Goal: Communication & Community: Answer question/provide support

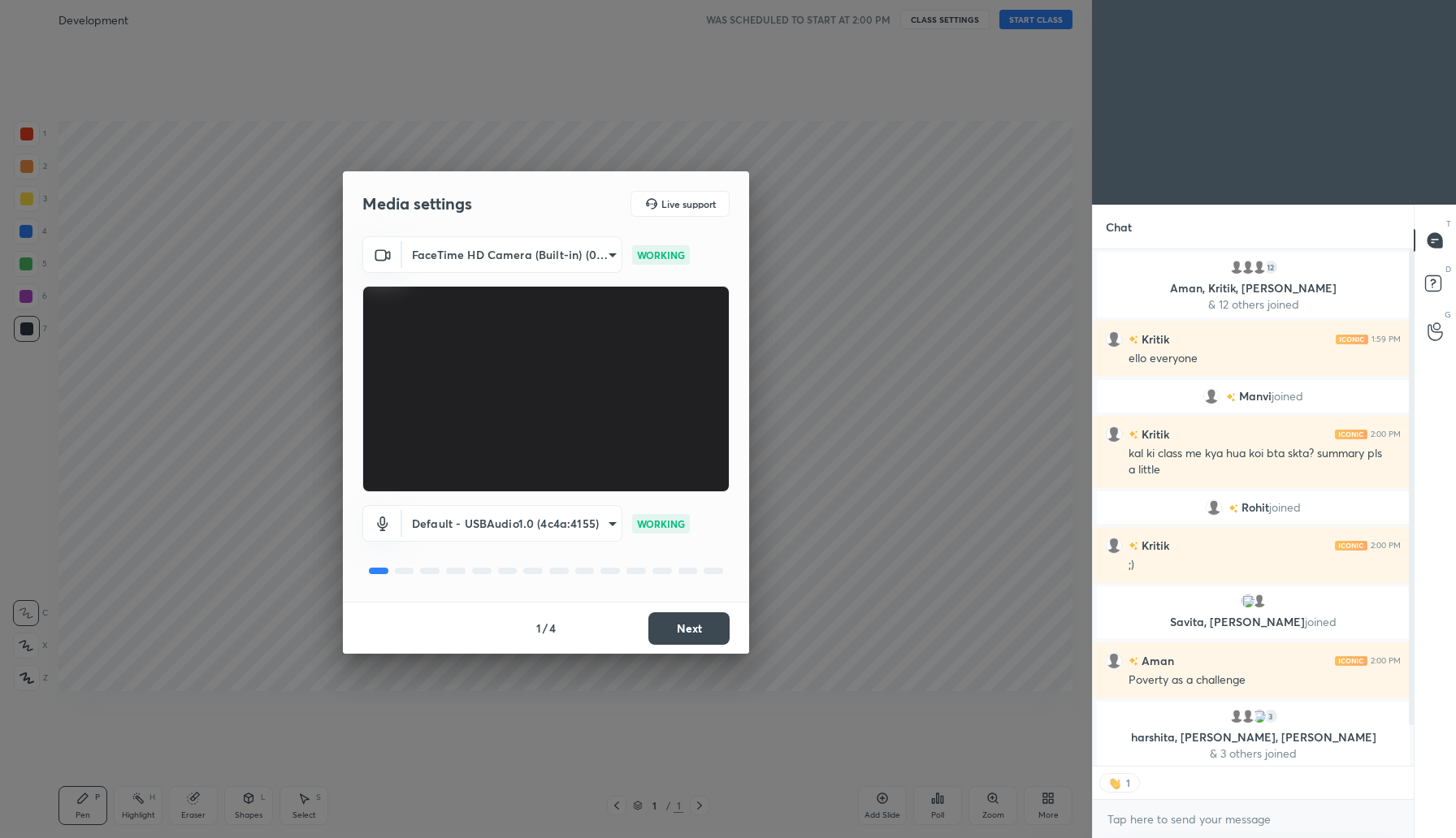
scroll to position [511, 316]
click at [689, 623] on button "Next" at bounding box center [689, 629] width 81 height 33
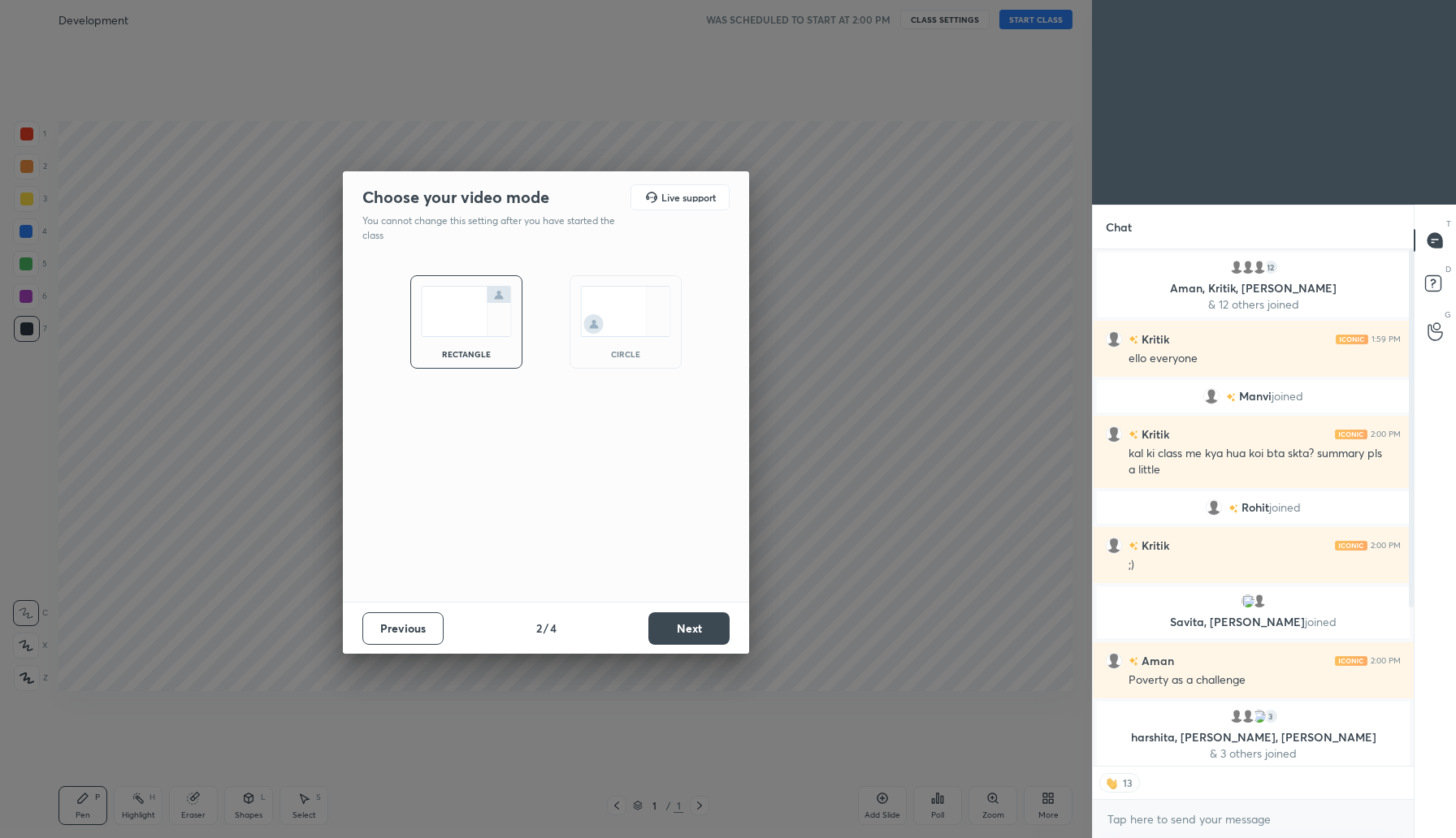
click at [782, 630] on div "Choose your video mode Live support You cannot change this setting after you ha…" at bounding box center [546, 419] width 1092 height 838
click at [704, 627] on button "Next" at bounding box center [689, 629] width 81 height 33
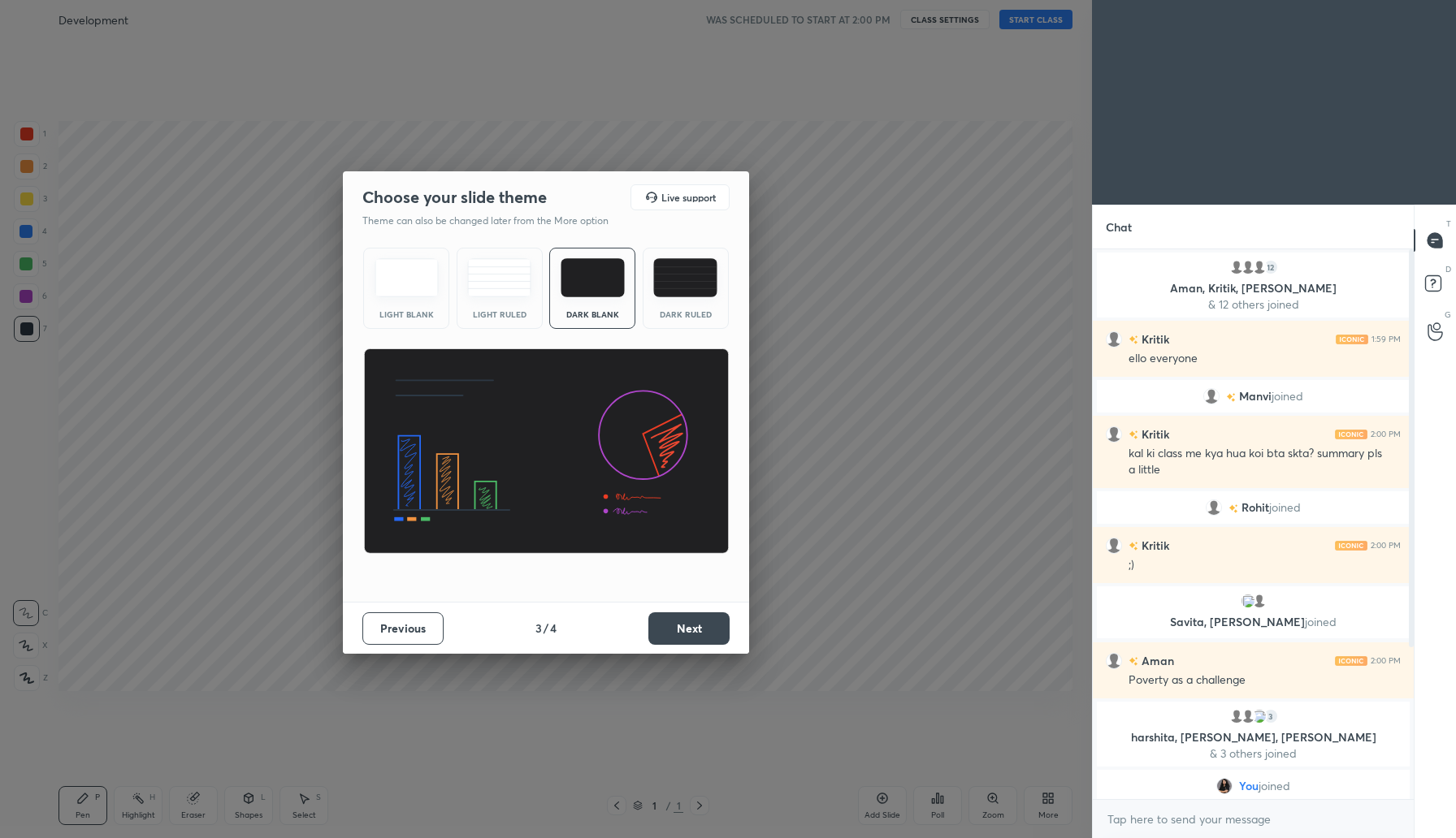
click at [677, 630] on button "Next" at bounding box center [689, 629] width 81 height 33
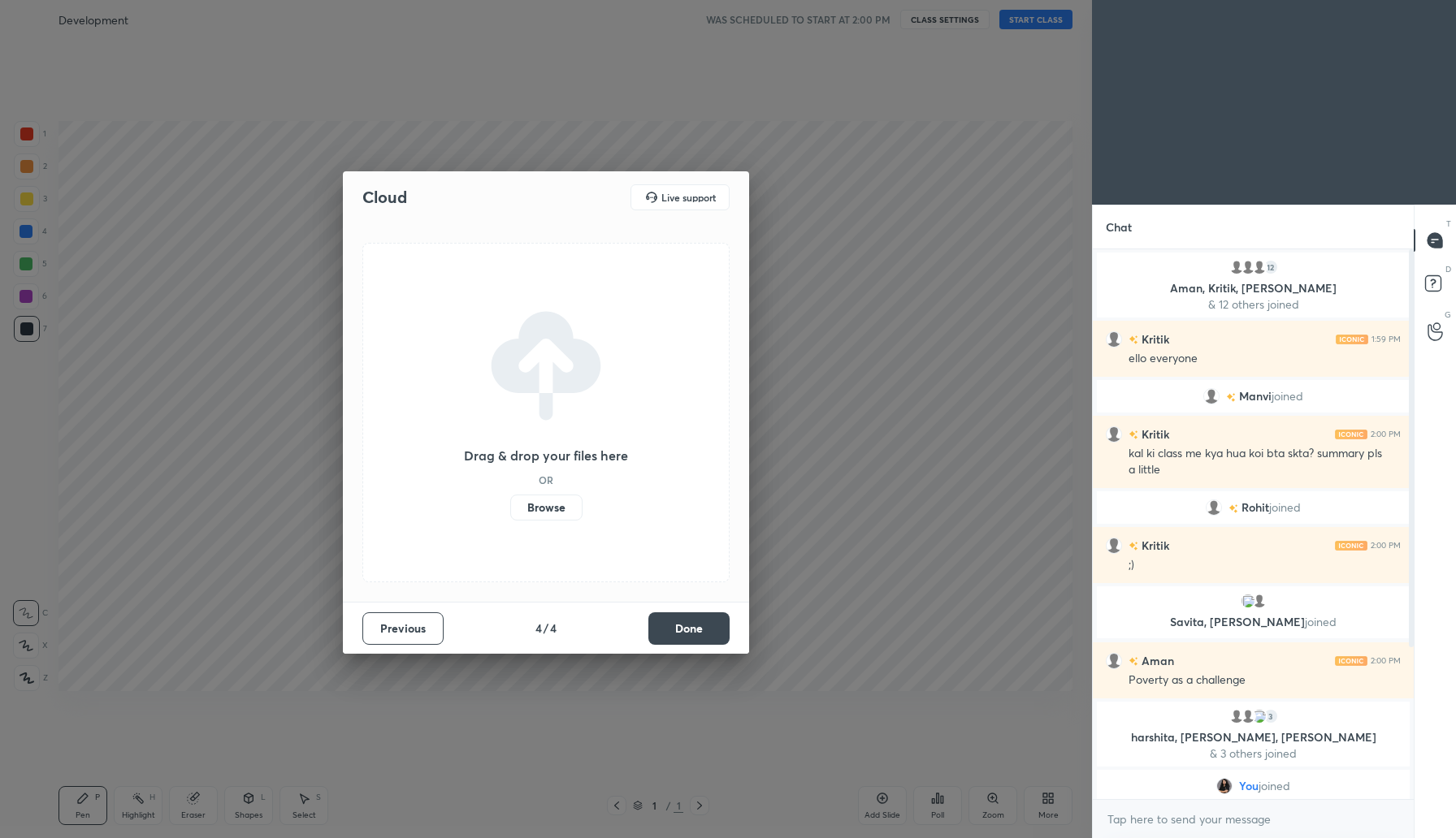
click at [539, 508] on label "Browse" at bounding box center [546, 507] width 73 height 26
click at [510, 508] on input "Browse" at bounding box center [510, 507] width 0 height 26
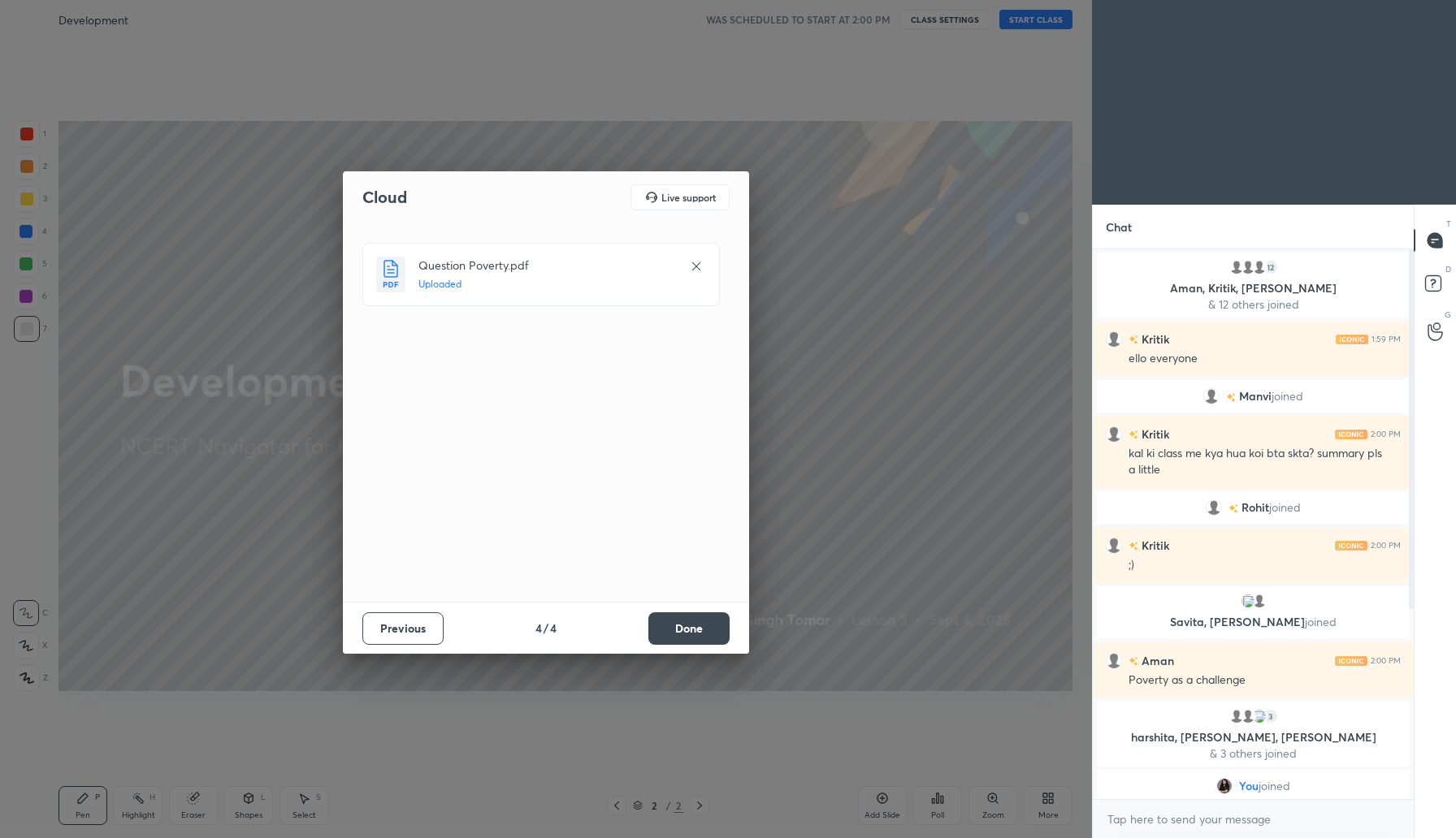
click at [690, 625] on button "Done" at bounding box center [689, 629] width 81 height 33
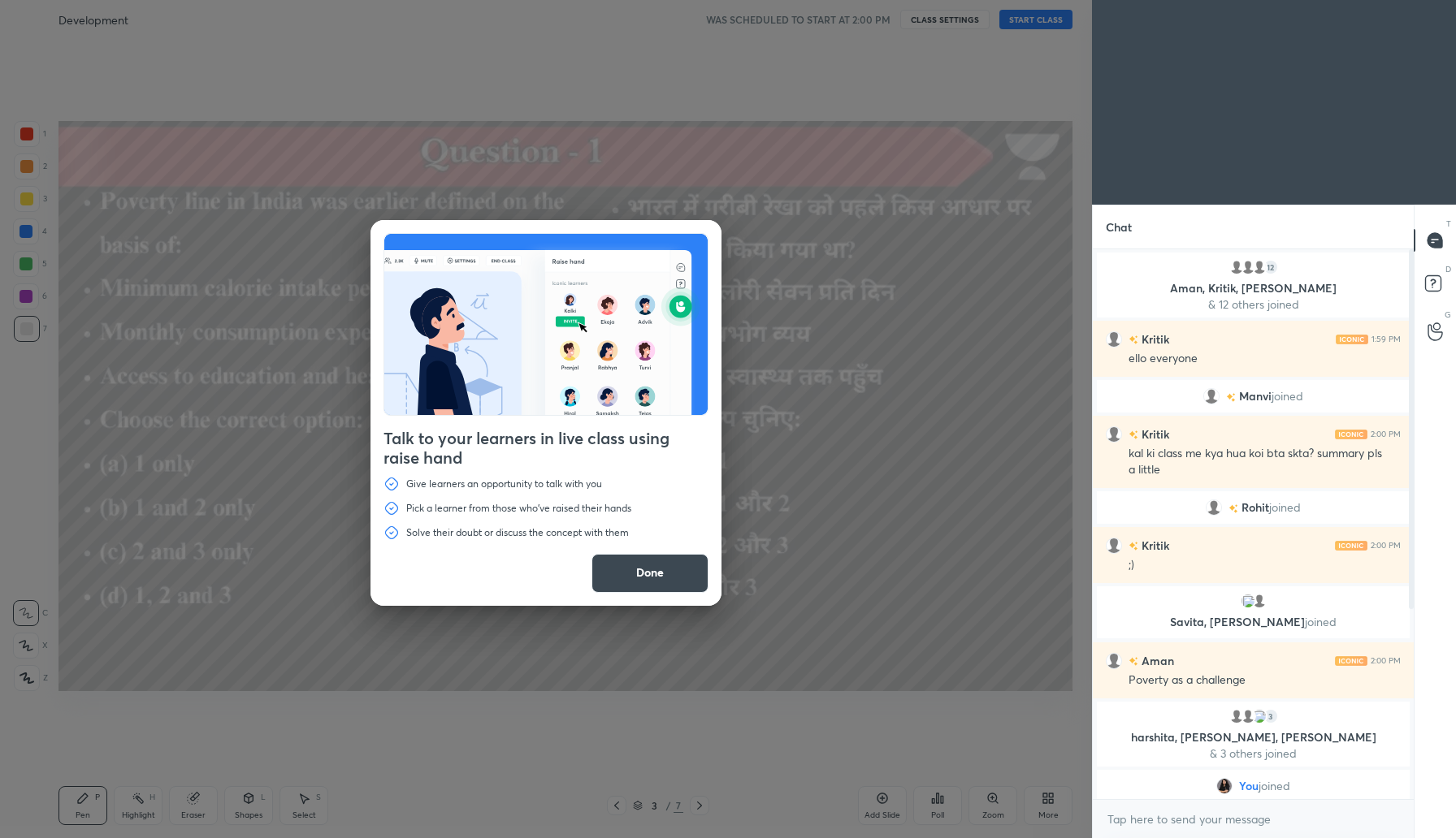
click at [642, 565] on button "Done" at bounding box center [650, 573] width 117 height 39
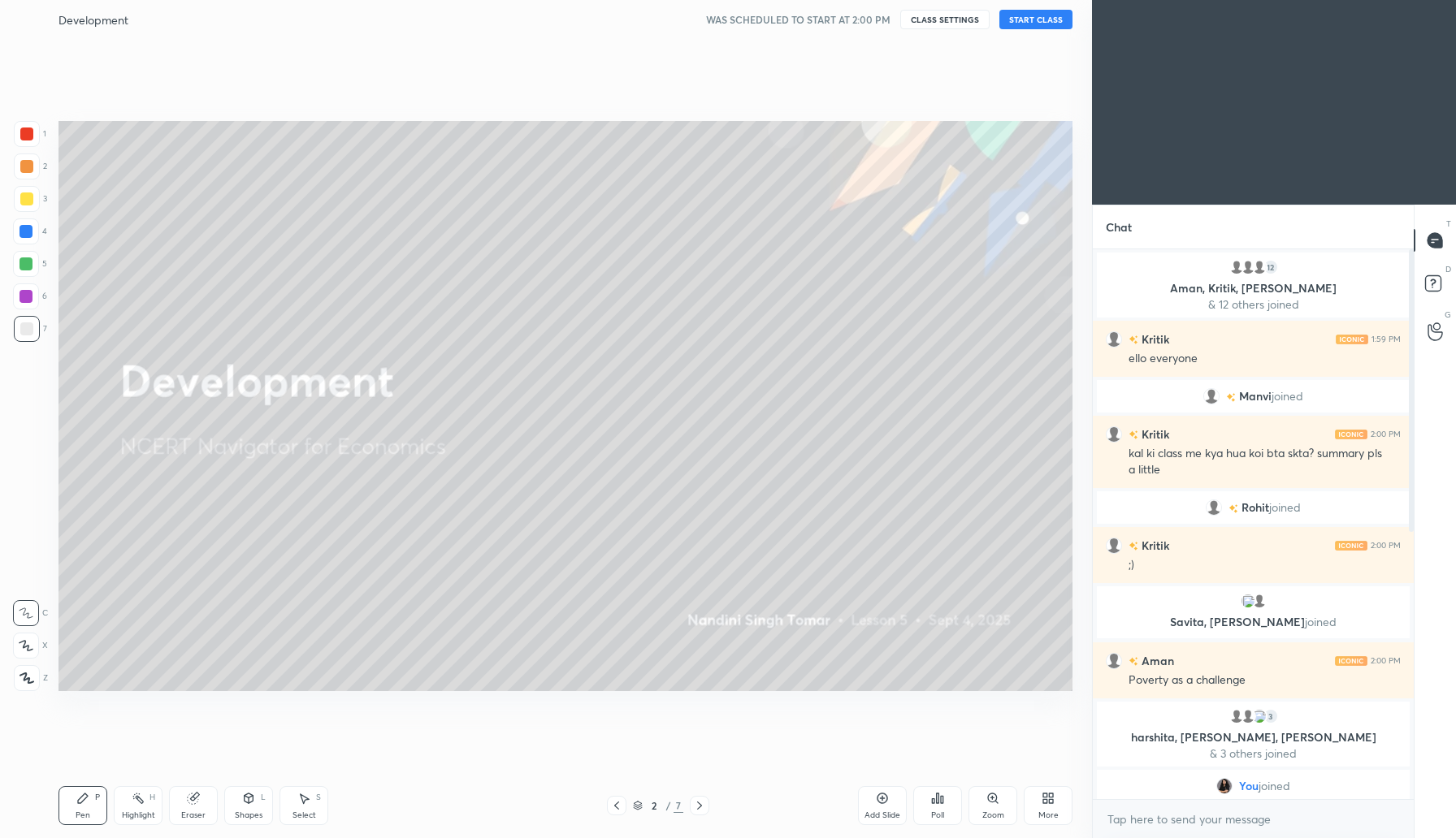
click at [1037, 21] on button "START CLASS" at bounding box center [1036, 20] width 73 height 20
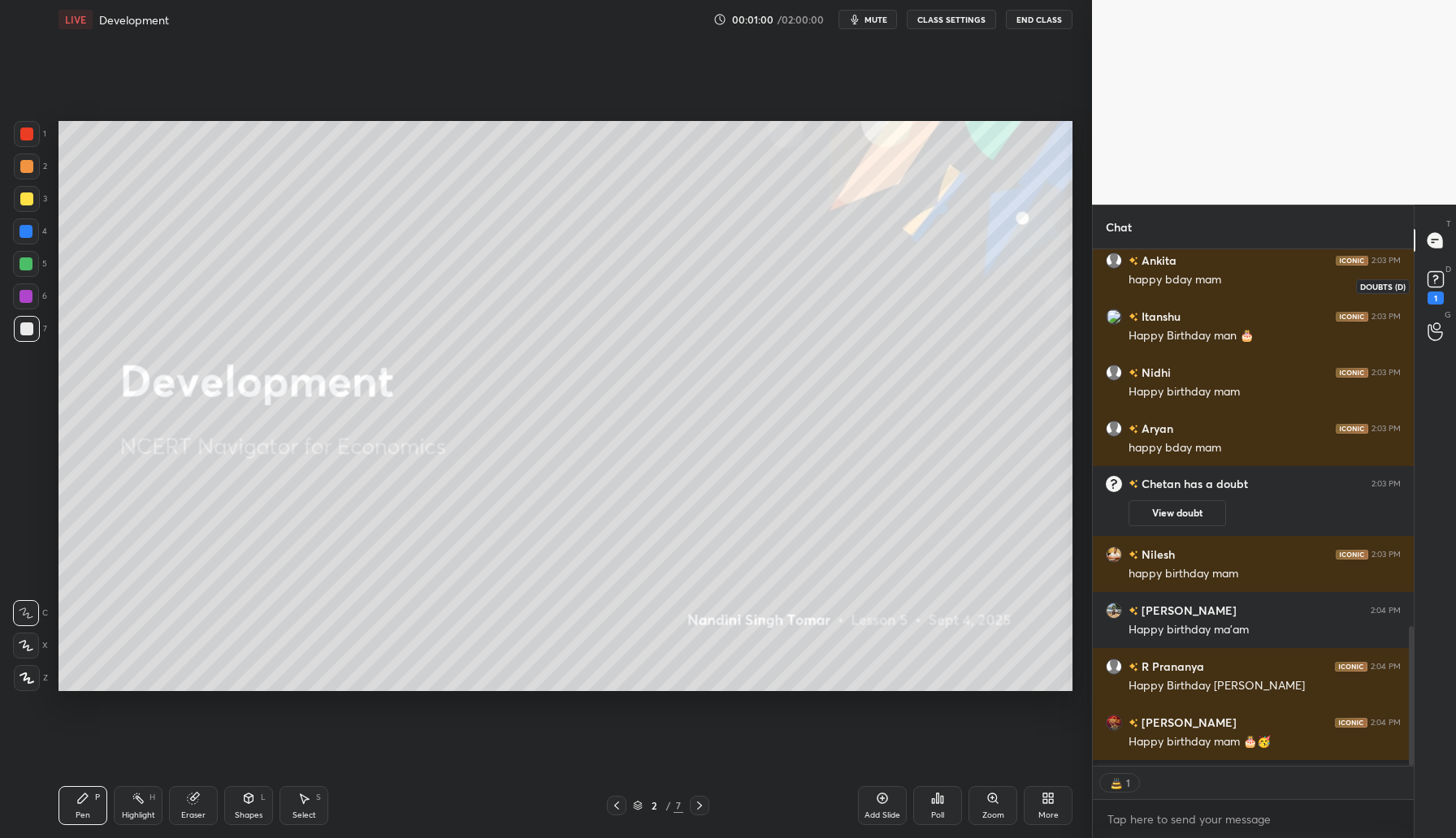
scroll to position [511, 316]
click at [1437, 286] on rect at bounding box center [1435, 279] width 15 height 15
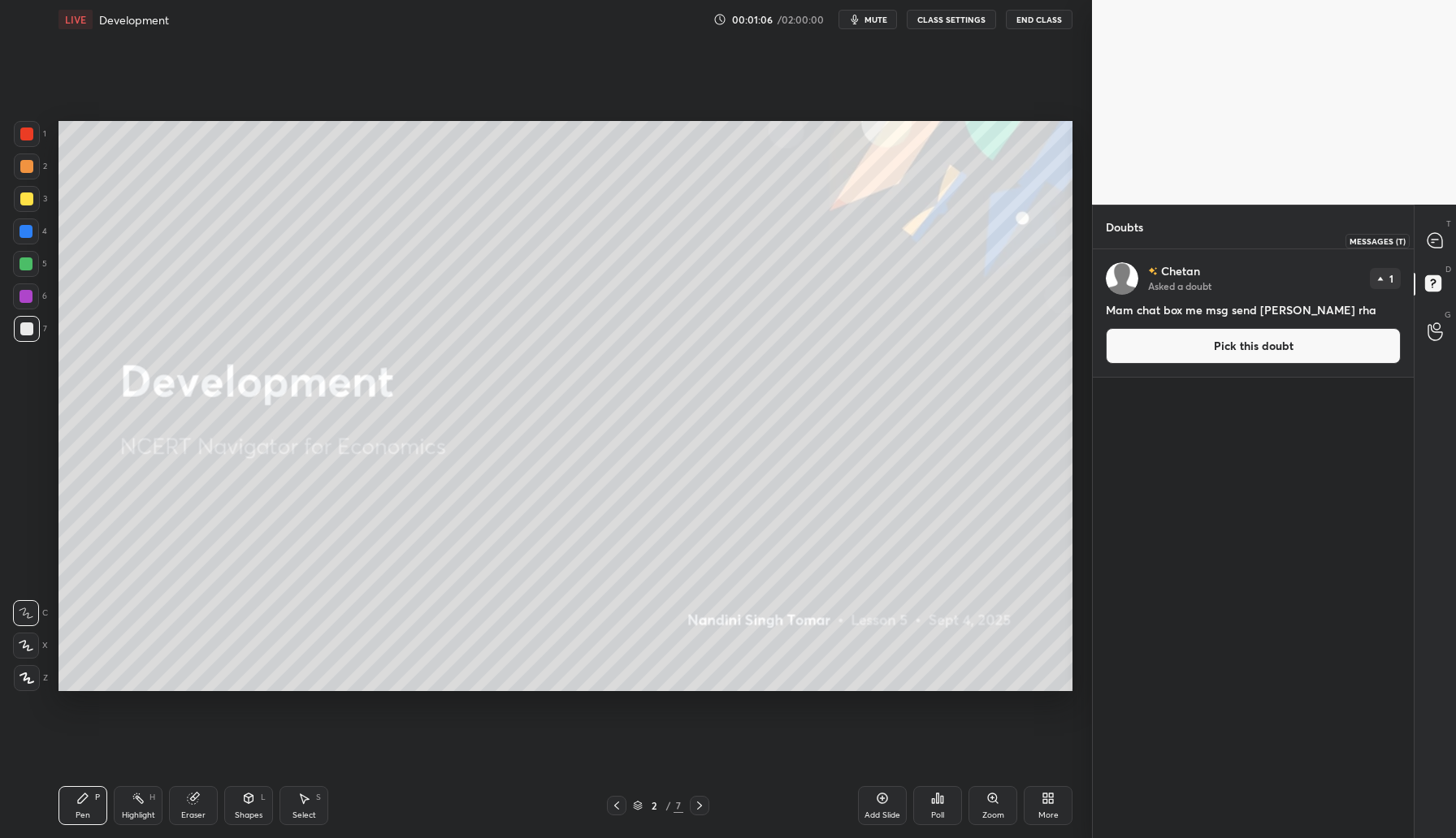
click at [1434, 241] on icon at bounding box center [1435, 240] width 15 height 15
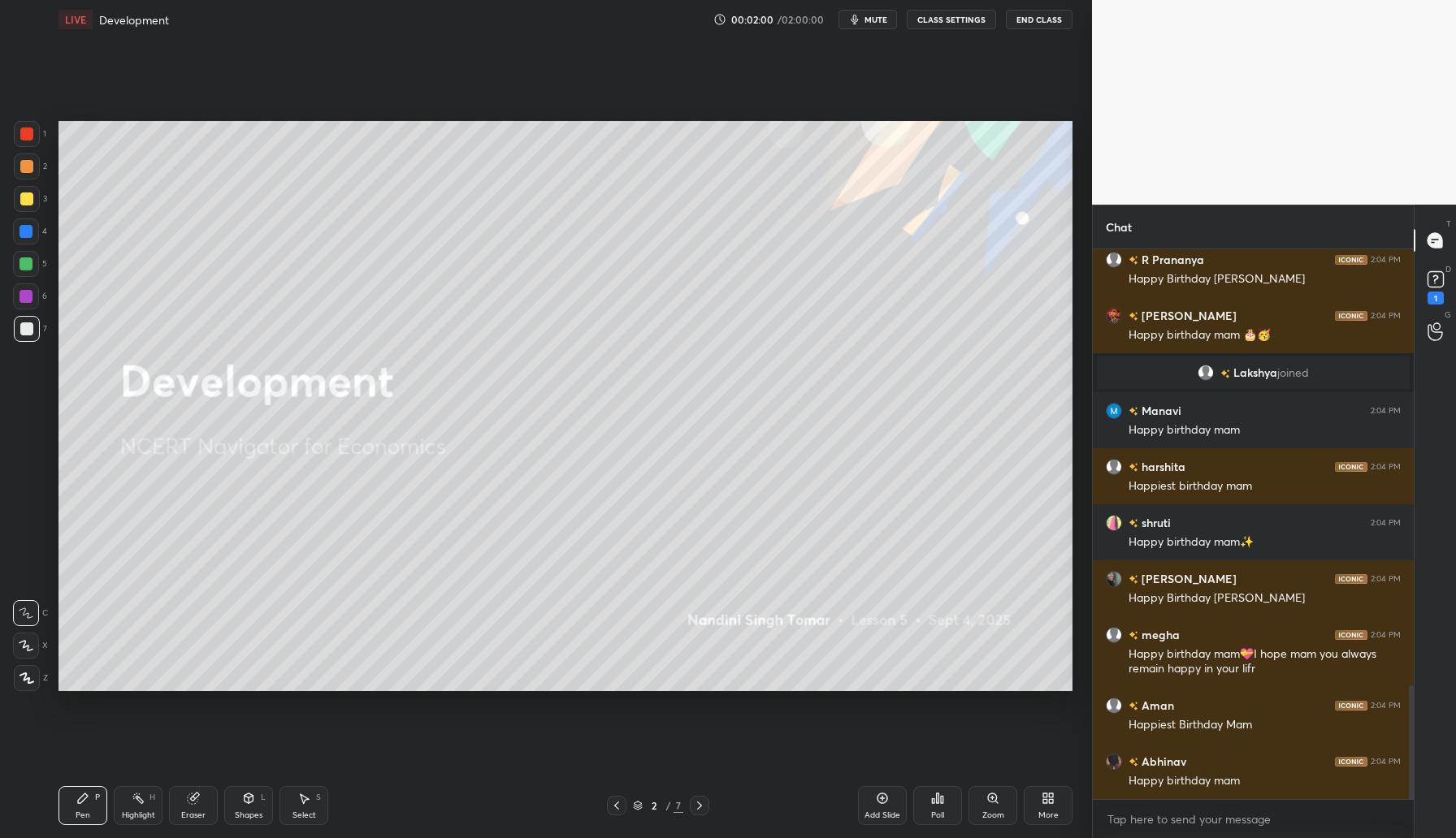
scroll to position [2104, 0]
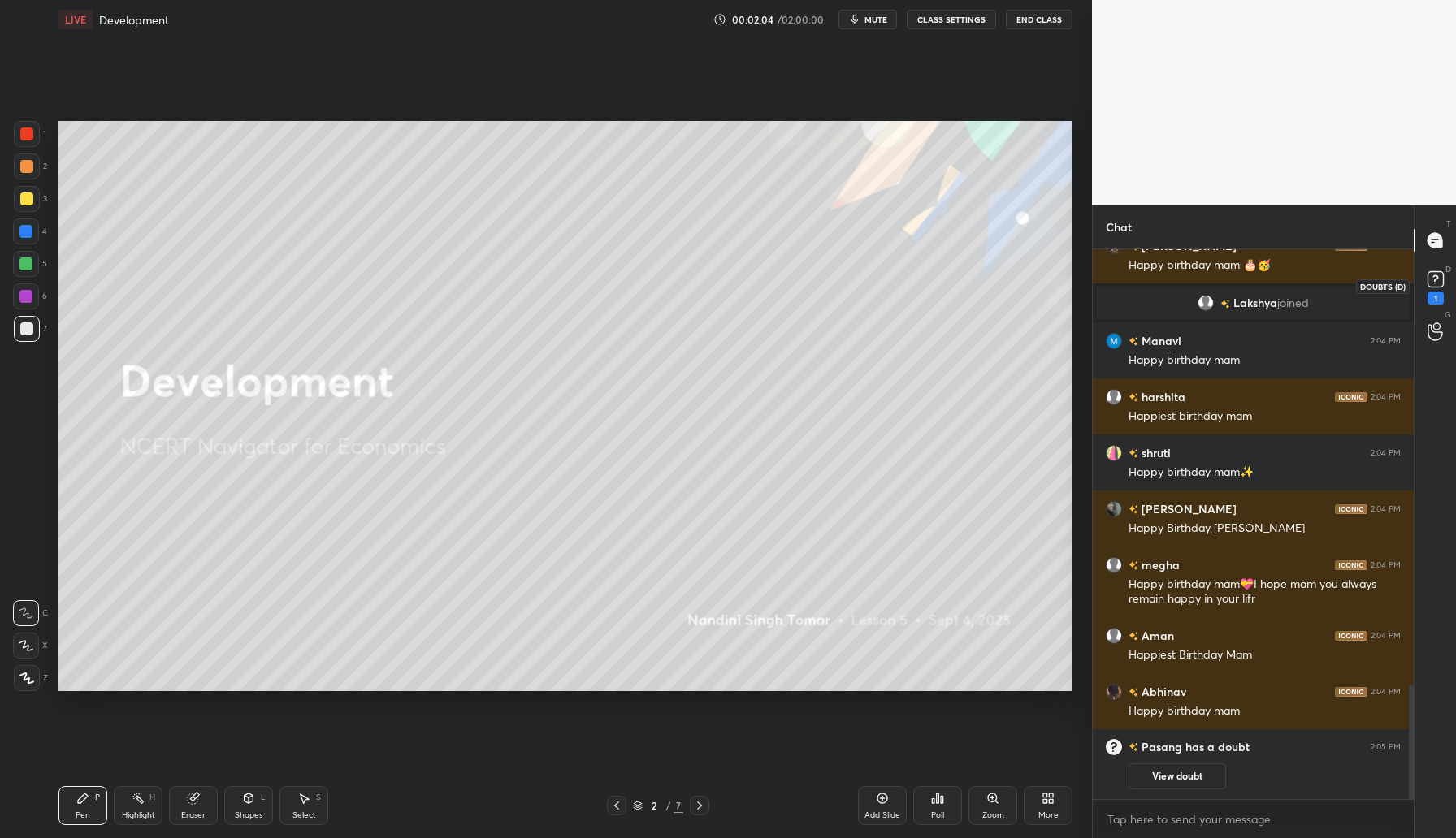
click at [1442, 287] on icon at bounding box center [1436, 279] width 24 height 24
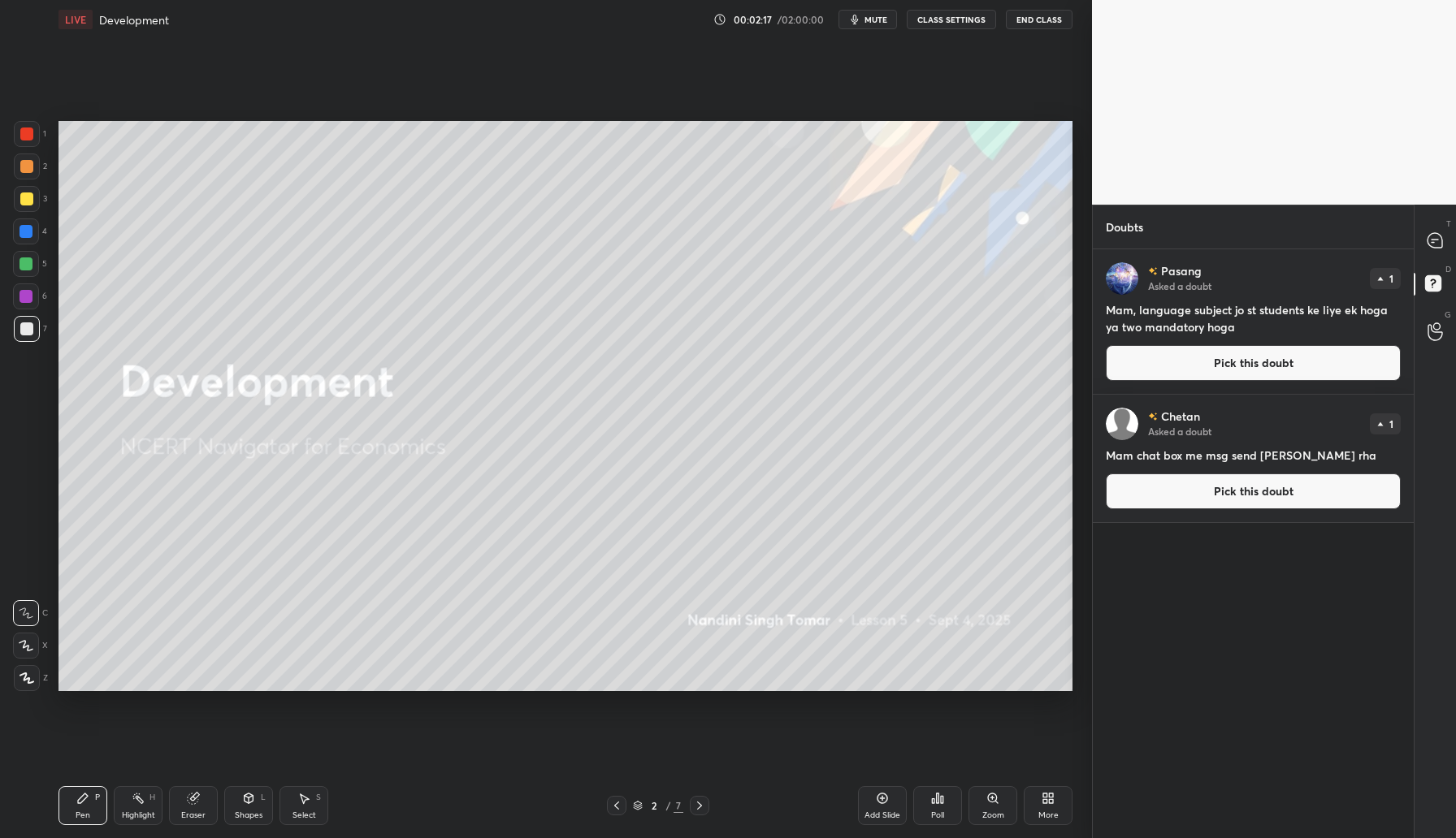
click at [1268, 360] on button "Pick this doubt" at bounding box center [1253, 363] width 295 height 36
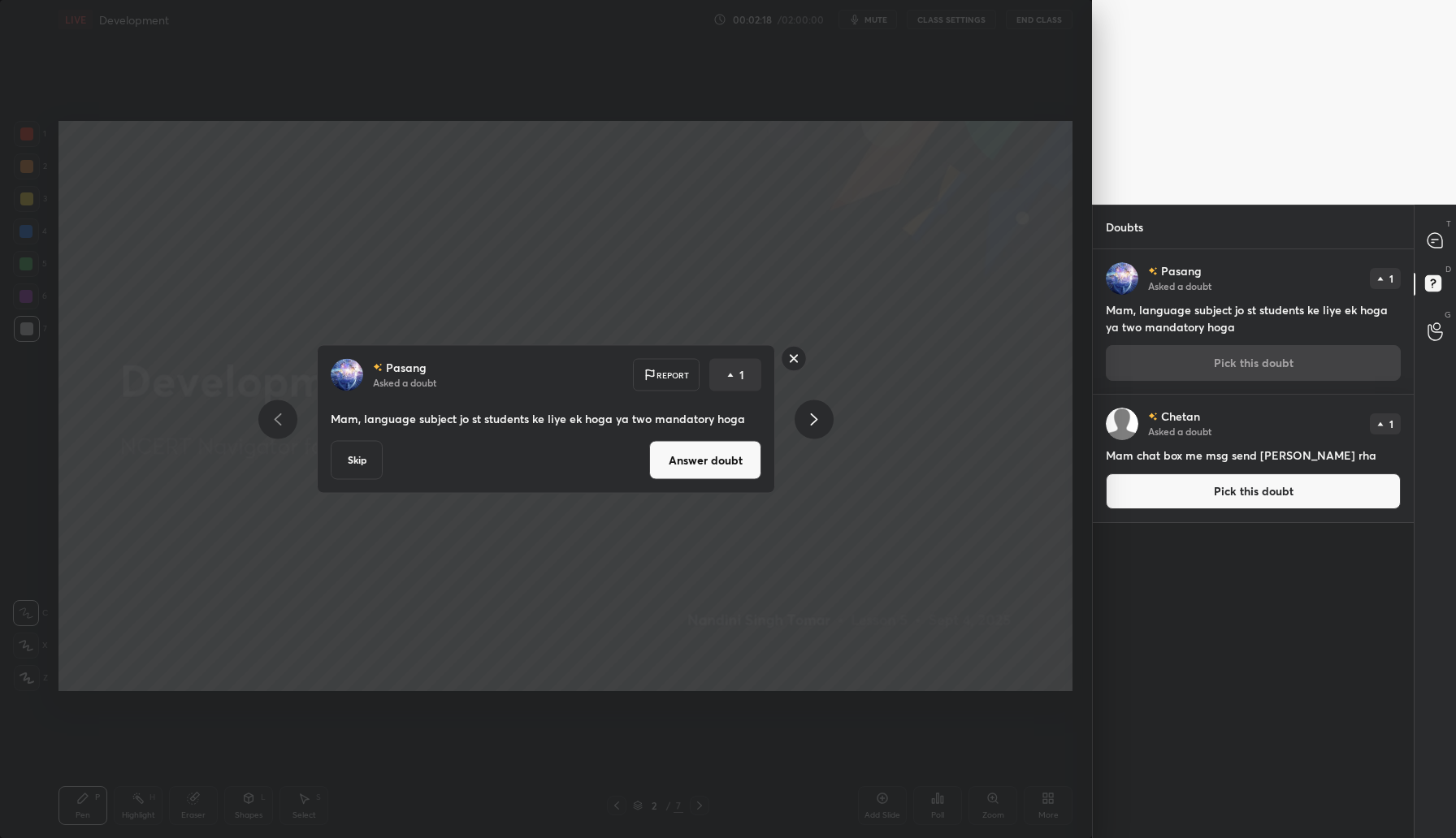
click at [691, 480] on div "Pasang Asked a doubt Report 1 Mam, language subject jo st students ke liye ek h…" at bounding box center [546, 419] width 459 height 149
click at [702, 474] on button "Answer doubt" at bounding box center [706, 461] width 112 height 39
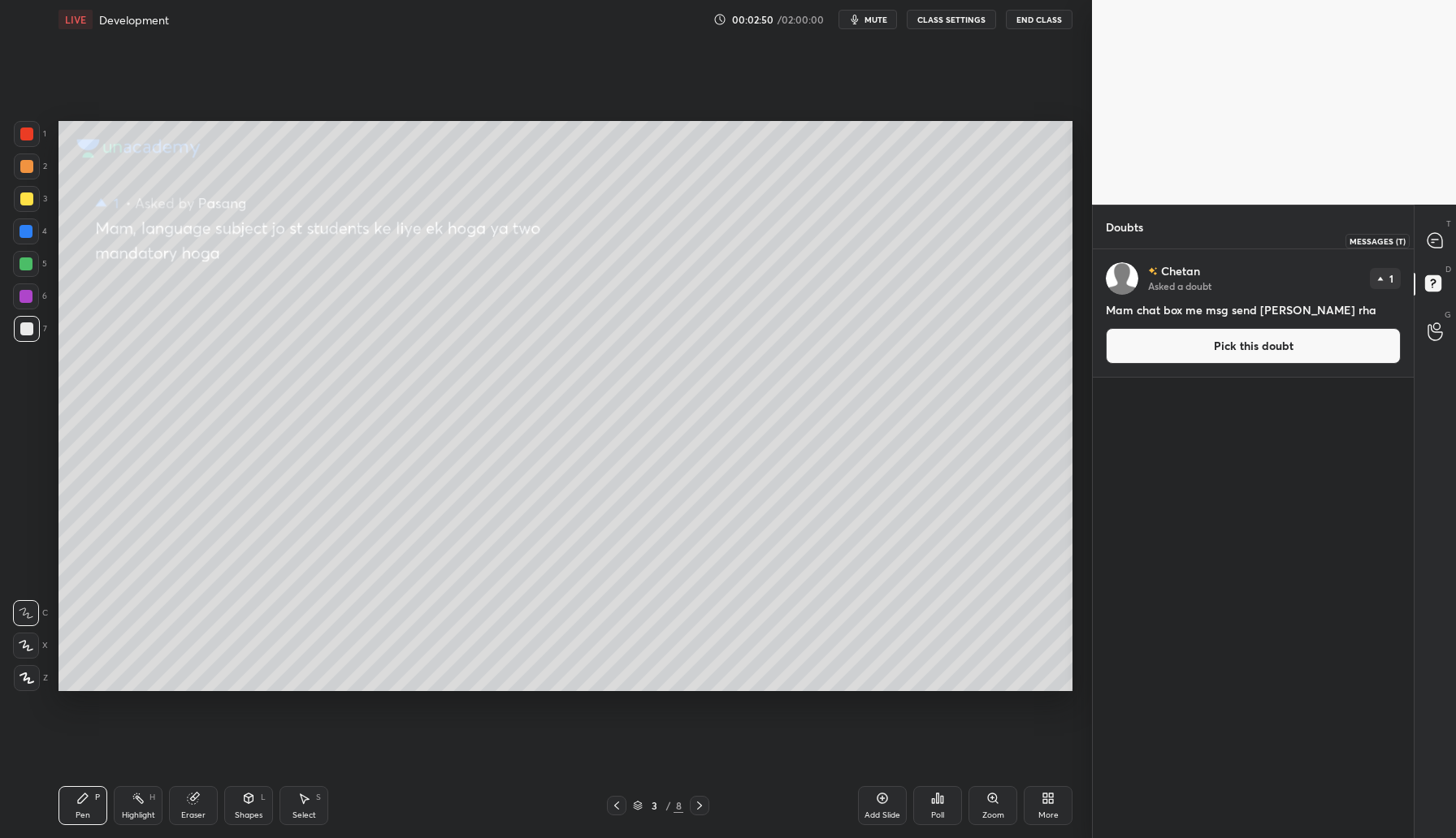
click at [1436, 251] on div at bounding box center [1436, 240] width 33 height 29
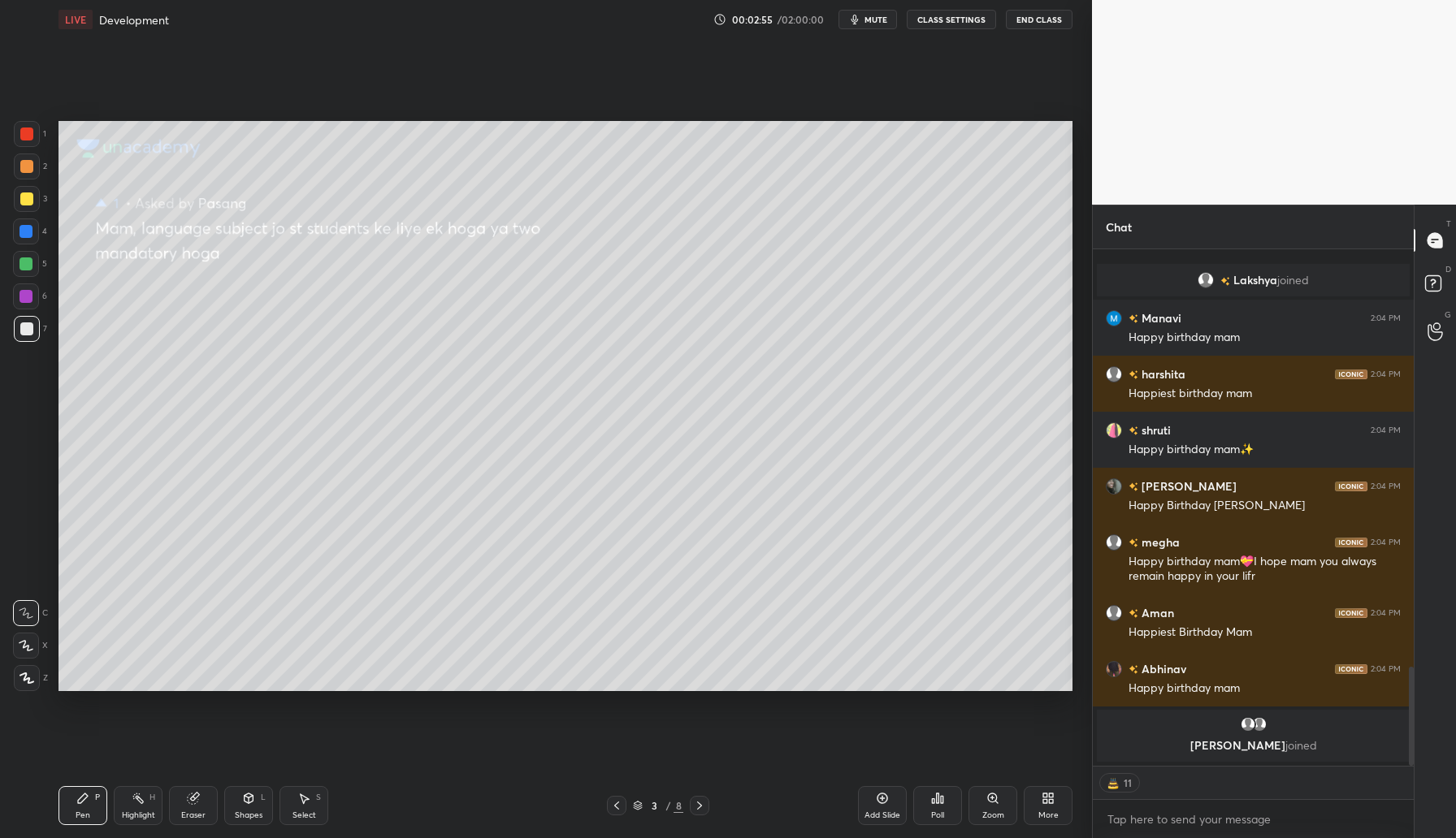
scroll to position [2183, 0]
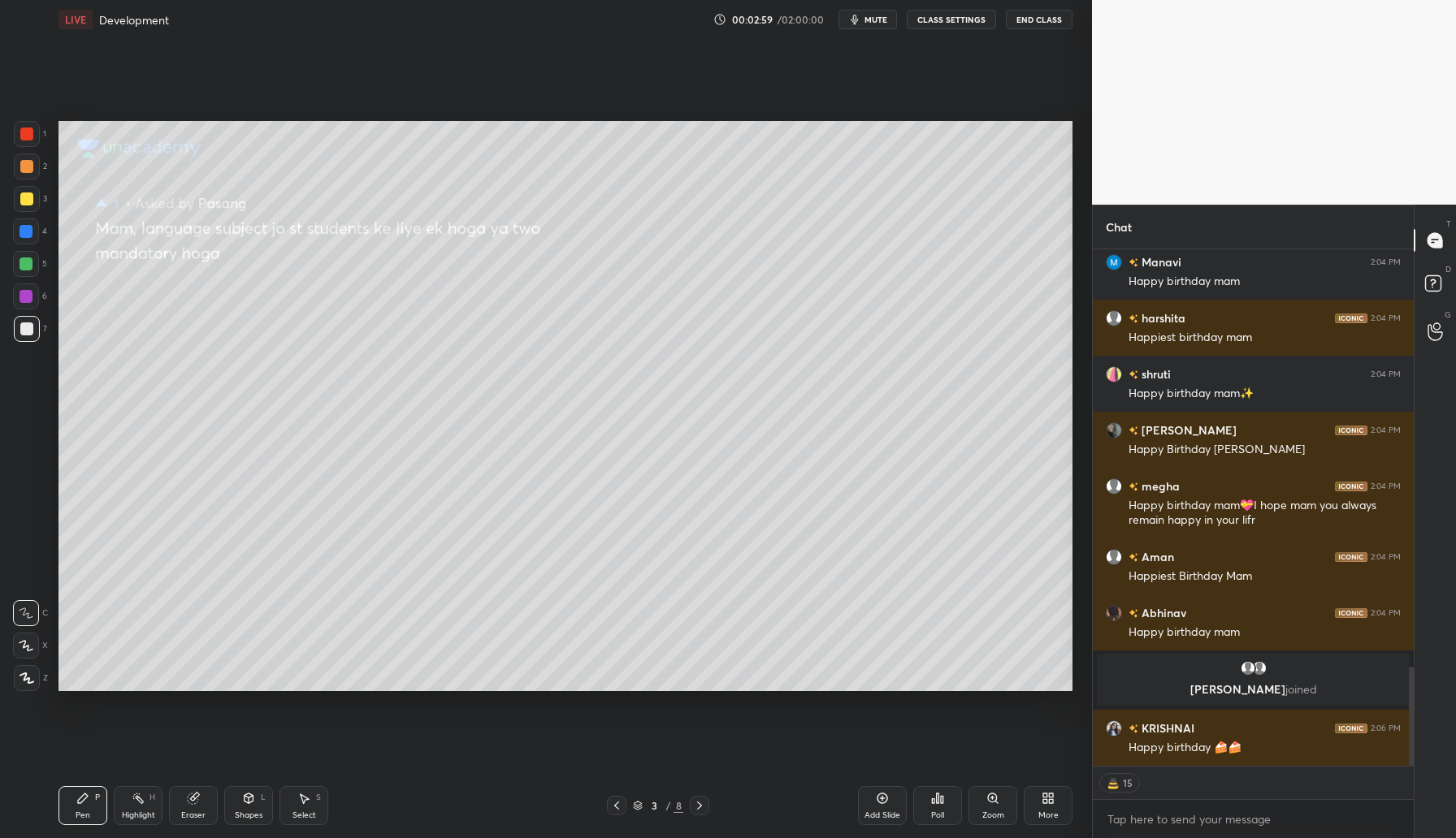
click at [704, 806] on icon at bounding box center [700, 805] width 13 height 13
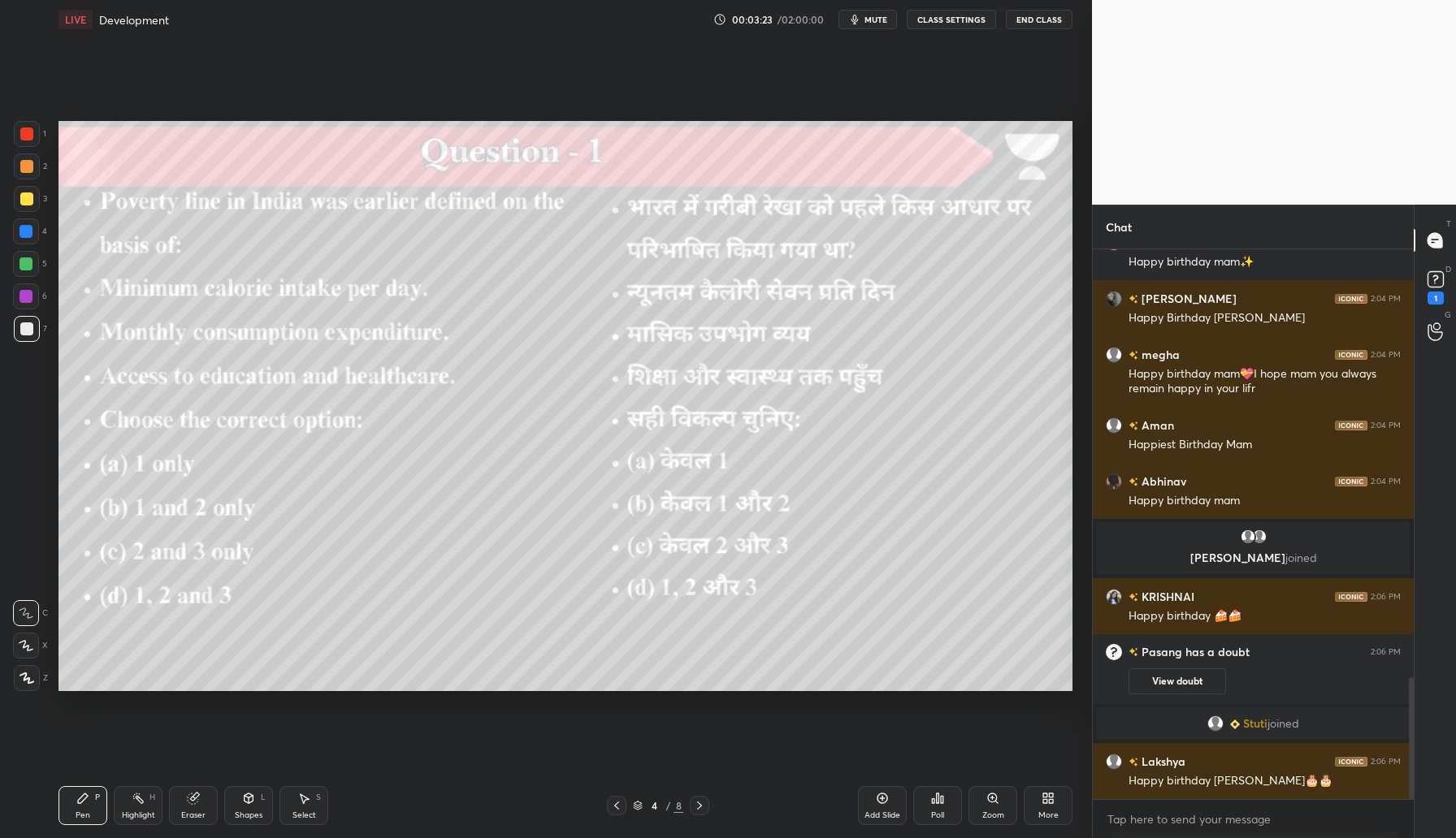
scroll to position [1977, 0]
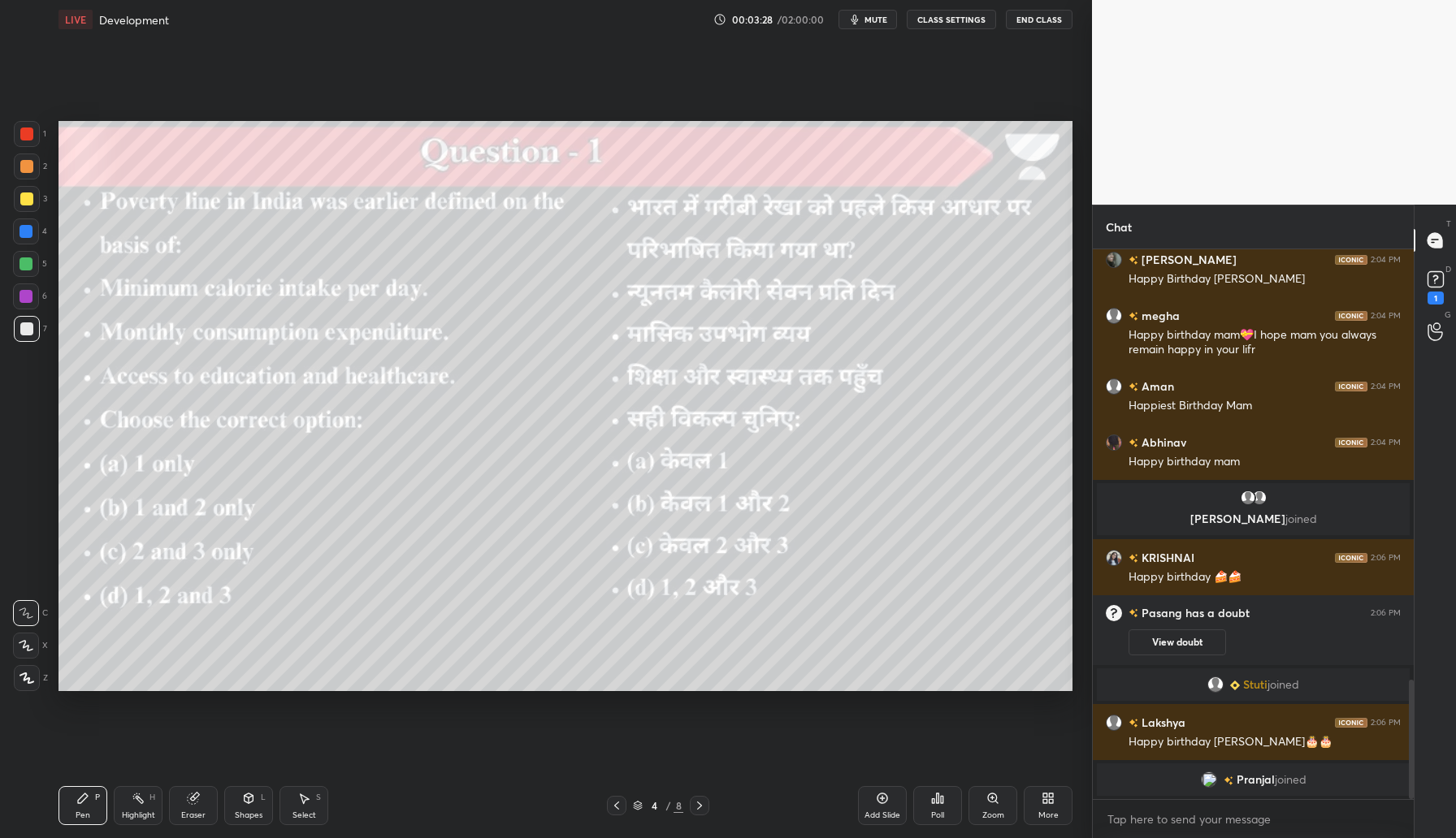
click at [945, 812] on div "Poll" at bounding box center [938, 805] width 49 height 39
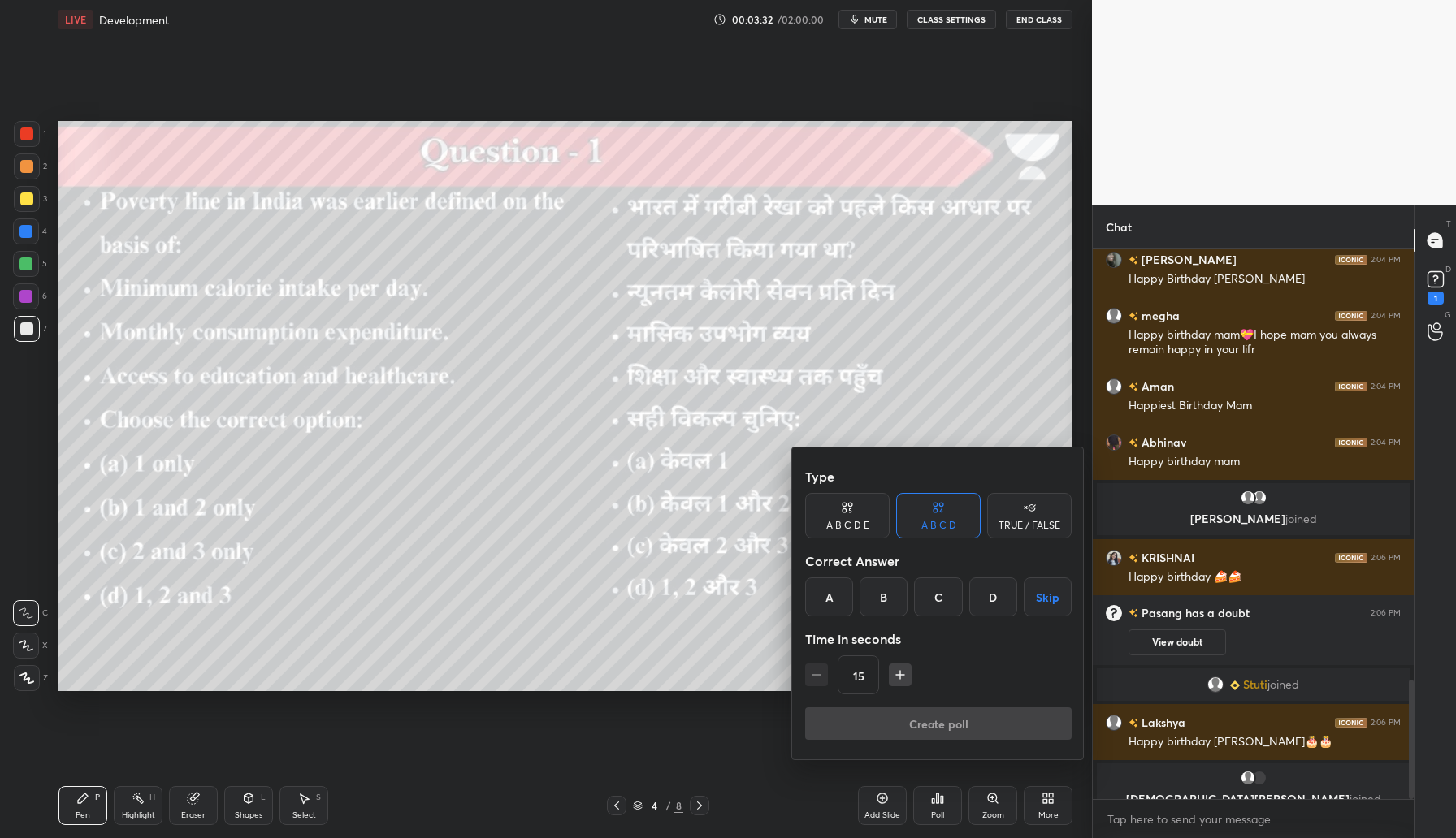
scroll to position [1998, 0]
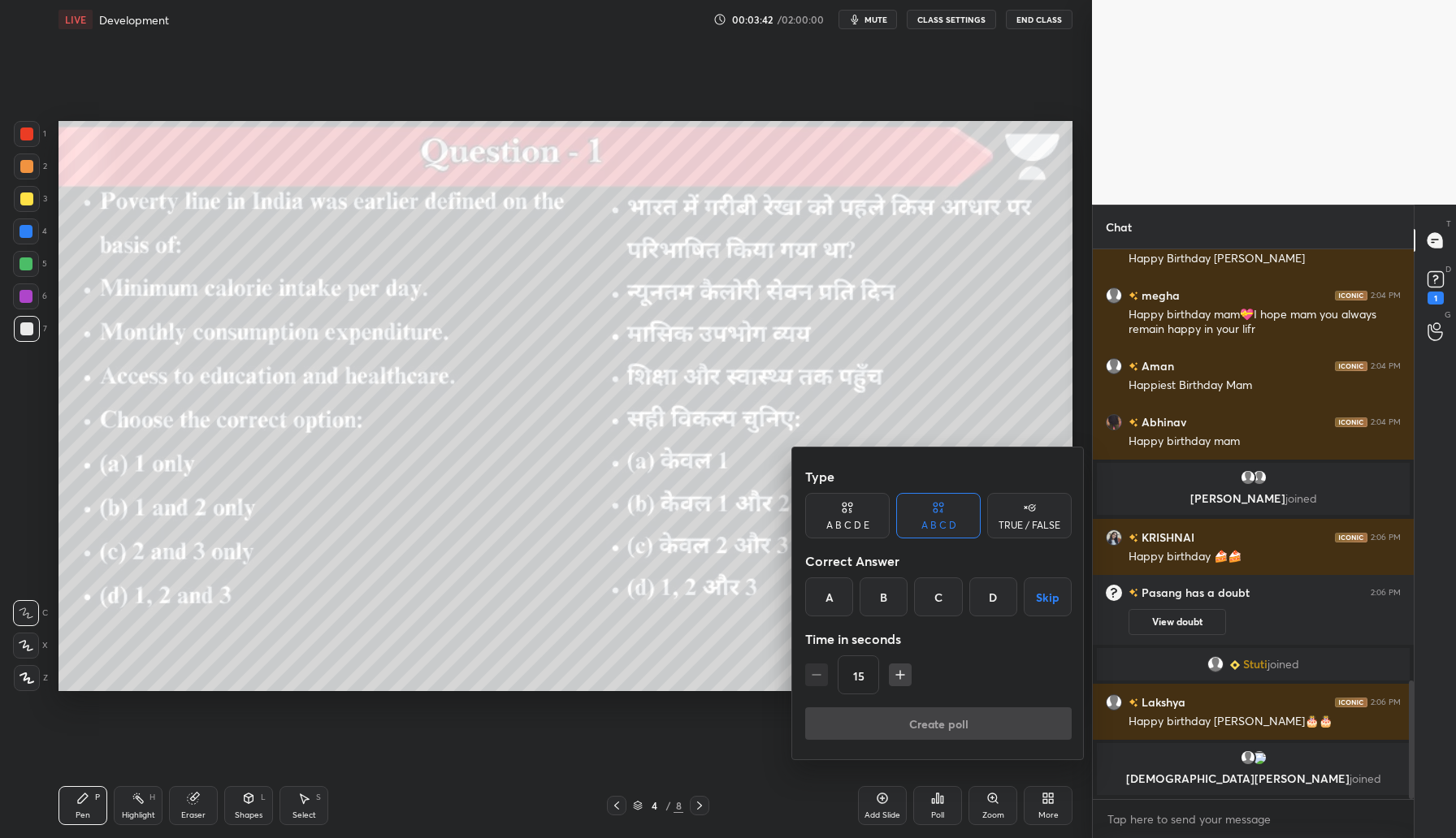
click at [879, 603] on div "B" at bounding box center [883, 597] width 48 height 39
click at [831, 603] on div "A" at bounding box center [829, 597] width 48 height 39
drag, startPoint x: 891, startPoint y: 600, endPoint x: 904, endPoint y: 595, distance: 13.9
click at [890, 599] on div "B" at bounding box center [883, 597] width 48 height 39
drag, startPoint x: 827, startPoint y: 607, endPoint x: 847, endPoint y: 620, distance: 23.9
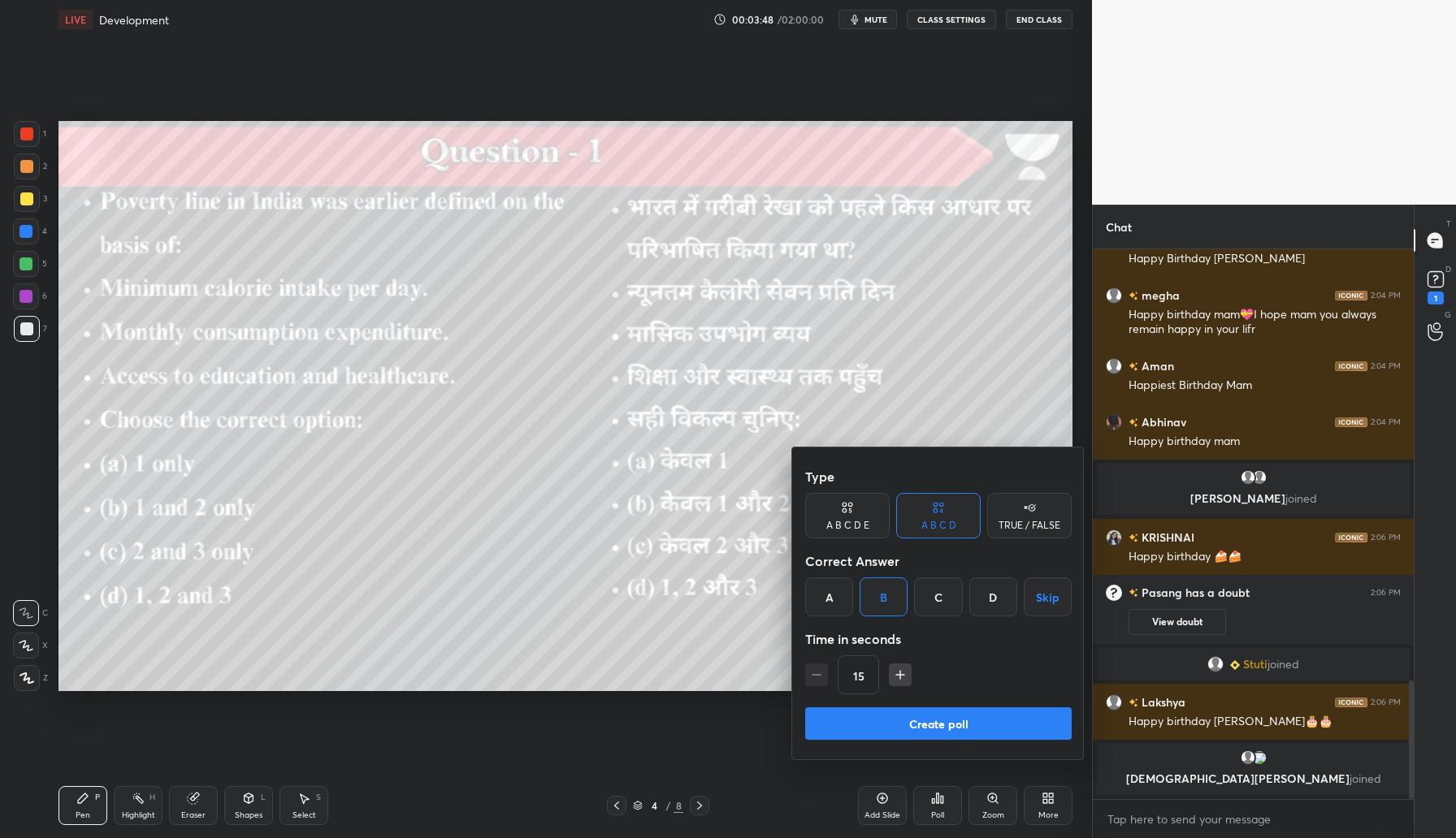
click at [826, 612] on div "A" at bounding box center [829, 597] width 48 height 39
click at [912, 713] on button "Create poll" at bounding box center [938, 724] width 266 height 33
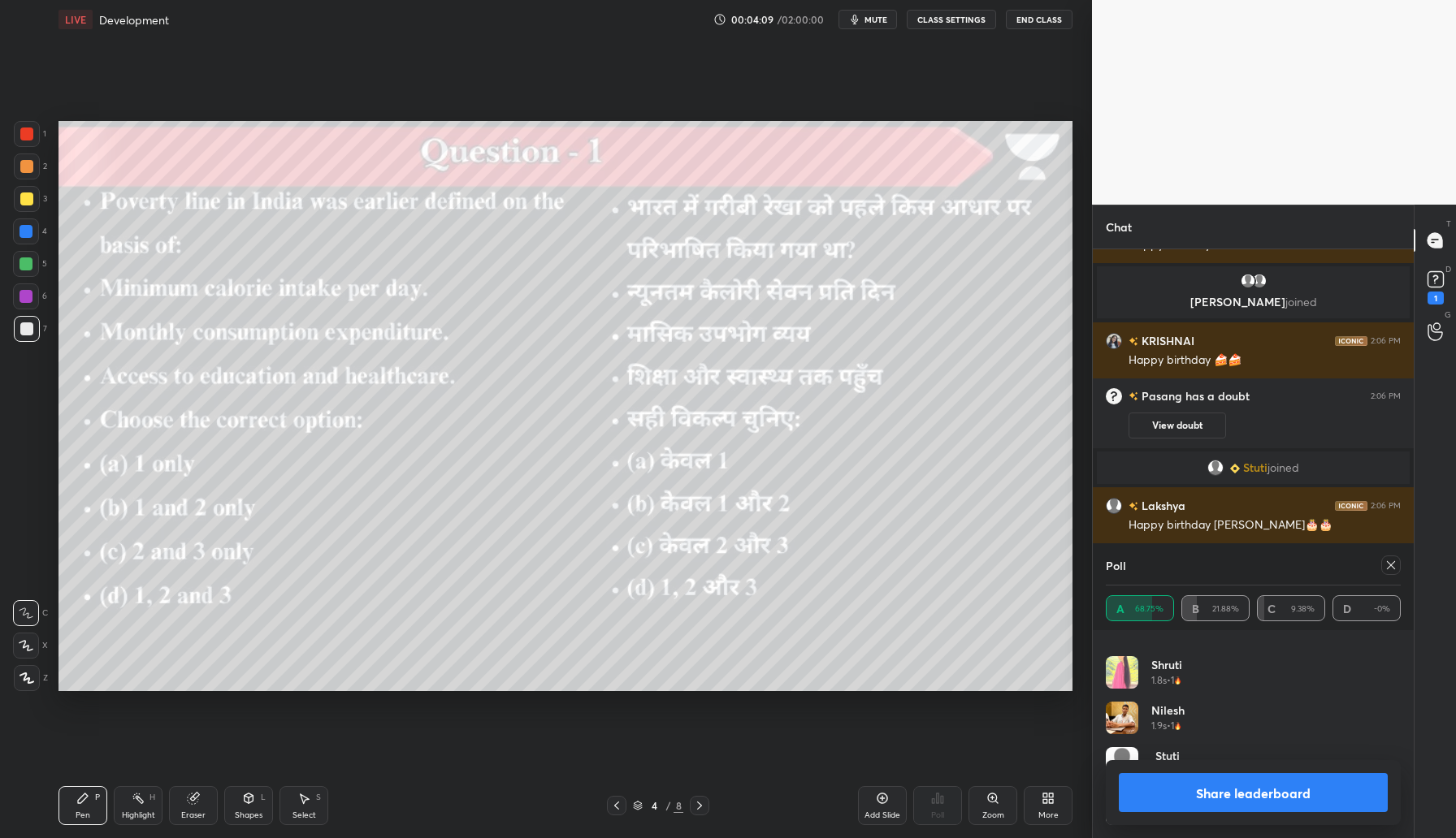
scroll to position [2233, 0]
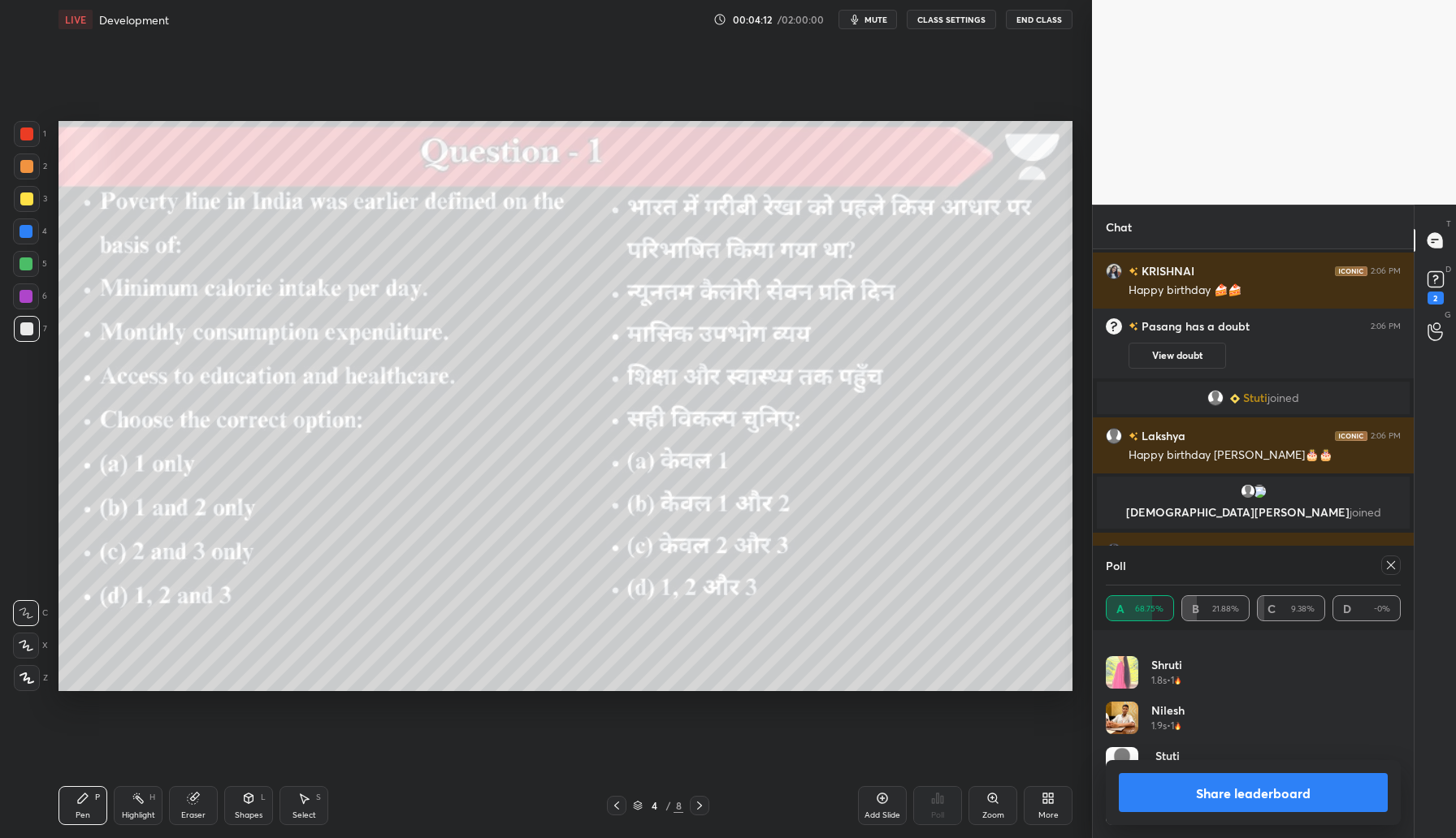
click at [1386, 562] on icon at bounding box center [1392, 565] width 13 height 13
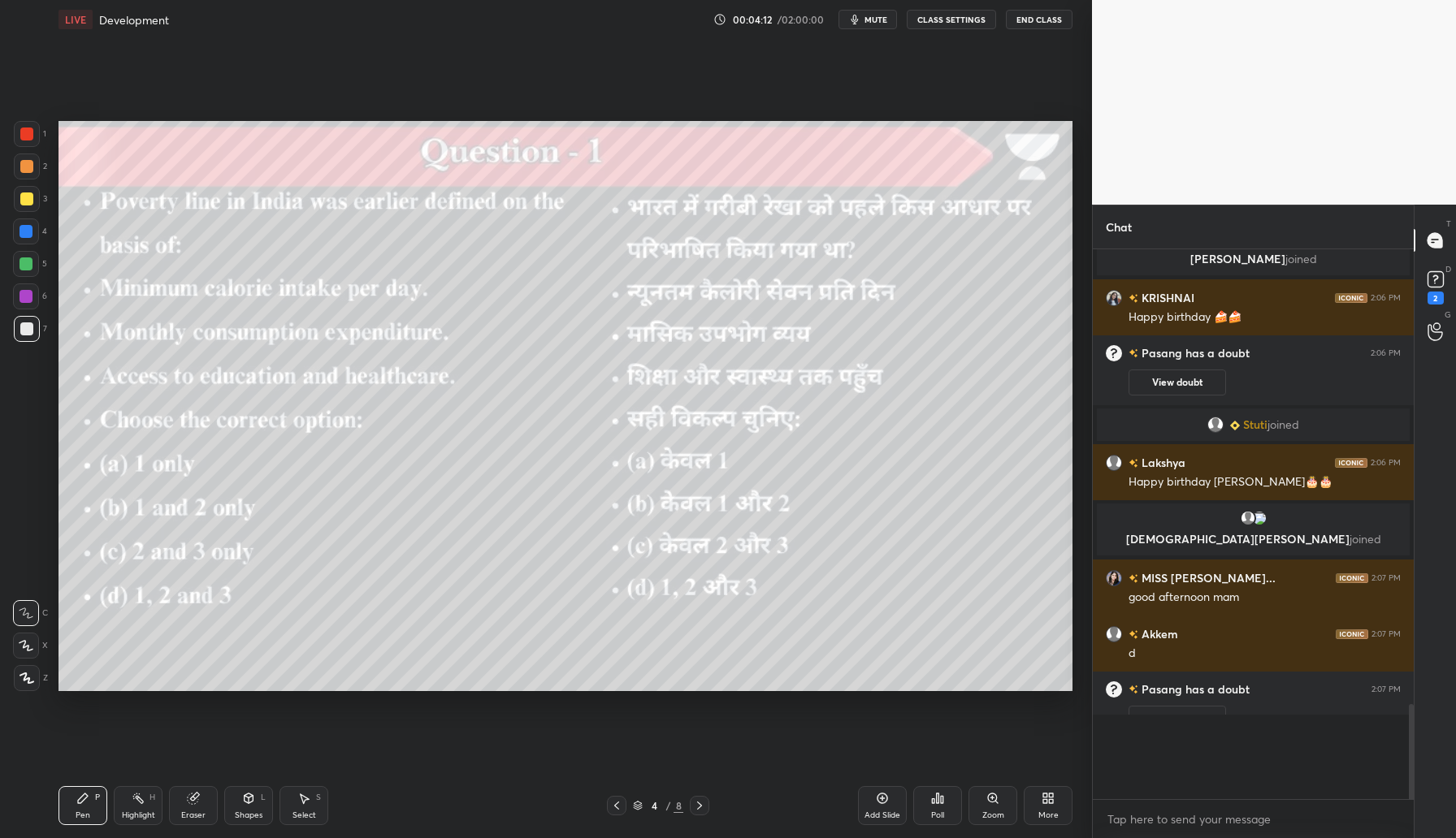
scroll to position [0, 0]
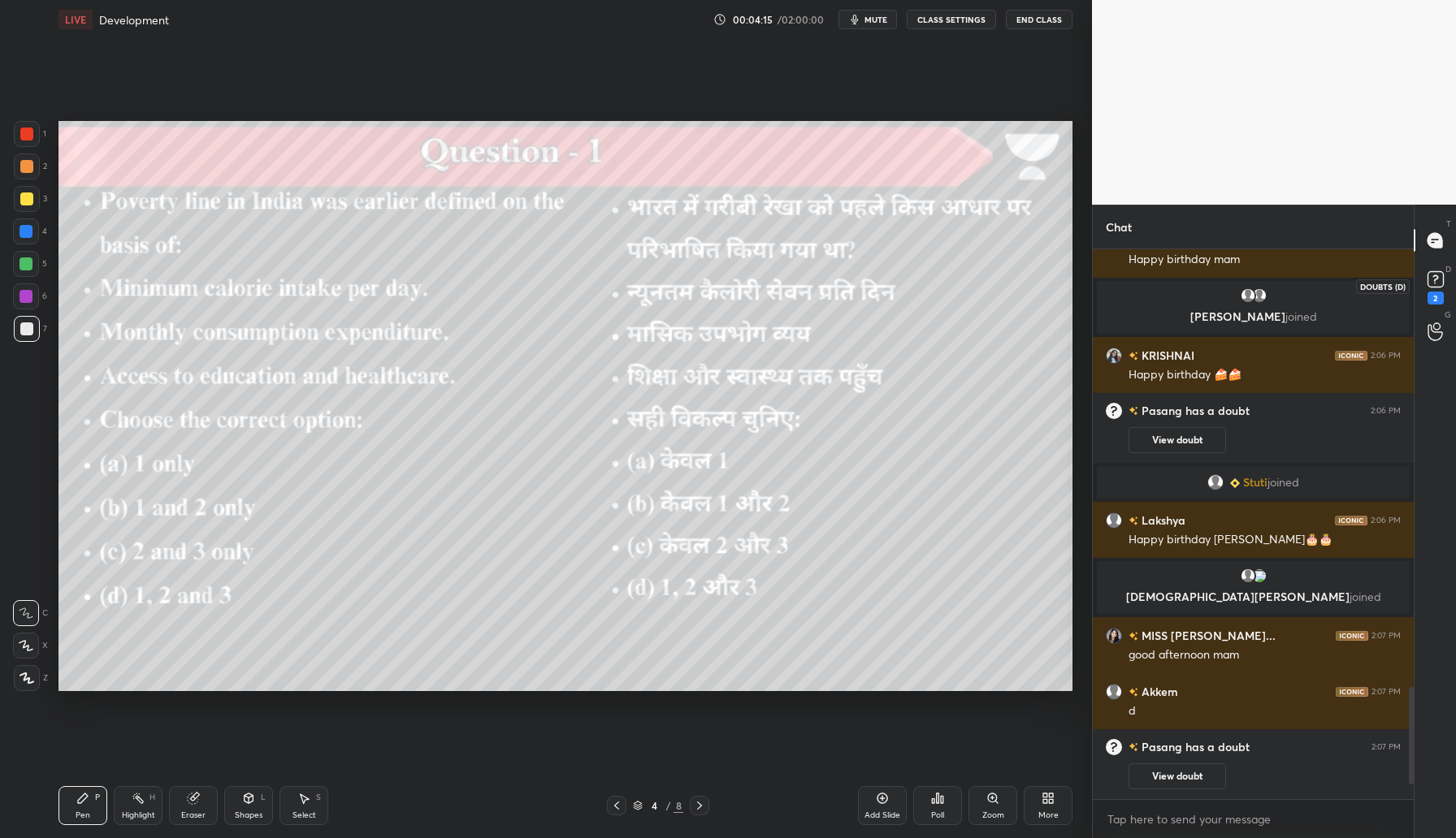
click at [1439, 287] on icon at bounding box center [1436, 279] width 24 height 24
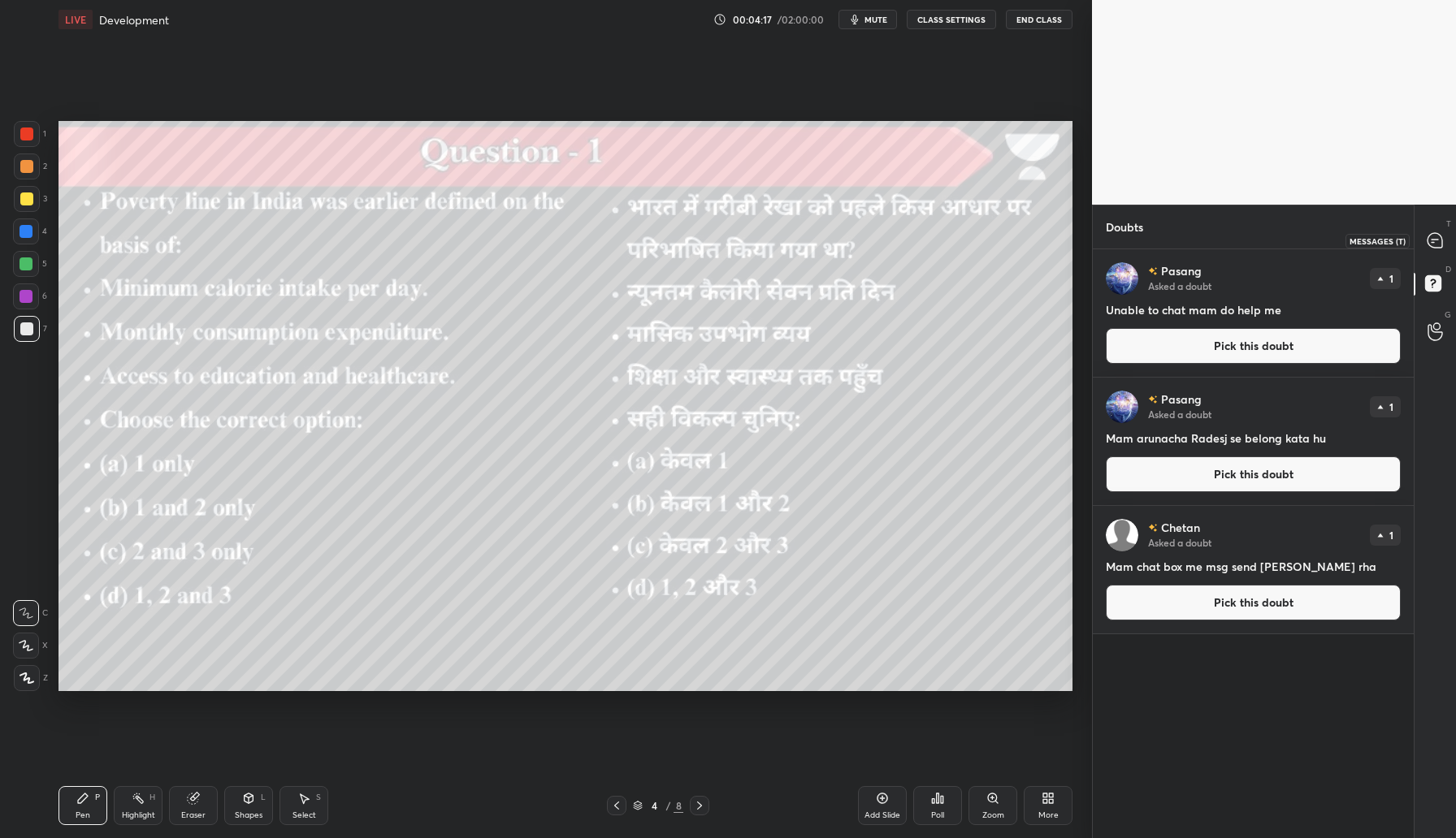
click at [1432, 252] on div at bounding box center [1436, 240] width 33 height 29
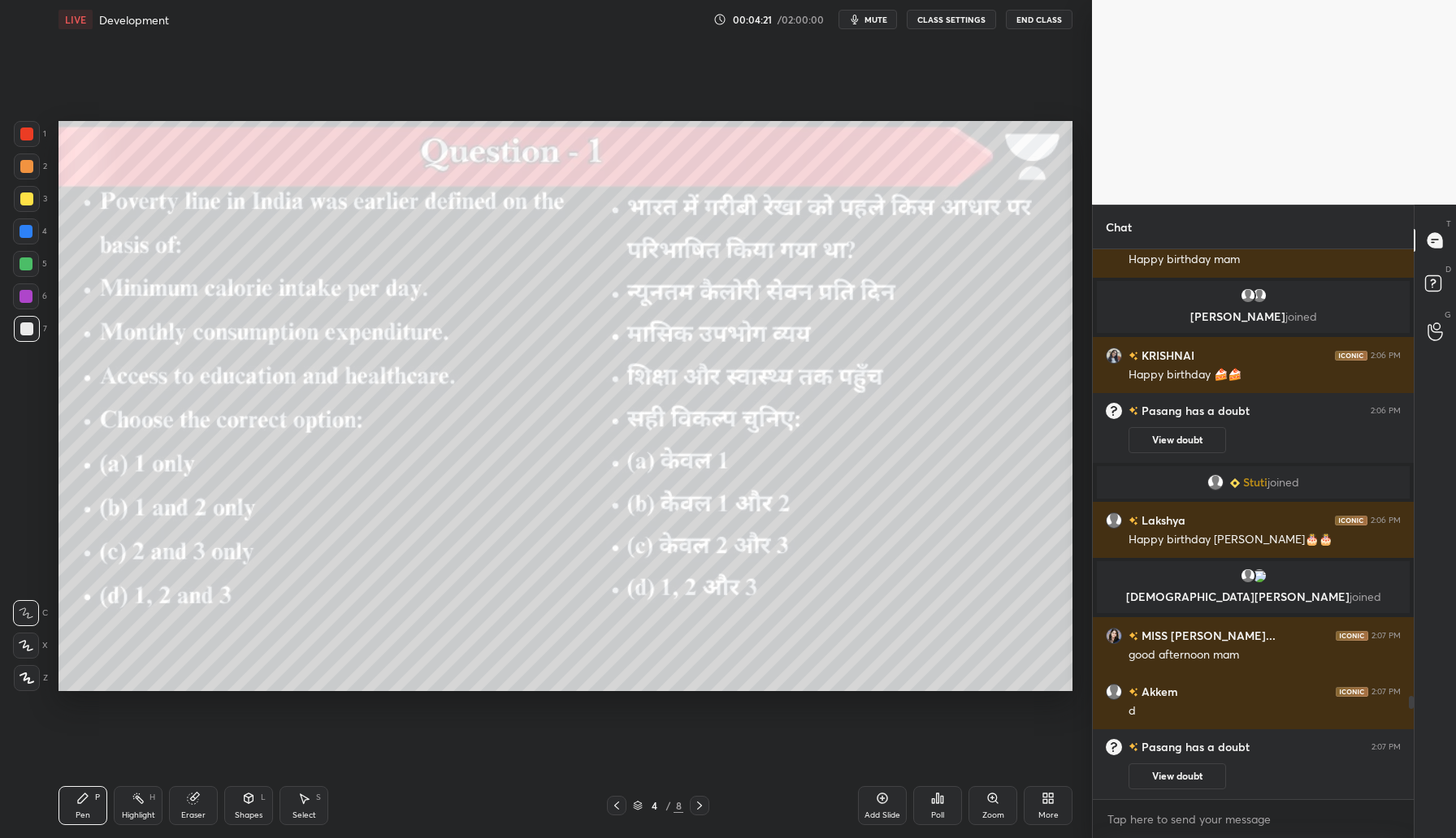
click at [701, 811] on div at bounding box center [700, 805] width 20 height 20
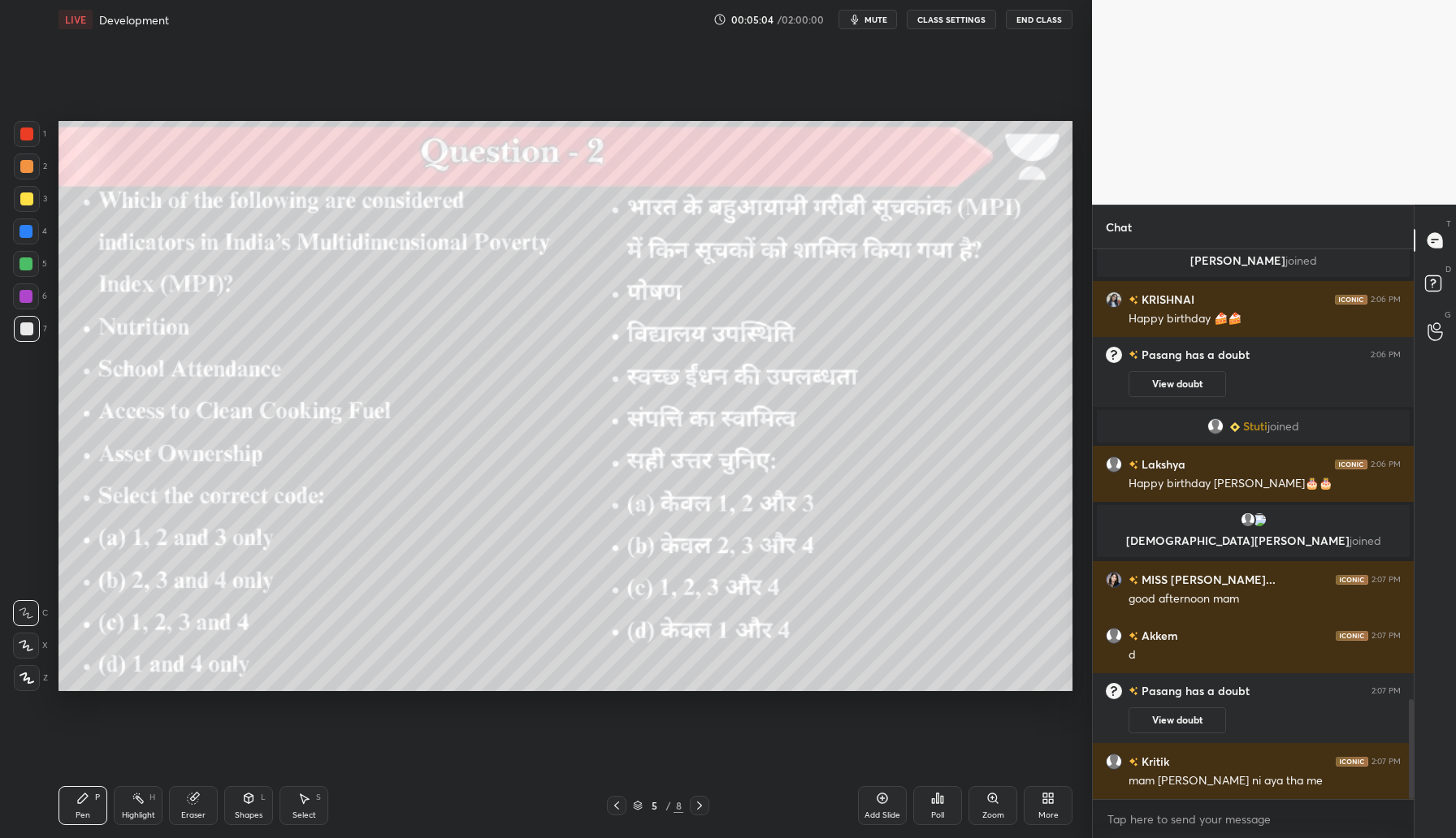
scroll to position [2481, 0]
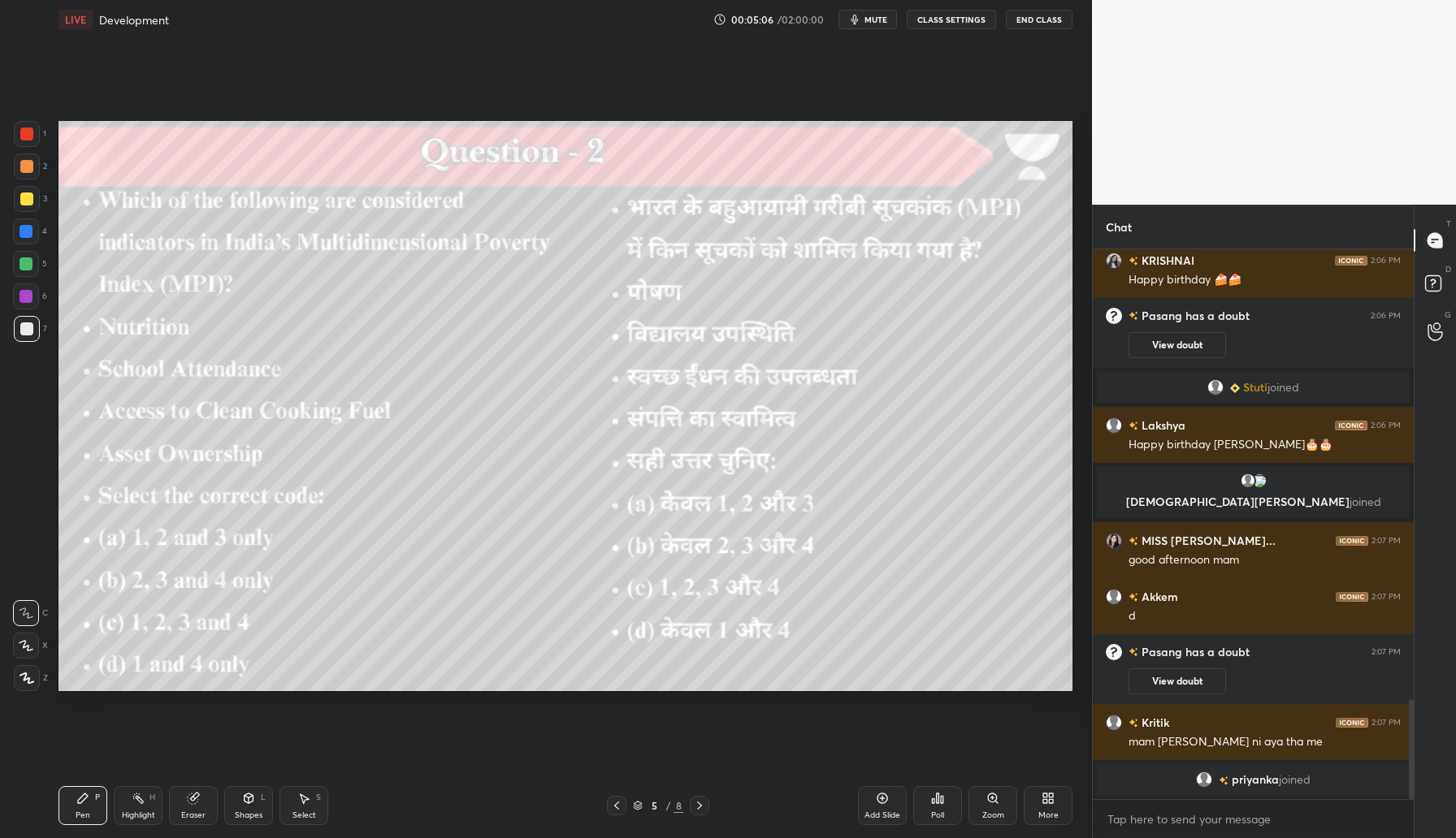
click at [941, 799] on icon at bounding box center [942, 799] width 2 height 7
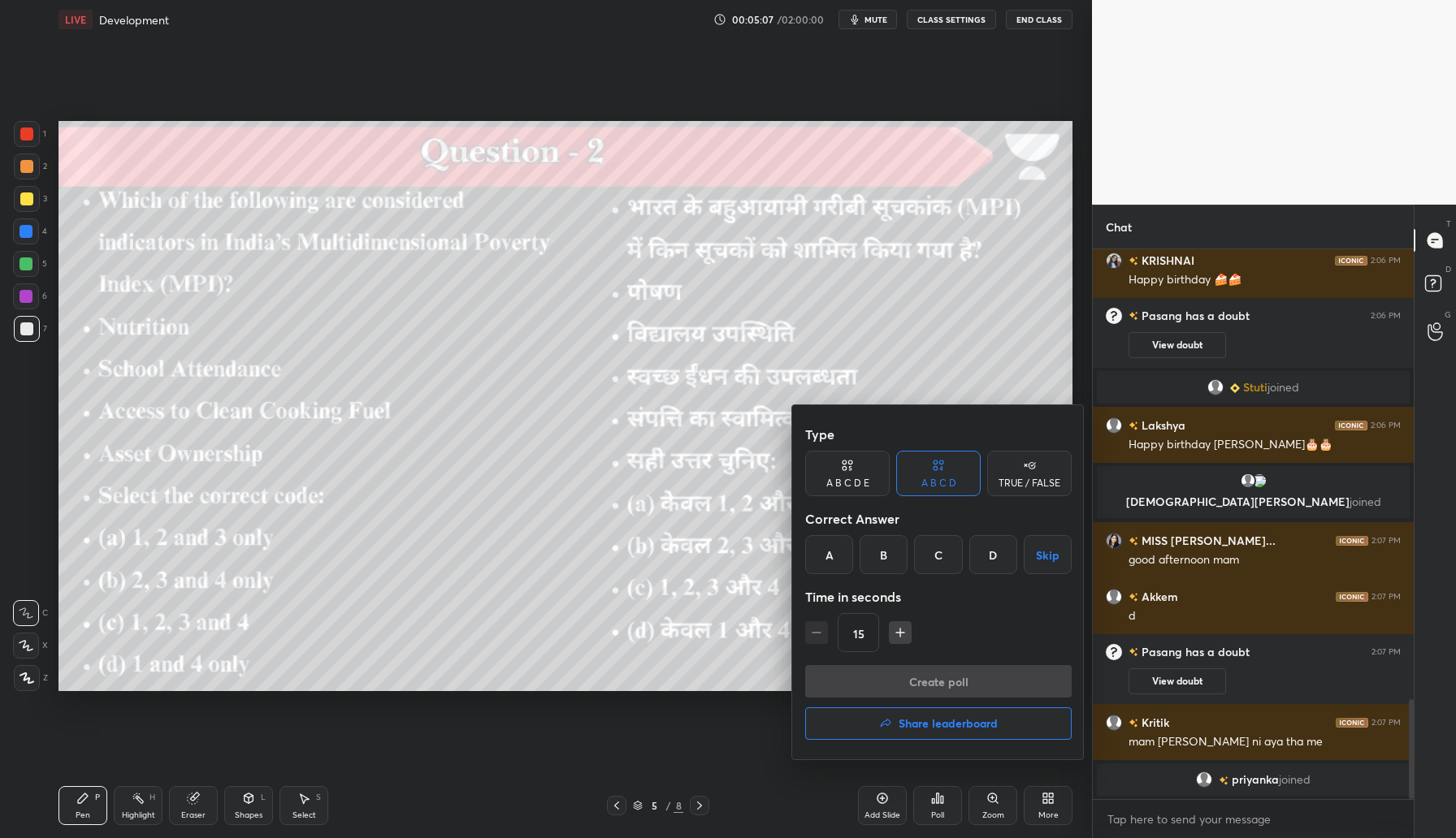
click at [944, 565] on div "C" at bounding box center [938, 555] width 48 height 39
drag, startPoint x: 943, startPoint y: 687, endPoint x: 951, endPoint y: 678, distance: 12.0
click at [942, 687] on button "Create poll" at bounding box center [938, 682] width 266 height 33
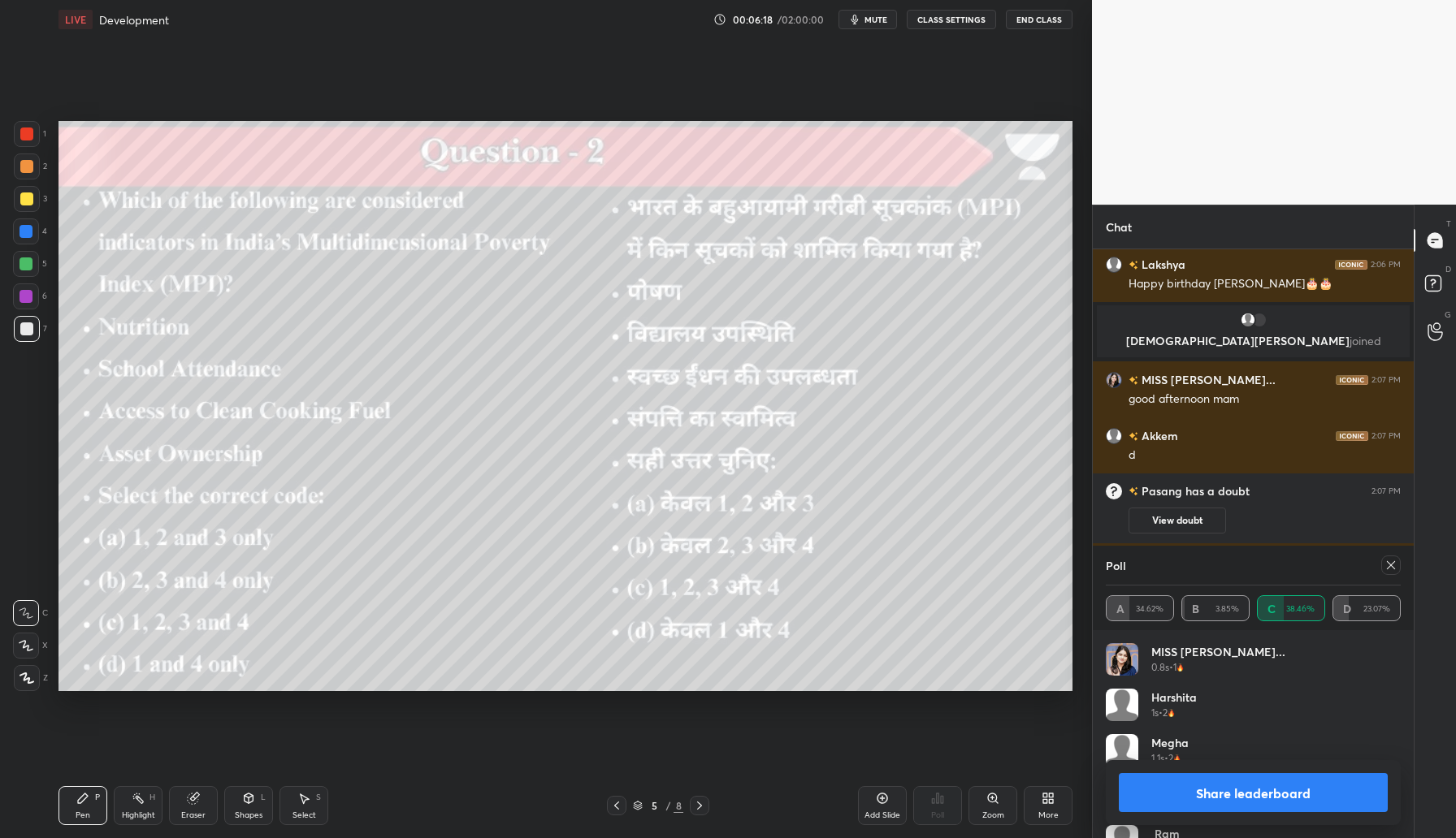
scroll to position [2369, 0]
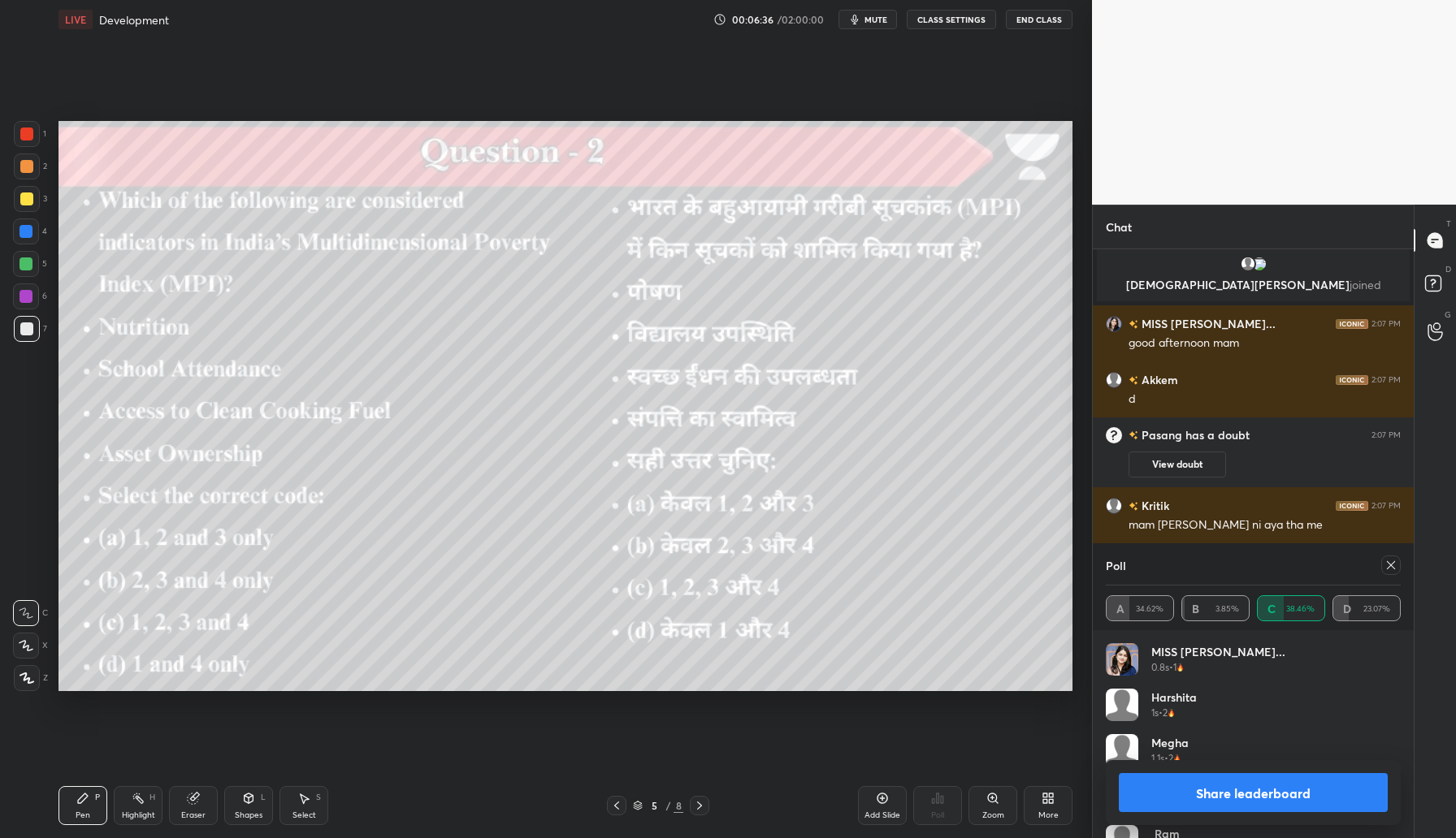
drag, startPoint x: 1389, startPoint y: 570, endPoint x: 1387, endPoint y: 581, distance: 11.2
click at [1391, 568] on icon at bounding box center [1392, 565] width 13 height 13
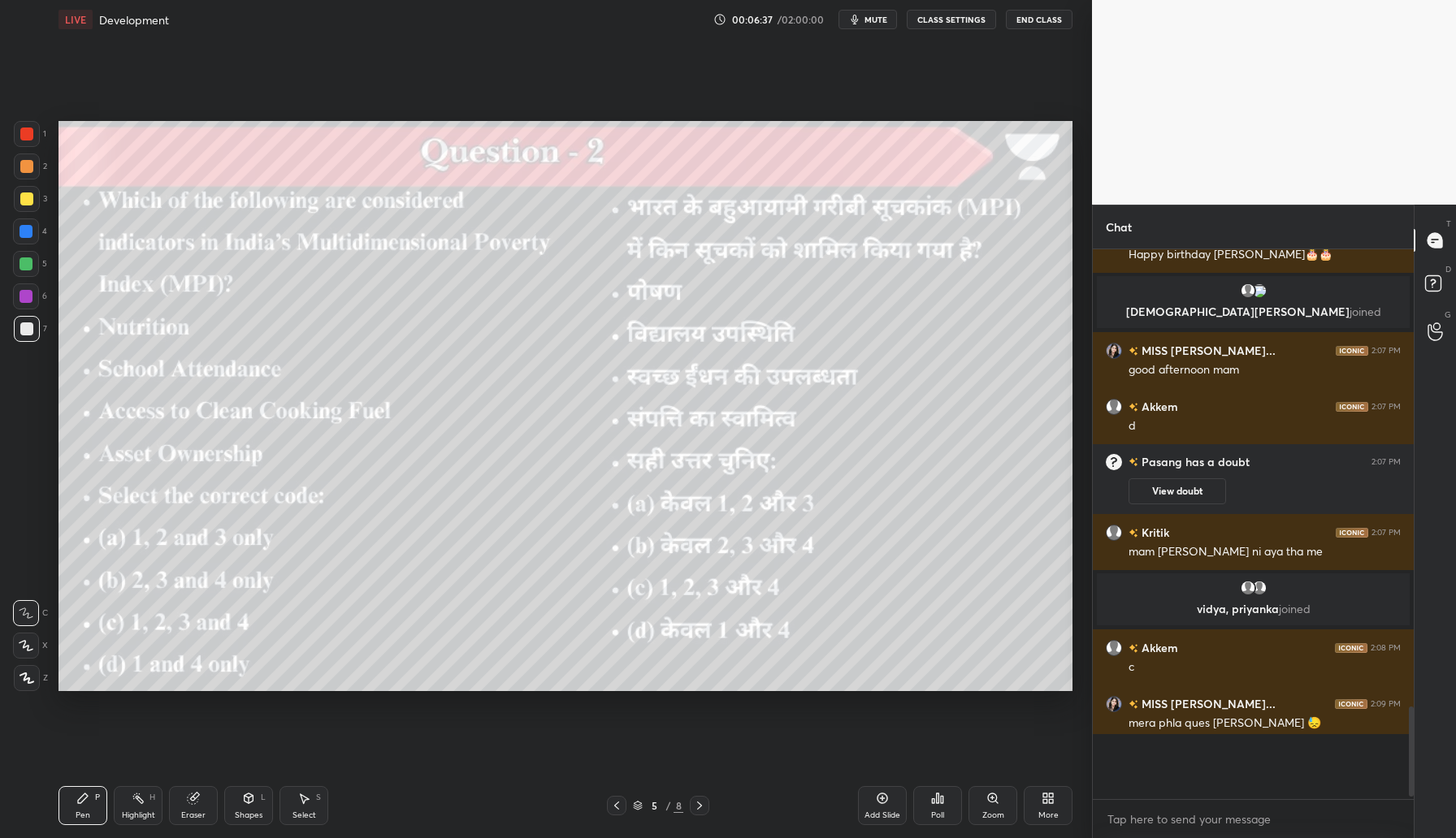
scroll to position [536, 316]
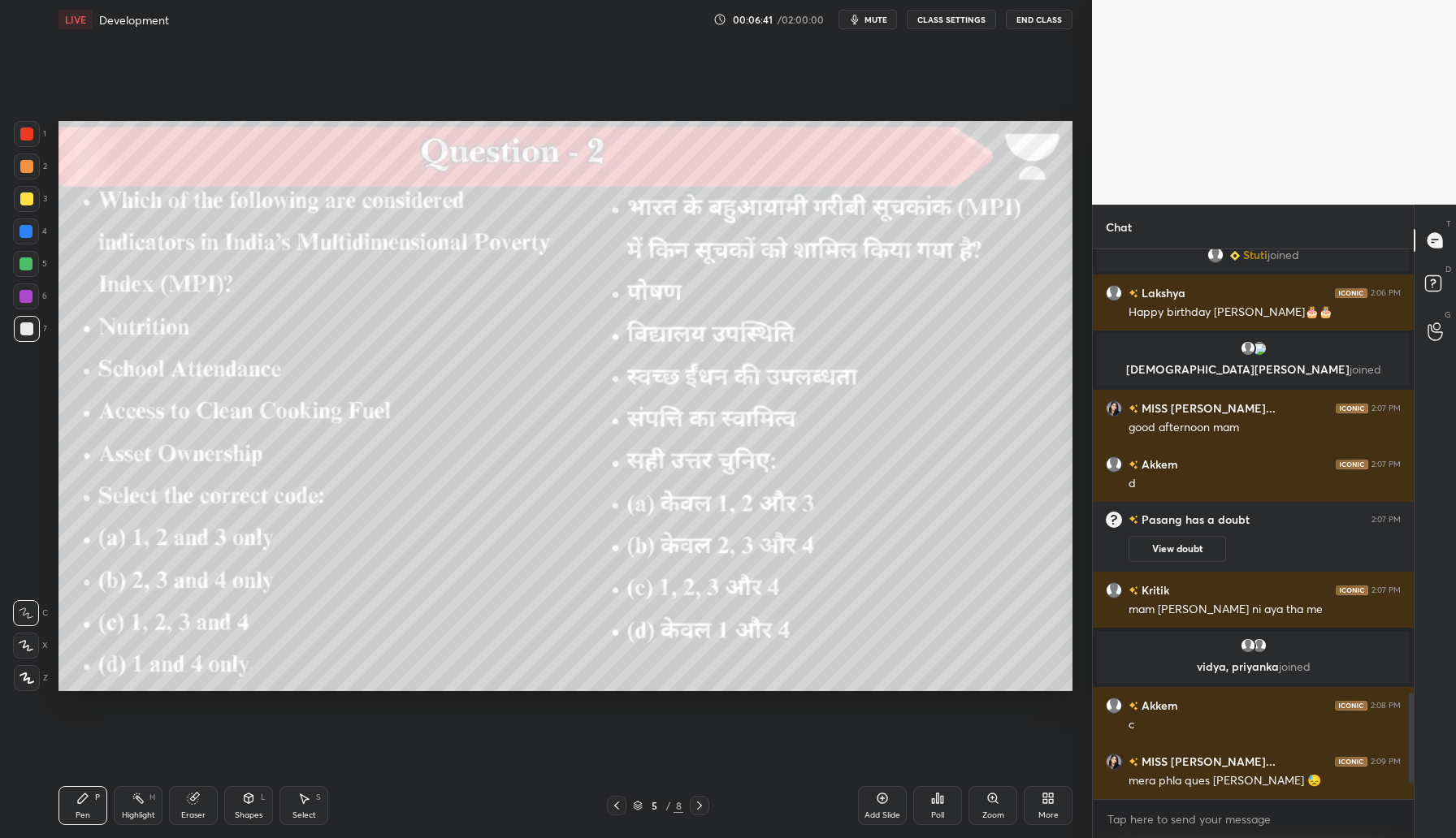
click at [704, 809] on icon at bounding box center [700, 805] width 13 height 13
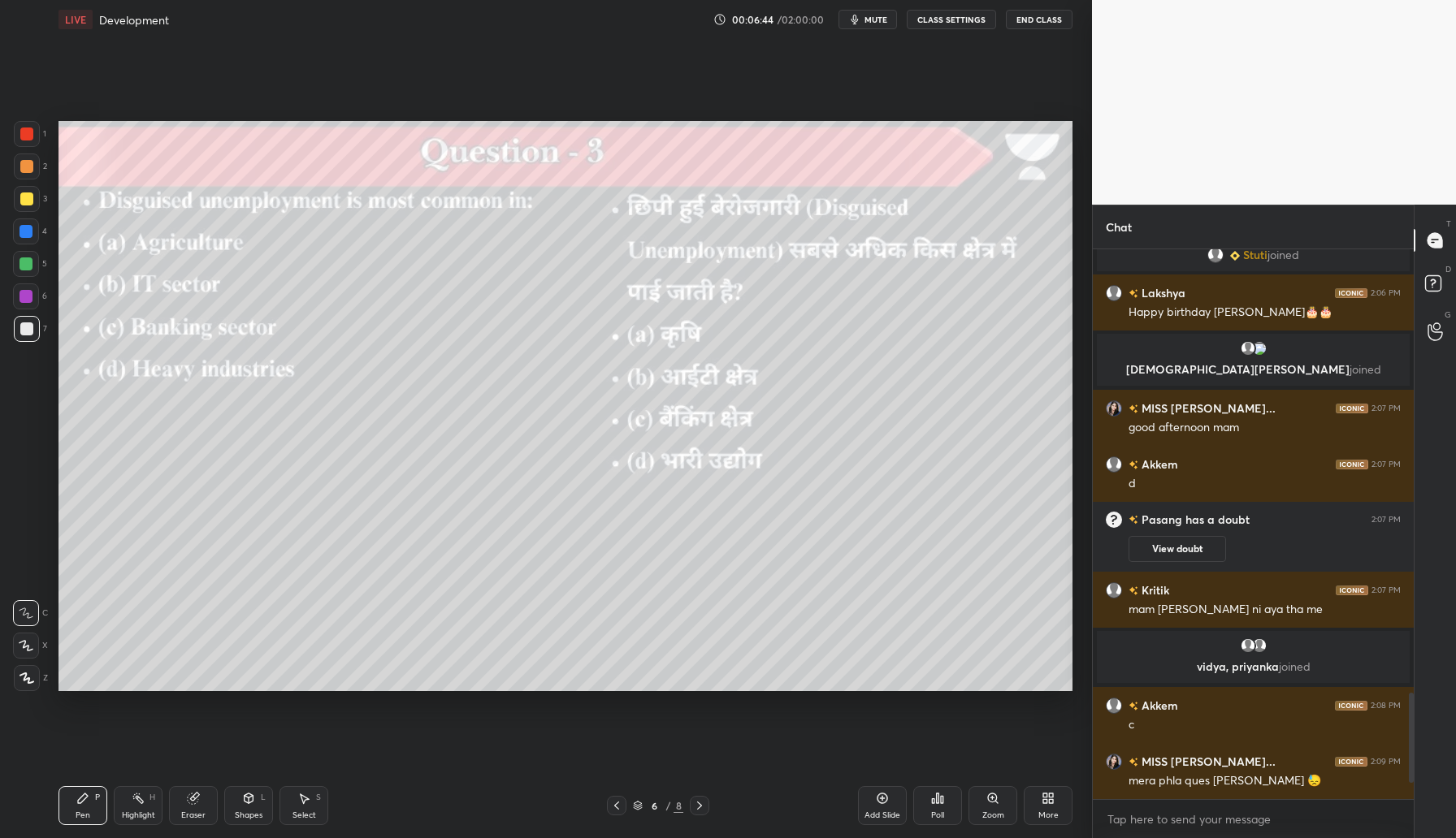
scroll to position [2324, 0]
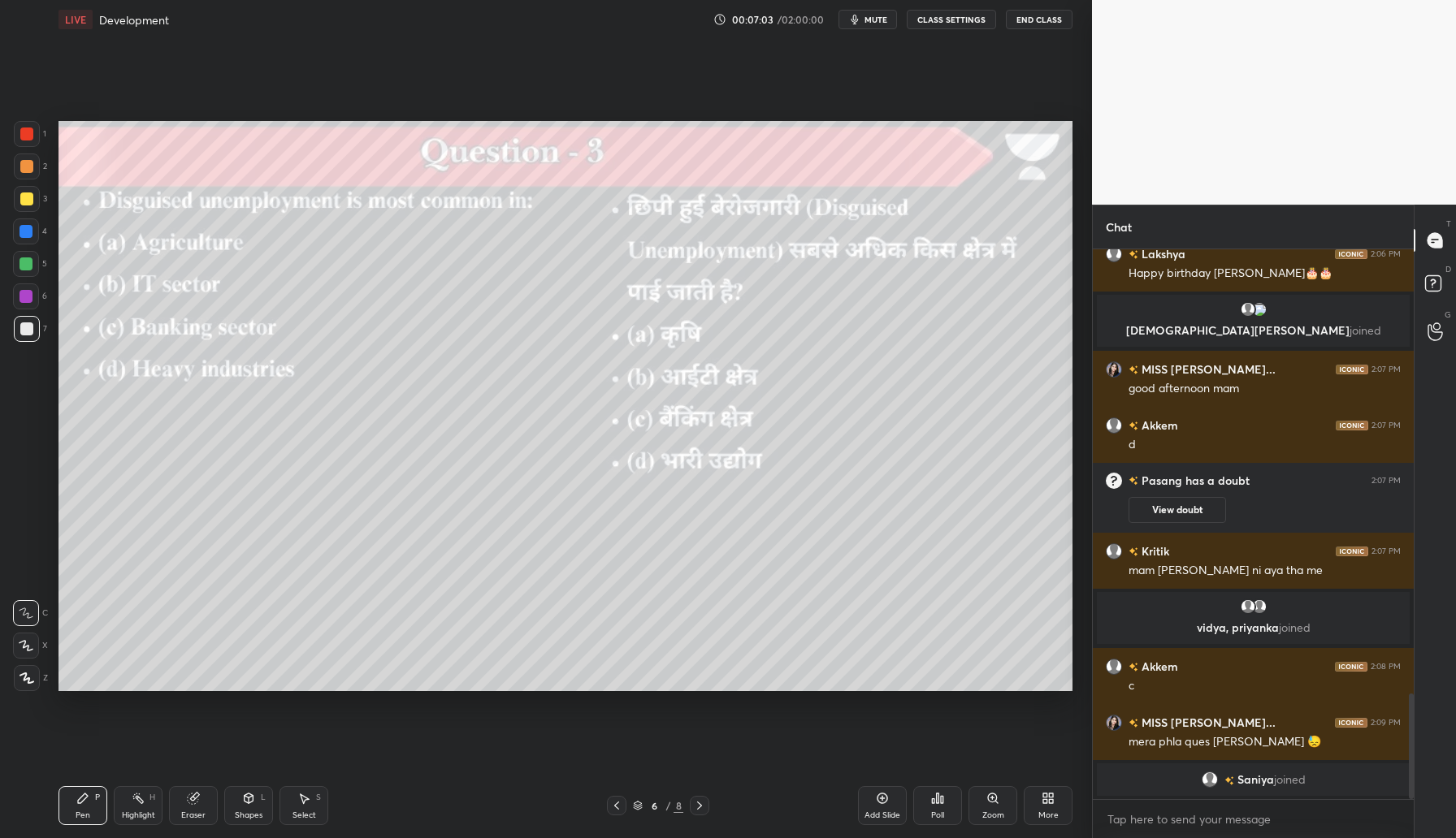
click at [939, 805] on div "Poll" at bounding box center [938, 805] width 49 height 39
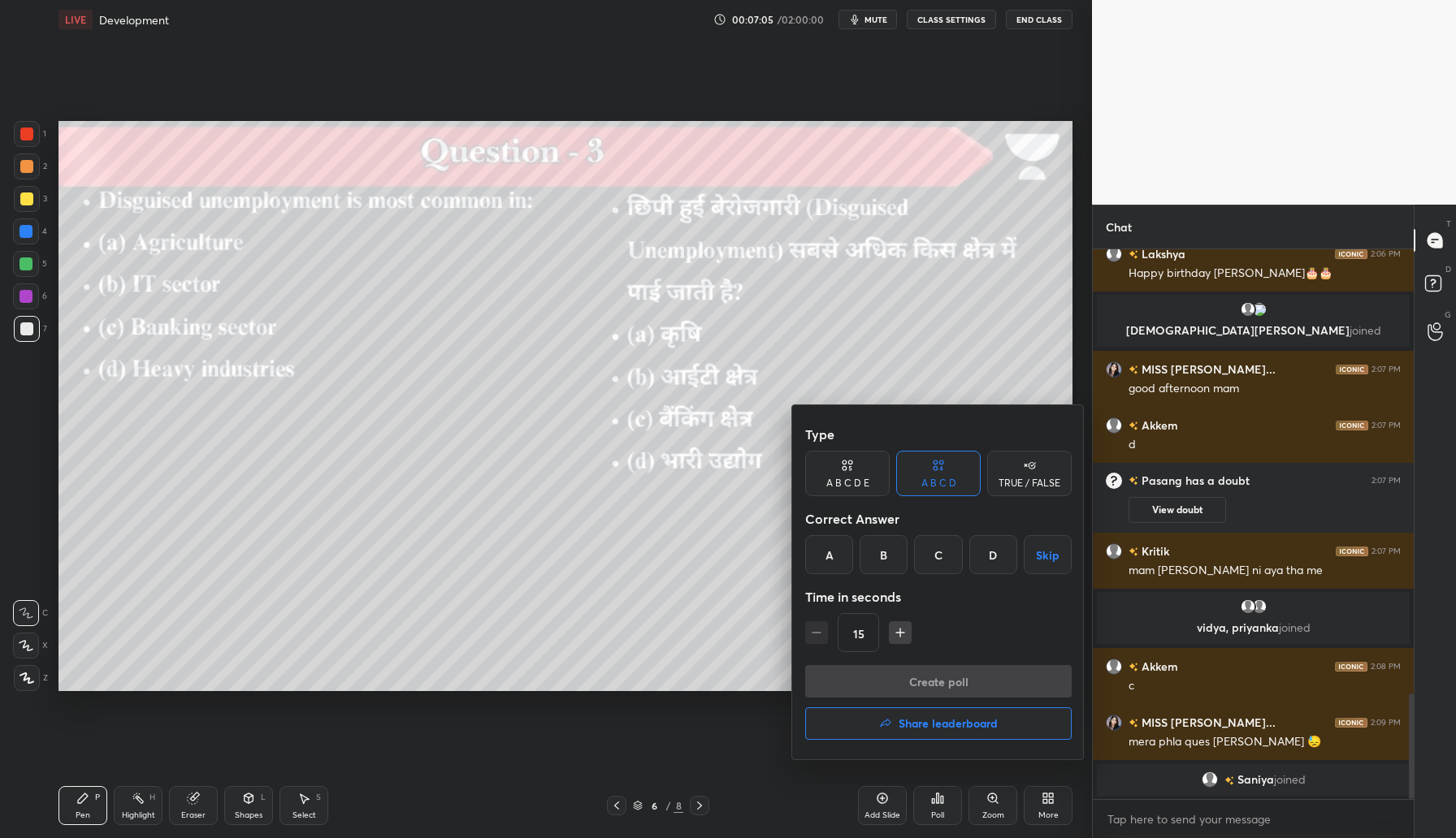
drag, startPoint x: 837, startPoint y: 557, endPoint x: 844, endPoint y: 562, distance: 8.6
click at [837, 559] on div "A" at bounding box center [829, 555] width 48 height 39
click at [921, 683] on button "Create poll" at bounding box center [938, 682] width 266 height 33
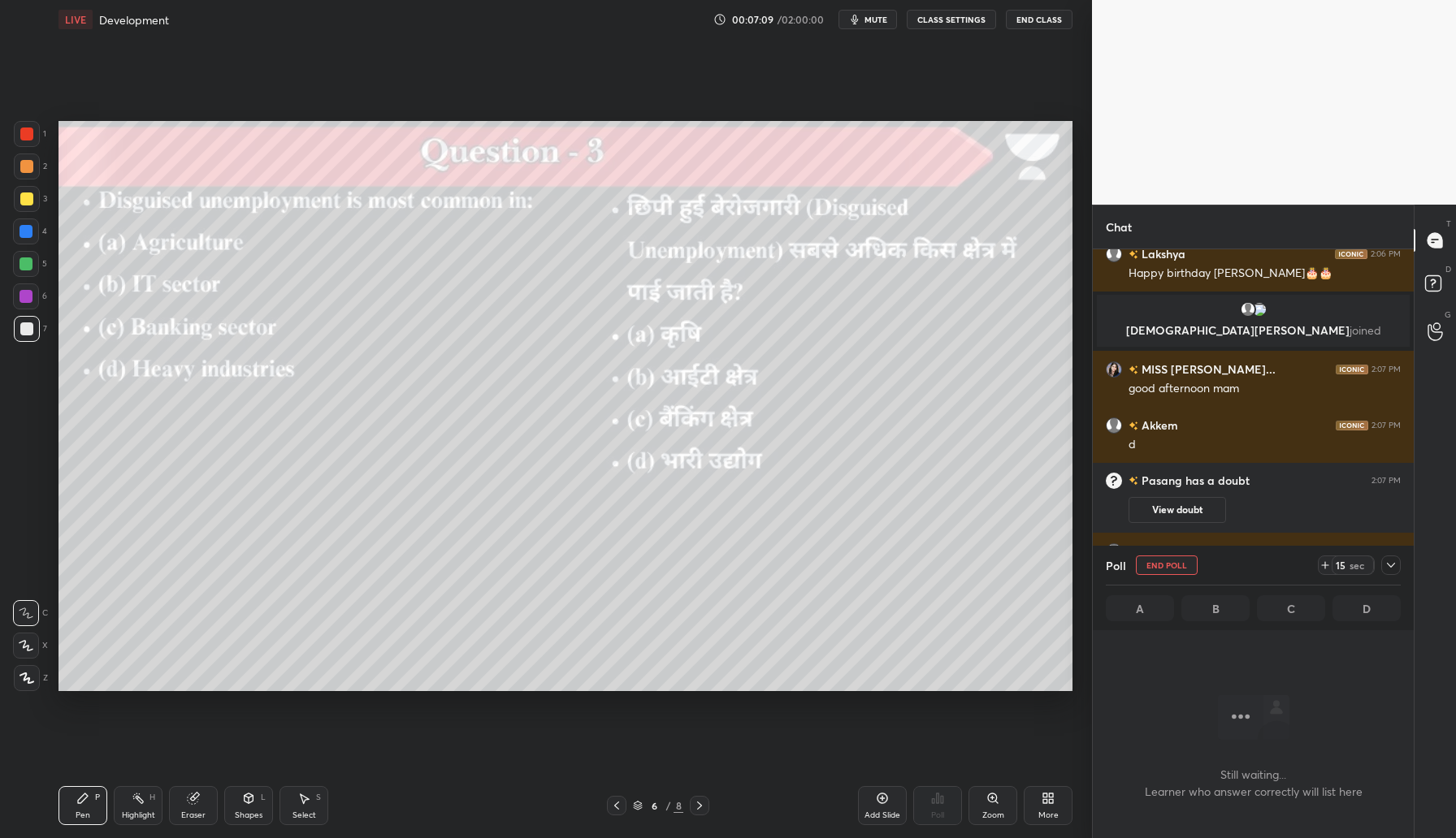
scroll to position [461, 316]
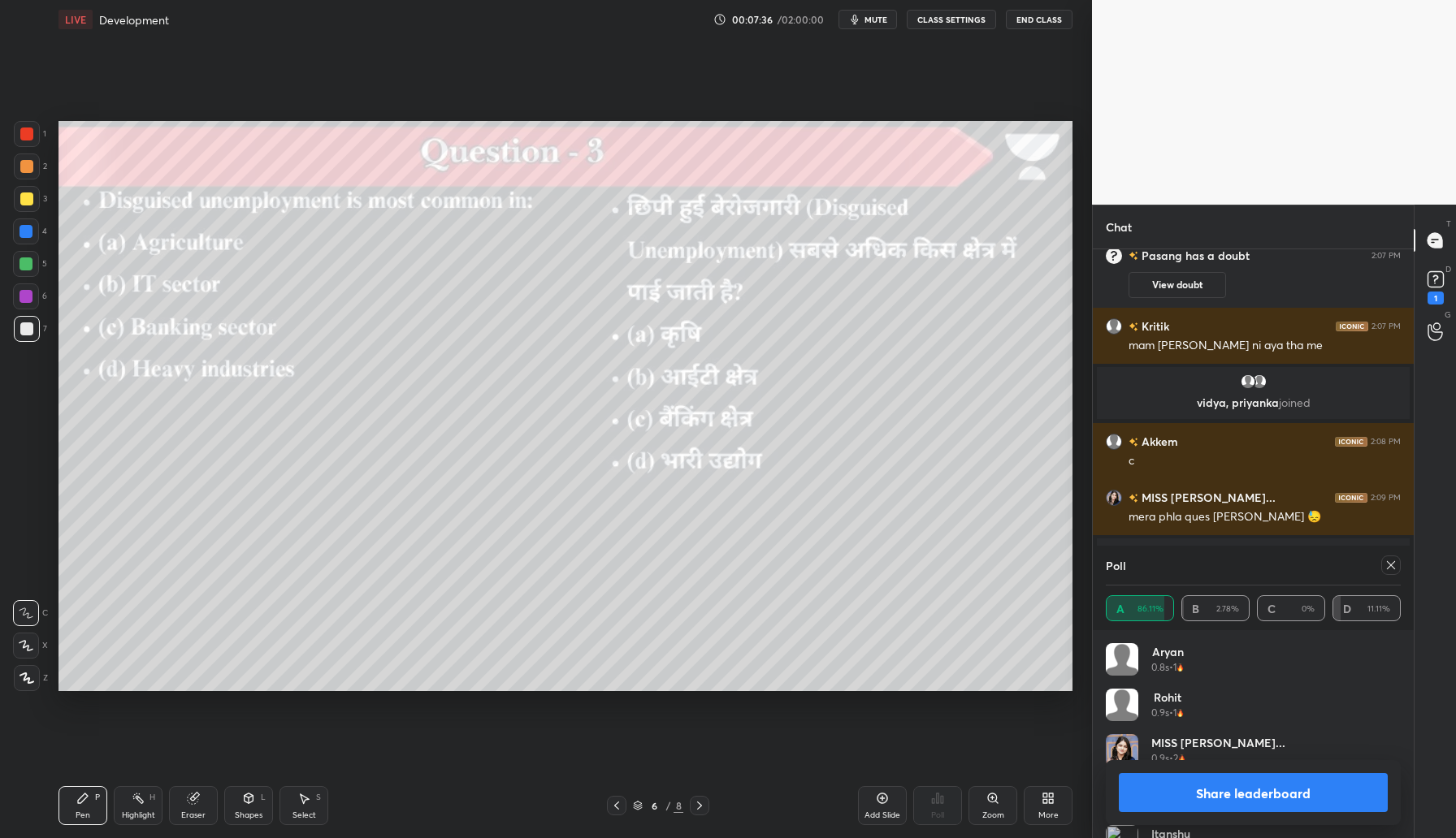
click at [1394, 571] on div at bounding box center [1392, 565] width 20 height 20
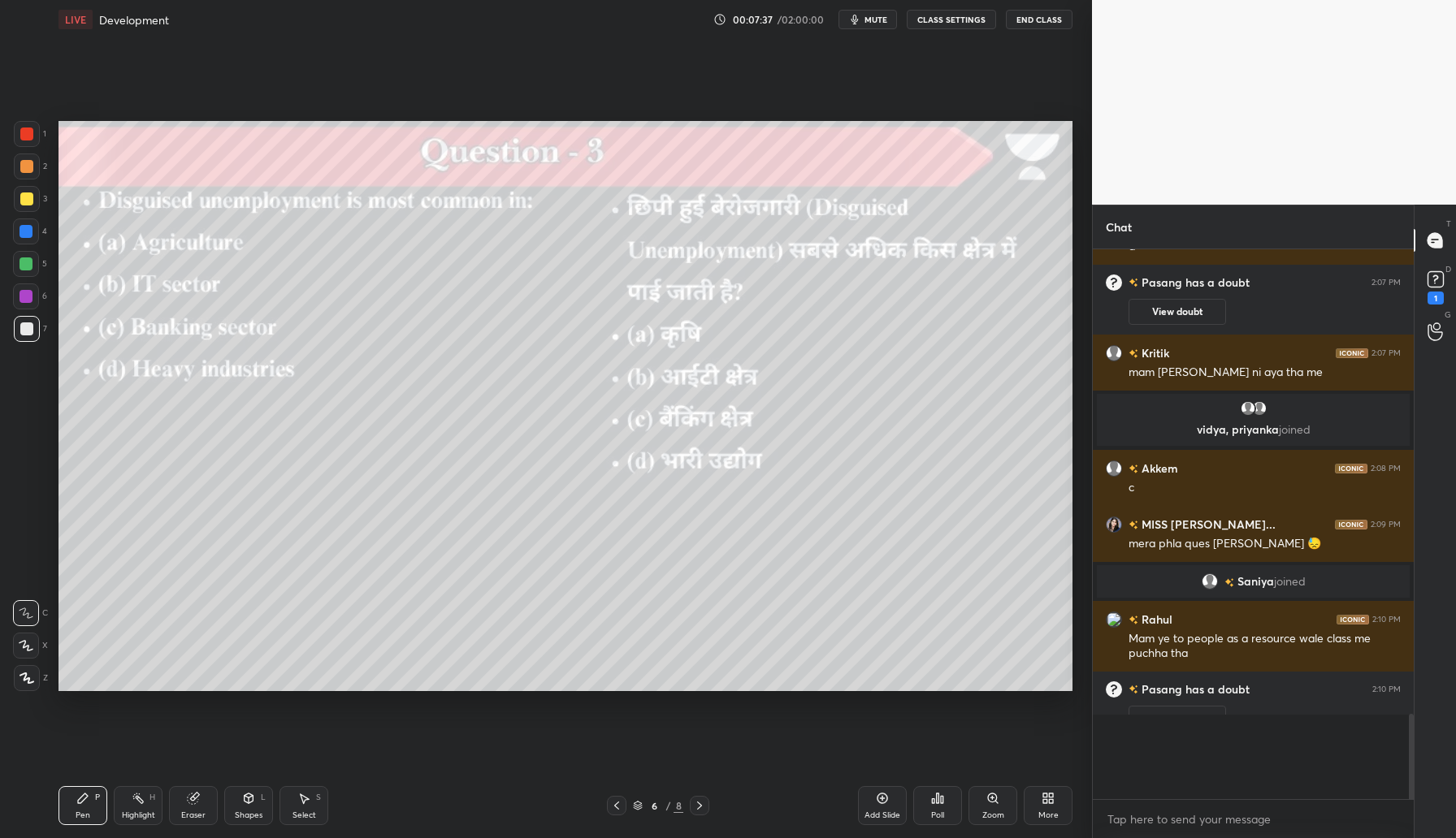
scroll to position [2459, 0]
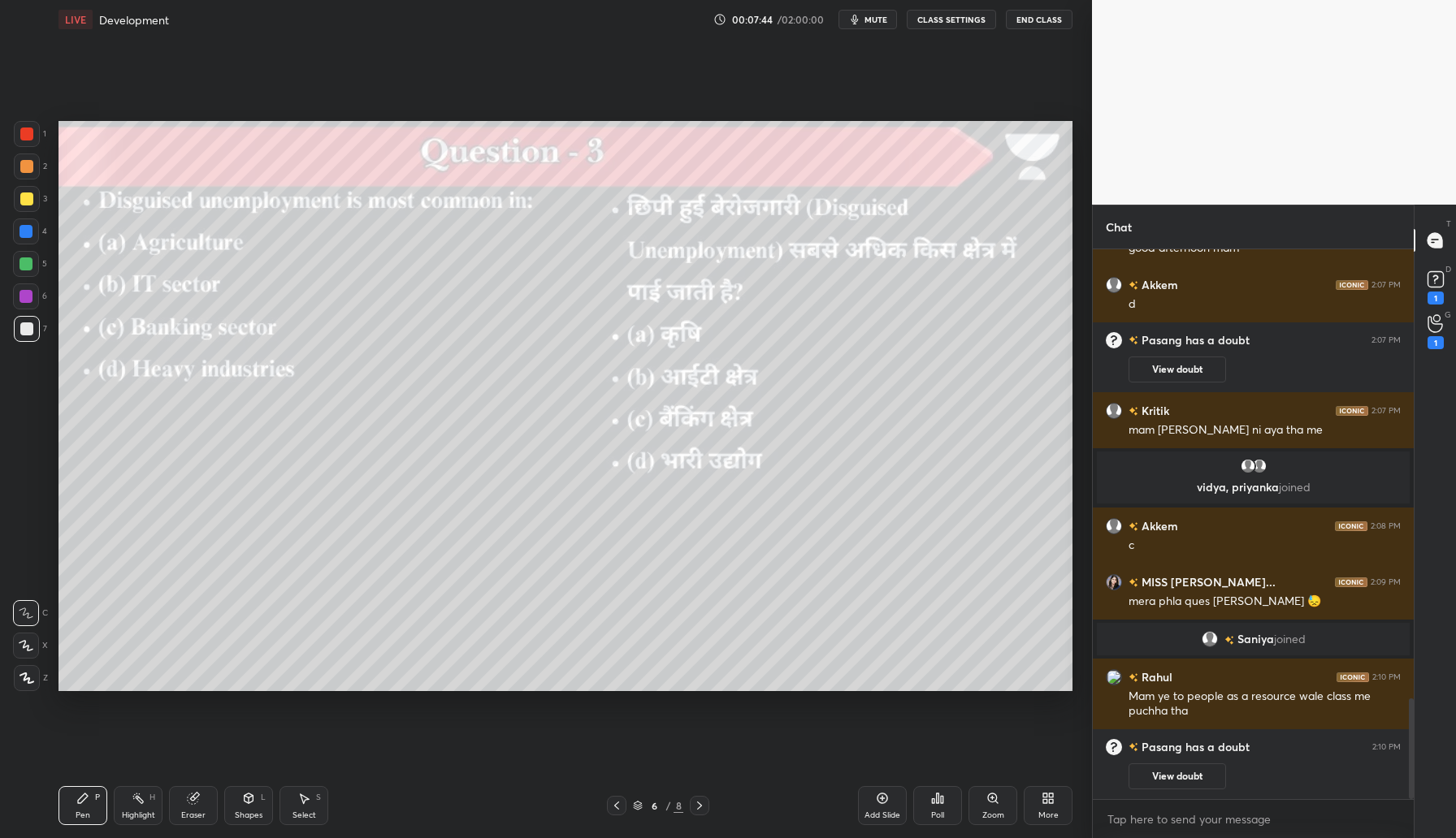
click at [706, 801] on div at bounding box center [700, 805] width 20 height 20
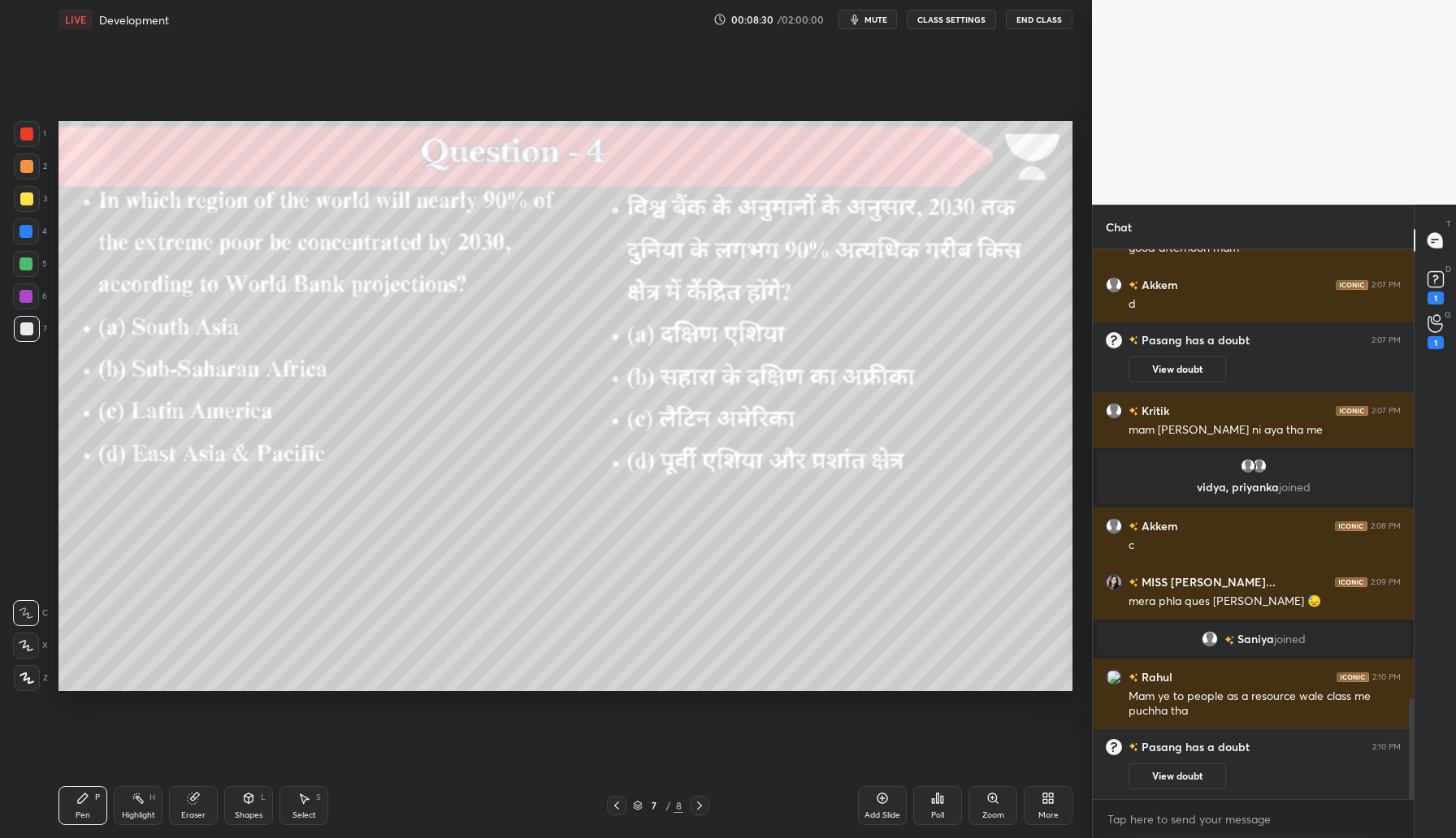
click at [939, 811] on div "Poll" at bounding box center [938, 815] width 13 height 8
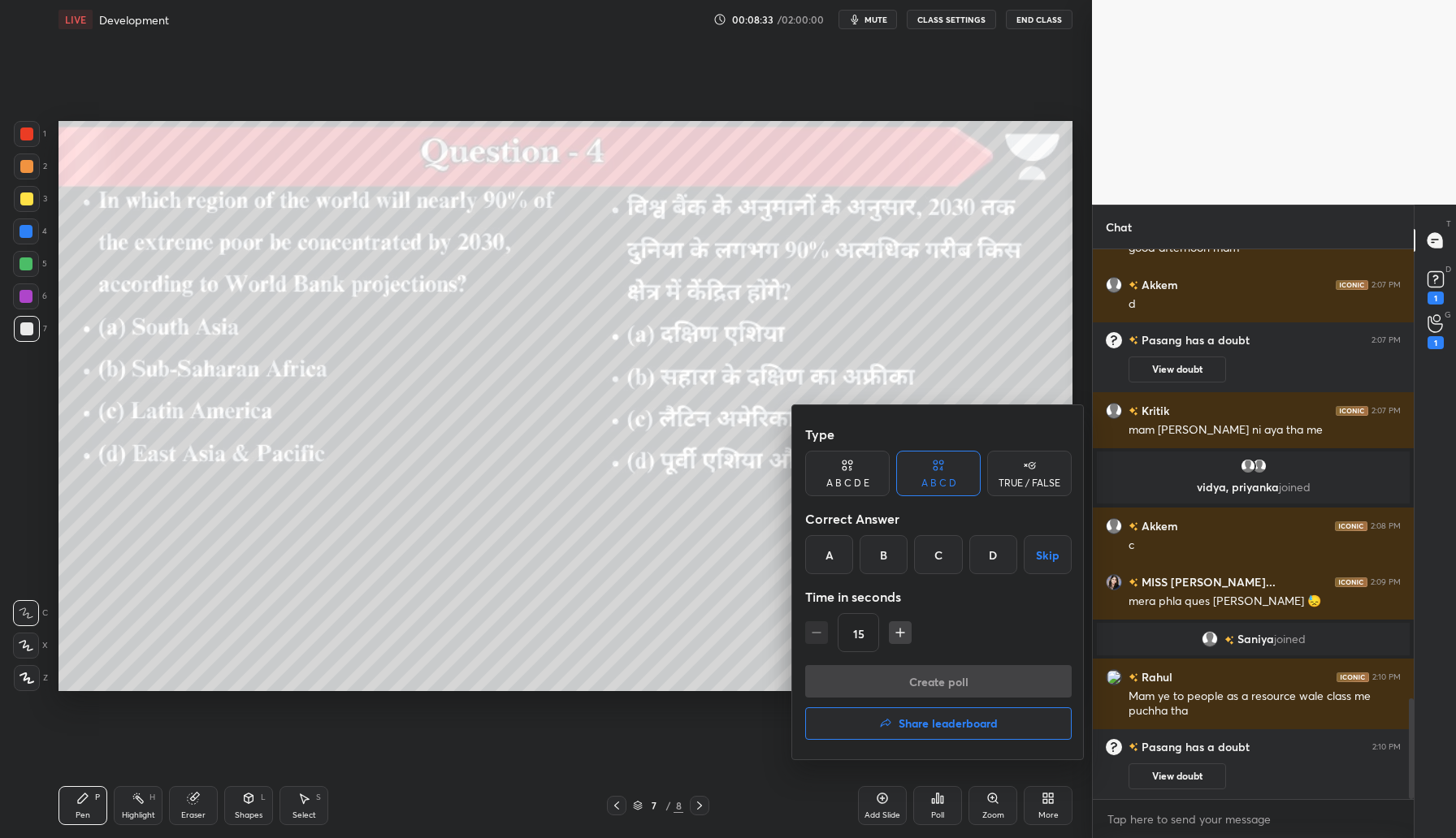
click at [875, 561] on div "B" at bounding box center [883, 555] width 48 height 39
click at [935, 678] on button "Create poll" at bounding box center [938, 682] width 266 height 33
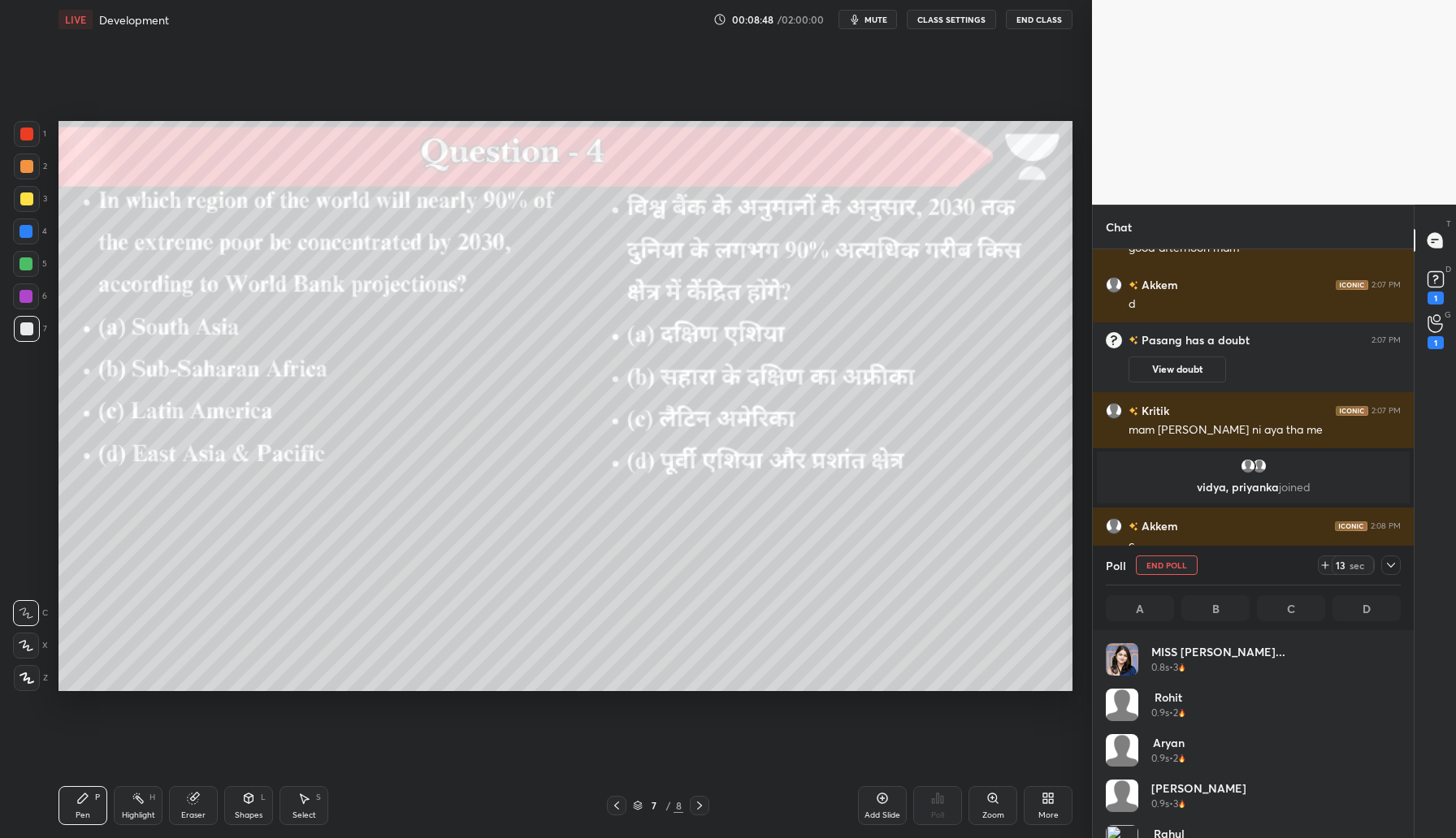
scroll to position [190, 290]
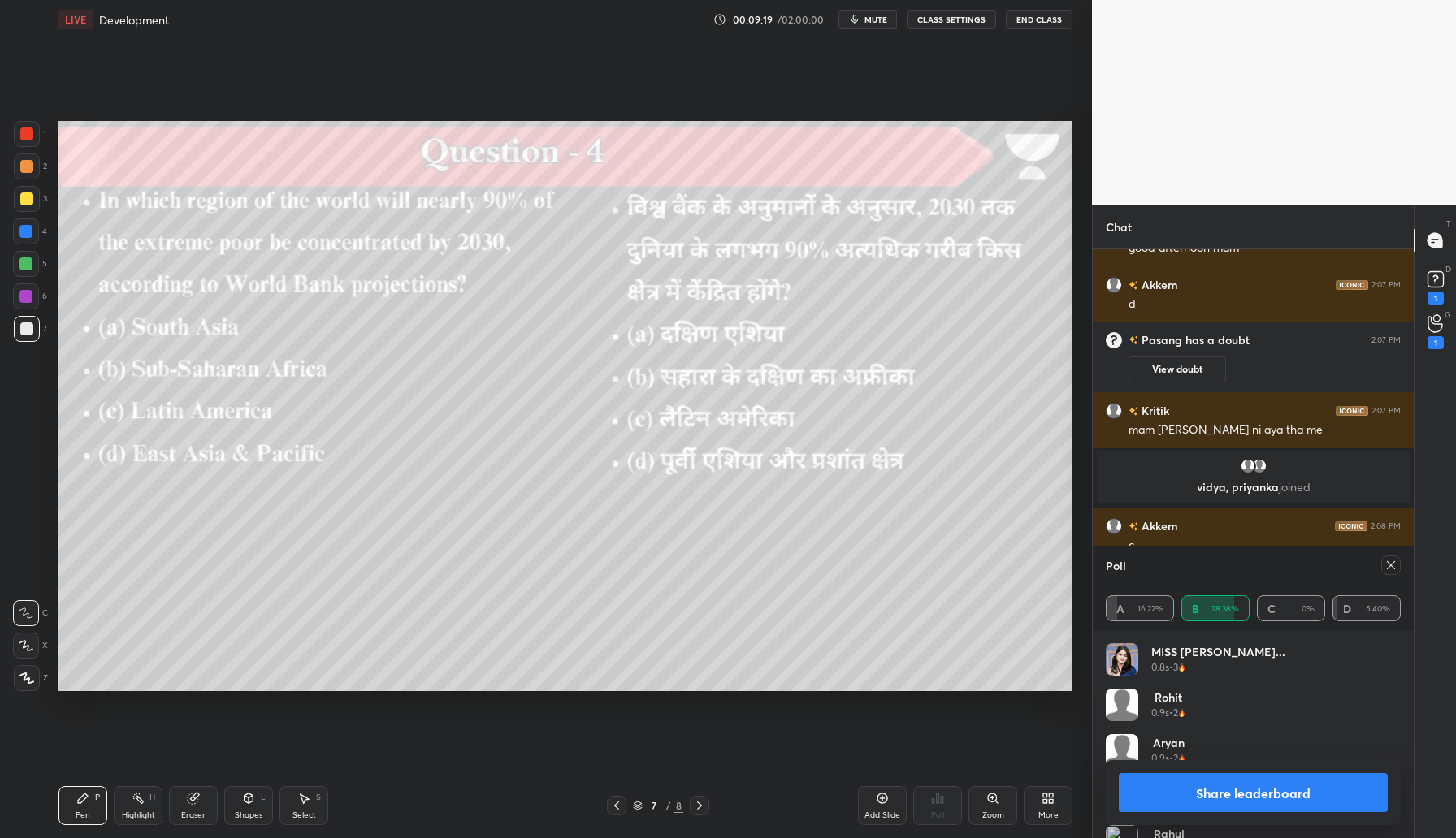
click at [1389, 565] on icon at bounding box center [1392, 565] width 13 height 13
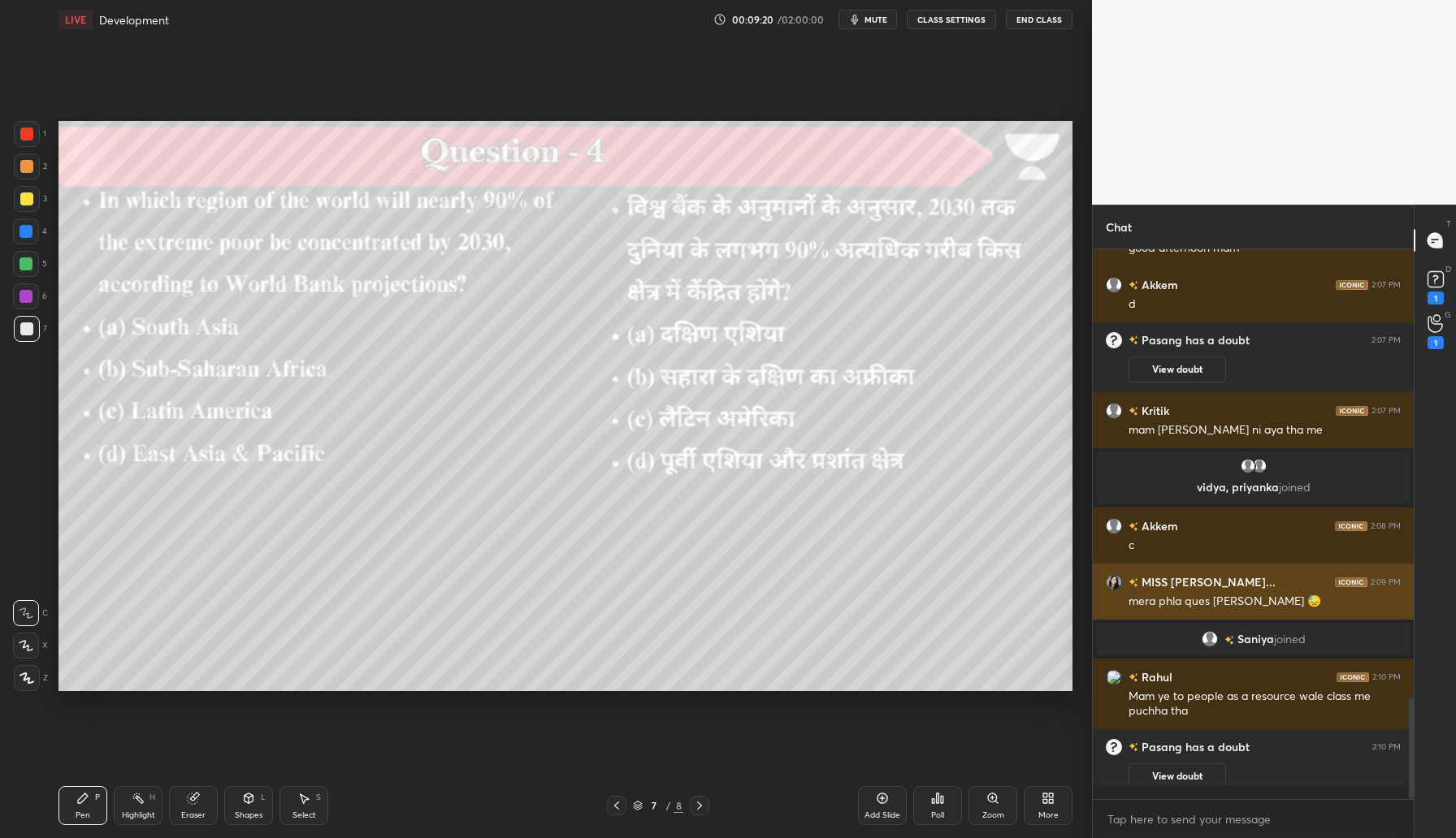
scroll to position [6, 6]
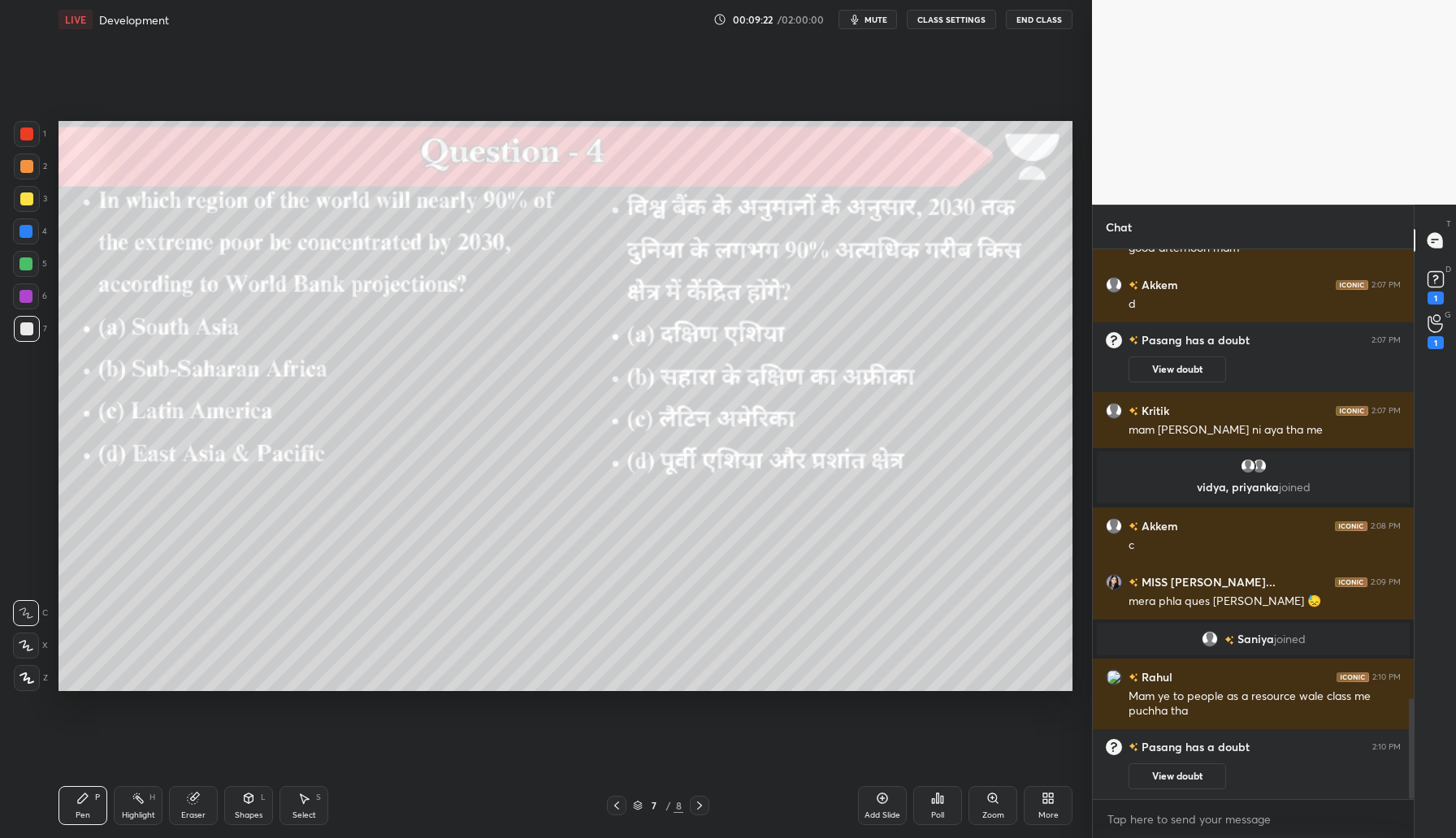
click at [703, 804] on icon at bounding box center [700, 805] width 13 height 13
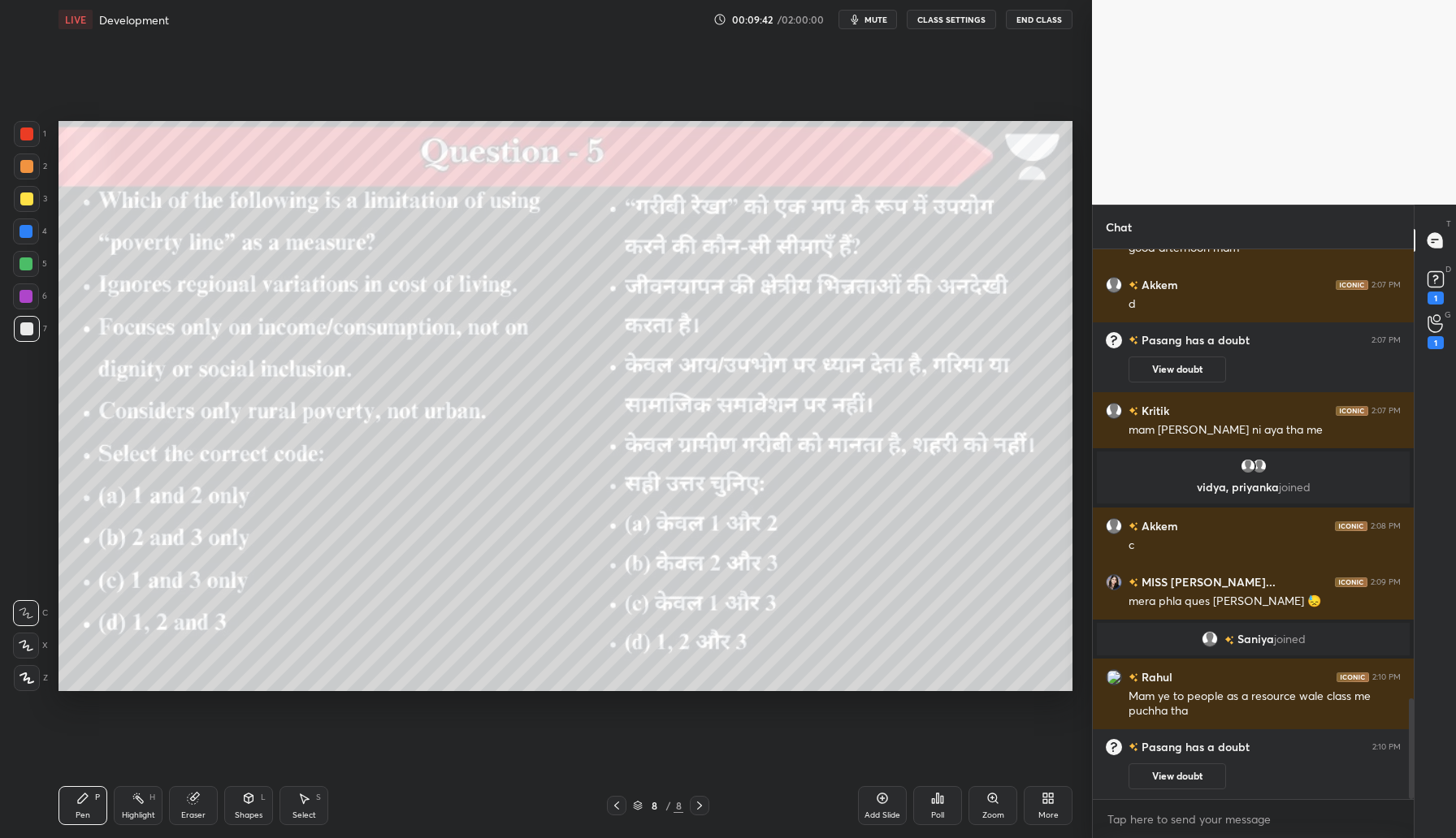
scroll to position [2474, 0]
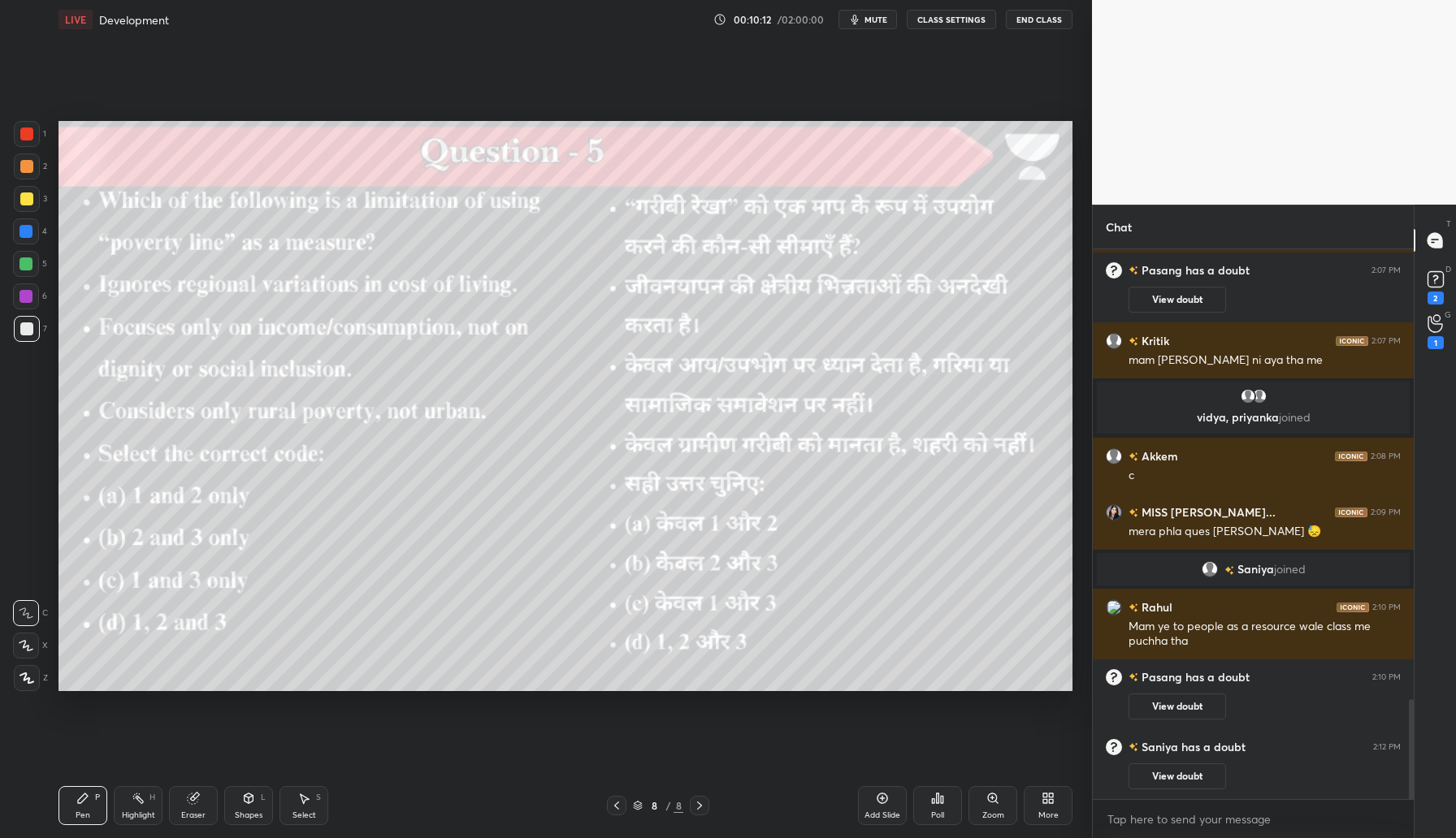
click at [931, 809] on div "Poll" at bounding box center [938, 805] width 49 height 39
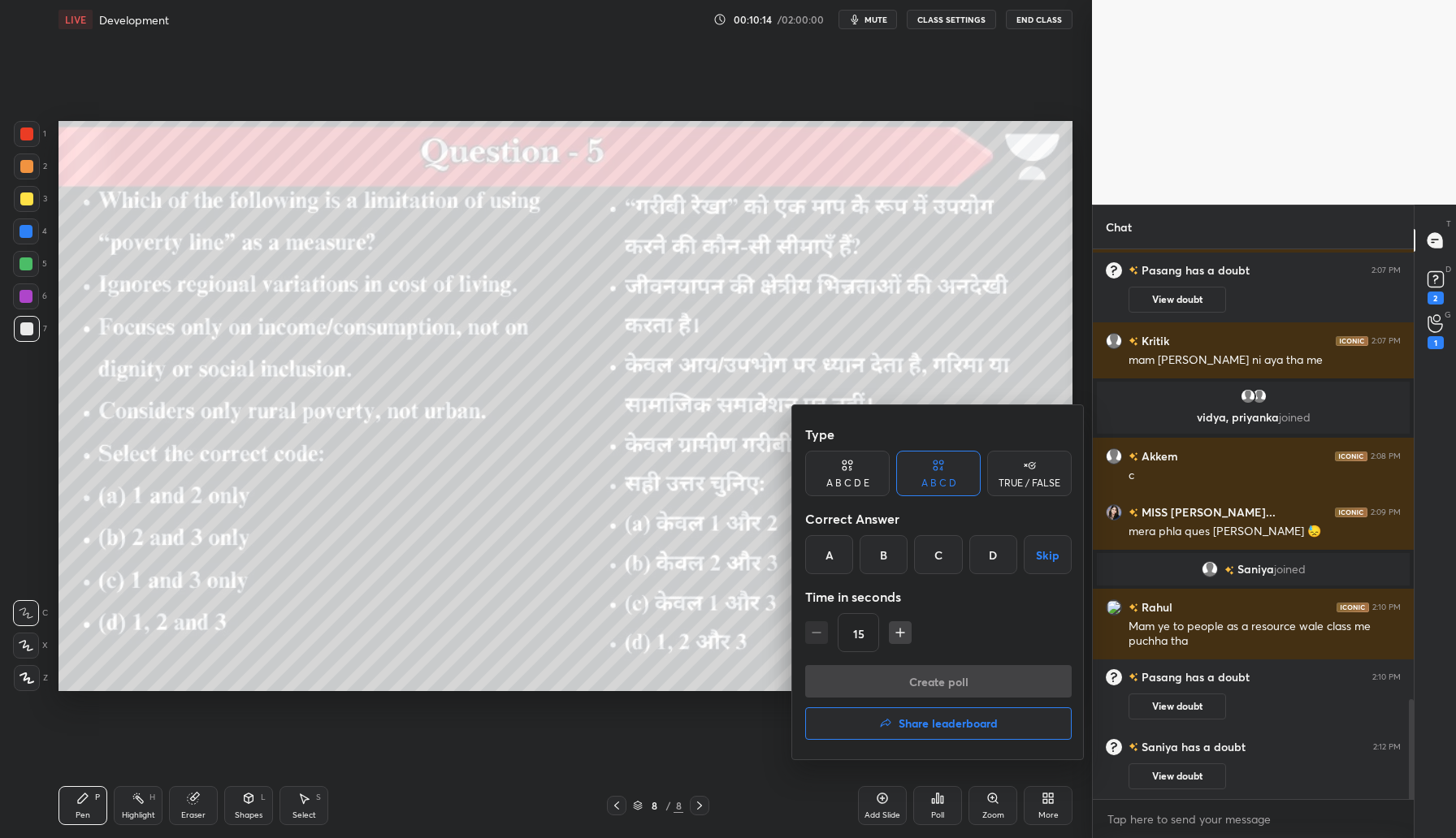
click at [829, 547] on div "A" at bounding box center [829, 555] width 48 height 39
drag, startPoint x: 956, startPoint y: 678, endPoint x: 979, endPoint y: 682, distance: 23.3
click at [961, 676] on button "Create poll" at bounding box center [938, 682] width 266 height 33
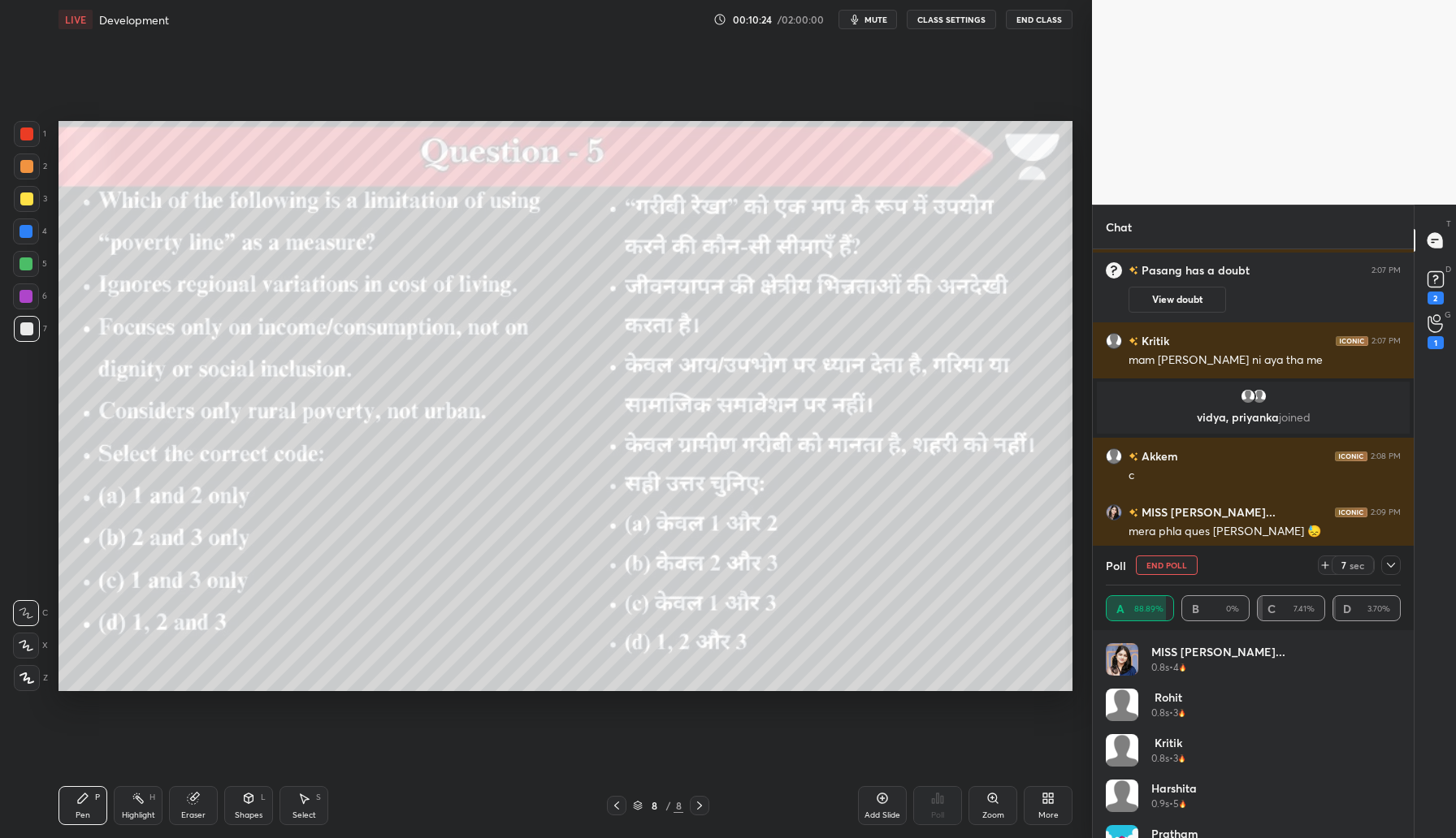
scroll to position [2582, 0]
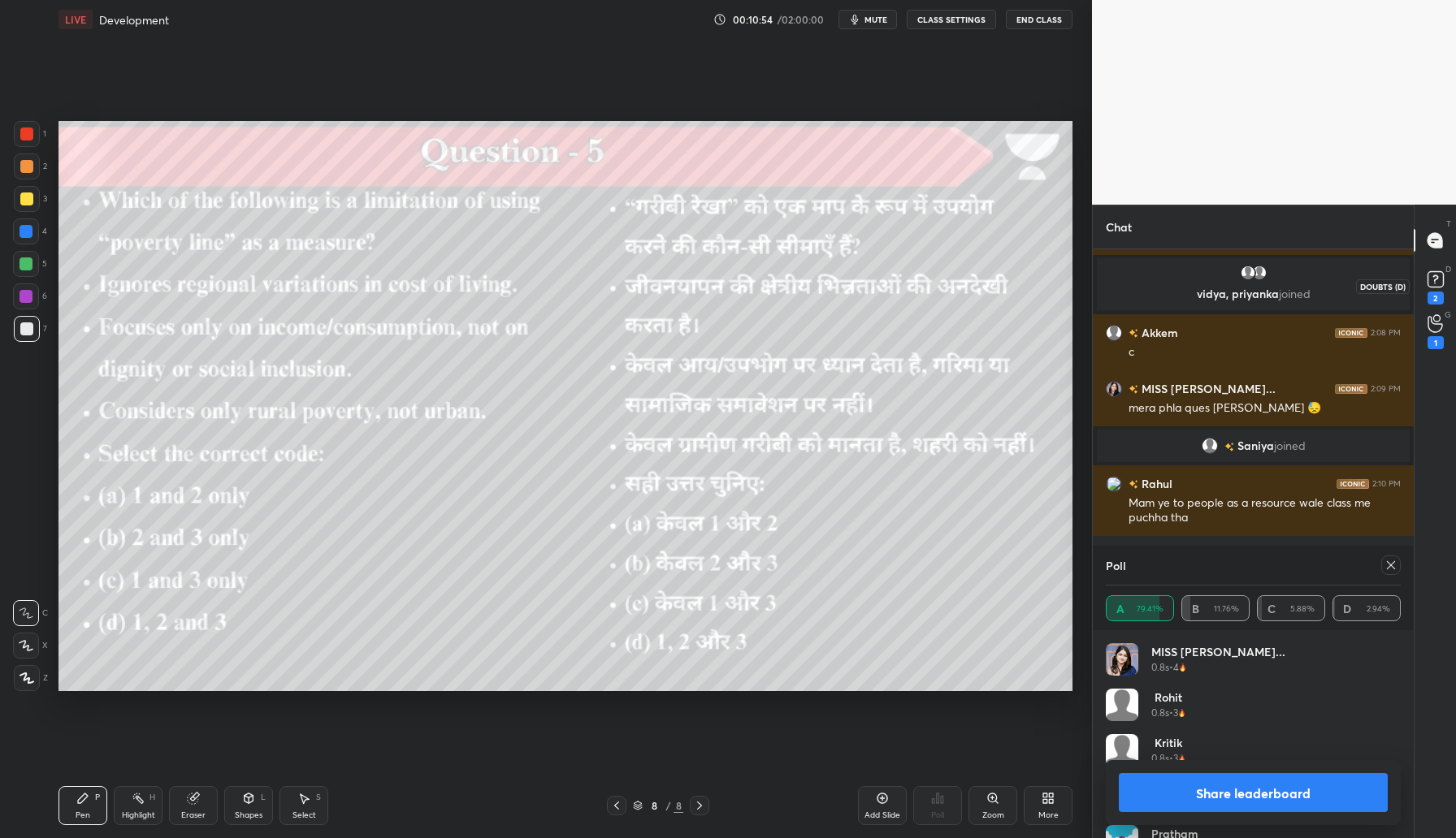
click at [1434, 284] on rect at bounding box center [1435, 279] width 15 height 15
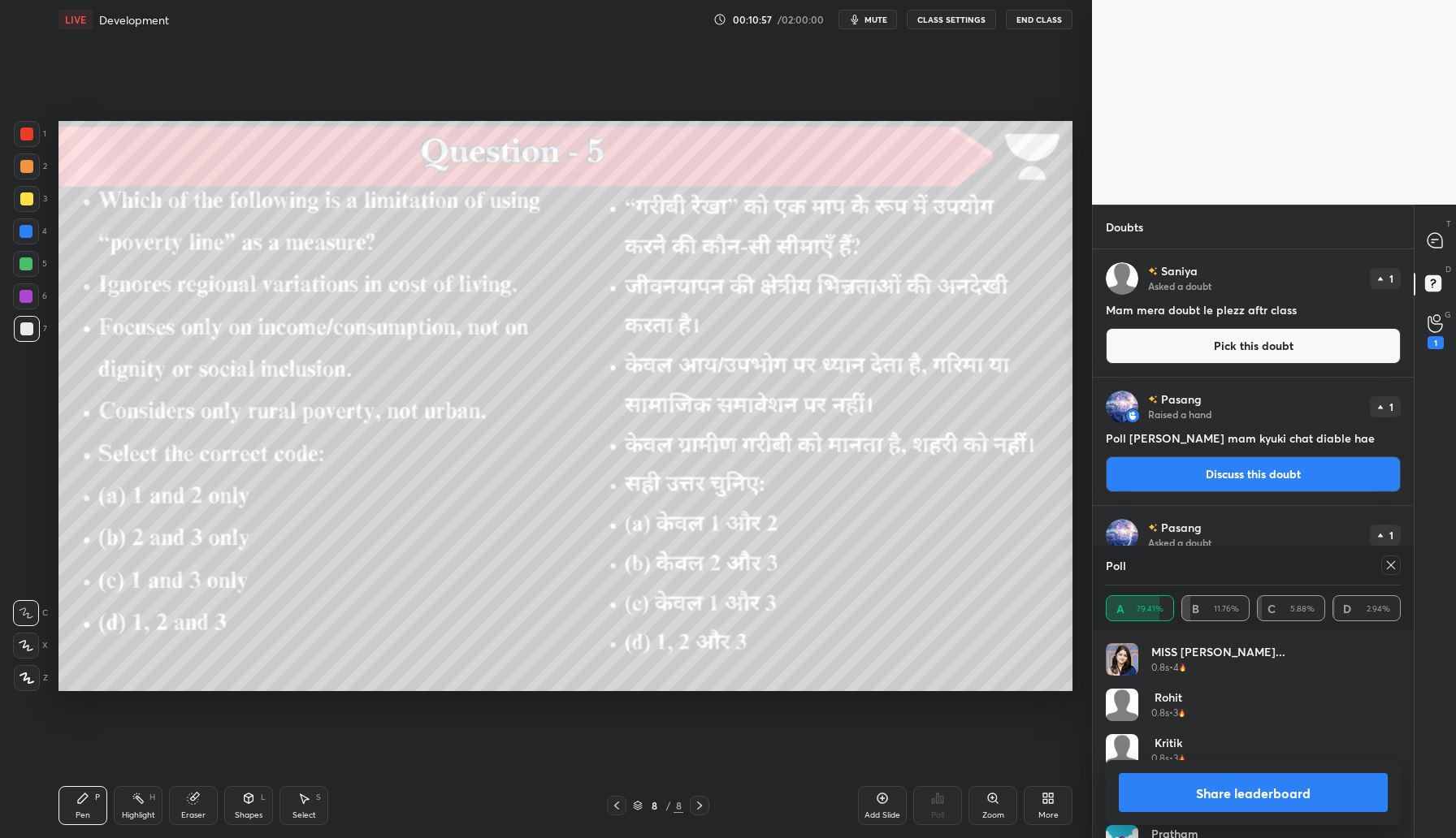
drag, startPoint x: 1229, startPoint y: 801, endPoint x: 1238, endPoint y: 806, distance: 10.3
click at [1230, 801] on button "Share leaderboard" at bounding box center [1253, 793] width 269 height 39
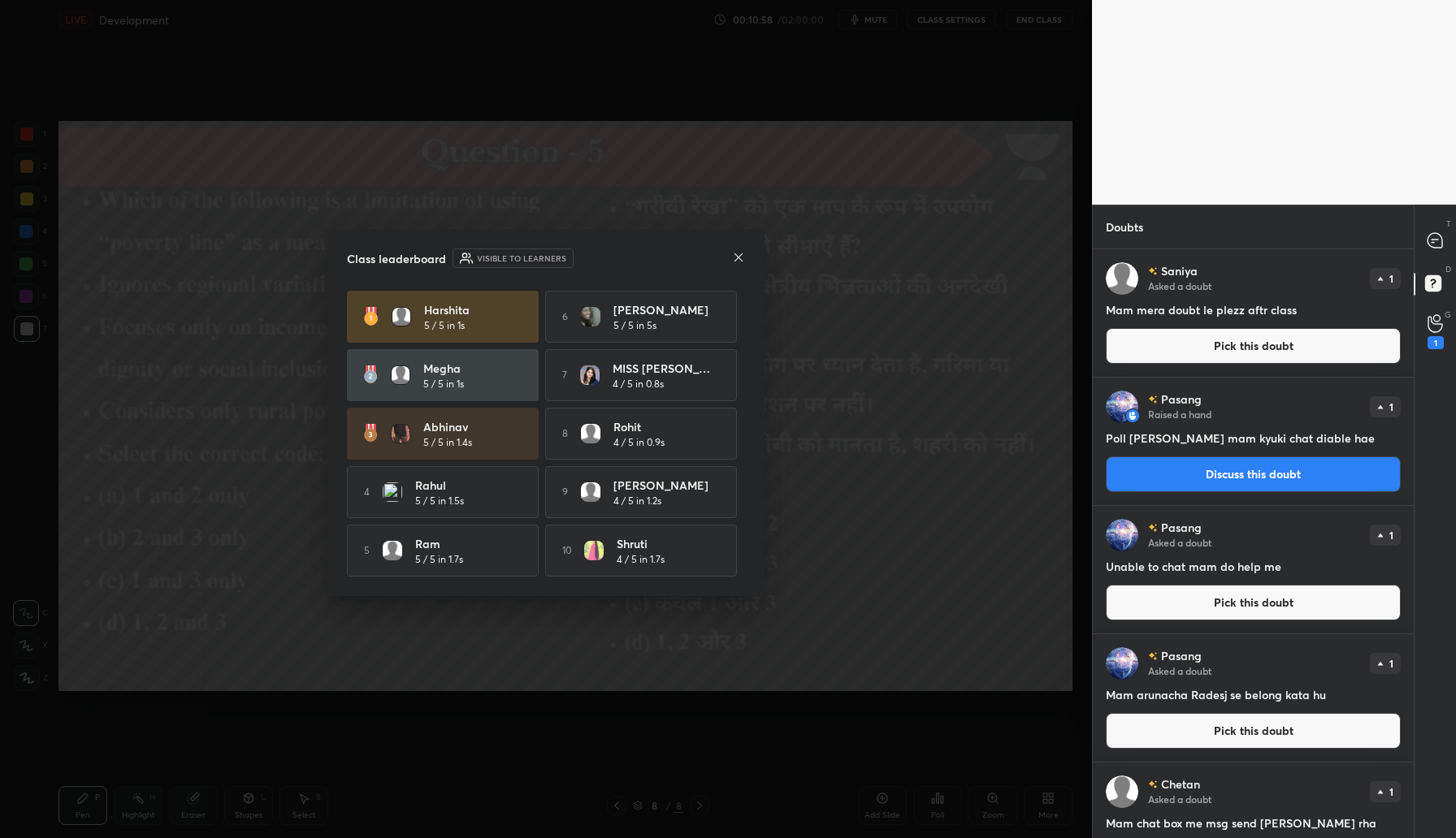
scroll to position [584, 316]
click at [737, 252] on icon at bounding box center [739, 257] width 13 height 13
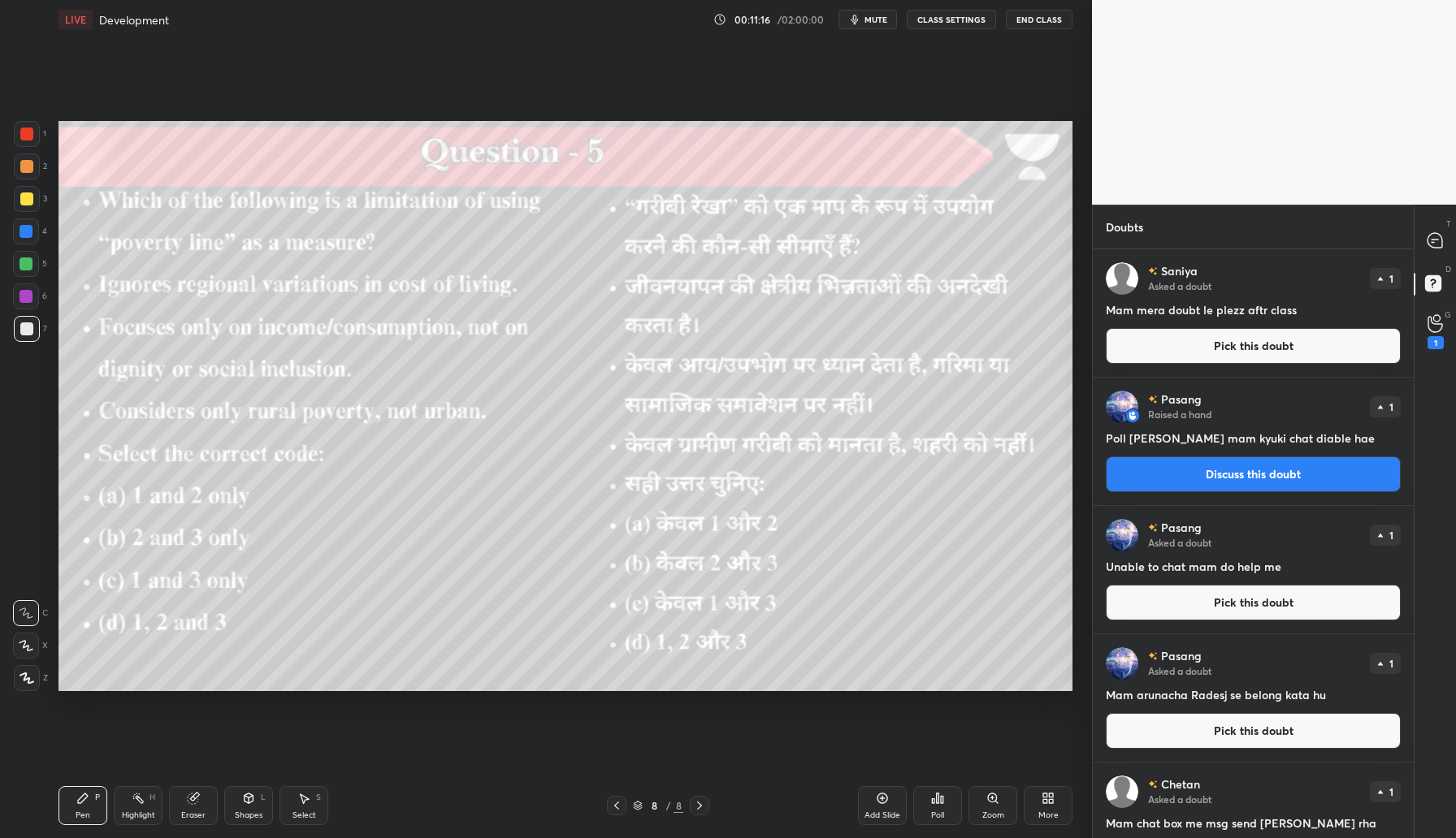
scroll to position [53, 0]
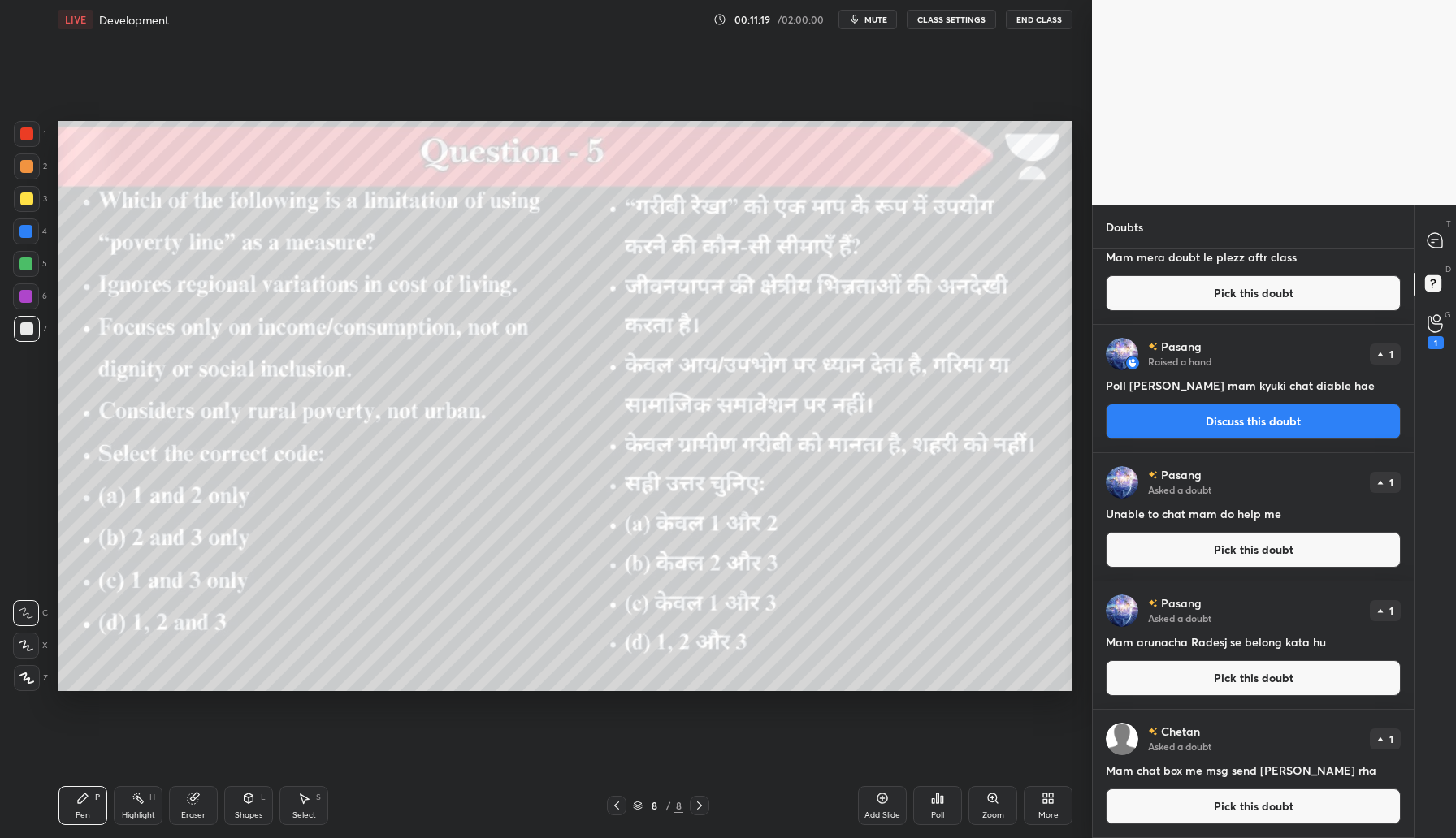
click at [1168, 809] on button "Pick this doubt" at bounding box center [1253, 806] width 295 height 36
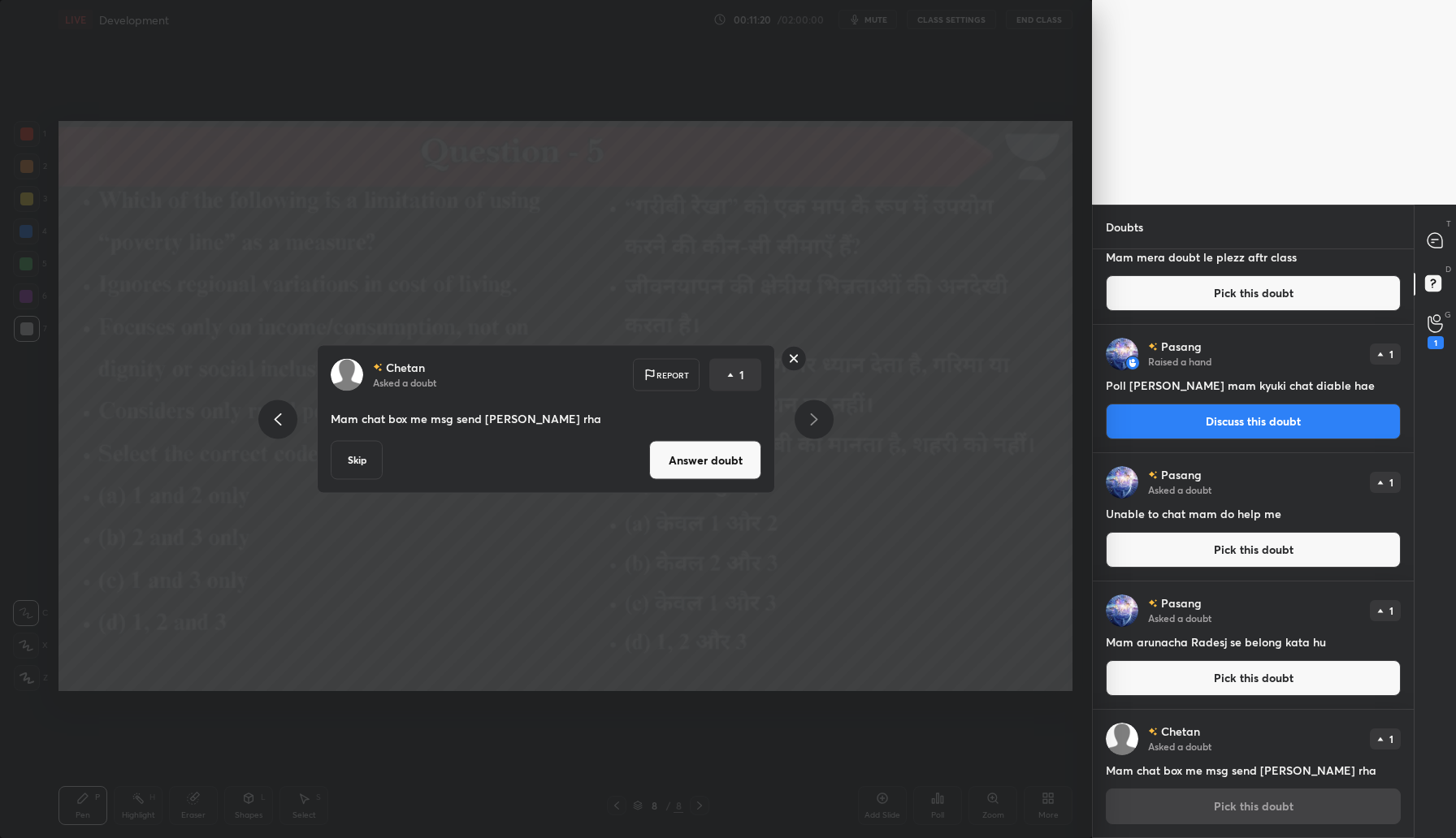
drag, startPoint x: 727, startPoint y: 462, endPoint x: 739, endPoint y: 466, distance: 12.6
click at [727, 463] on button "Answer doubt" at bounding box center [706, 461] width 112 height 39
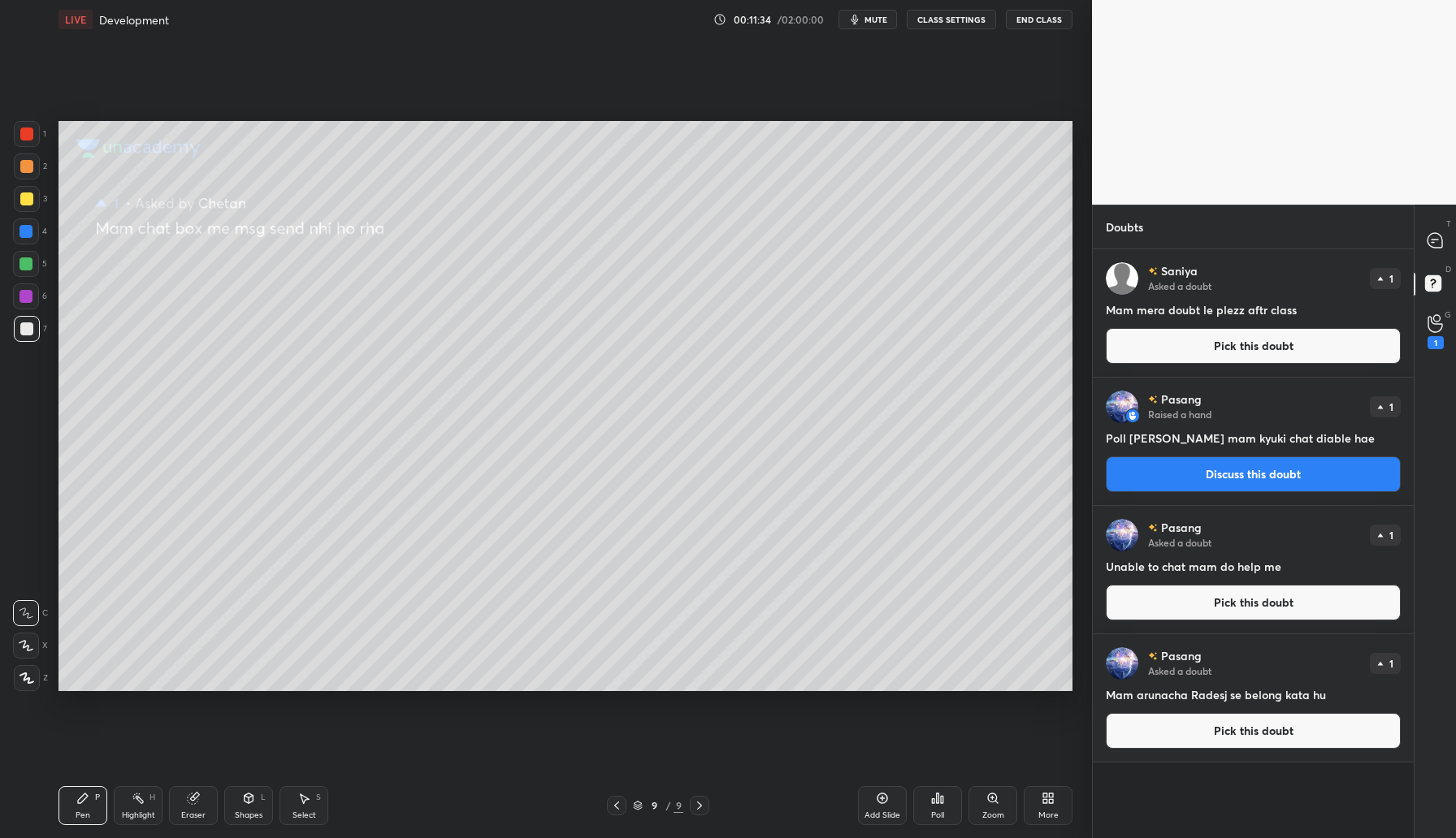
drag, startPoint x: 1212, startPoint y: 735, endPoint x: 1221, endPoint y: 731, distance: 9.8
click at [1212, 735] on button "Pick this doubt" at bounding box center [1253, 731] width 295 height 36
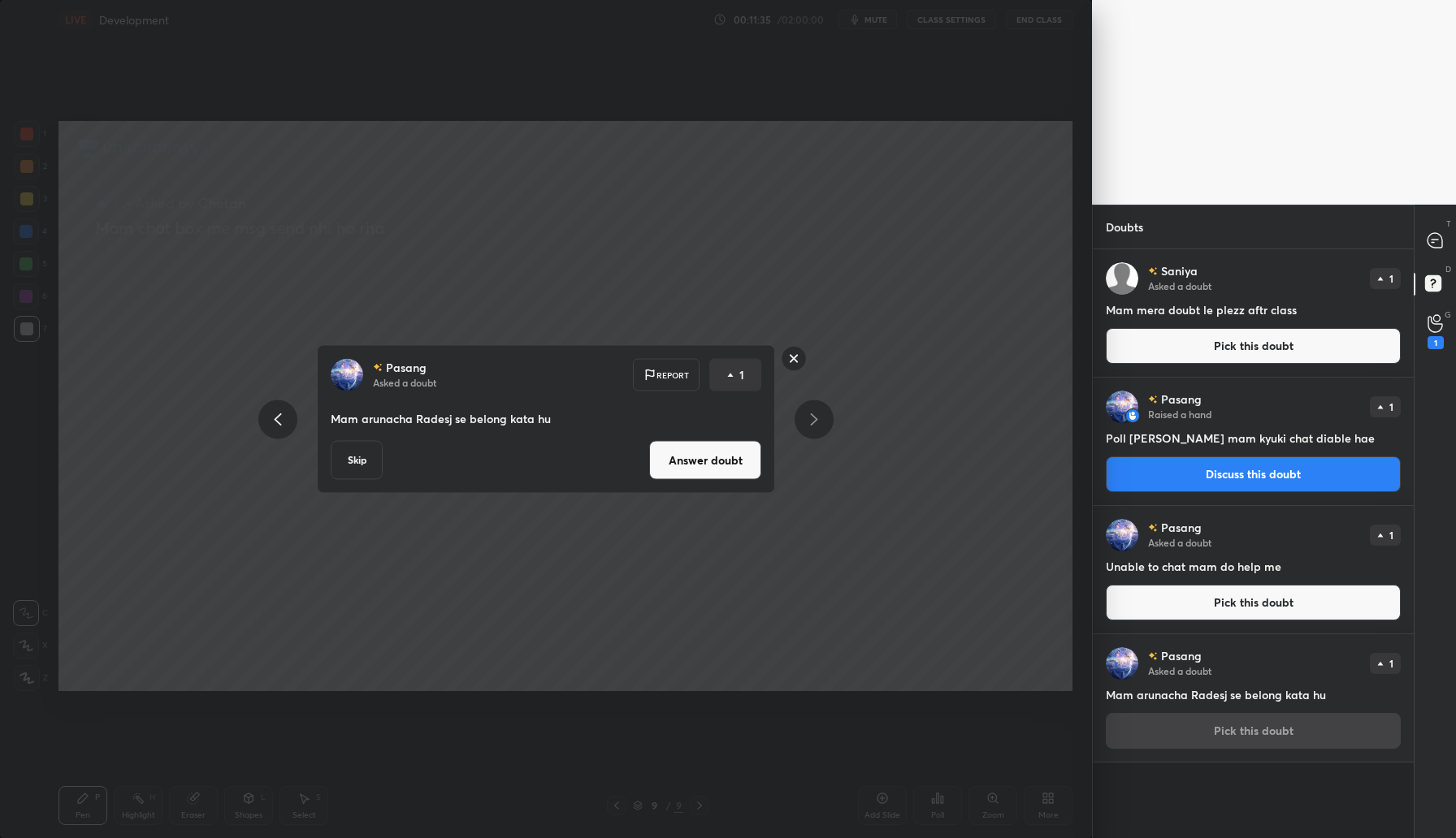
click at [727, 461] on button "Answer doubt" at bounding box center [706, 461] width 112 height 39
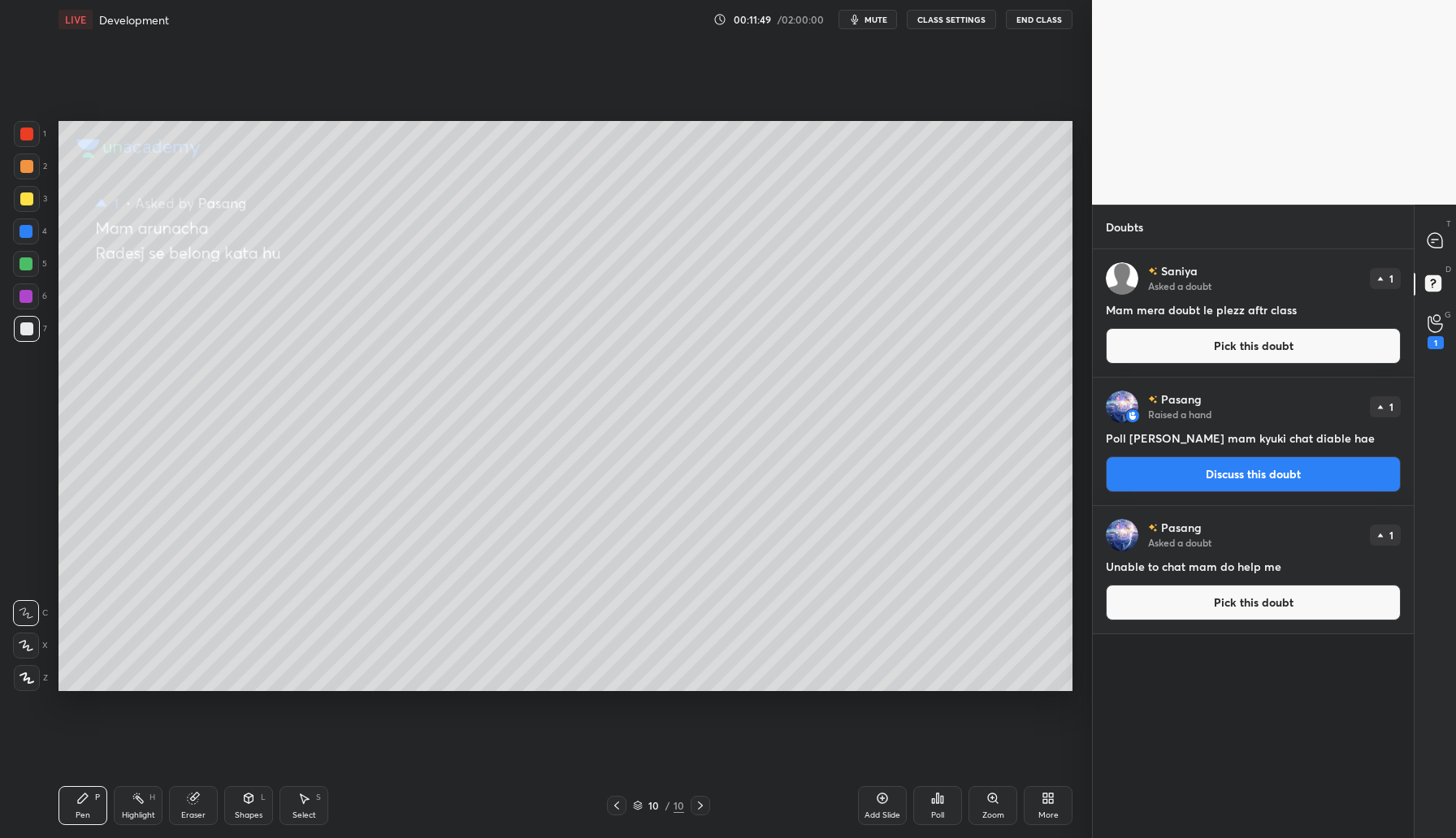
click at [1209, 609] on button "Pick this doubt" at bounding box center [1253, 603] width 295 height 36
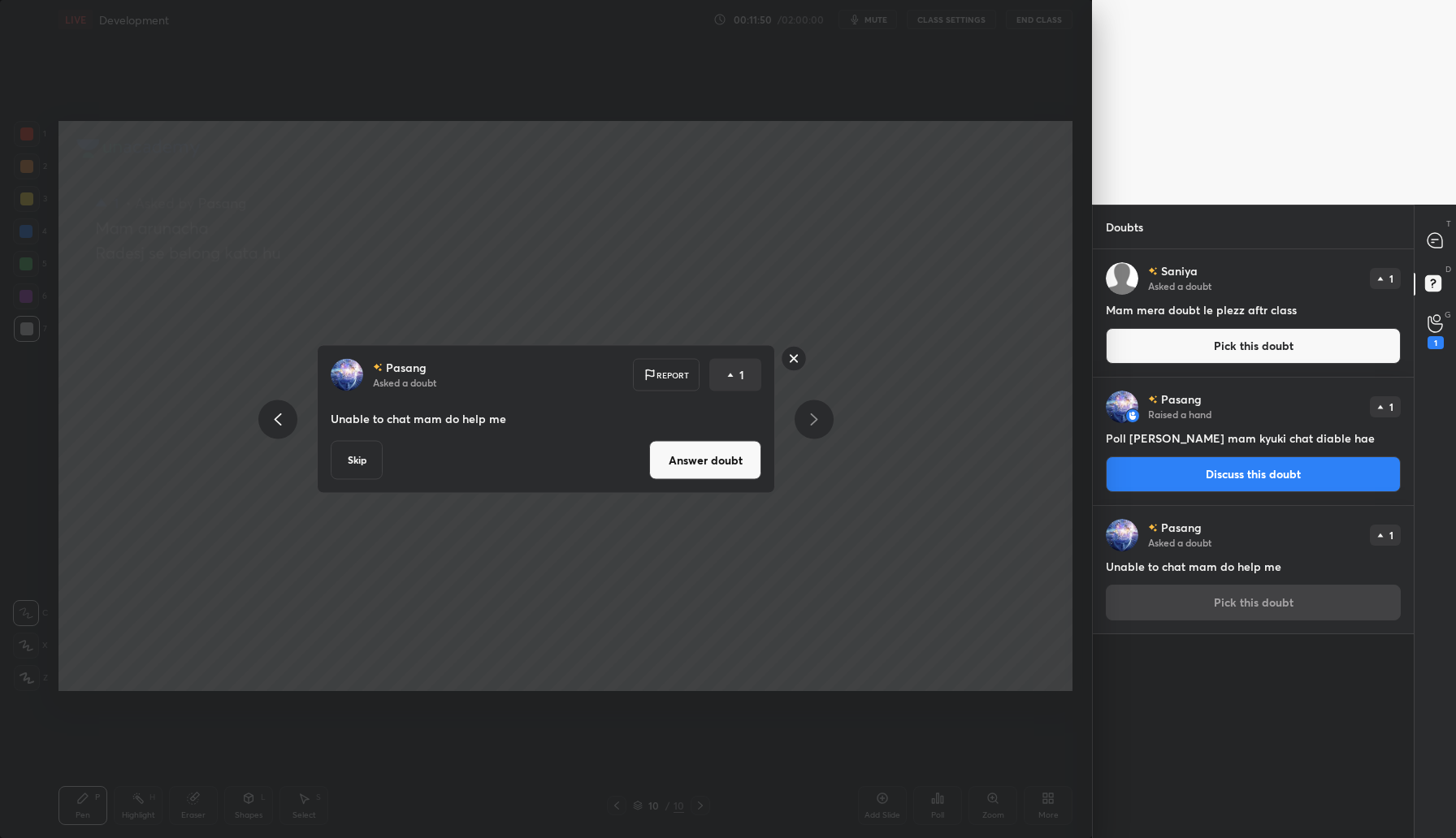
click at [741, 465] on button "Answer doubt" at bounding box center [706, 461] width 112 height 39
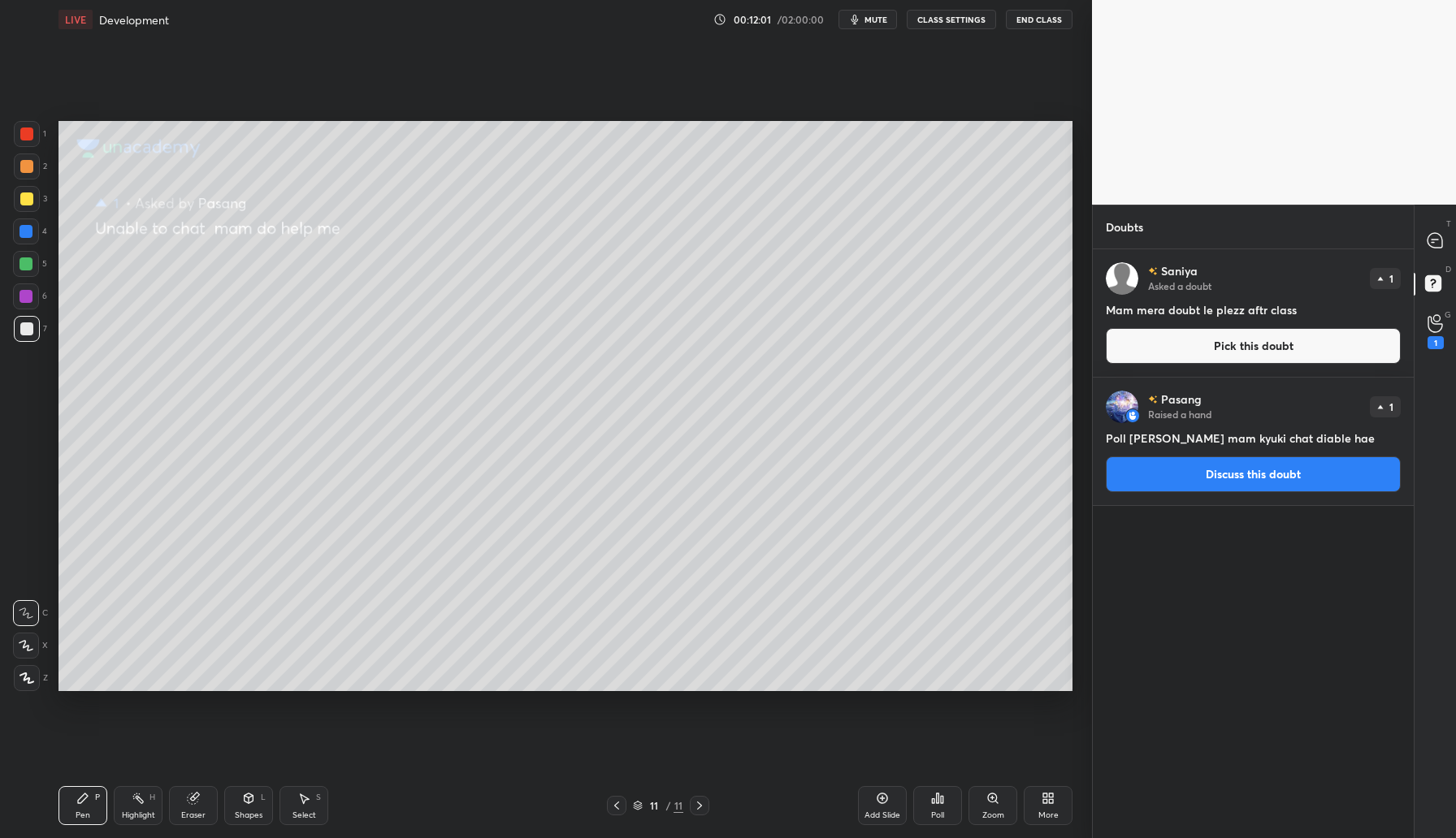
click at [1238, 481] on button "Discuss this doubt" at bounding box center [1253, 475] width 295 height 36
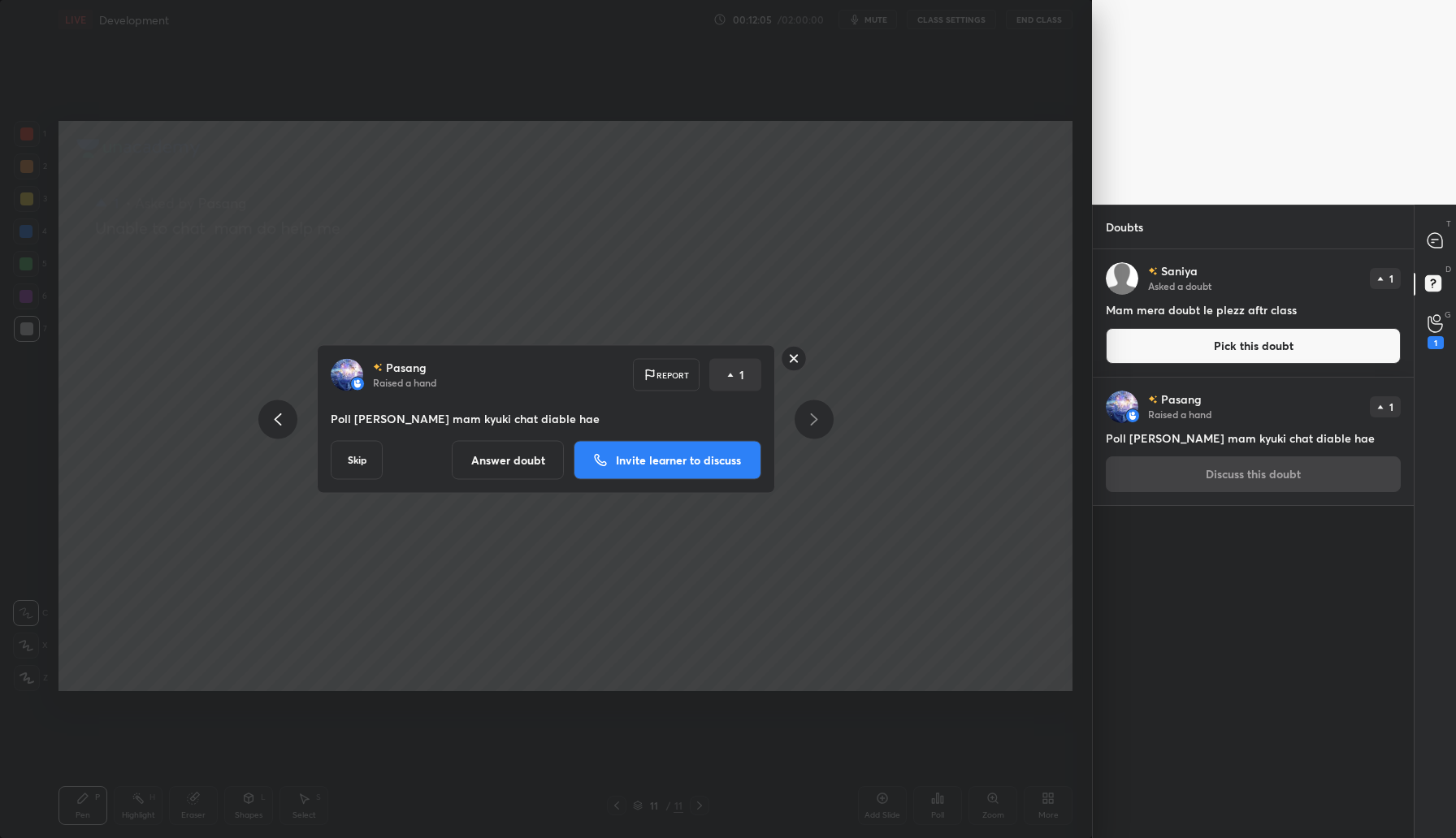
click at [513, 463] on button "Answer doubt" at bounding box center [508, 461] width 112 height 39
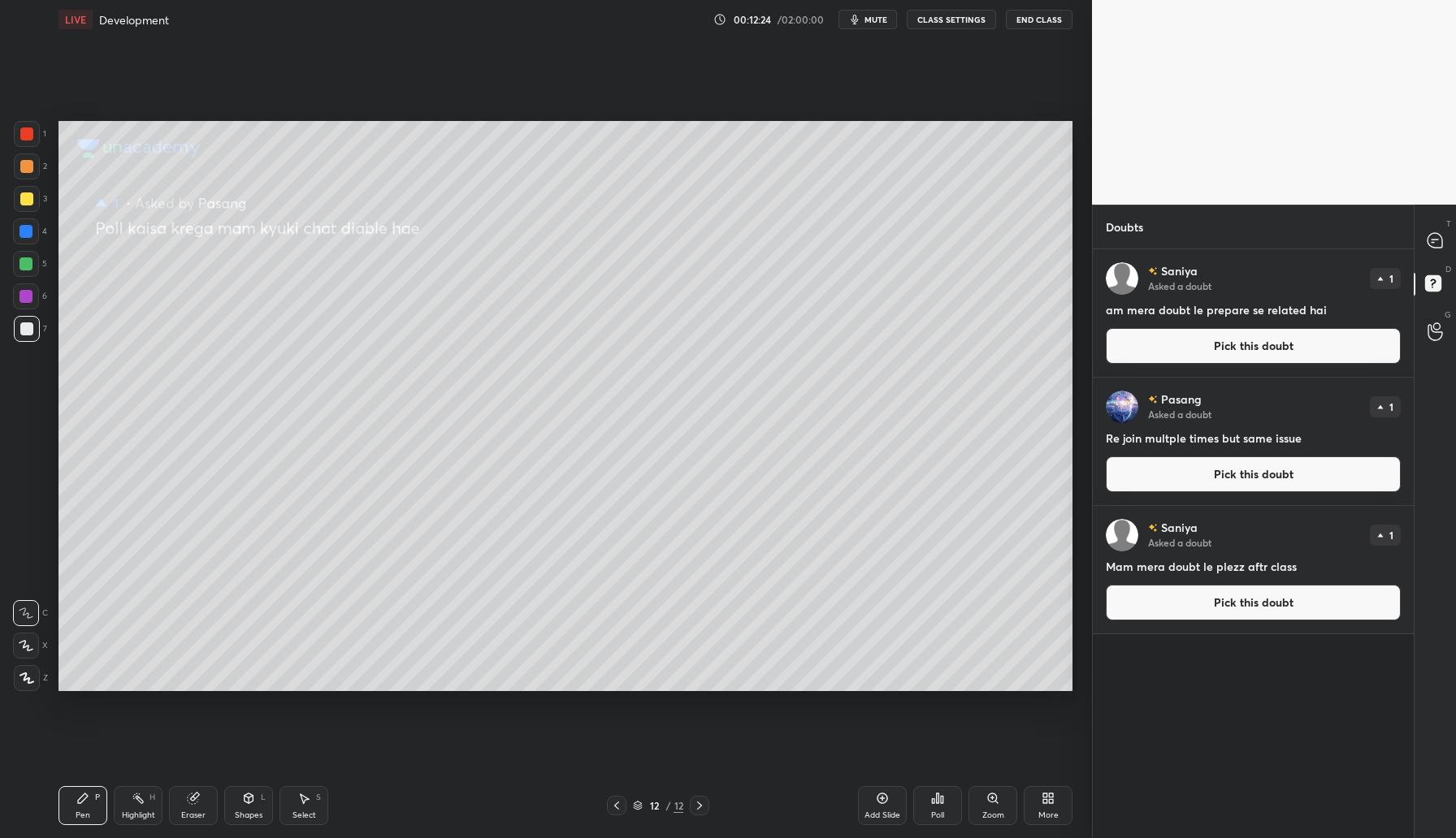
click at [1230, 608] on button "Pick this doubt" at bounding box center [1253, 603] width 295 height 36
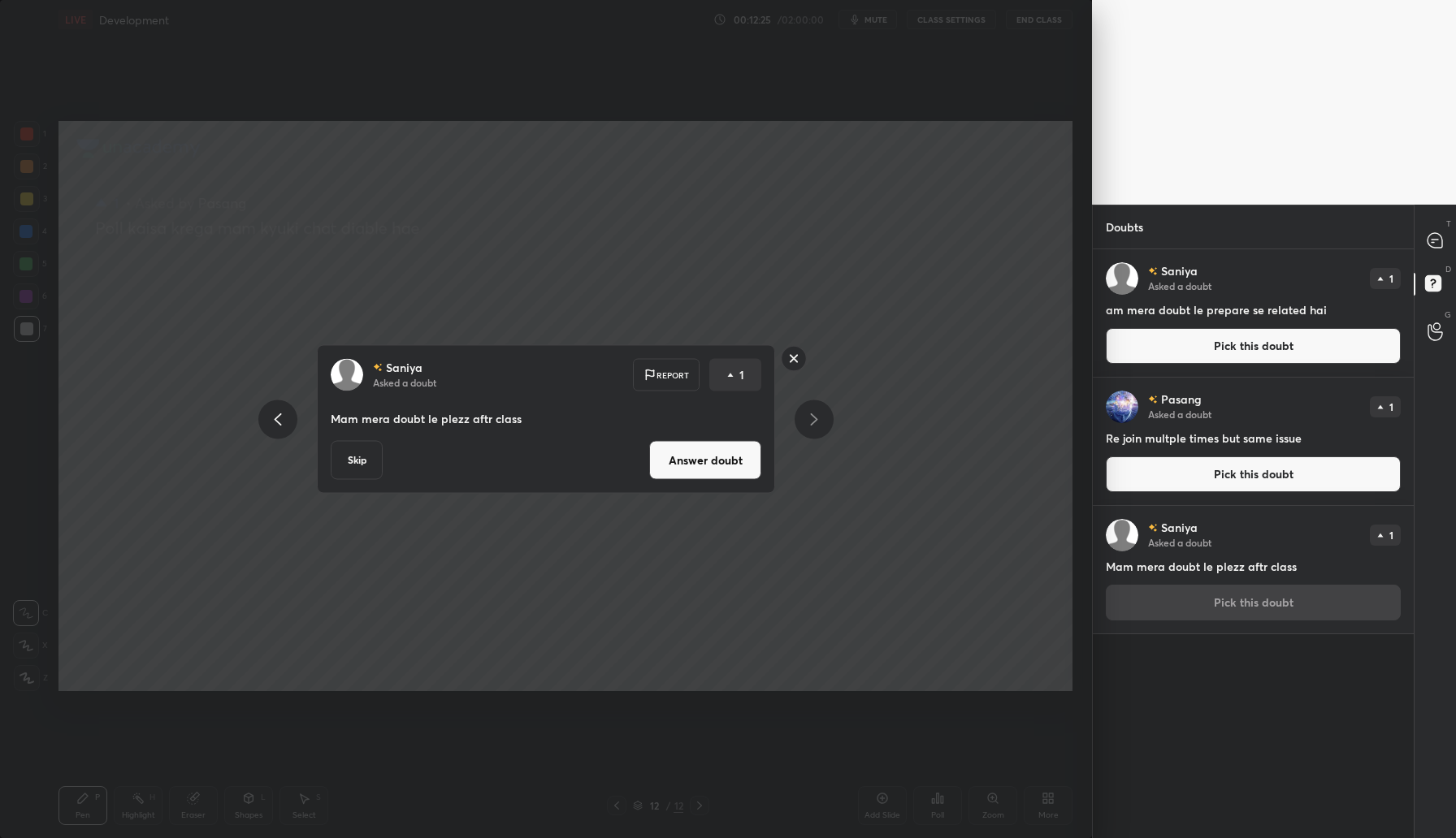
click at [724, 454] on button "Answer doubt" at bounding box center [706, 461] width 112 height 39
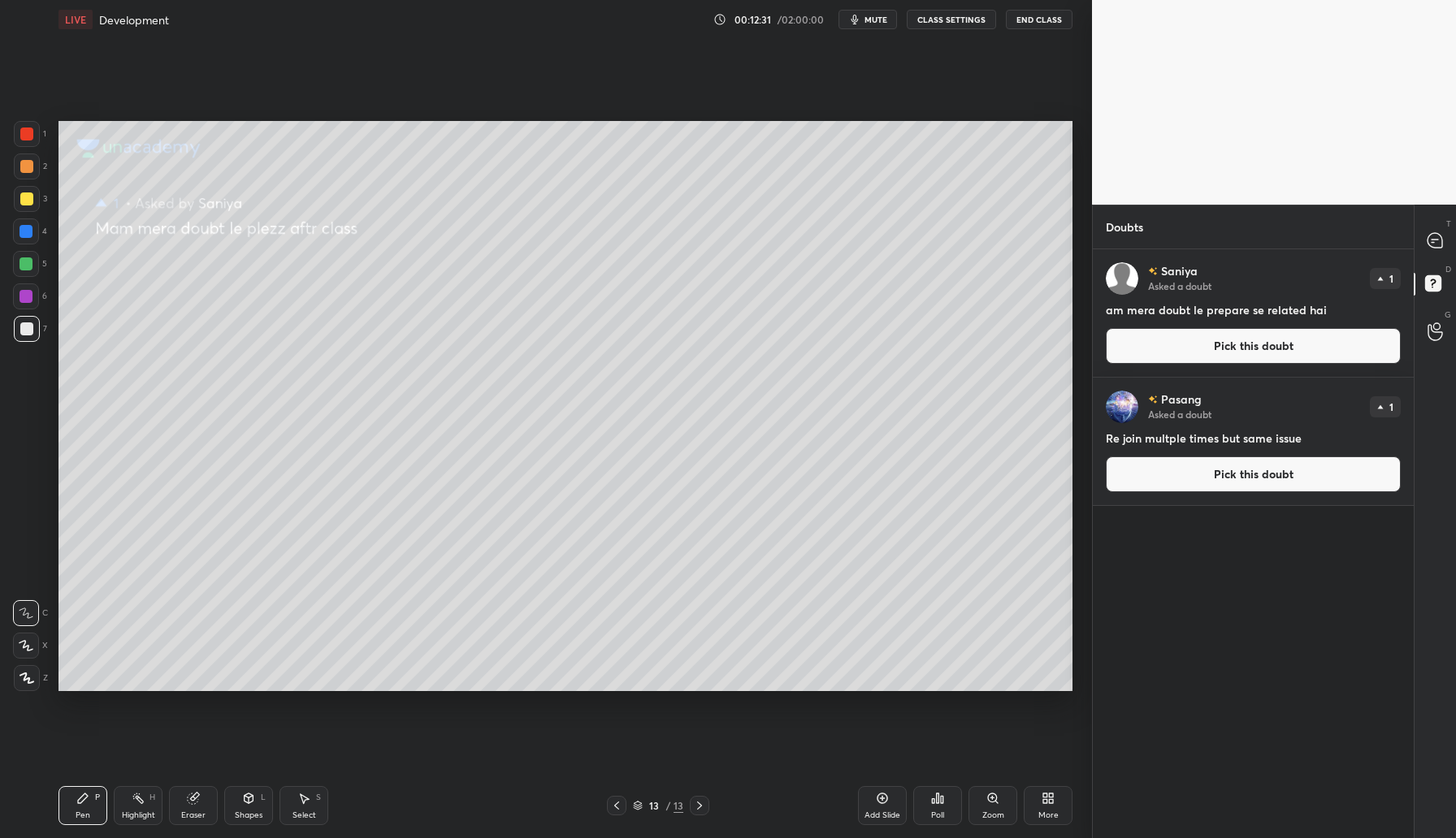
click at [1203, 474] on button "Pick this doubt" at bounding box center [1253, 475] width 295 height 36
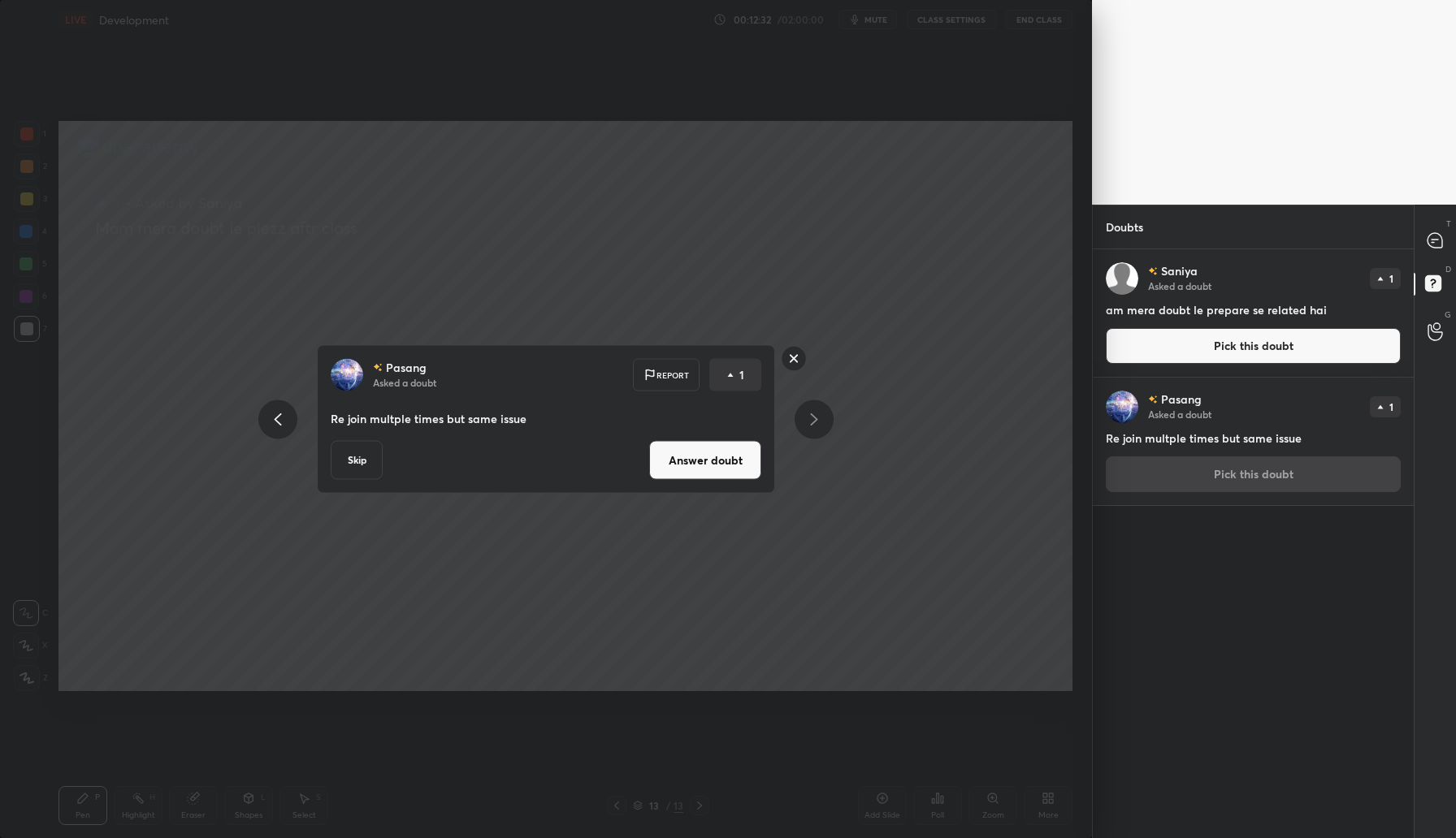
click at [710, 467] on button "Answer doubt" at bounding box center [706, 461] width 112 height 39
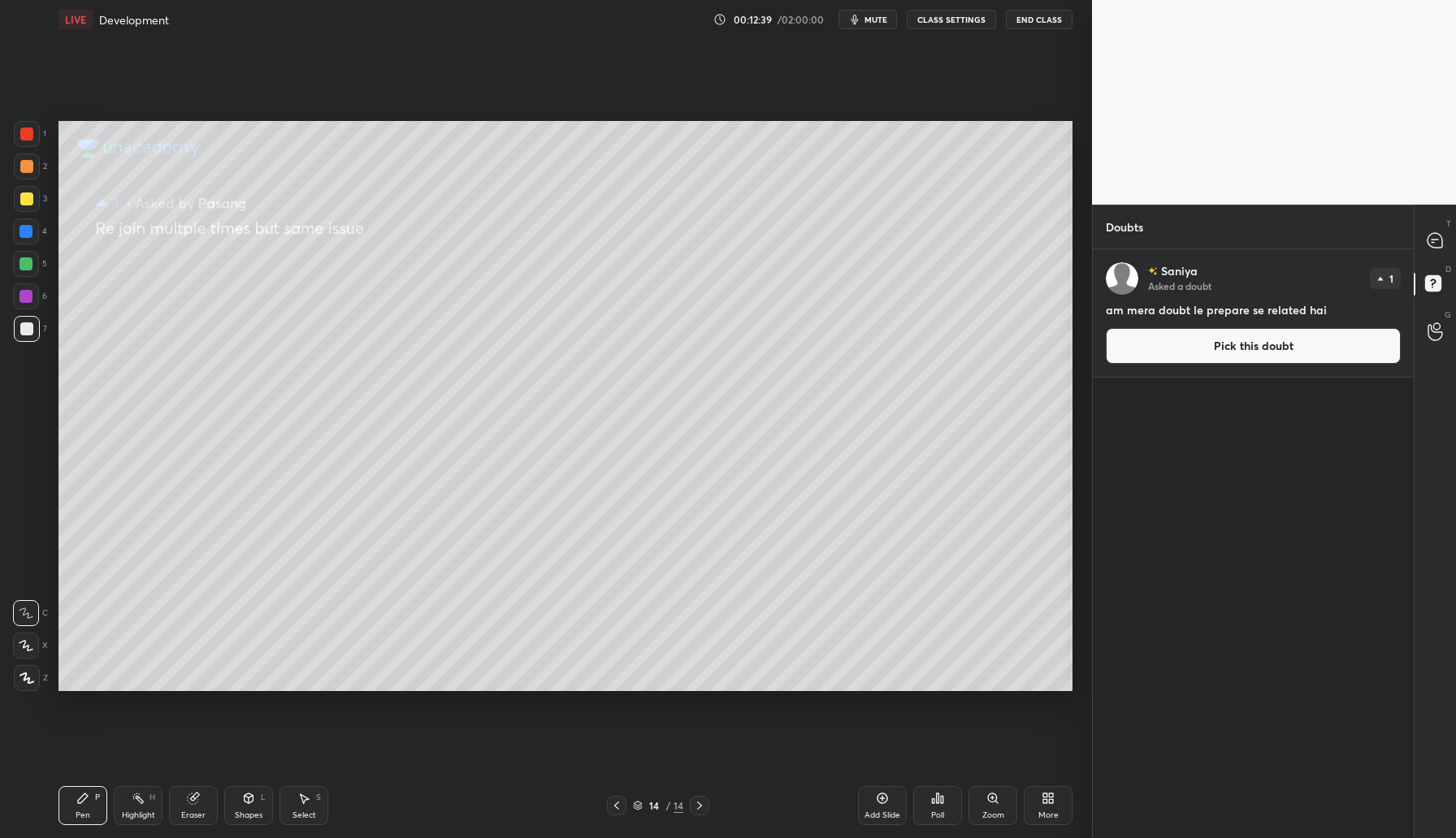
click at [1233, 349] on button "Pick this doubt" at bounding box center [1253, 346] width 295 height 36
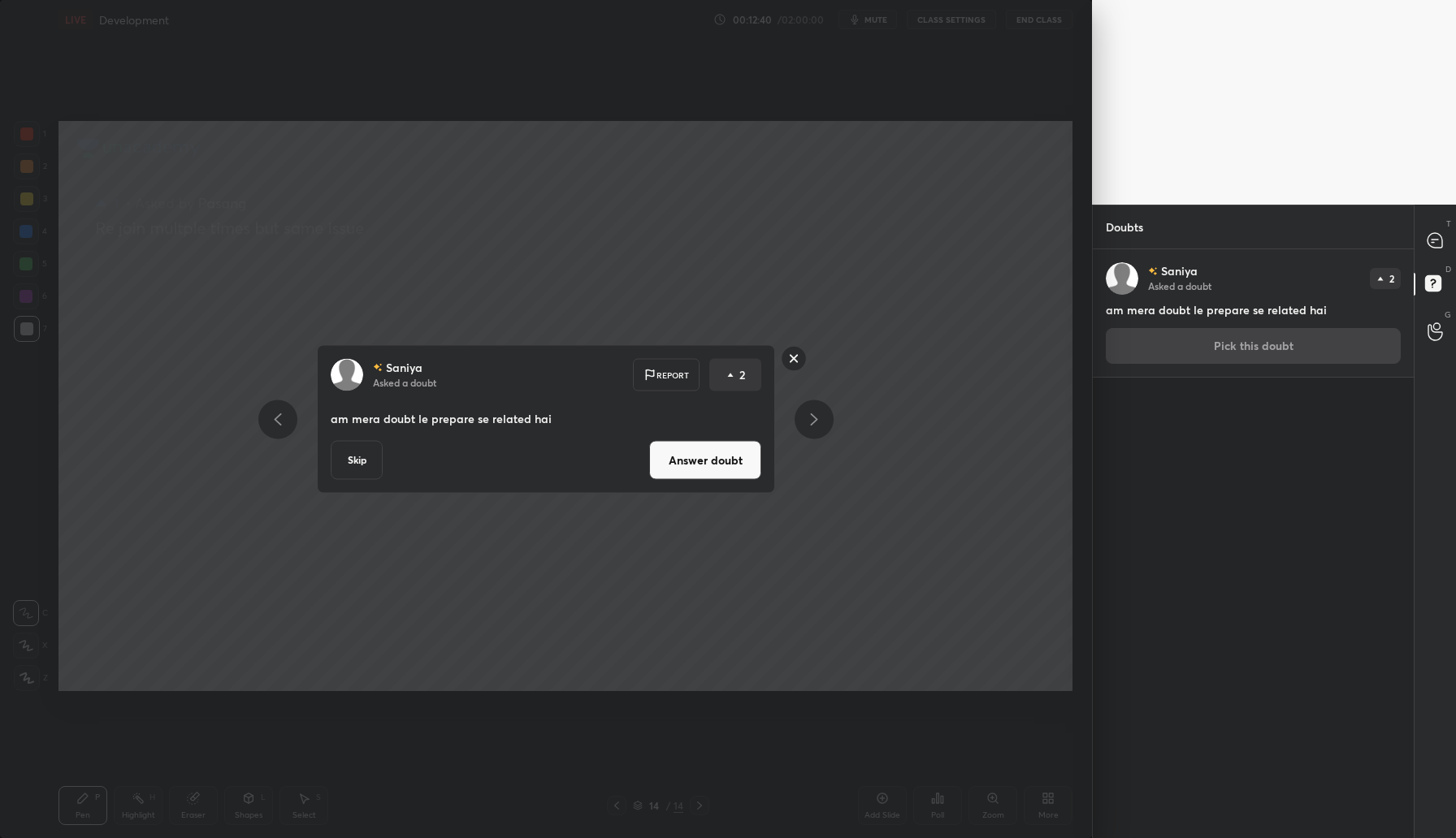
click at [724, 465] on button "Answer doubt" at bounding box center [706, 461] width 112 height 39
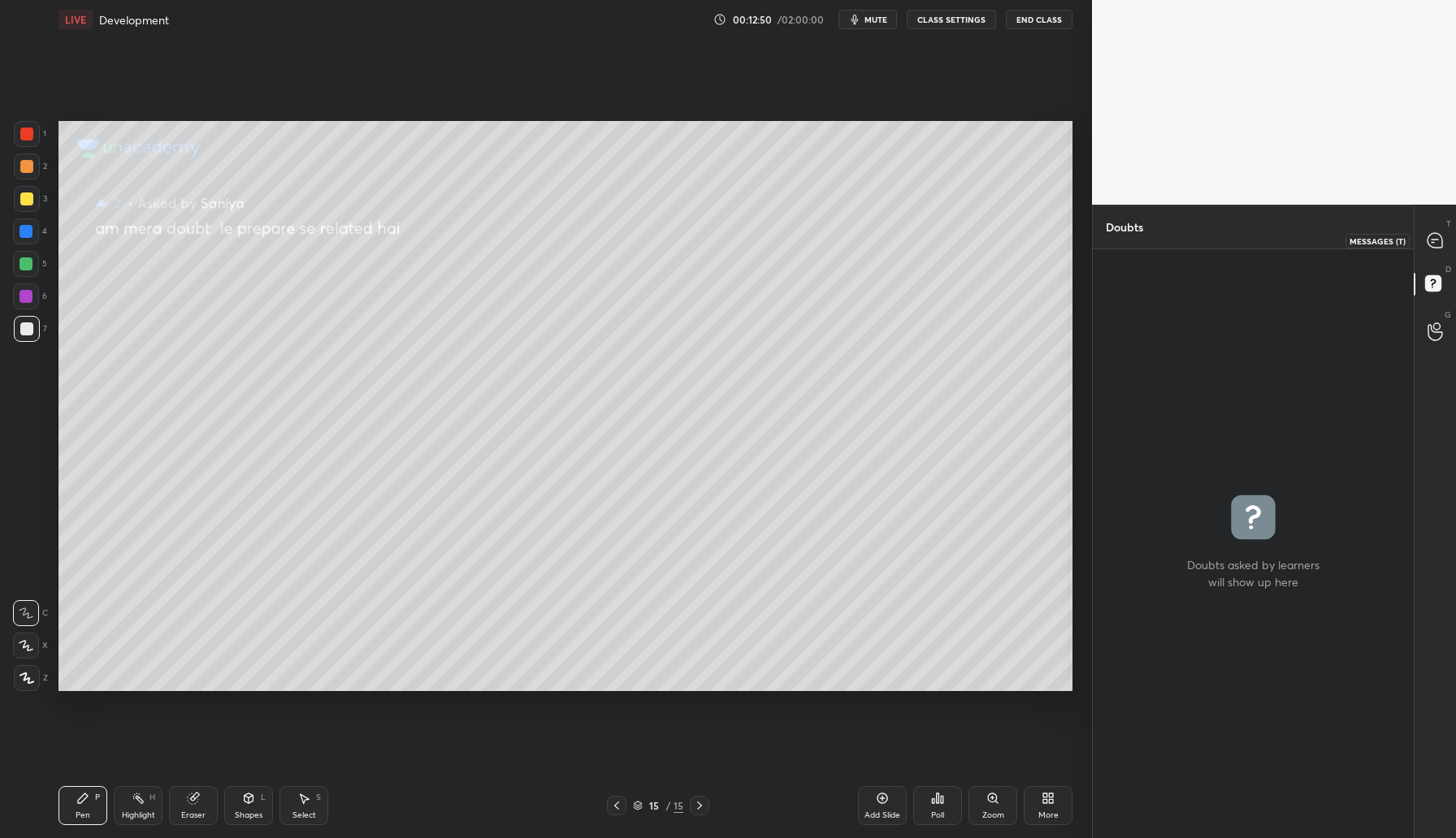
drag, startPoint x: 1434, startPoint y: 236, endPoint x: 1432, endPoint y: 266, distance: 30.1
click at [1436, 238] on icon at bounding box center [1435, 240] width 15 height 15
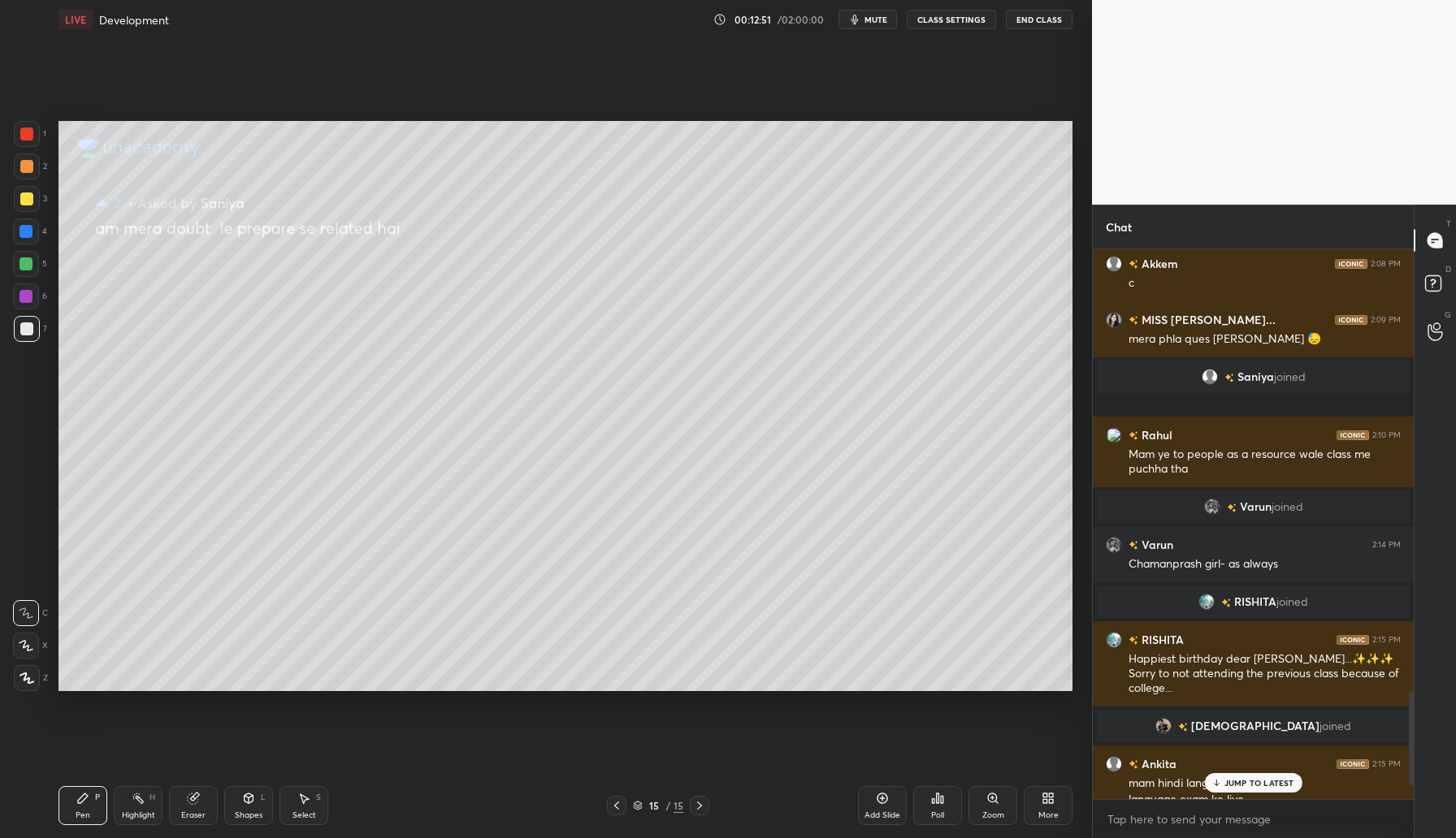
scroll to position [2645, 0]
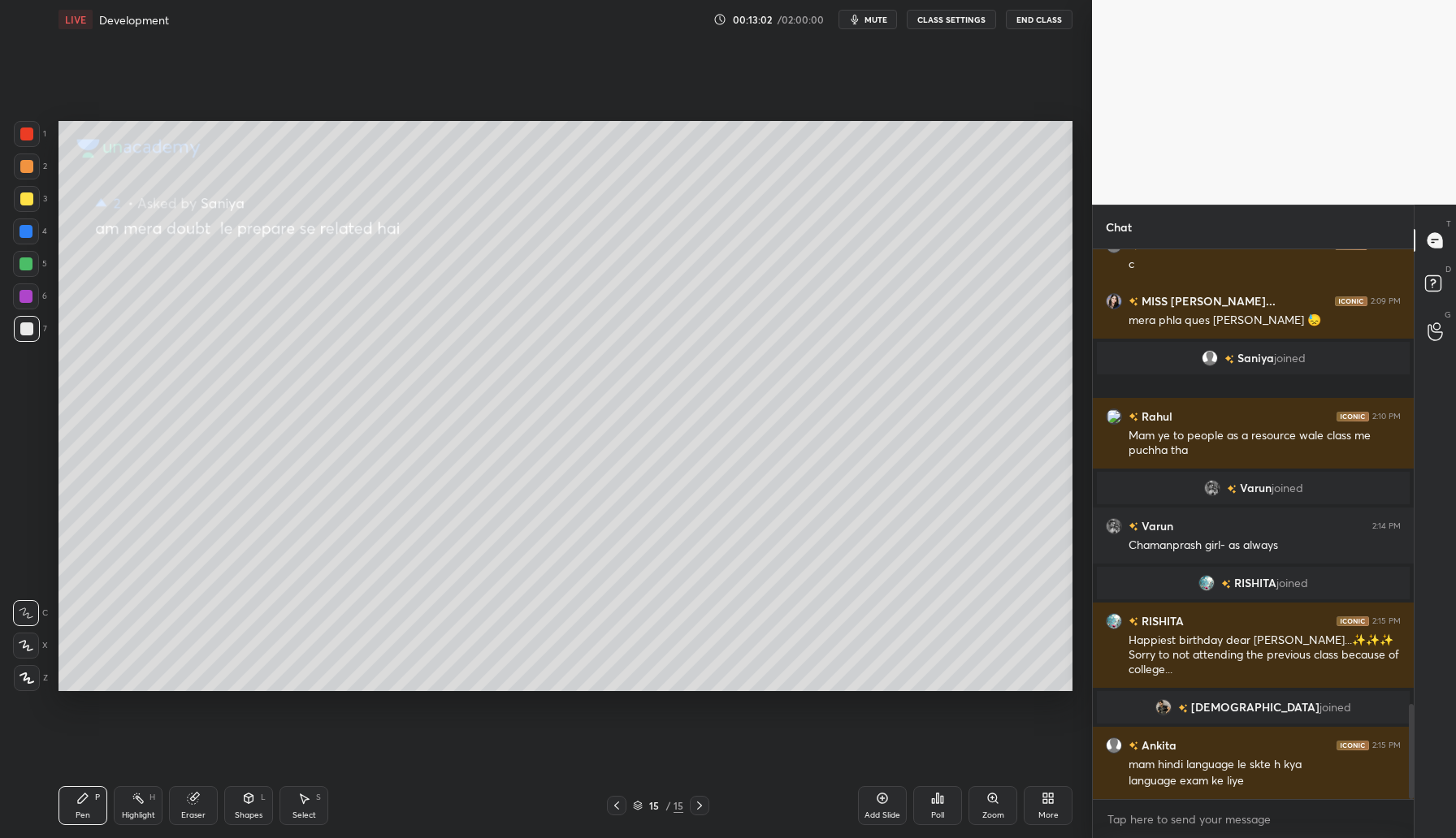
click at [1050, 805] on div "More" at bounding box center [1049, 805] width 49 height 39
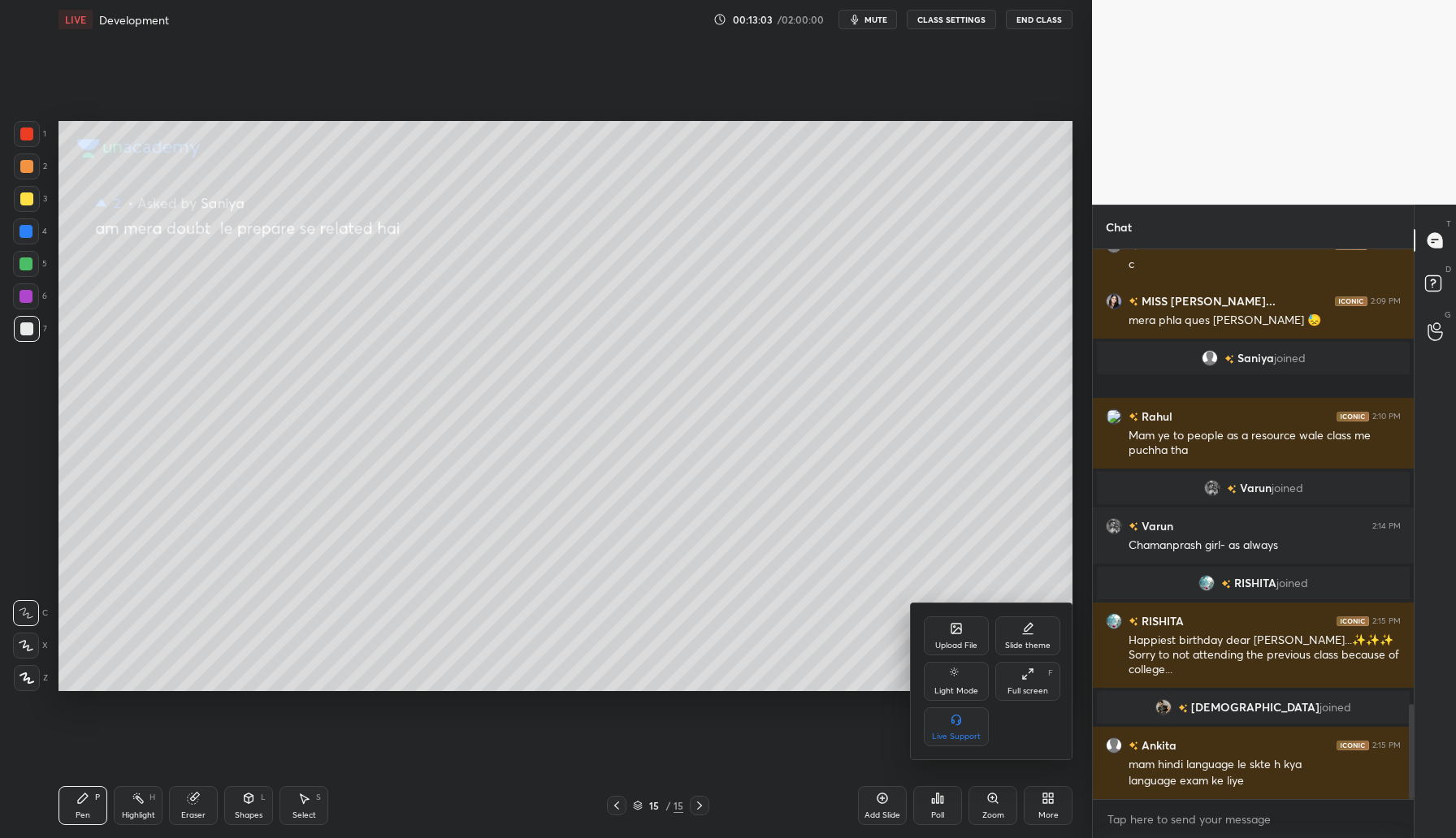
click at [957, 631] on icon at bounding box center [957, 629] width 13 height 13
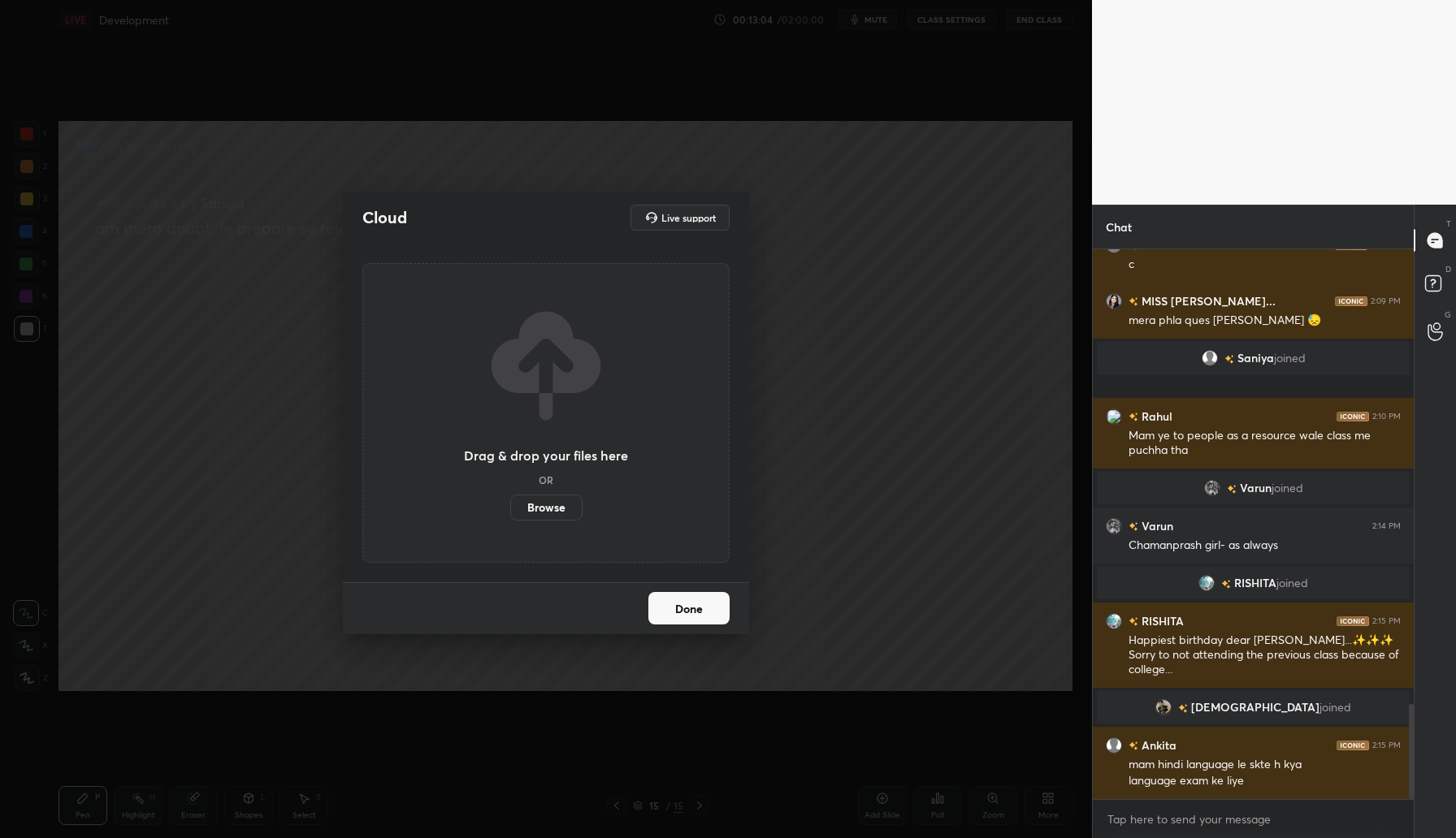
click at [545, 503] on label "Browse" at bounding box center [546, 507] width 73 height 26
click at [510, 503] on input "Browse" at bounding box center [510, 507] width 0 height 26
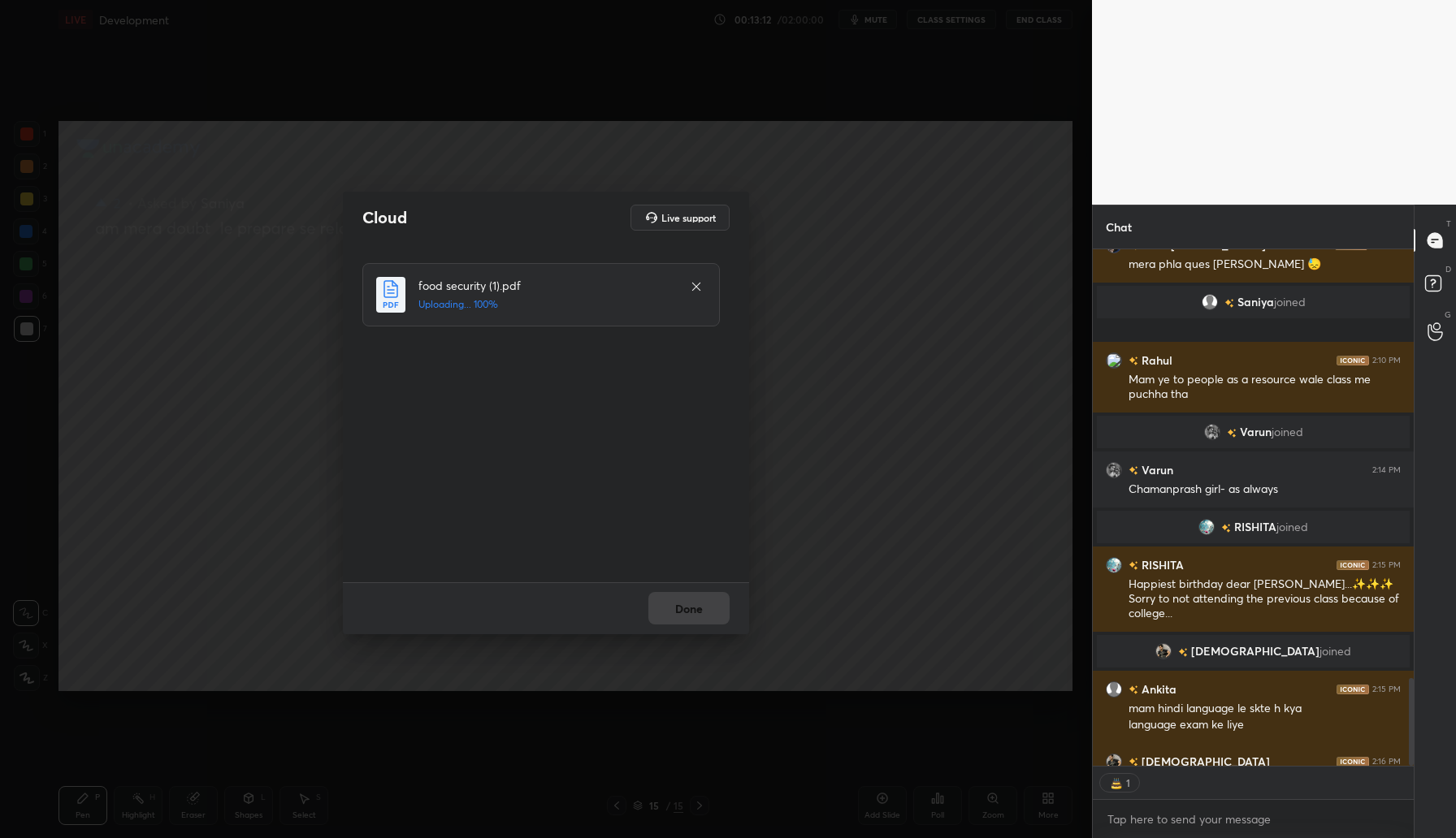
scroll to position [511, 316]
click at [703, 608] on button "Done" at bounding box center [689, 608] width 81 height 33
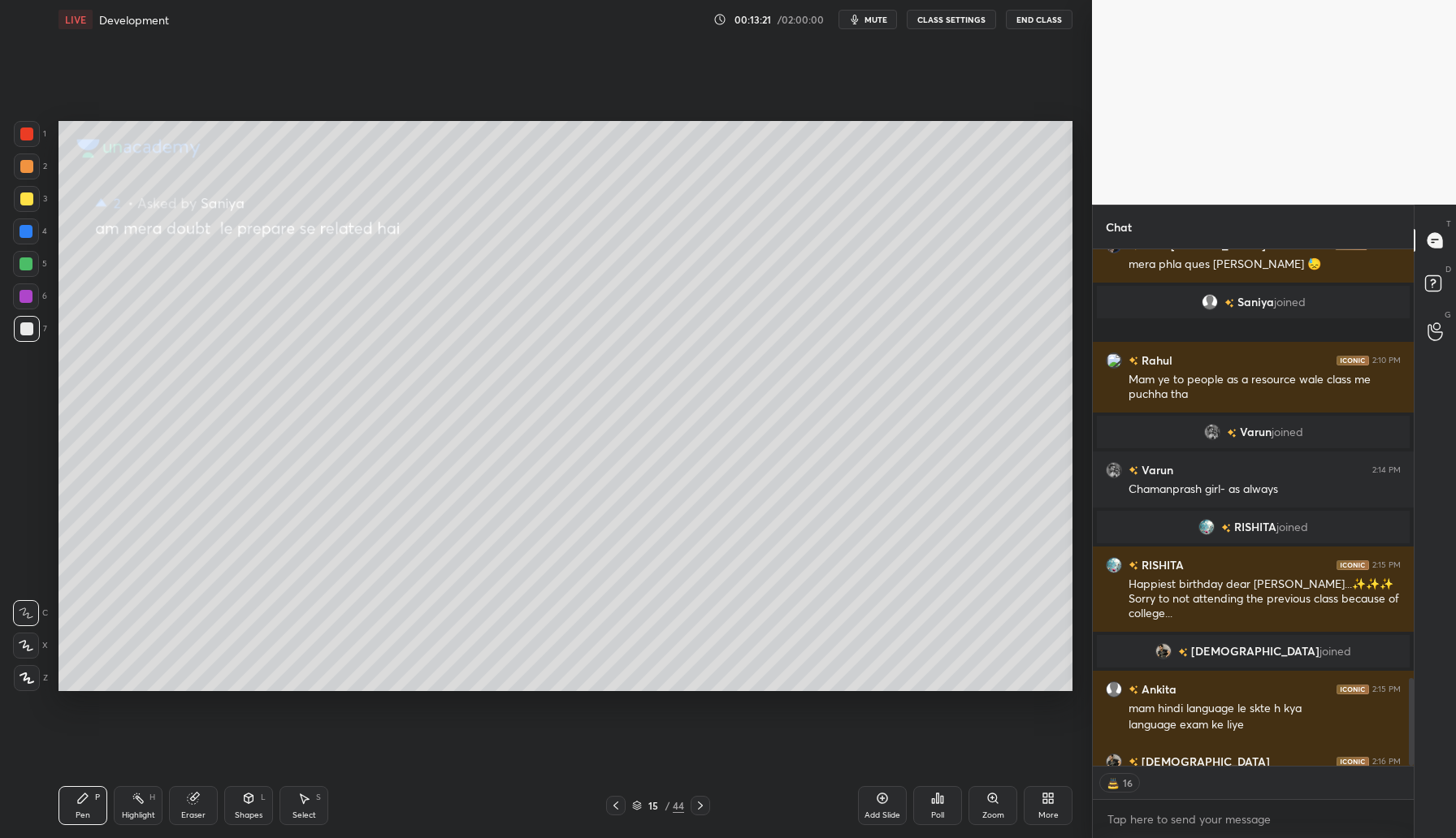
scroll to position [2790, 0]
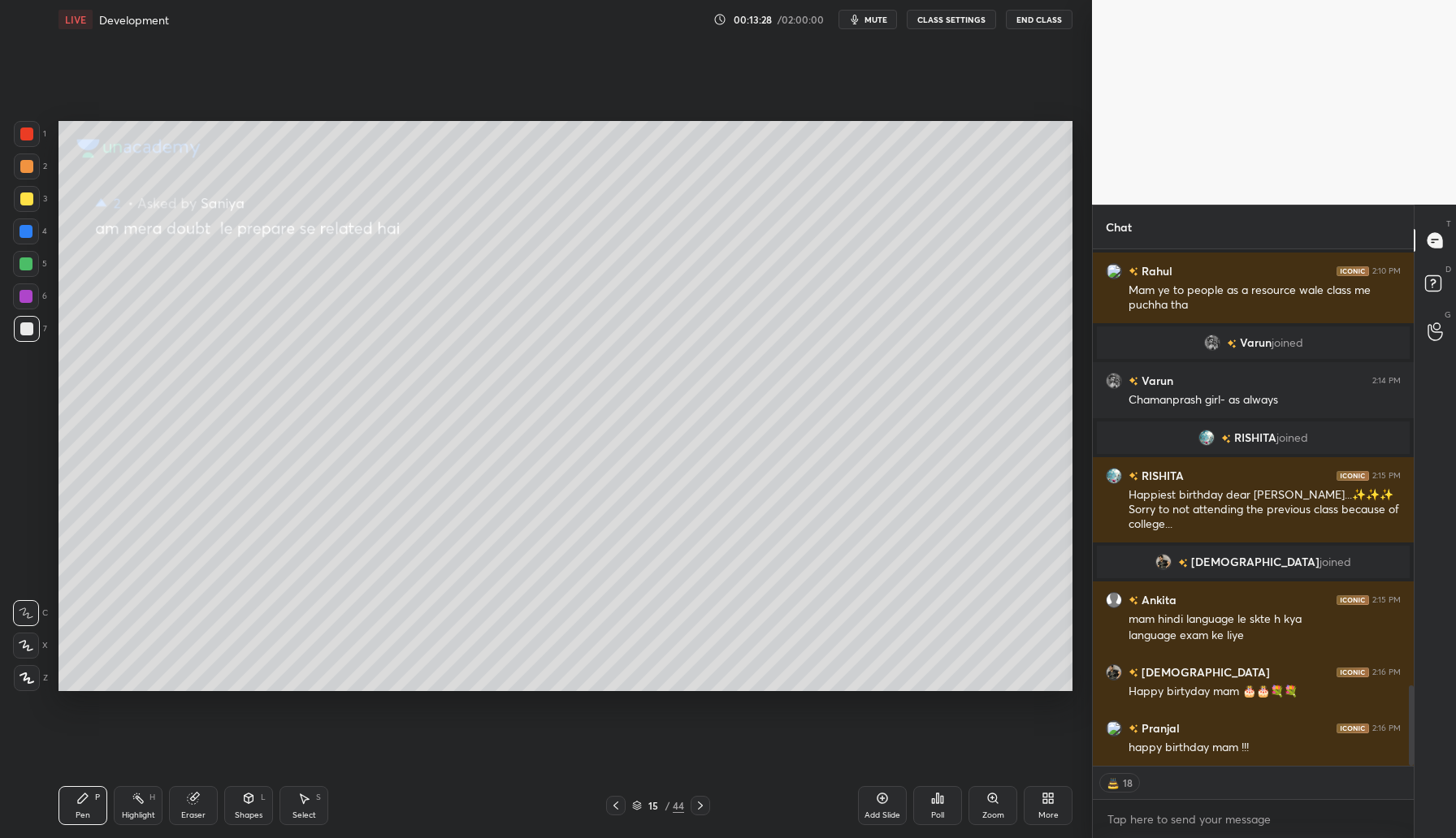
drag, startPoint x: 886, startPoint y: 805, endPoint x: 904, endPoint y: 783, distance: 28.4
click at [886, 807] on div "Add Slide" at bounding box center [882, 805] width 49 height 39
drag, startPoint x: 24, startPoint y: 199, endPoint x: 51, endPoint y: 186, distance: 30.0
click at [29, 198] on div at bounding box center [27, 199] width 13 height 13
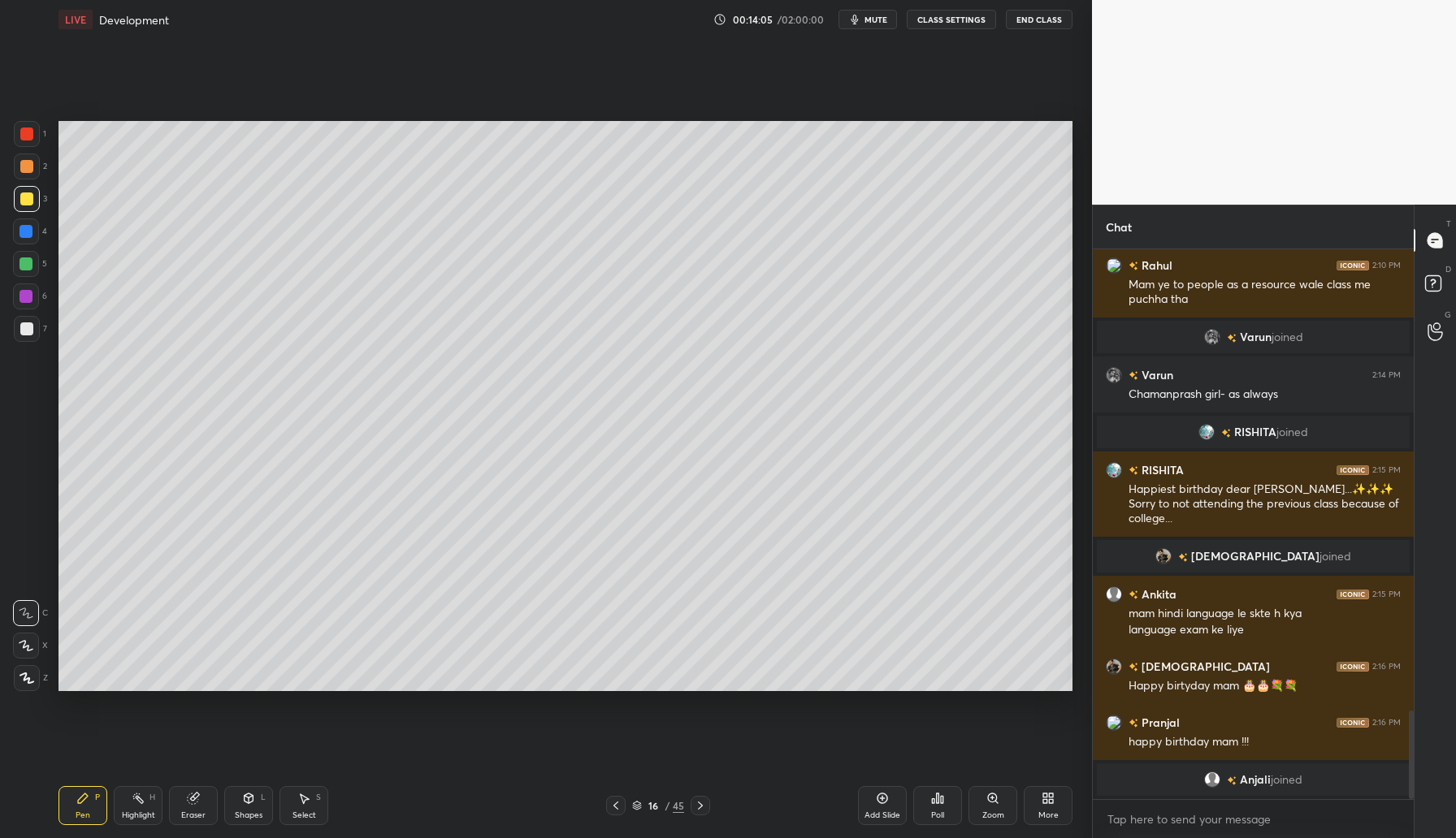
scroll to position [2597, 0]
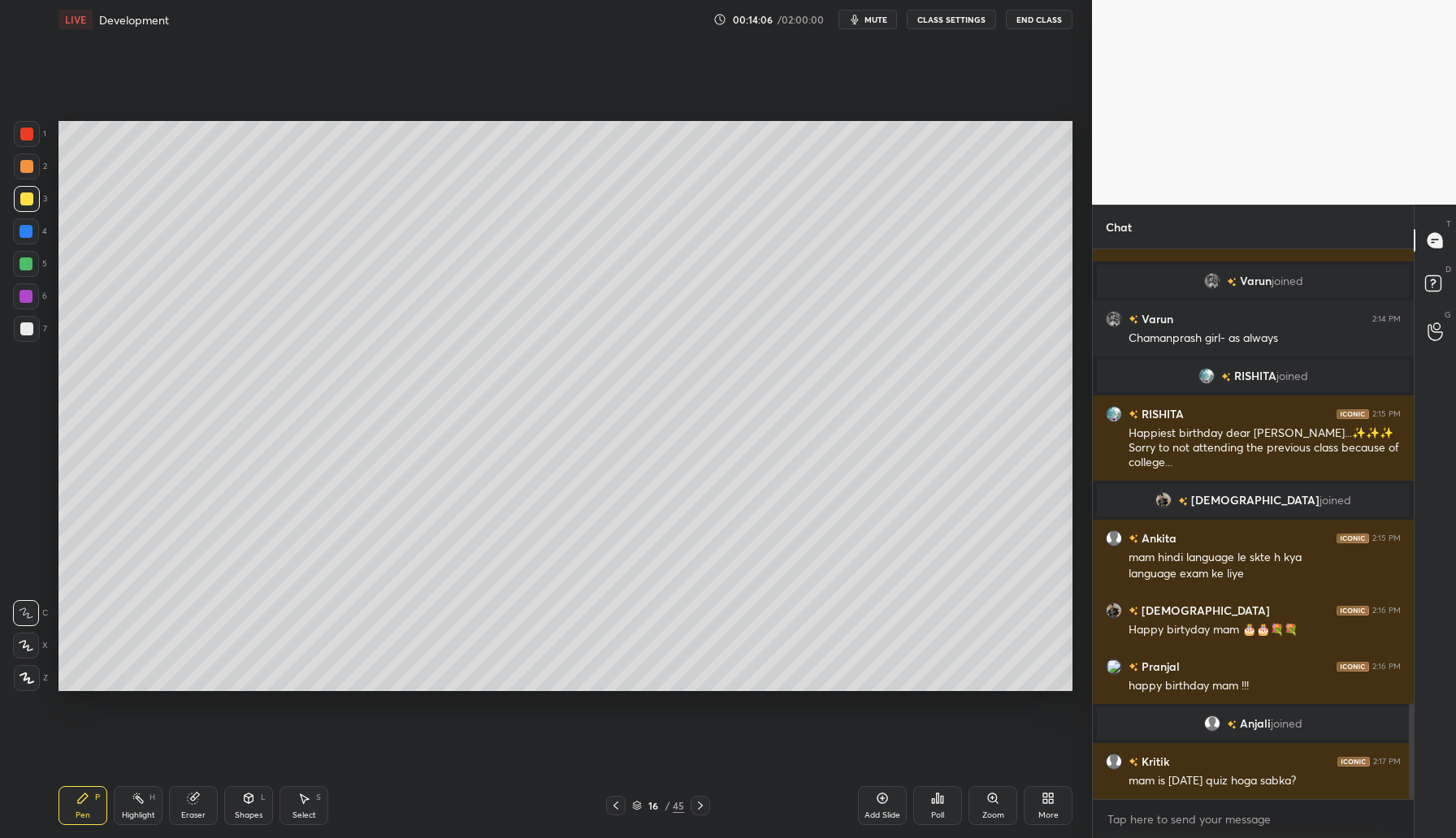
drag, startPoint x: 27, startPoint y: 265, endPoint x: 47, endPoint y: 258, distance: 21.2
click at [30, 263] on div at bounding box center [26, 264] width 13 height 13
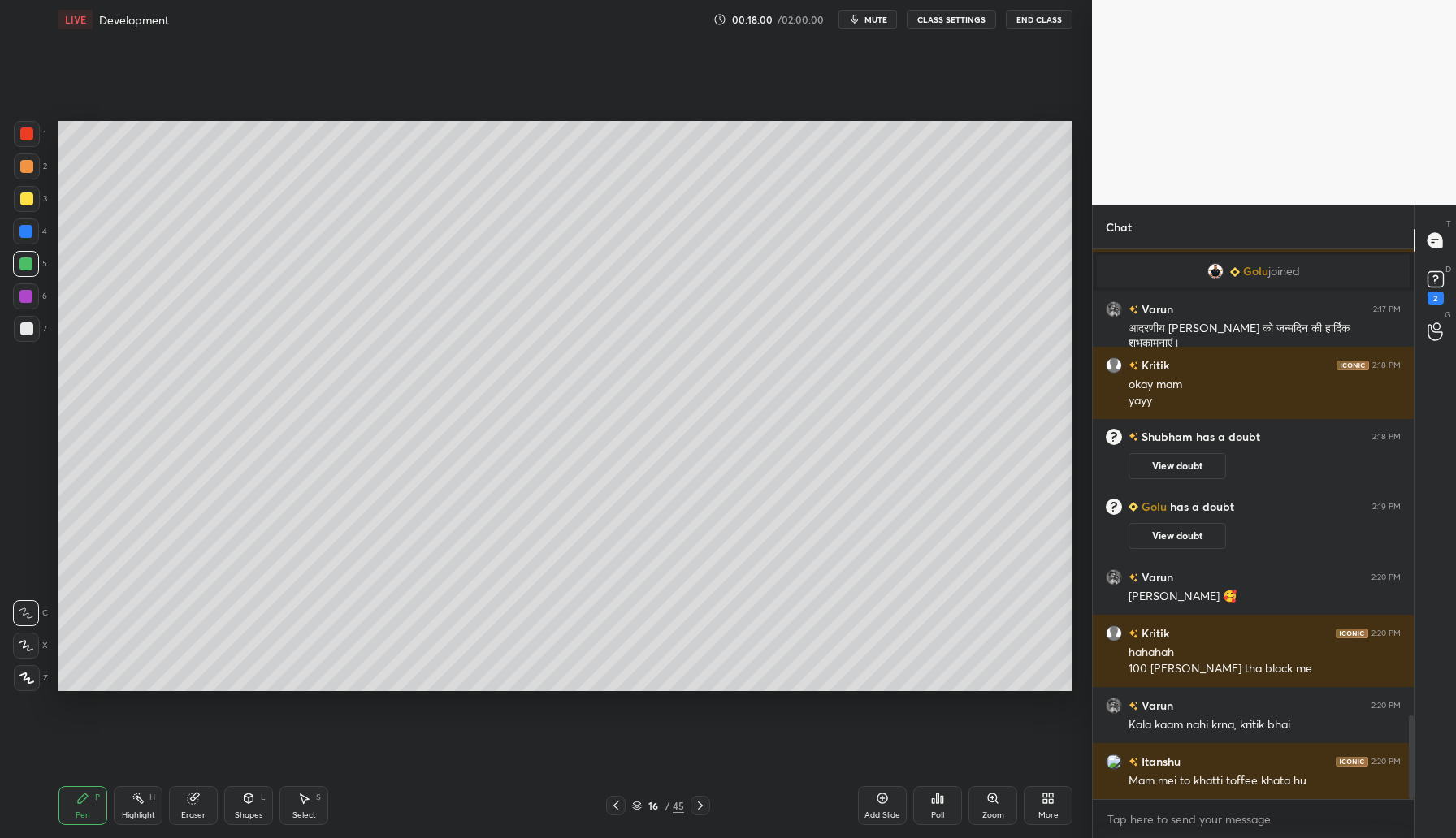
scroll to position [3137, 0]
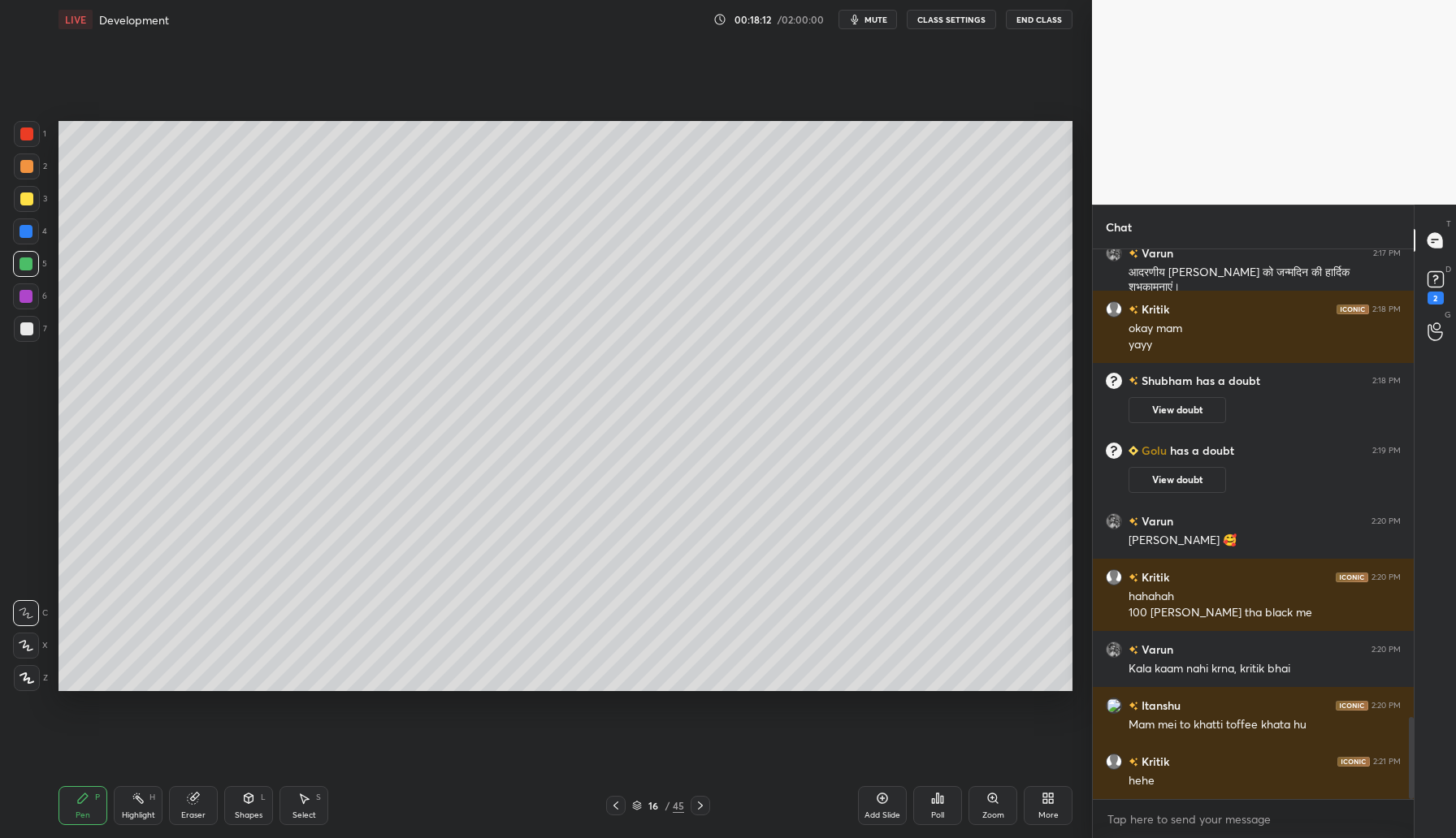
click at [886, 806] on div "Add Slide" at bounding box center [882, 805] width 49 height 39
click at [26, 195] on div at bounding box center [27, 199] width 13 height 13
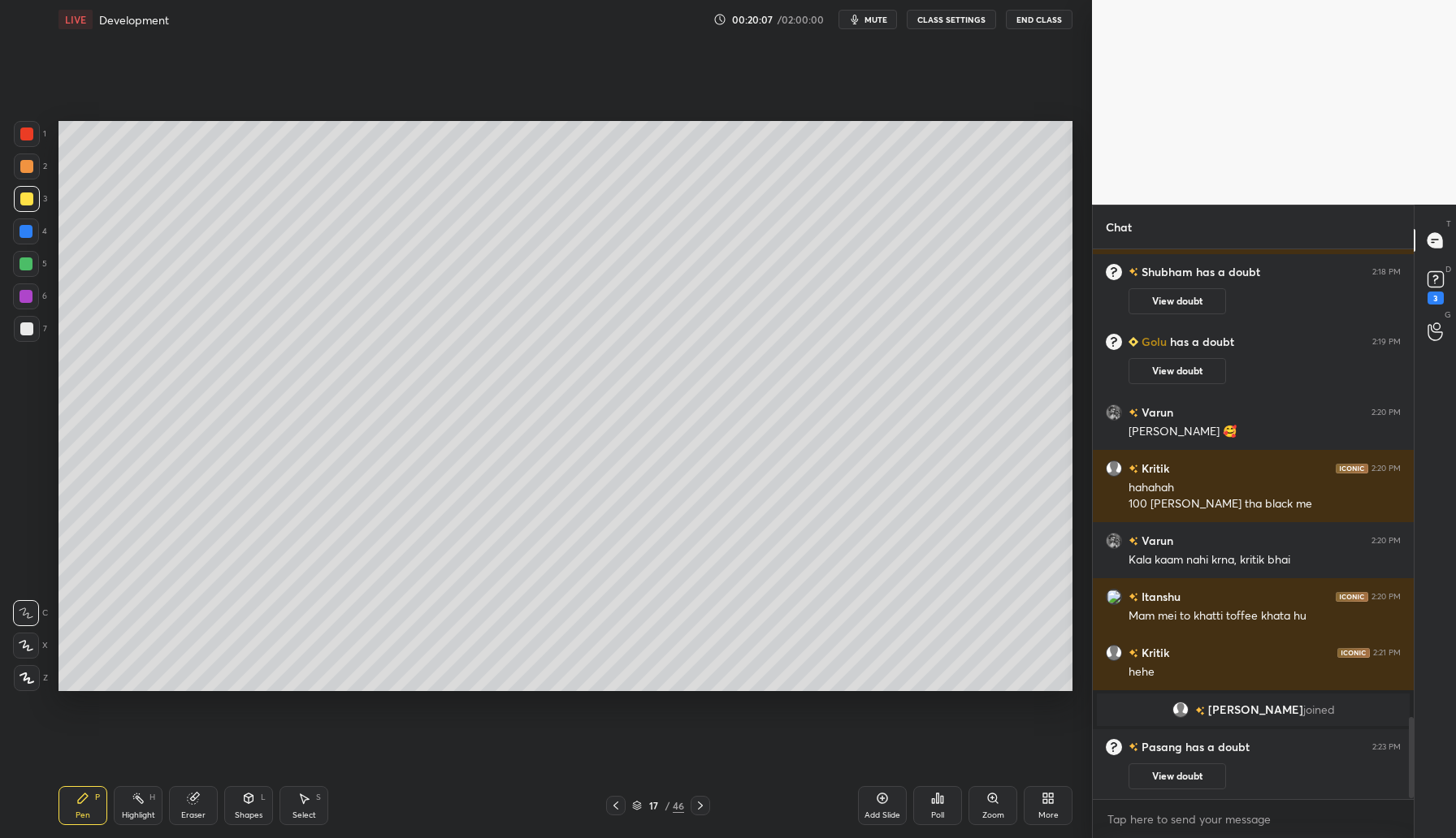
scroll to position [3176, 0]
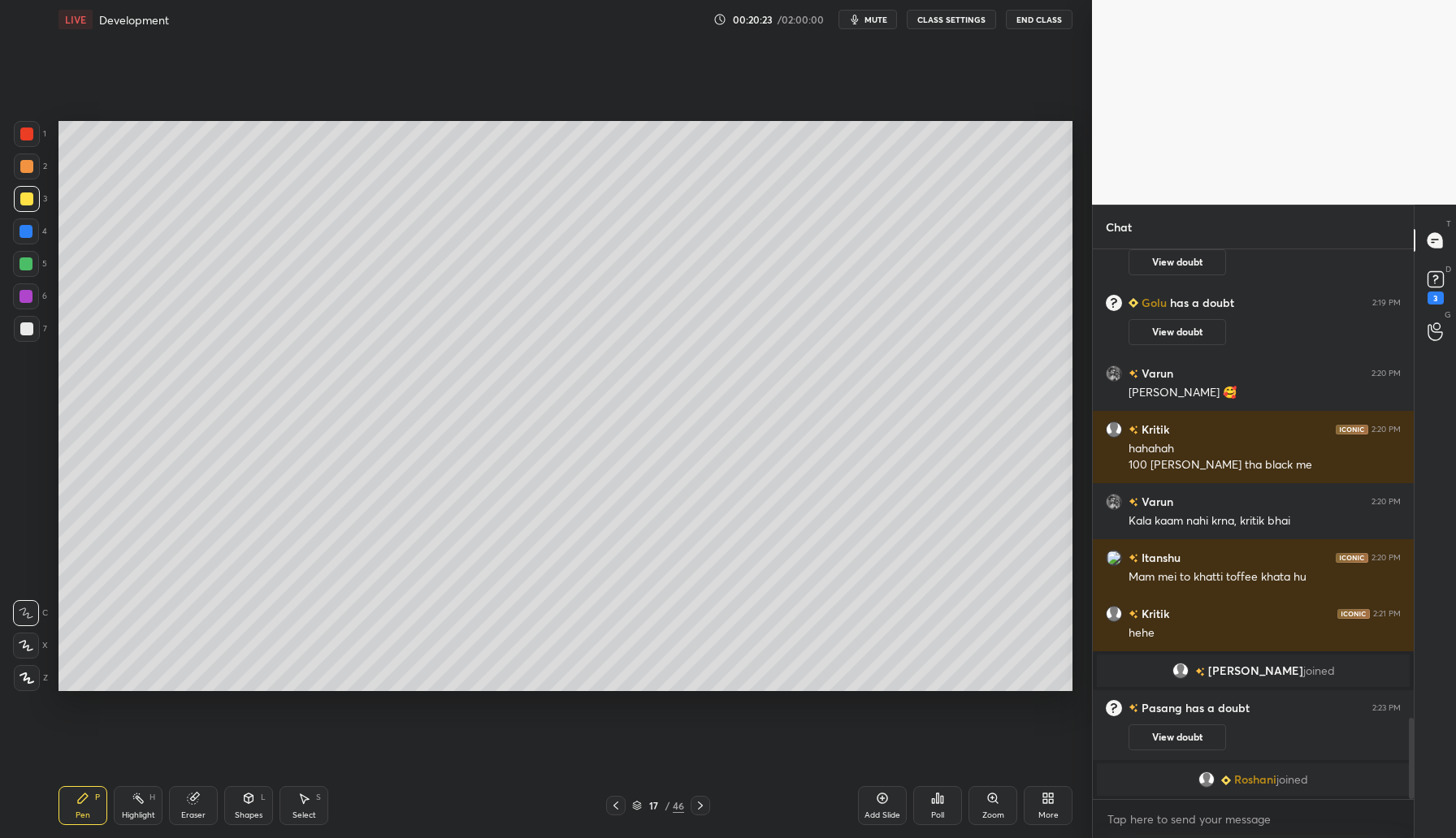
drag, startPoint x: 885, startPoint y: 809, endPoint x: 891, endPoint y: 803, distance: 8.5
click at [885, 811] on div "Add Slide" at bounding box center [882, 815] width 36 height 8
drag, startPoint x: 29, startPoint y: 230, endPoint x: 49, endPoint y: 222, distance: 21.5
click at [29, 230] on div at bounding box center [26, 231] width 13 height 13
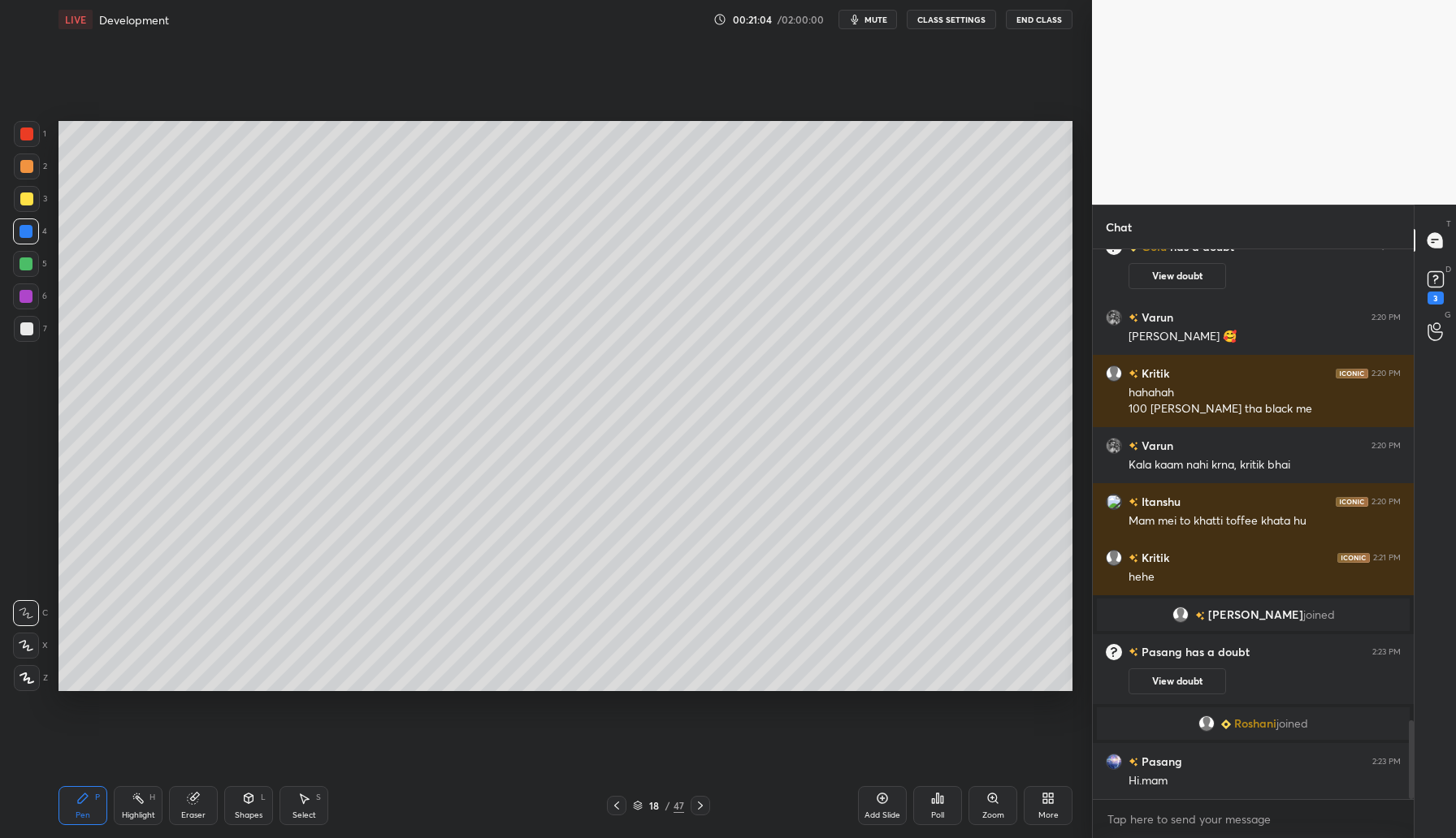
scroll to position [3274, 0]
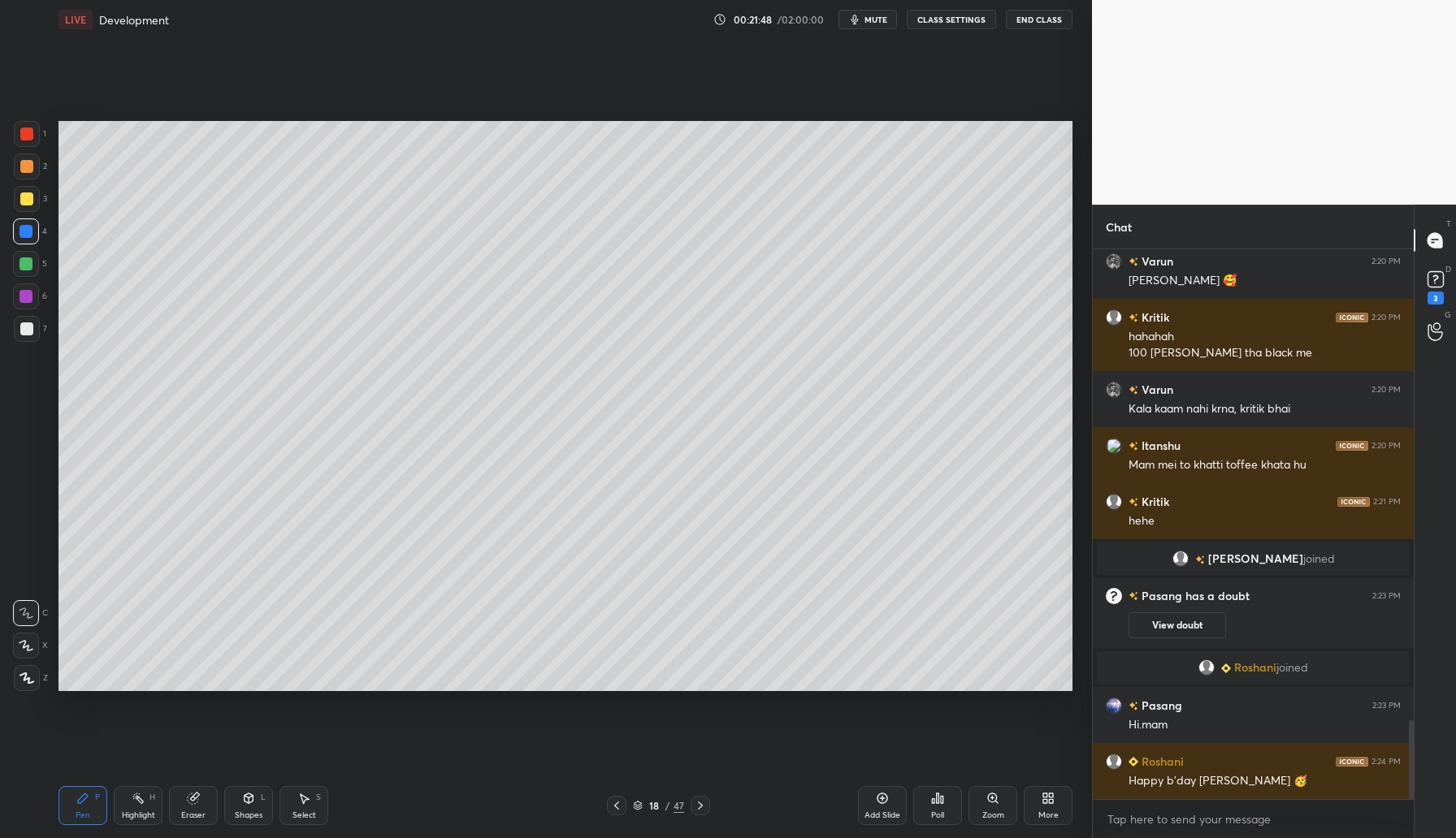
click at [29, 195] on div at bounding box center [27, 199] width 13 height 13
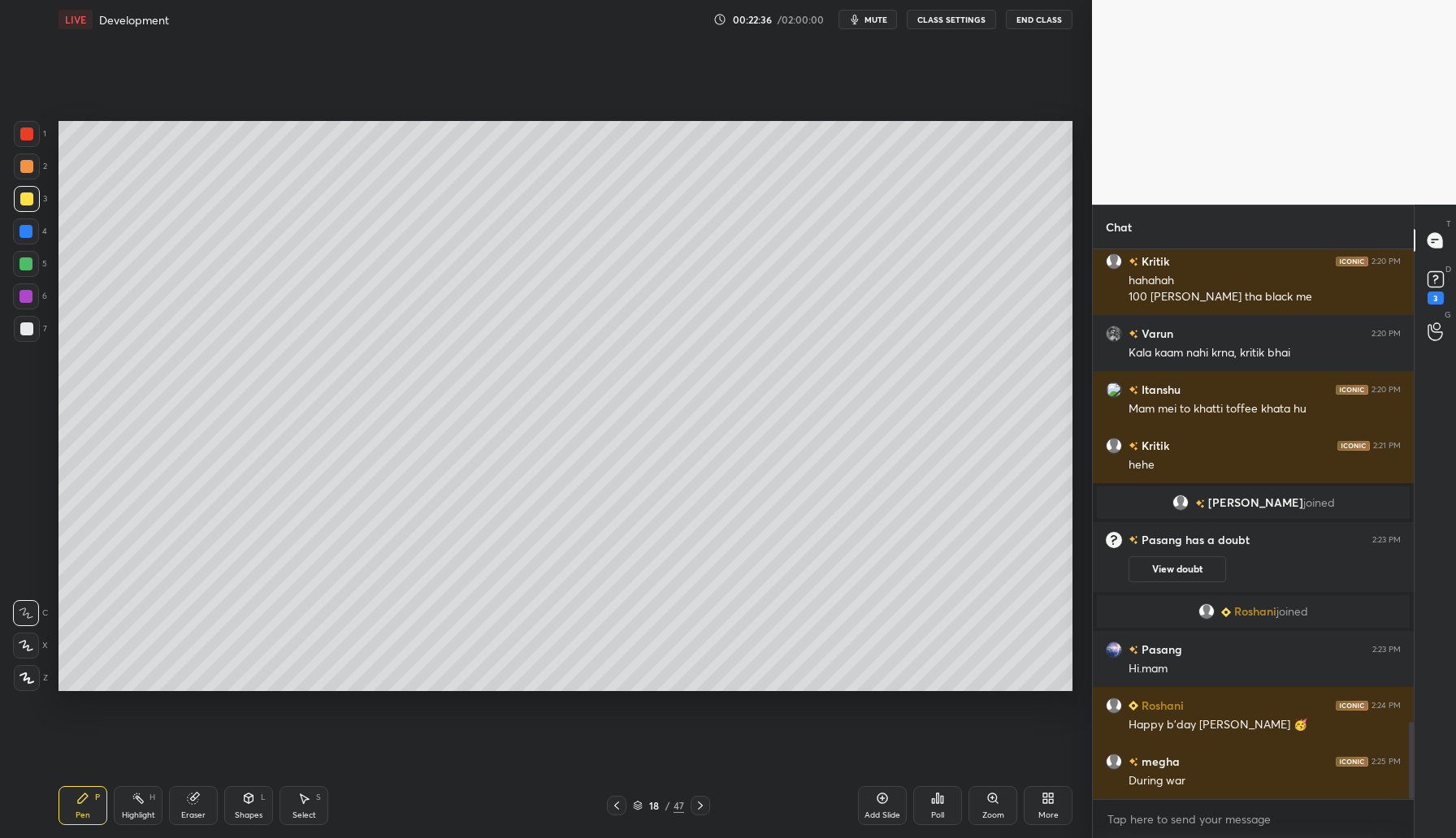
scroll to position [3386, 0]
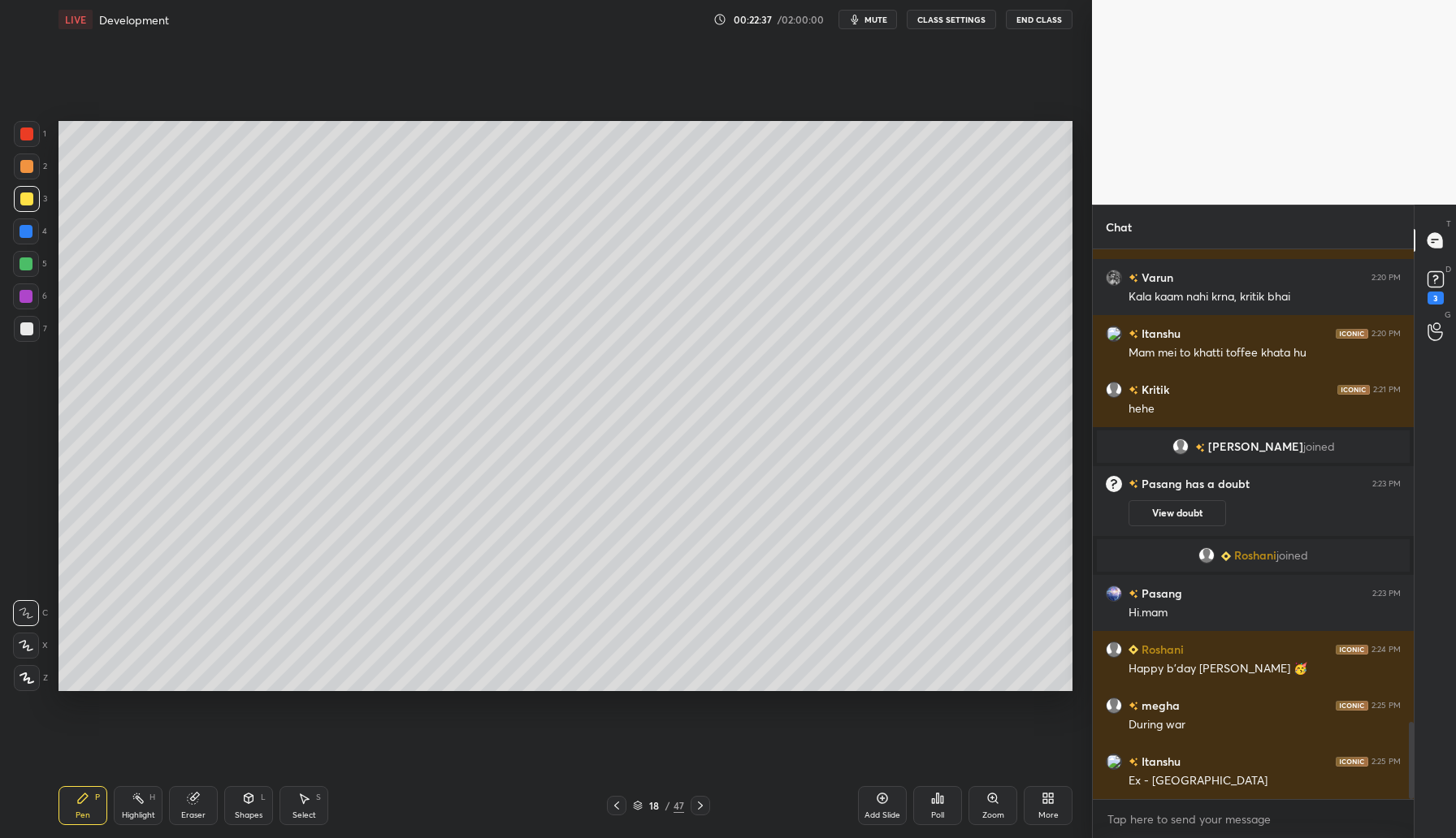
drag, startPoint x: 28, startPoint y: 300, endPoint x: 46, endPoint y: 296, distance: 18.4
click at [29, 298] on div at bounding box center [26, 296] width 13 height 13
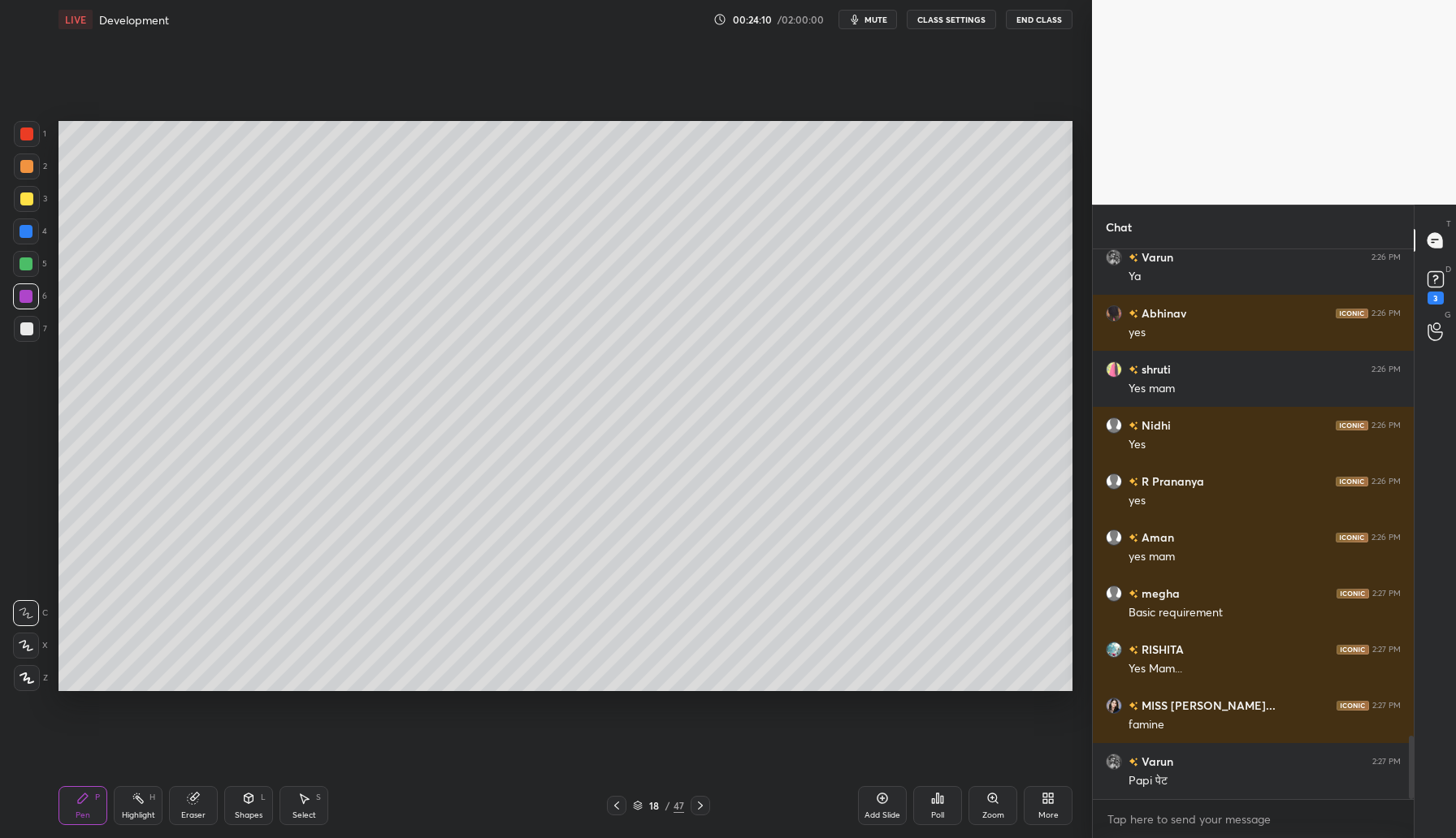
scroll to position [4283, 0]
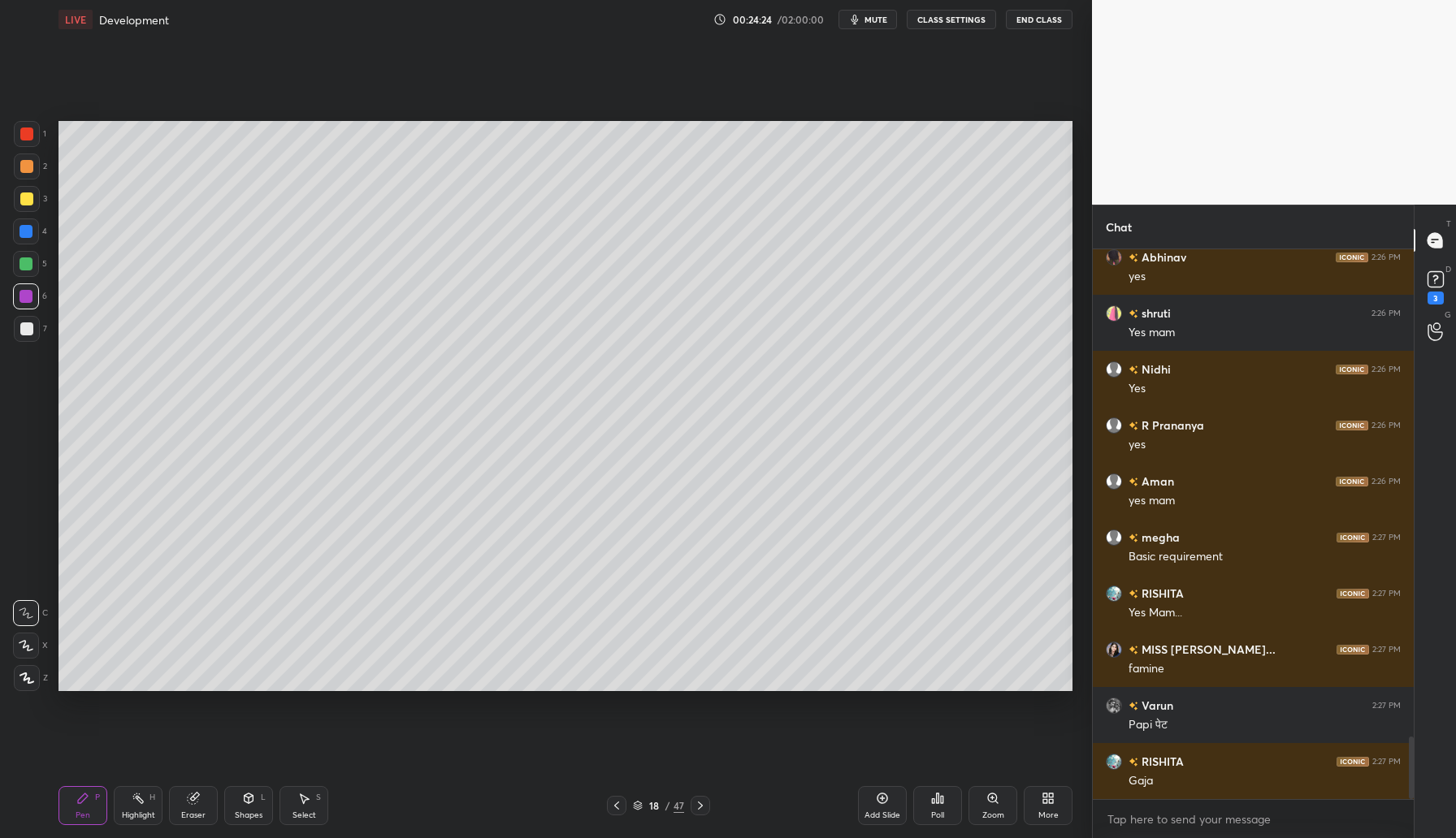
drag, startPoint x: 884, startPoint y: 805, endPoint x: 892, endPoint y: 802, distance: 8.5
click at [886, 805] on div "Add Slide" at bounding box center [882, 805] width 49 height 39
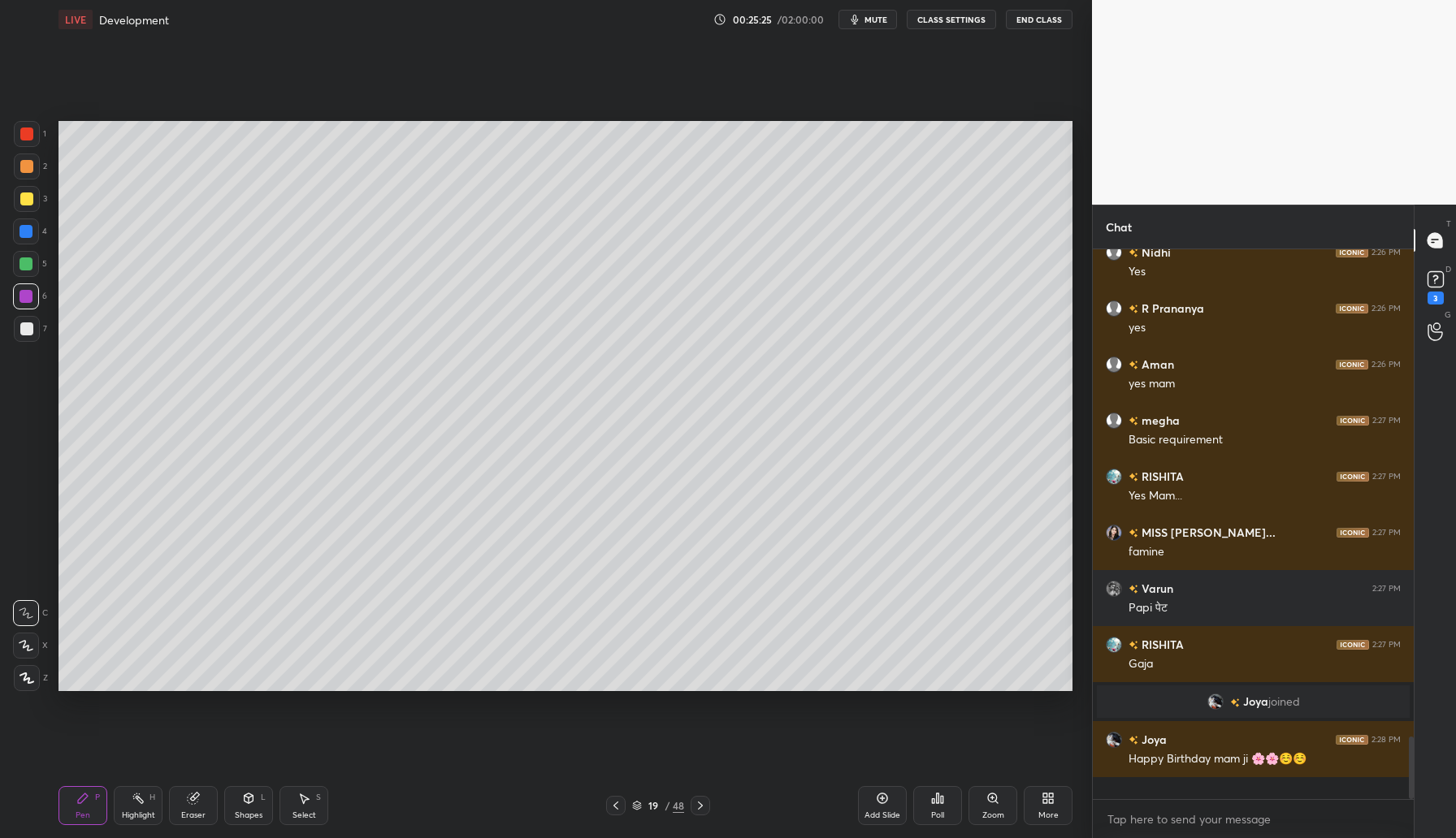
scroll to position [4037, 0]
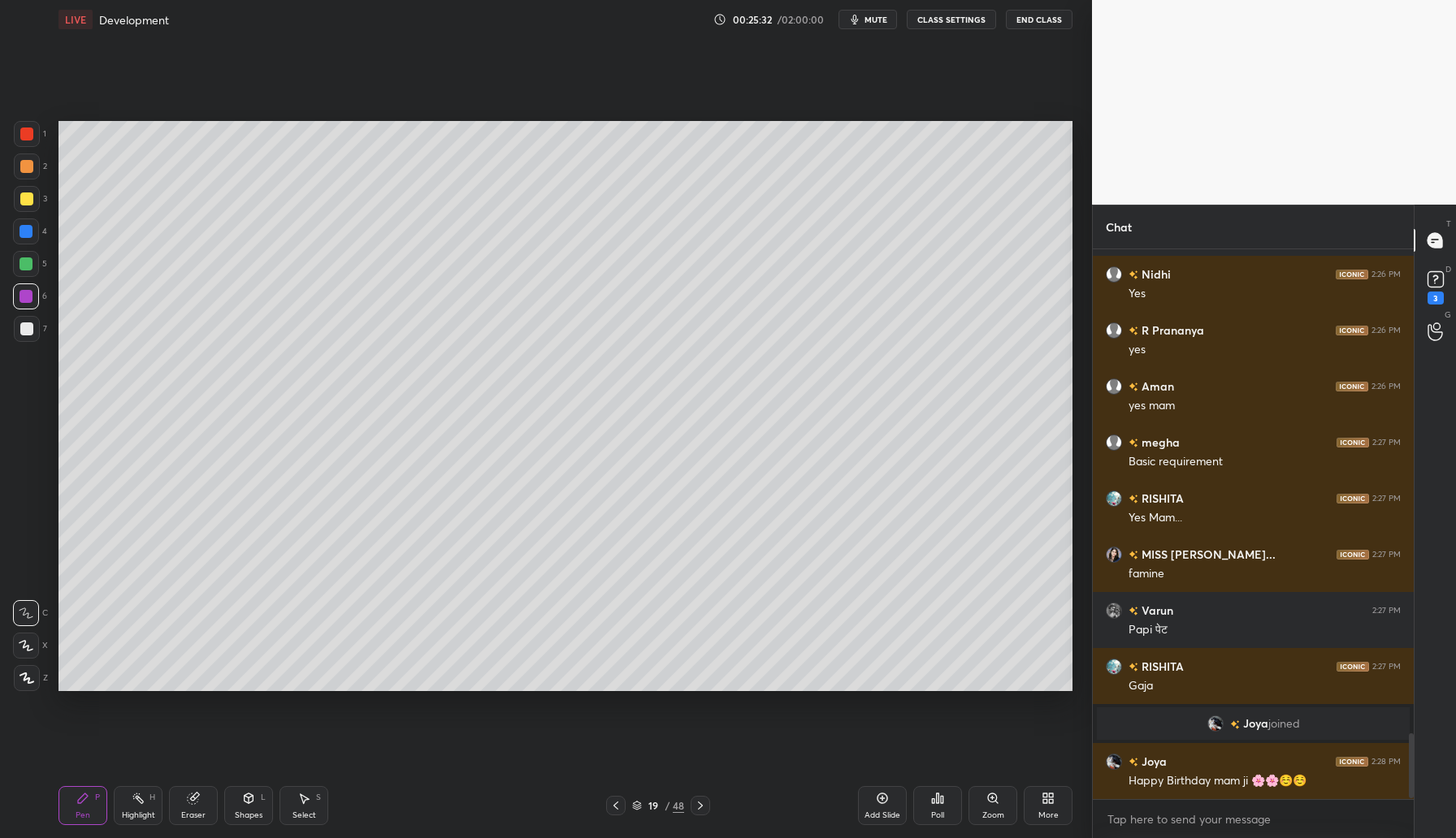
click at [29, 163] on div at bounding box center [27, 166] width 13 height 13
drag, startPoint x: 26, startPoint y: 262, endPoint x: 37, endPoint y: 248, distance: 17.8
click at [28, 261] on div at bounding box center [26, 264] width 13 height 13
click at [26, 229] on div at bounding box center [26, 231] width 13 height 13
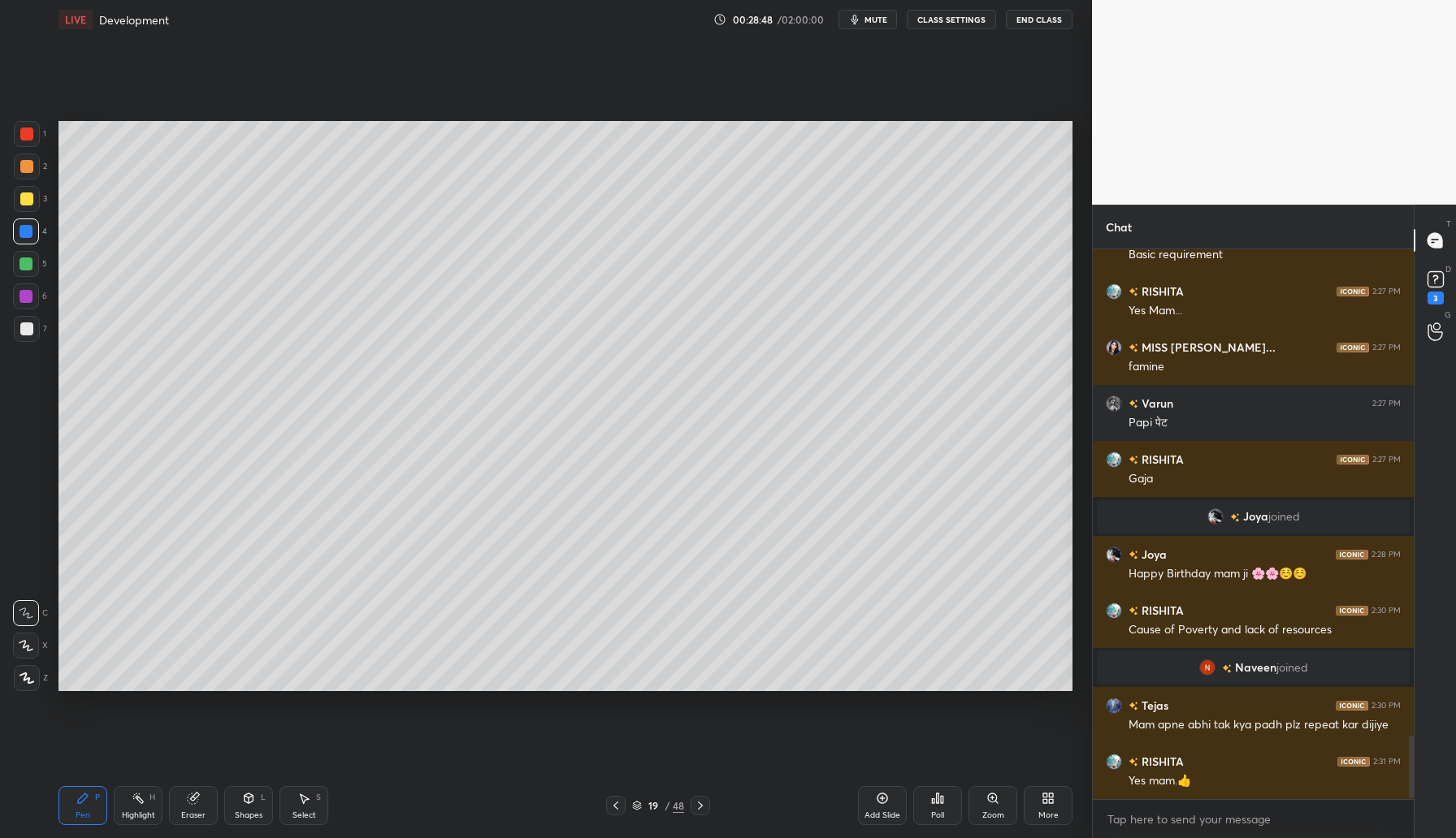
scroll to position [4269, 0]
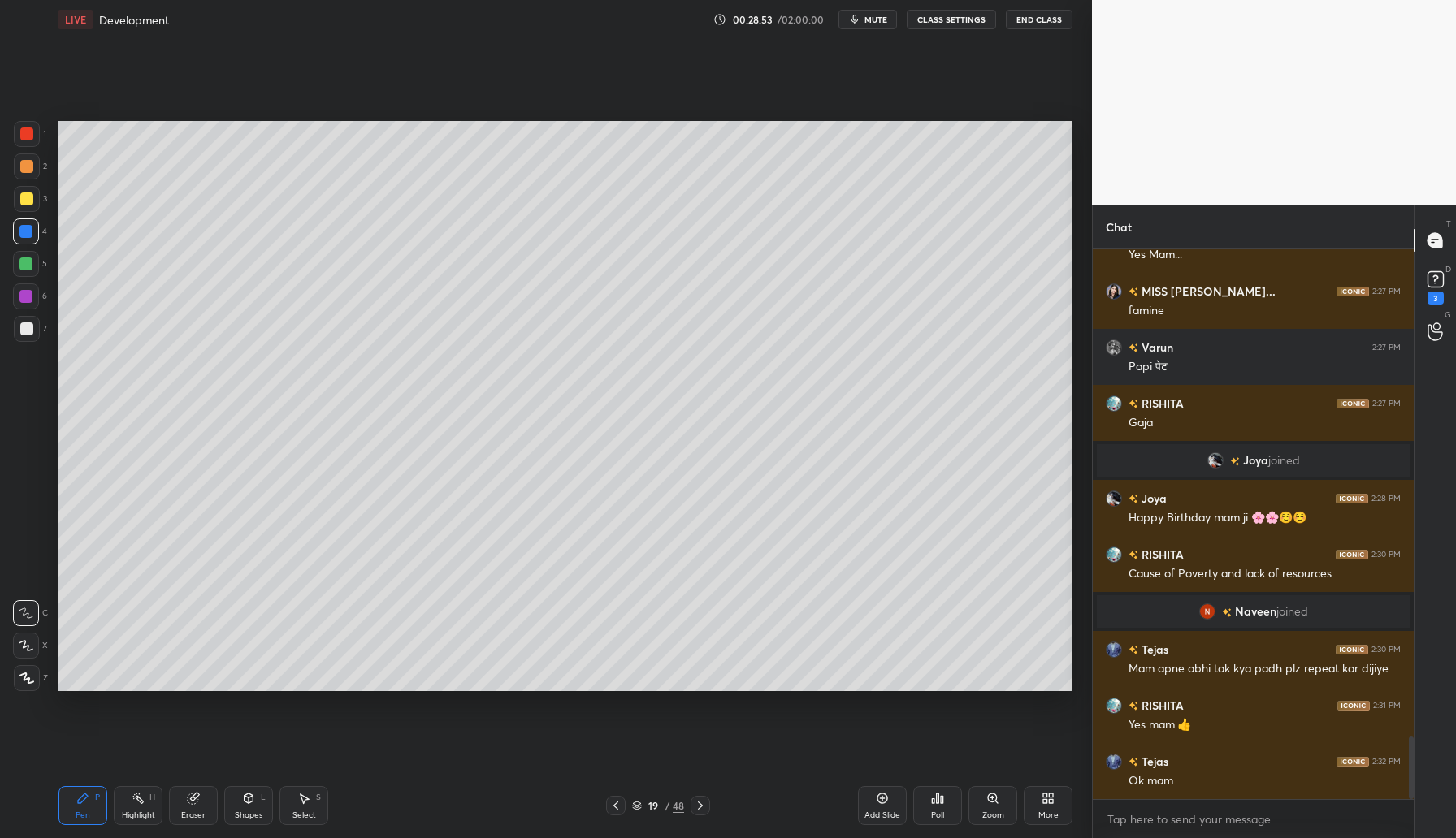
drag, startPoint x: 882, startPoint y: 806, endPoint x: 879, endPoint y: 788, distance: 18.2
click at [882, 805] on div "Add Slide" at bounding box center [882, 805] width 49 height 39
click at [26, 136] on div at bounding box center [27, 134] width 13 height 13
drag, startPoint x: 249, startPoint y: 800, endPoint x: 255, endPoint y: 789, distance: 12.5
click at [249, 800] on icon at bounding box center [249, 800] width 0 height 6
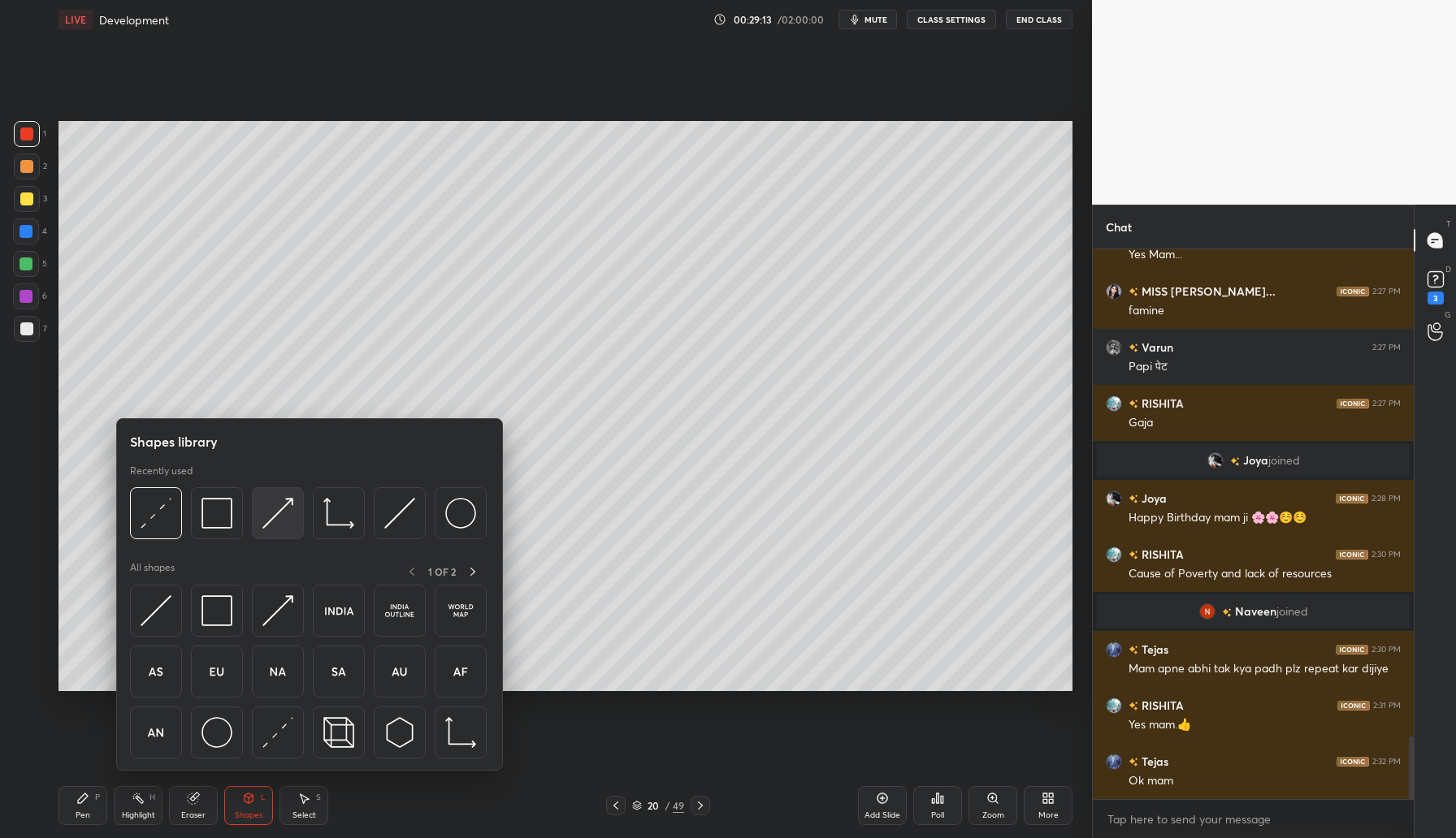
click at [291, 513] on img at bounding box center [278, 513] width 31 height 31
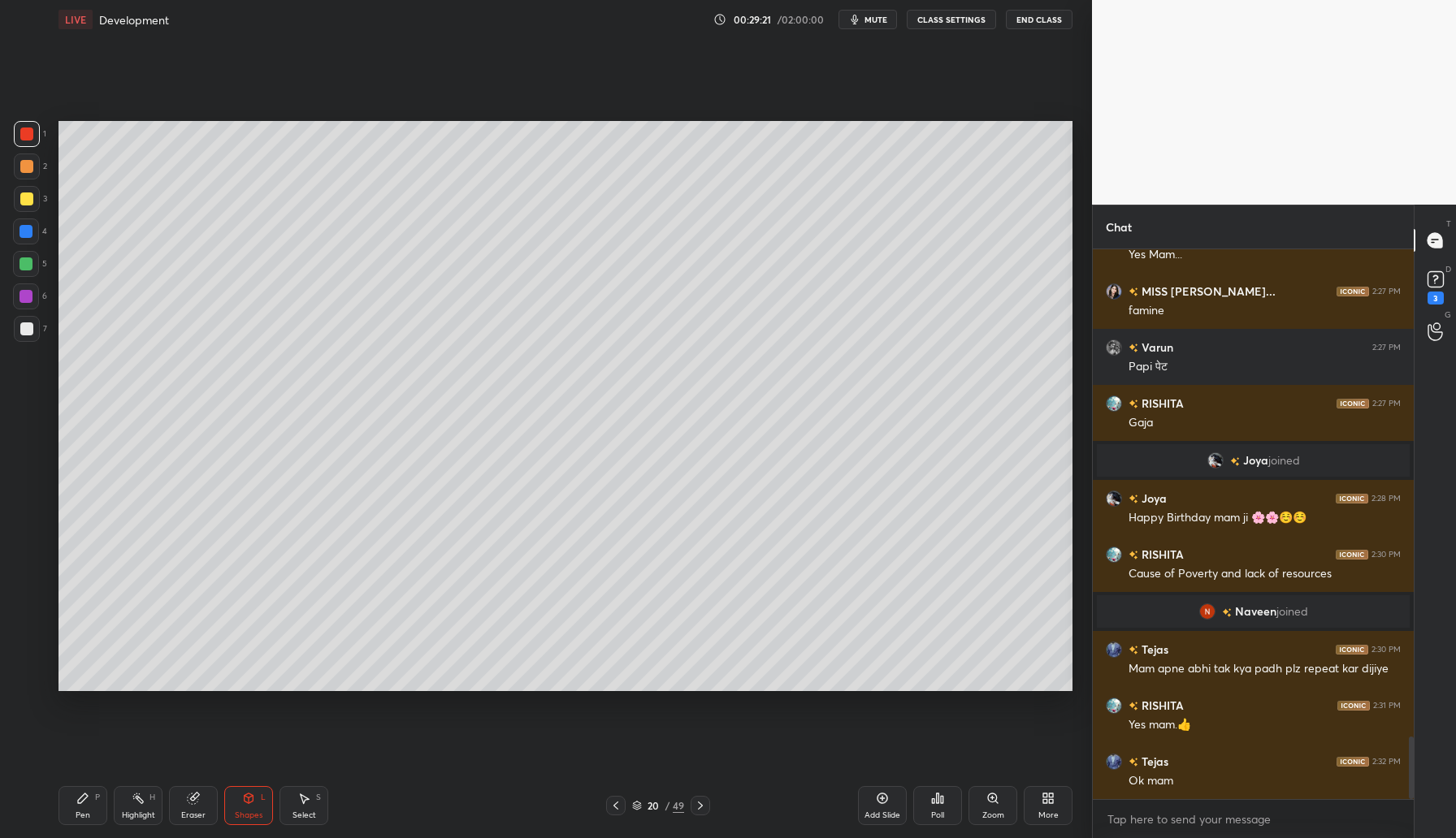
click at [253, 809] on div "Shapes L" at bounding box center [249, 805] width 49 height 39
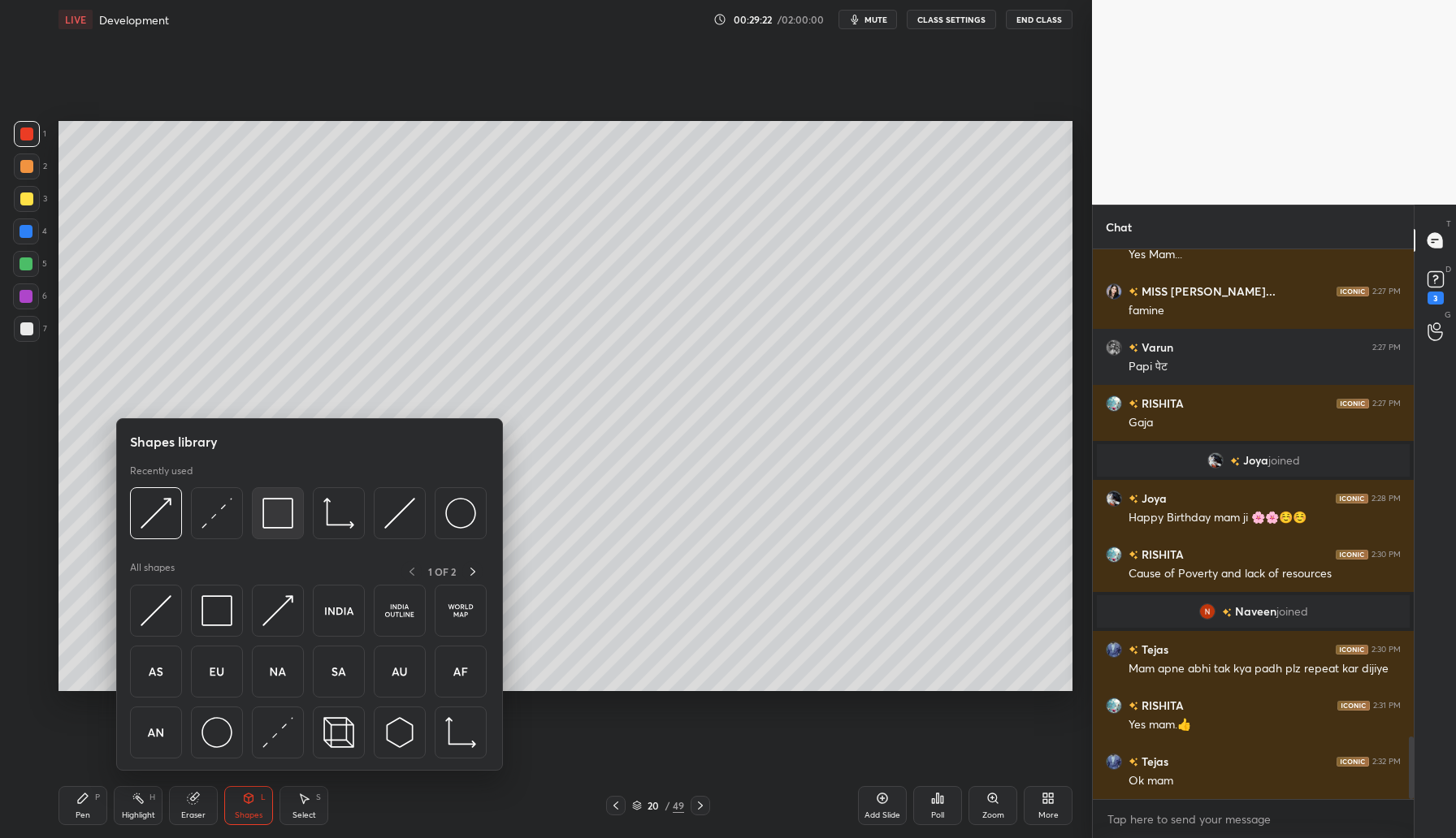
click at [279, 517] on img at bounding box center [278, 513] width 31 height 31
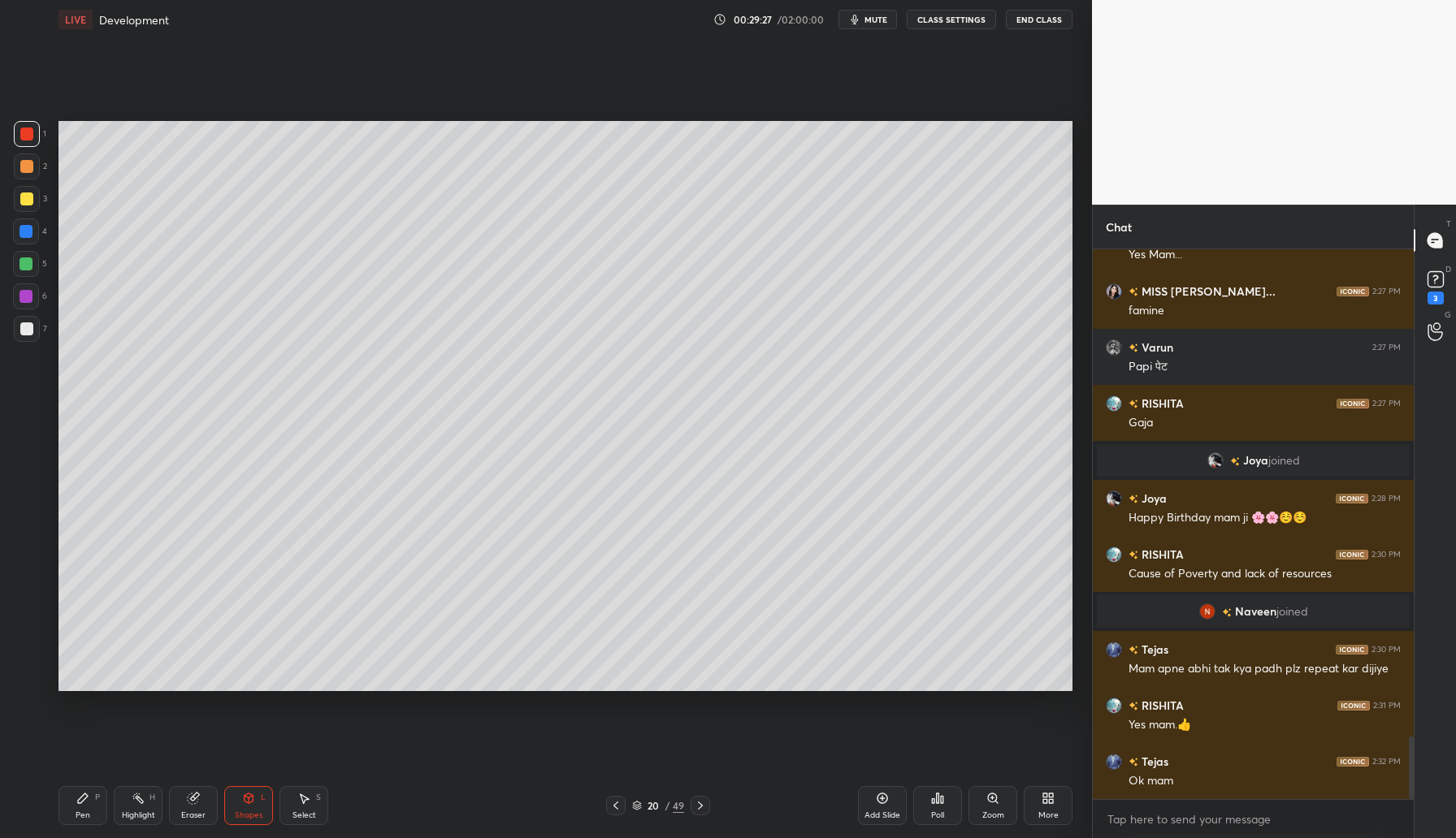
drag, startPoint x: 88, startPoint y: 818, endPoint x: 96, endPoint y: 800, distance: 19.7
click at [88, 818] on div "Pen" at bounding box center [83, 815] width 15 height 8
drag, startPoint x: 24, startPoint y: 197, endPoint x: 46, endPoint y: 213, distance: 27.2
click at [27, 197] on div at bounding box center [27, 199] width 13 height 13
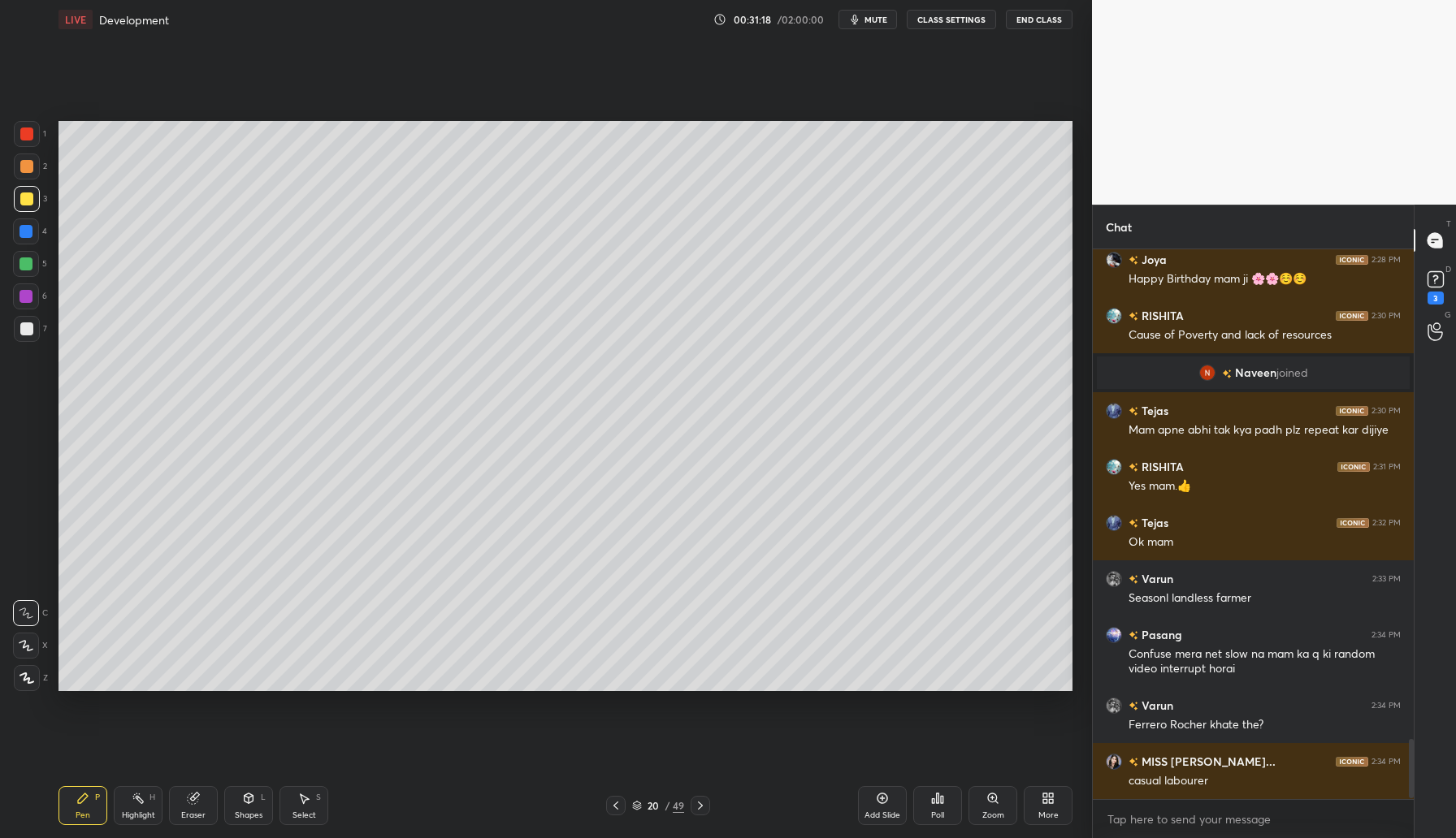
scroll to position [4578, 0]
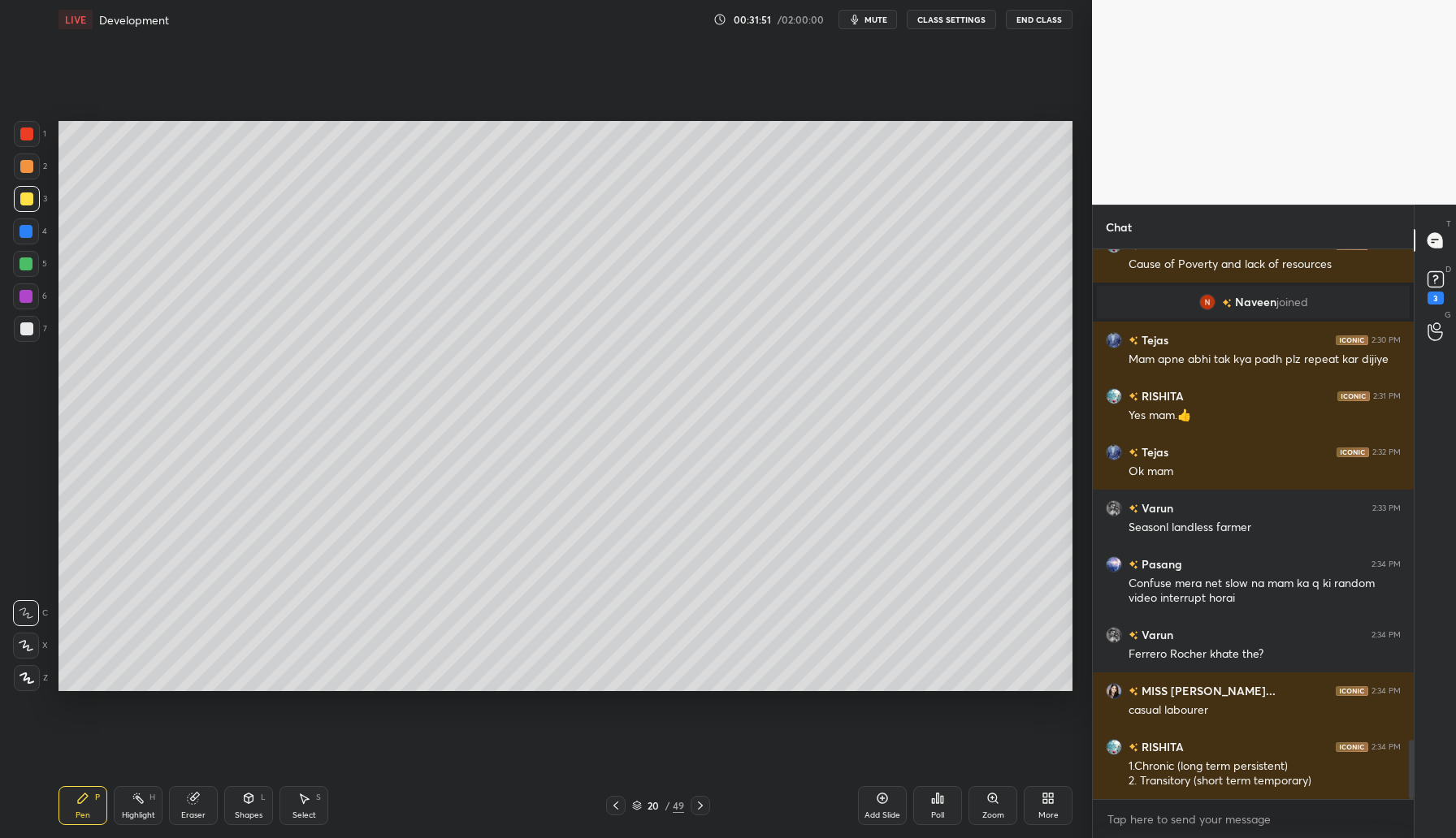
click at [882, 809] on div "Add Slide" at bounding box center [882, 805] width 49 height 39
click at [25, 137] on div at bounding box center [27, 134] width 13 height 13
drag, startPoint x: 29, startPoint y: 168, endPoint x: 47, endPoint y: 160, distance: 19.7
click at [29, 168] on div at bounding box center [27, 166] width 13 height 13
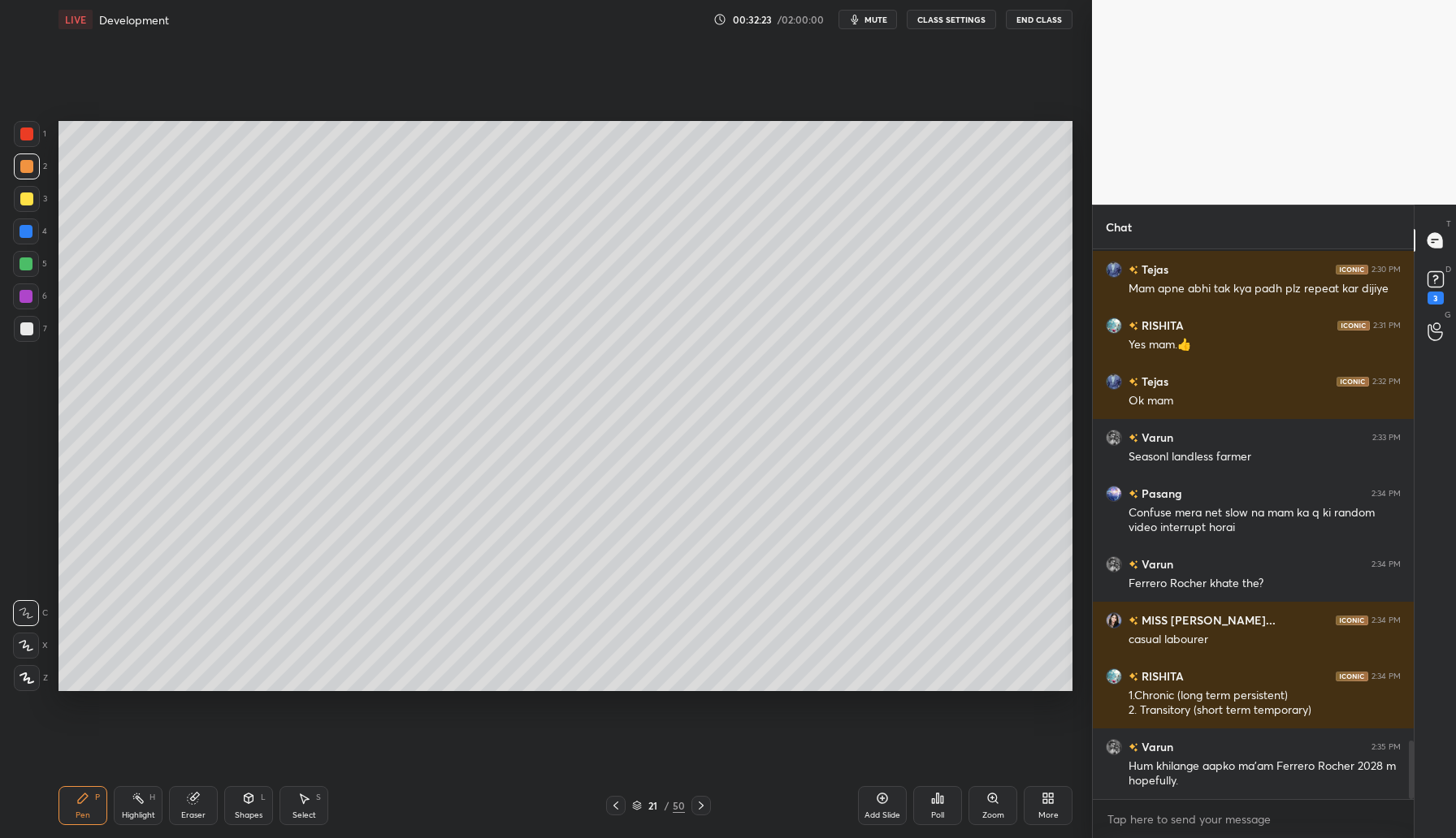
scroll to position [4706, 0]
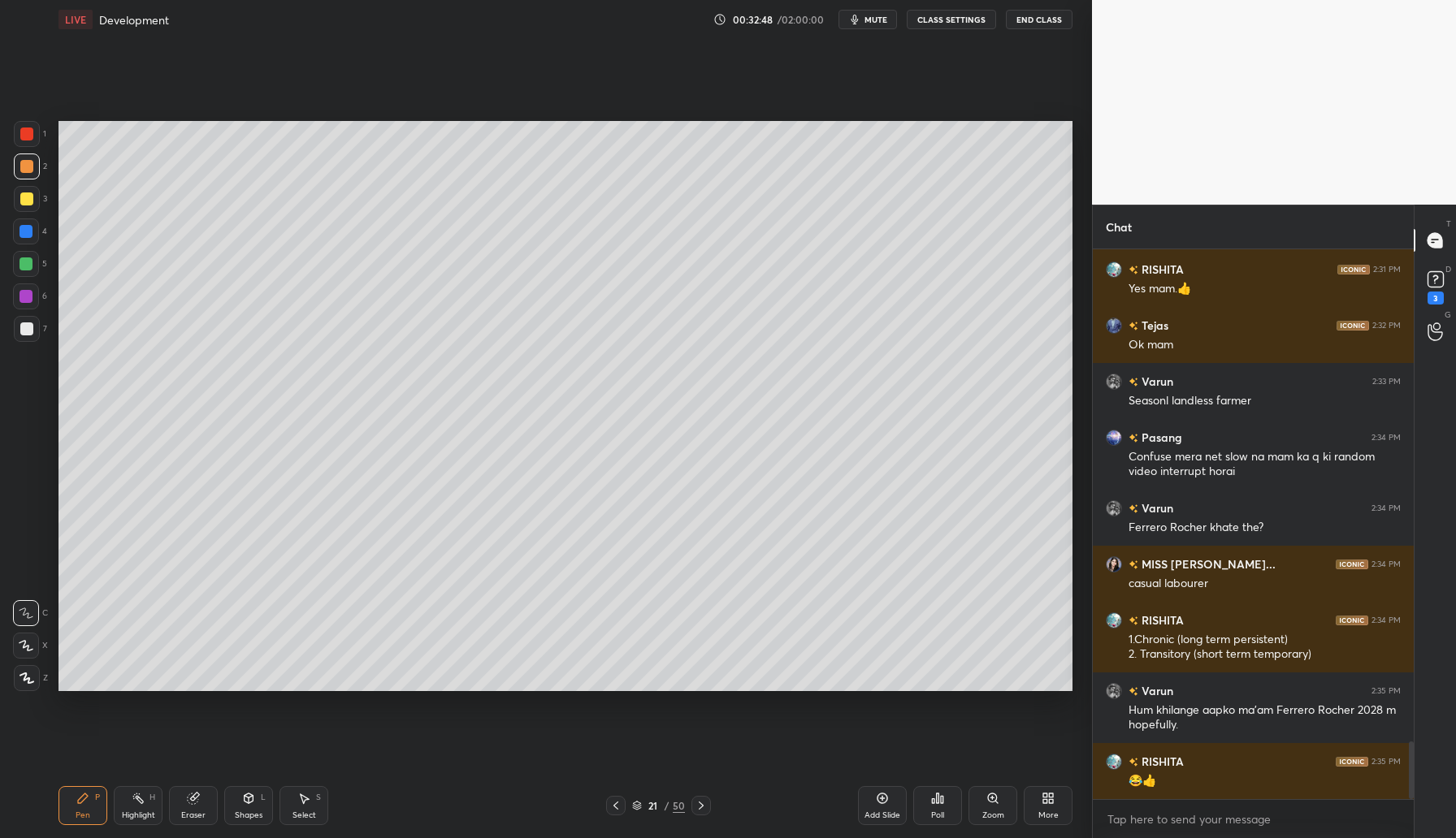
click at [25, 202] on div at bounding box center [27, 199] width 13 height 13
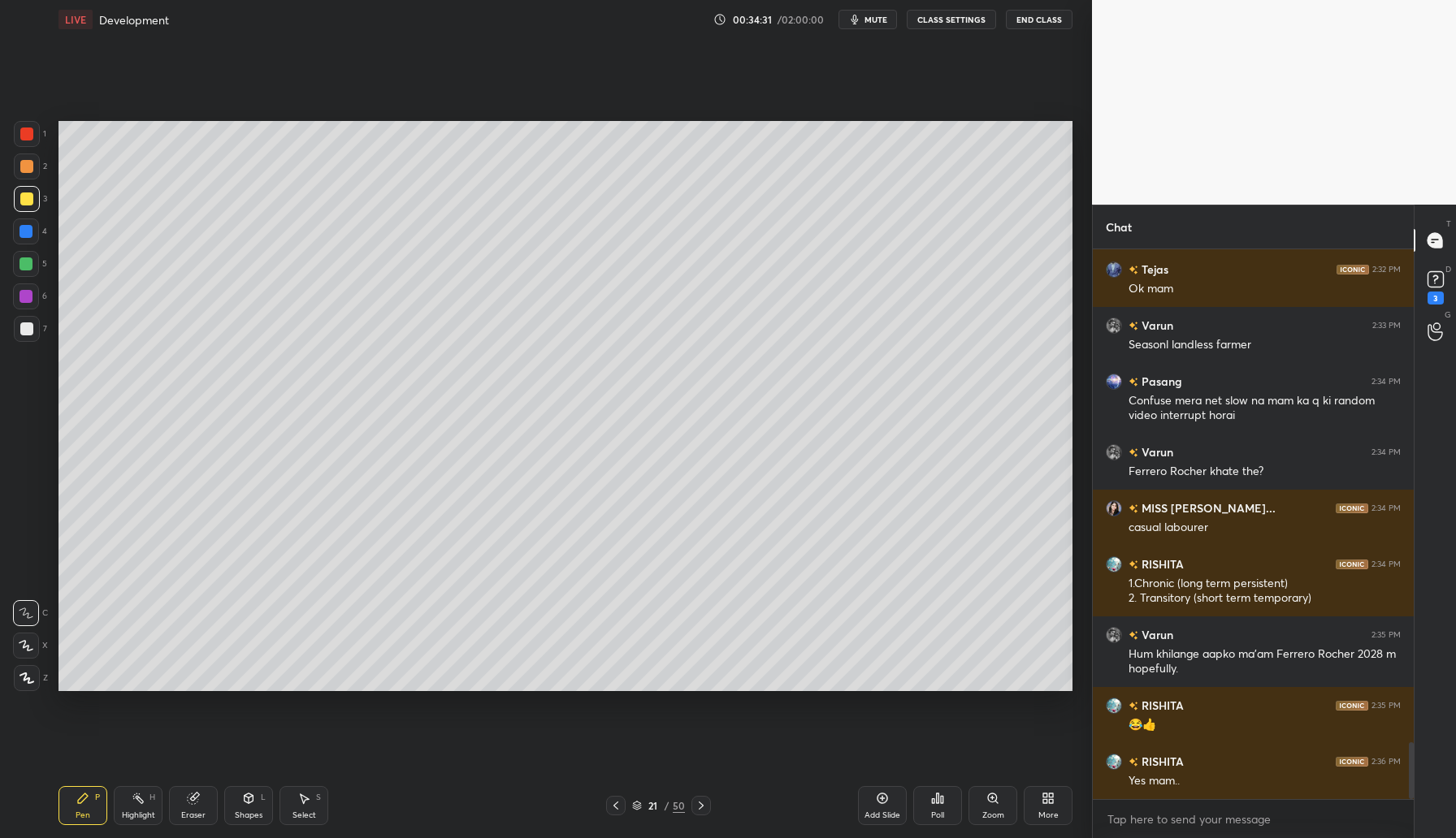
click at [28, 266] on div at bounding box center [26, 264] width 13 height 13
click at [892, 804] on div "Add Slide" at bounding box center [882, 805] width 49 height 39
drag, startPoint x: 30, startPoint y: 169, endPoint x: 51, endPoint y: 169, distance: 21.0
click at [31, 169] on div at bounding box center [27, 166] width 13 height 13
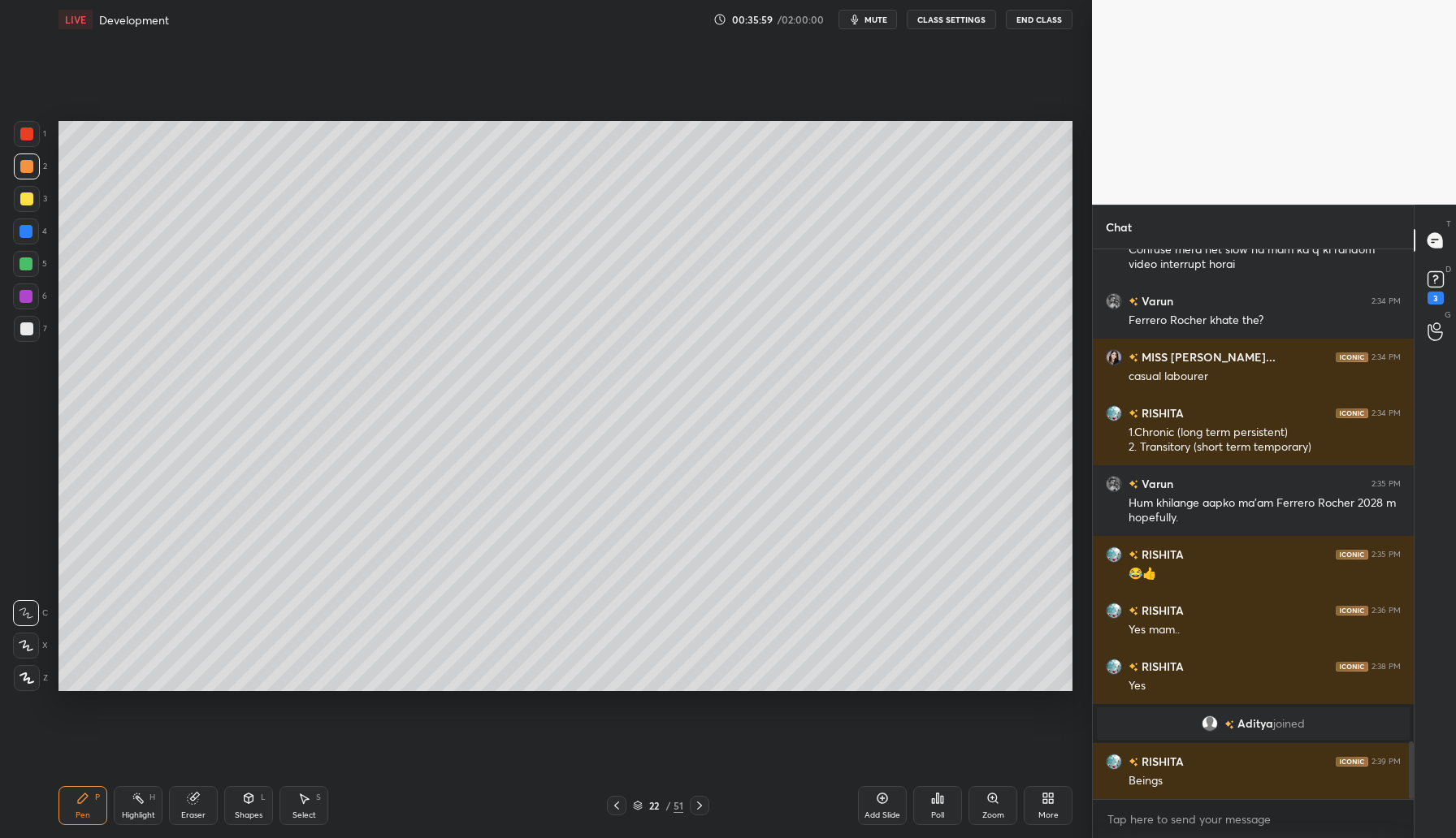
scroll to position [4681, 0]
click at [24, 200] on div at bounding box center [27, 199] width 13 height 13
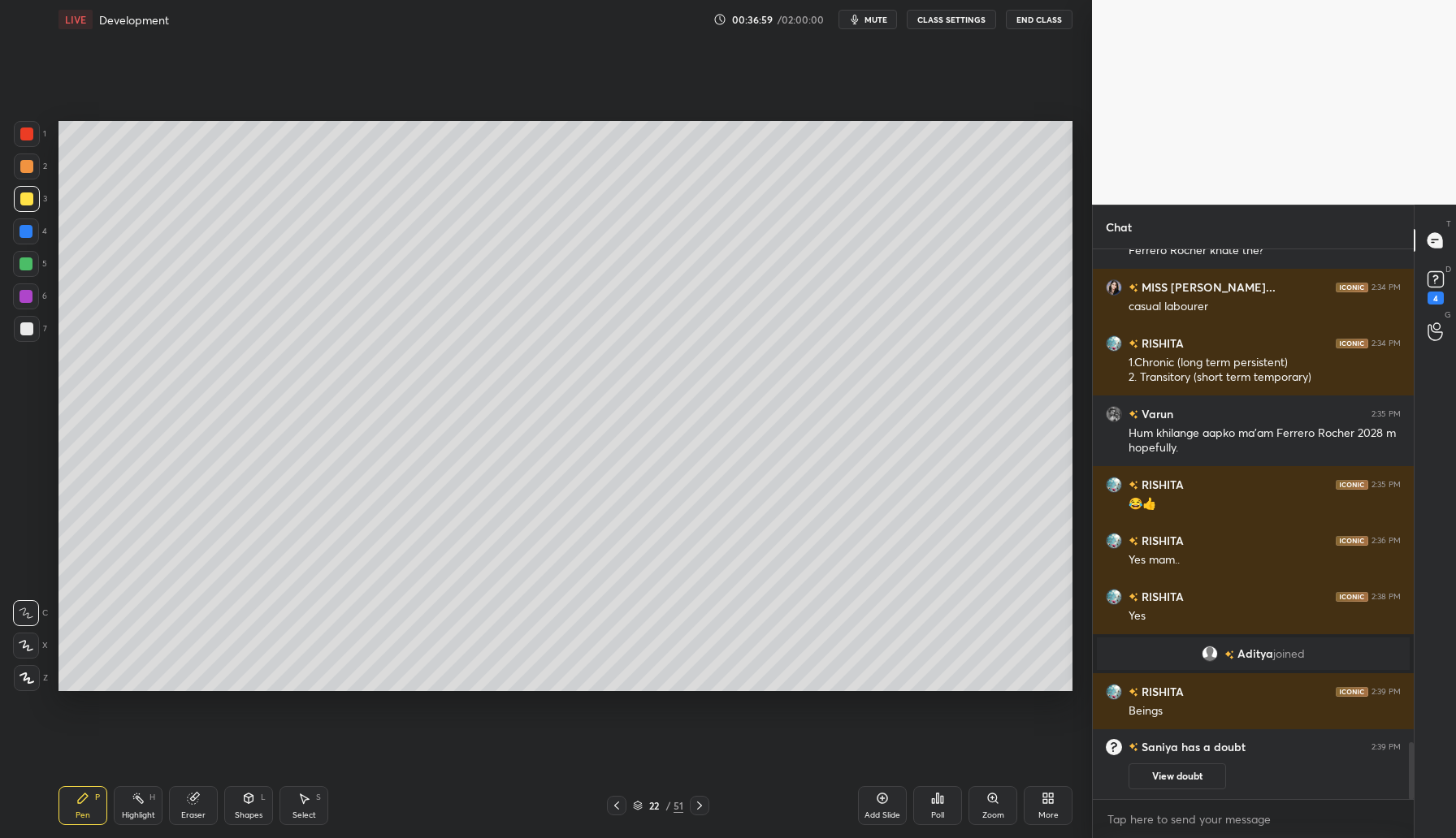
click at [874, 805] on div "Add Slide" at bounding box center [882, 805] width 49 height 39
click at [29, 137] on div at bounding box center [27, 134] width 13 height 13
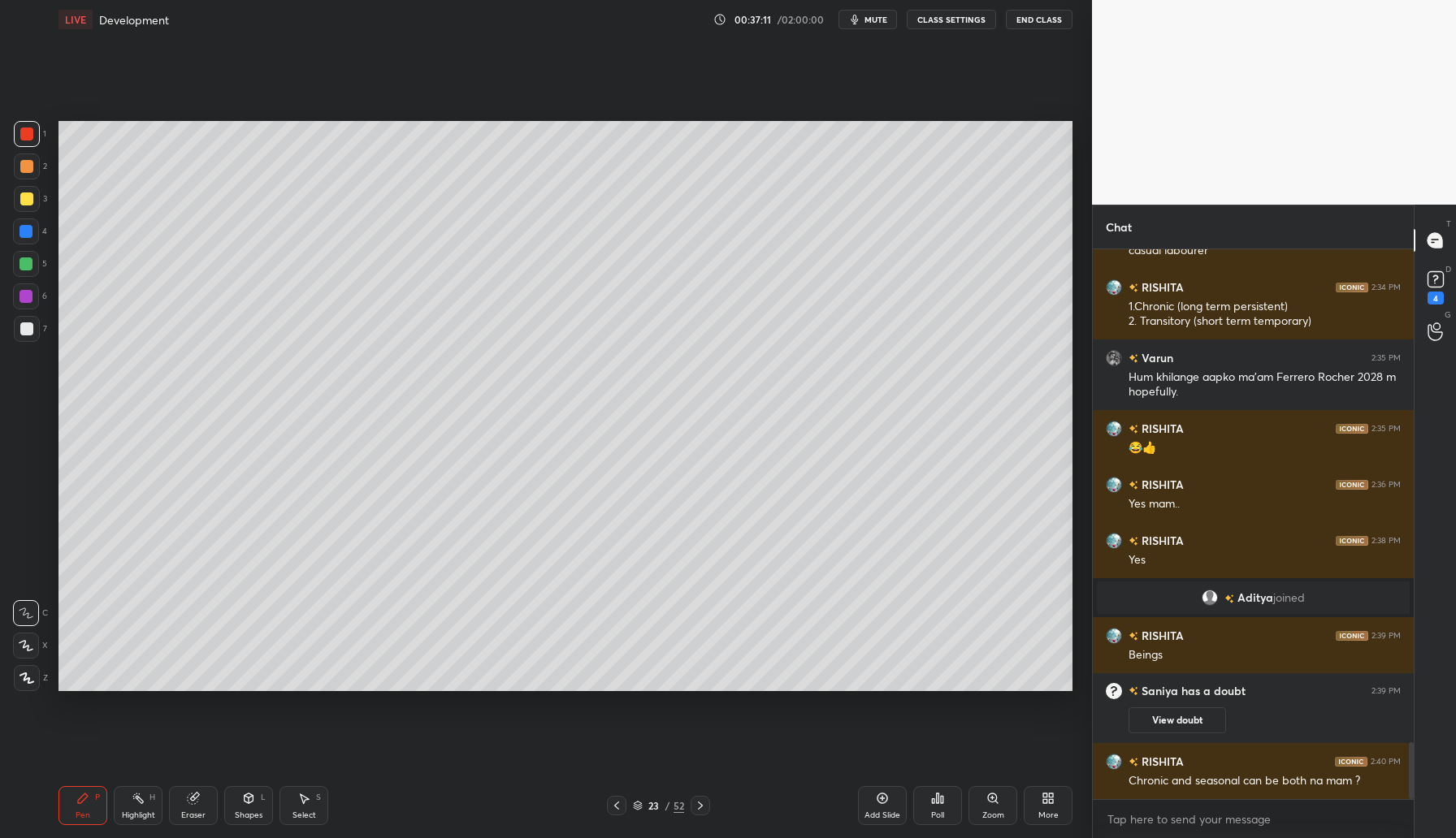
scroll to position [4846, 0]
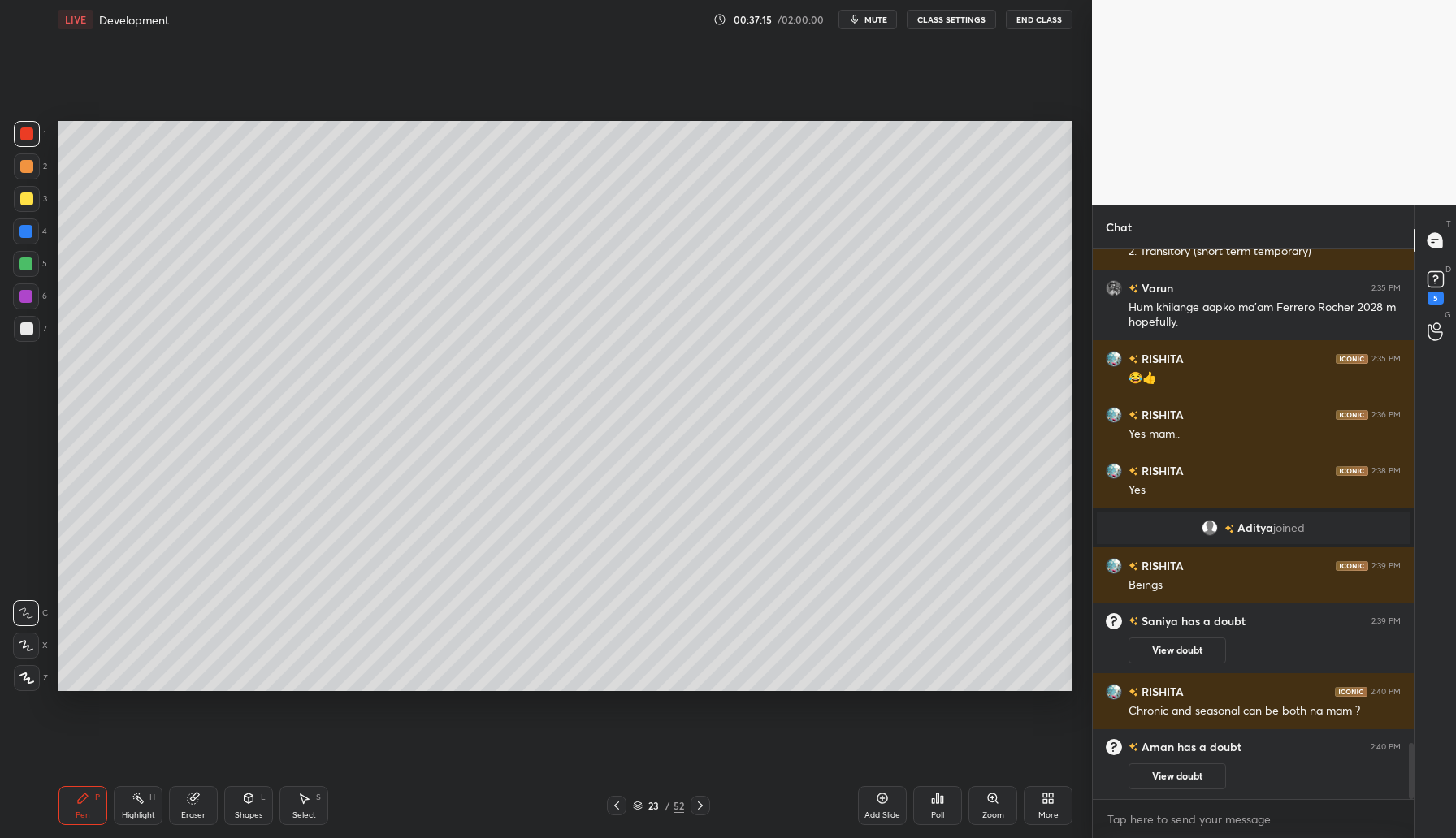
drag, startPoint x: 28, startPoint y: 160, endPoint x: 45, endPoint y: 161, distance: 17.0
click at [27, 164] on div at bounding box center [27, 166] width 13 height 13
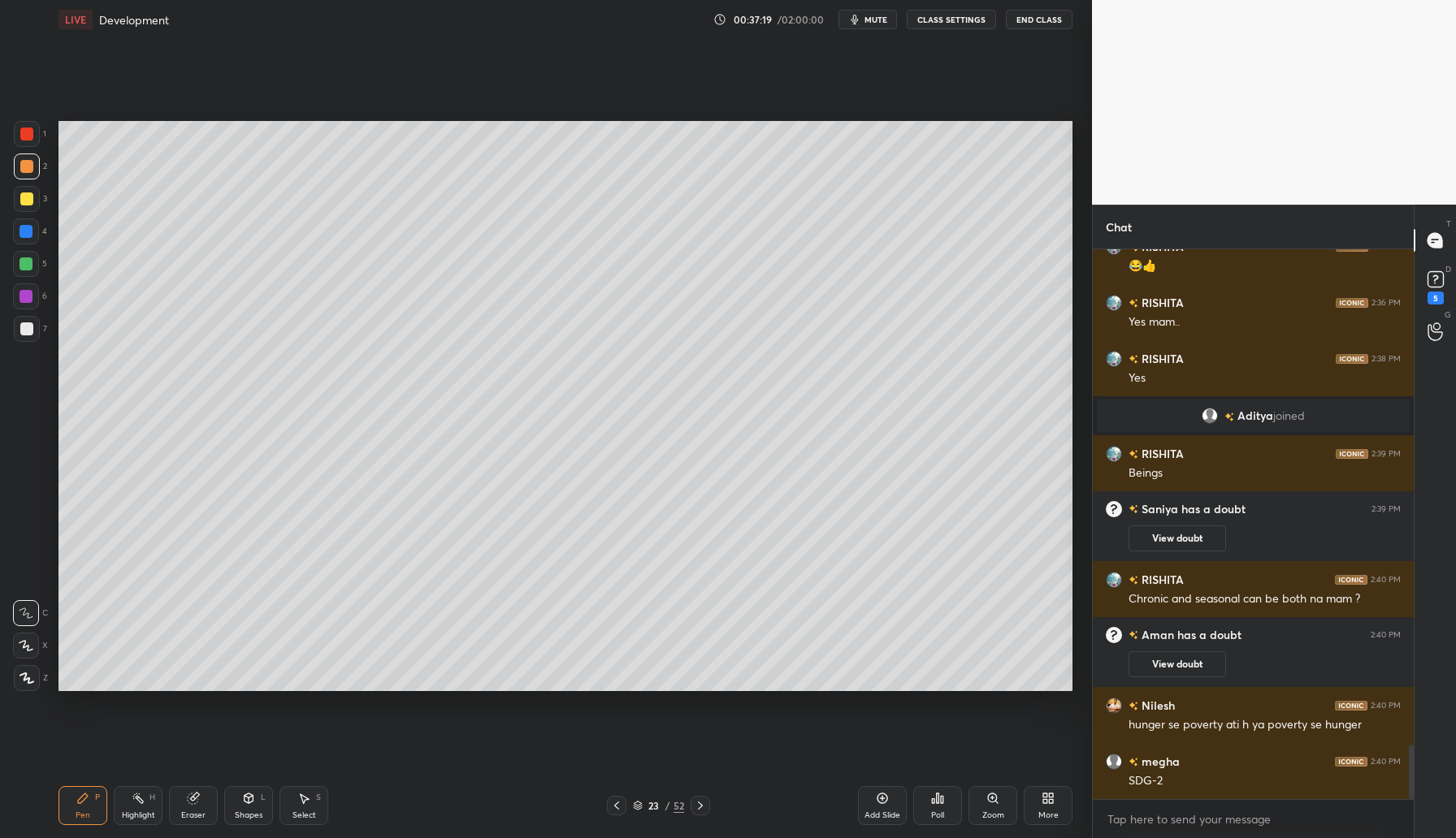
scroll to position [4999, 0]
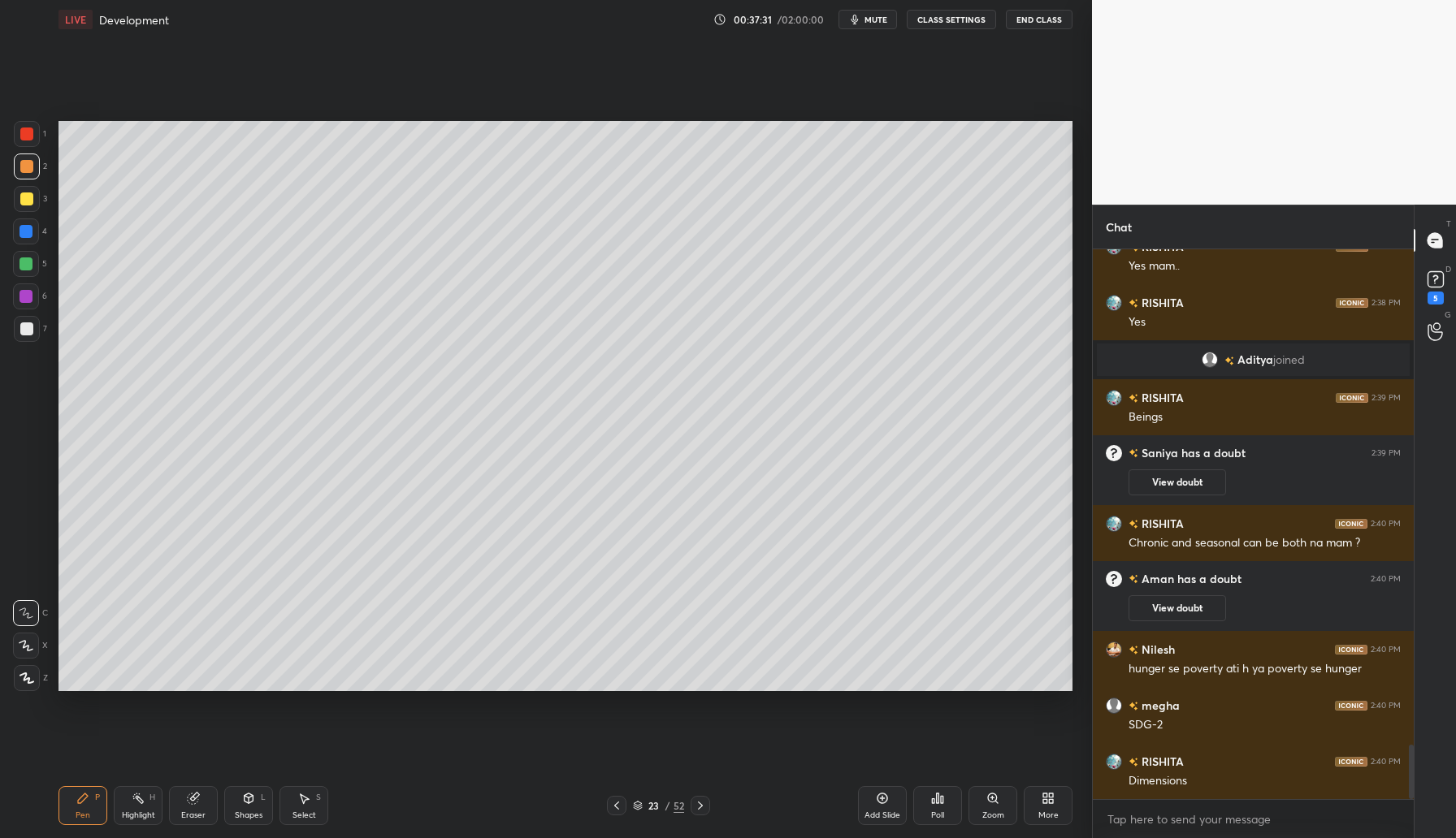
drag, startPoint x: 247, startPoint y: 805, endPoint x: 257, endPoint y: 779, distance: 27.9
click at [246, 803] on div "Shapes L" at bounding box center [249, 805] width 49 height 39
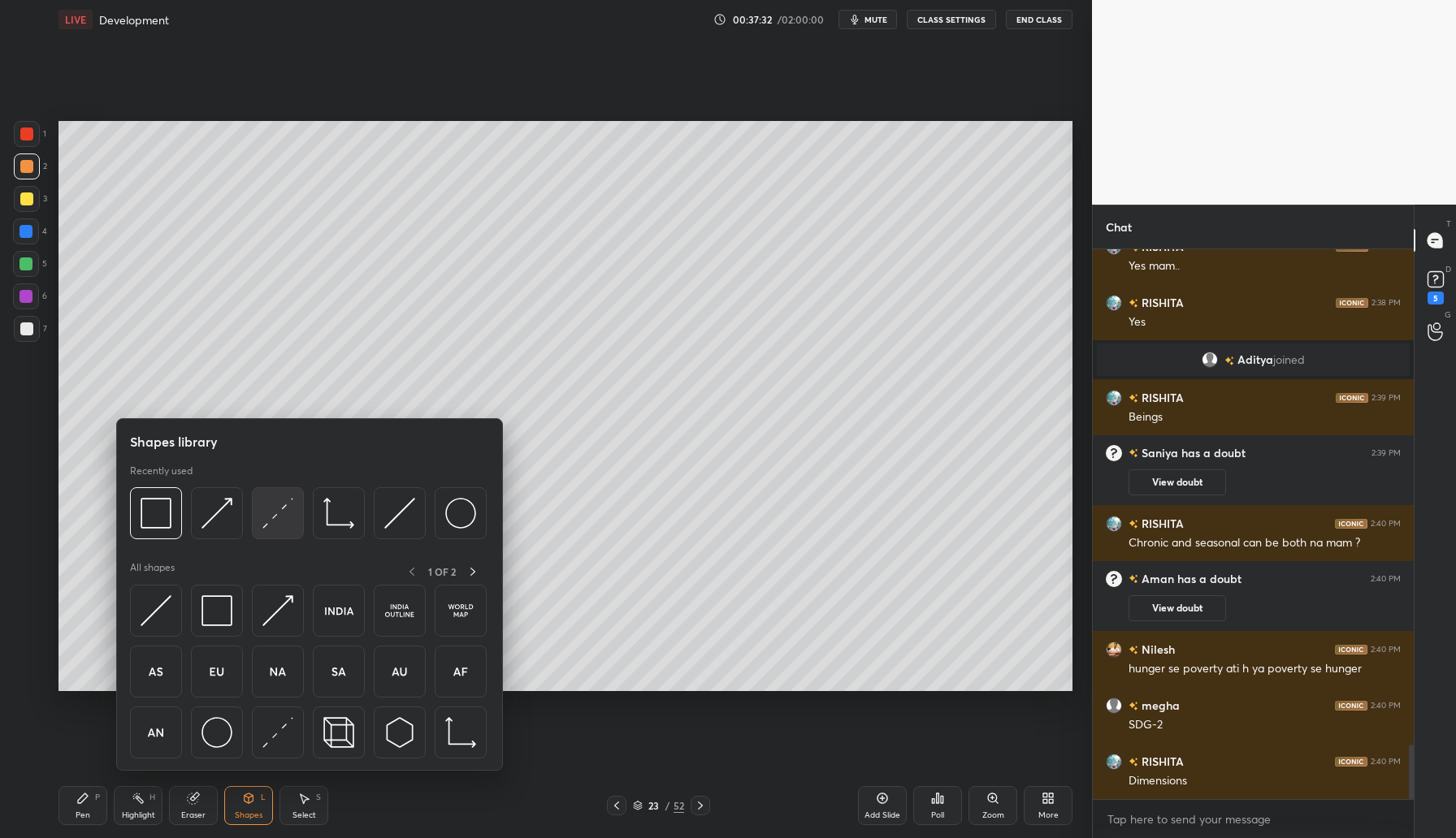
click at [286, 521] on img at bounding box center [278, 513] width 31 height 31
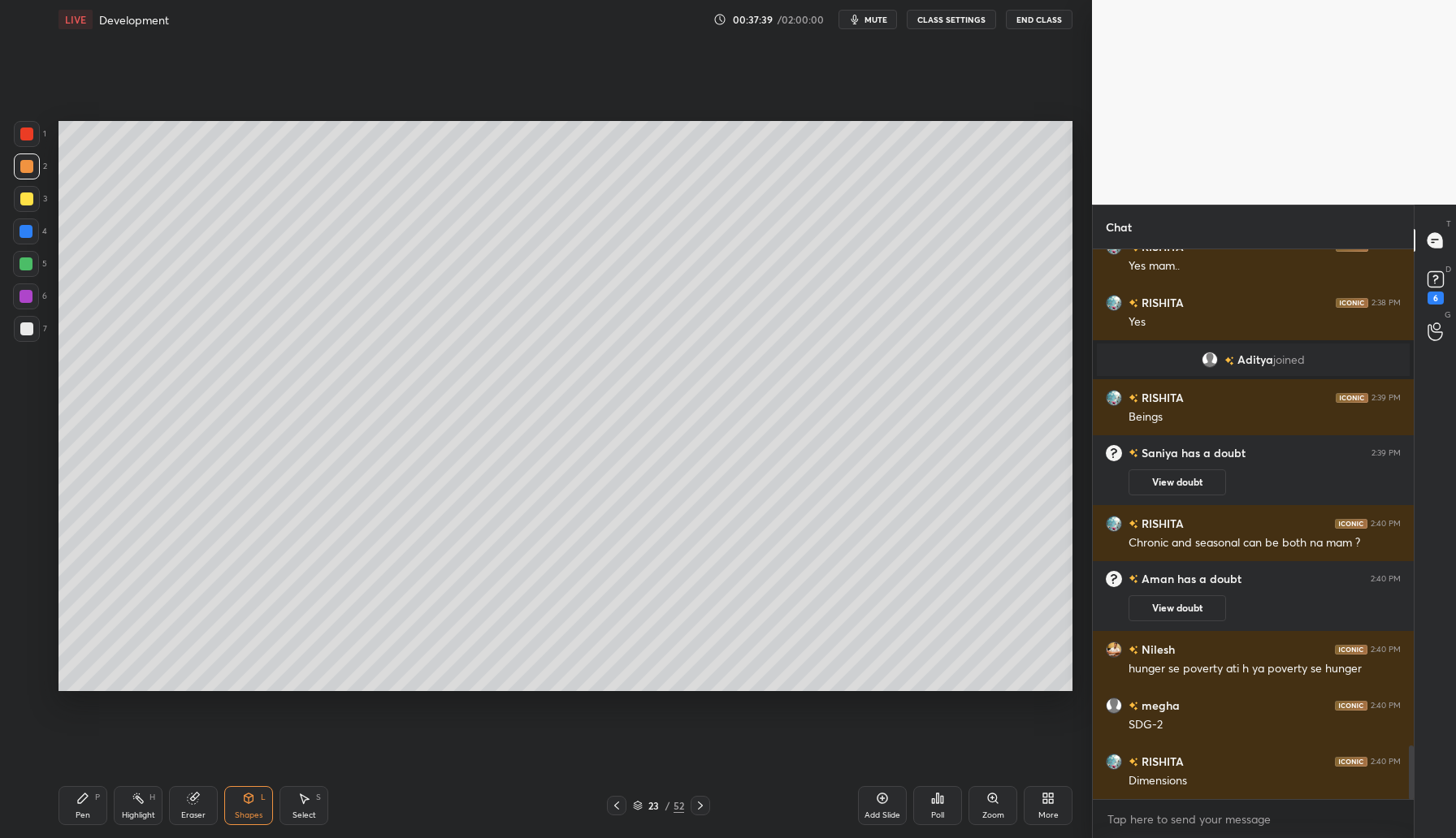
scroll to position [5069, 0]
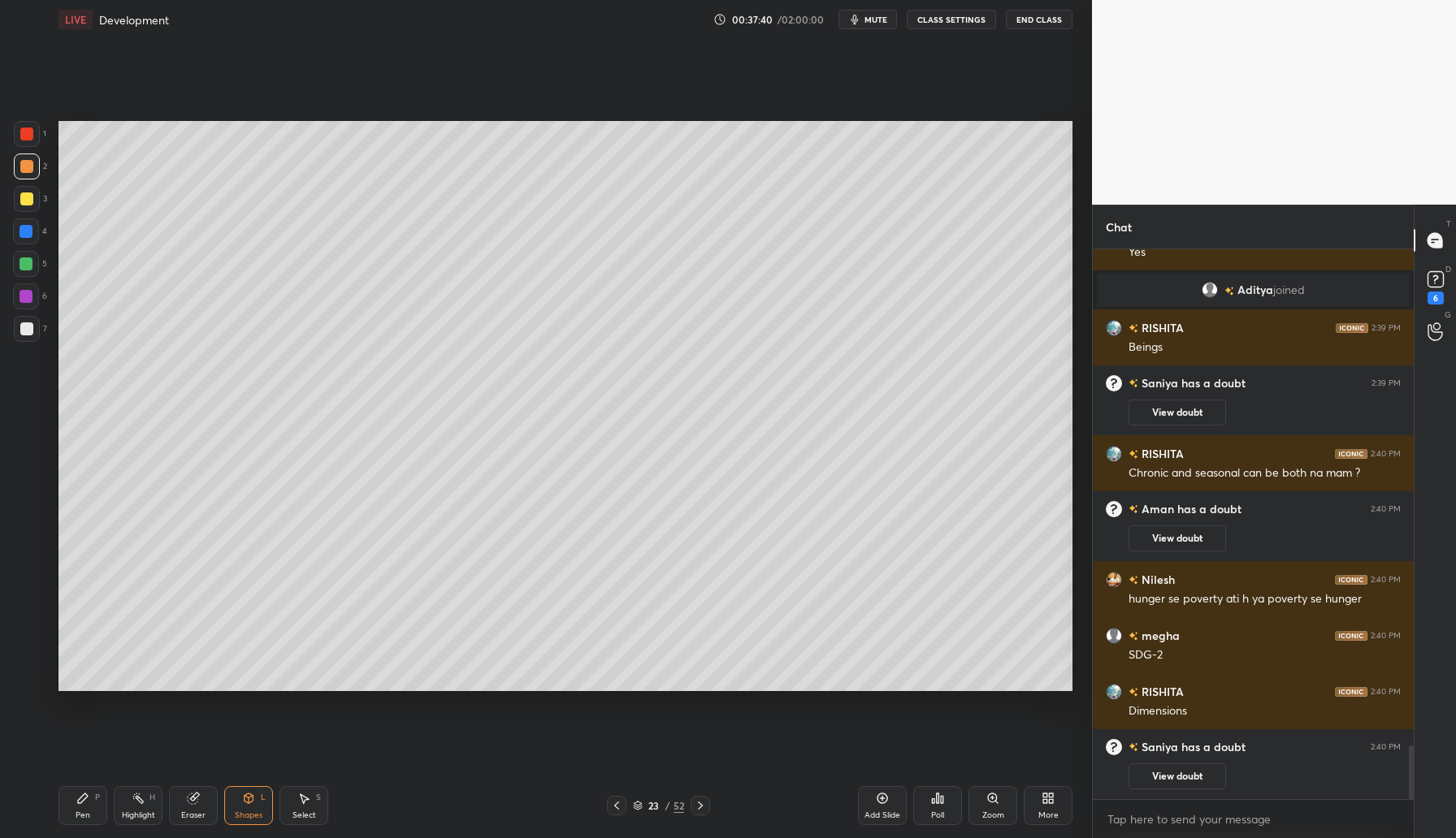
click at [80, 796] on icon at bounding box center [83, 798] width 13 height 13
click at [29, 199] on div at bounding box center [27, 199] width 13 height 13
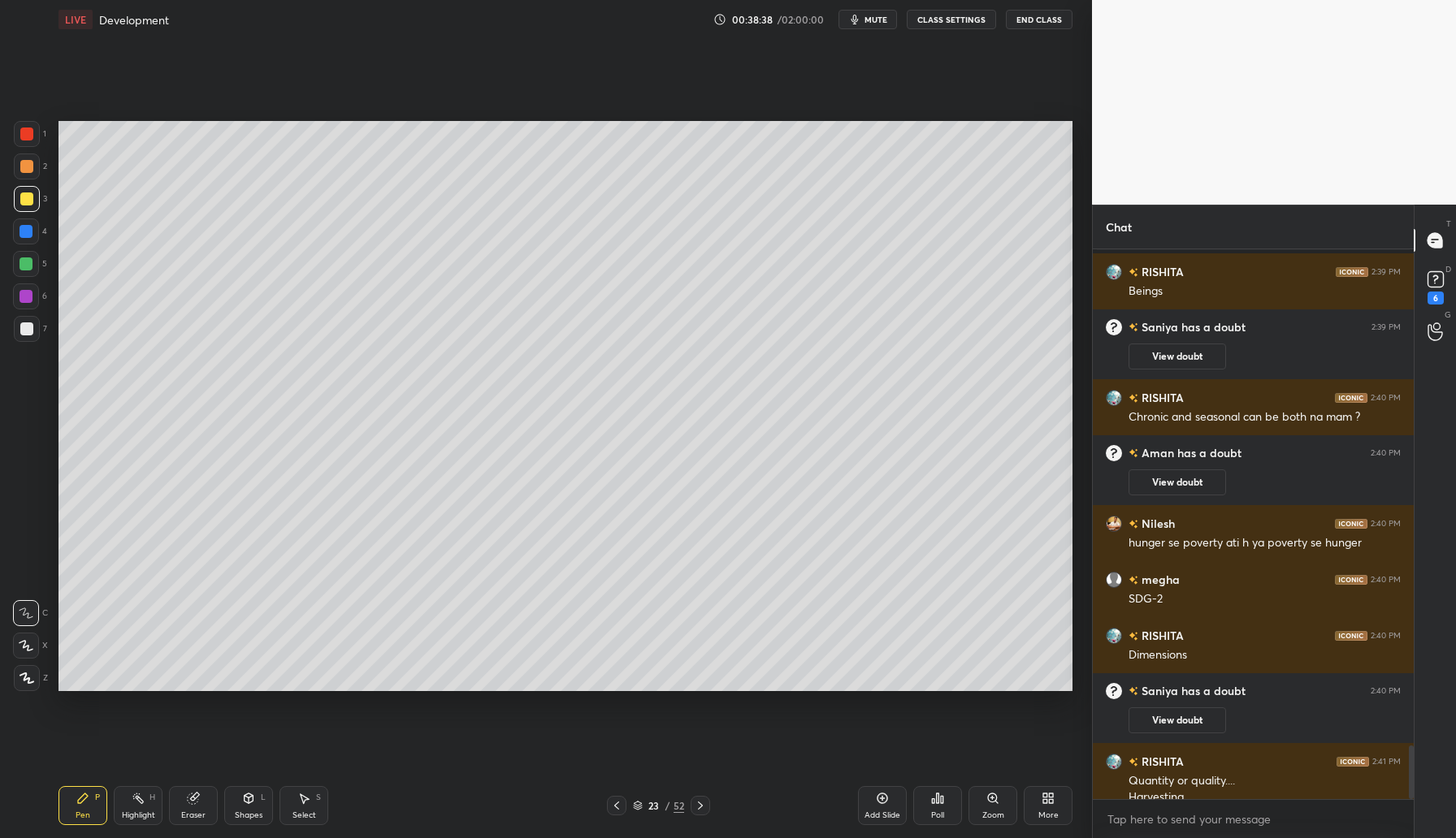
scroll to position [5112, 0]
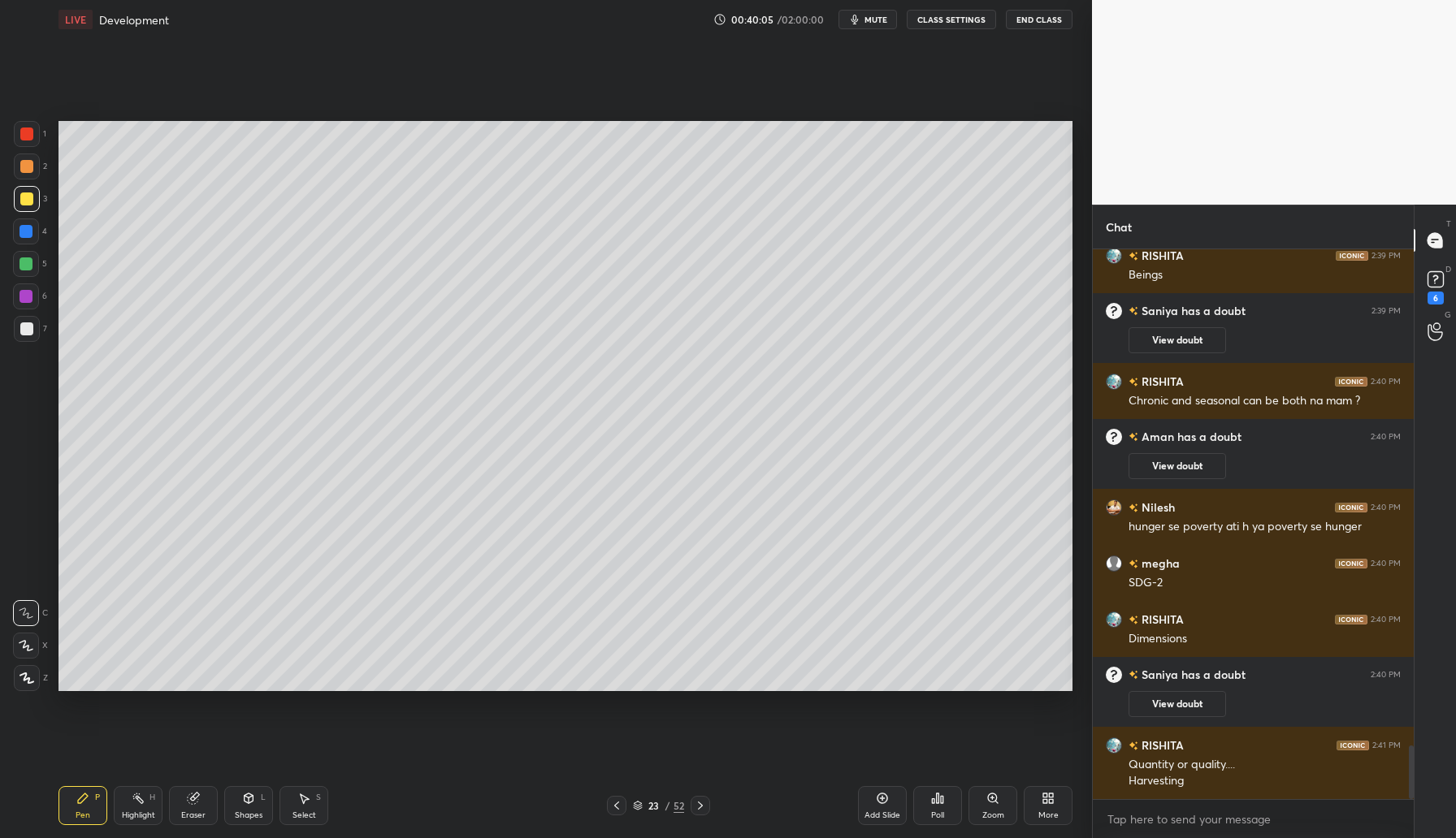
drag, startPoint x: 886, startPoint y: 804, endPoint x: 896, endPoint y: 798, distance: 11.7
click at [884, 805] on div "Add Slide" at bounding box center [882, 805] width 49 height 39
click at [29, 133] on div at bounding box center [27, 134] width 13 height 13
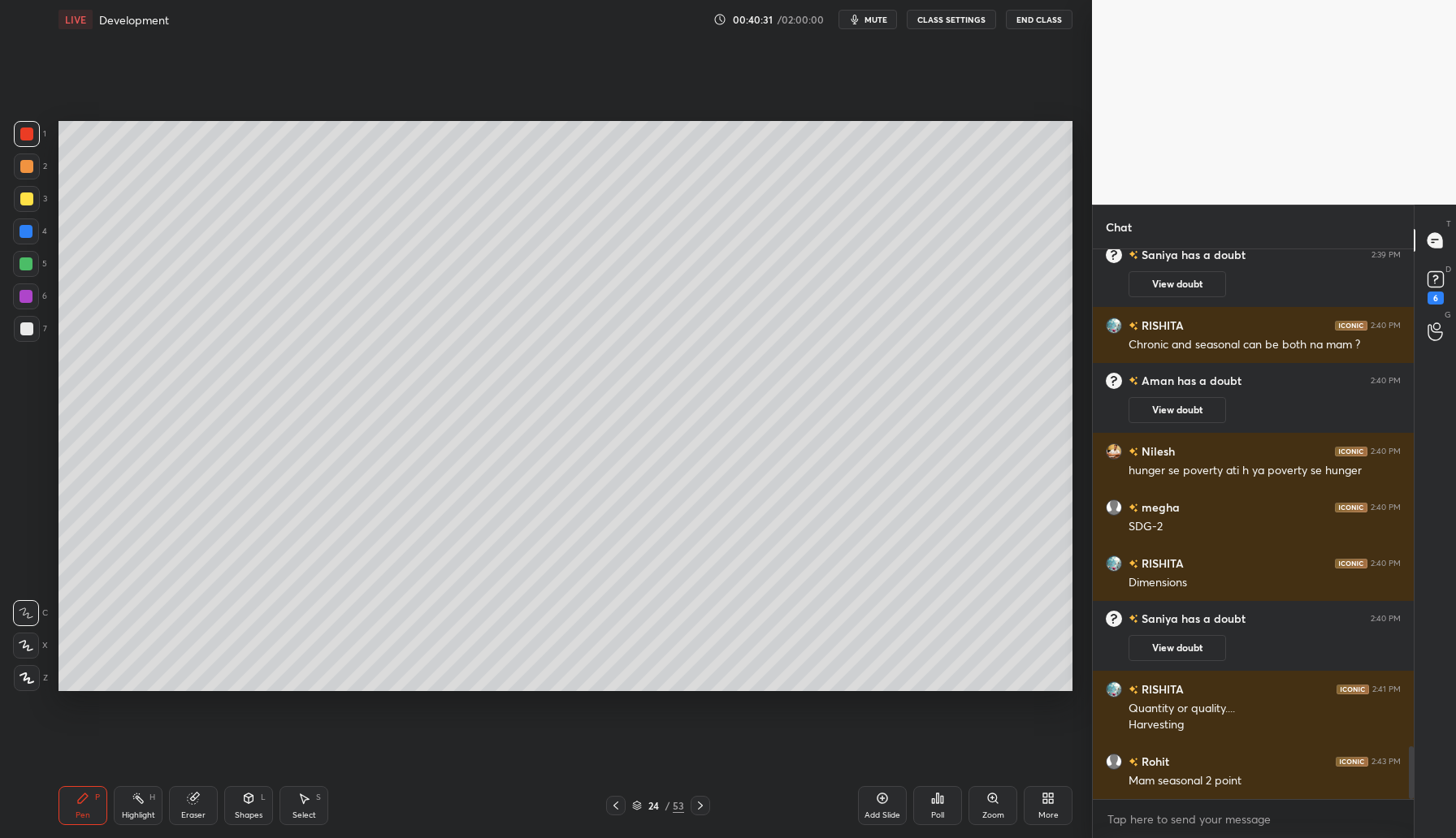
drag, startPoint x: 618, startPoint y: 808, endPoint x: 636, endPoint y: 798, distance: 20.6
click at [618, 809] on icon at bounding box center [616, 805] width 13 height 13
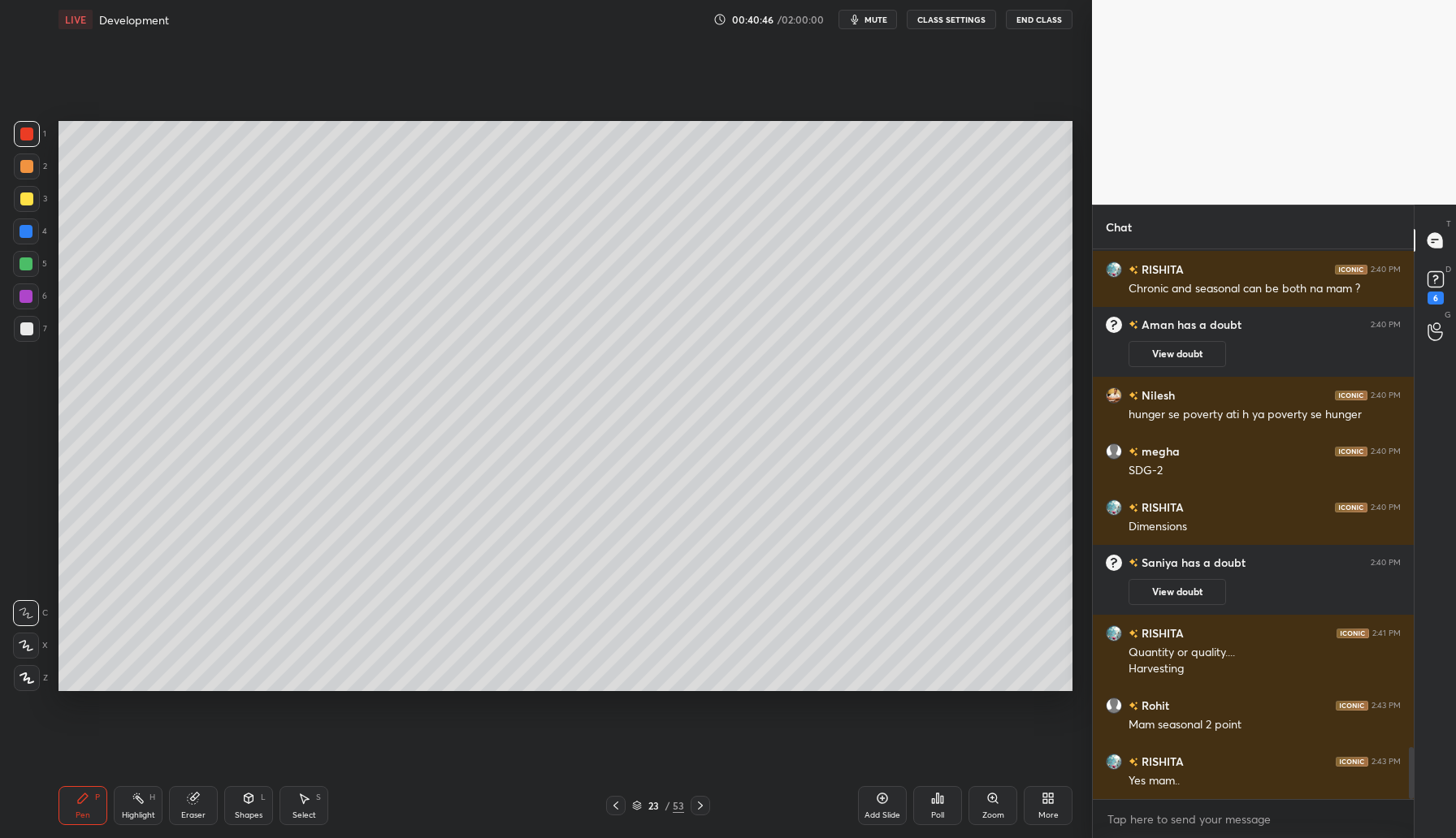
click at [733, 803] on div "23 / 53" at bounding box center [658, 805] width 400 height 20
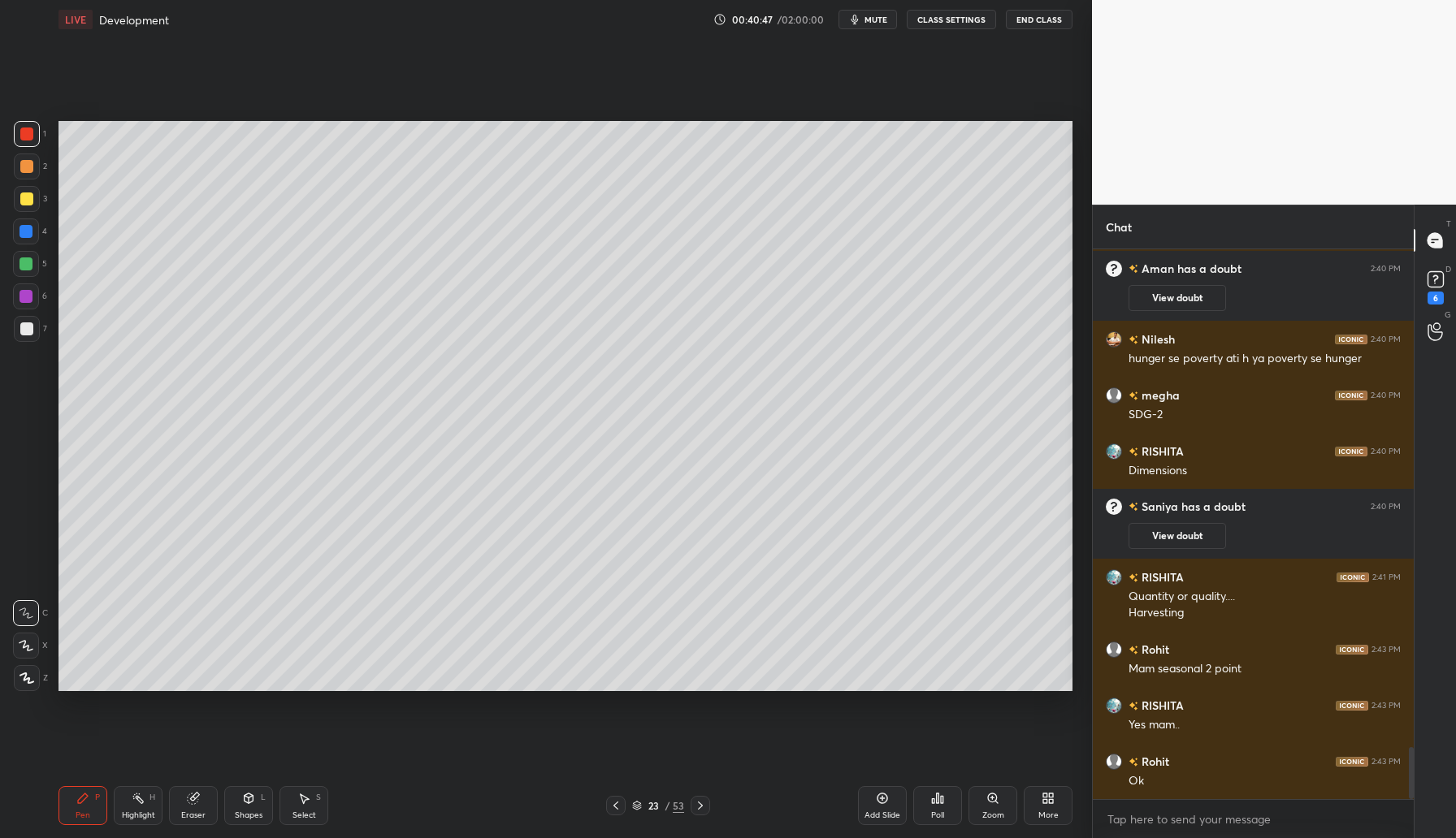
drag, startPoint x: 736, startPoint y: 807, endPoint x: 715, endPoint y: 780, distance: 34.2
click at [701, 804] on div "23 / 53" at bounding box center [658, 805] width 400 height 20
click at [704, 805] on icon at bounding box center [701, 805] width 13 height 13
drag, startPoint x: 25, startPoint y: 268, endPoint x: 49, endPoint y: 263, distance: 24.5
click at [30, 267] on div at bounding box center [26, 264] width 13 height 13
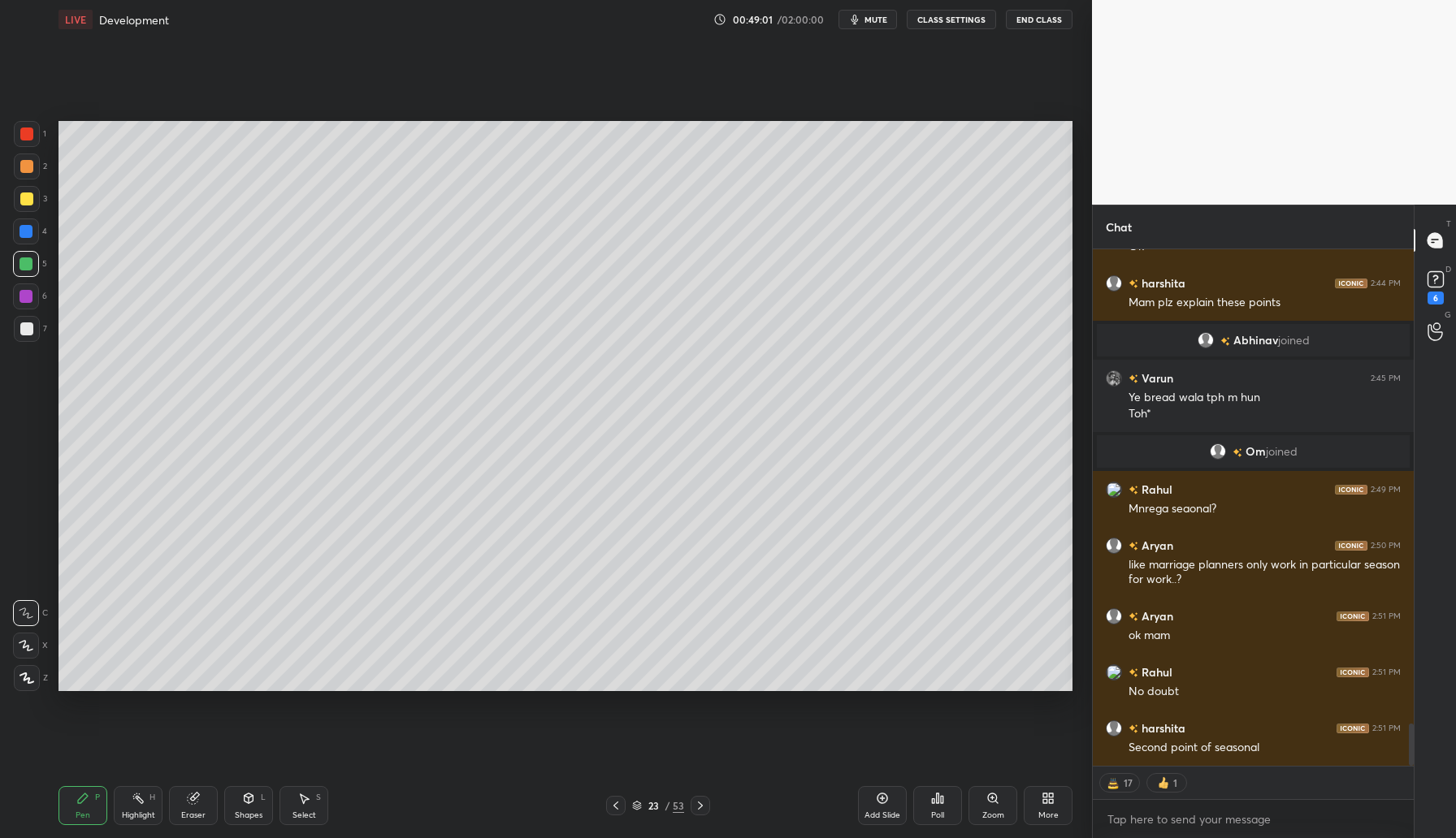
scroll to position [5765, 0]
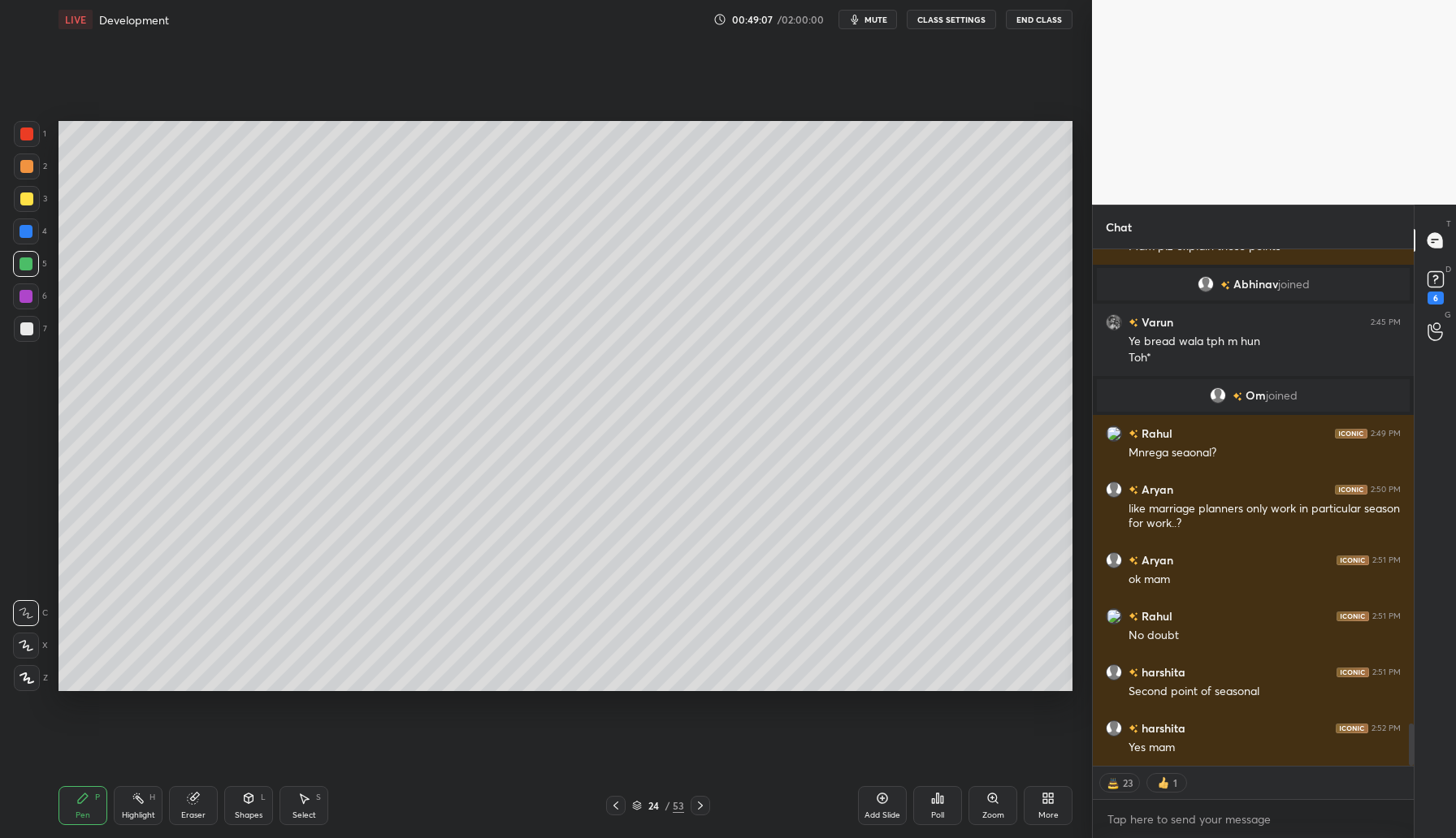
click at [699, 809] on div at bounding box center [701, 805] width 20 height 20
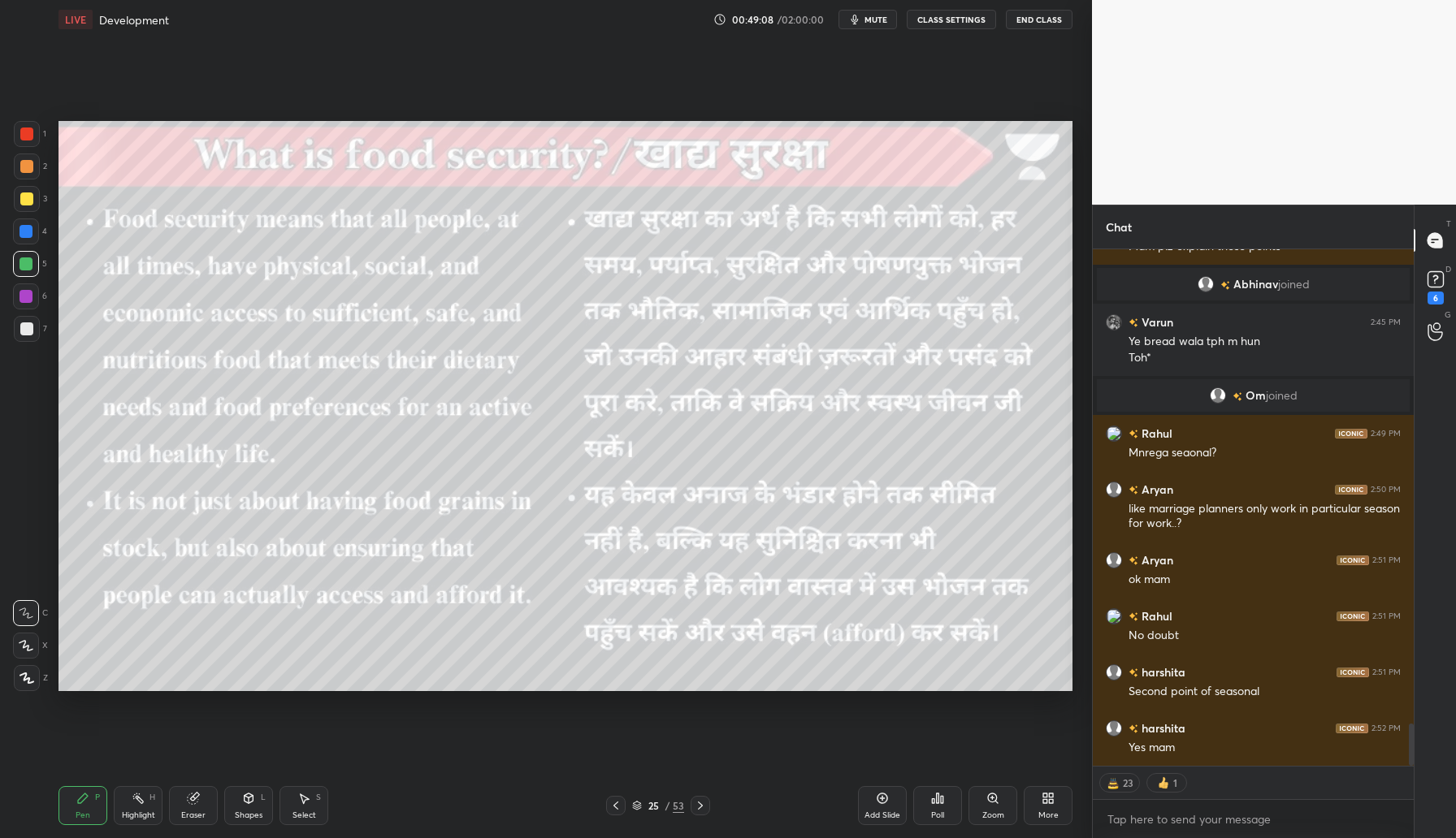
click at [613, 804] on icon at bounding box center [616, 805] width 13 height 13
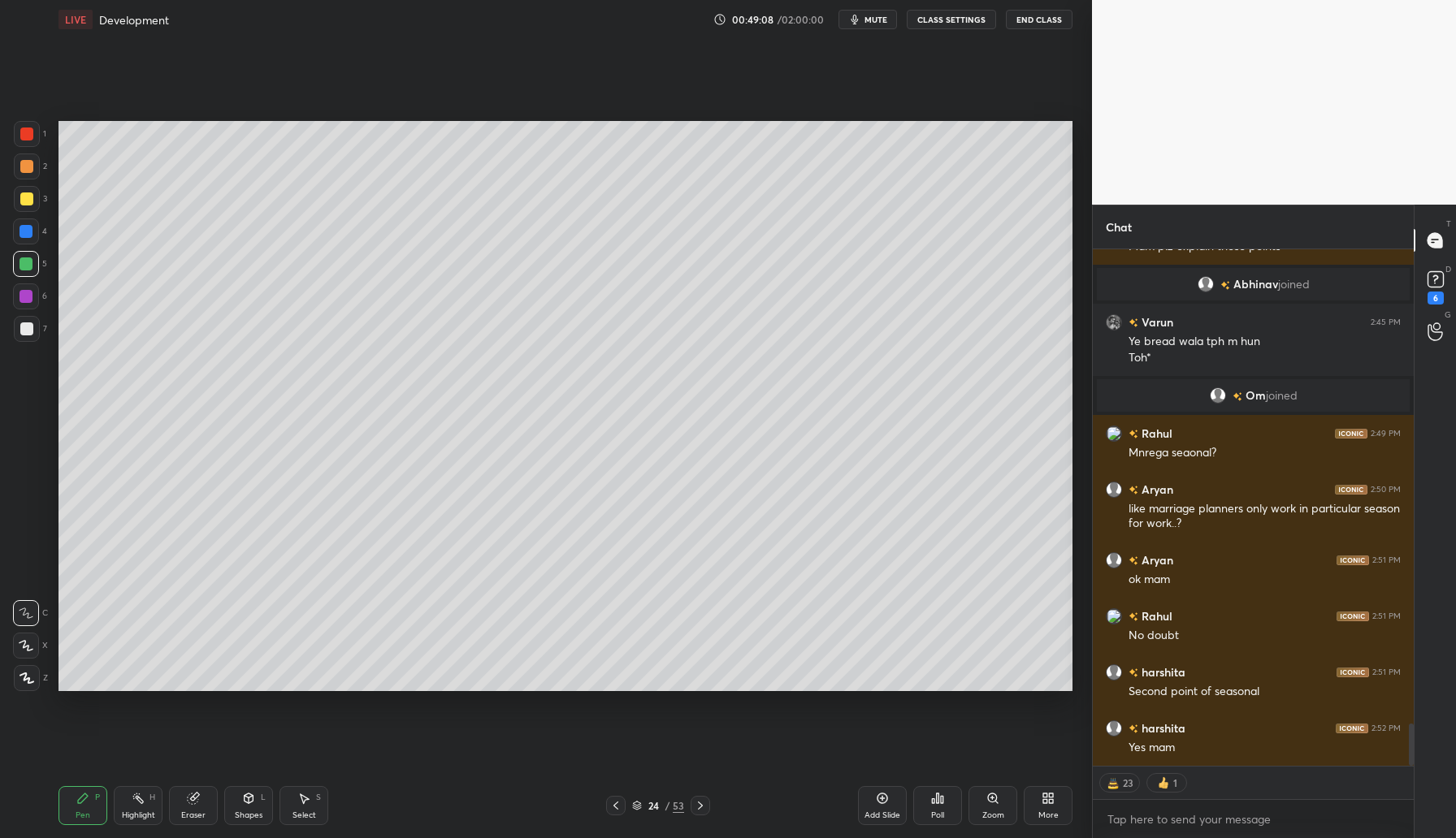
drag, startPoint x: 888, startPoint y: 799, endPoint x: 889, endPoint y: 790, distance: 9.1
click at [887, 798] on icon at bounding box center [882, 798] width 13 height 13
drag, startPoint x: 26, startPoint y: 196, endPoint x: 45, endPoint y: 191, distance: 19.6
click at [29, 195] on div at bounding box center [27, 199] width 13 height 13
drag, startPoint x: 27, startPoint y: 171, endPoint x: 57, endPoint y: 184, distance: 32.7
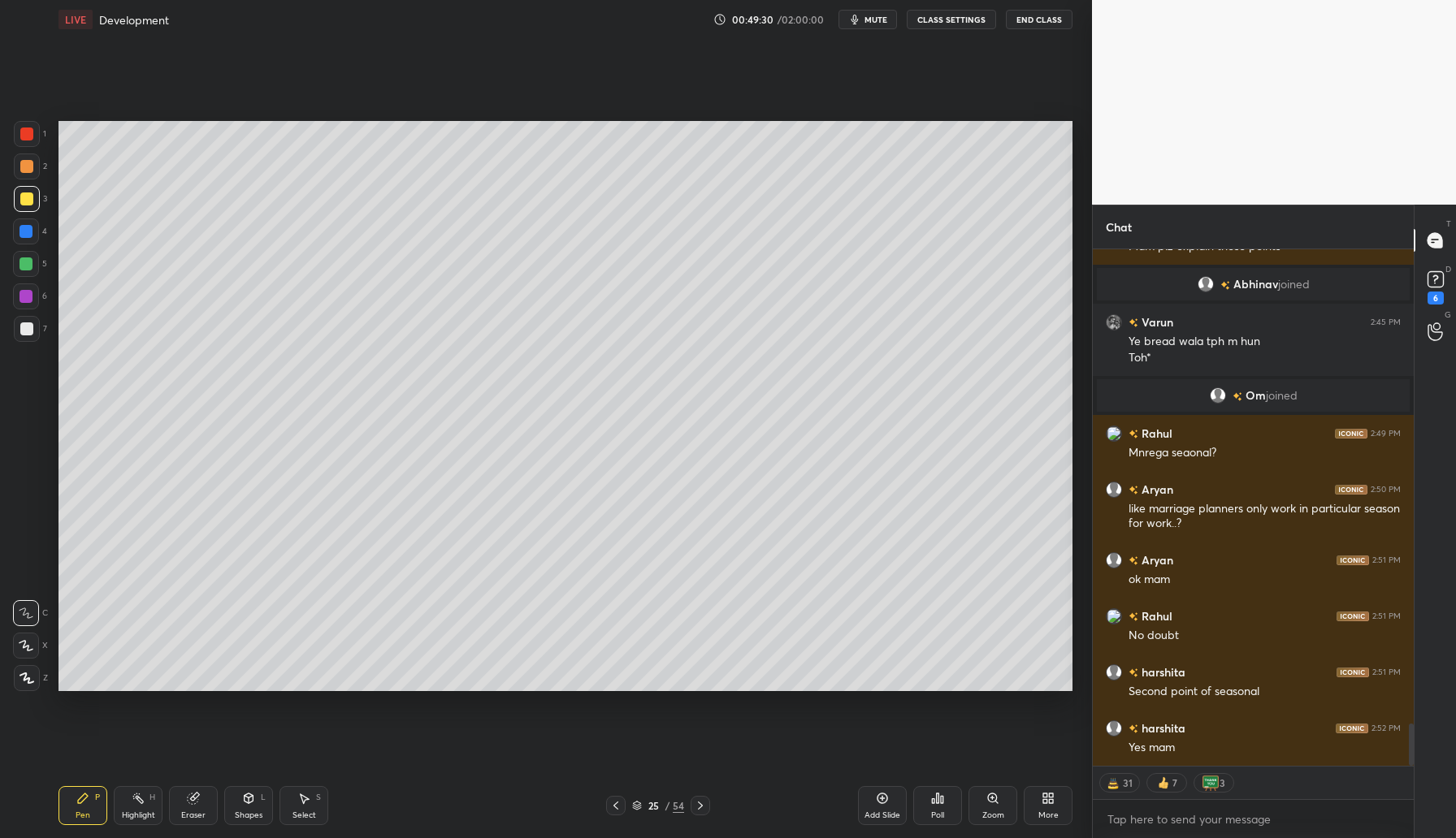
click at [27, 172] on div at bounding box center [27, 166] width 13 height 13
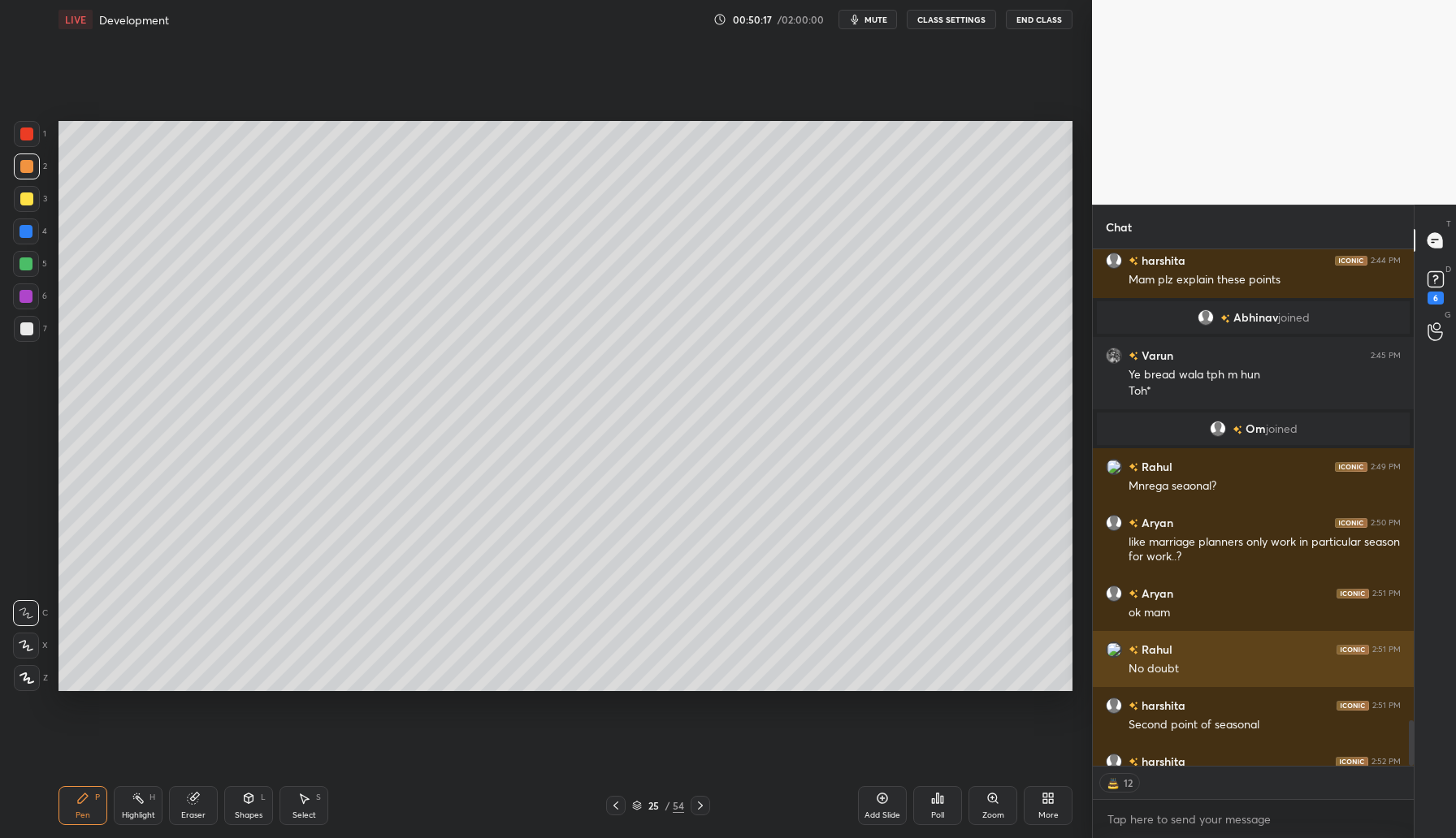
scroll to position [5803, 0]
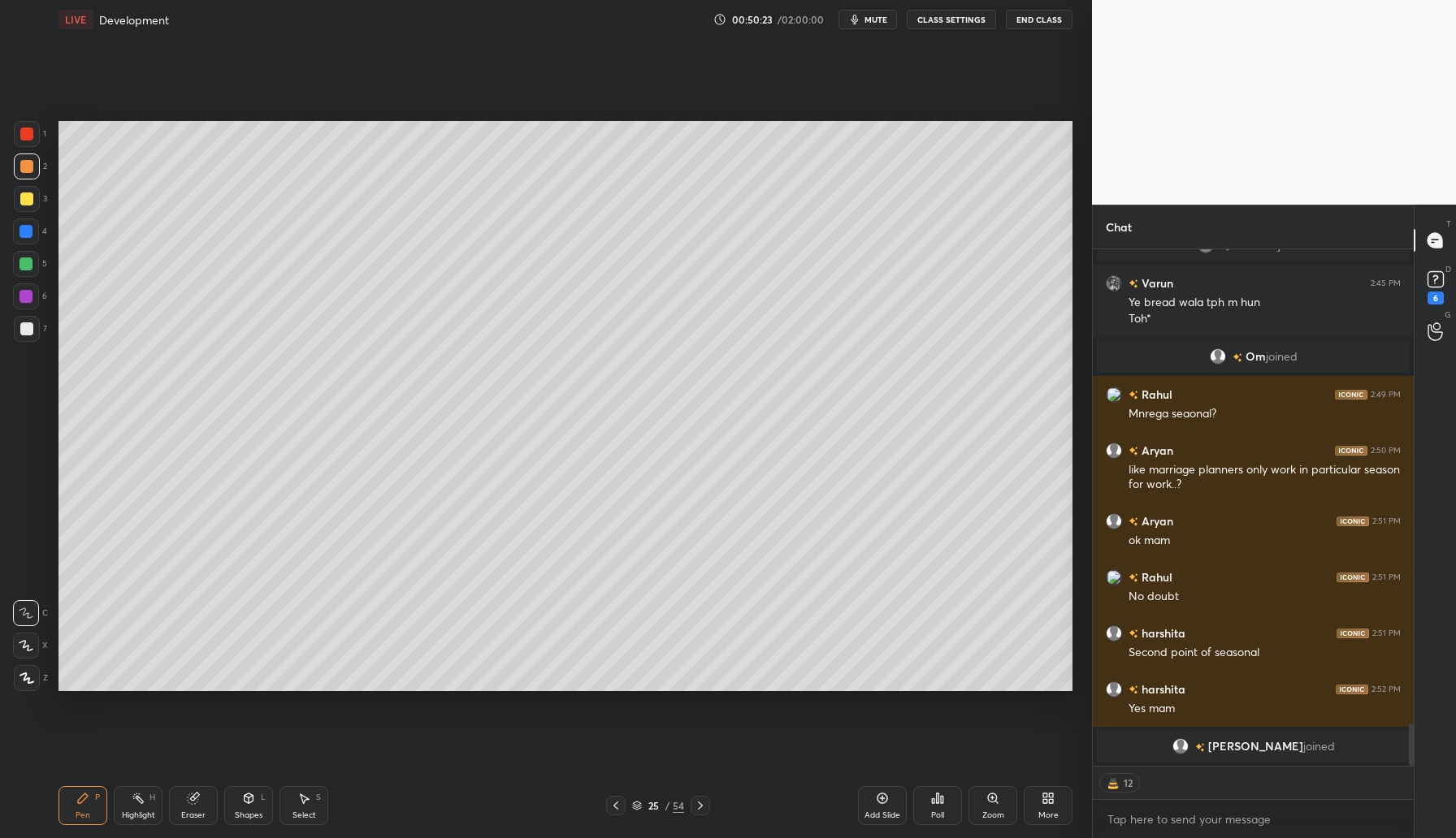
click at [252, 806] on div "Shapes L" at bounding box center [249, 805] width 49 height 39
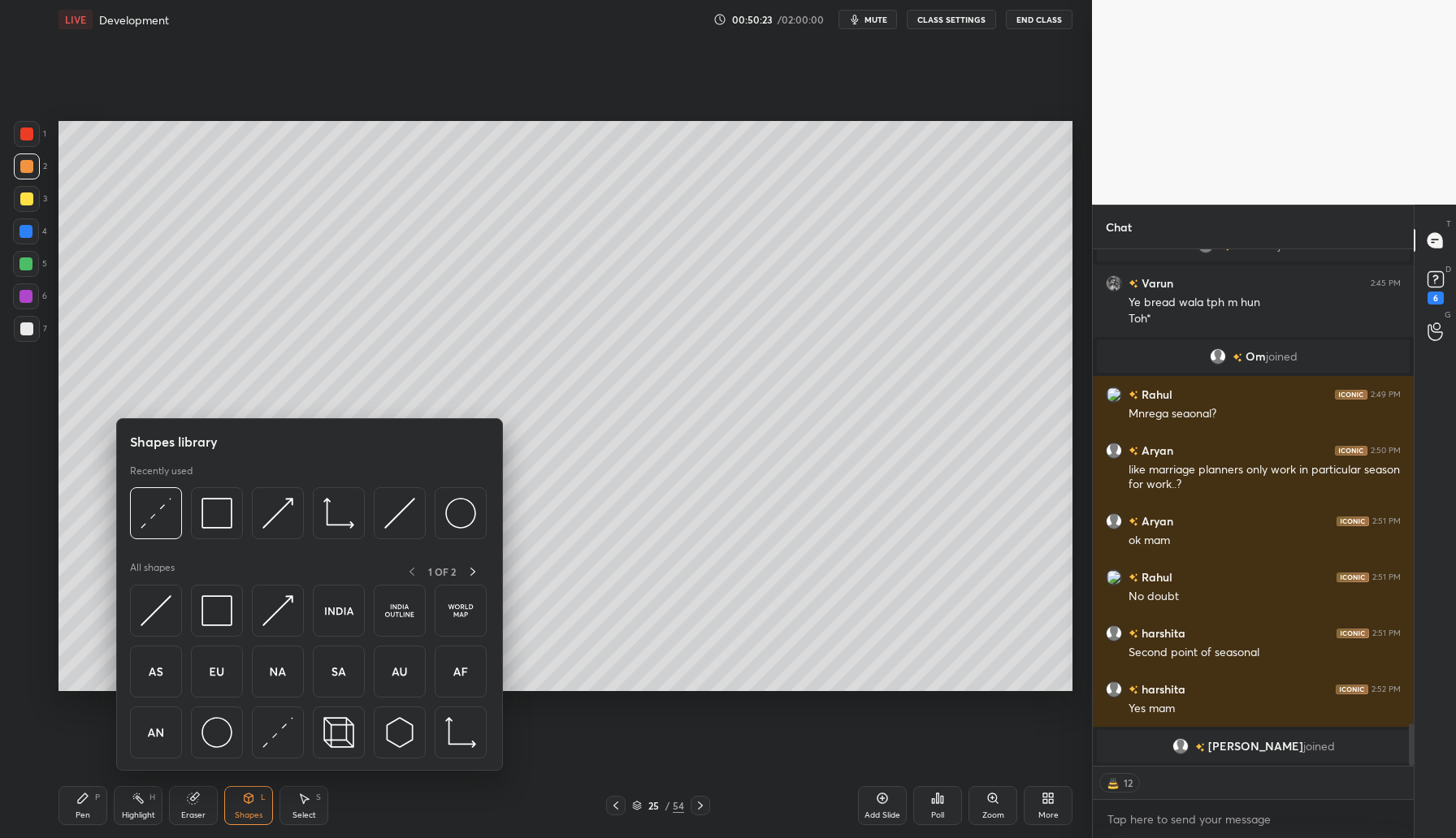
scroll to position [5770, 0]
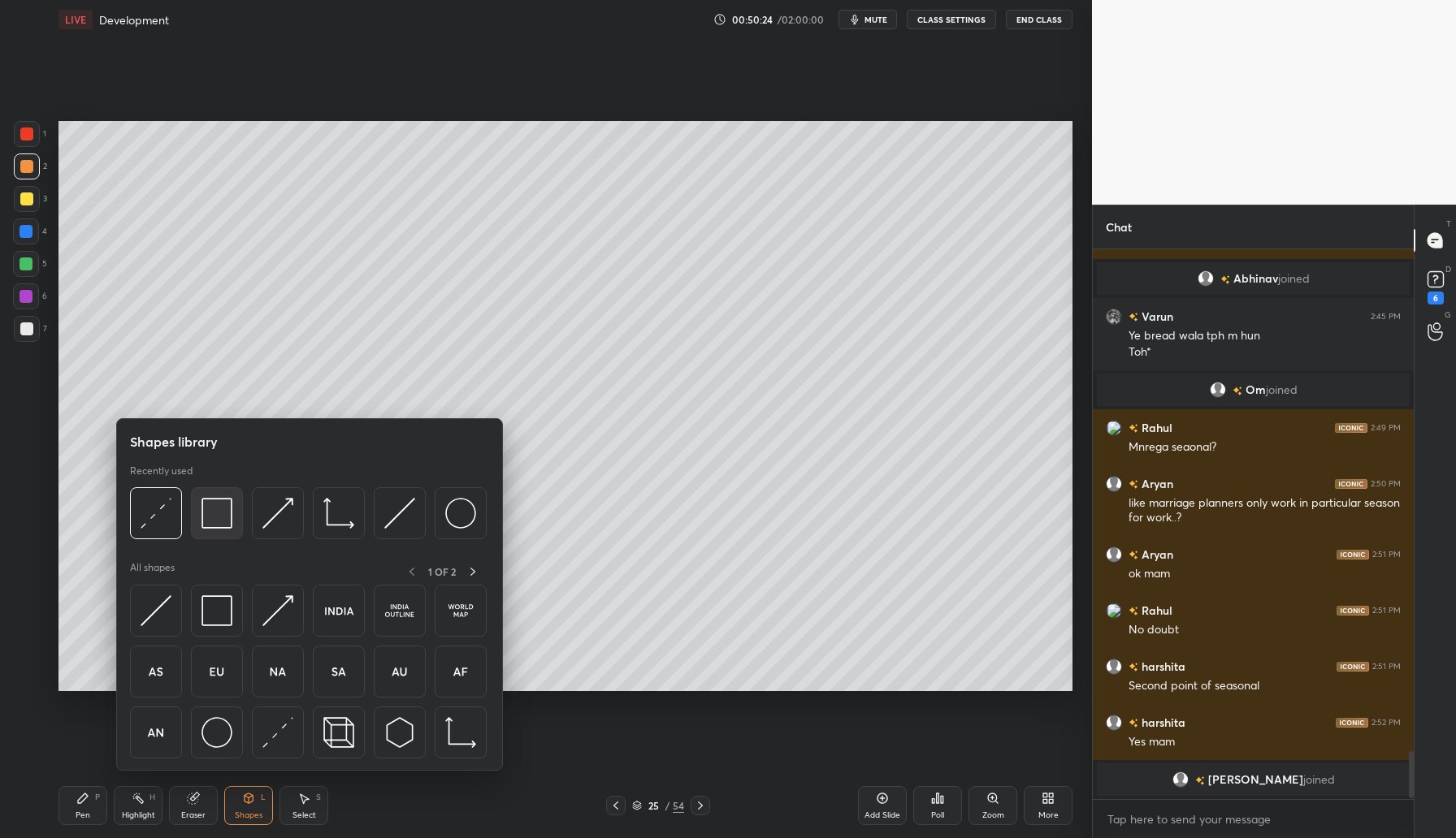
click at [224, 513] on img at bounding box center [217, 513] width 31 height 31
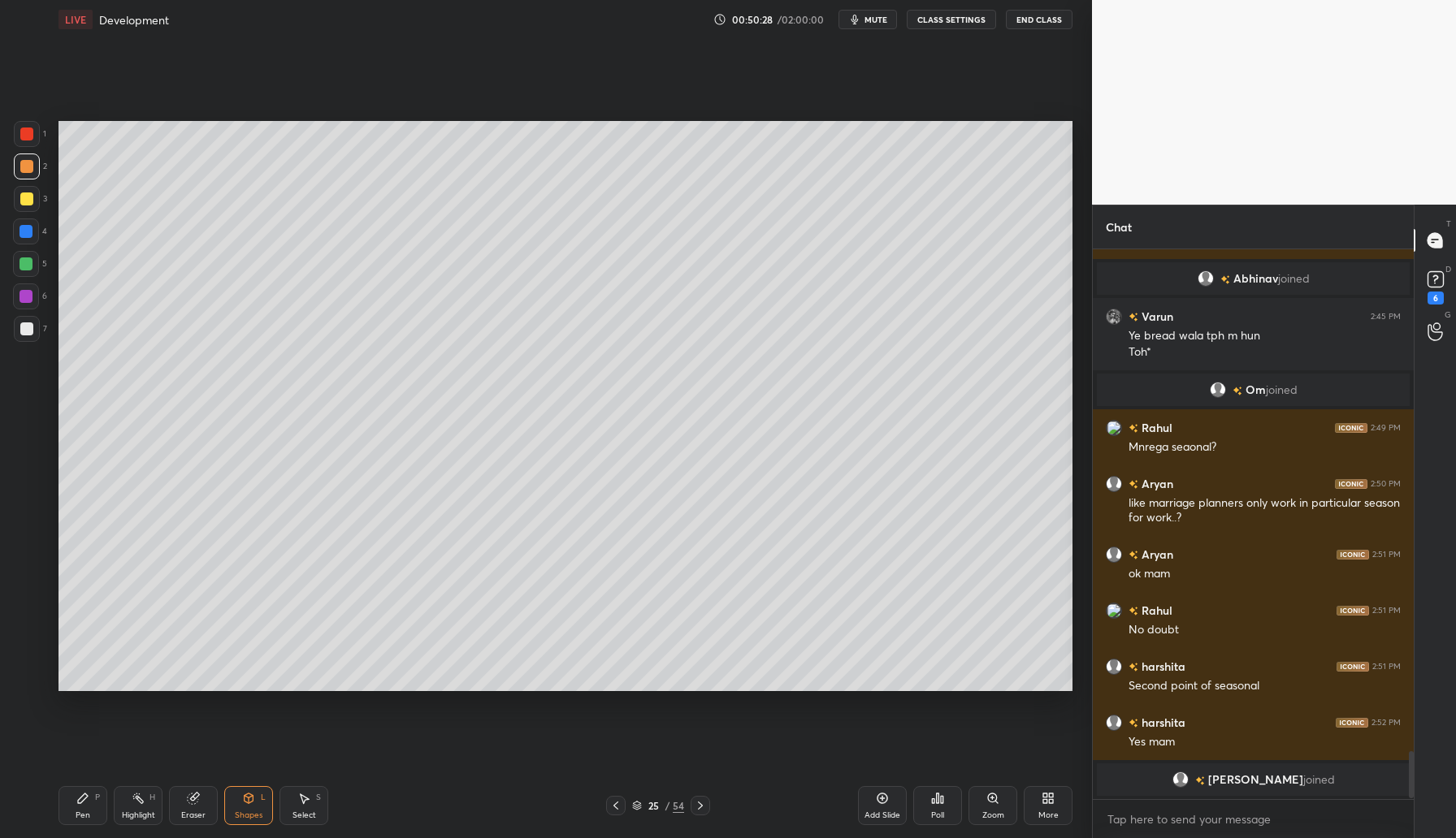
drag, startPoint x: 27, startPoint y: 165, endPoint x: 48, endPoint y: 192, distance: 34.2
click at [27, 167] on div at bounding box center [27, 166] width 13 height 13
click at [89, 803] on div "Pen P" at bounding box center [83, 805] width 49 height 39
click at [192, 796] on icon at bounding box center [192, 798] width 11 height 11
drag, startPoint x: 84, startPoint y: 797, endPoint x: 241, endPoint y: 722, distance: 174.0
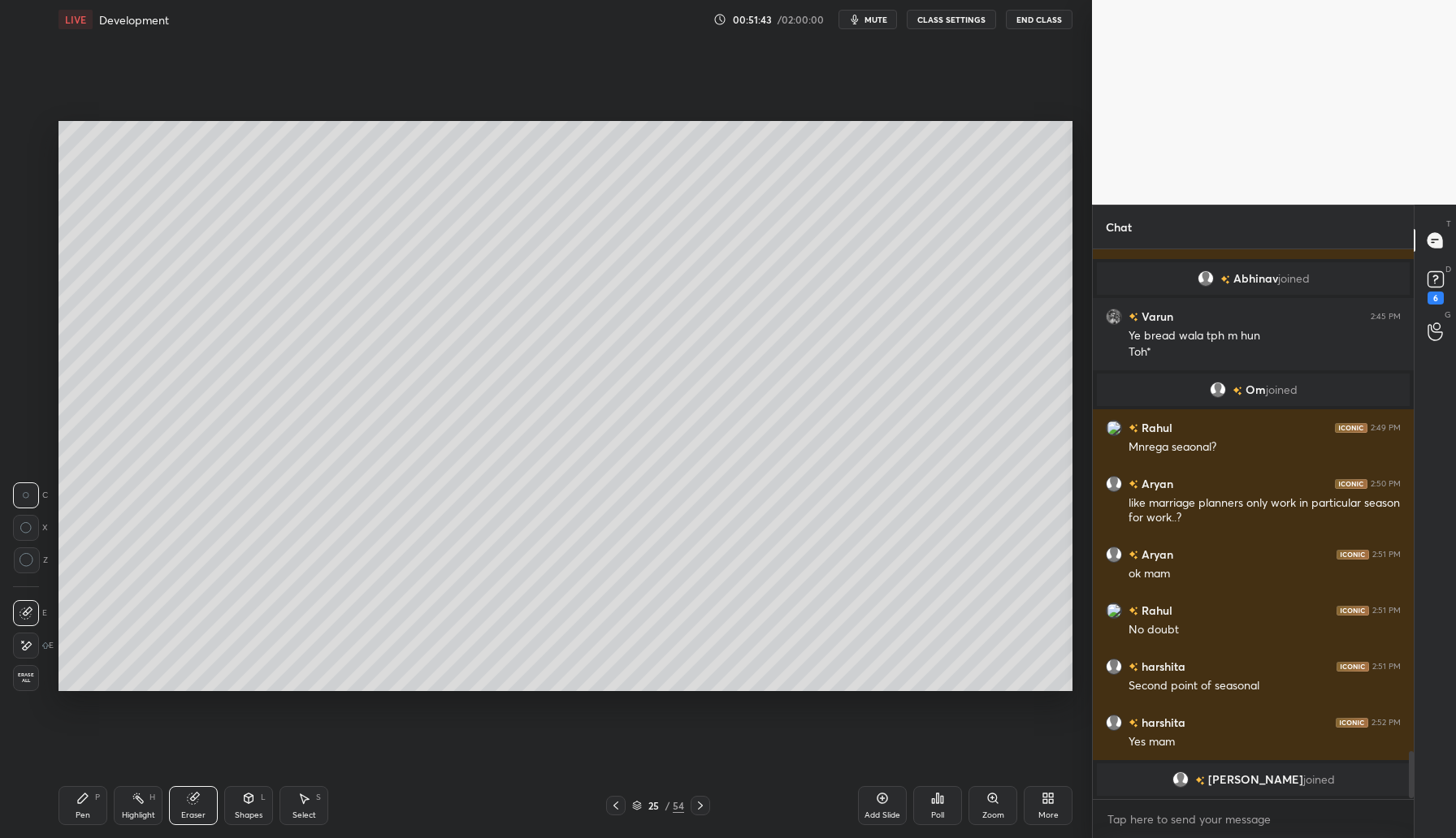
click at [86, 795] on icon at bounding box center [83, 798] width 10 height 10
click at [886, 802] on icon at bounding box center [882, 798] width 13 height 13
drag, startPoint x: 29, startPoint y: 135, endPoint x: 54, endPoint y: 133, distance: 25.1
click at [29, 135] on div at bounding box center [27, 134] width 13 height 13
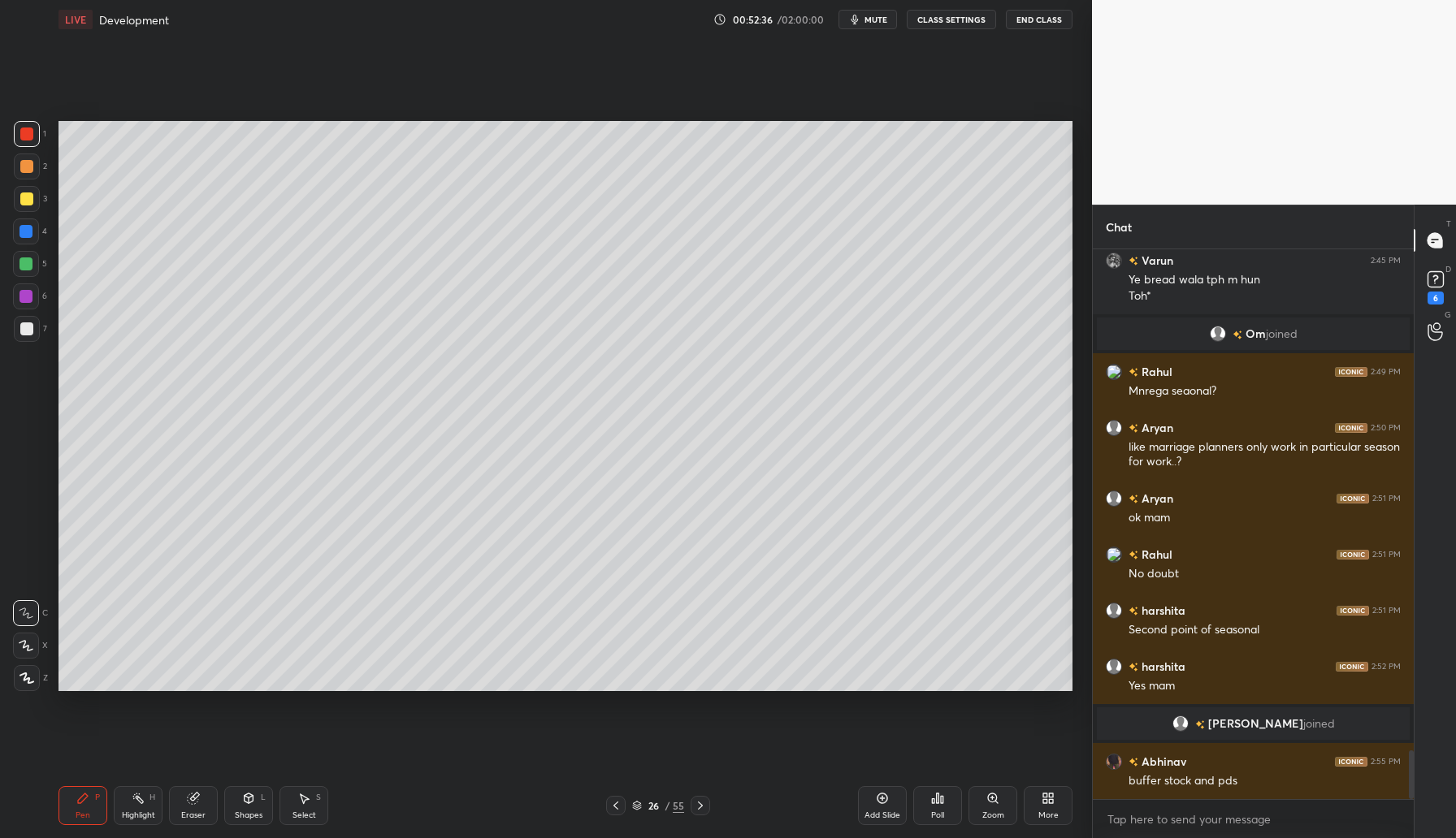
scroll to position [5718, 0]
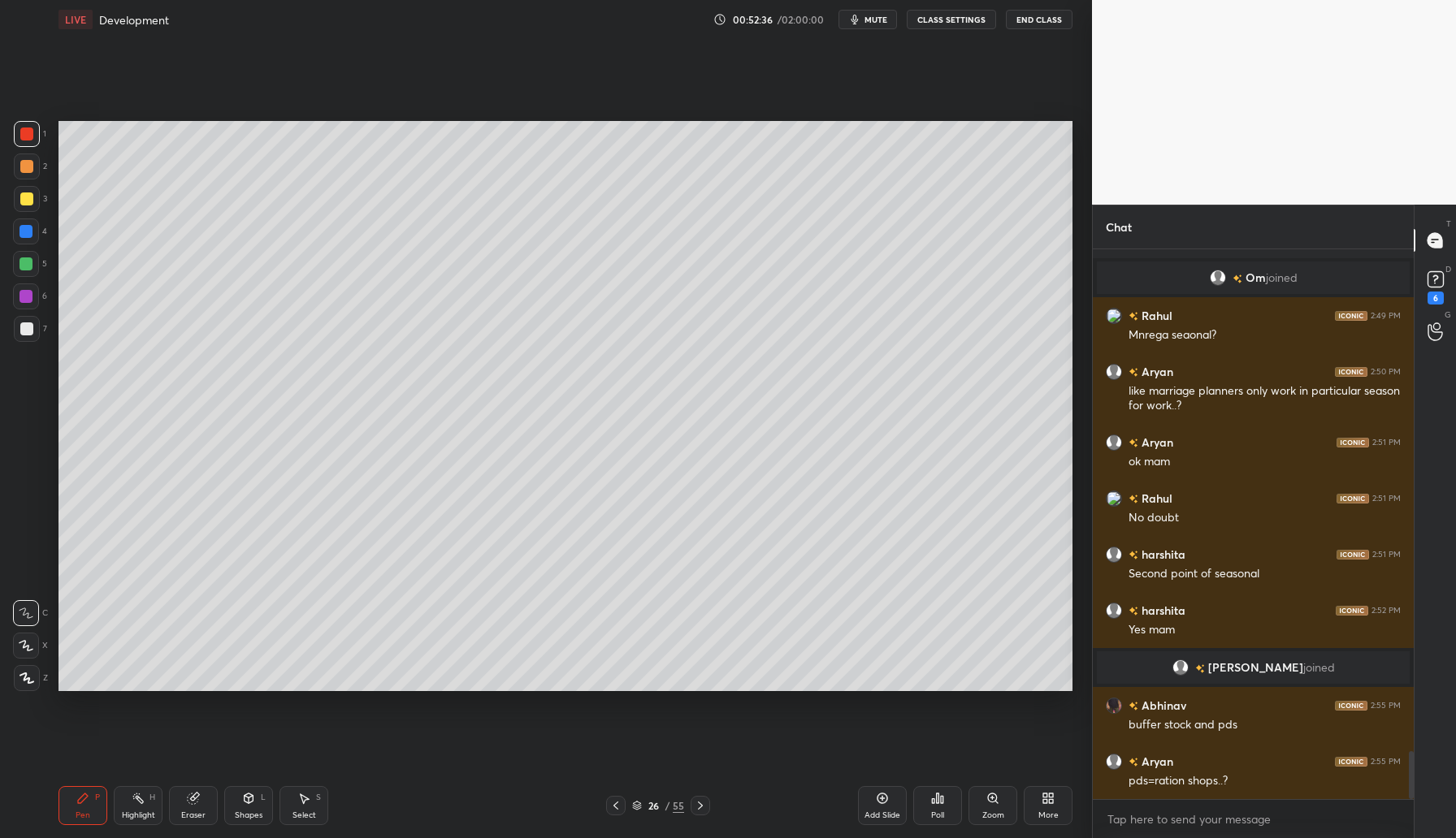
drag, startPoint x: 25, startPoint y: 197, endPoint x: 56, endPoint y: 202, distance: 31.4
click at [26, 201] on div at bounding box center [27, 199] width 13 height 13
drag, startPoint x: 199, startPoint y: 801, endPoint x: 200, endPoint y: 695, distance: 106.0
click at [200, 792] on div "Eraser" at bounding box center [193, 805] width 49 height 39
drag, startPoint x: 28, startPoint y: 647, endPoint x: 55, endPoint y: 646, distance: 27.0
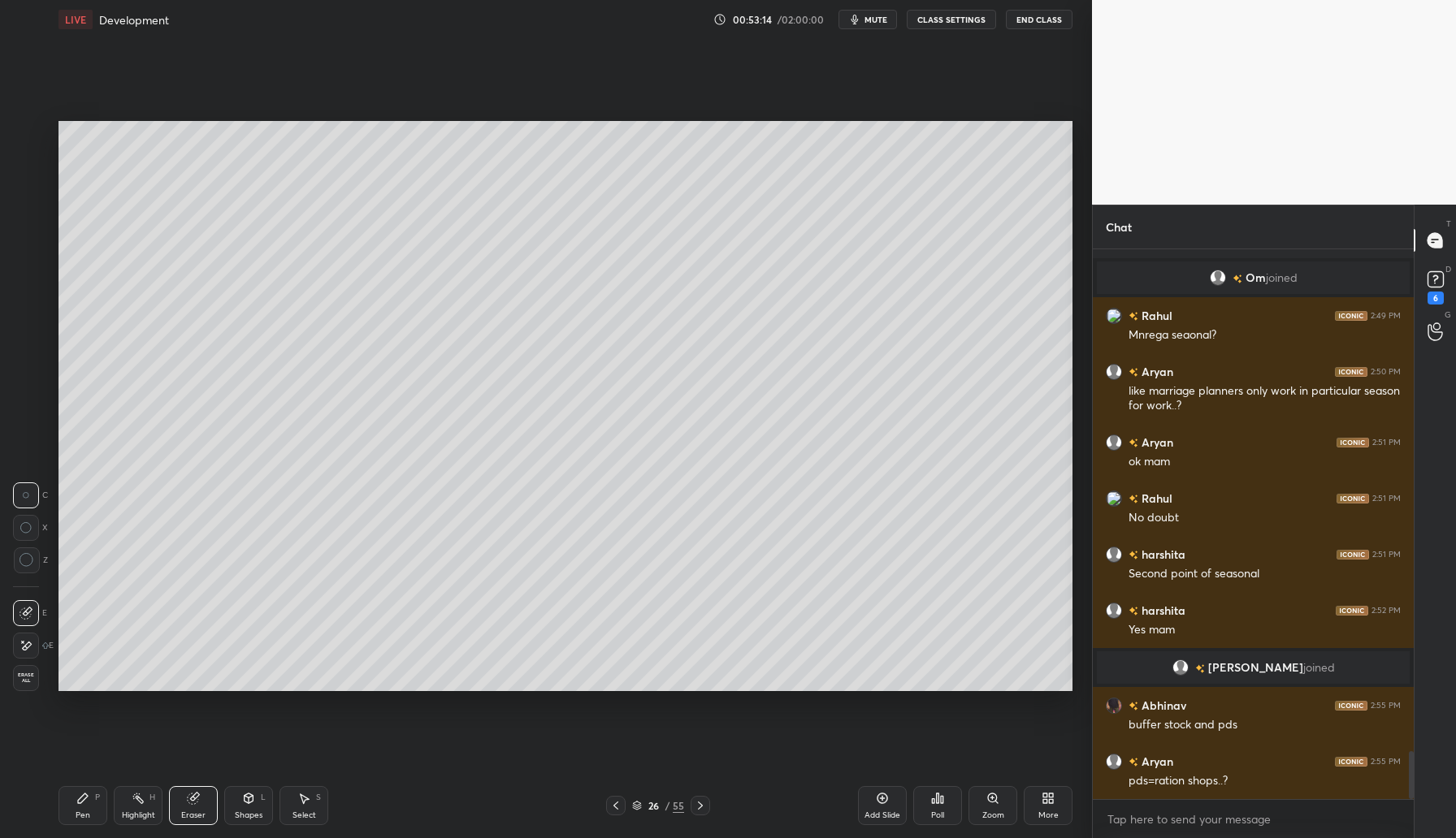
click at [29, 643] on icon at bounding box center [26, 646] width 13 height 14
click at [85, 795] on icon at bounding box center [83, 798] width 10 height 10
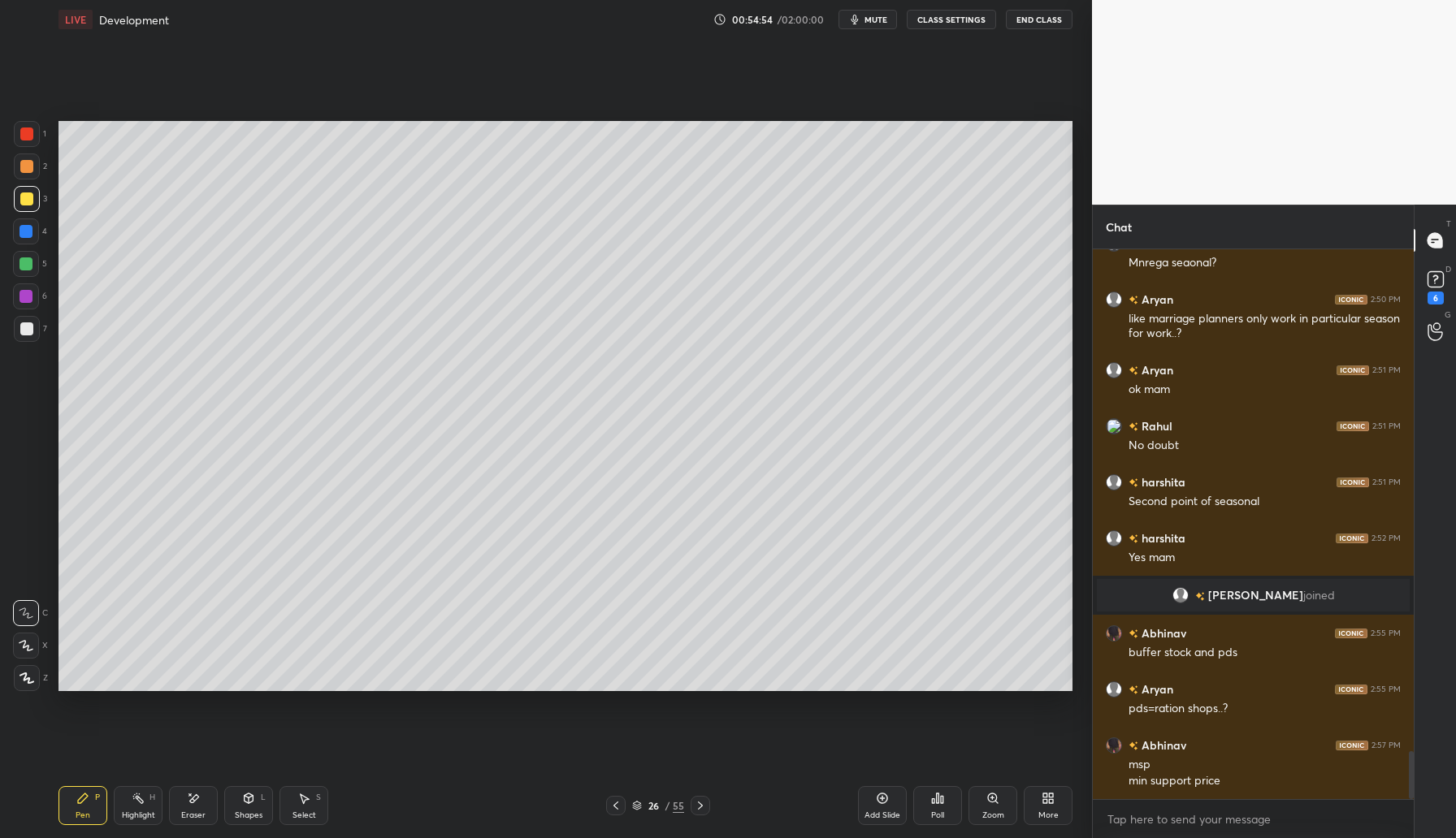
scroll to position [5846, 0]
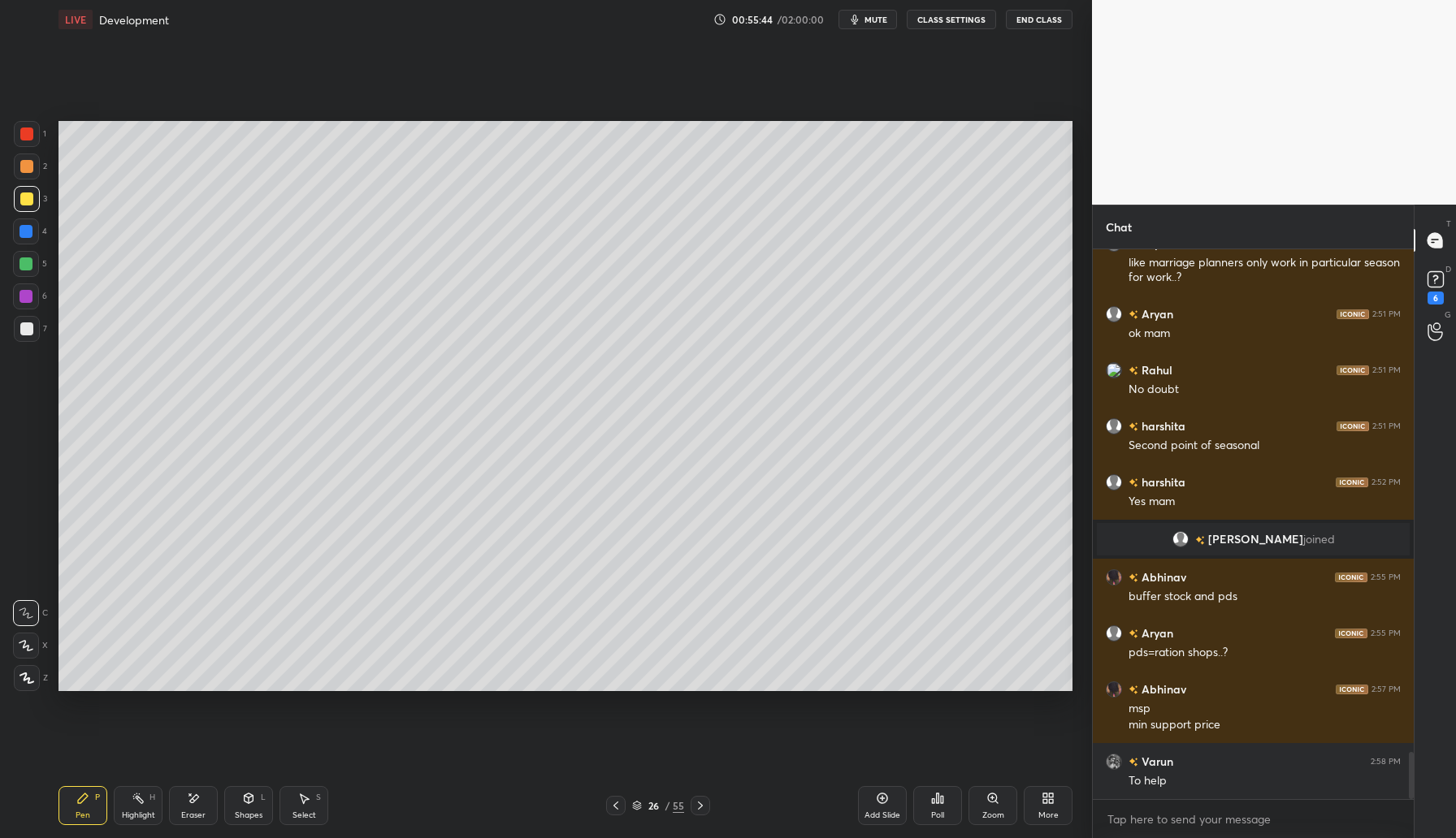
click at [889, 811] on div "Add Slide" at bounding box center [882, 815] width 36 height 8
click at [29, 140] on div at bounding box center [27, 134] width 13 height 13
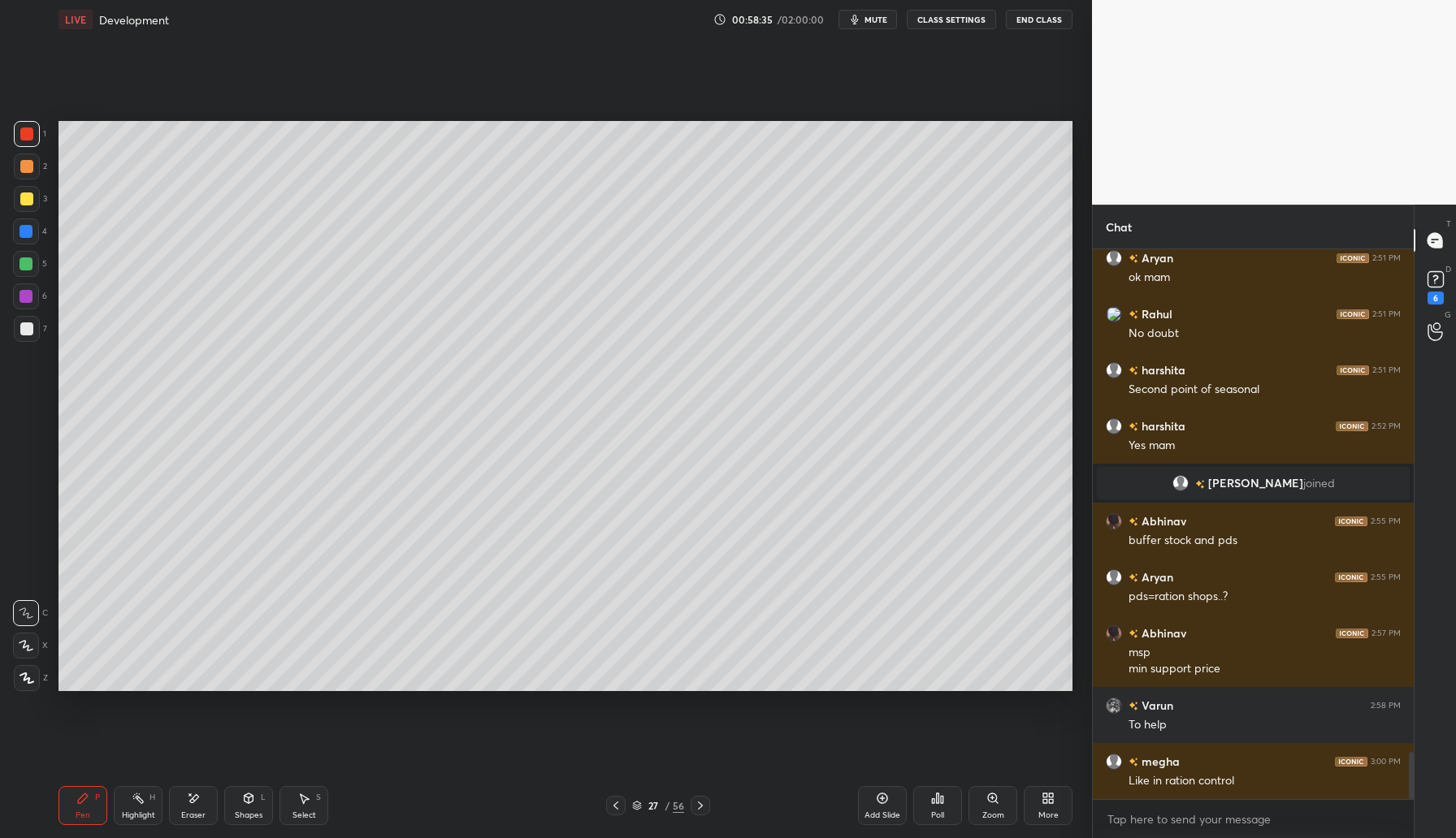
click at [257, 820] on div "Shapes L" at bounding box center [249, 805] width 49 height 39
click at [189, 801] on icon at bounding box center [193, 798] width 13 height 14
drag, startPoint x: 91, startPoint y: 801, endPoint x: 112, endPoint y: 794, distance: 22.1
click at [91, 801] on div "Pen P" at bounding box center [83, 805] width 49 height 39
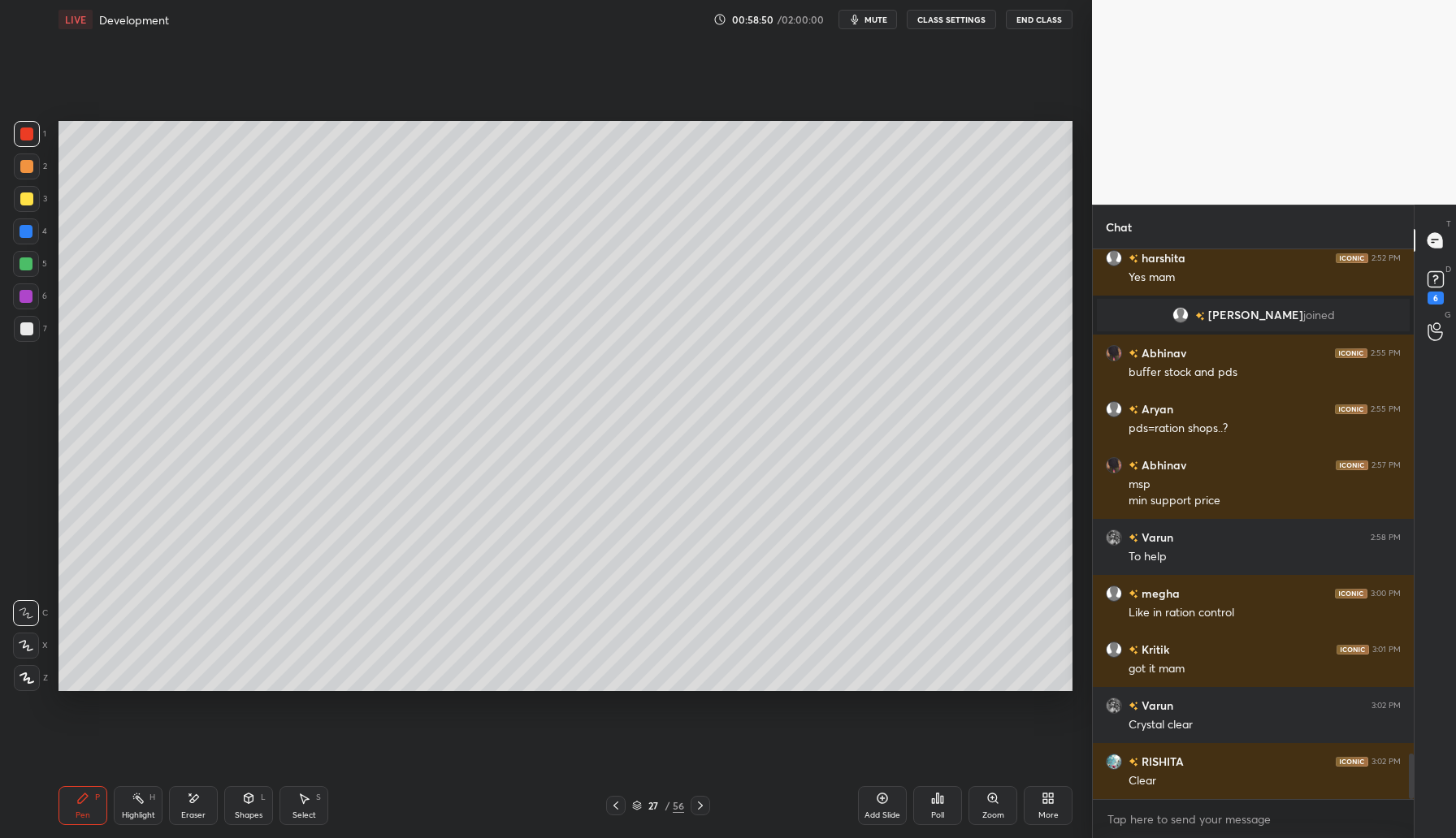
scroll to position [6126, 0]
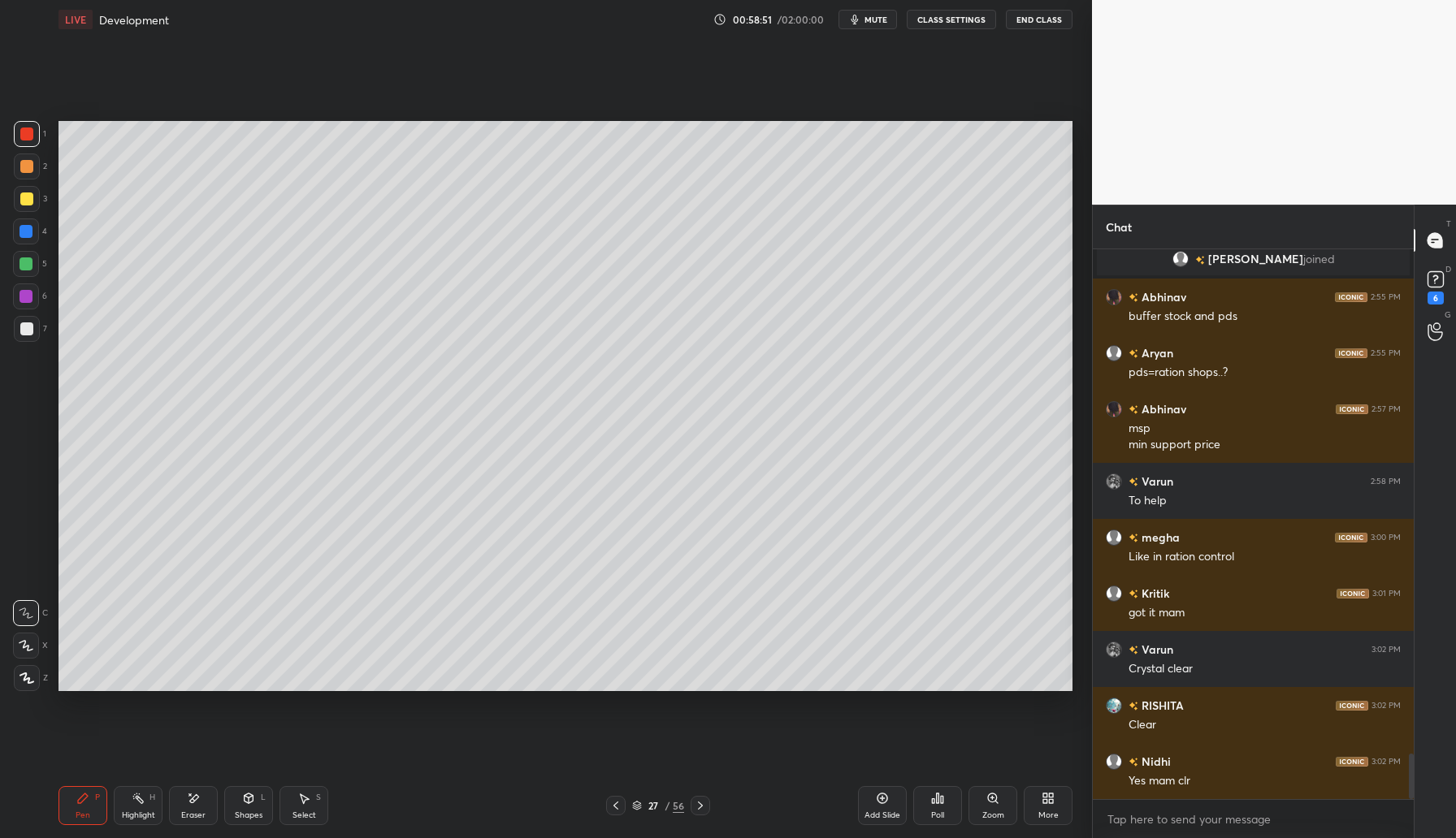
drag, startPoint x: 886, startPoint y: 804, endPoint x: 896, endPoint y: 797, distance: 12.2
click at [886, 804] on icon at bounding box center [882, 798] width 13 height 13
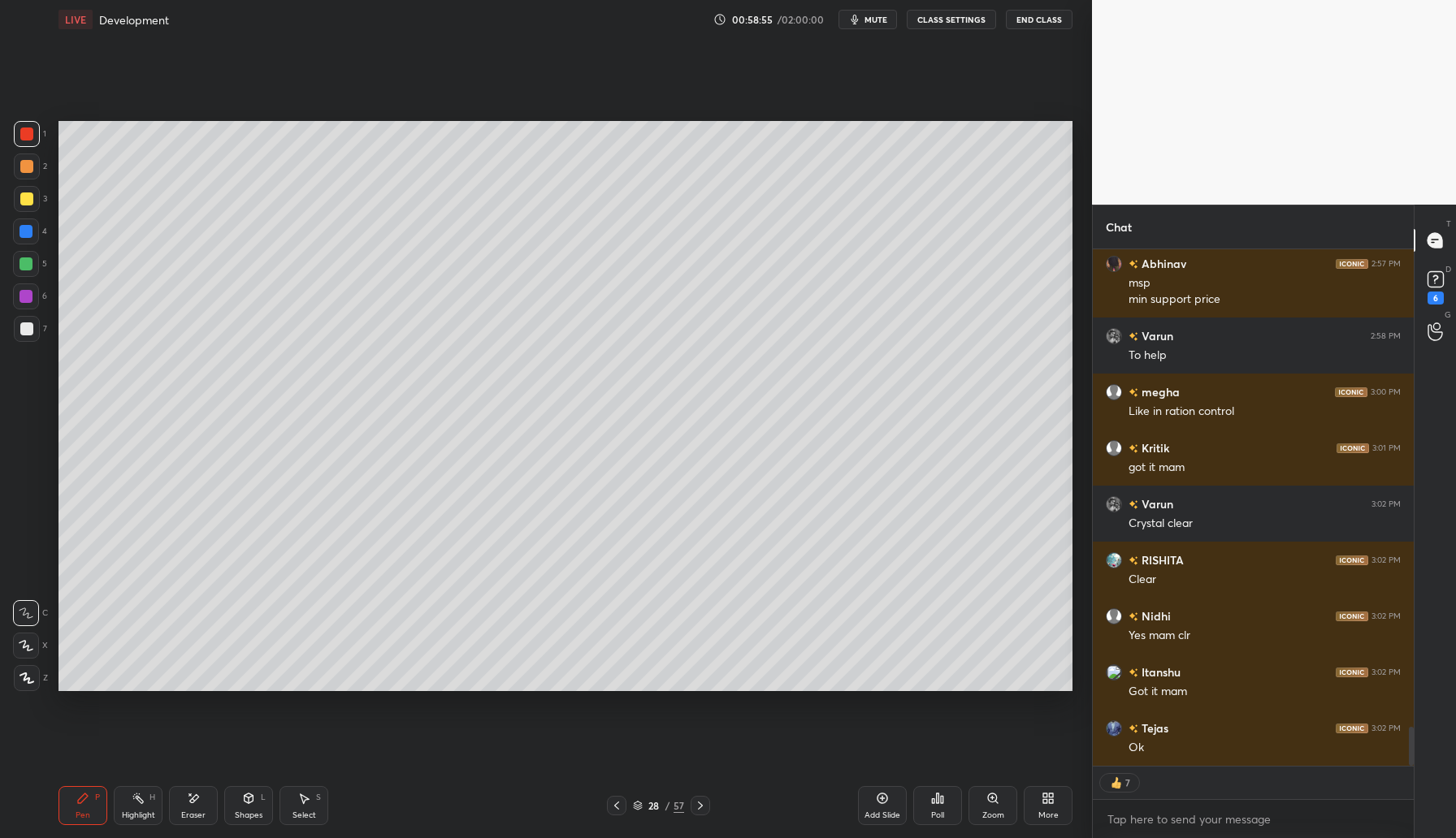
scroll to position [6328, 0]
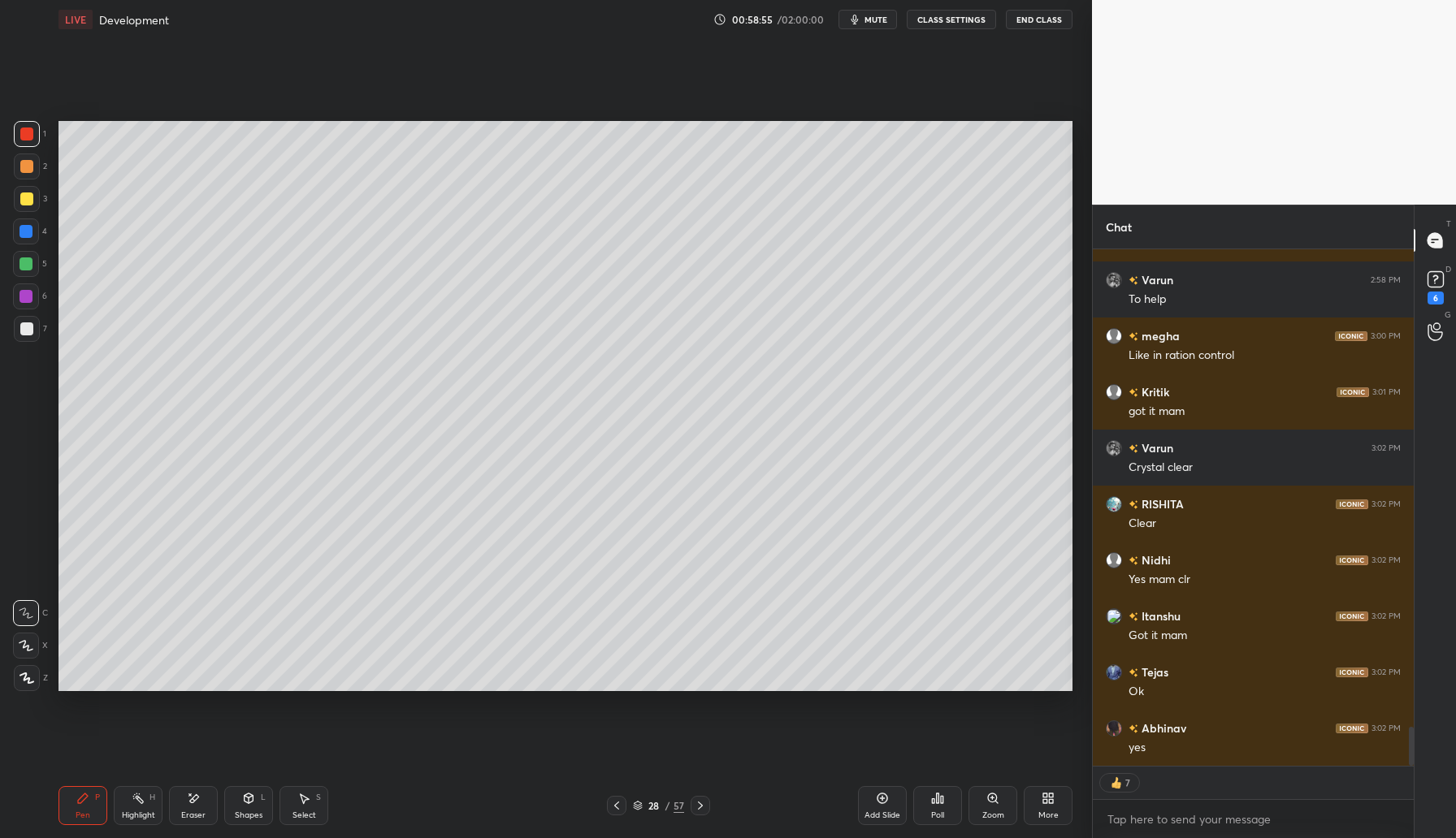
drag, startPoint x: 28, startPoint y: 196, endPoint x: 45, endPoint y: 182, distance: 22.0
click at [32, 194] on div at bounding box center [27, 199] width 13 height 13
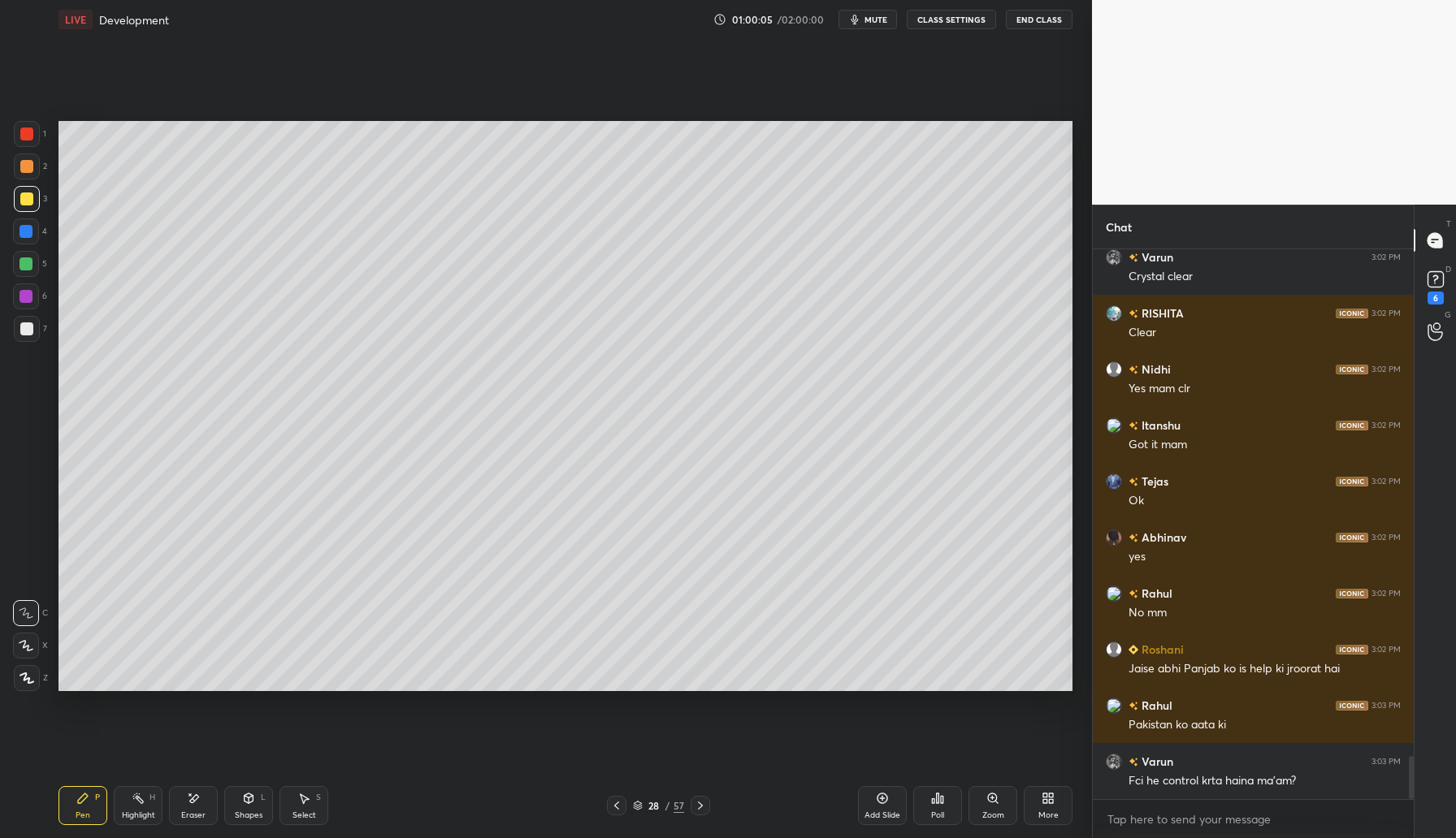
scroll to position [6535, 0]
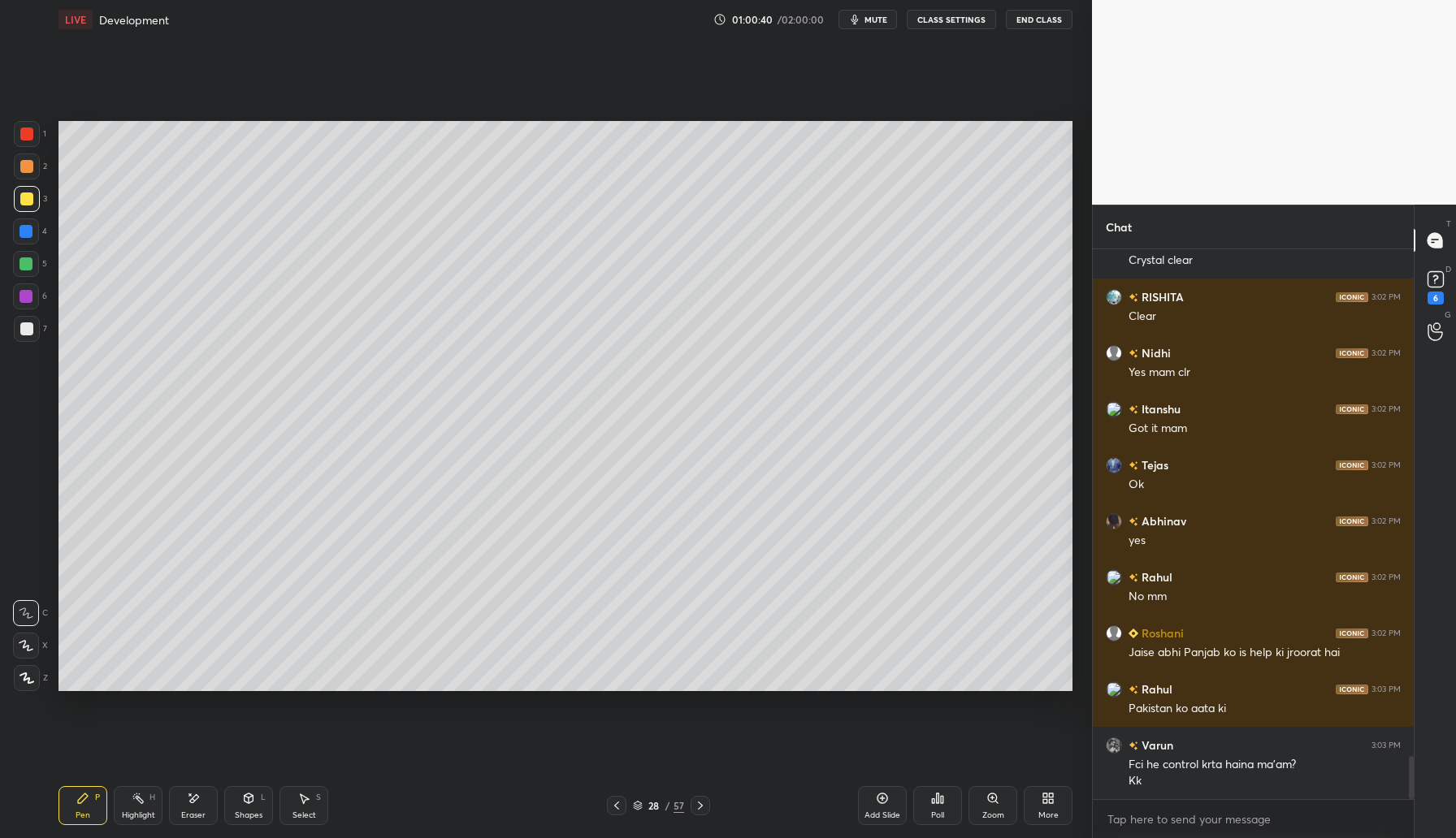
click at [29, 165] on div at bounding box center [27, 166] width 13 height 13
drag, startPoint x: 255, startPoint y: 807, endPoint x: 273, endPoint y: 786, distance: 27.7
click at [257, 805] on div "Shapes L" at bounding box center [249, 805] width 49 height 39
drag, startPoint x: 22, startPoint y: 199, endPoint x: 52, endPoint y: 193, distance: 30.6
click at [24, 197] on div at bounding box center [27, 199] width 13 height 13
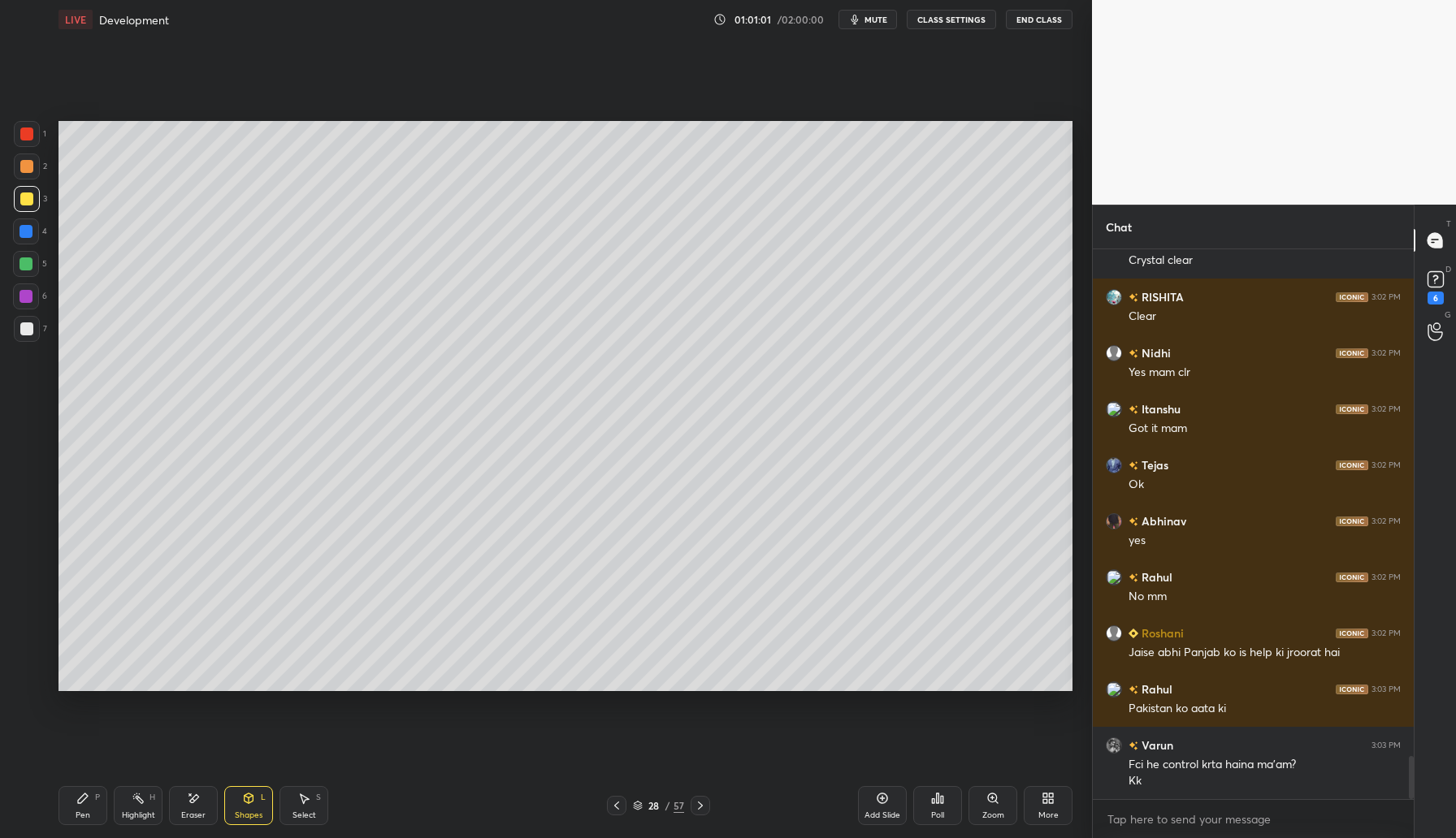
drag, startPoint x: 87, startPoint y: 797, endPoint x: 95, endPoint y: 793, distance: 8.9
click at [88, 797] on icon at bounding box center [83, 798] width 13 height 13
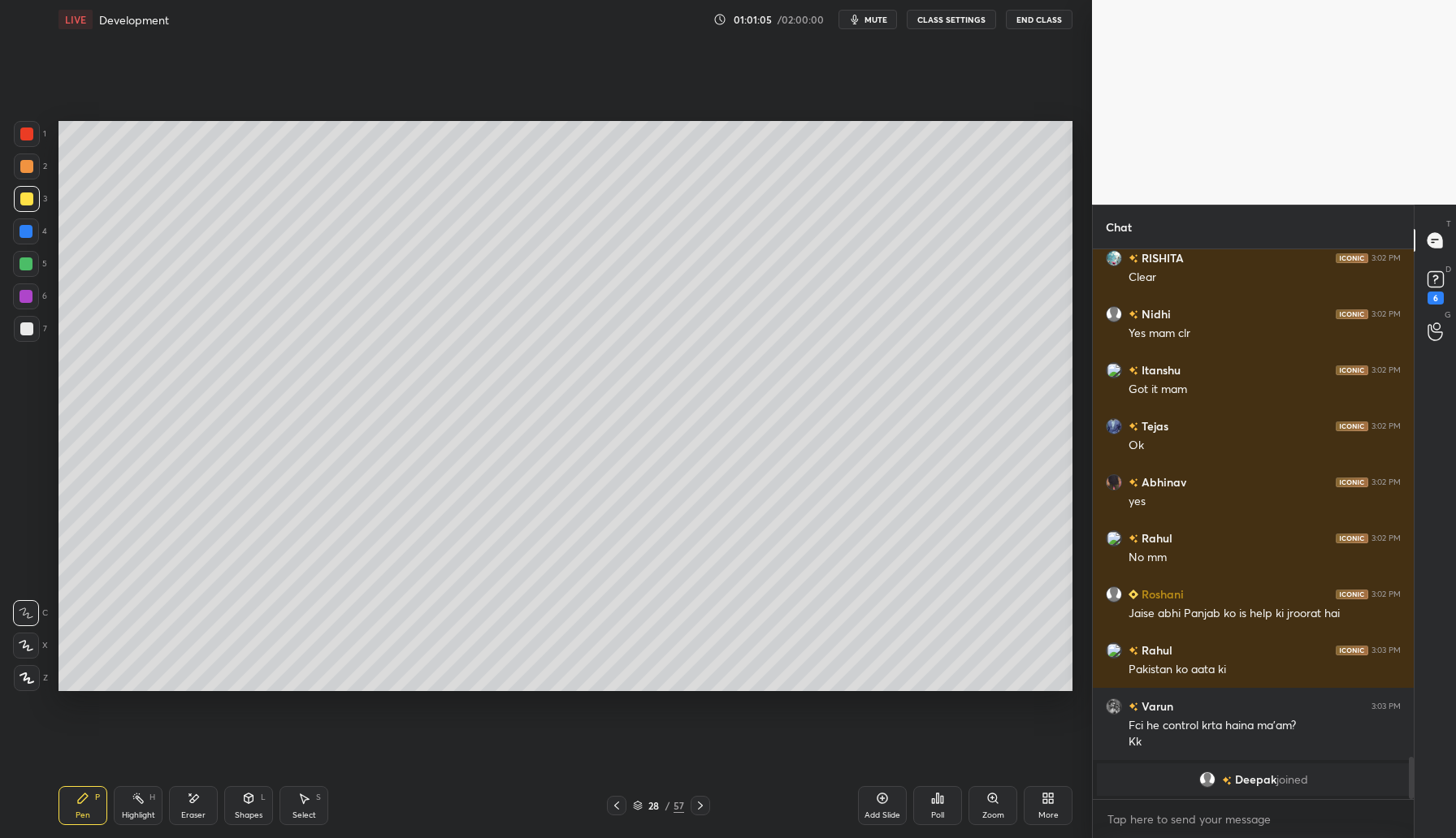
drag, startPoint x: 28, startPoint y: 169, endPoint x: 39, endPoint y: 176, distance: 13.0
click at [27, 171] on div at bounding box center [27, 166] width 13 height 13
click at [867, 22] on span "mute" at bounding box center [876, 20] width 23 height 11
click at [870, 23] on span "unmute" at bounding box center [874, 20] width 35 height 11
click at [33, 261] on div at bounding box center [26, 264] width 26 height 26
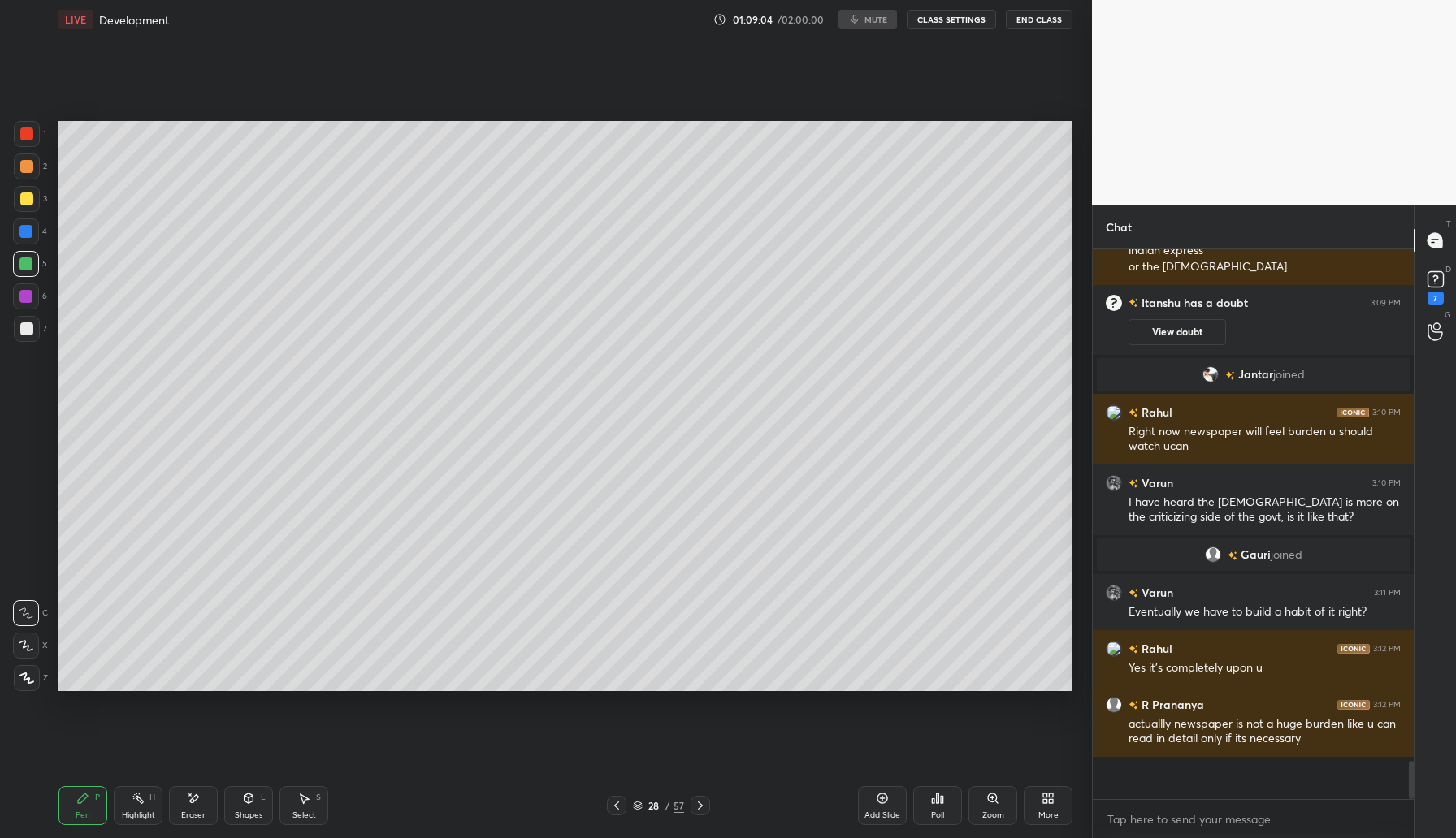
scroll to position [6803, 0]
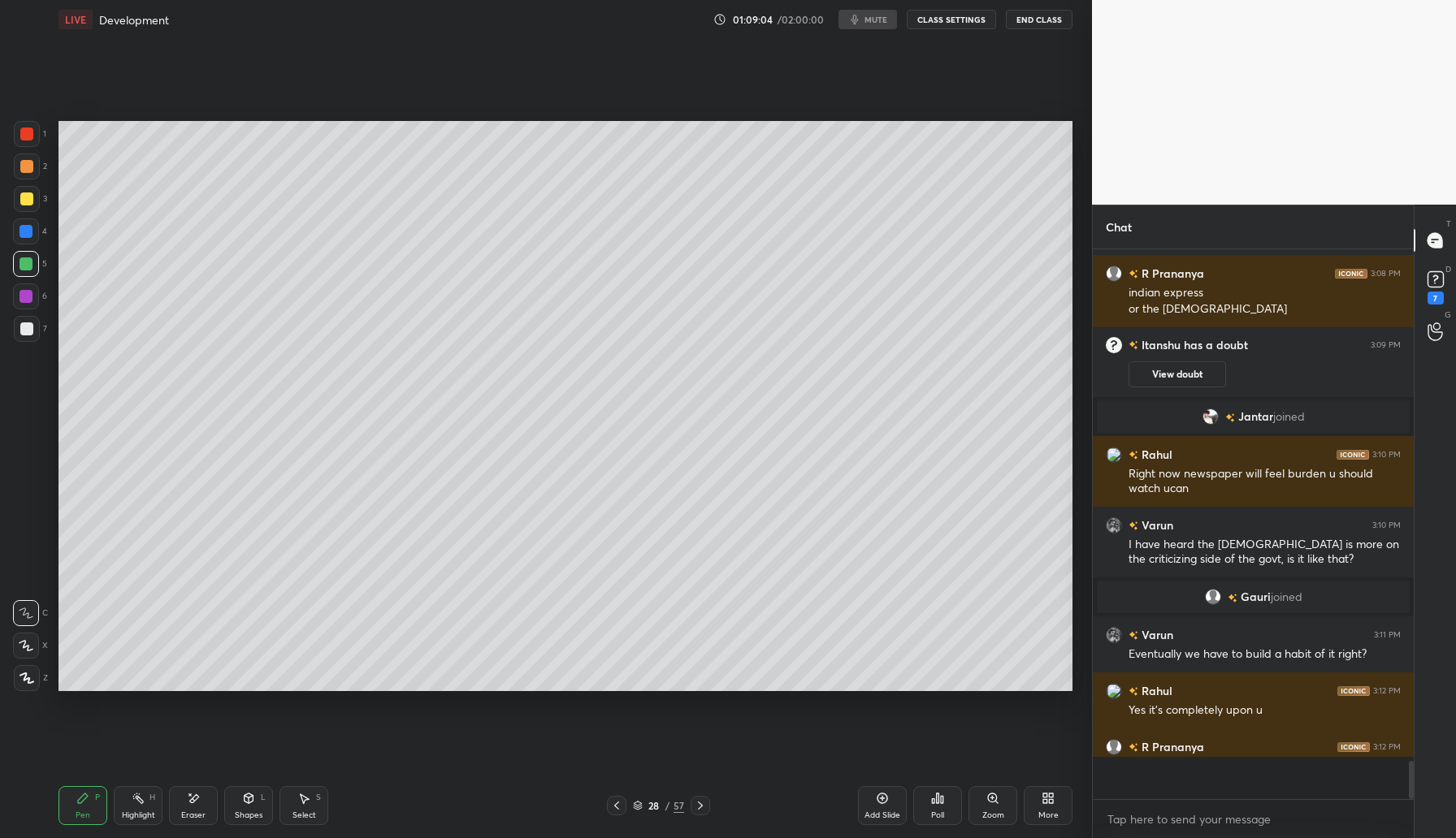
type textarea "x"
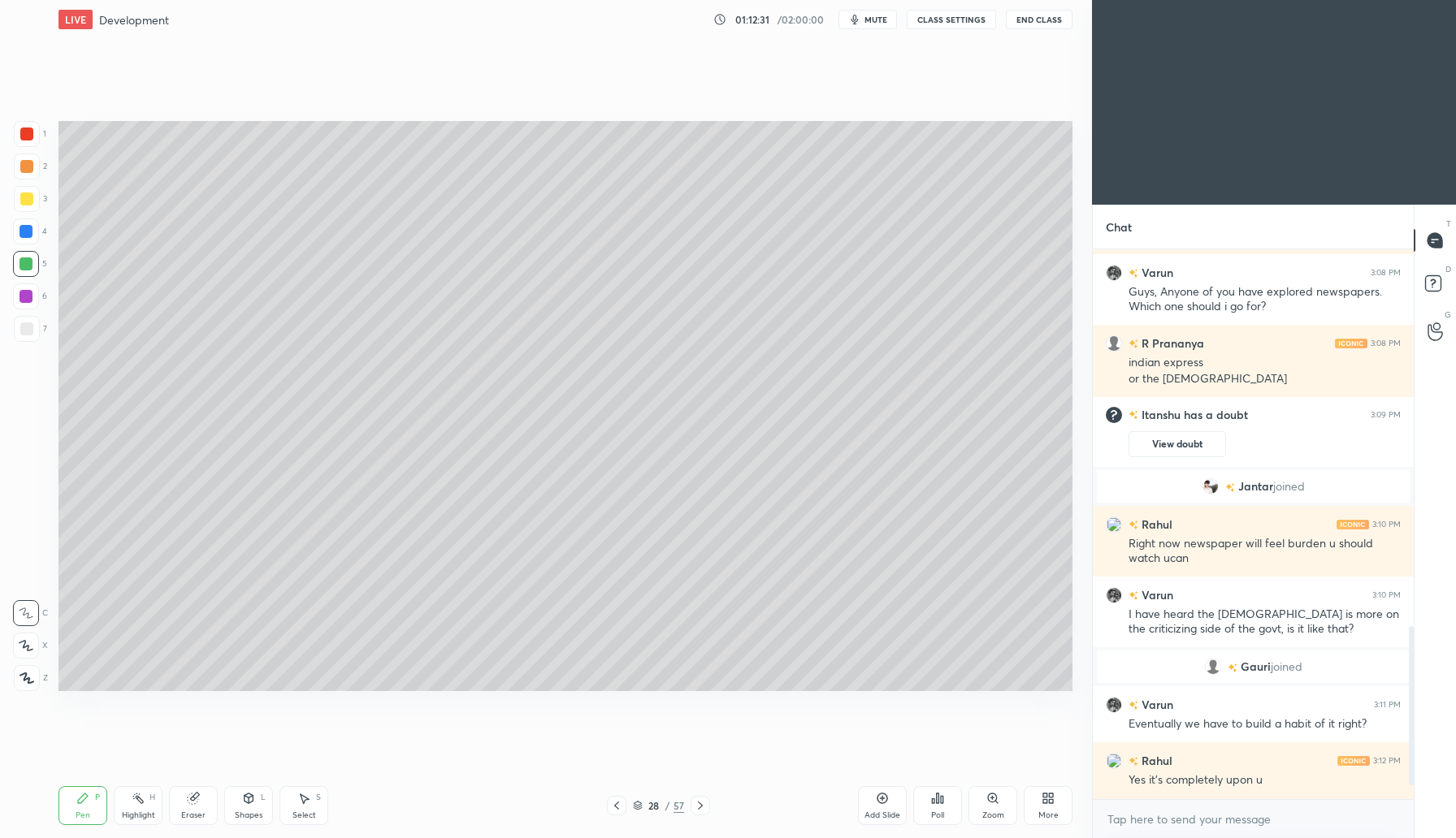
scroll to position [1265, 0]
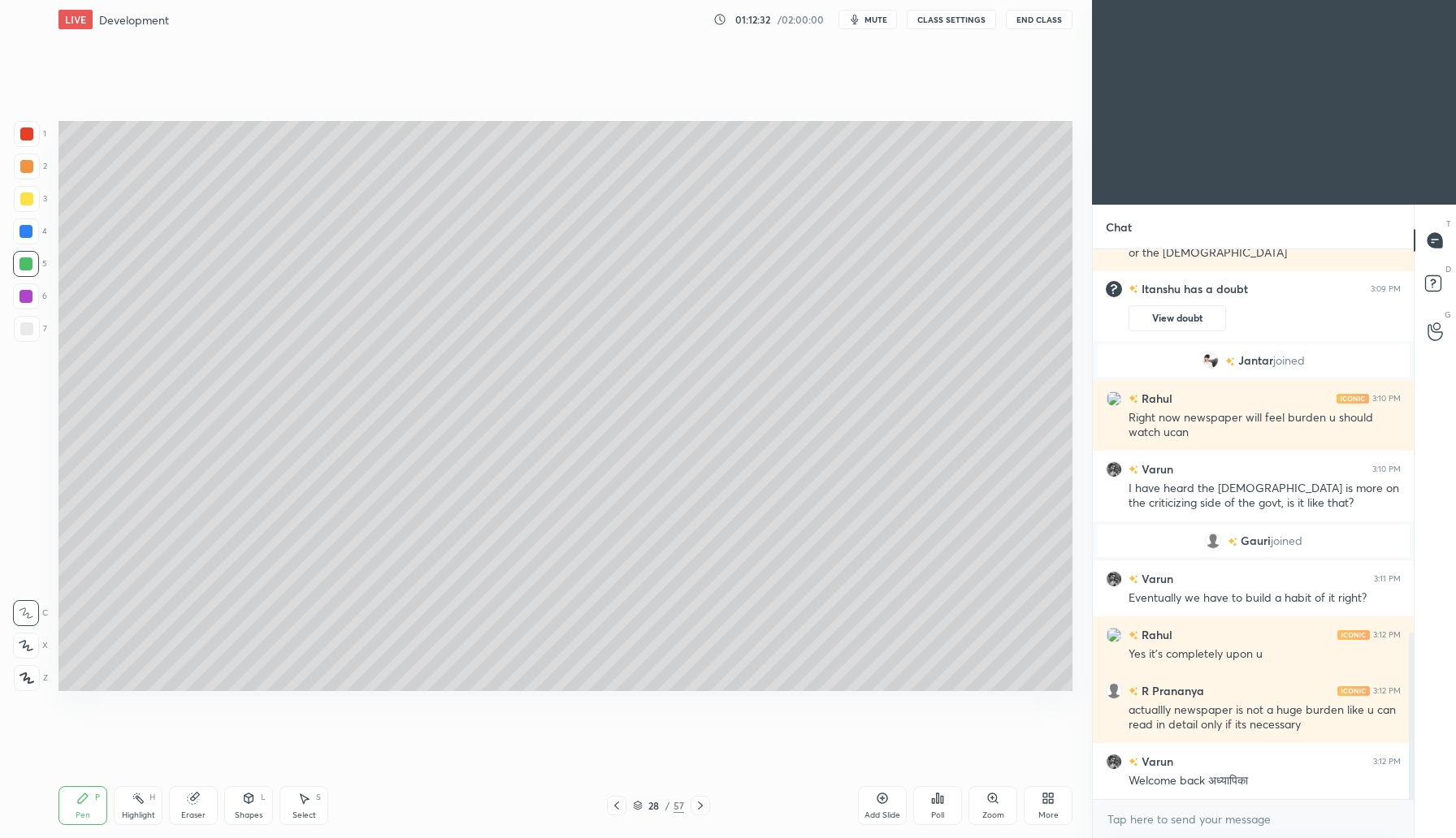
drag, startPoint x: 191, startPoint y: 809, endPoint x: 197, endPoint y: 803, distance: 8.5
click at [193, 805] on div "Eraser" at bounding box center [193, 805] width 49 height 39
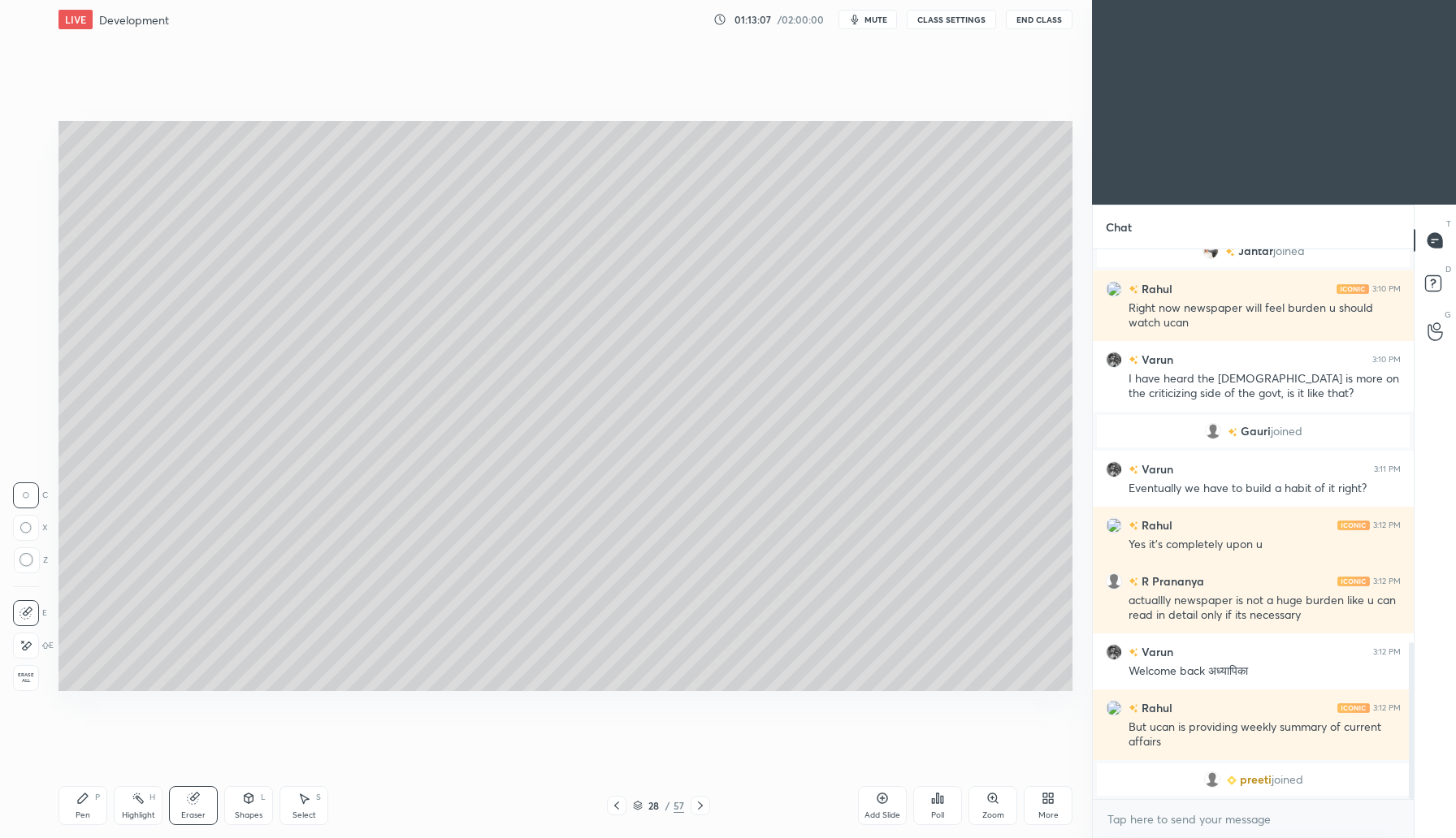
scroll to position [1400, 0]
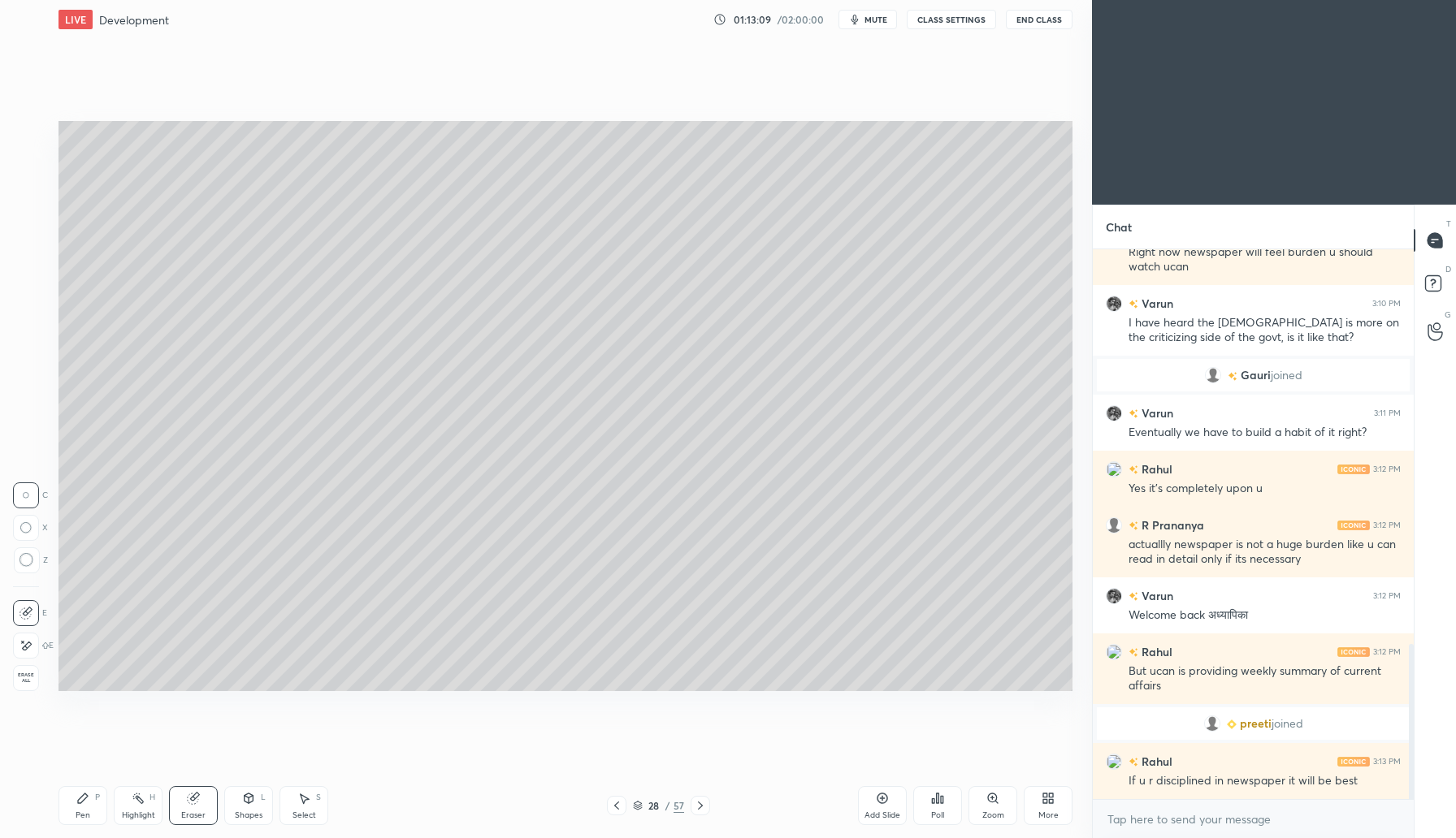
drag, startPoint x: 885, startPoint y: 809, endPoint x: 900, endPoint y: 805, distance: 15.5
click at [885, 809] on div "Add Slide" at bounding box center [882, 805] width 49 height 39
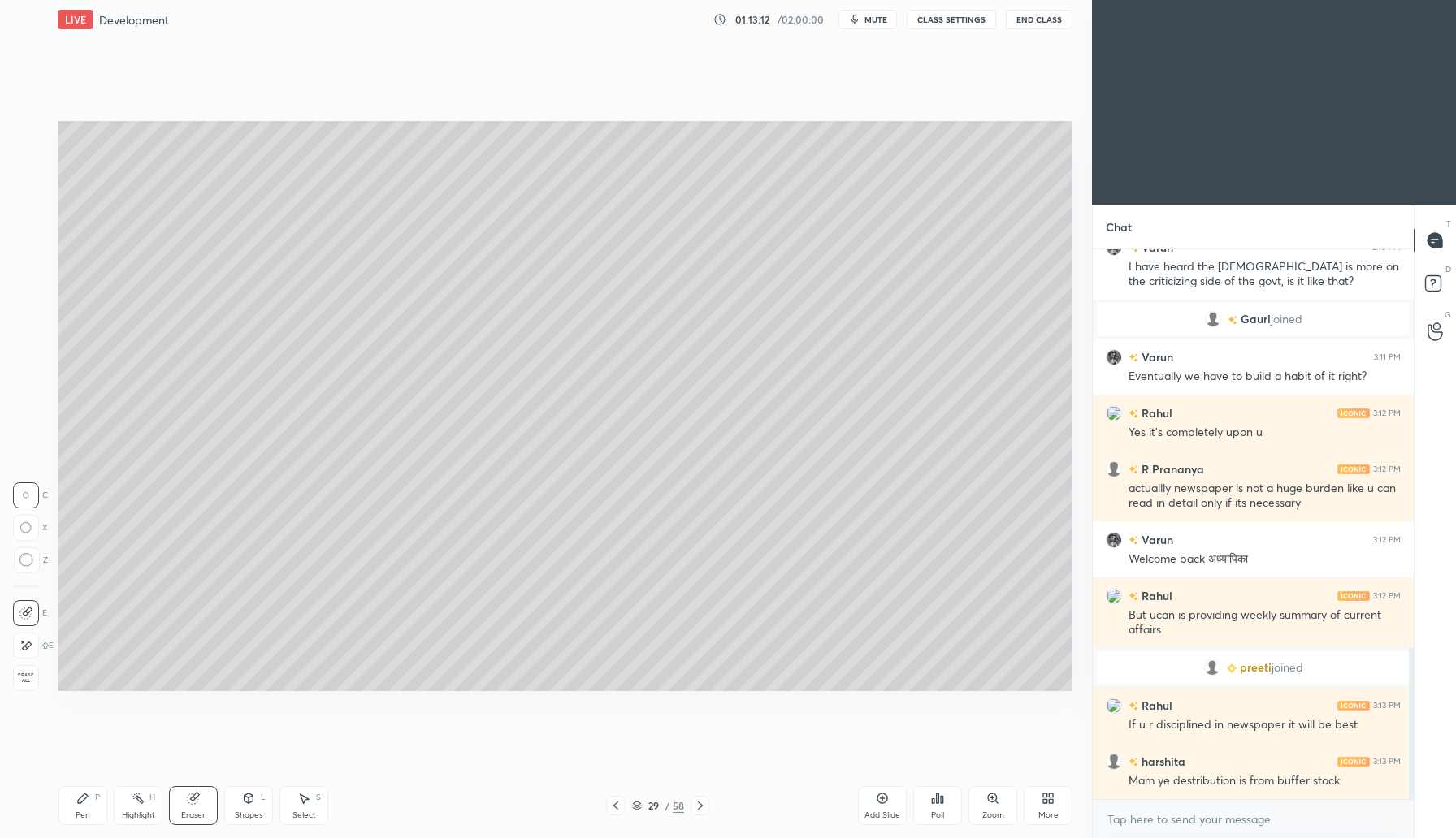
scroll to position [1511, 0]
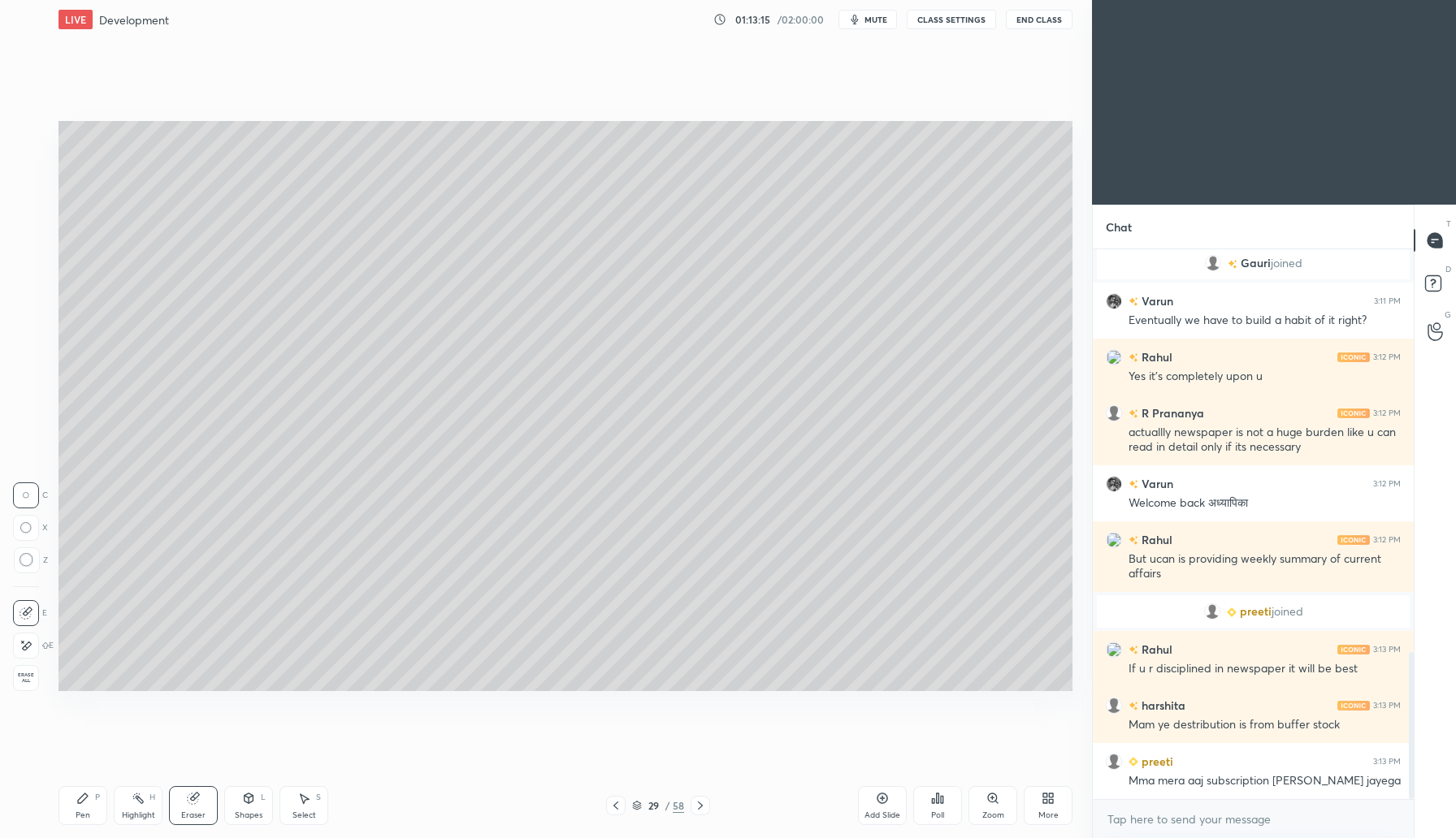
drag, startPoint x: 85, startPoint y: 796, endPoint x: 96, endPoint y: 786, distance: 14.9
click at [86, 795] on icon at bounding box center [83, 798] width 10 height 10
click at [26, 196] on div at bounding box center [27, 199] width 13 height 13
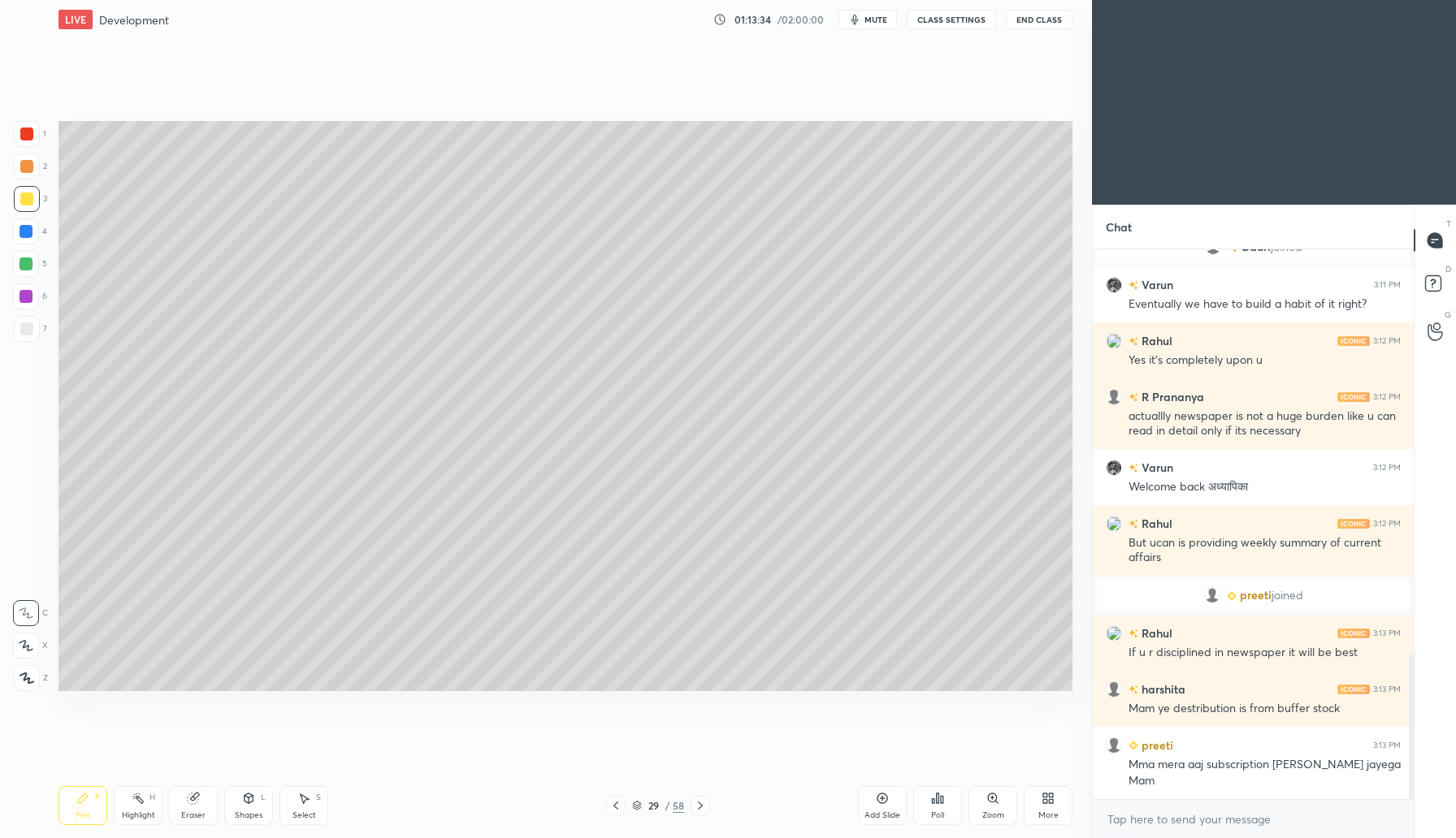
drag, startPoint x: 184, startPoint y: 803, endPoint x: 207, endPoint y: 770, distance: 40.2
click at [186, 801] on div "Eraser" at bounding box center [193, 805] width 49 height 39
click at [81, 798] on icon at bounding box center [83, 798] width 10 height 10
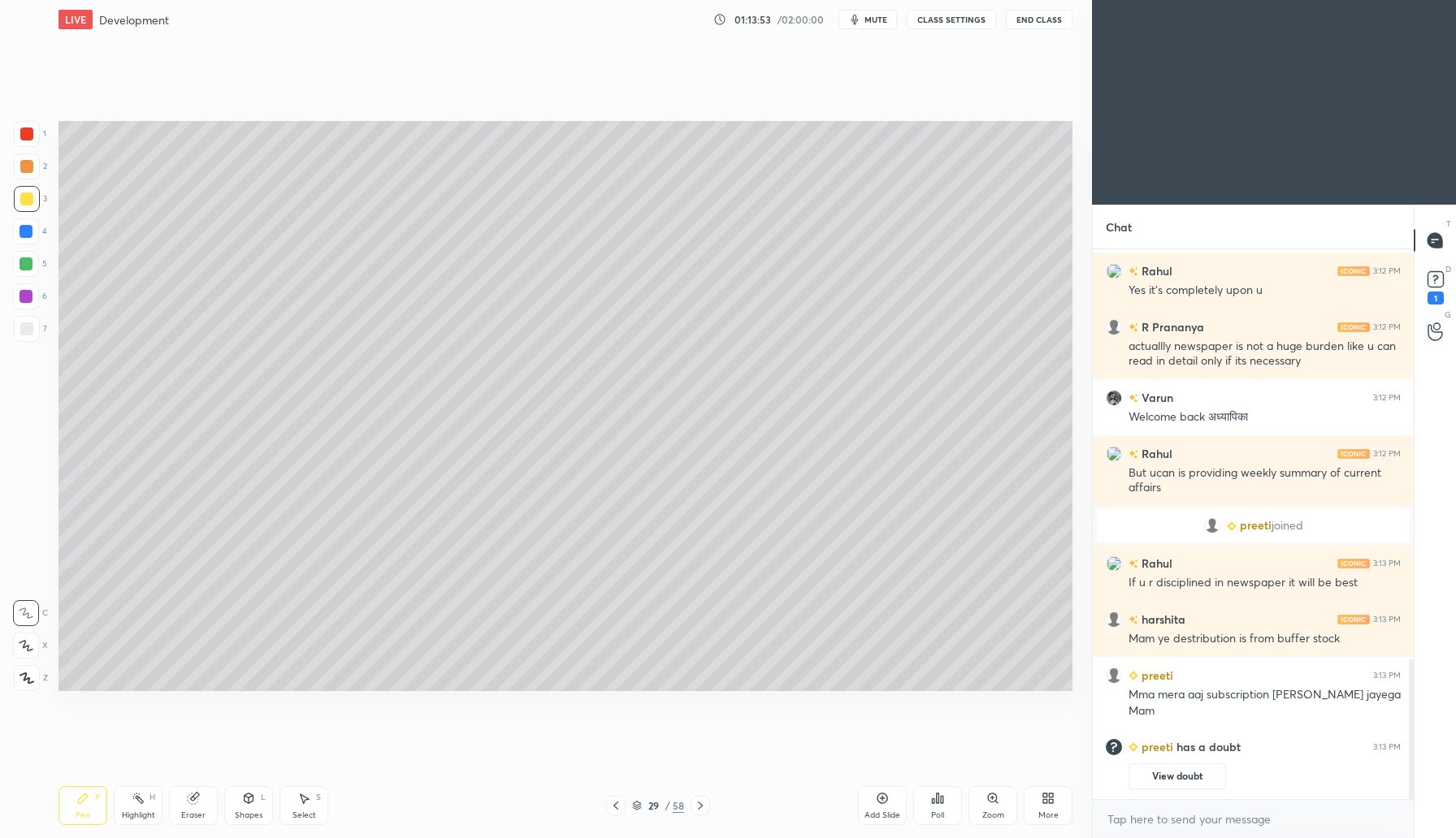
click at [33, 226] on div at bounding box center [26, 231] width 26 height 26
click at [192, 797] on icon at bounding box center [192, 798] width 11 height 11
click at [84, 801] on icon at bounding box center [83, 798] width 13 height 13
drag, startPoint x: 28, startPoint y: 158, endPoint x: 47, endPoint y: 164, distance: 19.9
click at [29, 158] on div at bounding box center [27, 167] width 26 height 26
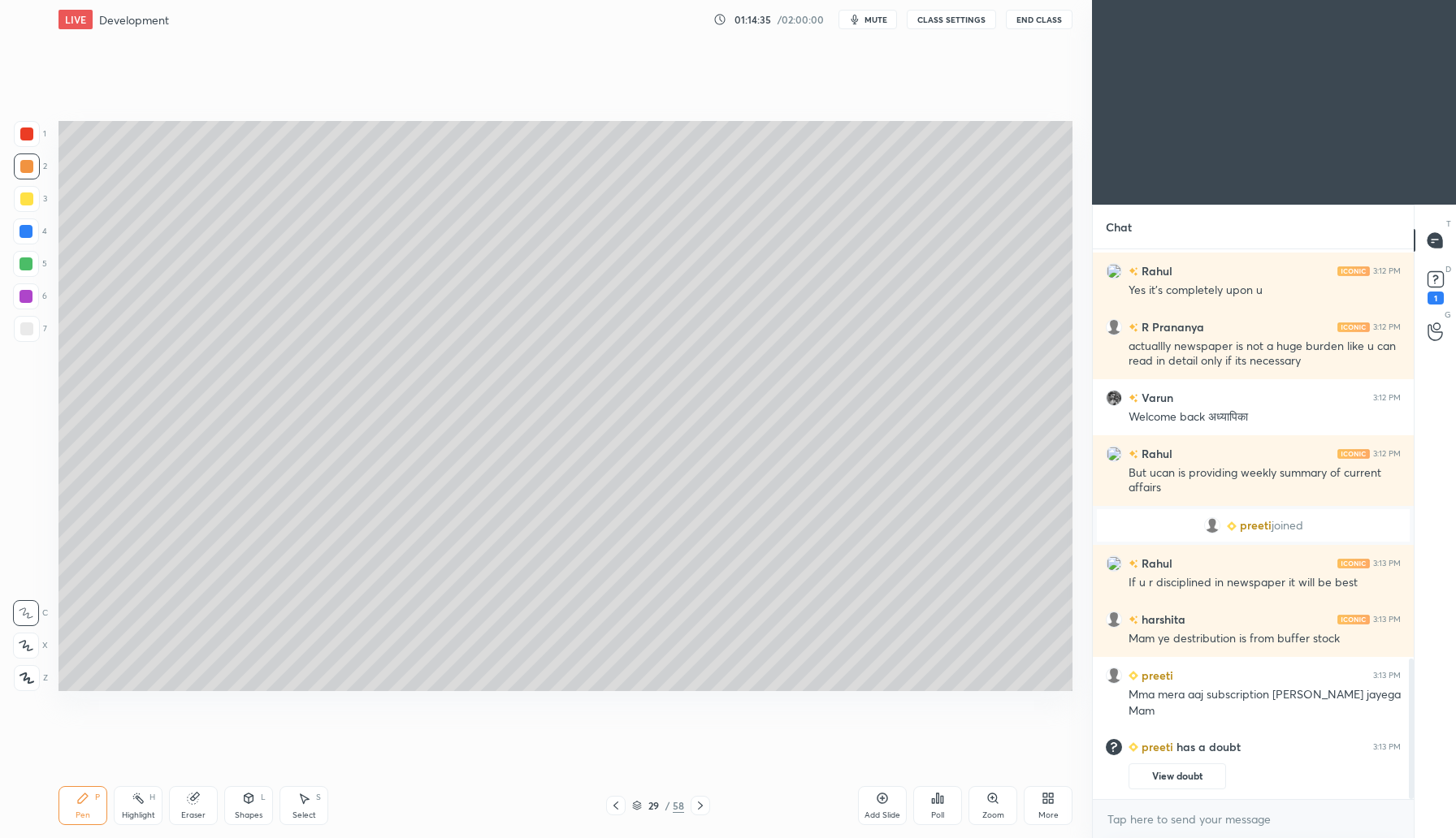
scroll to position [1621, 0]
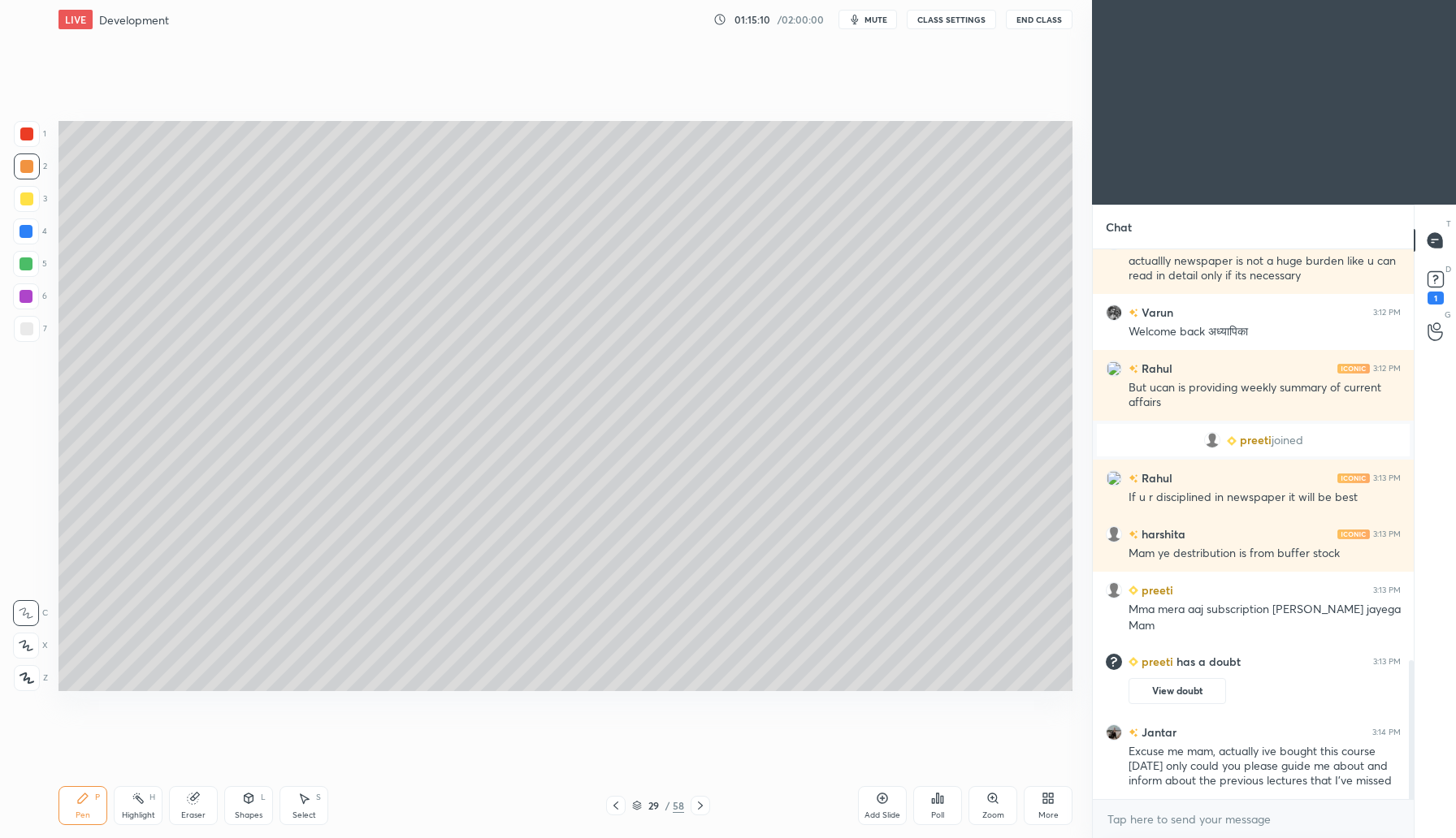
drag, startPoint x: 875, startPoint y: 20, endPoint x: 906, endPoint y: 9, distance: 32.9
click at [877, 22] on span "mute" at bounding box center [876, 20] width 23 height 11
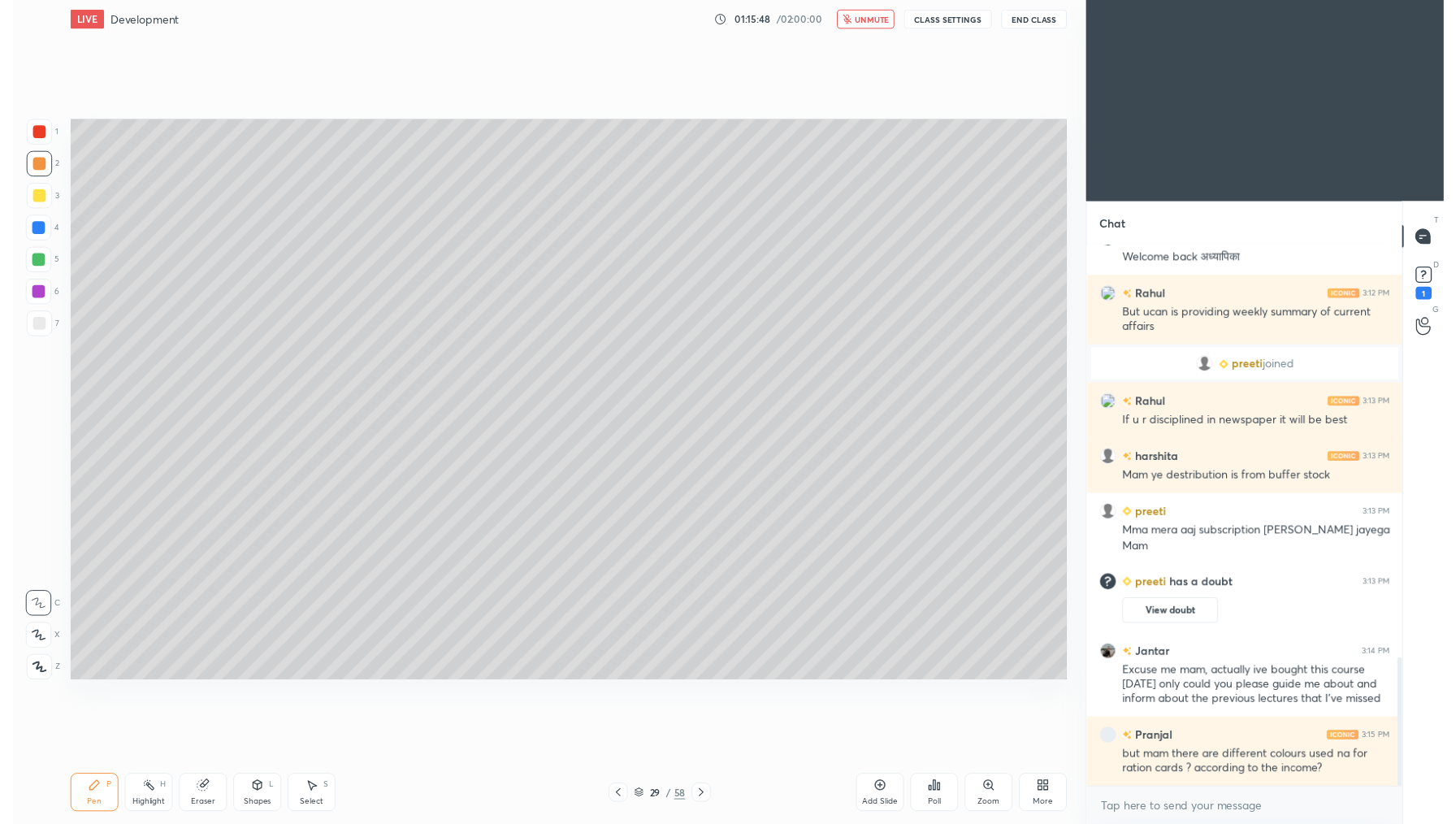
scroll to position [1764, 0]
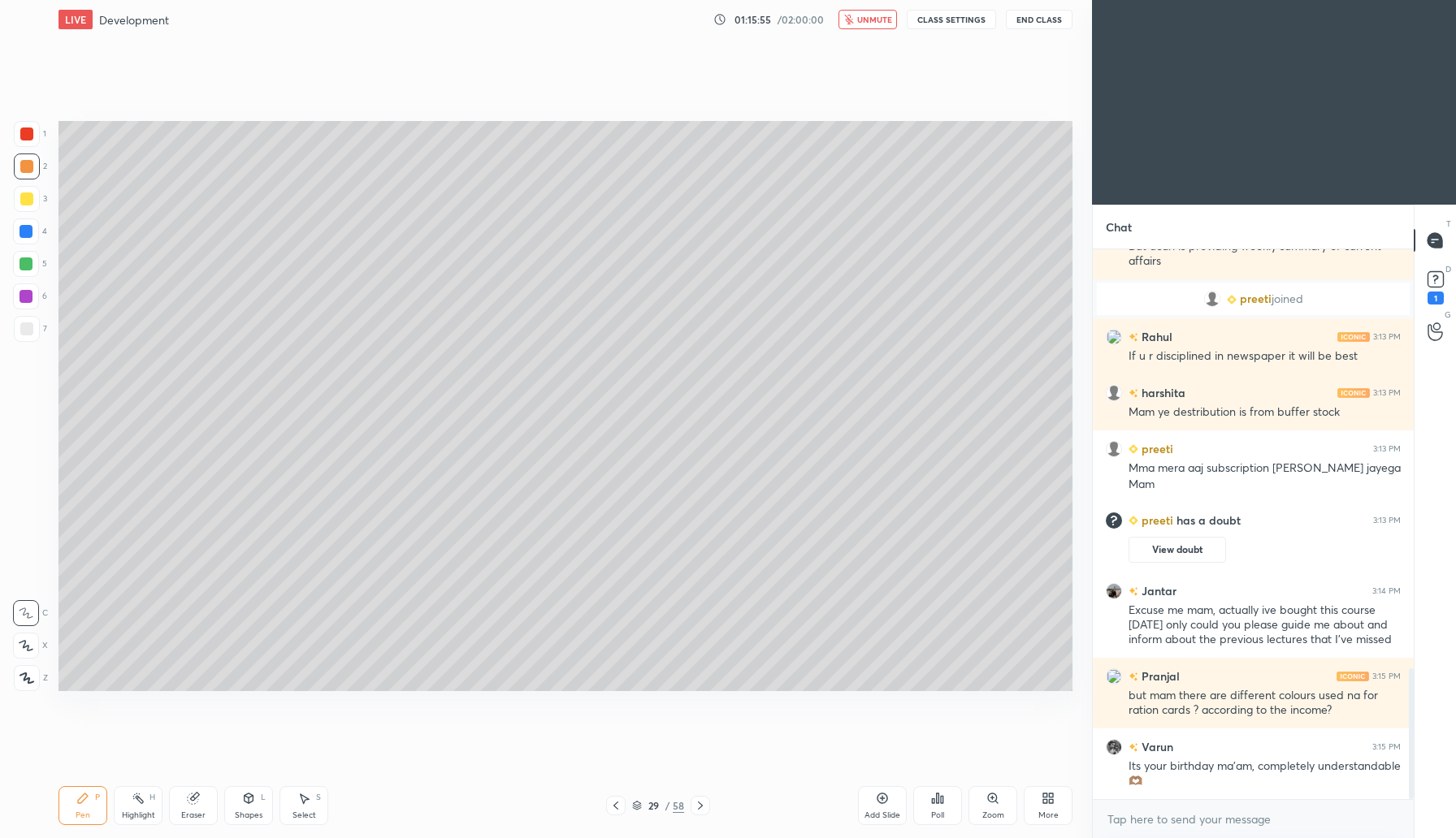
drag, startPoint x: 866, startPoint y: 29, endPoint x: 865, endPoint y: 14, distance: 15.0
click at [866, 14] on button "unmute" at bounding box center [868, 20] width 59 height 20
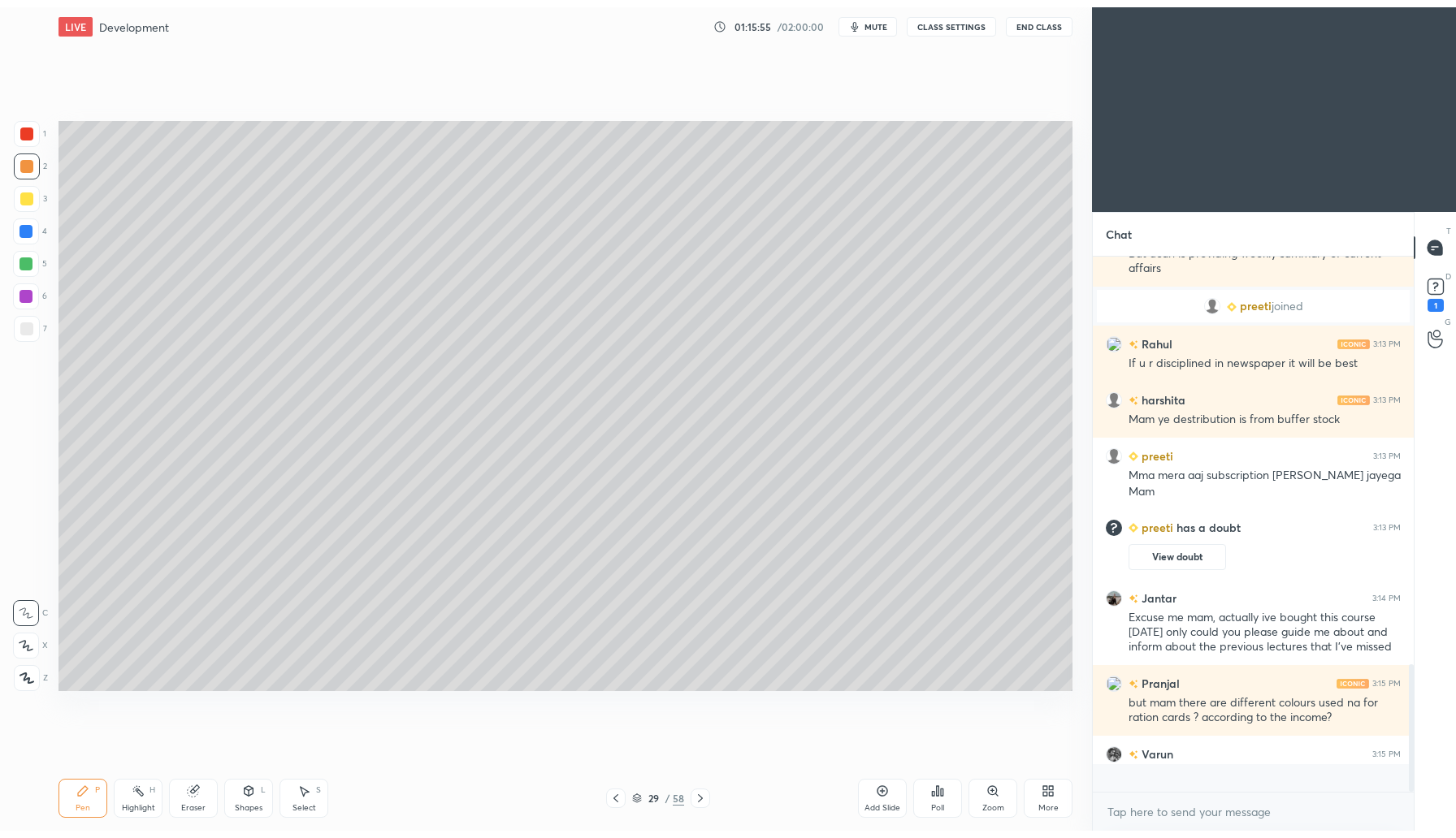
scroll to position [80534, 80238]
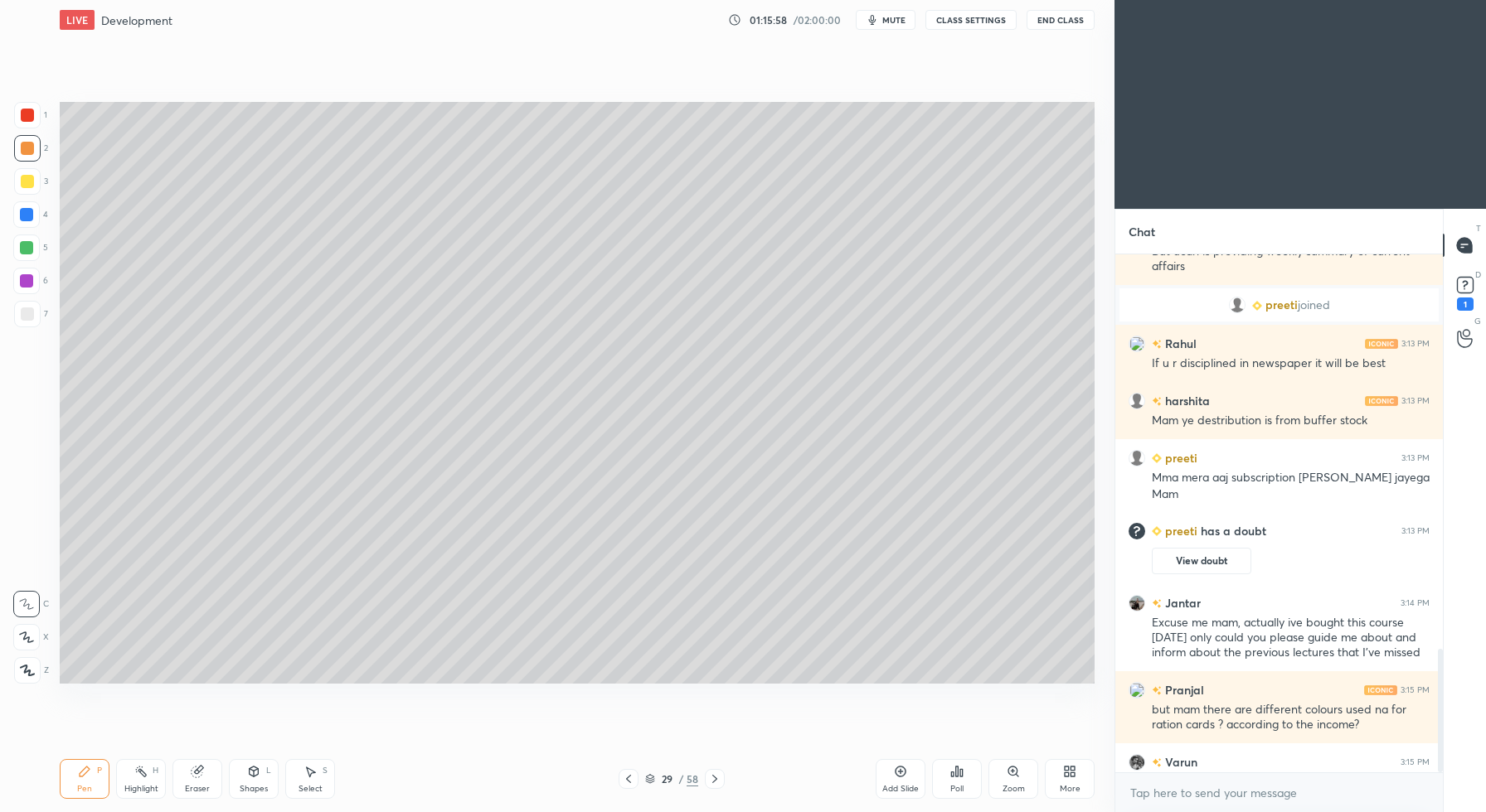
click at [425, 70] on div "Setting up your live class Unacademy team wishes you a very happy birthday! May…" at bounding box center [577, 393] width 1049 height 706
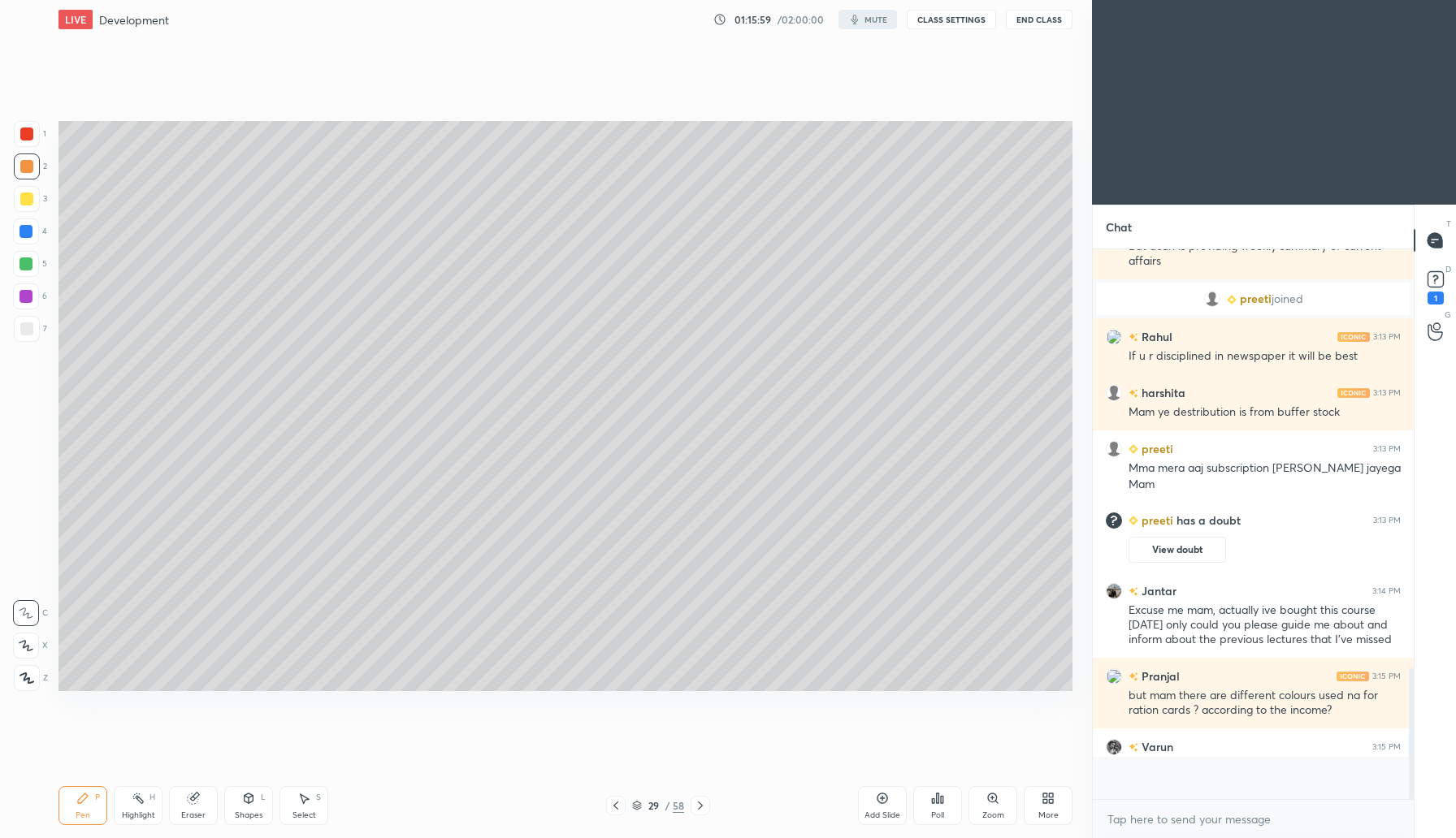
scroll to position [584, 316]
type textarea "x"
click at [32, 258] on div at bounding box center [26, 264] width 26 height 26
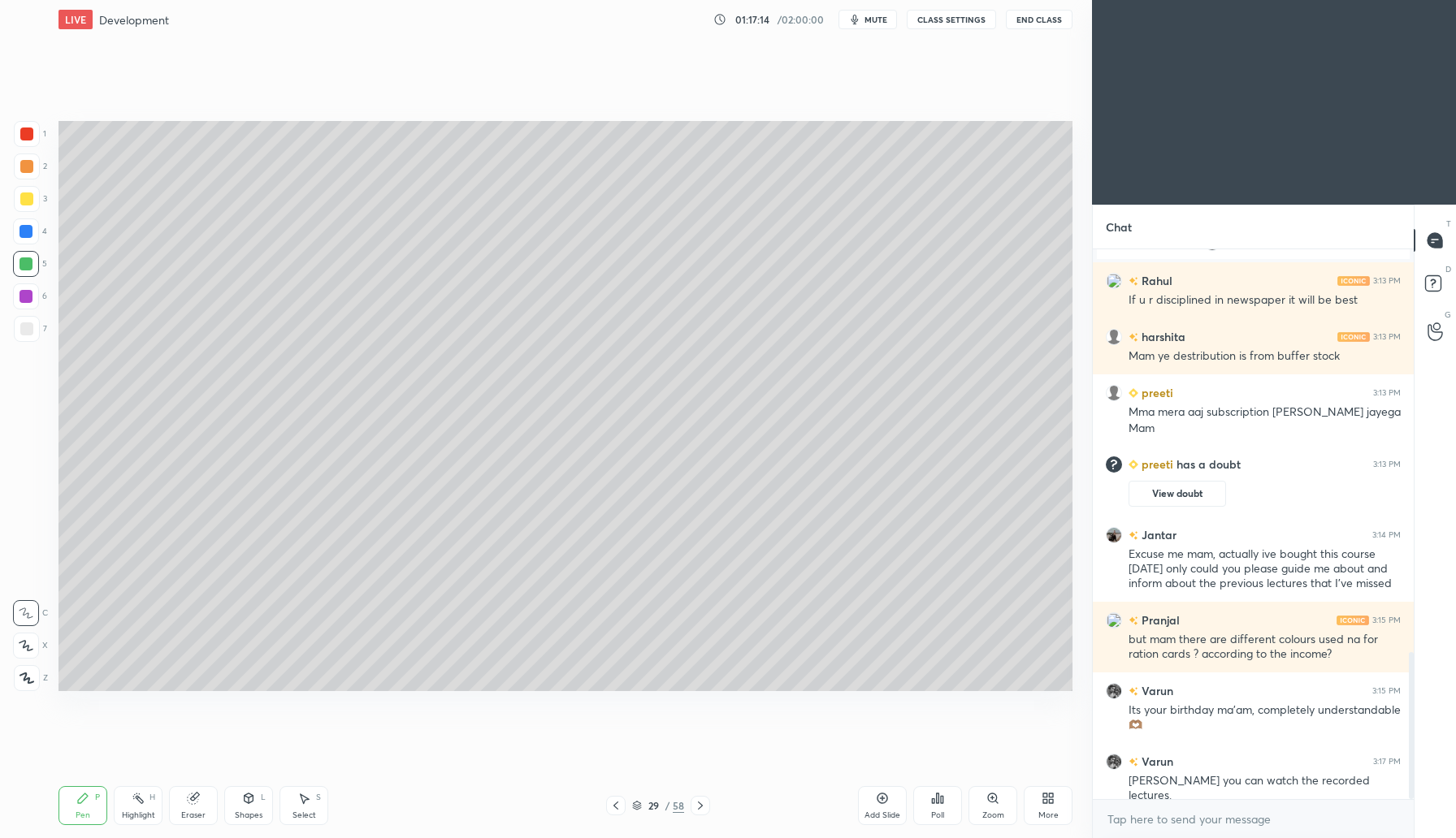
click at [33, 134] on div at bounding box center [27, 134] width 26 height 26
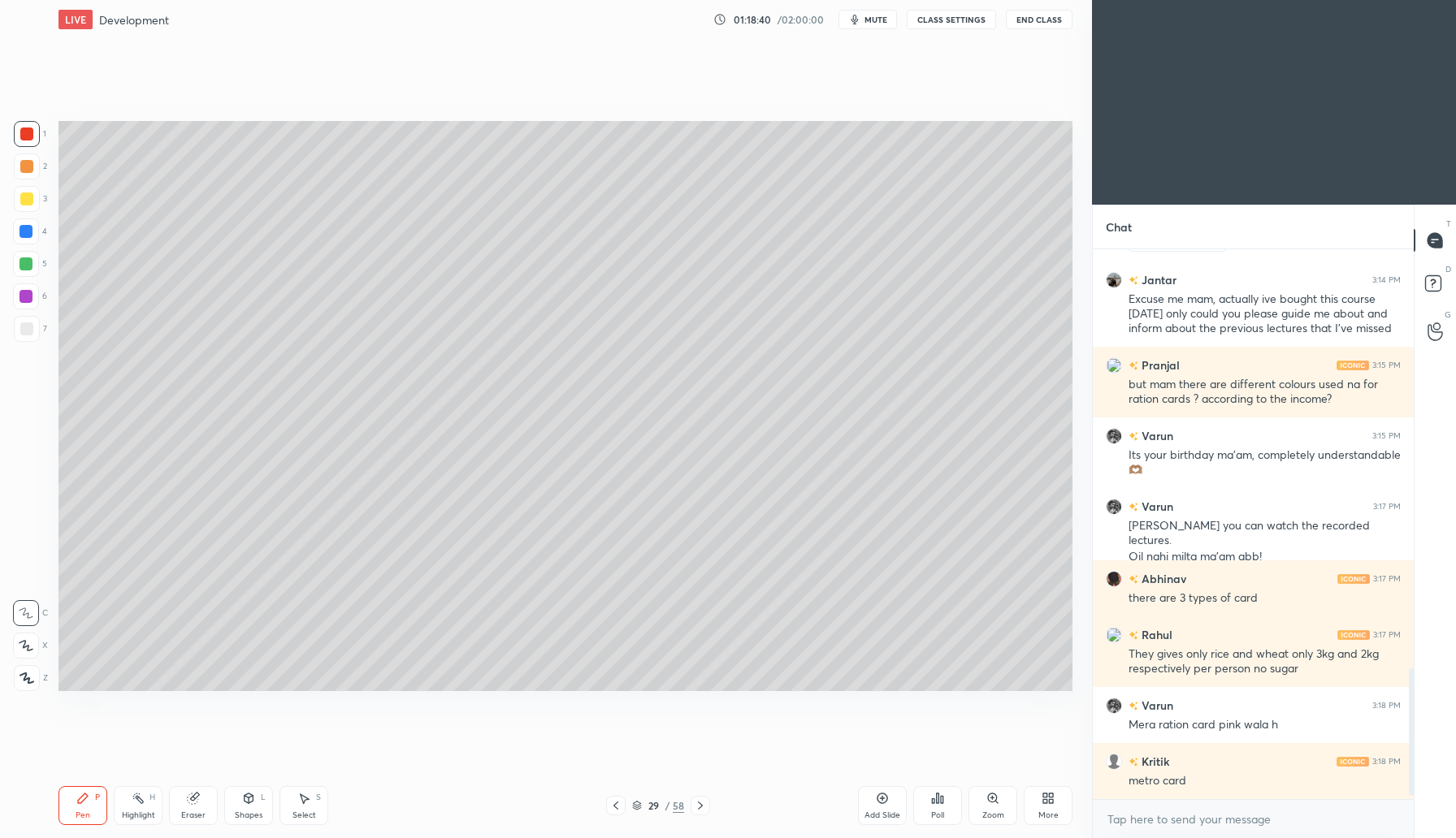
scroll to position [1820, 0]
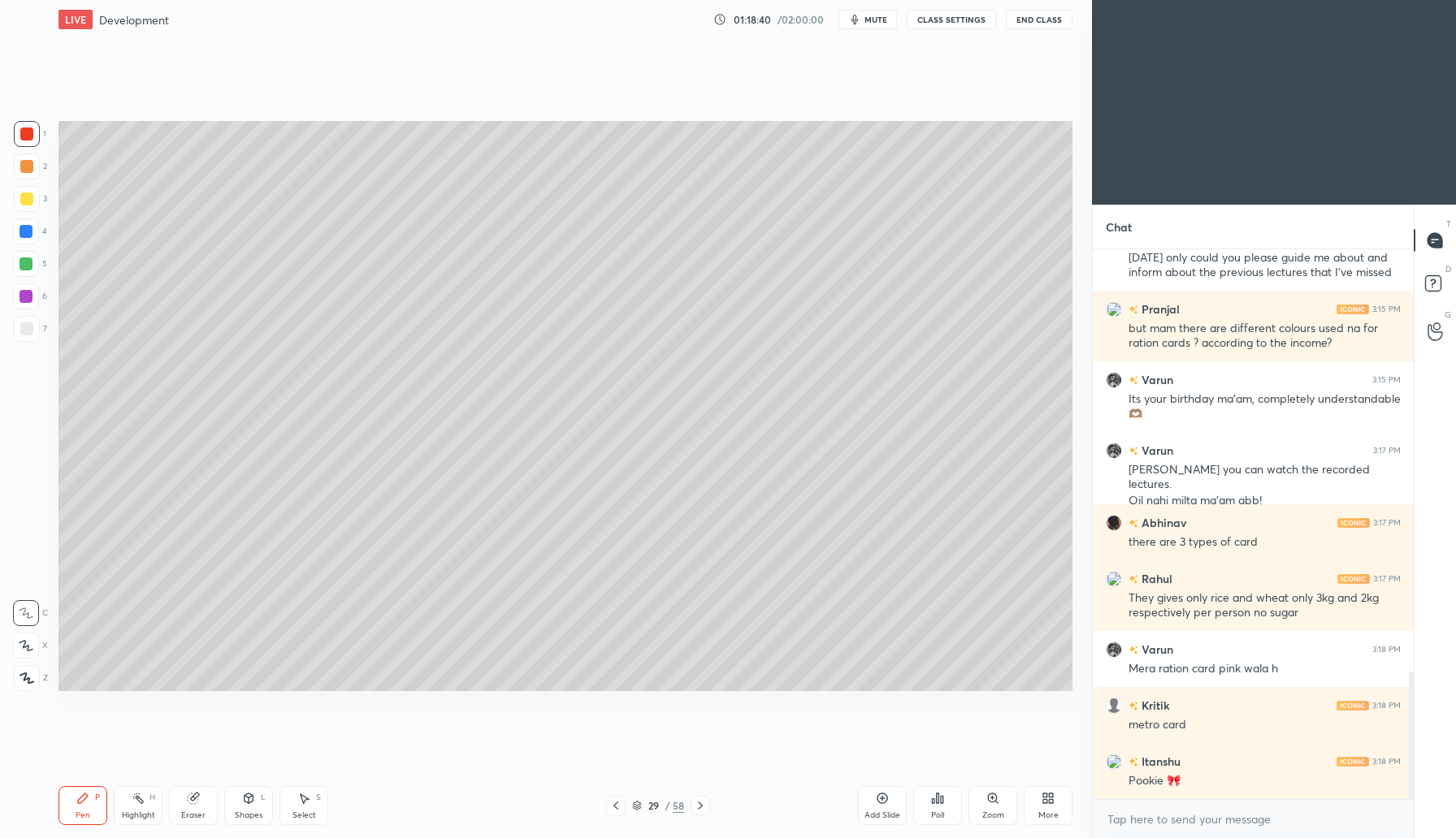
drag, startPoint x: 883, startPoint y: 809, endPoint x: 894, endPoint y: 805, distance: 11.7
click at [883, 811] on div "Add Slide" at bounding box center [882, 815] width 36 height 8
click at [27, 166] on div at bounding box center [27, 166] width 13 height 13
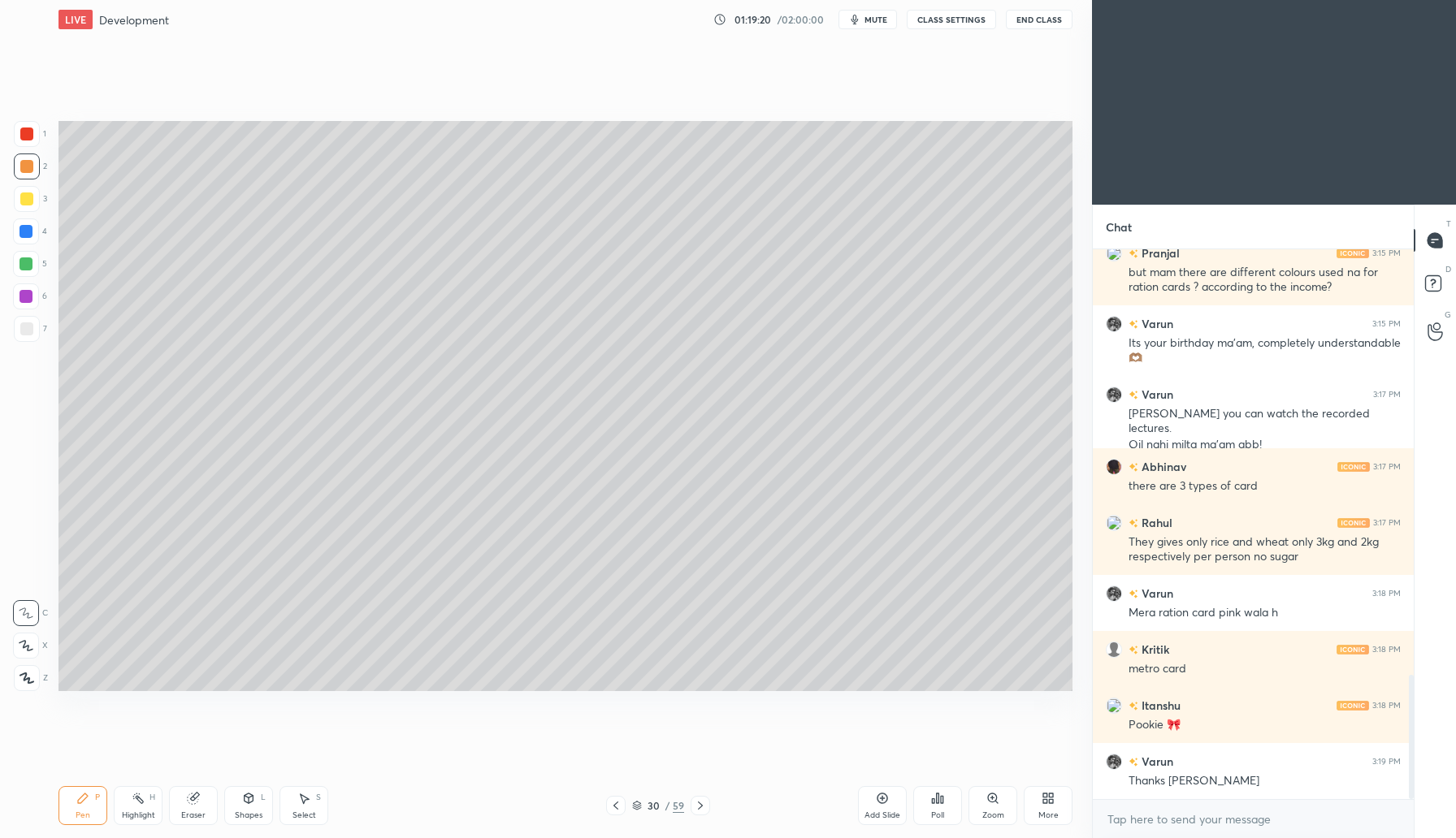
drag, startPoint x: 26, startPoint y: 196, endPoint x: 49, endPoint y: 217, distance: 31.1
click at [27, 200] on div at bounding box center [27, 199] width 13 height 13
drag, startPoint x: 194, startPoint y: 799, endPoint x: 247, endPoint y: 768, distance: 61.4
click at [197, 799] on icon at bounding box center [192, 798] width 11 height 11
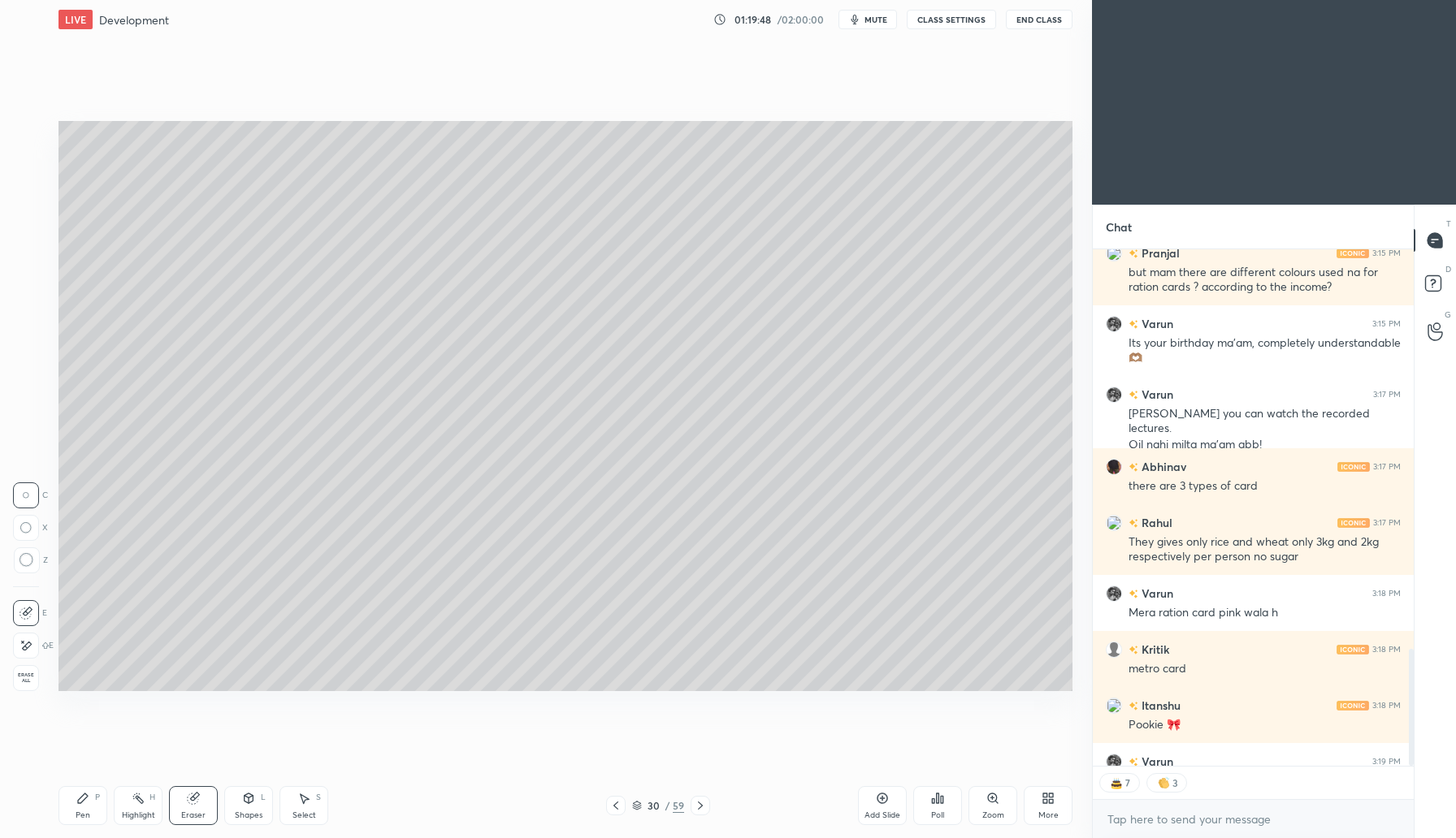
scroll to position [1966, 0]
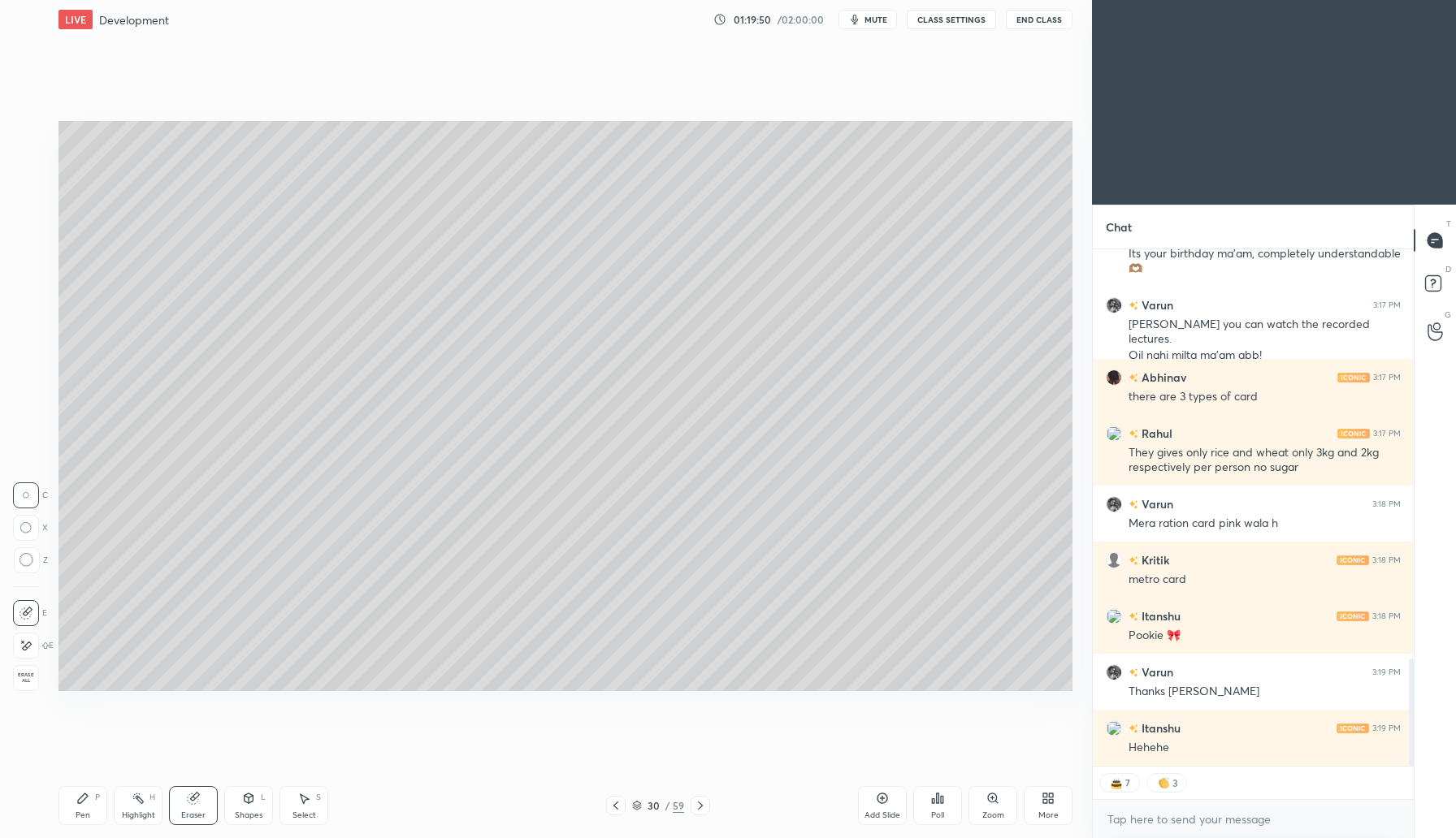
drag, startPoint x: 80, startPoint y: 805, endPoint x: 92, endPoint y: 792, distance: 17.7
click at [85, 801] on div "Pen P" at bounding box center [83, 805] width 49 height 39
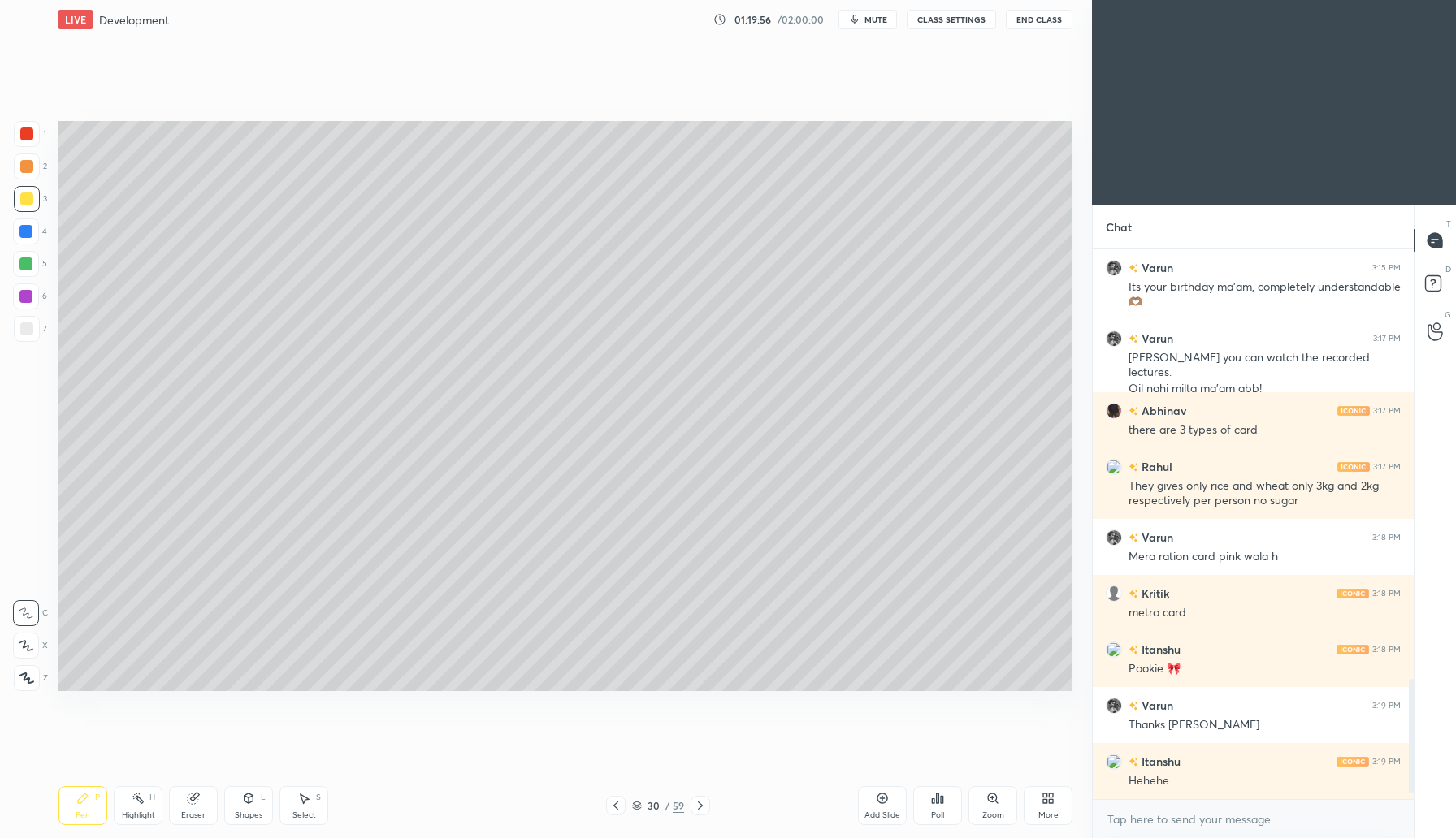
scroll to position [1933, 0]
drag, startPoint x: 24, startPoint y: 169, endPoint x: 56, endPoint y: 186, distance: 36.2
click at [27, 169] on div at bounding box center [27, 166] width 13 height 13
click at [887, 799] on icon at bounding box center [882, 798] width 11 height 11
click at [32, 140] on div at bounding box center [27, 134] width 26 height 26
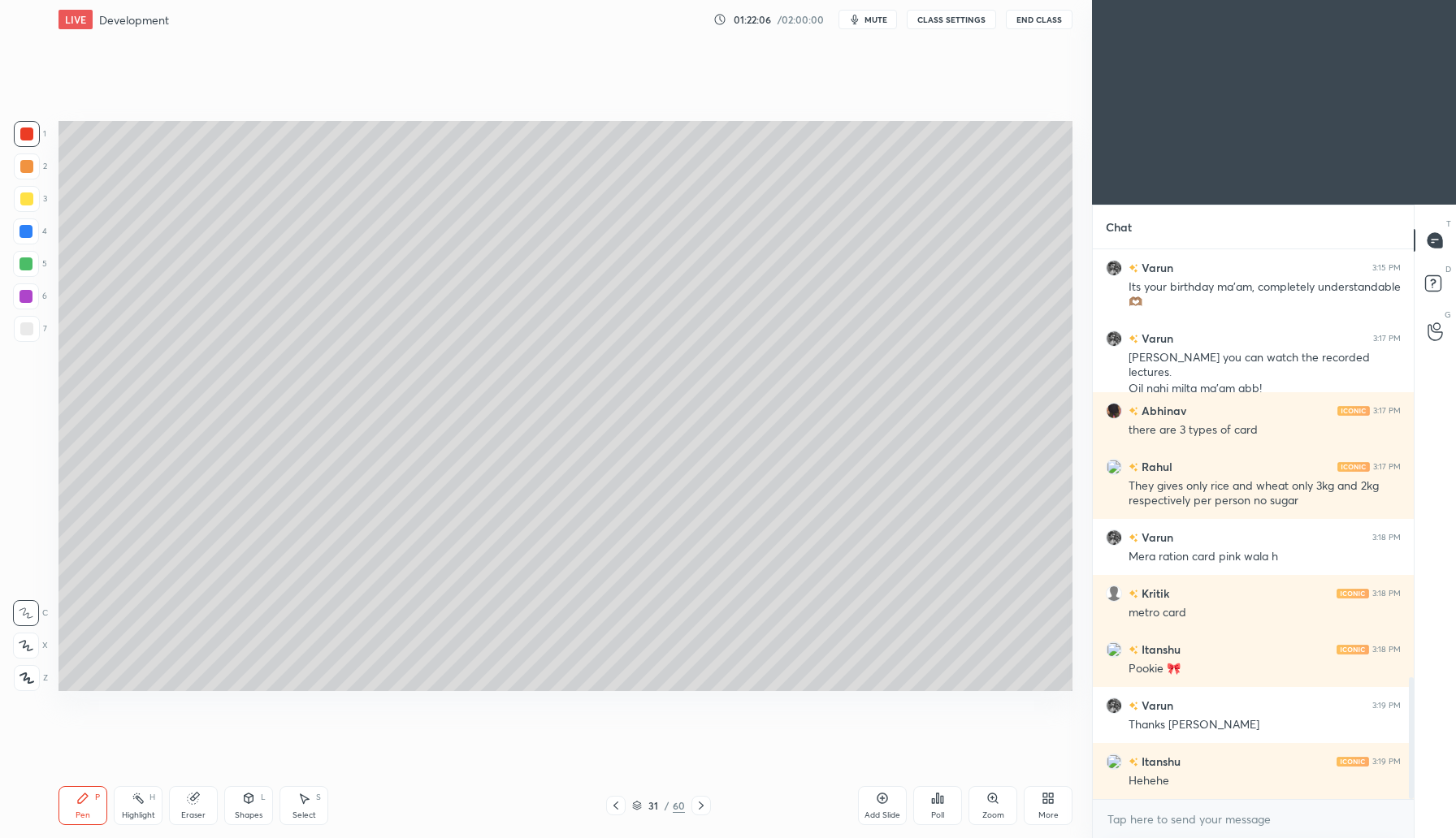
click at [27, 195] on div at bounding box center [27, 199] width 13 height 13
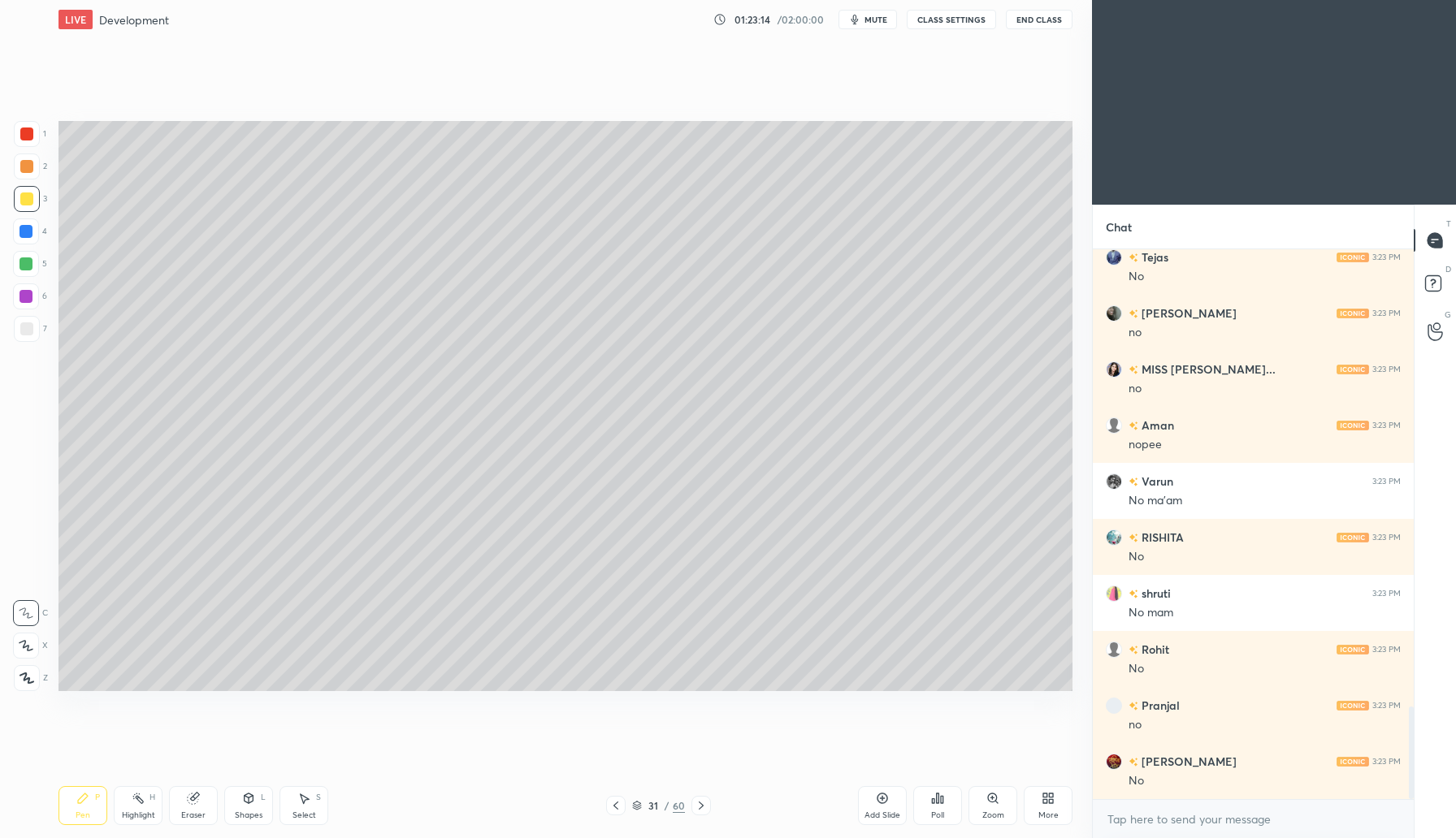
scroll to position [2717, 0]
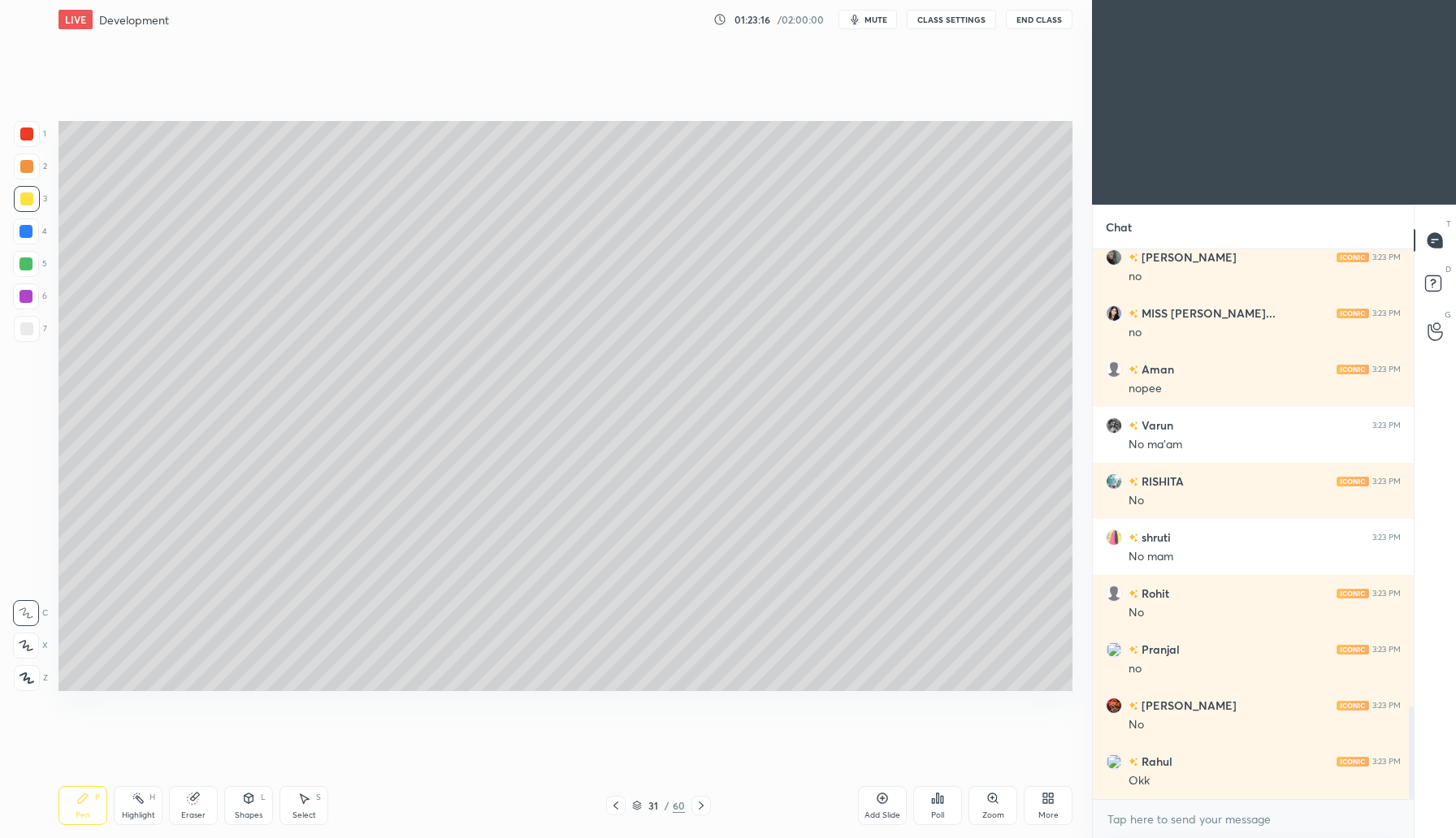
drag, startPoint x: 243, startPoint y: 793, endPoint x: 257, endPoint y: 772, distance: 25.2
click at [244, 792] on icon at bounding box center [249, 798] width 13 height 13
click at [77, 806] on div "Pen P" at bounding box center [83, 805] width 49 height 39
click at [26, 267] on div at bounding box center [26, 264] width 13 height 13
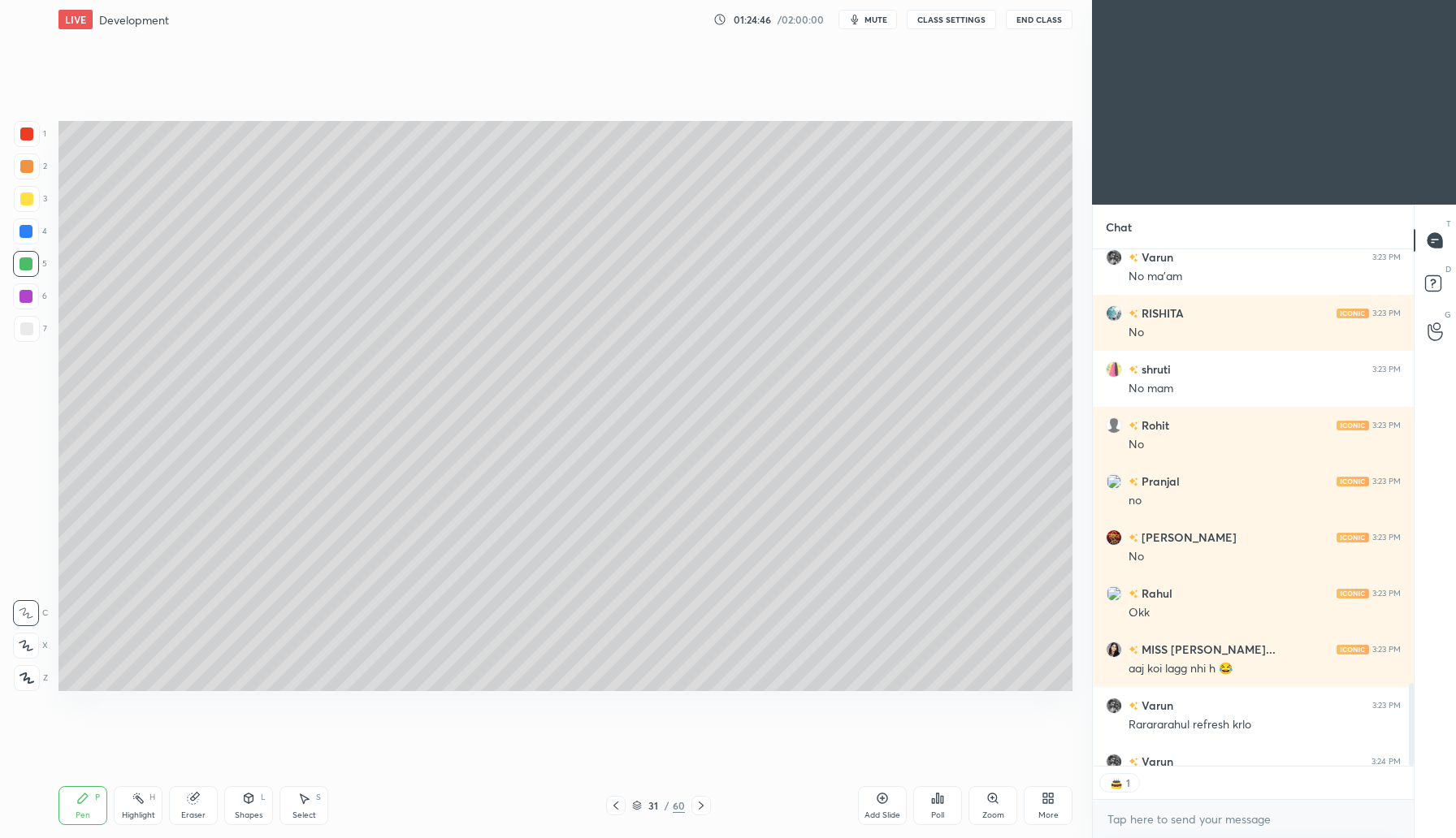
scroll to position [6, 6]
drag, startPoint x: 191, startPoint y: 804, endPoint x: 231, endPoint y: 752, distance: 65.6
click at [193, 802] on icon at bounding box center [192, 798] width 11 height 11
drag, startPoint x: 83, startPoint y: 805, endPoint x: 107, endPoint y: 771, distance: 41.6
click at [83, 805] on div "Pen P" at bounding box center [83, 805] width 49 height 39
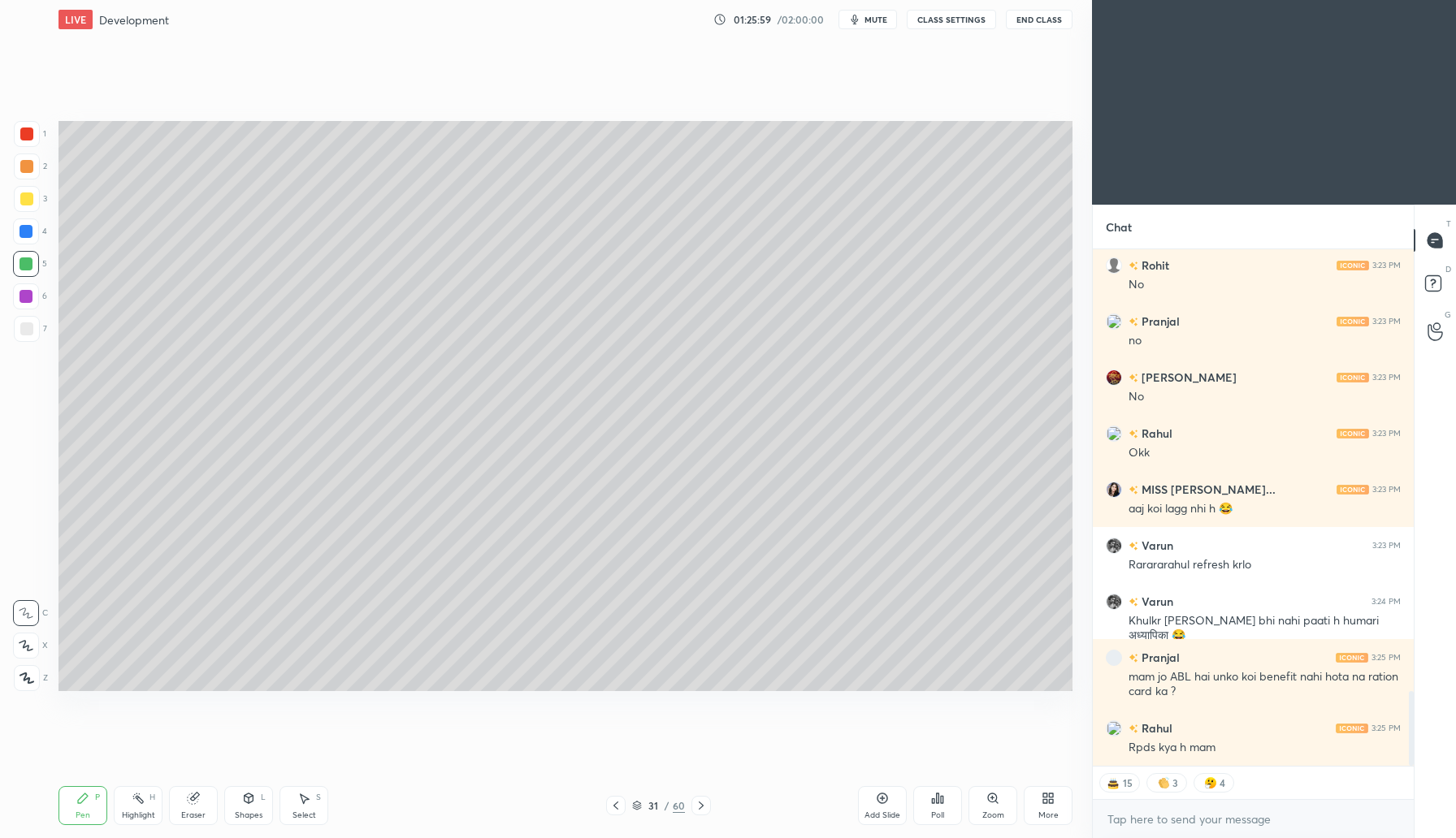
scroll to position [3101, 0]
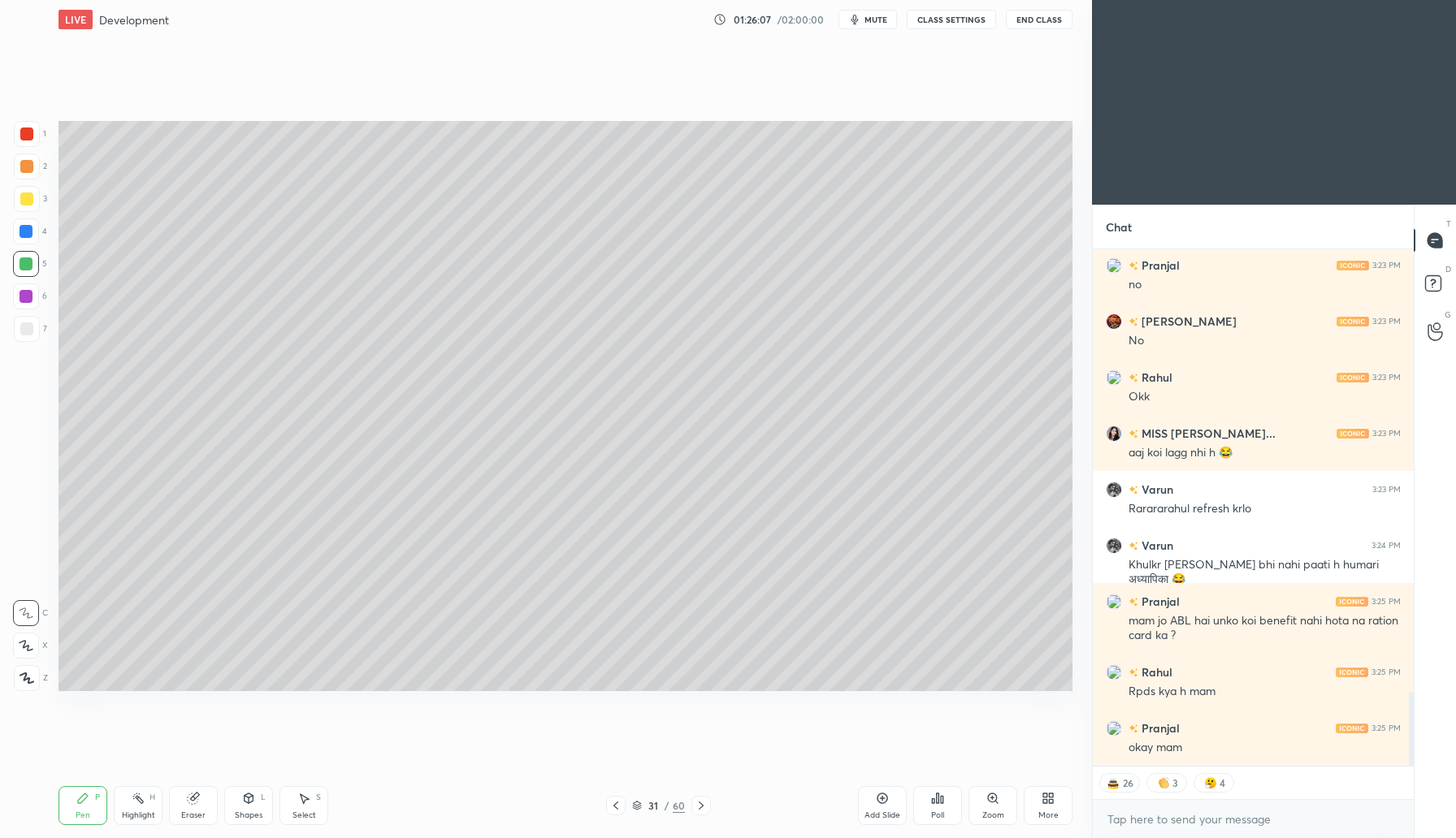
click at [876, 803] on icon at bounding box center [882, 798] width 13 height 13
click at [28, 162] on div at bounding box center [27, 166] width 13 height 13
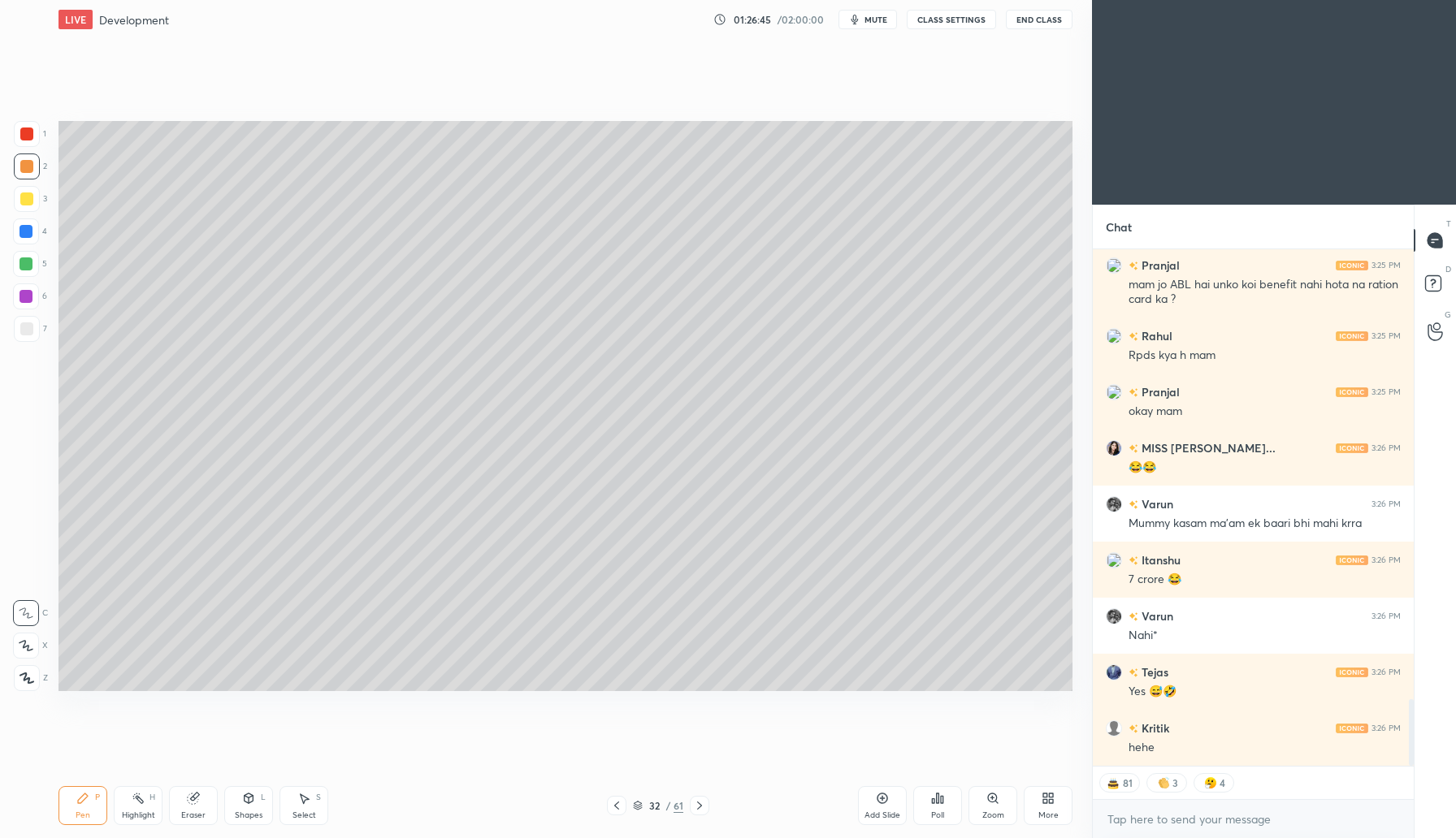
scroll to position [3494, 0]
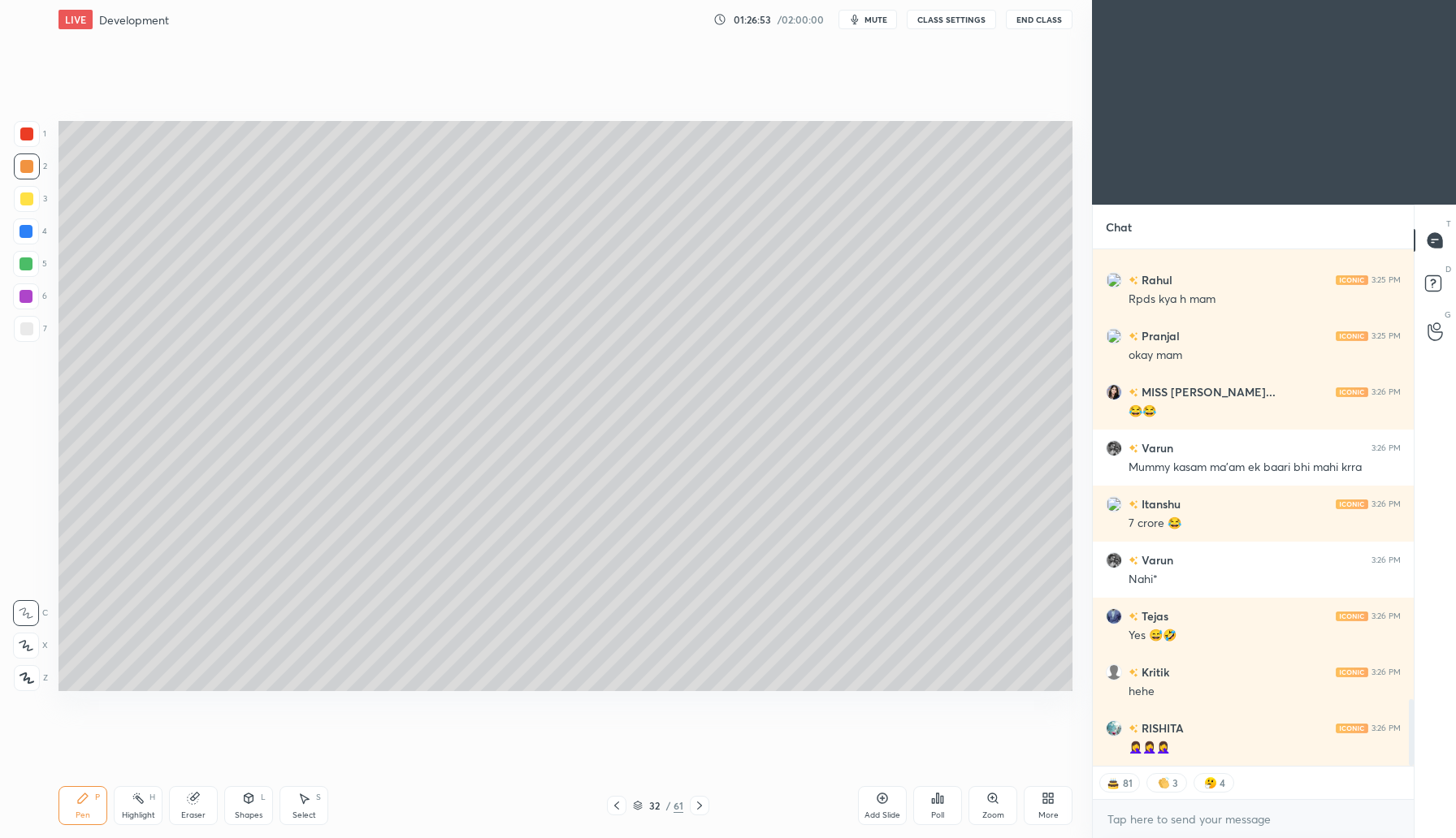
type textarea "x"
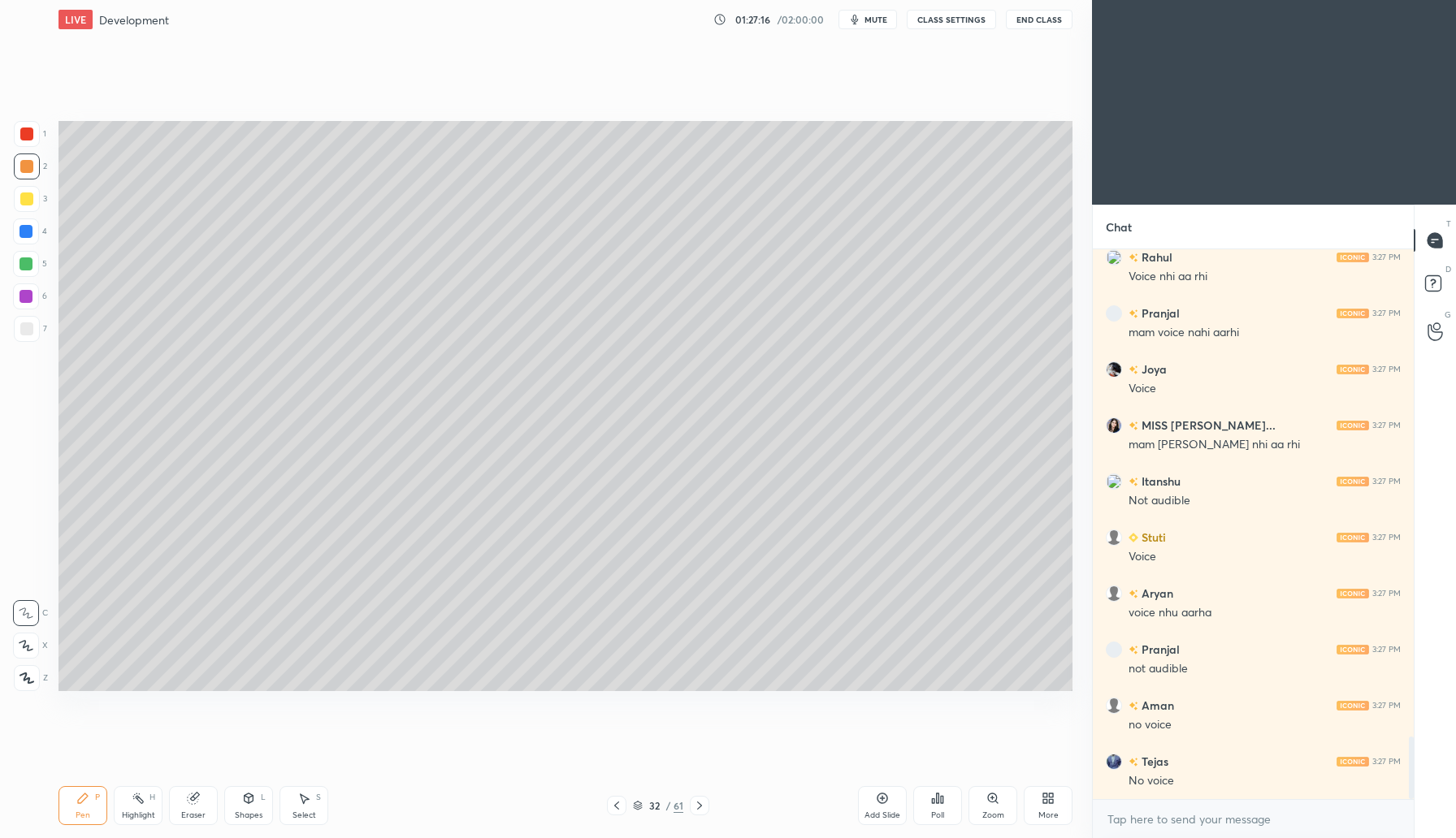
scroll to position [4259, 0]
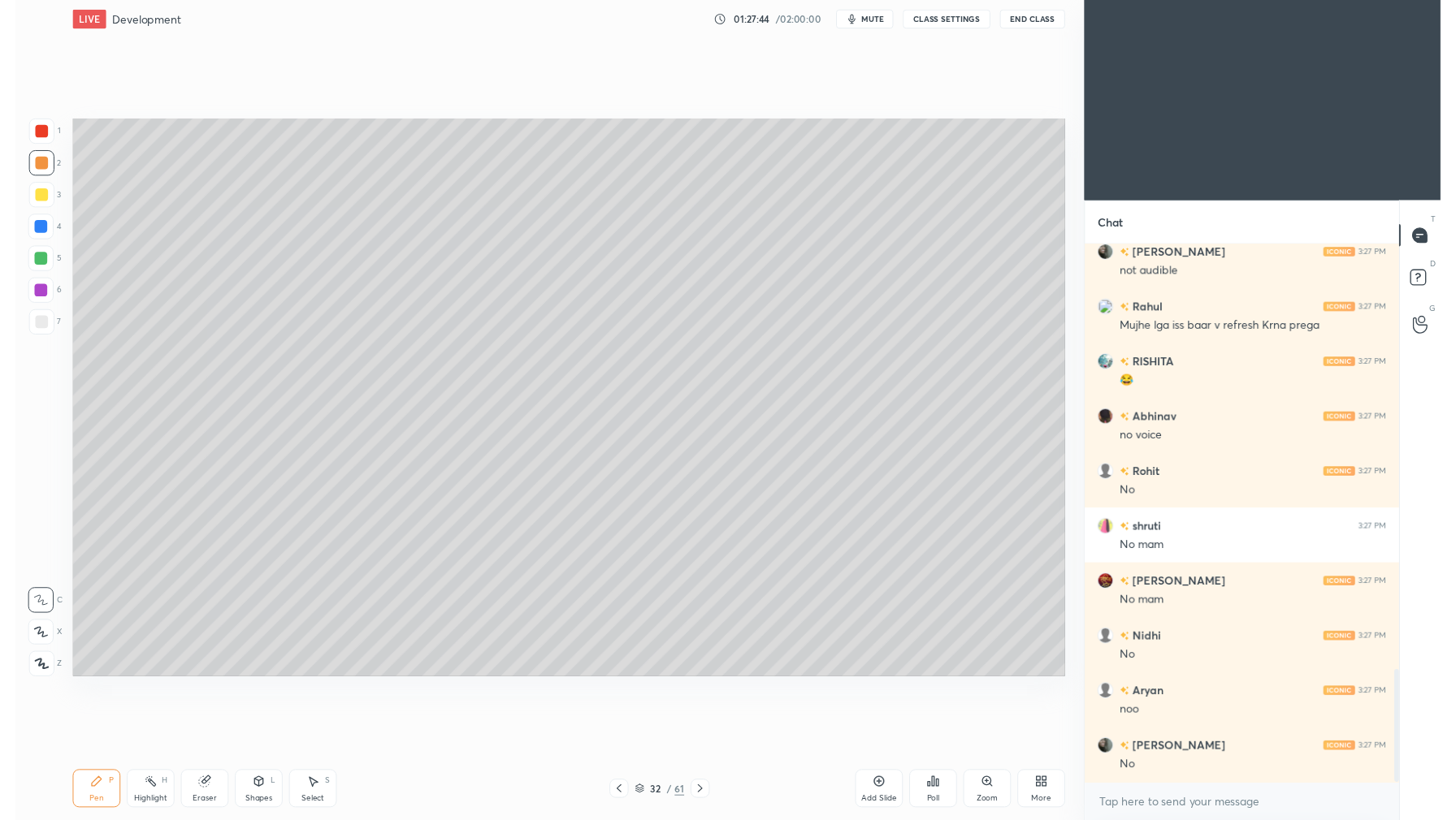
scroll to position [2070, 0]
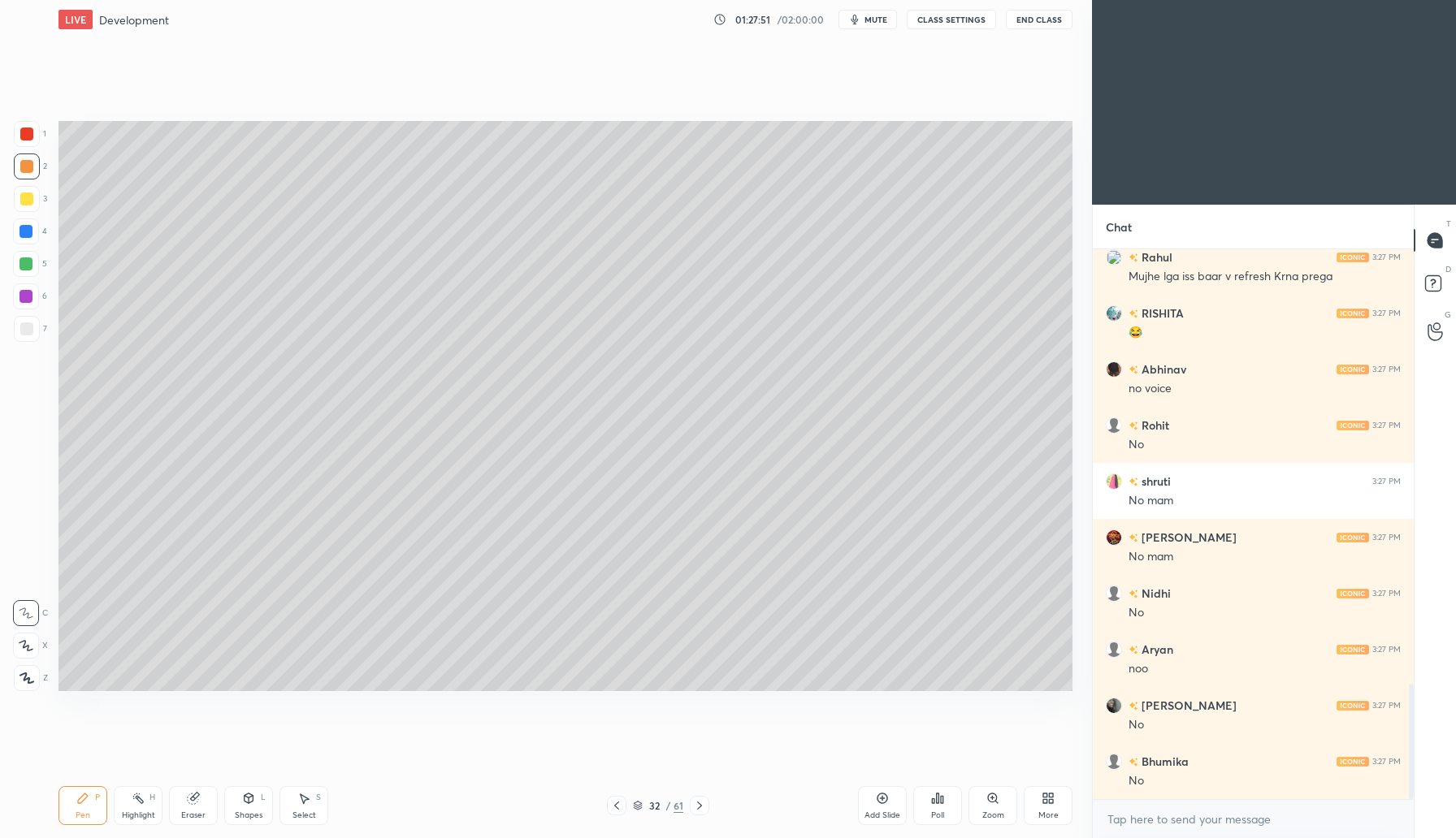
click at [867, 2] on div "LIVE Development 01:27:51 / 02:00:00 mute CLASS SETTINGS End Class" at bounding box center [565, 20] width 1014 height 39
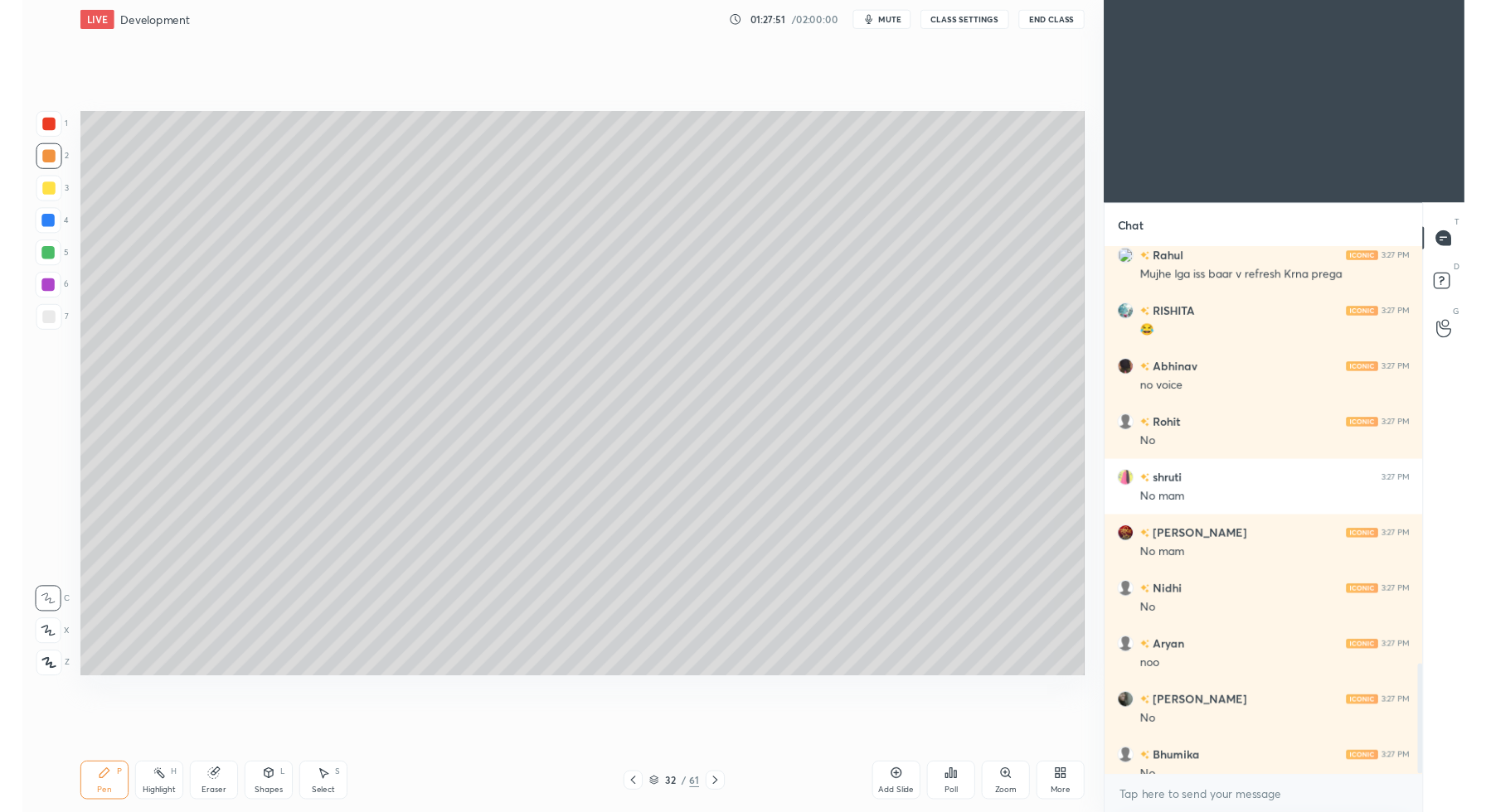
scroll to position [82189, 81891]
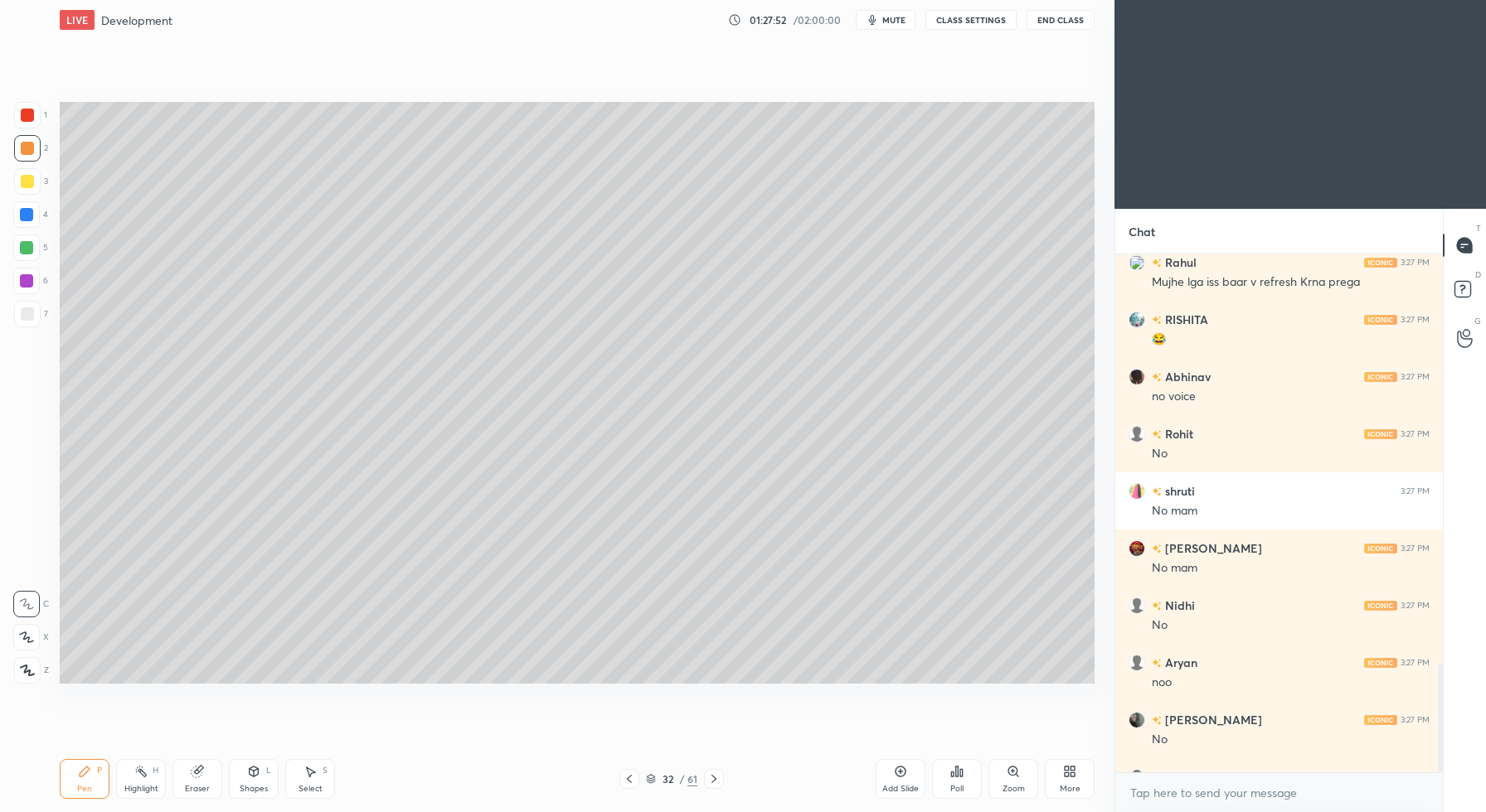
click at [889, 24] on span "mute" at bounding box center [894, 20] width 23 height 12
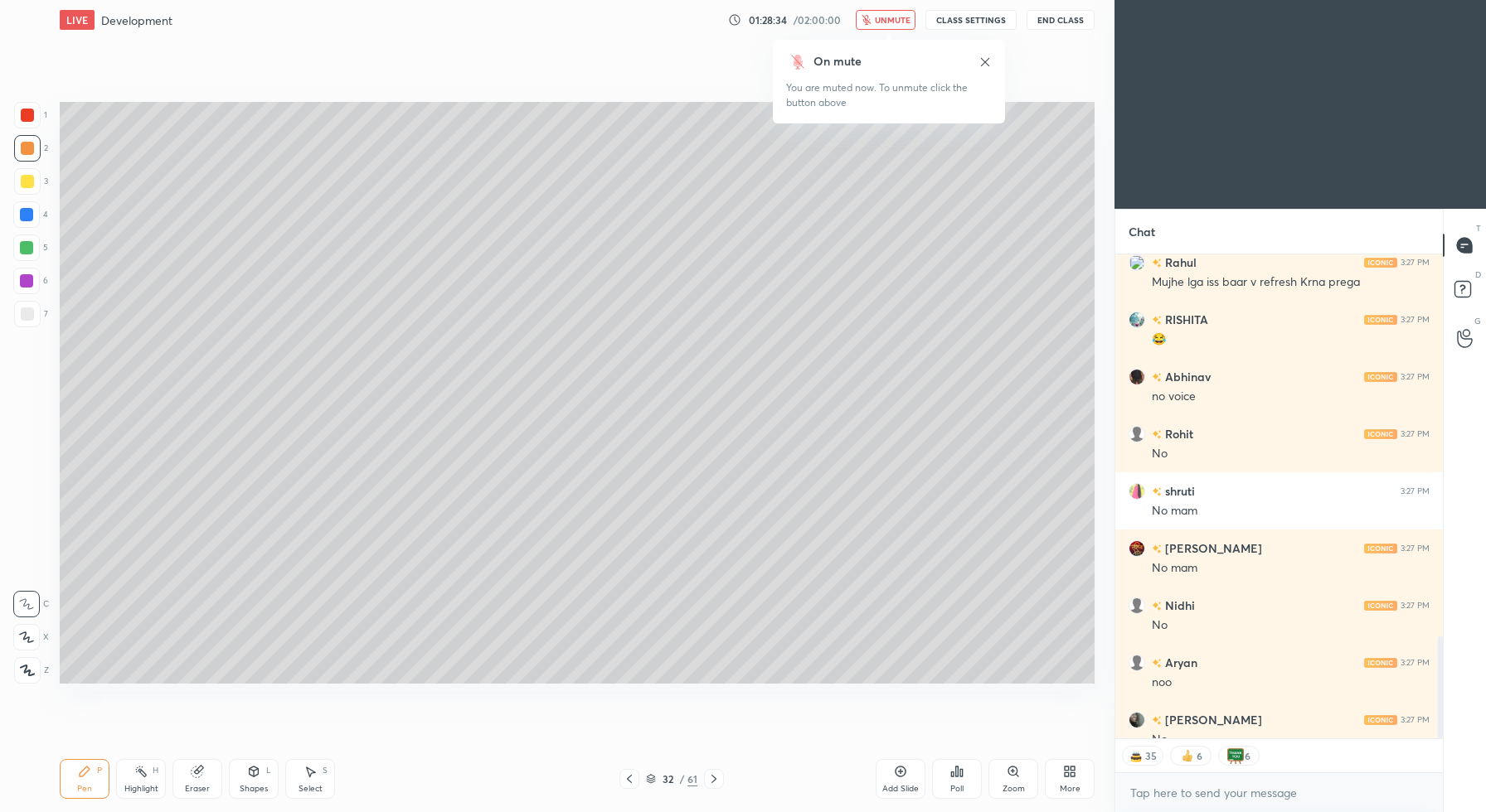
scroll to position [2247, 0]
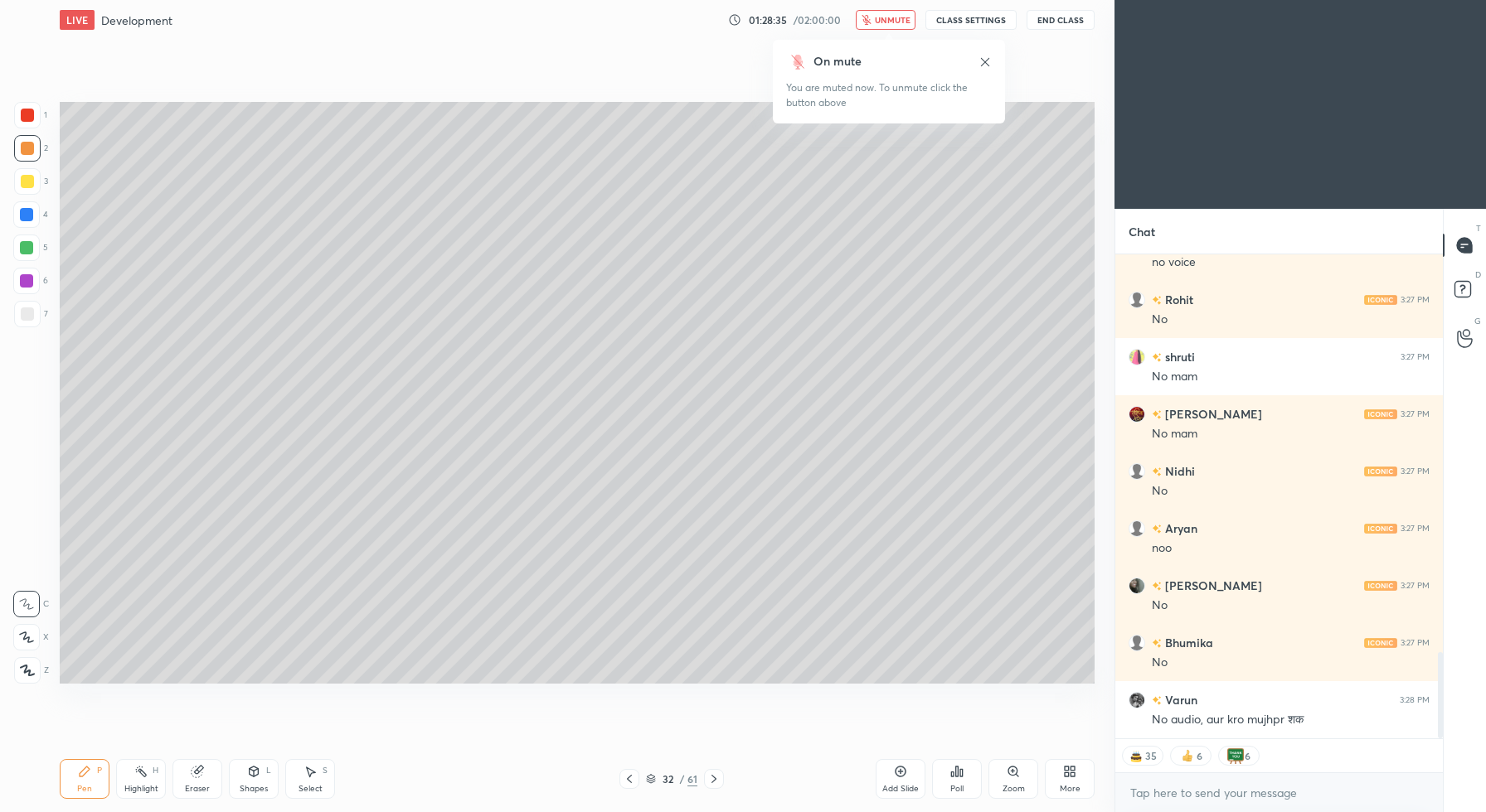
click at [983, 62] on icon at bounding box center [985, 62] width 13 height 13
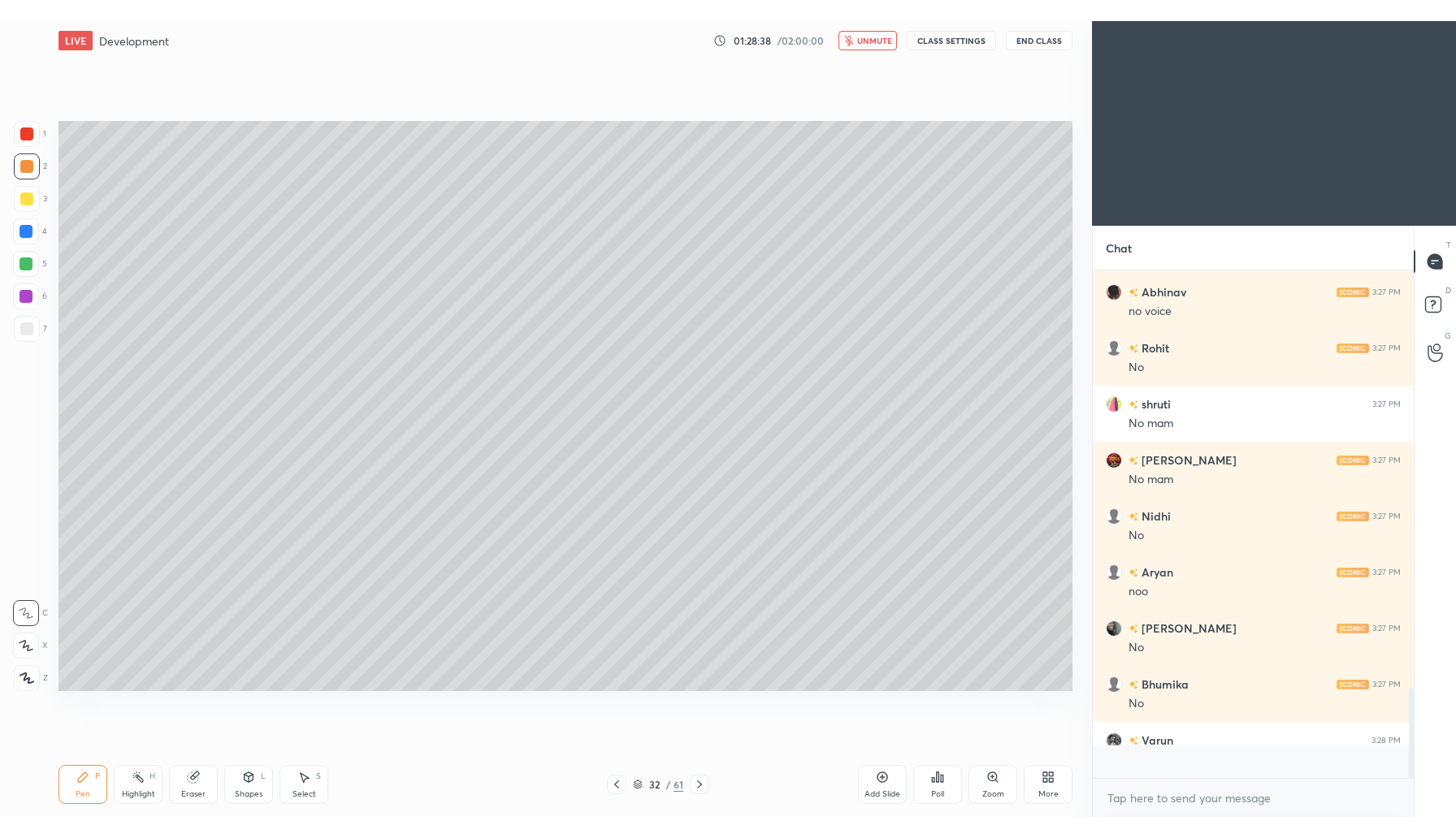
scroll to position [6, 6]
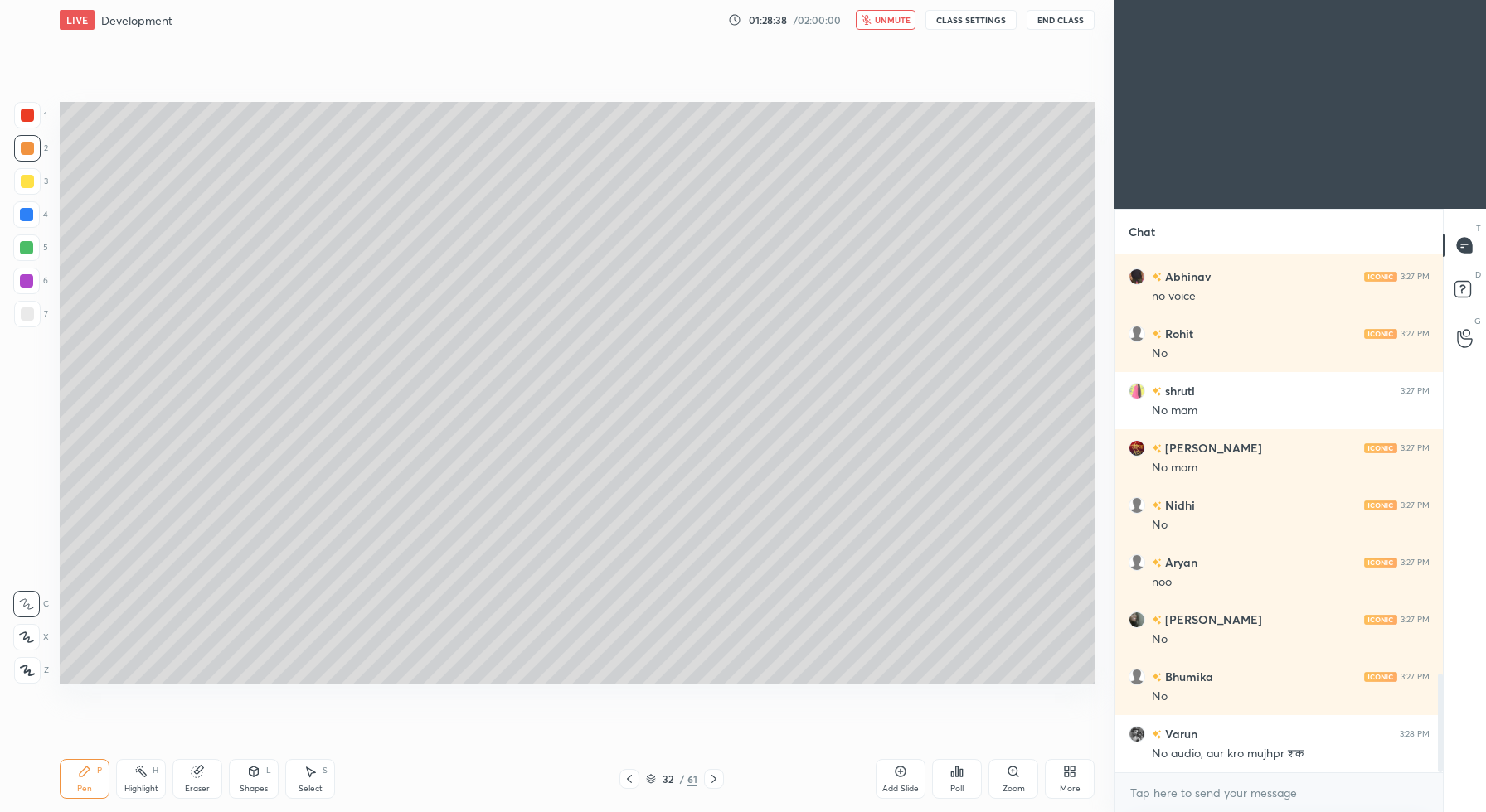
click at [866, 14] on button "unmute" at bounding box center [886, 20] width 60 height 20
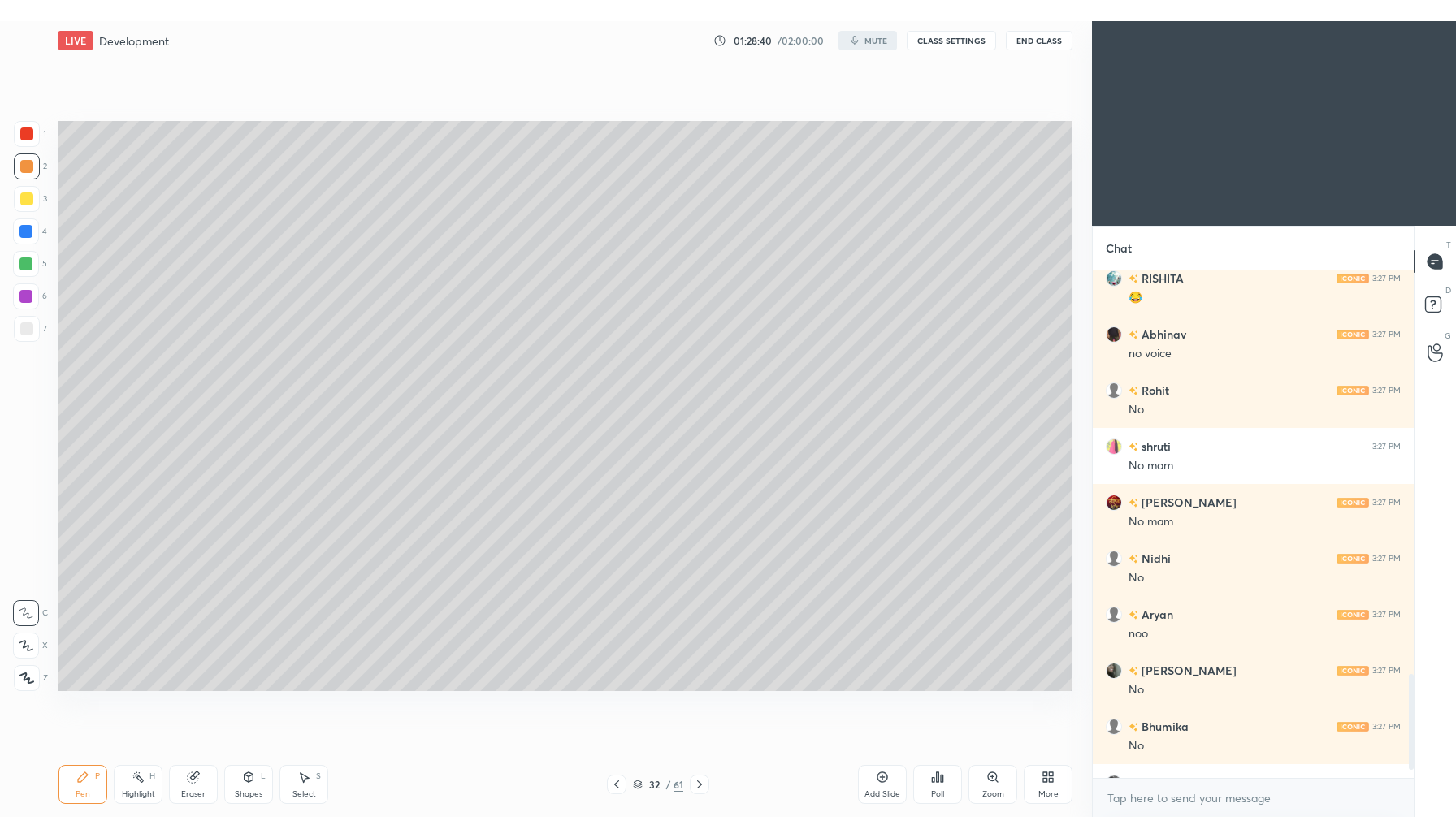
scroll to position [2126, 0]
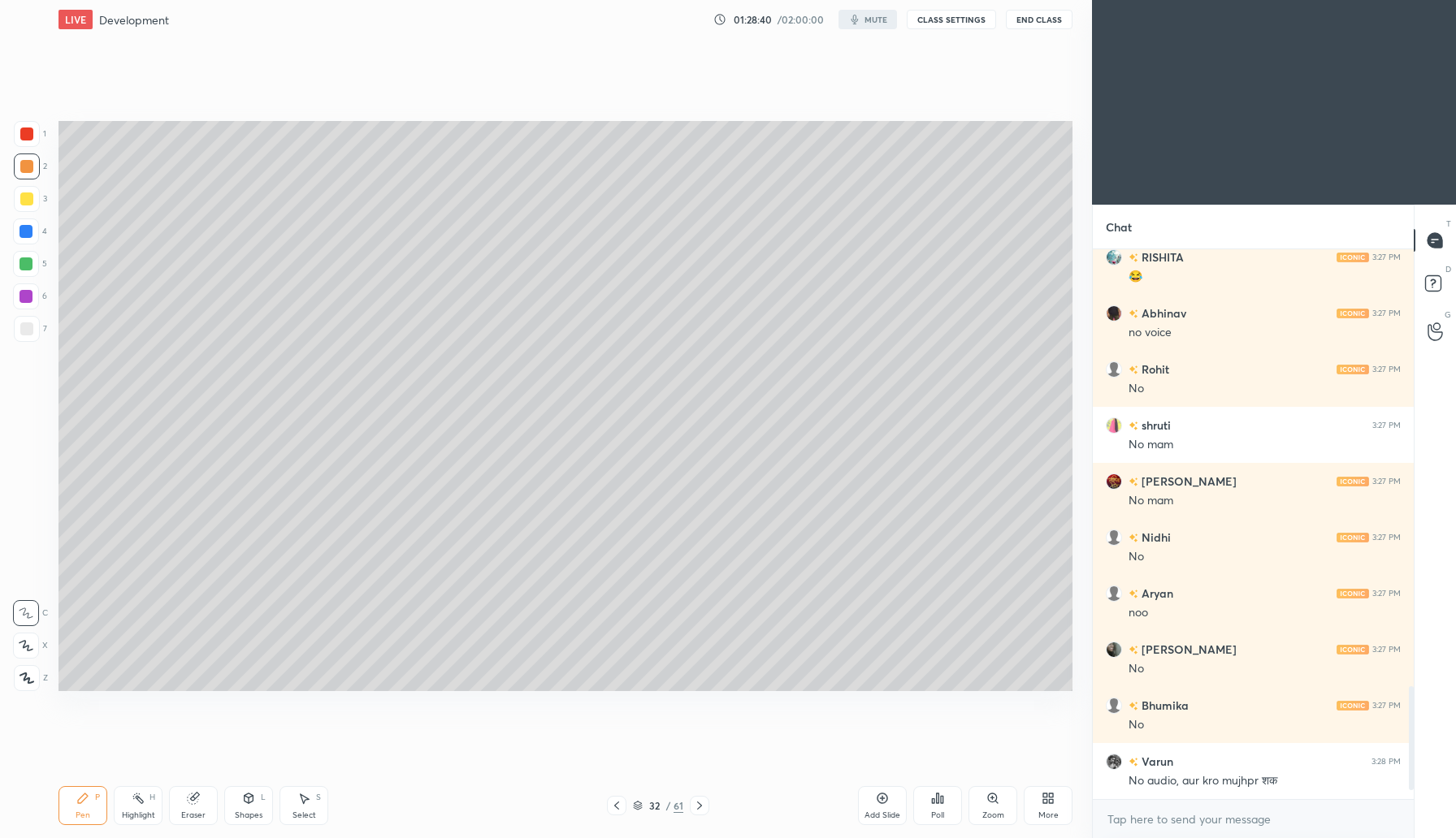
type textarea "x"
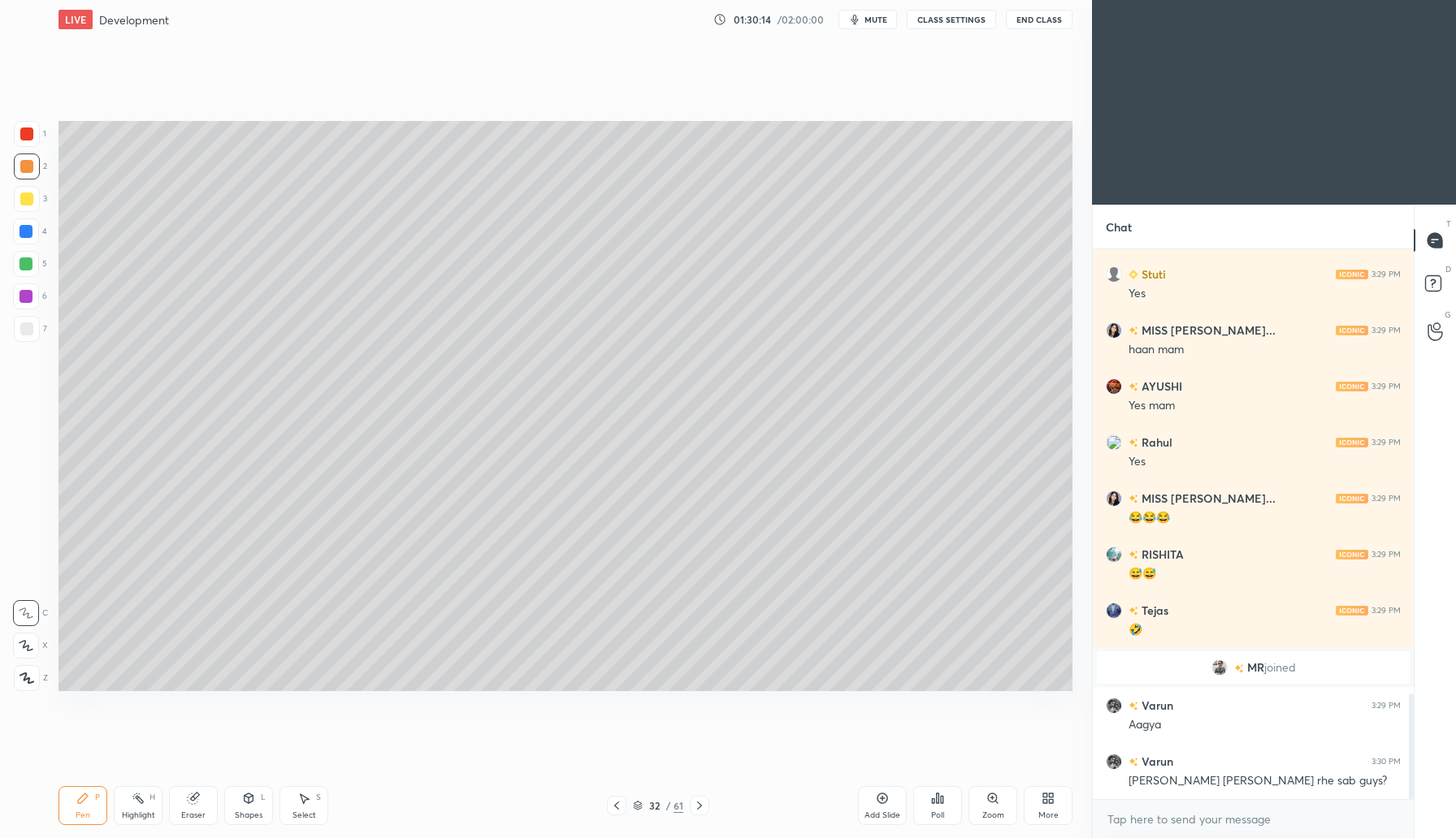
scroll to position [2360, 0]
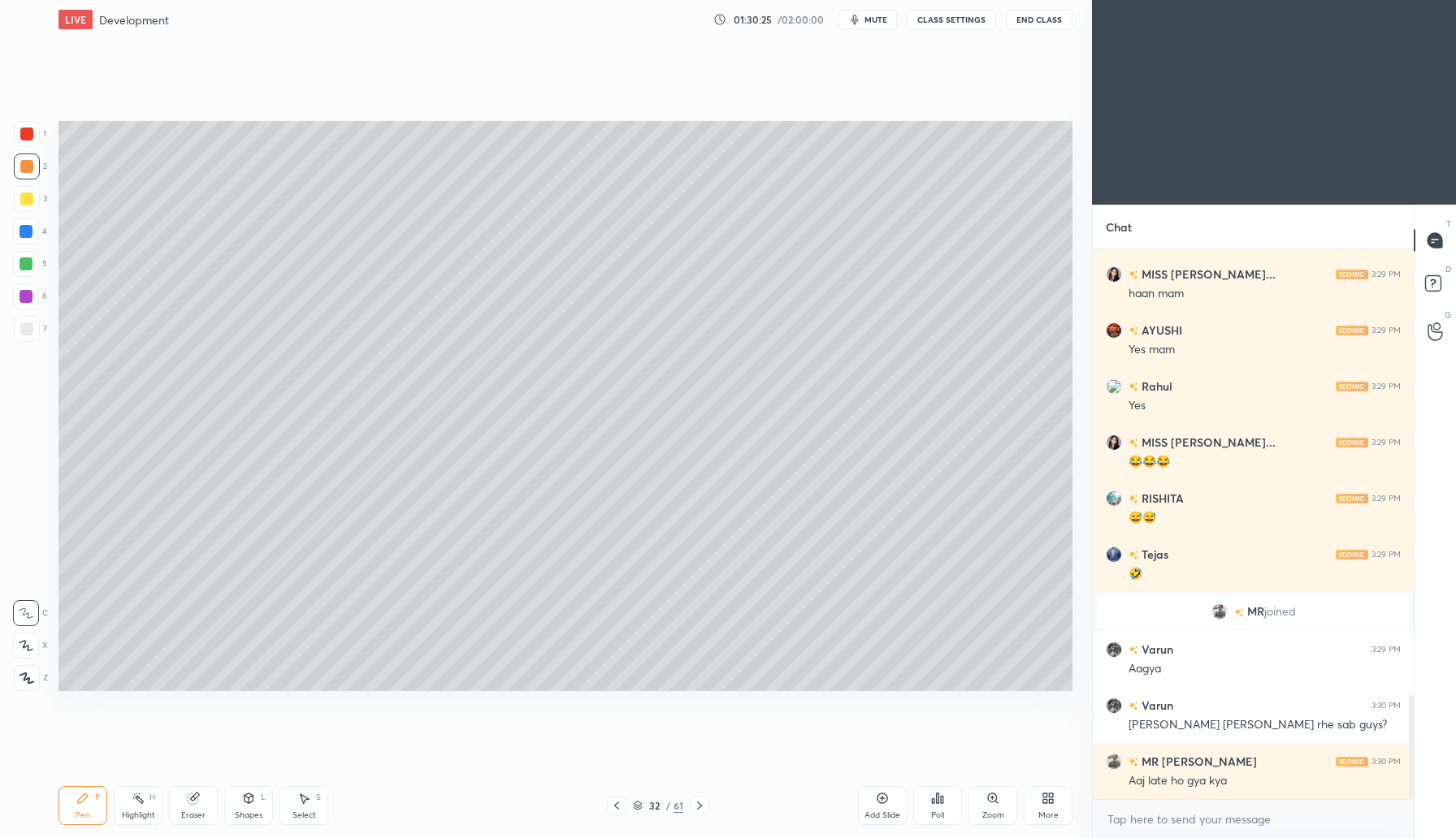
click at [200, 794] on div "Eraser" at bounding box center [193, 805] width 49 height 39
click at [86, 792] on icon at bounding box center [83, 798] width 13 height 13
click at [27, 644] on icon at bounding box center [26, 646] width 15 height 11
click at [193, 799] on icon at bounding box center [192, 798] width 11 height 11
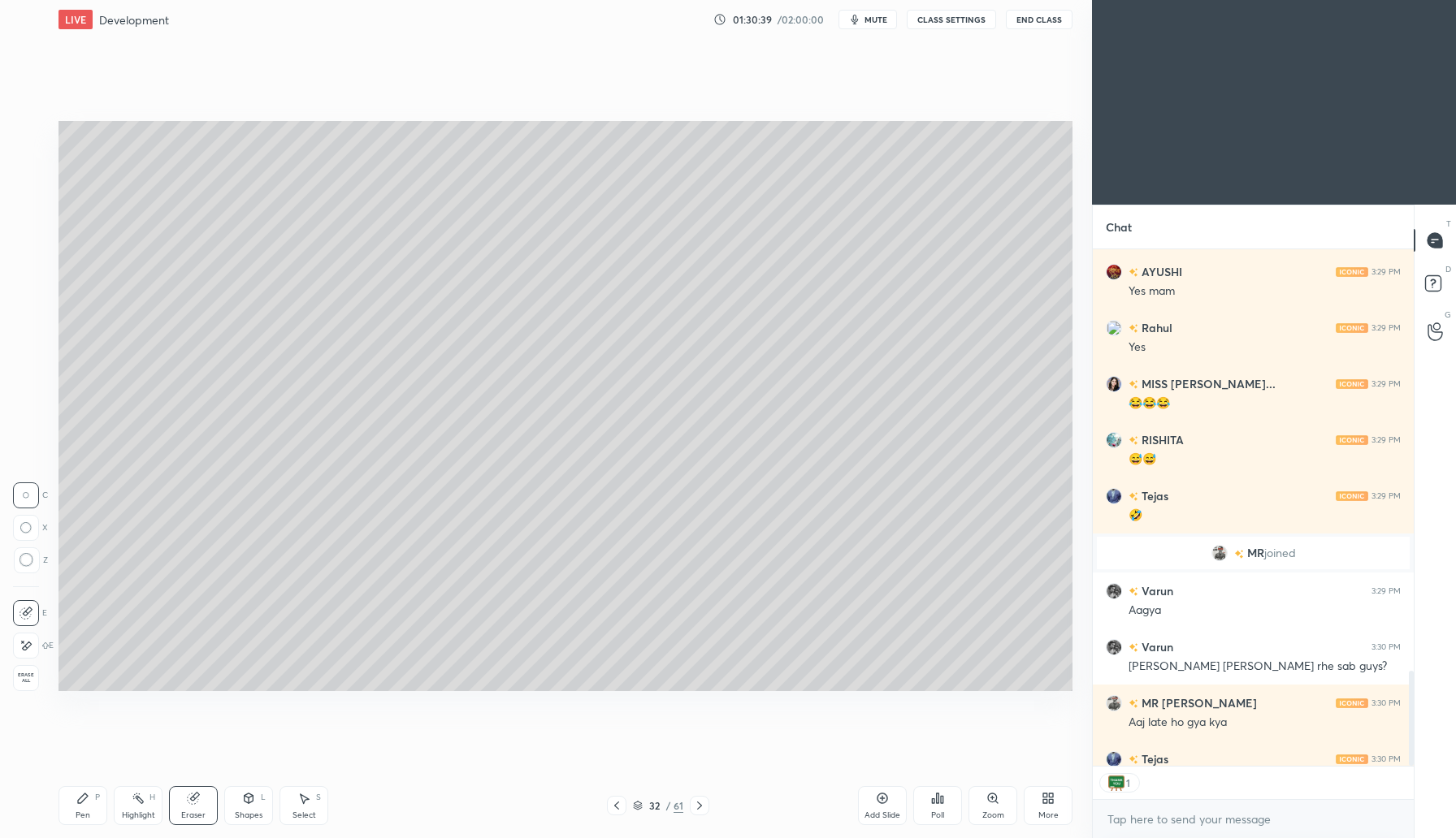
scroll to position [6, 6]
drag, startPoint x: 77, startPoint y: 806, endPoint x: 73, endPoint y: 724, distance: 82.1
click at [80, 801] on div "Pen P" at bounding box center [83, 805] width 49 height 39
click at [30, 608] on icon at bounding box center [26, 613] width 15 height 11
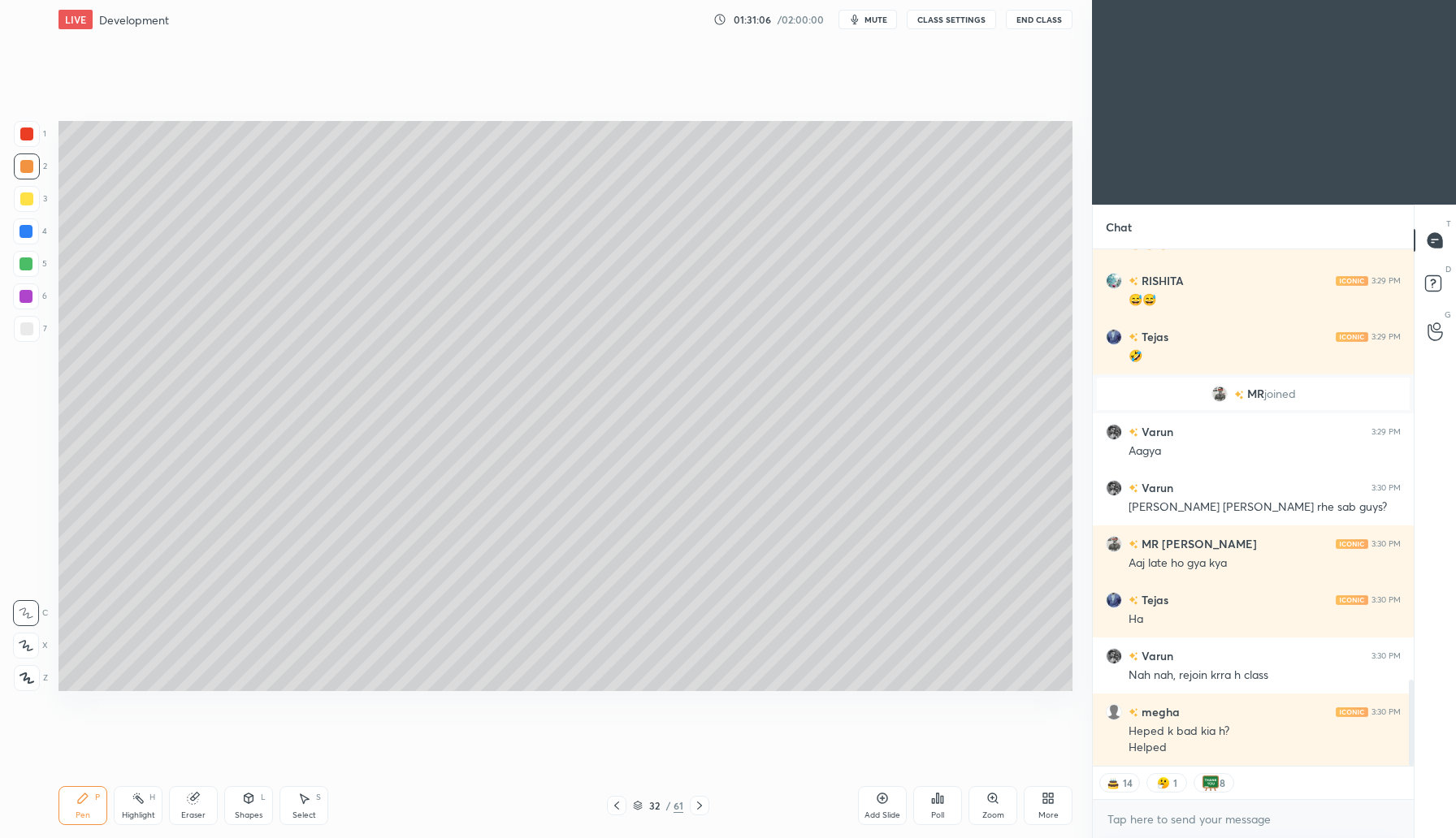
scroll to position [2545, 0]
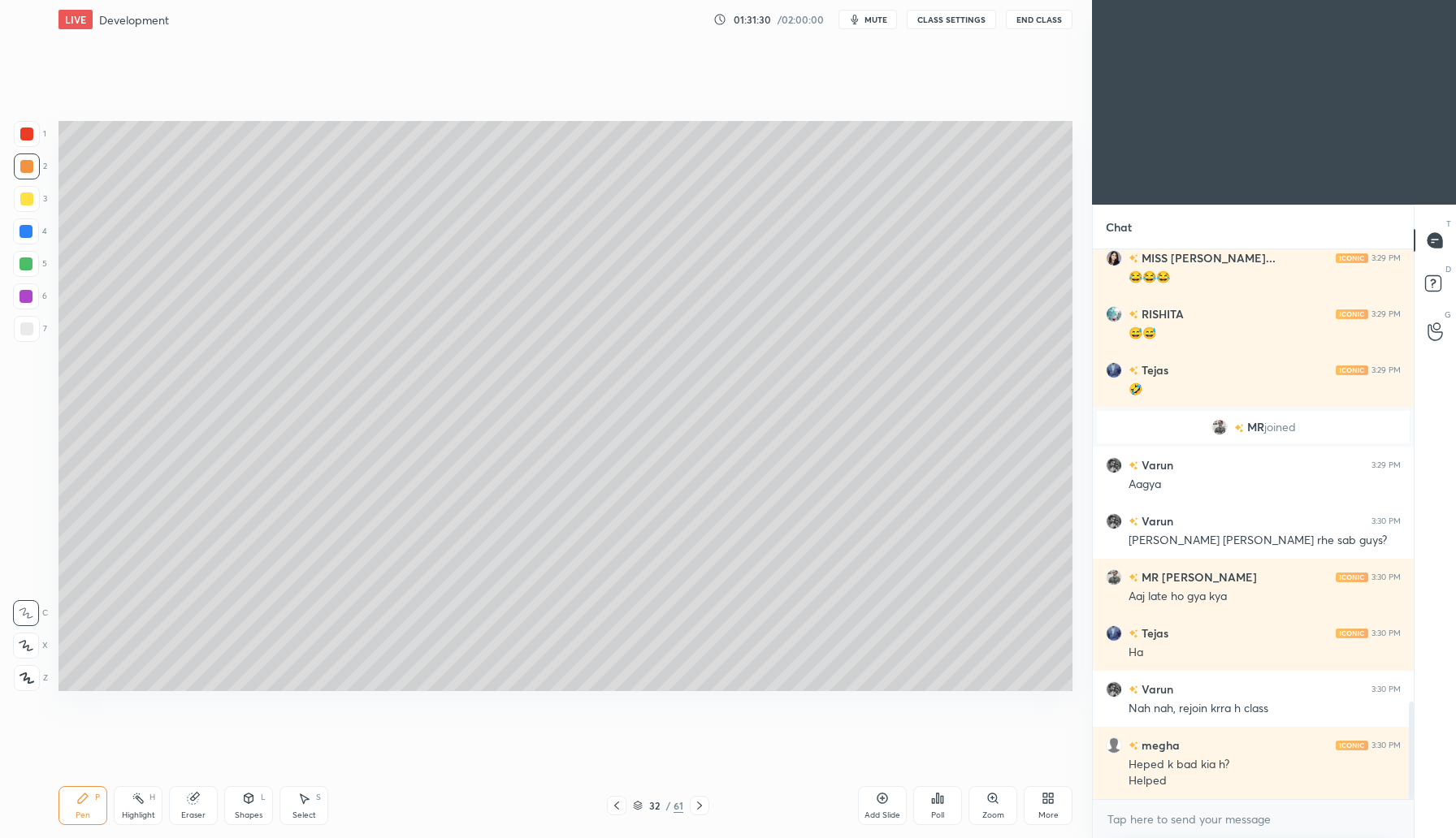
drag, startPoint x: 185, startPoint y: 806, endPoint x: 190, endPoint y: 798, distance: 9.4
click at [187, 805] on div "Eraser" at bounding box center [193, 805] width 49 height 39
click at [78, 792] on icon at bounding box center [83, 798] width 13 height 13
drag, startPoint x: 883, startPoint y: 805, endPoint x: 891, endPoint y: 776, distance: 30.1
click at [884, 804] on div "Add Slide" at bounding box center [882, 805] width 49 height 39
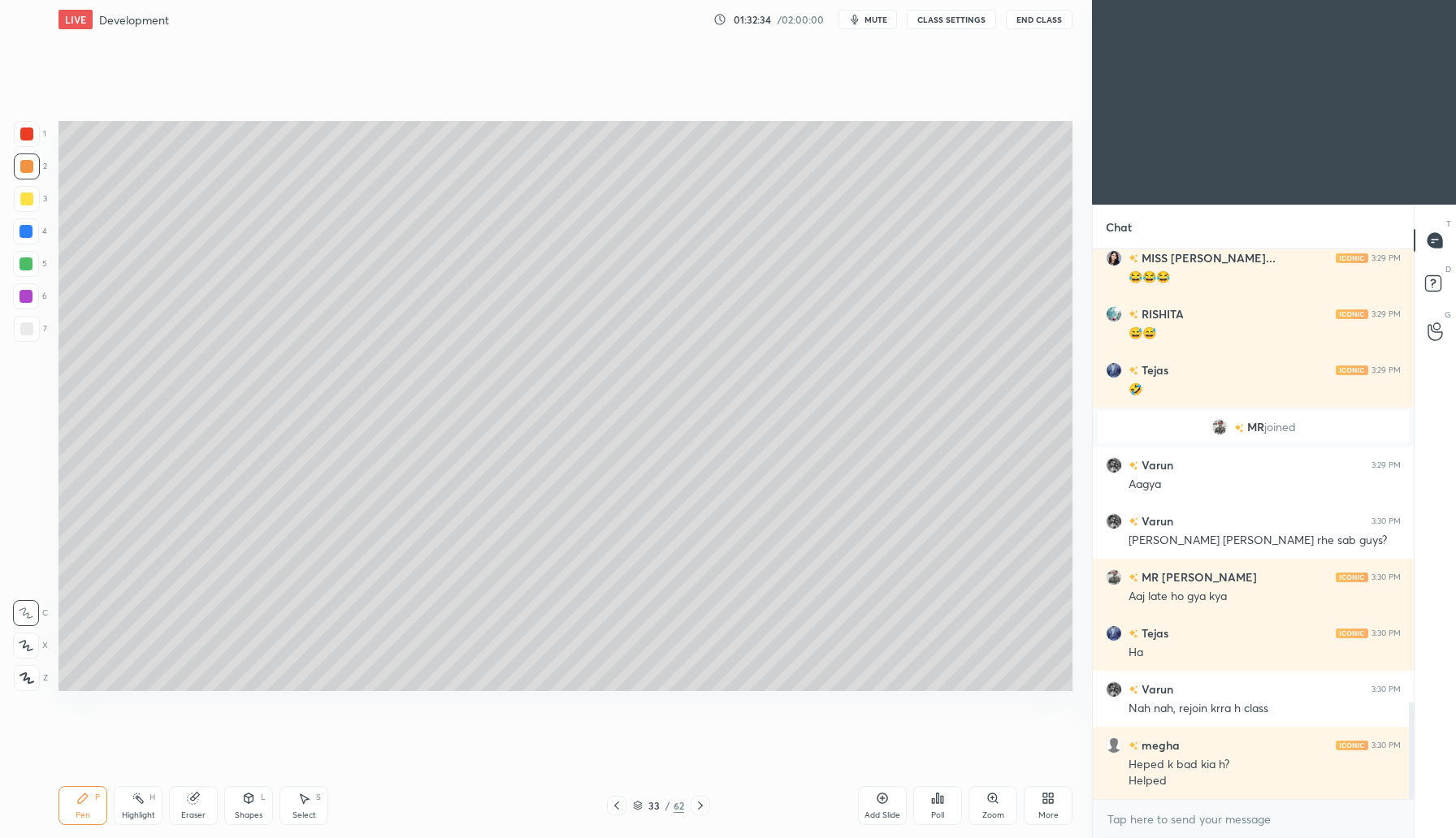
drag, startPoint x: 29, startPoint y: 200, endPoint x: 51, endPoint y: 185, distance: 26.6
click at [33, 199] on div at bounding box center [27, 199] width 26 height 26
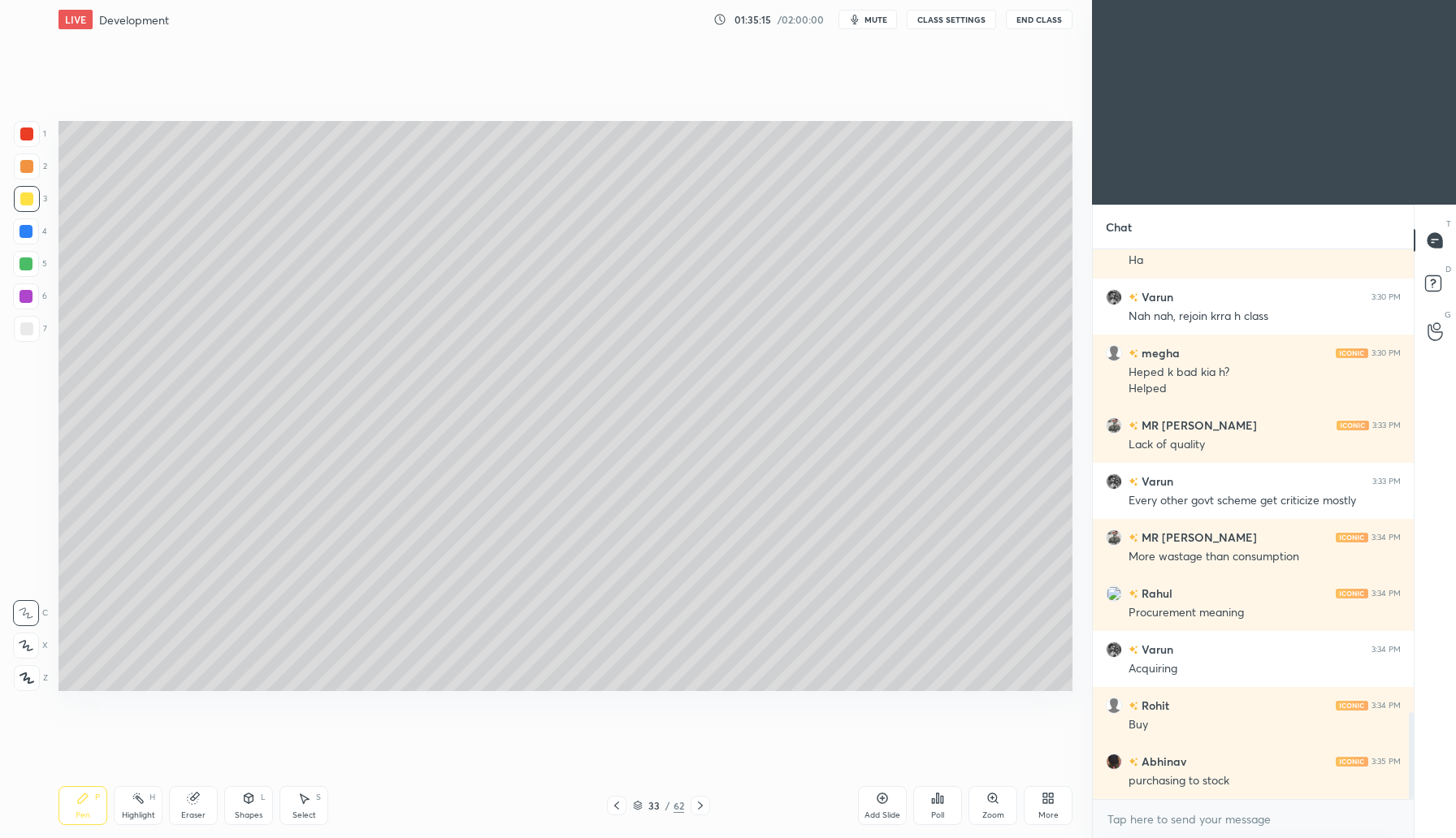
scroll to position [2993, 0]
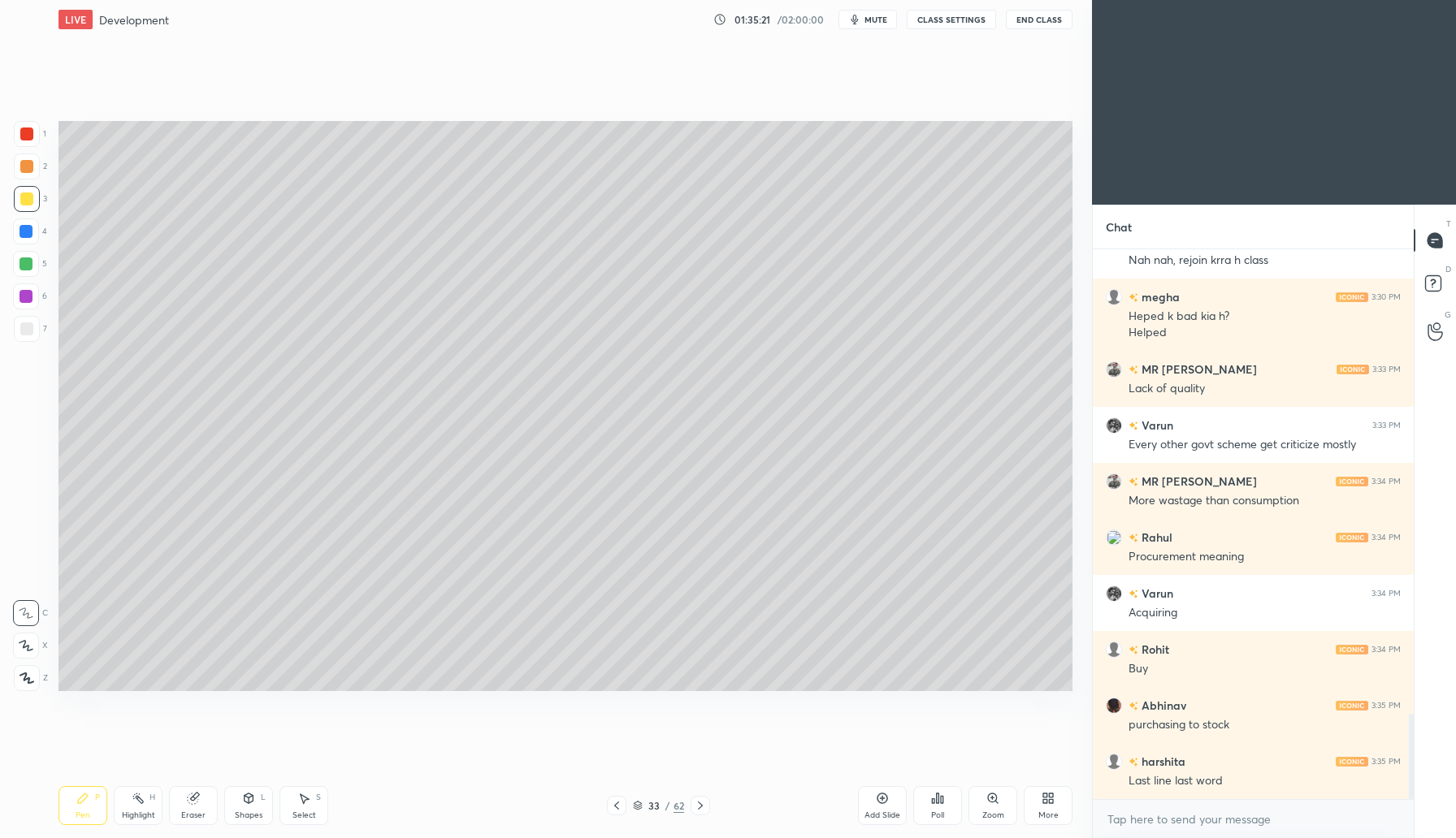
drag, startPoint x: 195, startPoint y: 802, endPoint x: 270, endPoint y: 774, distance: 80.1
click at [197, 800] on icon at bounding box center [193, 798] width 13 height 13
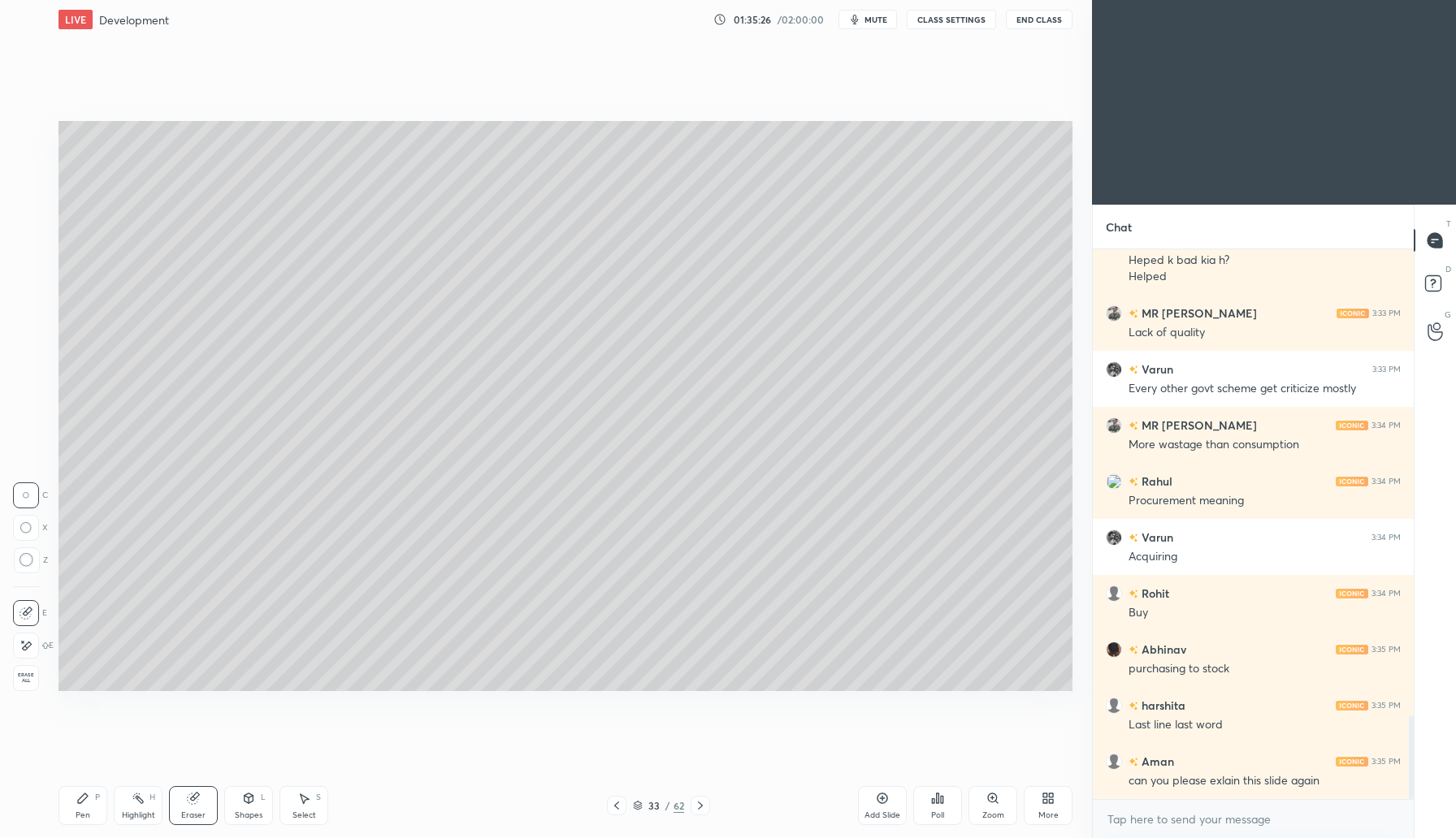
drag, startPoint x: 92, startPoint y: 796, endPoint x: 143, endPoint y: 740, distance: 75.7
click at [94, 795] on div "Pen P" at bounding box center [83, 805] width 49 height 39
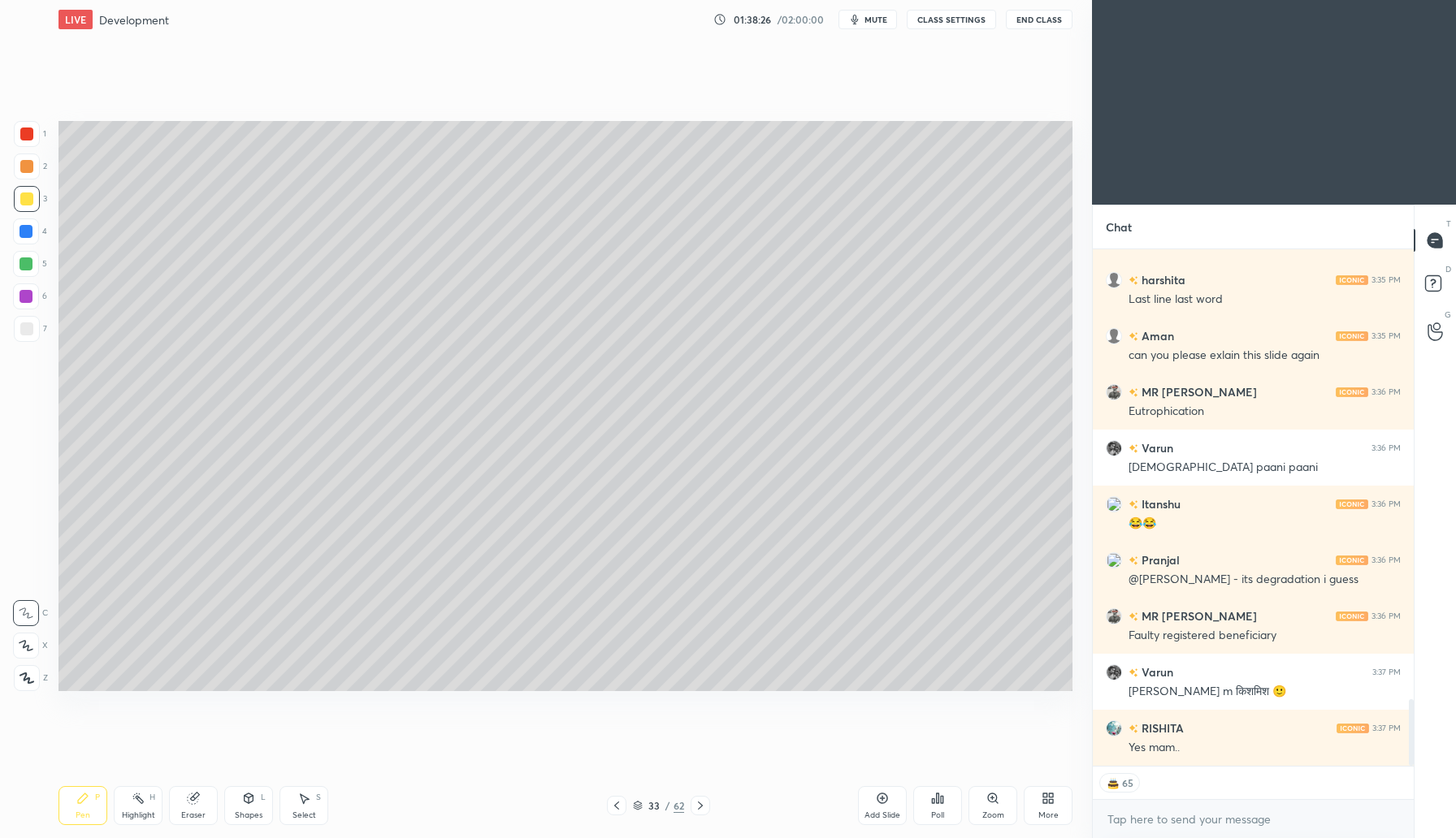
scroll to position [3531, 0]
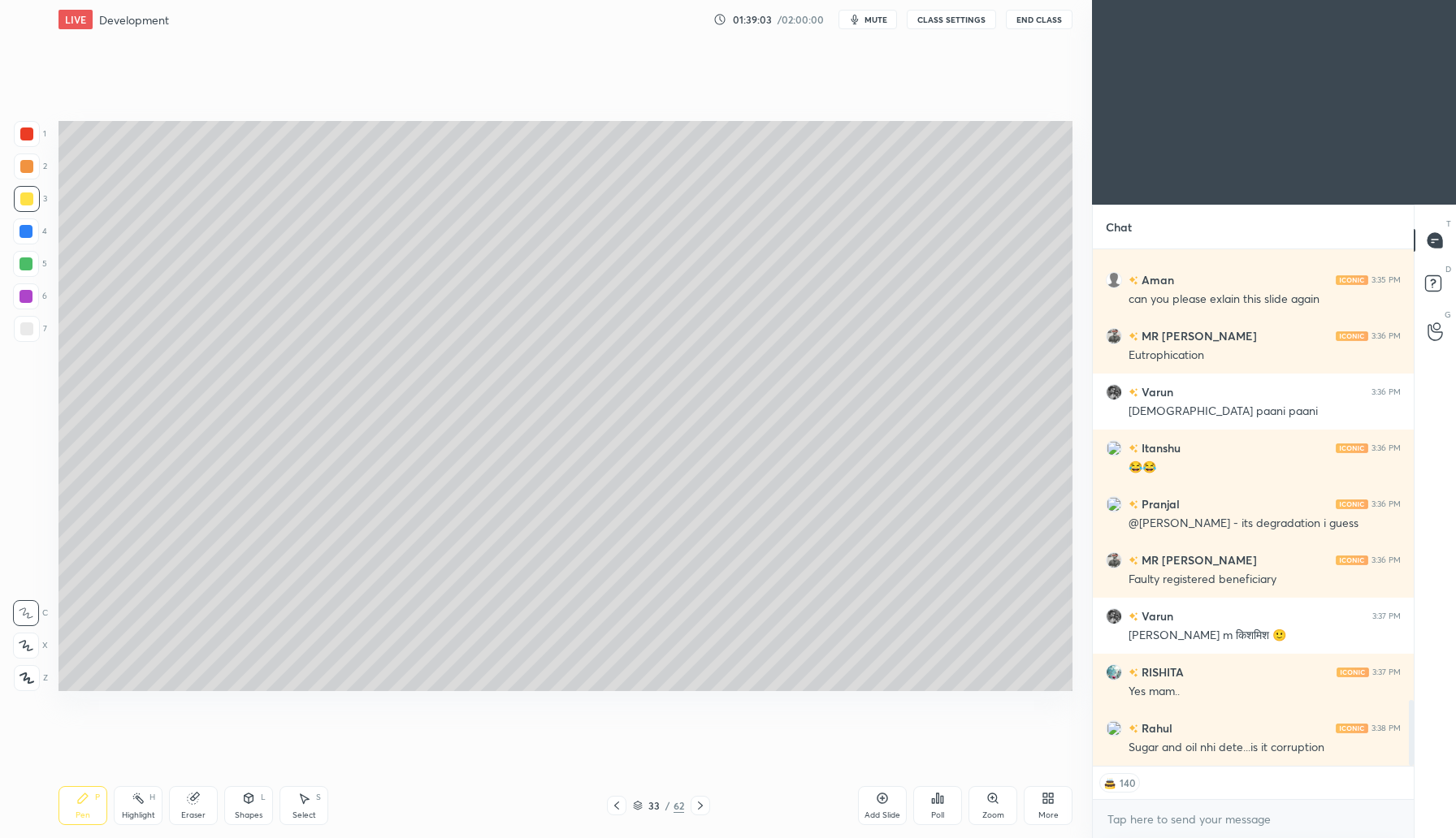
drag, startPoint x: 885, startPoint y: 805, endPoint x: 900, endPoint y: 801, distance: 15.5
click at [885, 805] on div "Add Slide" at bounding box center [882, 805] width 49 height 39
drag, startPoint x: 28, startPoint y: 169, endPoint x: 38, endPoint y: 156, distance: 16.4
click at [29, 166] on div at bounding box center [27, 166] width 13 height 13
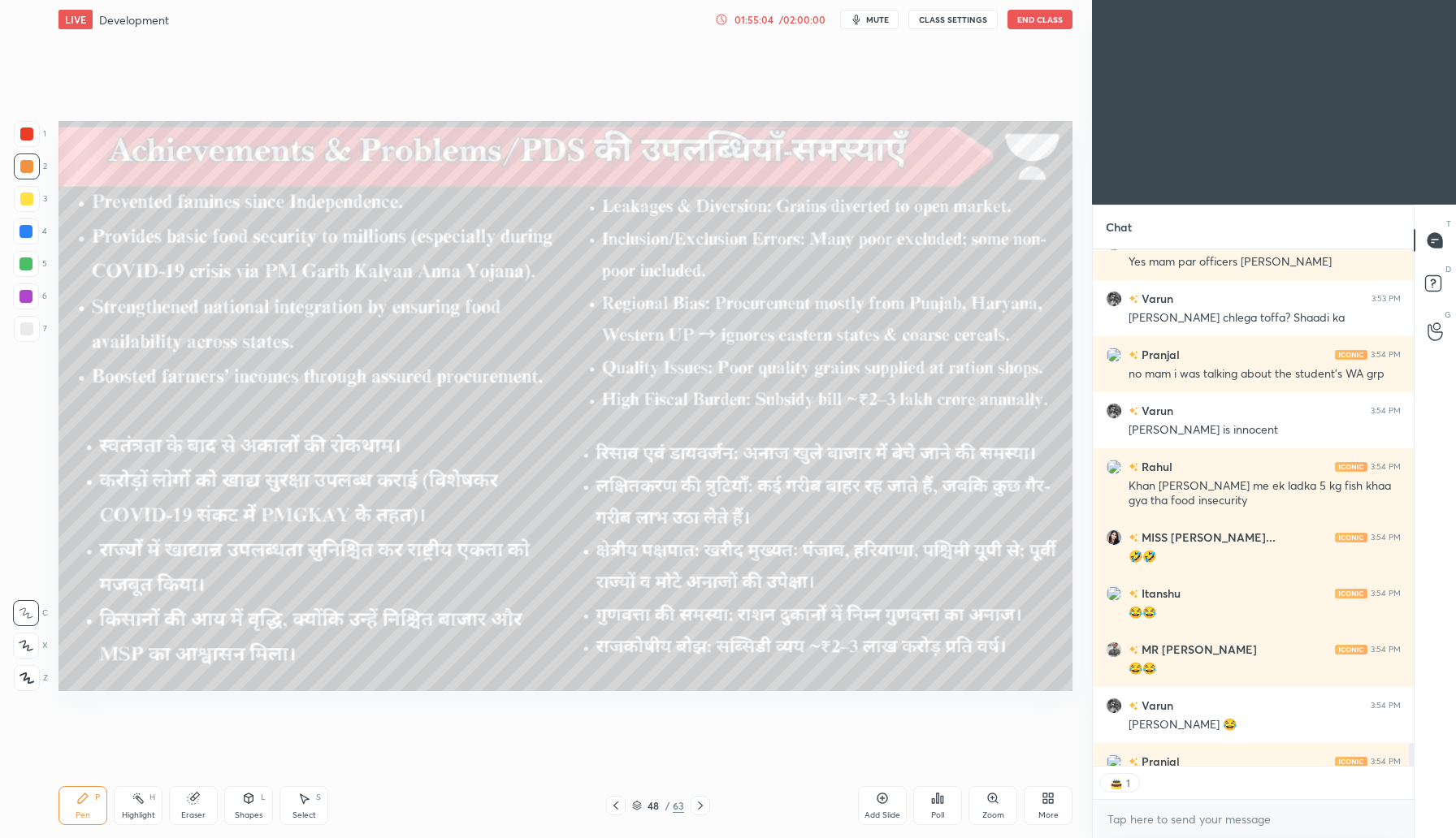
scroll to position [6, 6]
click at [723, 18] on icon at bounding box center [722, 20] width 13 height 13
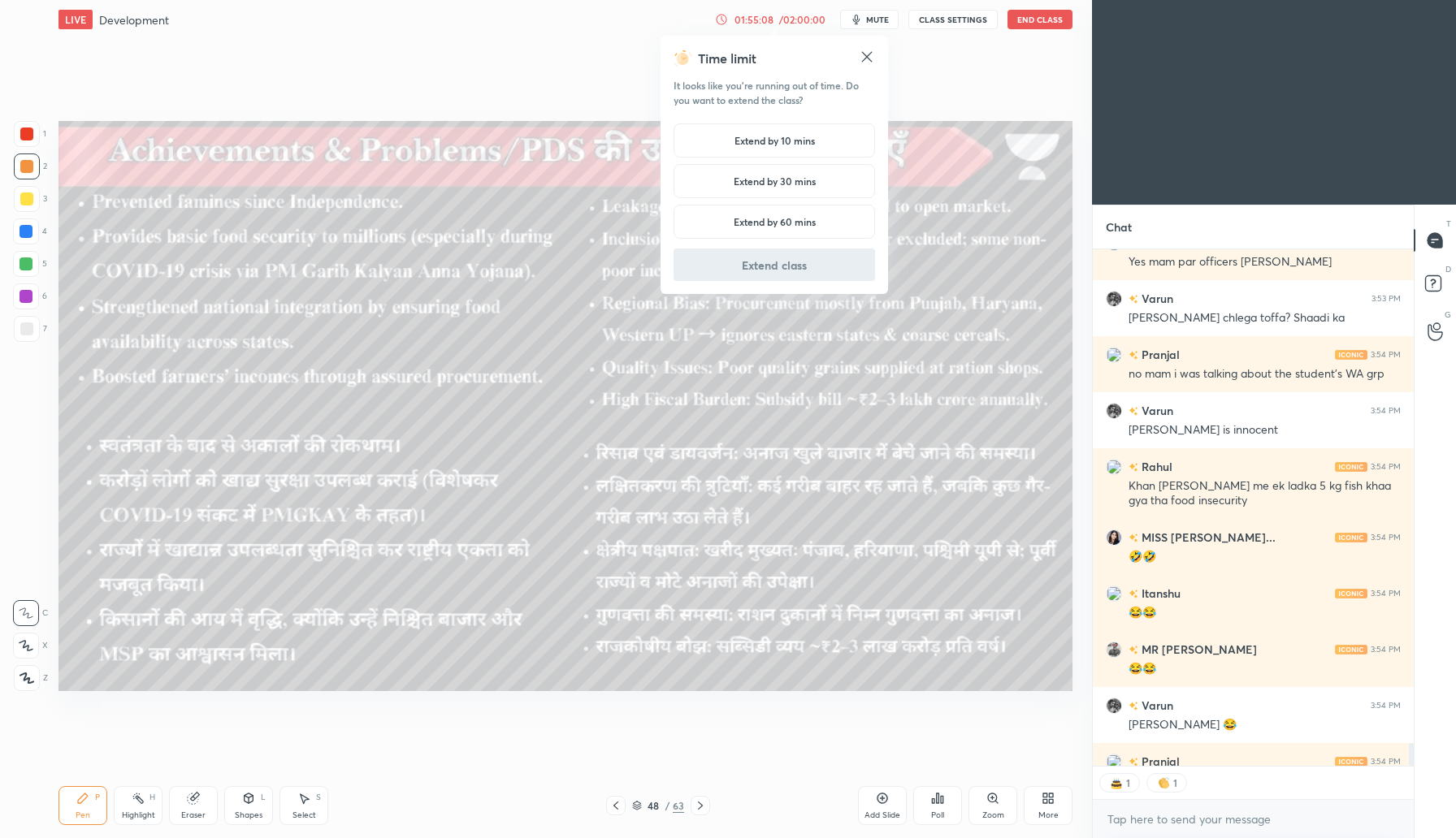
scroll to position [12204, 0]
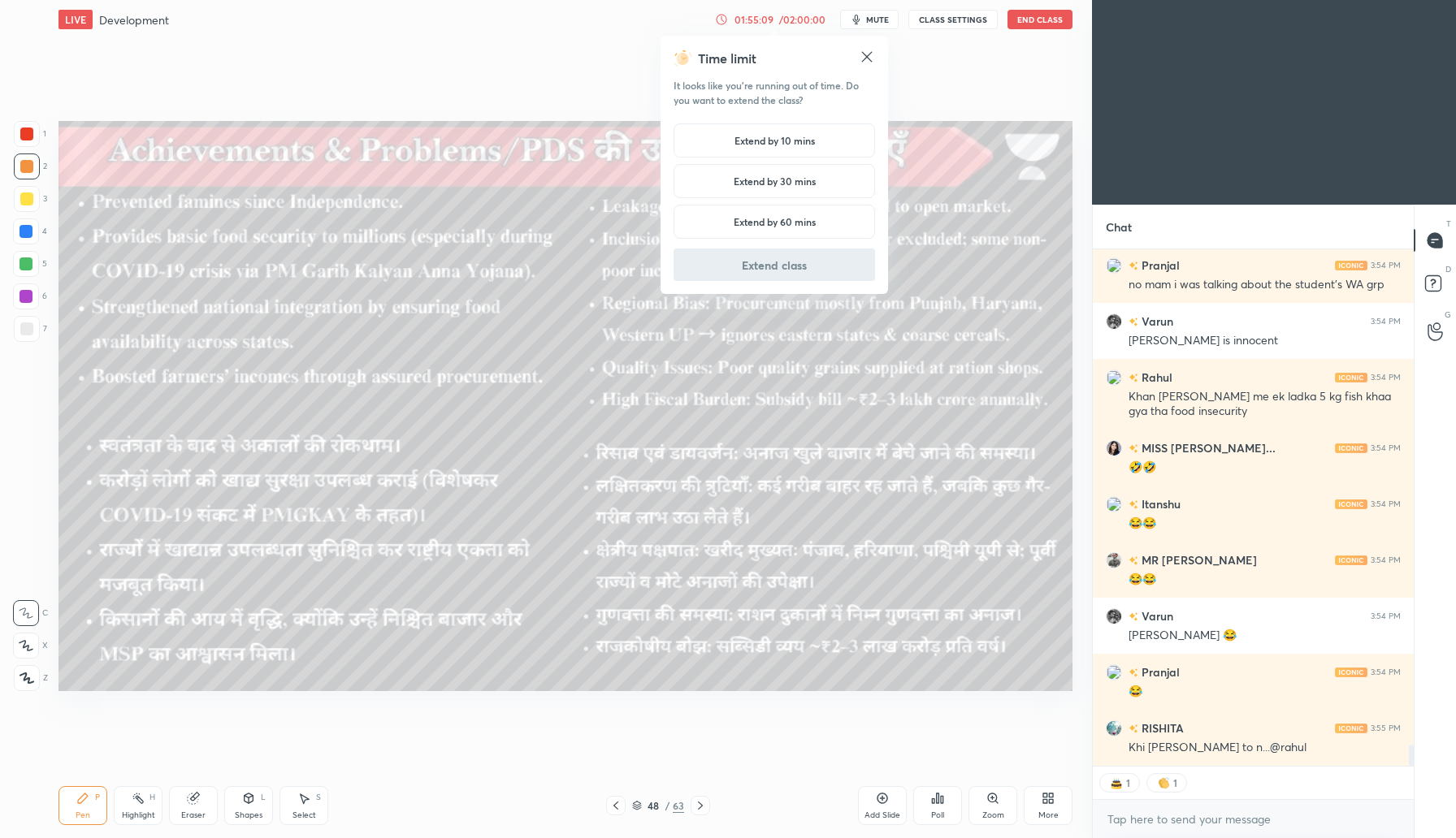
click at [803, 138] on h5 "Extend by 10 mins" at bounding box center [775, 141] width 81 height 15
click at [769, 261] on button "Extend class" at bounding box center [774, 265] width 201 height 33
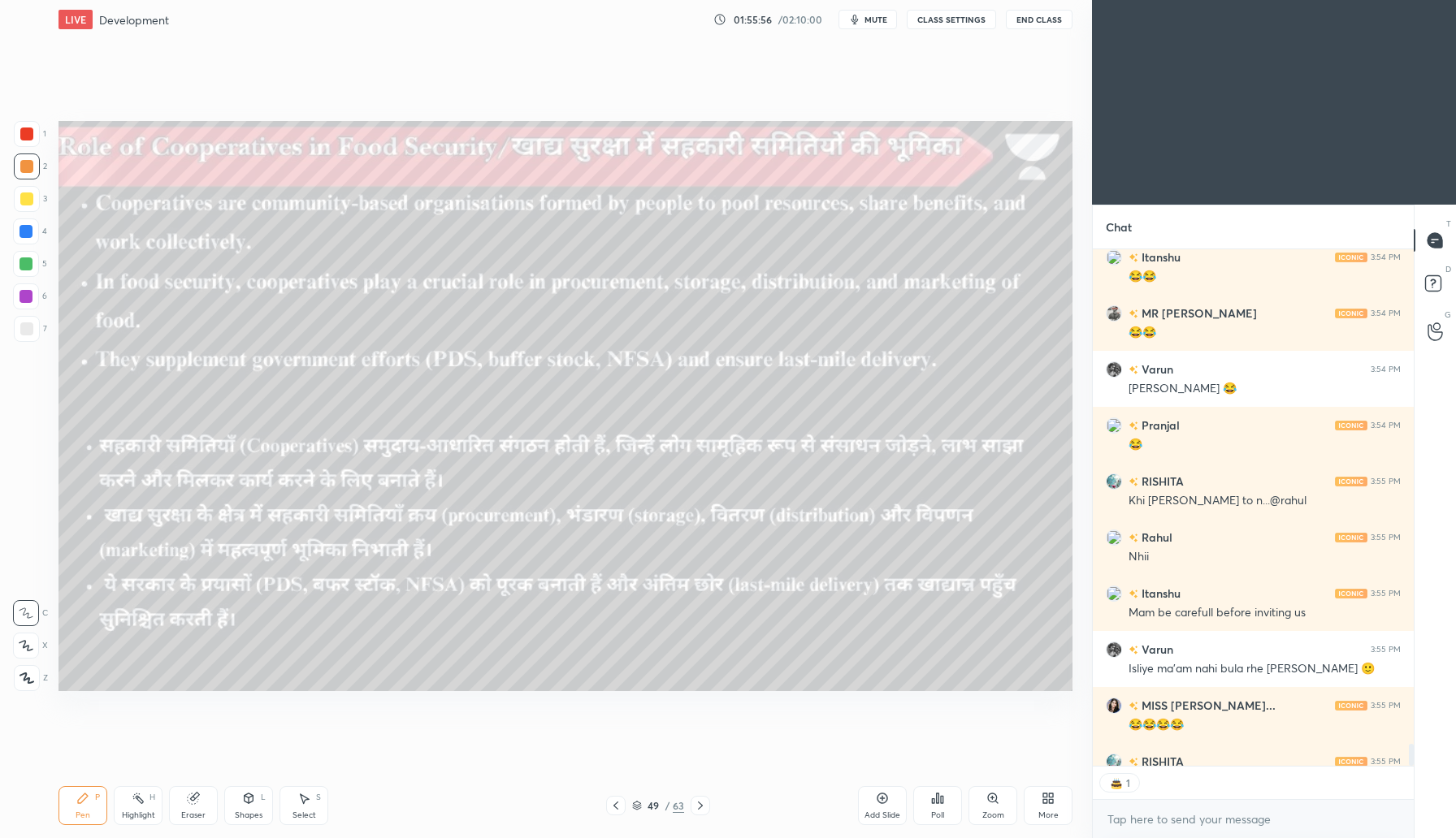
scroll to position [6, 6]
click at [701, 806] on icon at bounding box center [701, 805] width 13 height 13
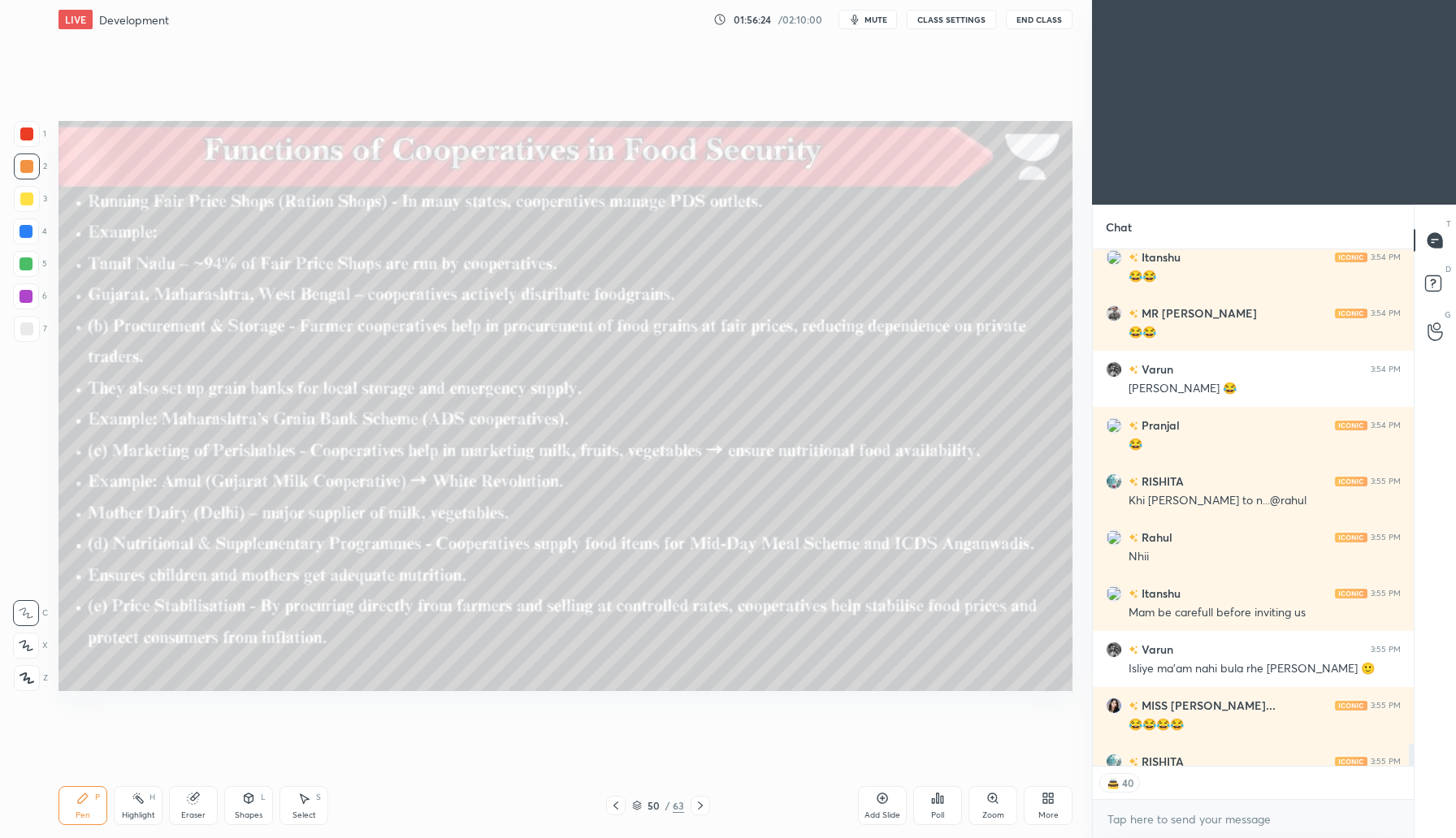
click at [703, 805] on icon at bounding box center [701, 805] width 13 height 13
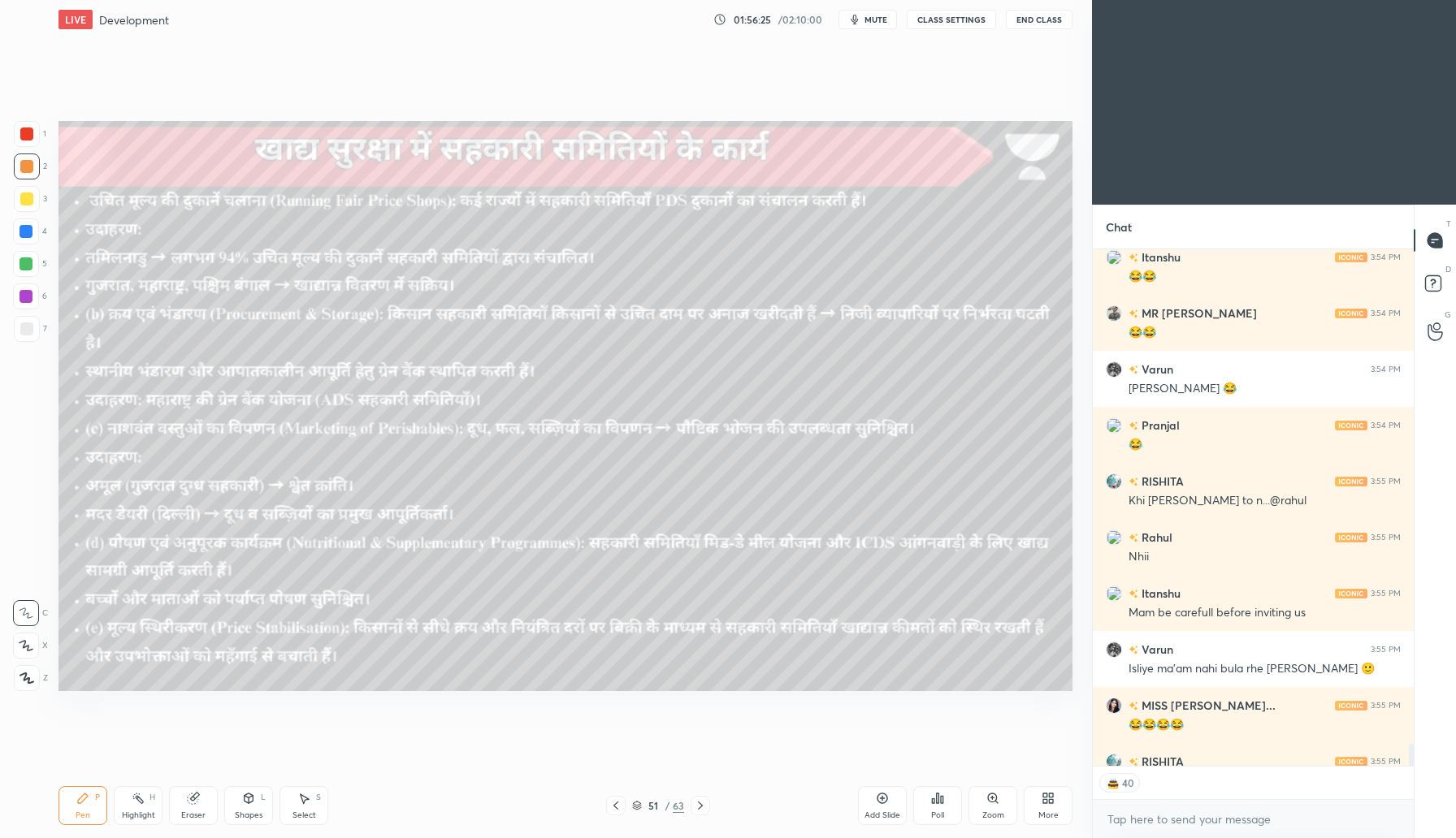
click at [709, 817] on div "Pen P Highlight H Eraser Shapes L Select S 51 / 63 Add Slide Poll Zoom More" at bounding box center [565, 806] width 1014 height 65
click at [700, 808] on icon at bounding box center [701, 805] width 13 height 13
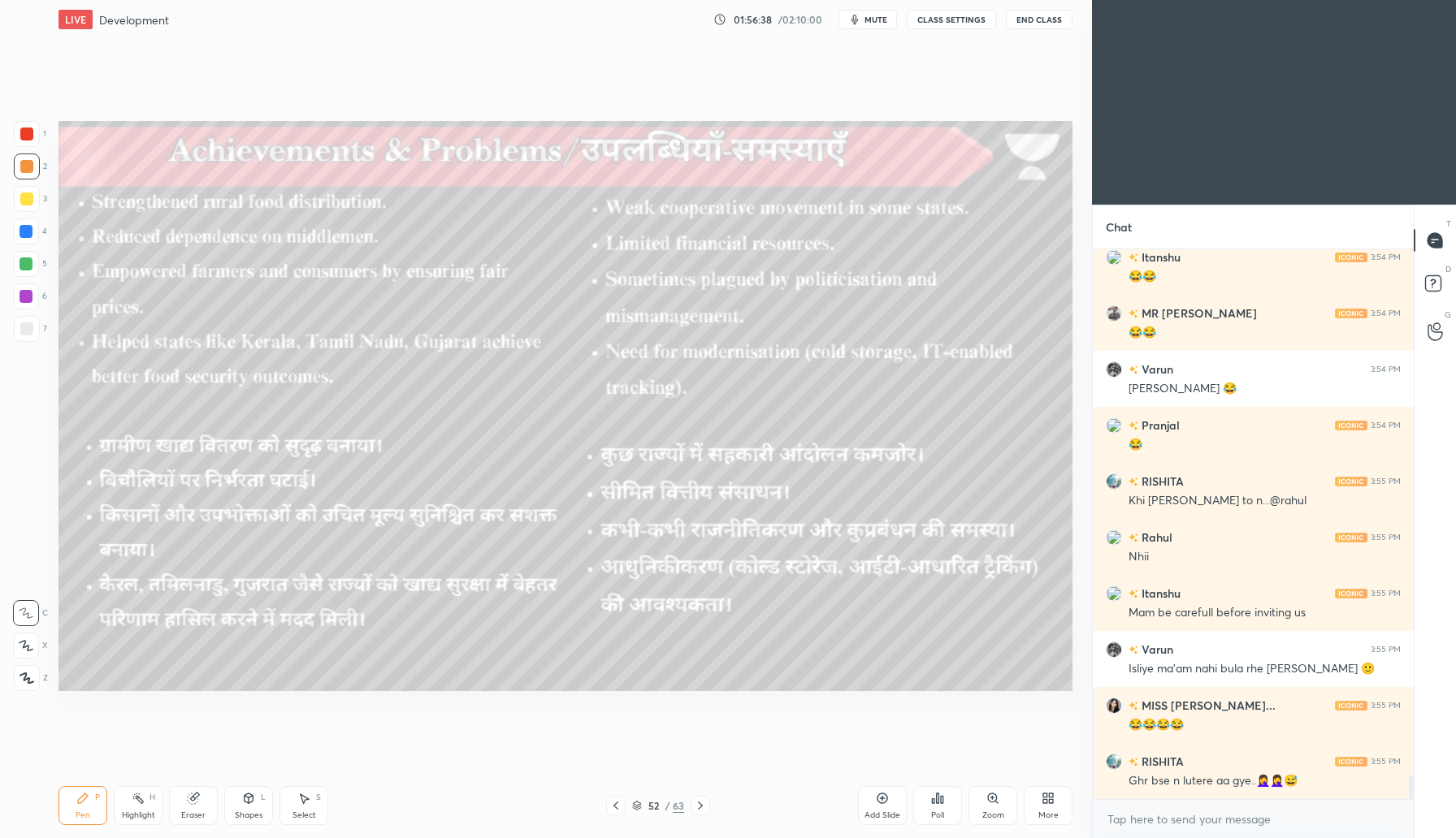
scroll to position [545, 316]
drag, startPoint x: 187, startPoint y: 814, endPoint x: 253, endPoint y: 760, distance: 85.3
click at [187, 811] on div "Eraser" at bounding box center [193, 815] width 24 height 8
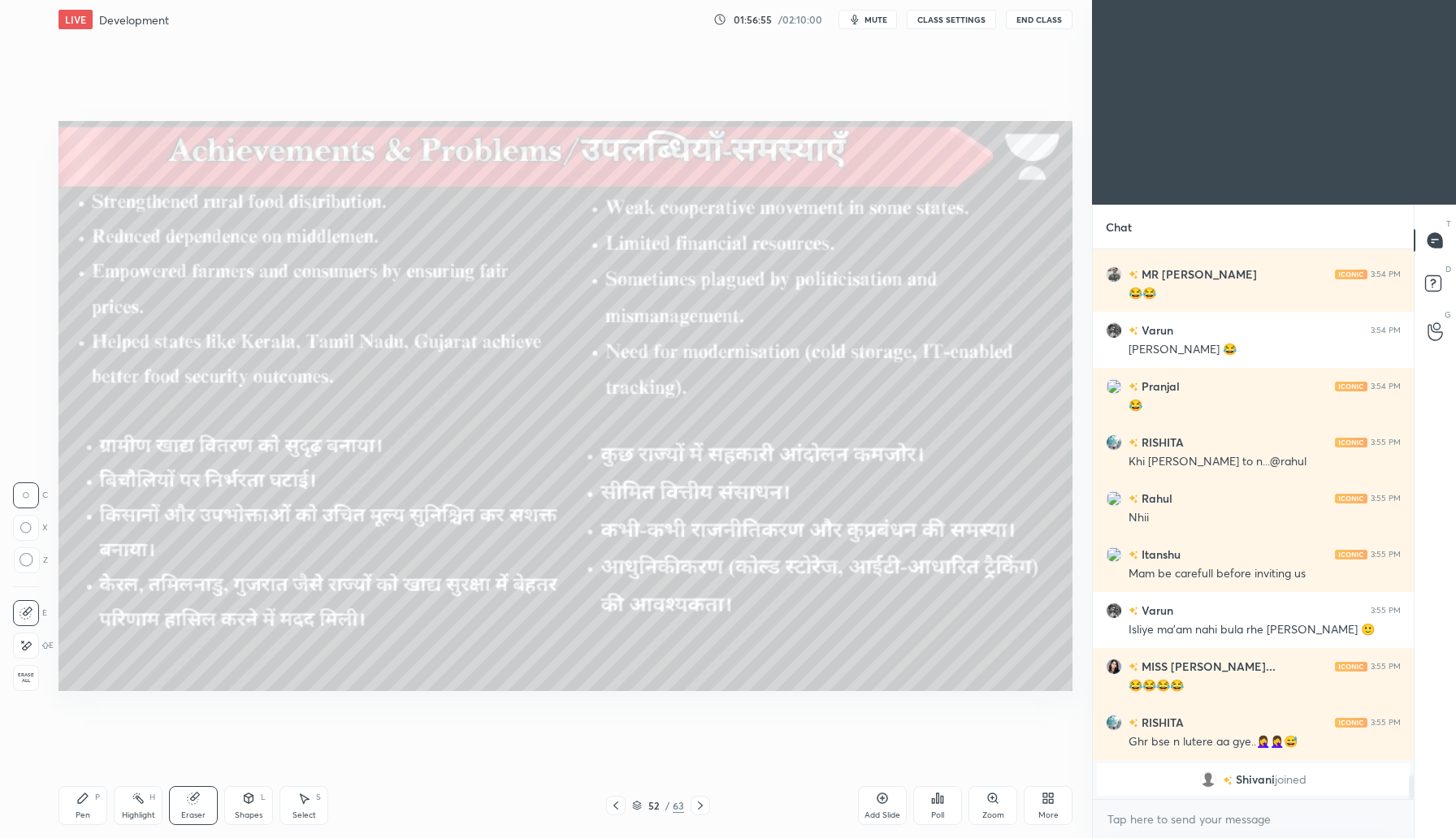
drag, startPoint x: 73, startPoint y: 814, endPoint x: 99, endPoint y: 807, distance: 26.9
click at [75, 814] on div "Pen P" at bounding box center [83, 805] width 49 height 39
click at [685, 821] on div "Pen P Highlight H Eraser Shapes L Select S 52 / 63 Add Slide Poll Zoom More" at bounding box center [565, 806] width 1014 height 65
click at [704, 807] on icon at bounding box center [701, 805] width 13 height 13
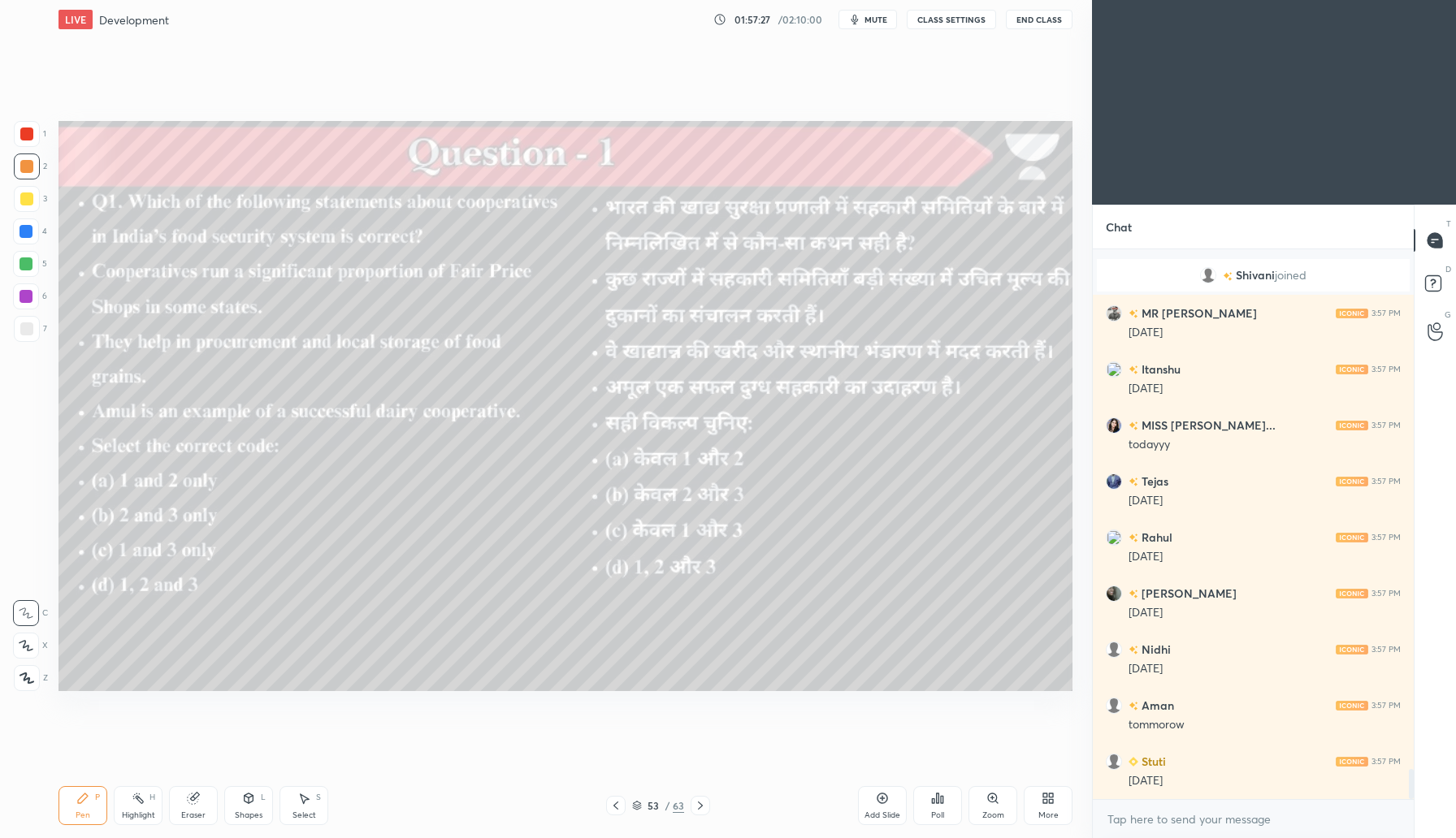
scroll to position [9592, 0]
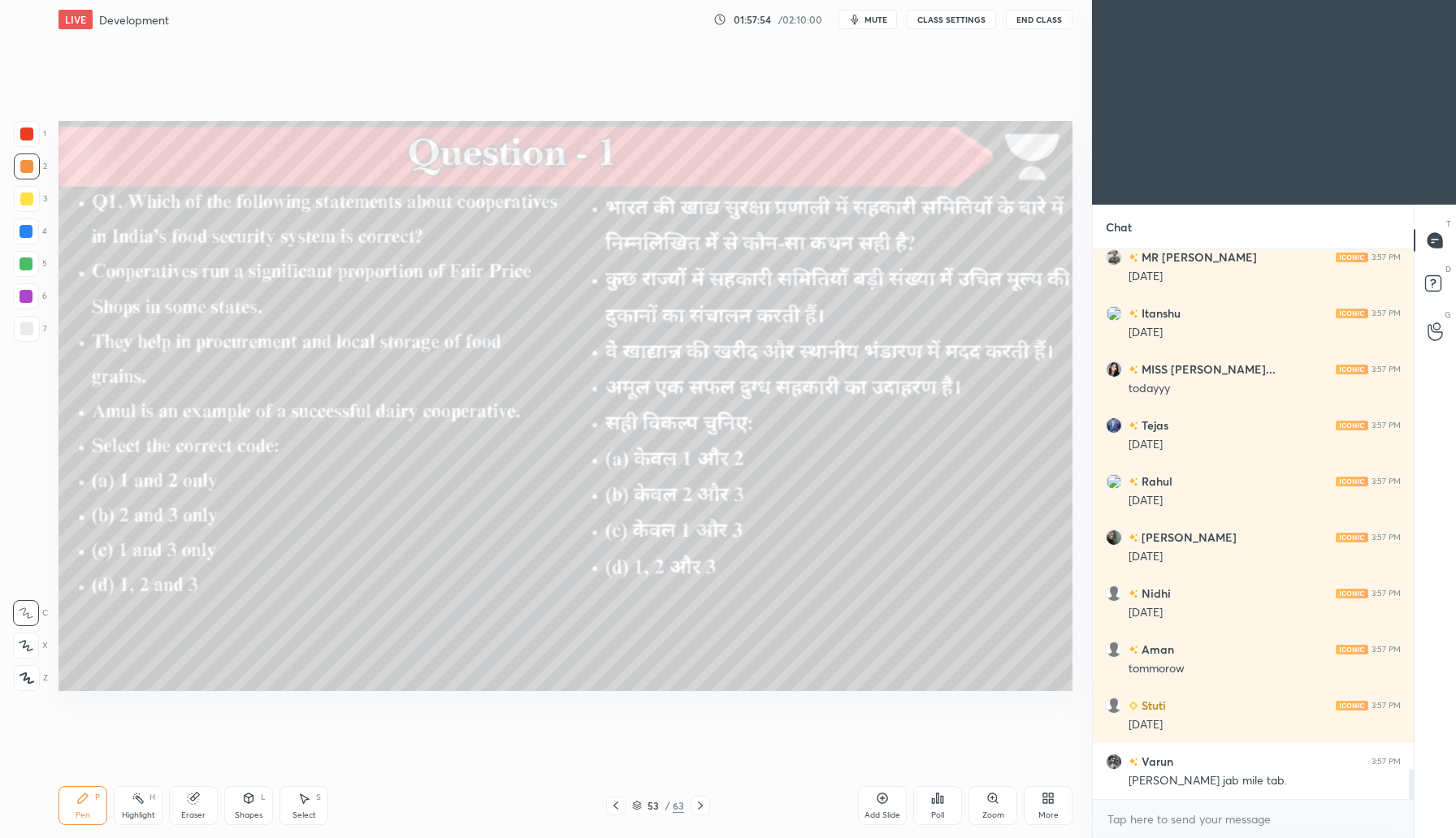
click at [938, 811] on div "Poll" at bounding box center [938, 815] width 13 height 8
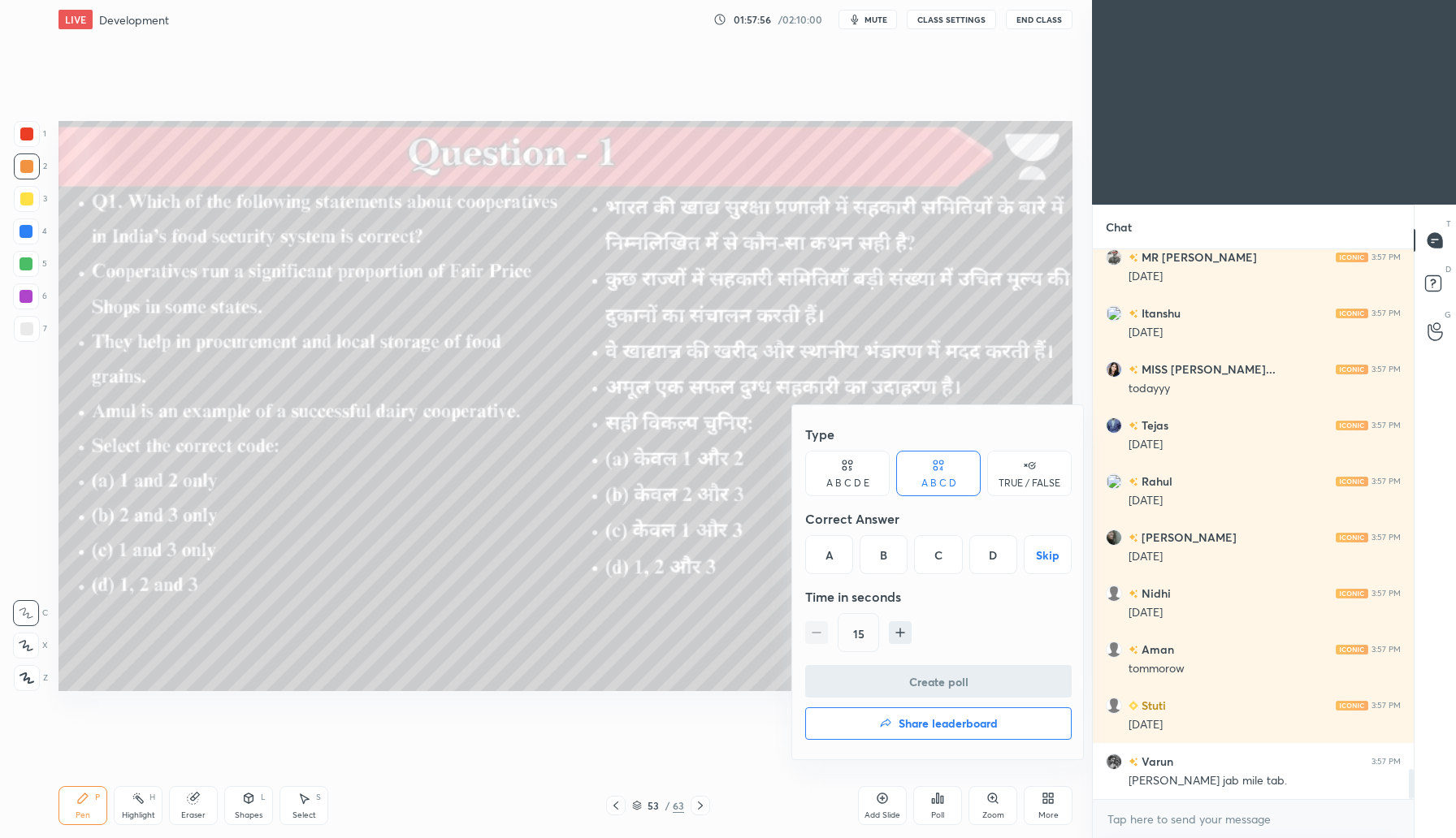
click at [987, 561] on div "D" at bounding box center [993, 555] width 48 height 39
click at [926, 678] on button "Create poll" at bounding box center [938, 682] width 266 height 33
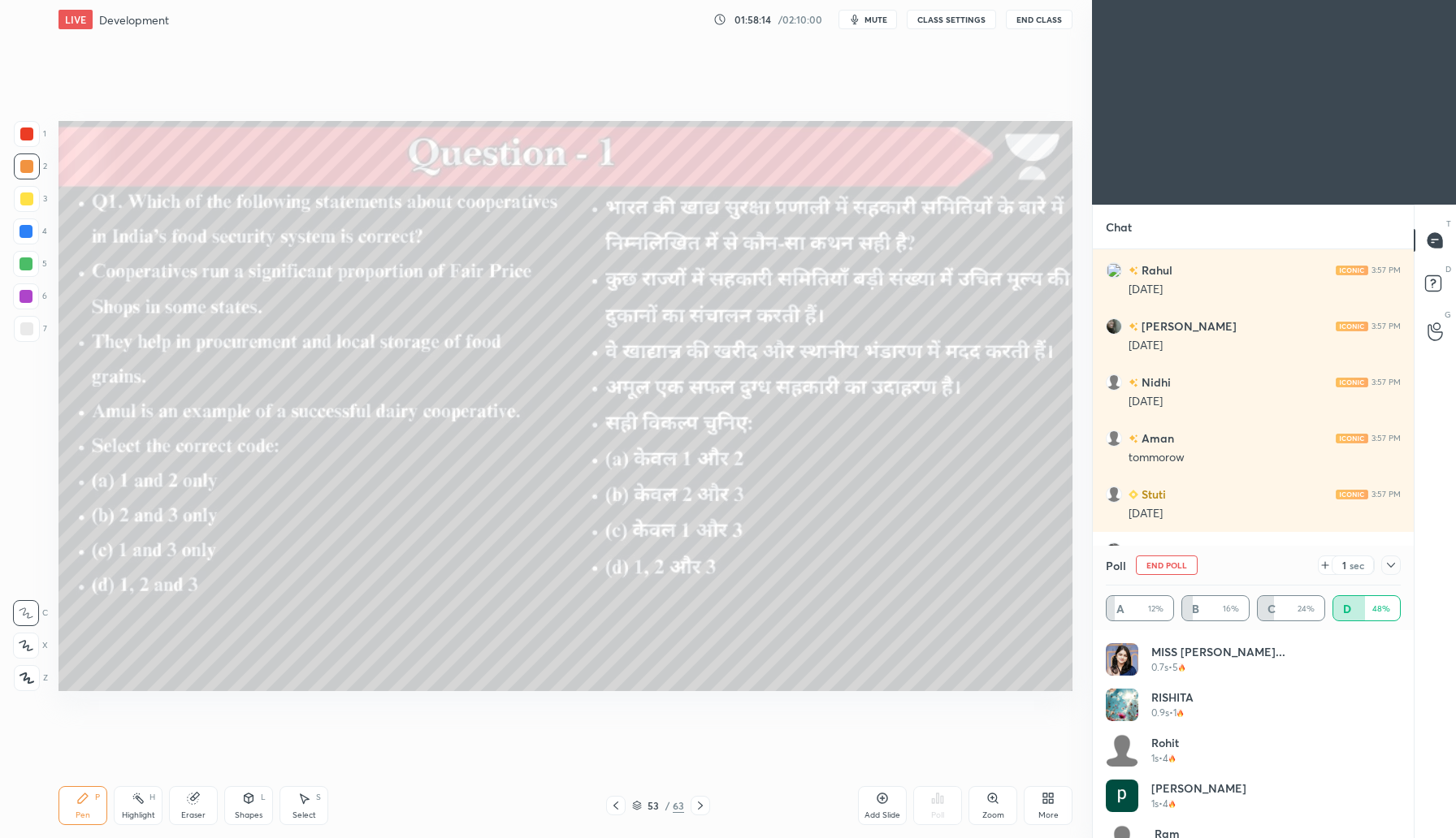
scroll to position [9859, 0]
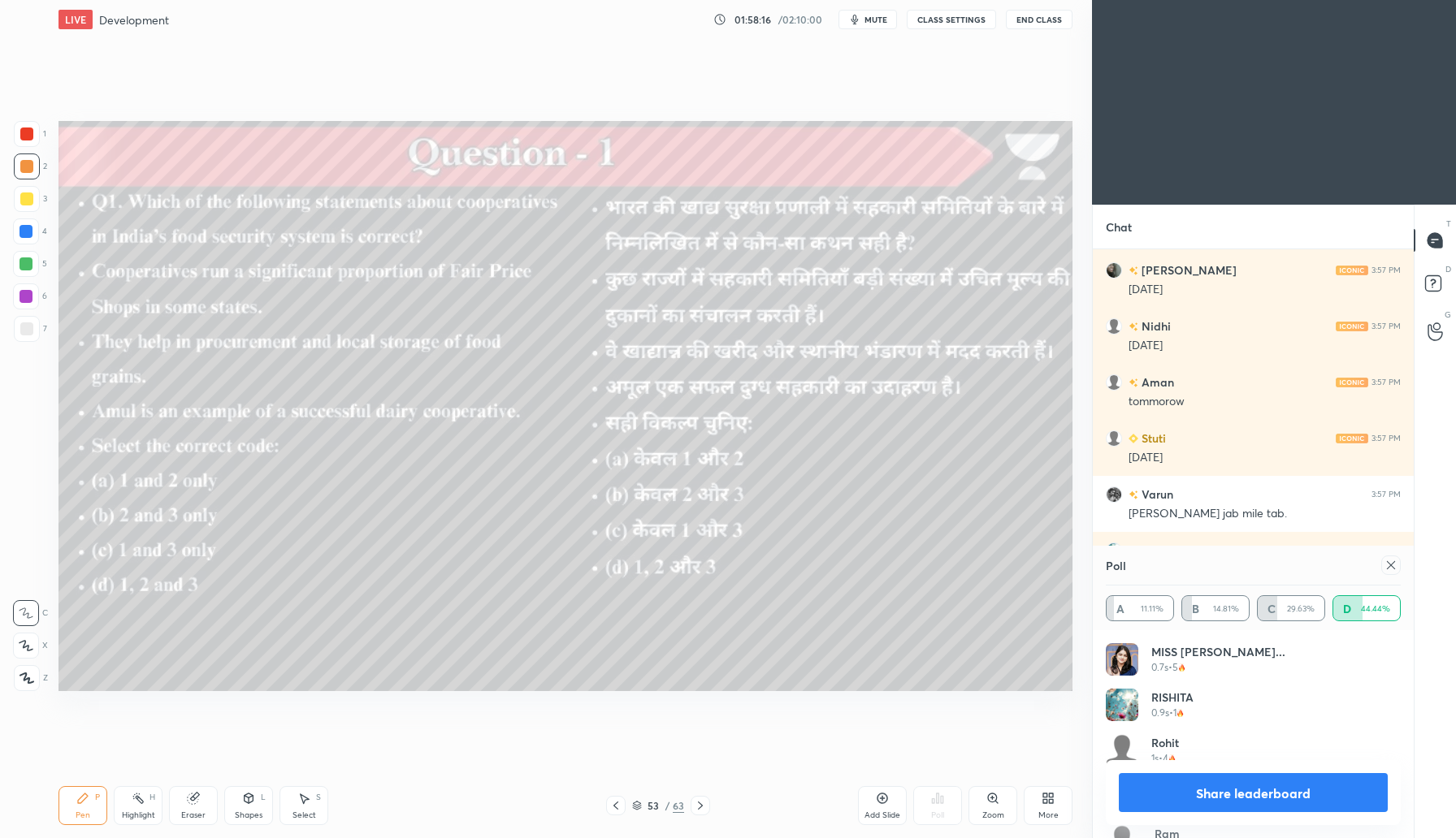
click at [1386, 560] on icon at bounding box center [1392, 565] width 13 height 13
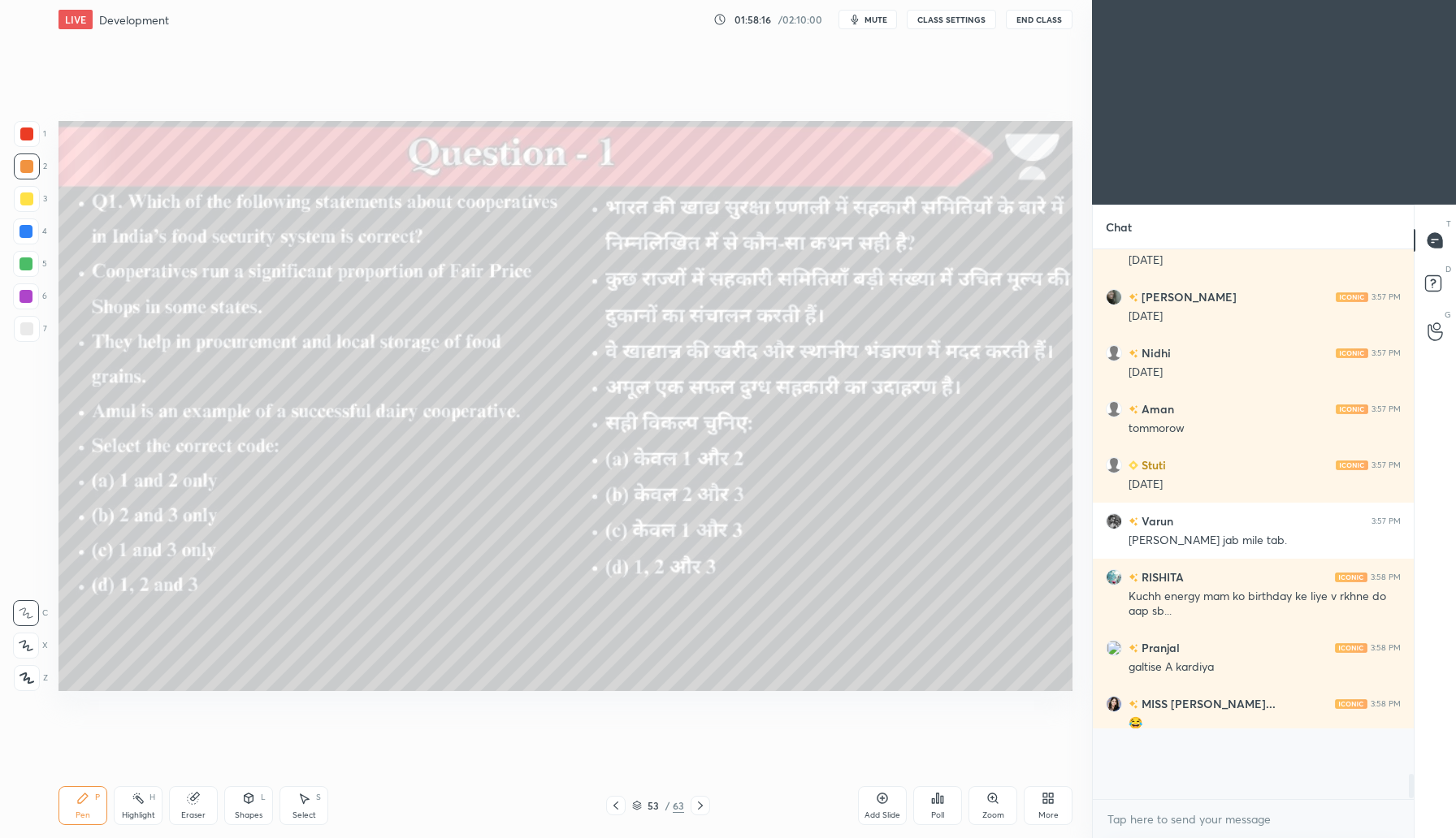
scroll to position [536, 316]
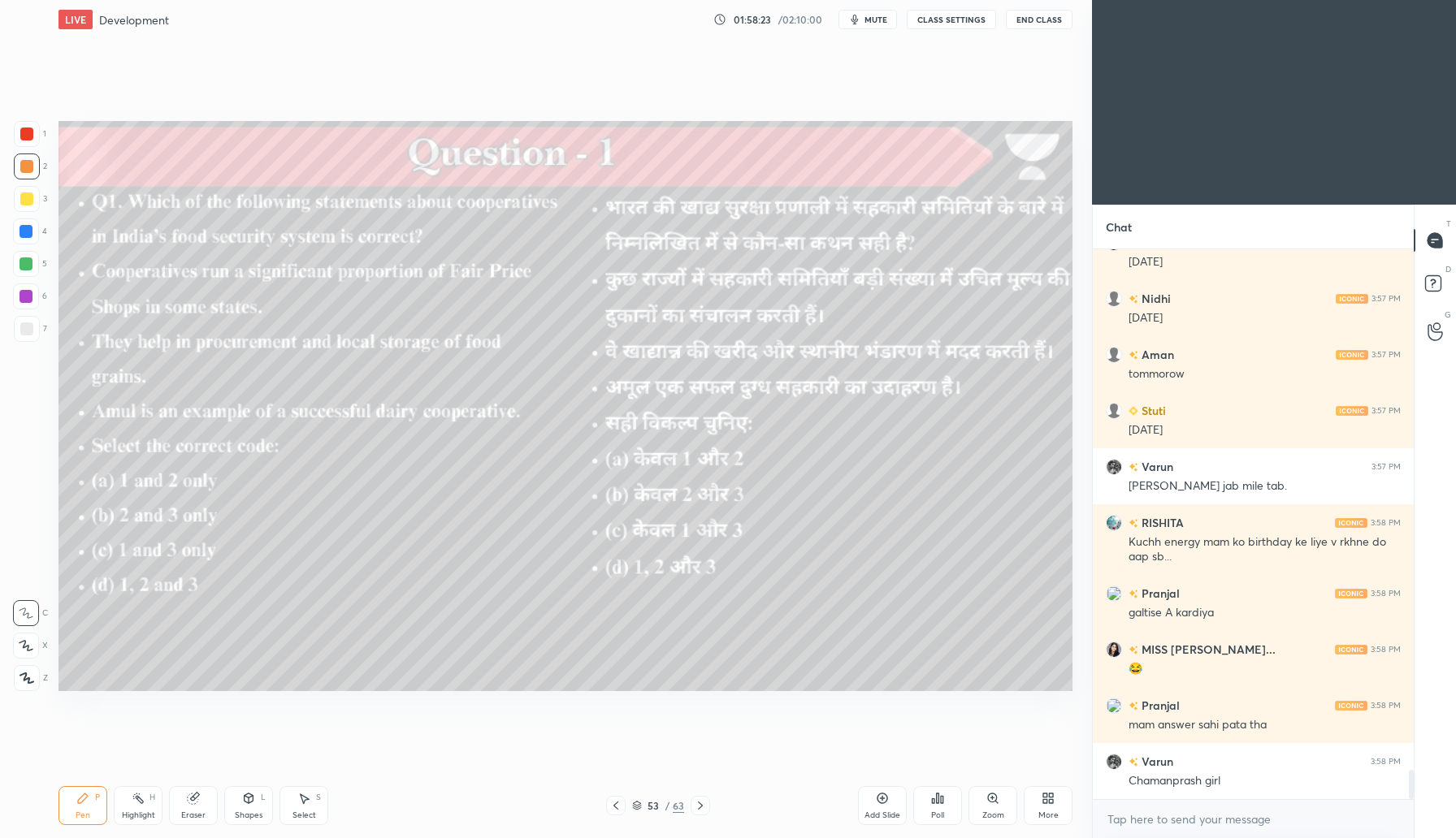
click at [706, 810] on div at bounding box center [701, 805] width 20 height 20
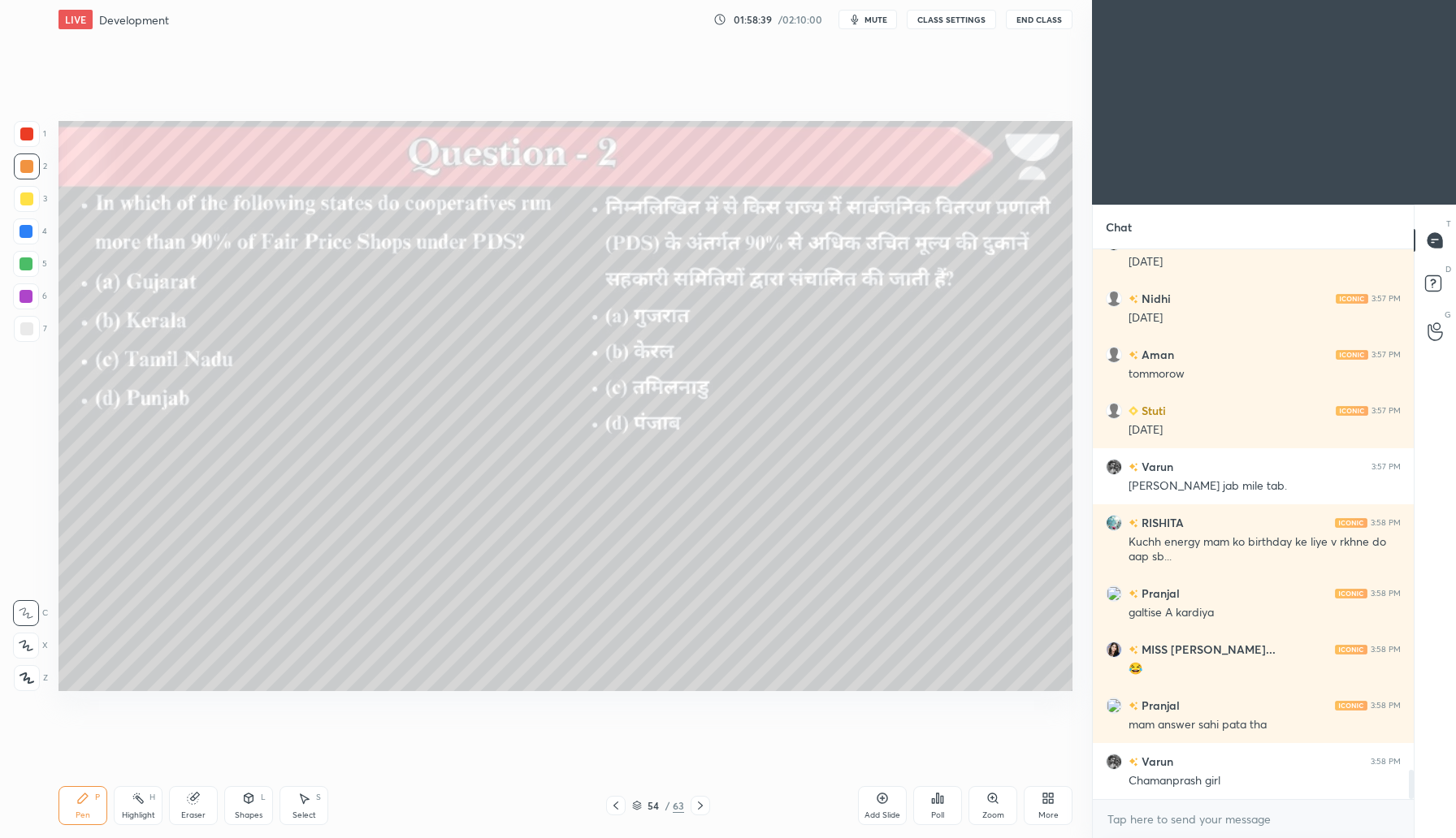
click at [941, 819] on div "Poll" at bounding box center [938, 815] width 13 height 8
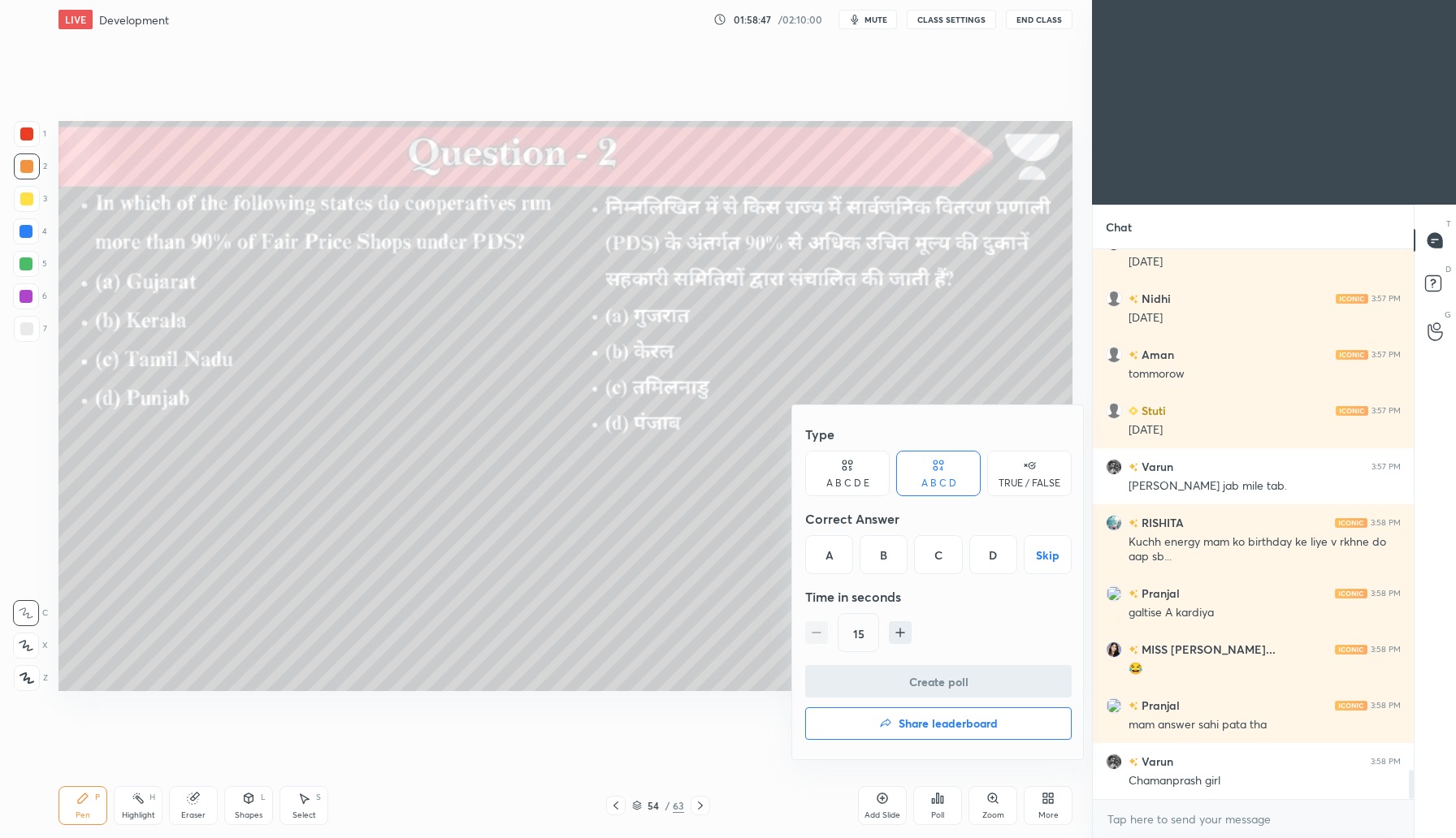
drag, startPoint x: 941, startPoint y: 565, endPoint x: 952, endPoint y: 564, distance: 11.0
click at [946, 566] on div "C" at bounding box center [938, 555] width 48 height 39
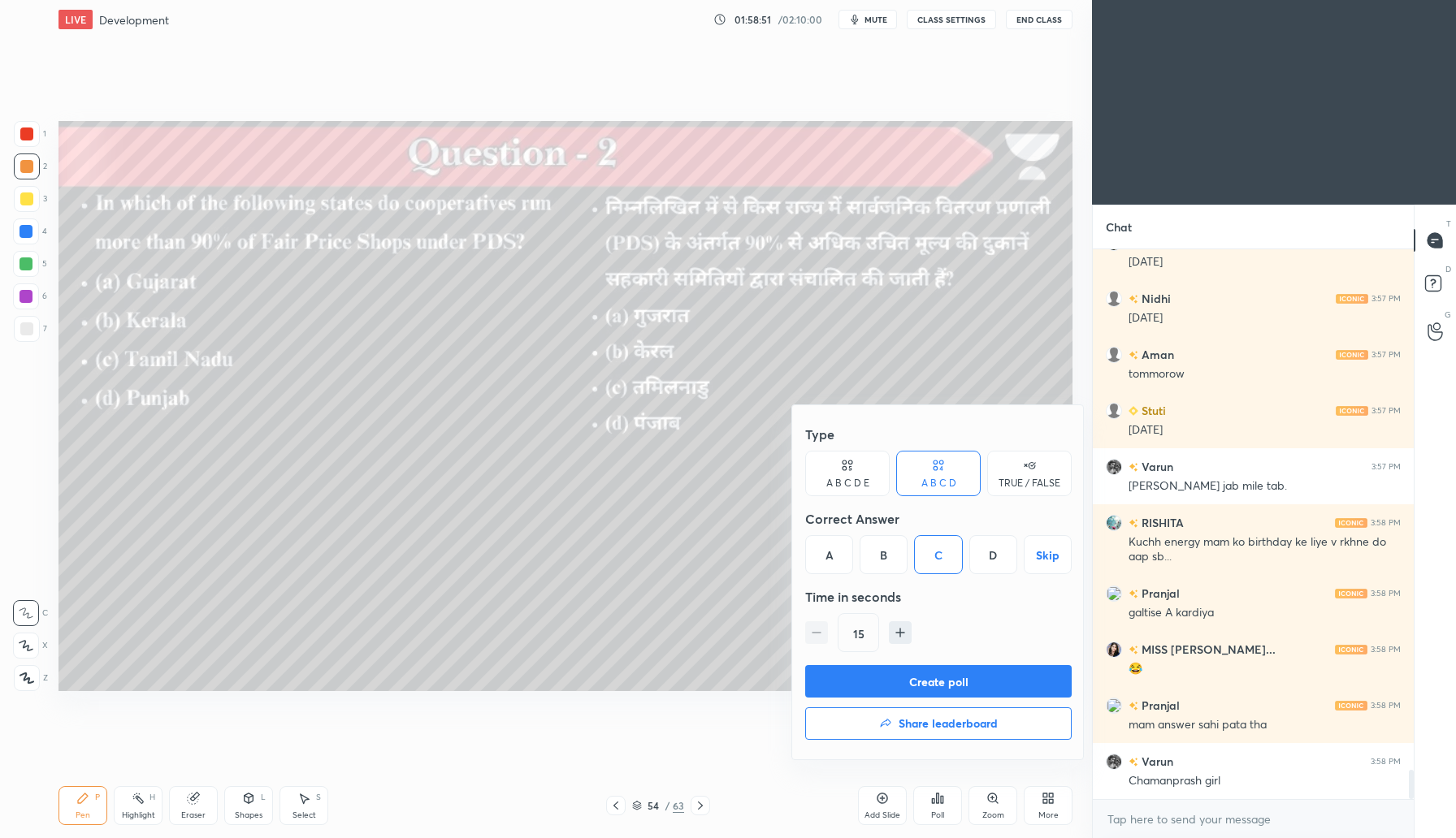
drag, startPoint x: 937, startPoint y: 681, endPoint x: 953, endPoint y: 673, distance: 17.9
click at [938, 682] on button "Create poll" at bounding box center [938, 682] width 266 height 33
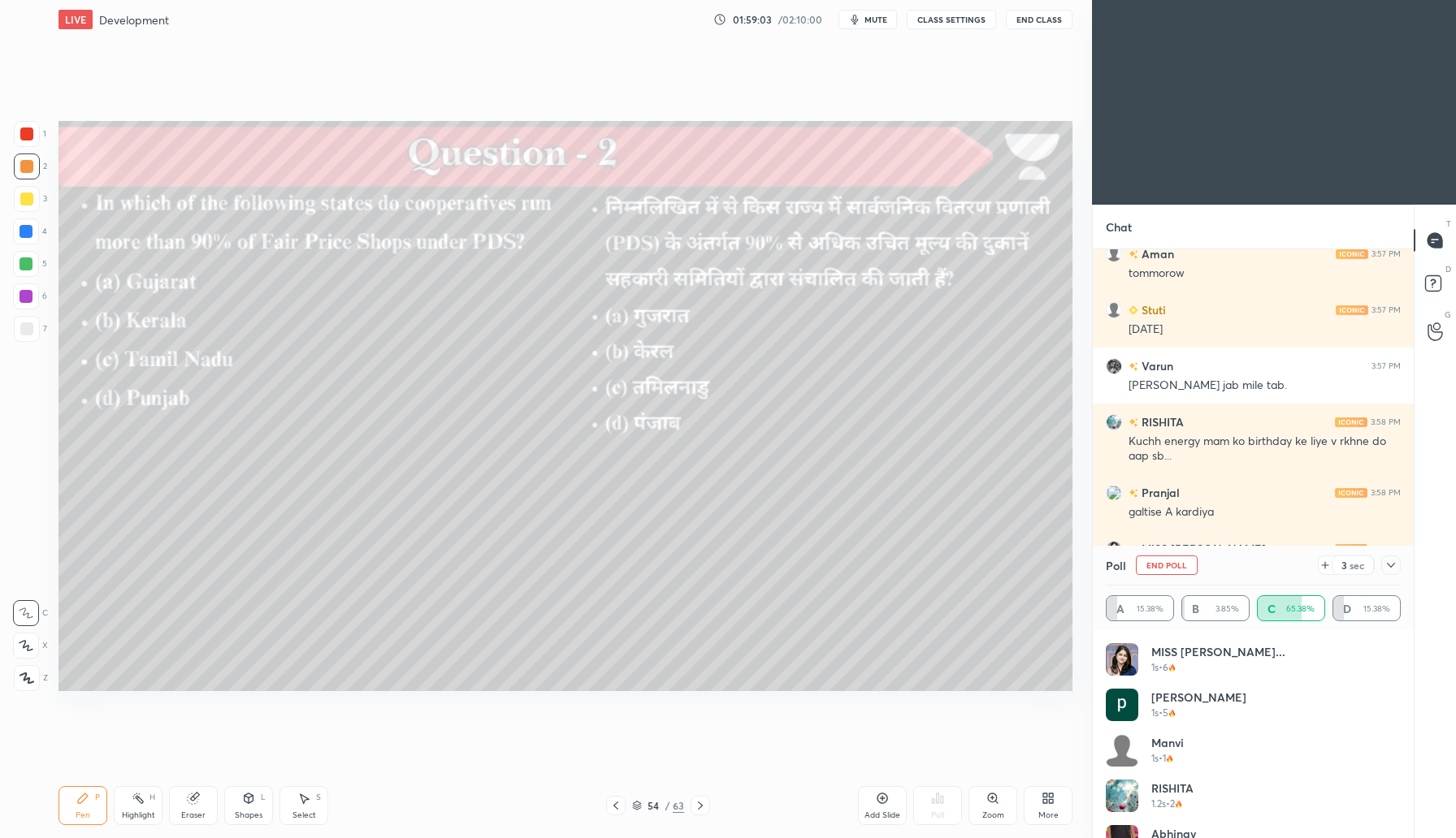
drag, startPoint x: 618, startPoint y: 805, endPoint x: 626, endPoint y: 805, distance: 8.0
click at [618, 805] on icon at bounding box center [616, 805] width 13 height 13
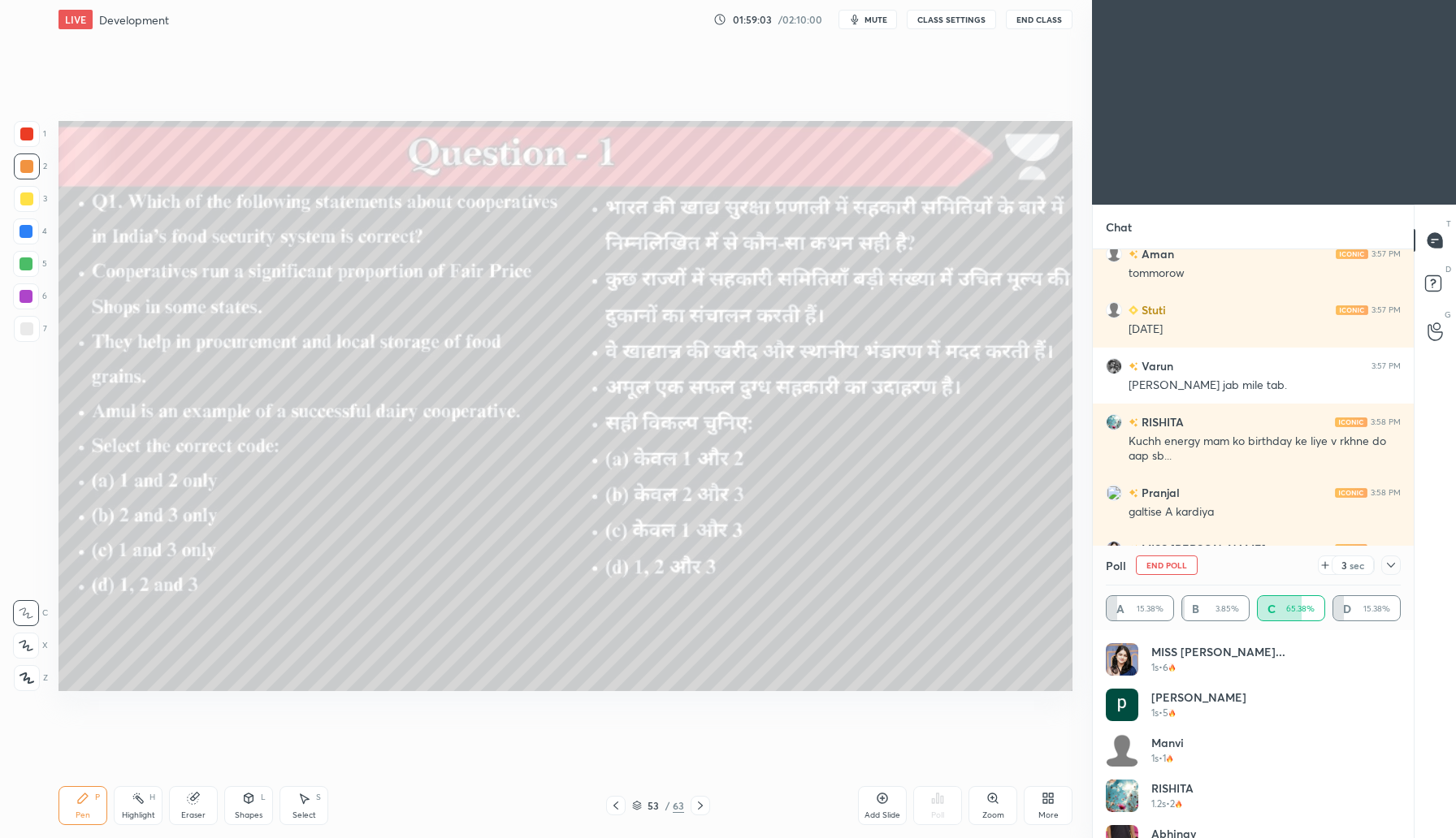
click at [622, 808] on div at bounding box center [616, 805] width 20 height 20
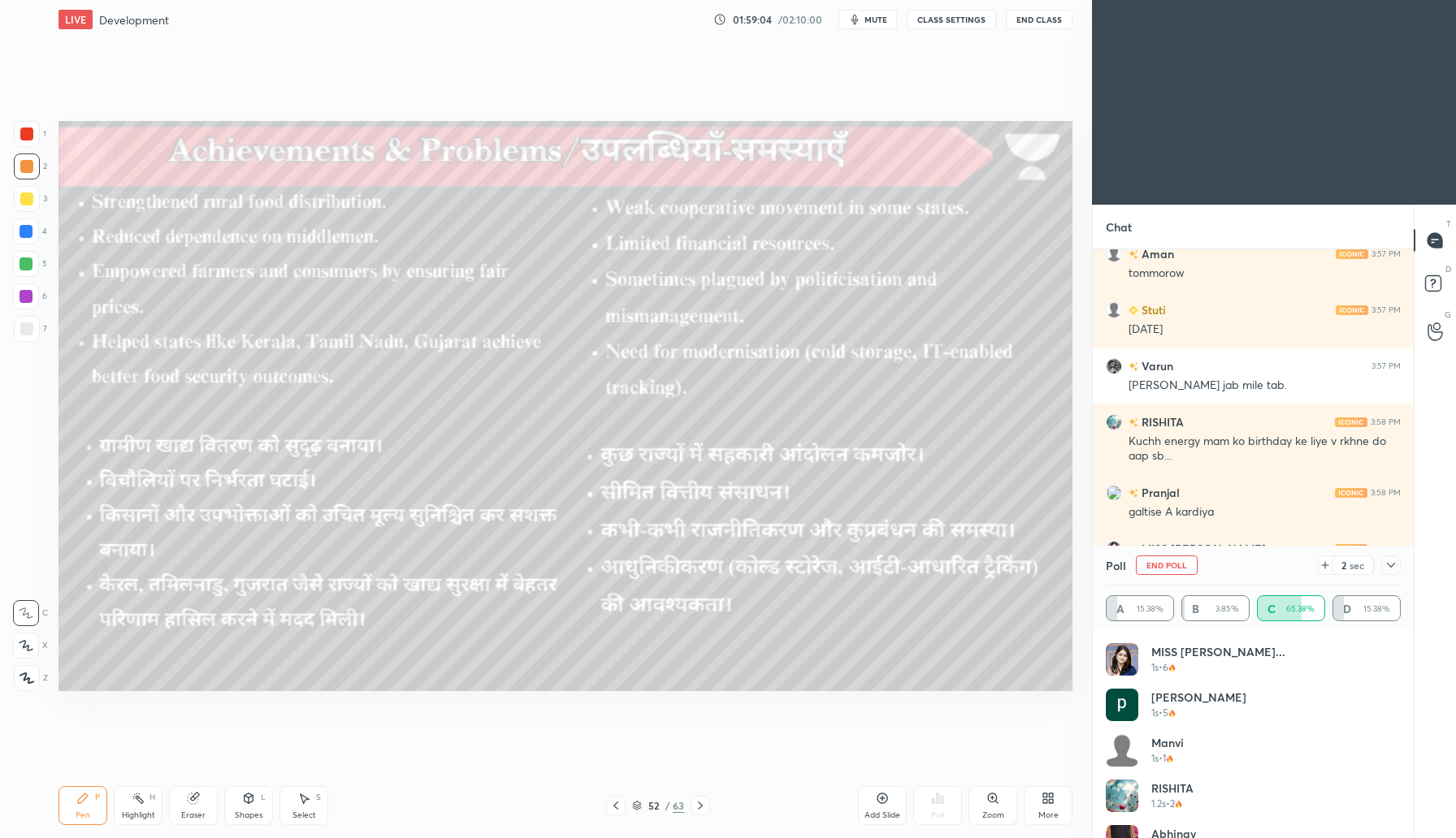
click at [622, 808] on div at bounding box center [616, 805] width 20 height 20
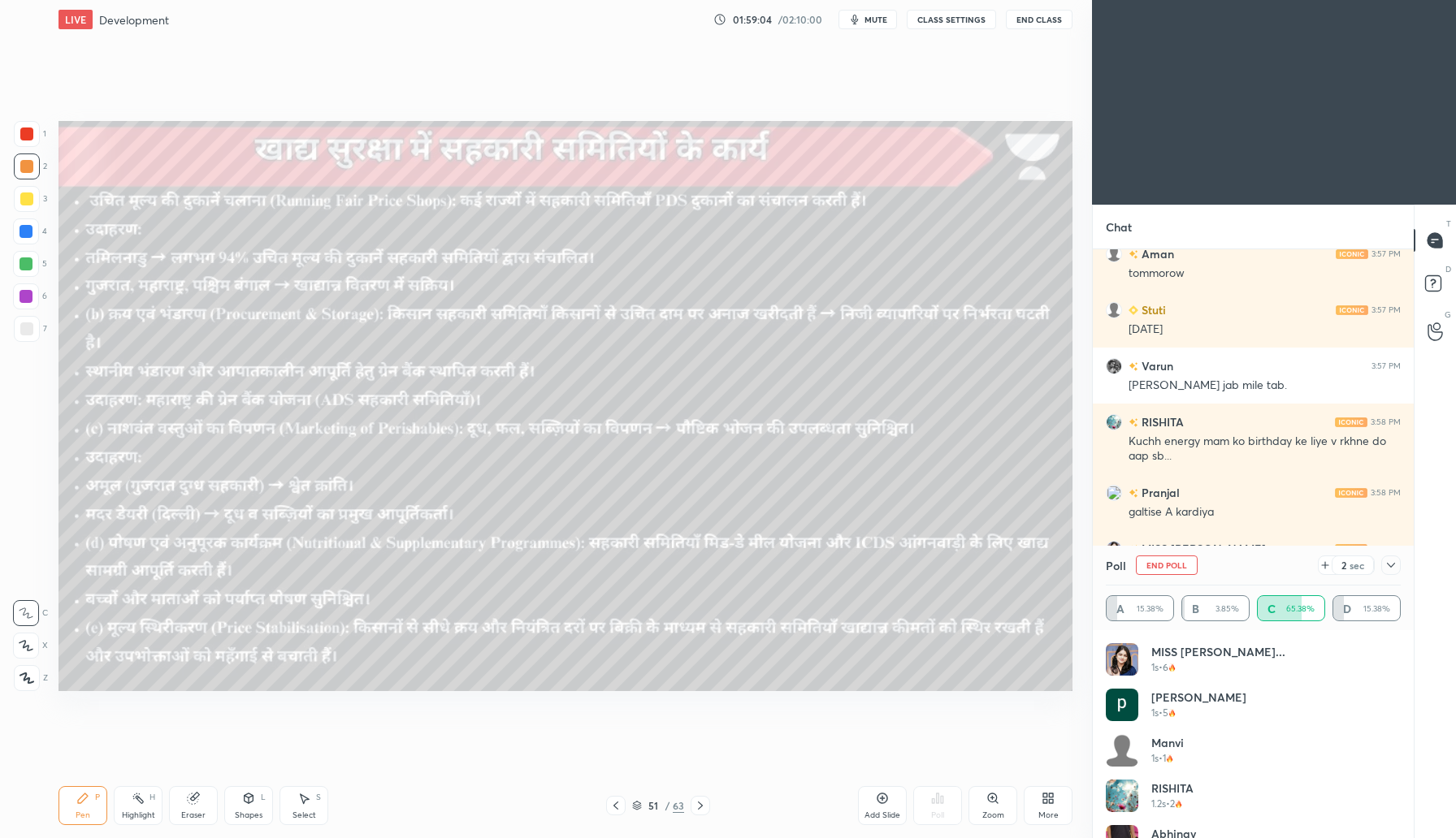
click at [621, 811] on icon at bounding box center [616, 805] width 13 height 13
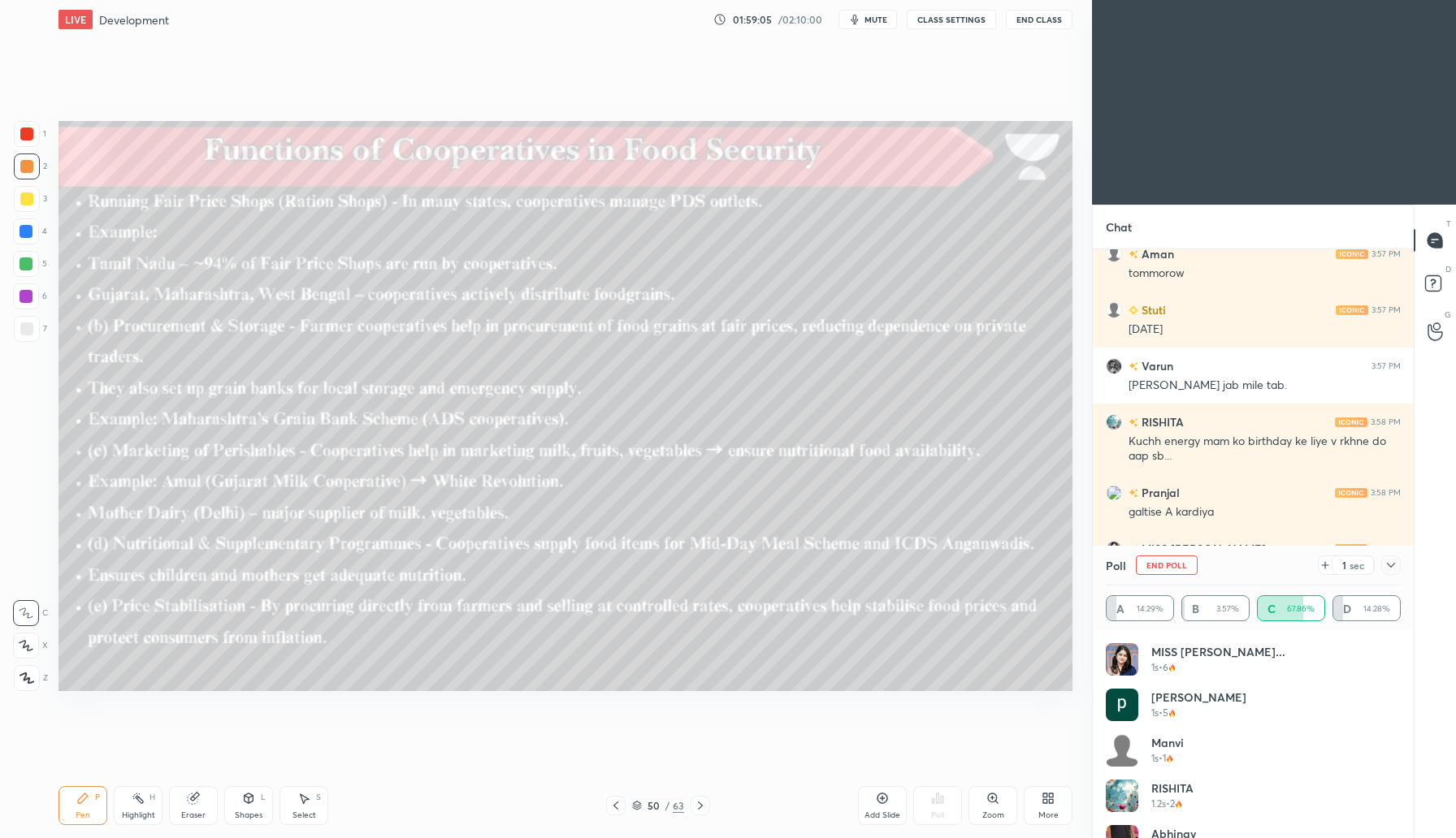
click at [622, 813] on div at bounding box center [616, 805] width 20 height 20
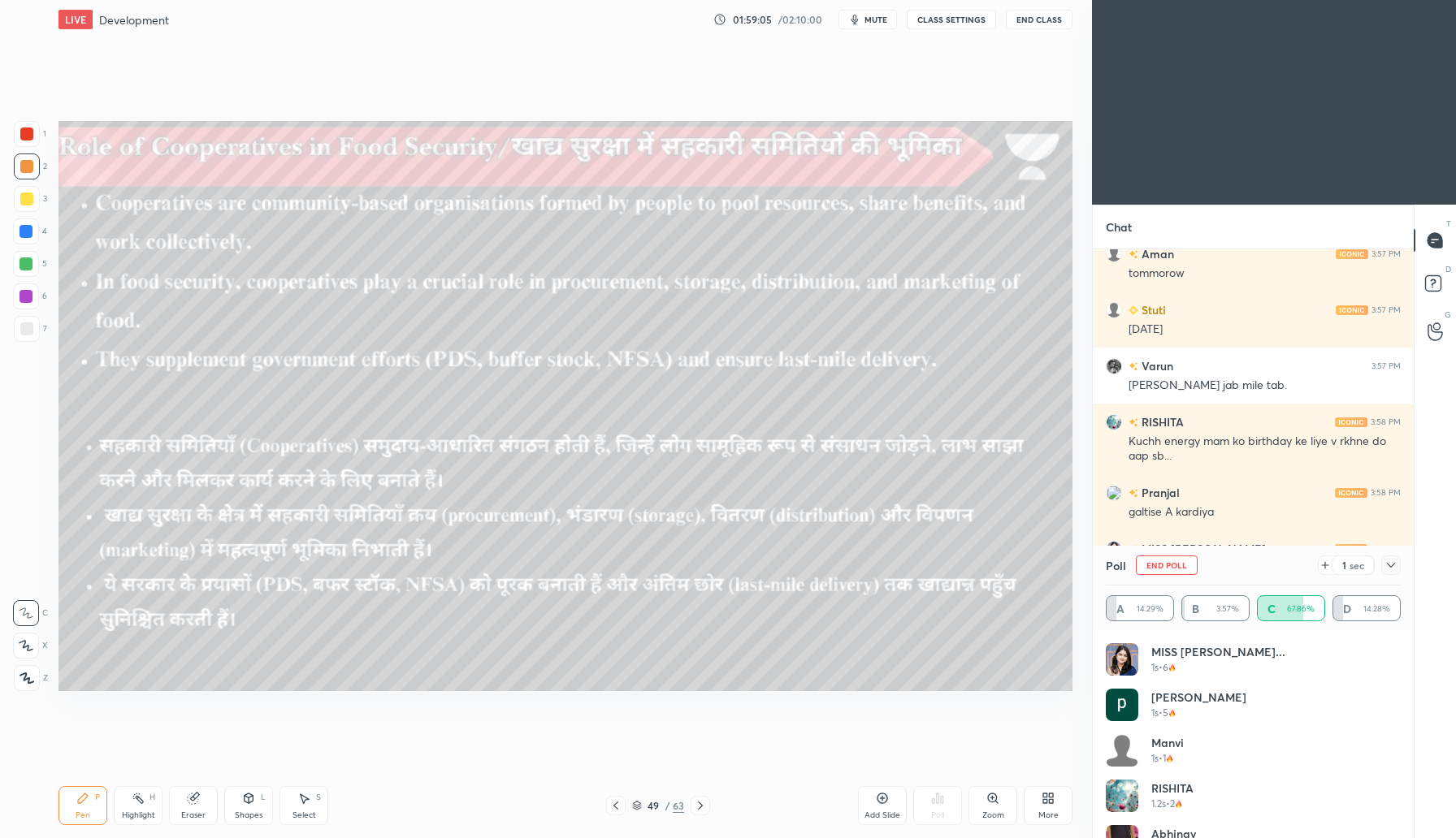
click at [623, 813] on div at bounding box center [616, 805] width 20 height 20
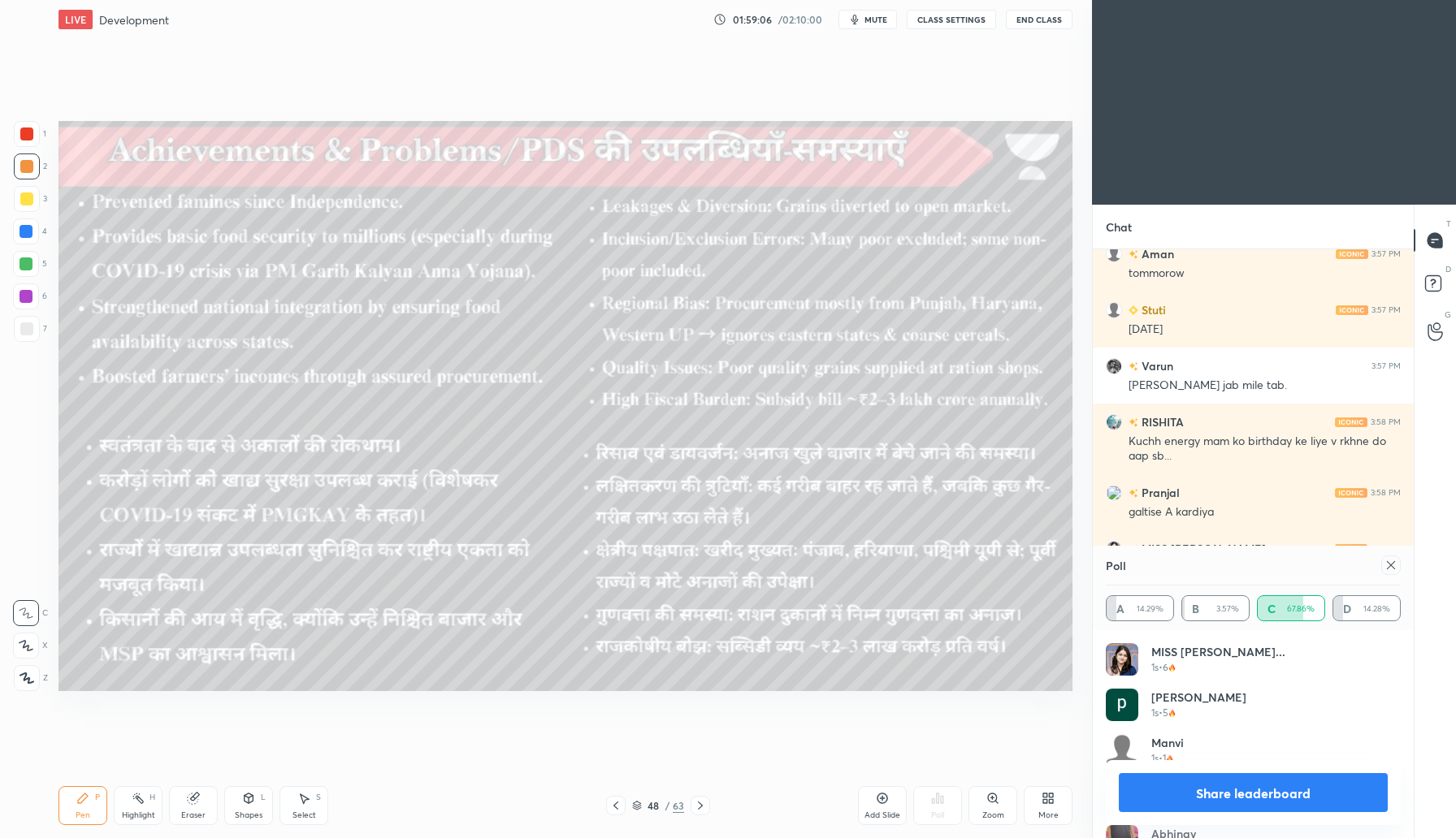
click at [624, 817] on div "Pen P Highlight H Eraser Shapes L Select S 48 / 63 Add Slide Poll Zoom More" at bounding box center [565, 806] width 1014 height 65
click at [623, 817] on div "Pen P Highlight H Eraser Shapes L Select S 48 / 63 Add Slide Poll Zoom More" at bounding box center [565, 806] width 1014 height 65
click at [614, 805] on icon at bounding box center [616, 805] width 13 height 13
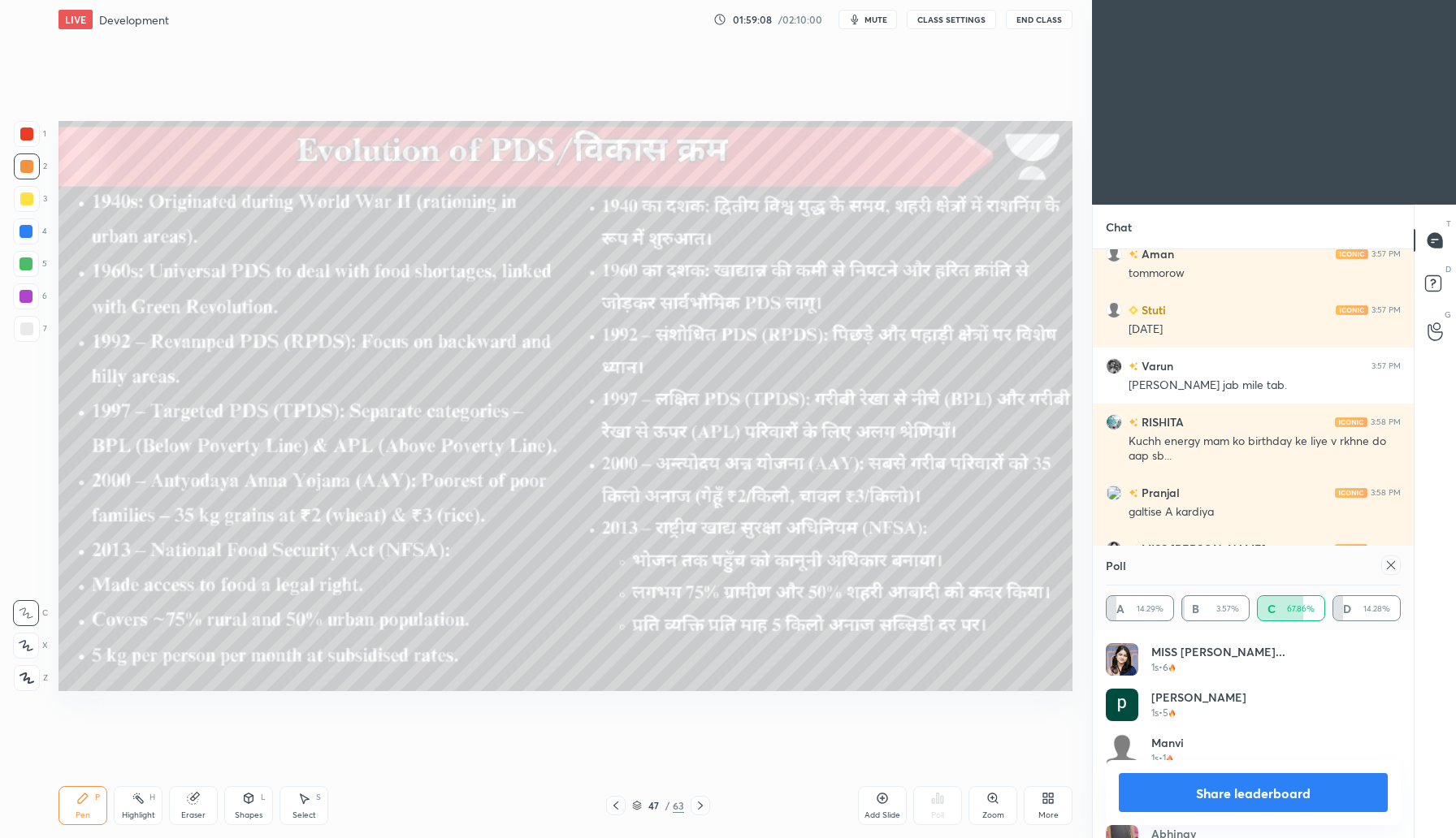
click at [615, 807] on icon at bounding box center [616, 805] width 13 height 13
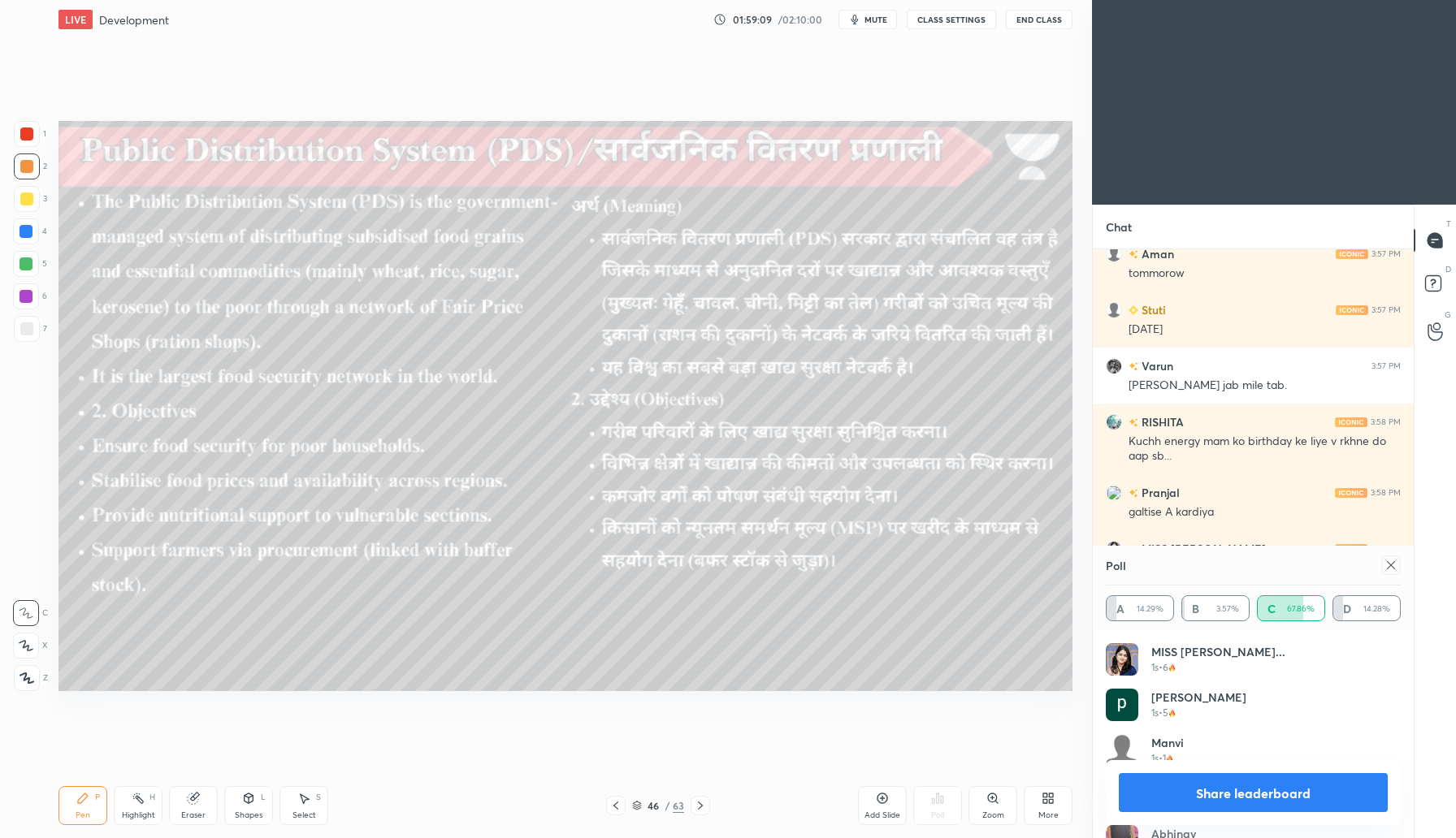
click at [706, 804] on icon at bounding box center [701, 805] width 13 height 13
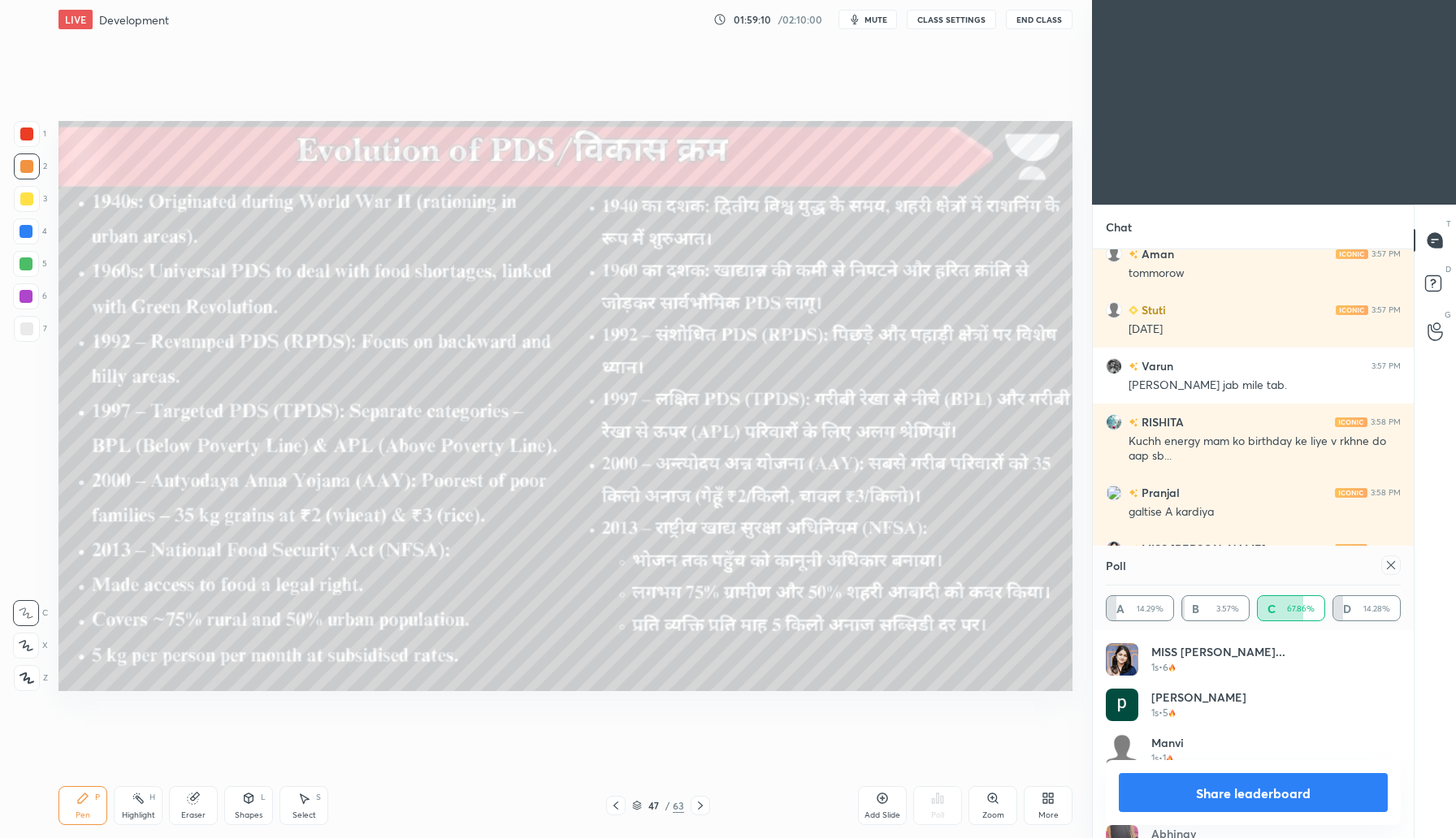
click at [706, 804] on icon at bounding box center [701, 805] width 13 height 13
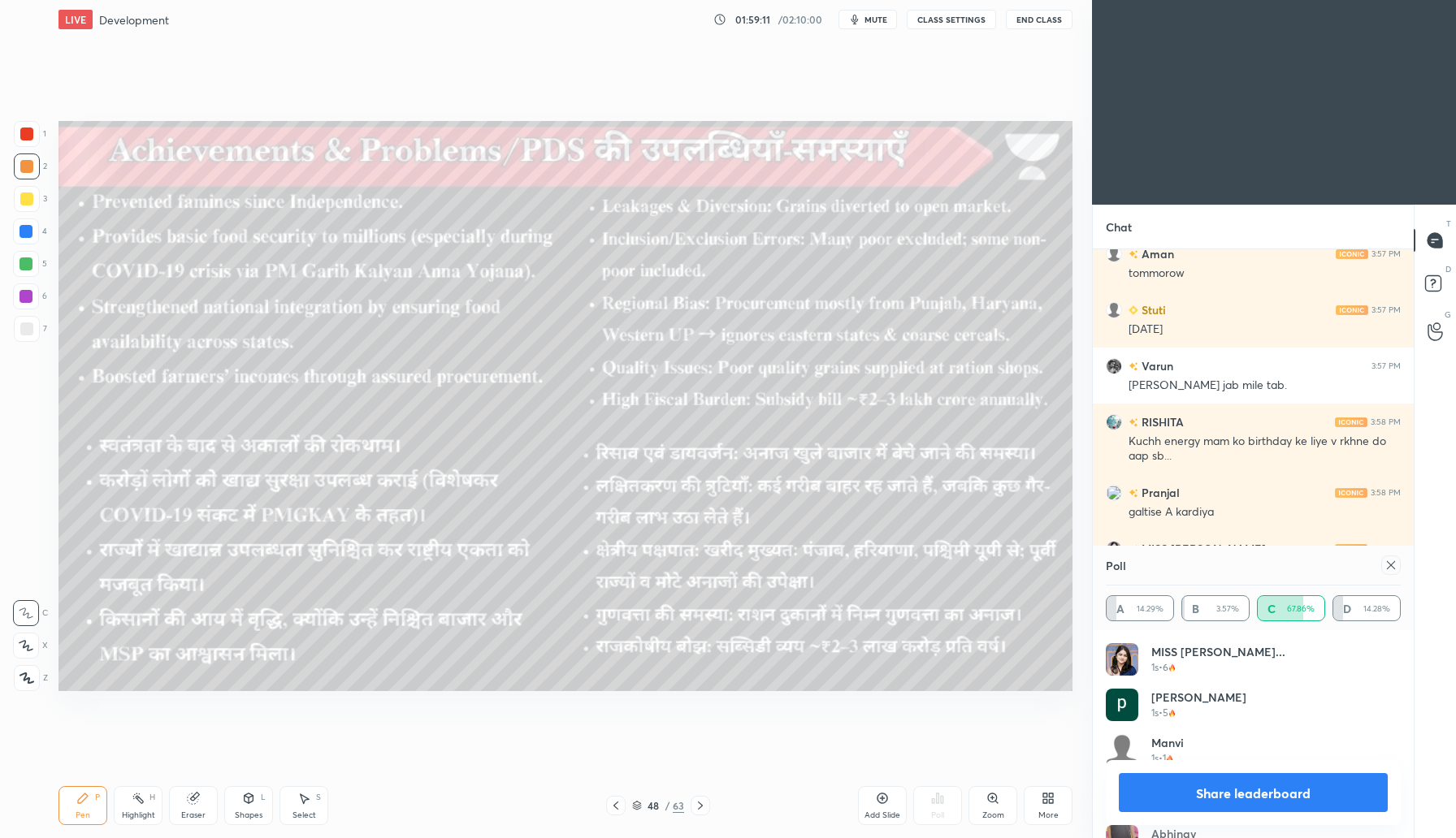
click at [616, 804] on icon at bounding box center [616, 805] width 13 height 13
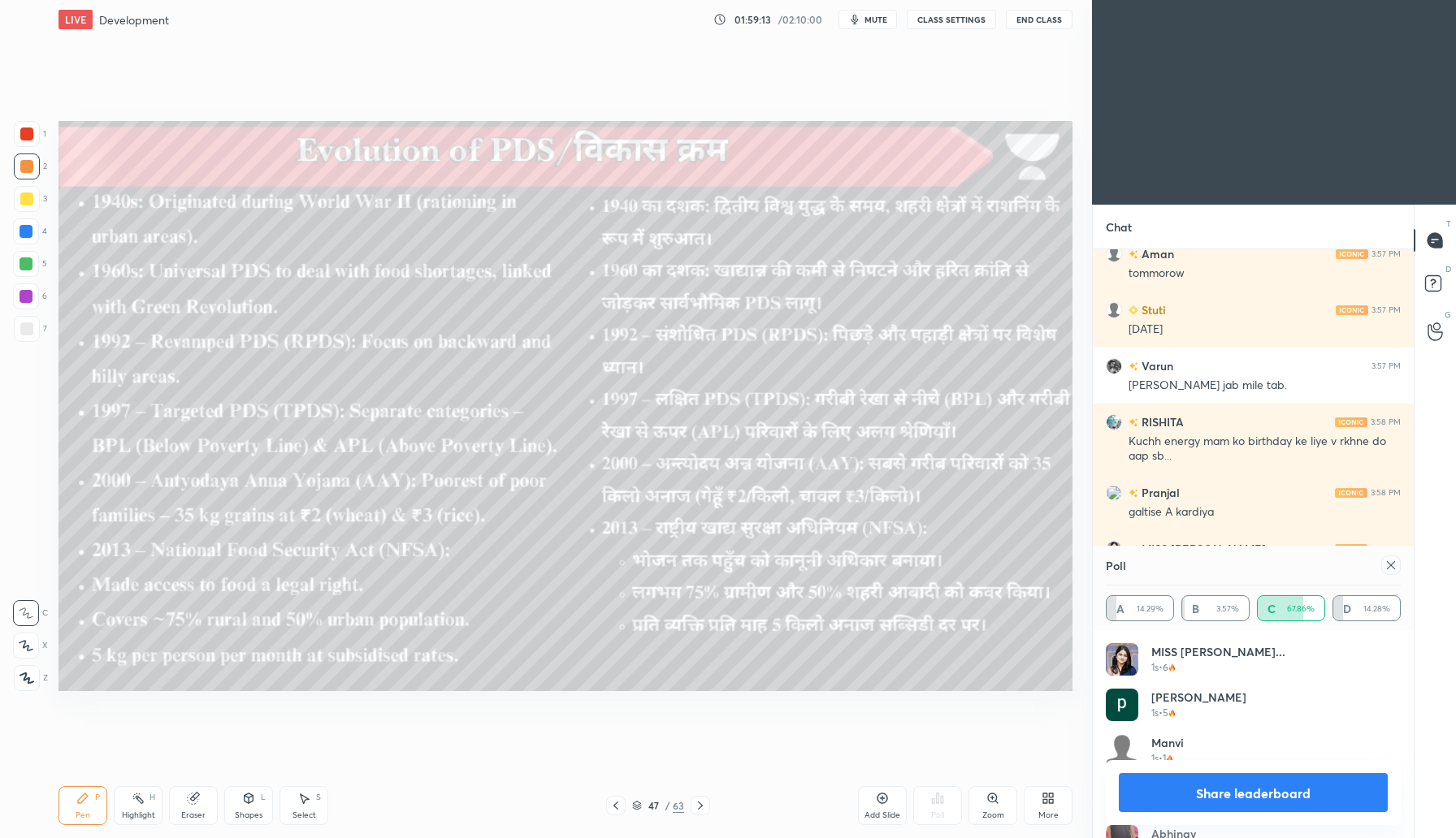
click at [701, 804] on icon at bounding box center [701, 805] width 5 height 8
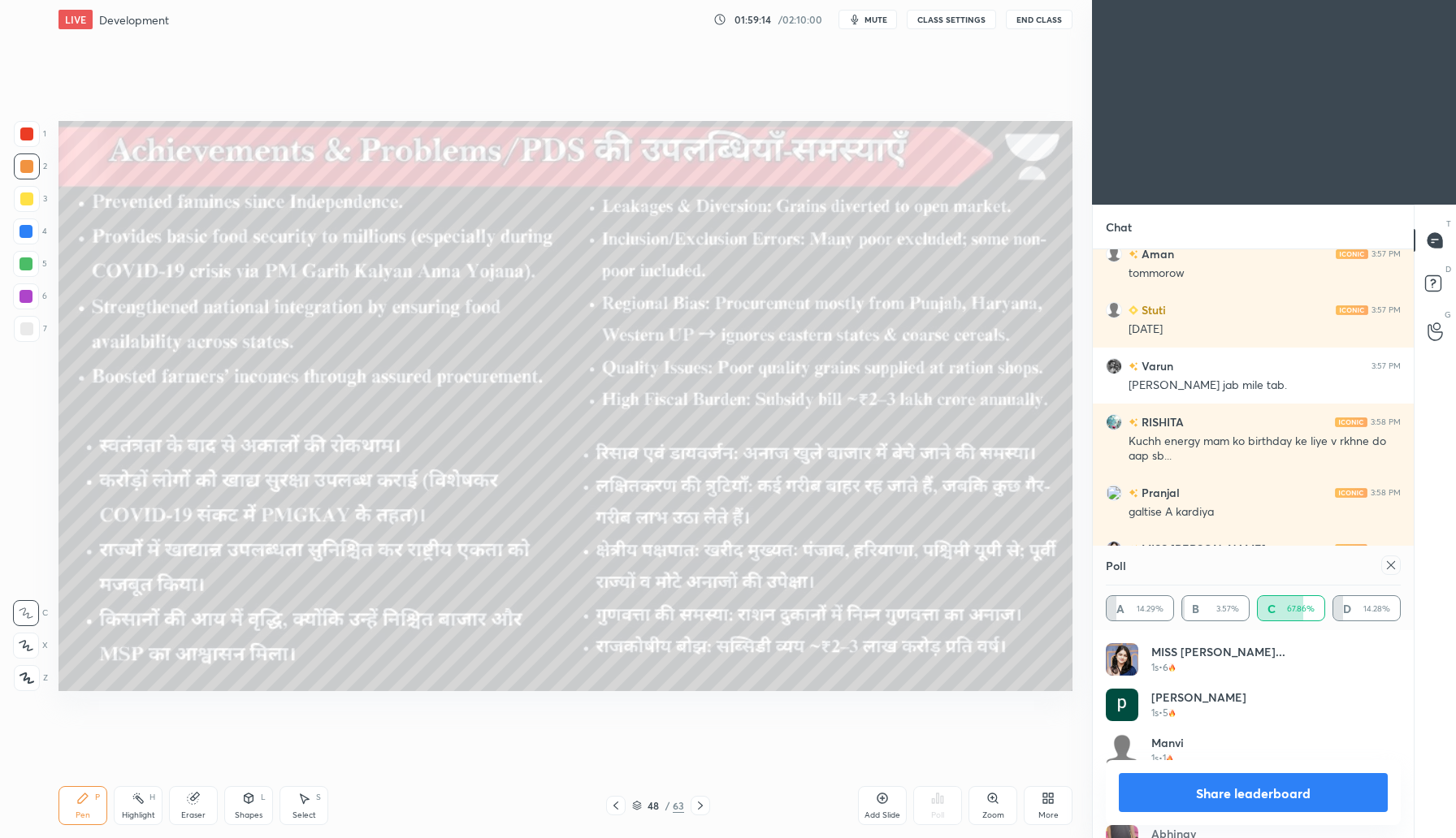
click at [702, 803] on icon at bounding box center [701, 805] width 13 height 13
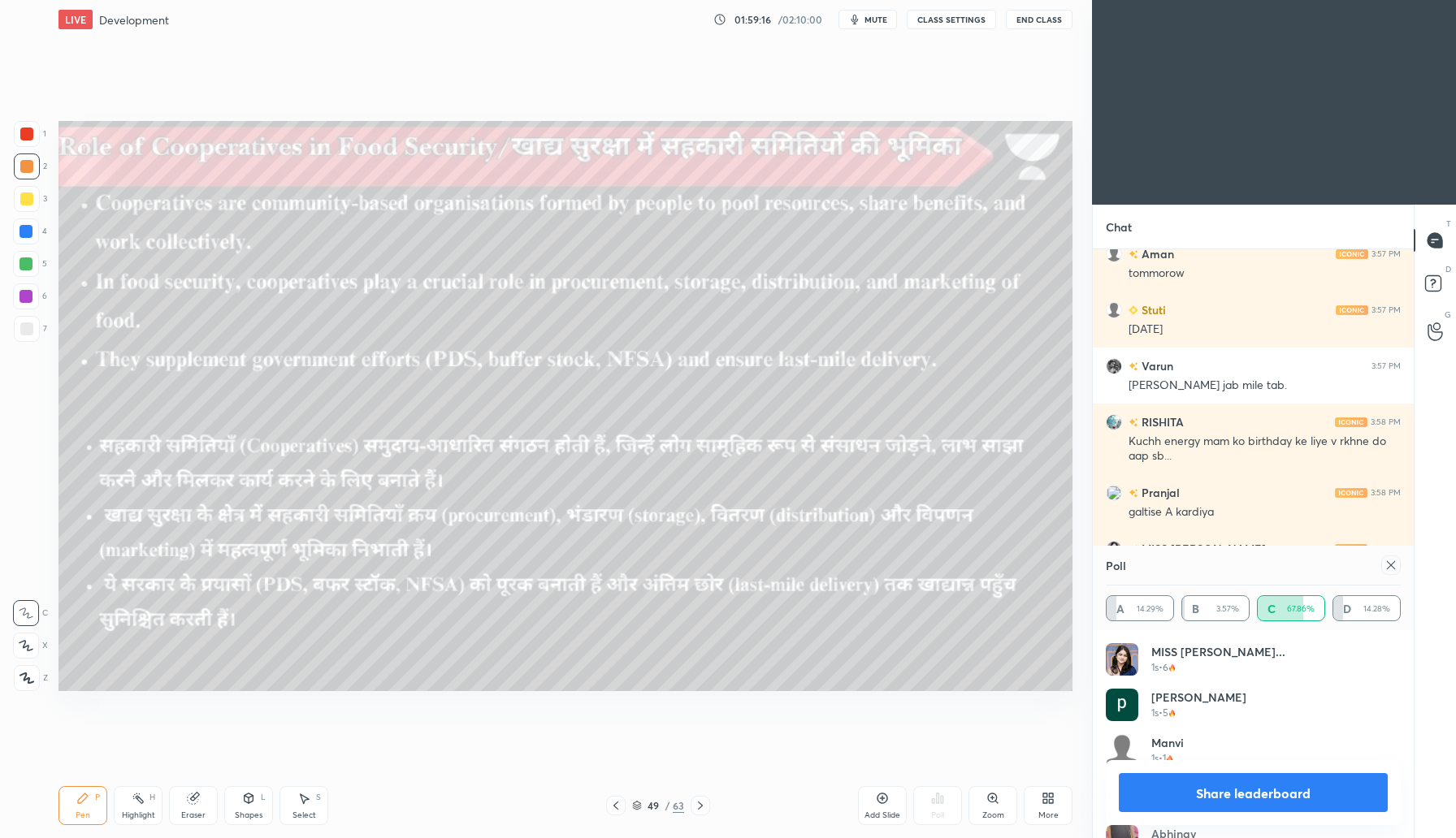
click at [703, 799] on icon at bounding box center [701, 805] width 13 height 13
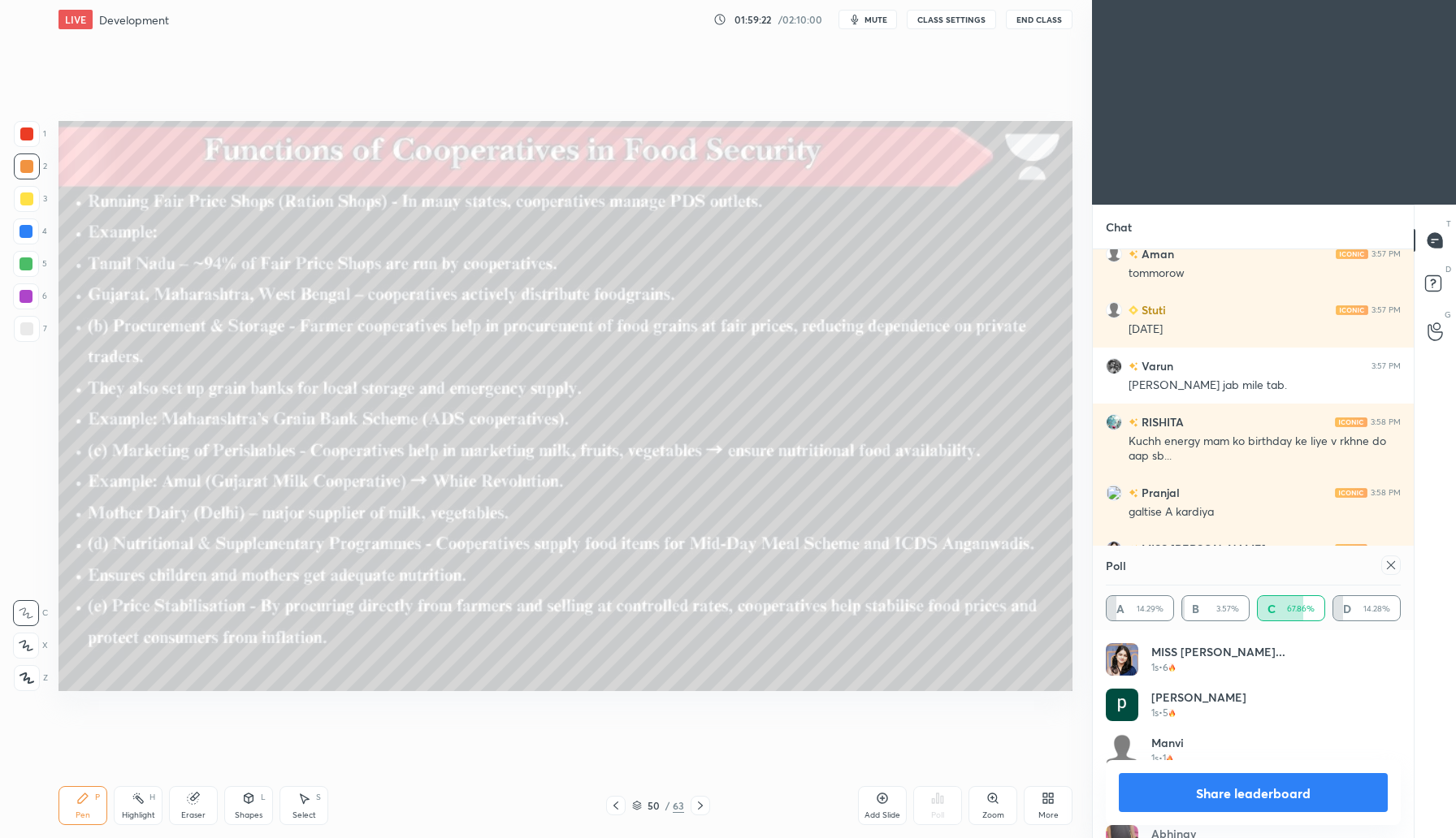
click at [1393, 564] on icon at bounding box center [1392, 565] width 13 height 13
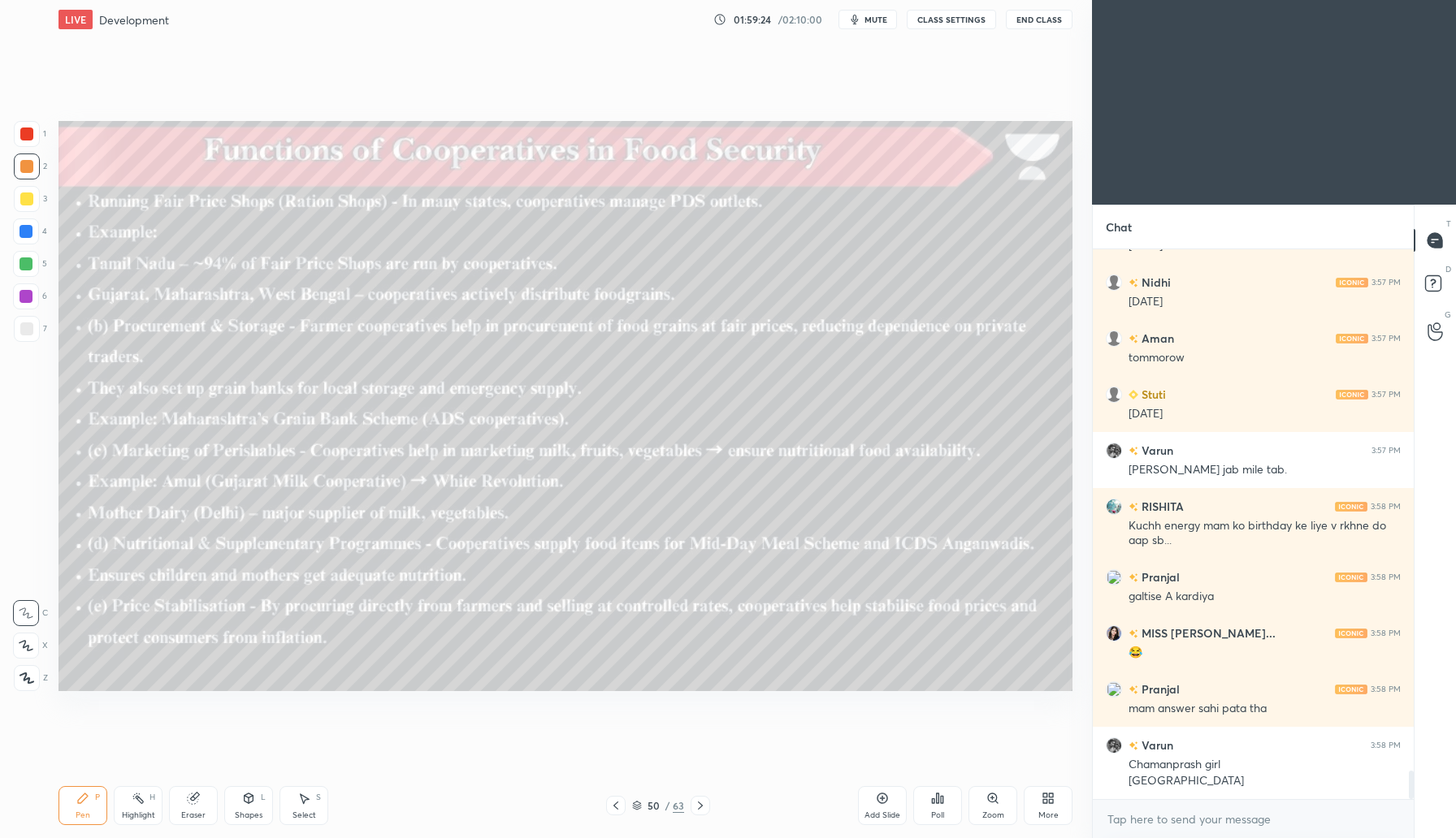
scroll to position [9959, 0]
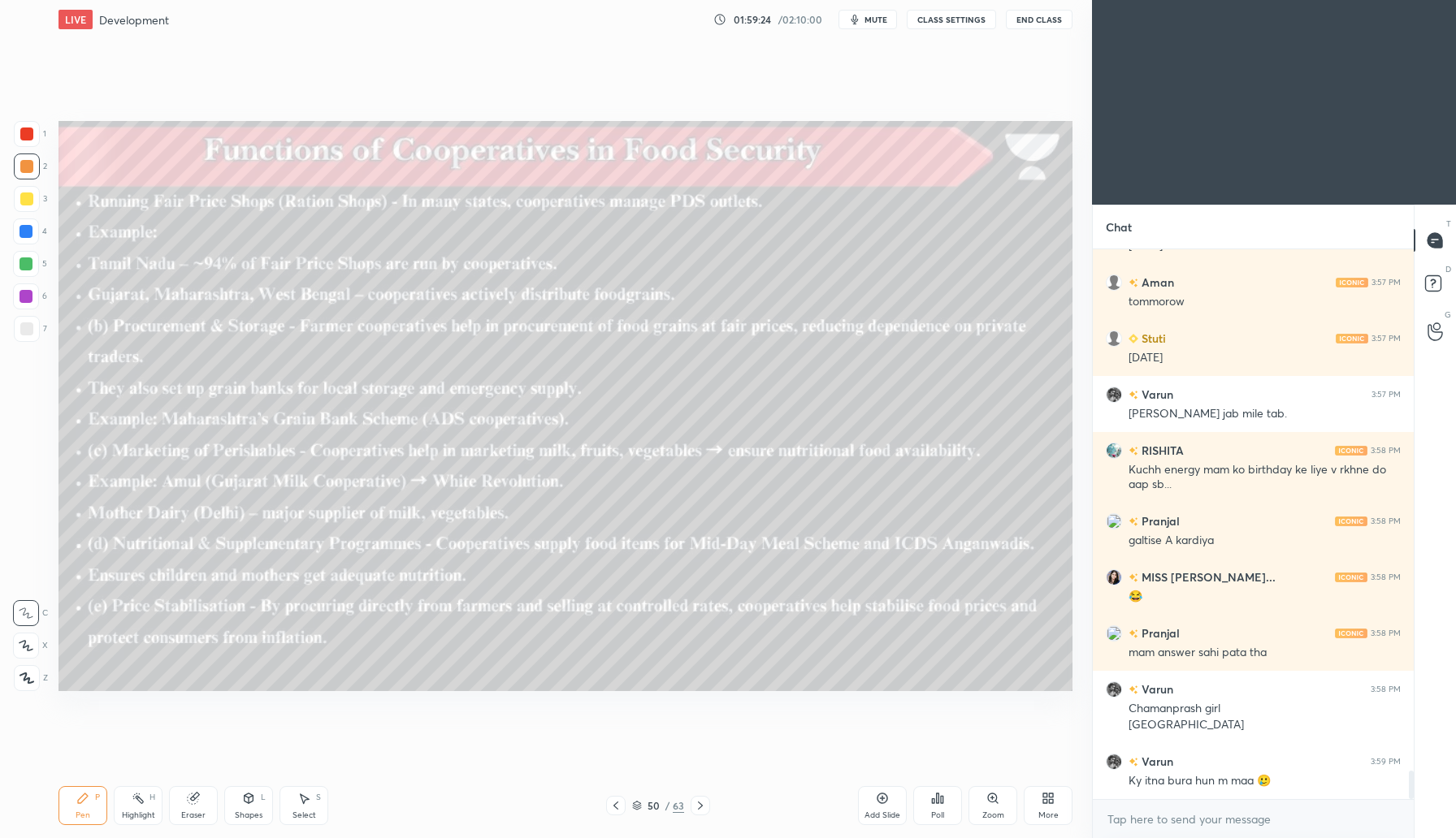
click at [636, 801] on icon at bounding box center [637, 805] width 10 height 10
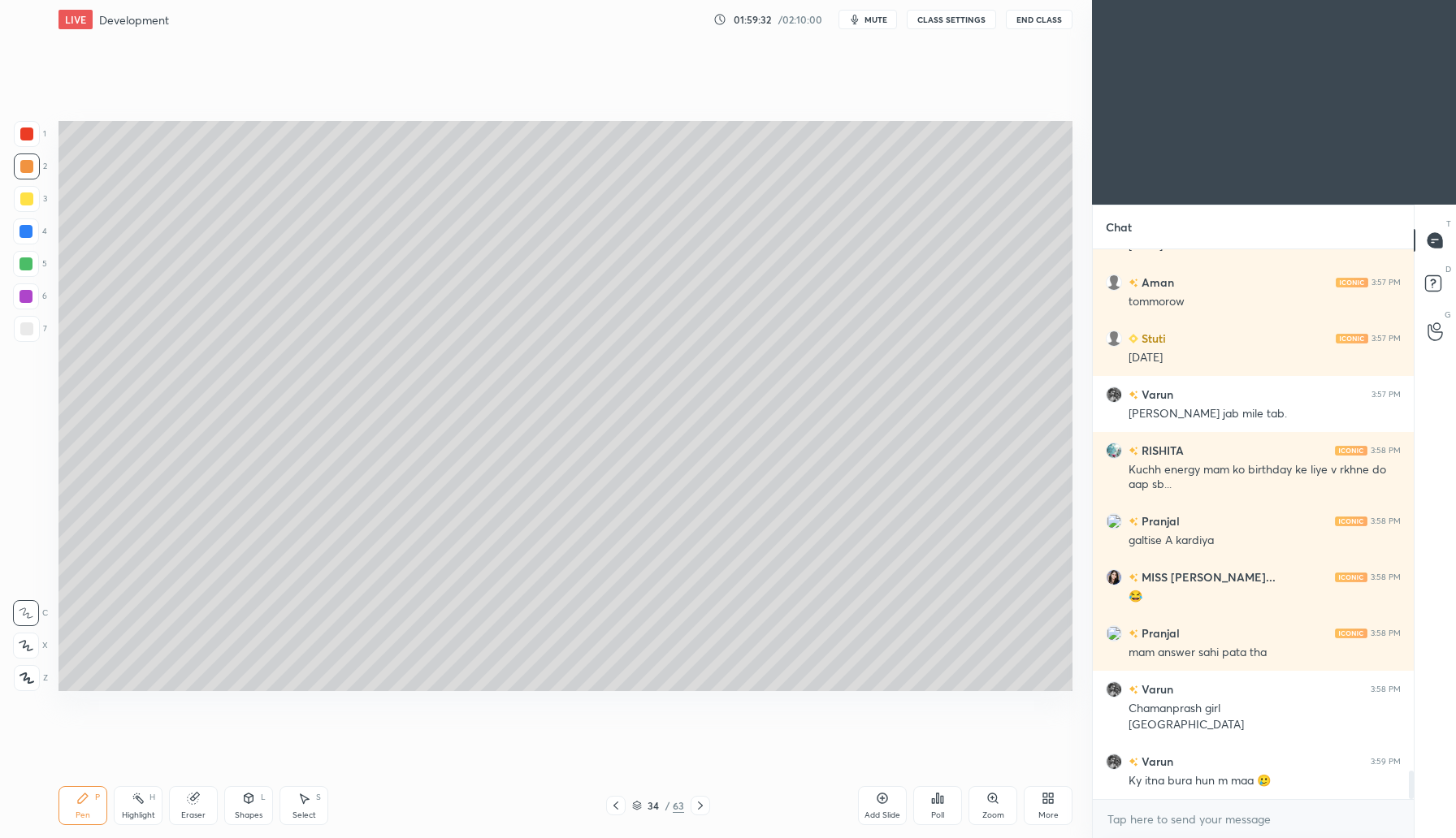
scroll to position [10015, 0]
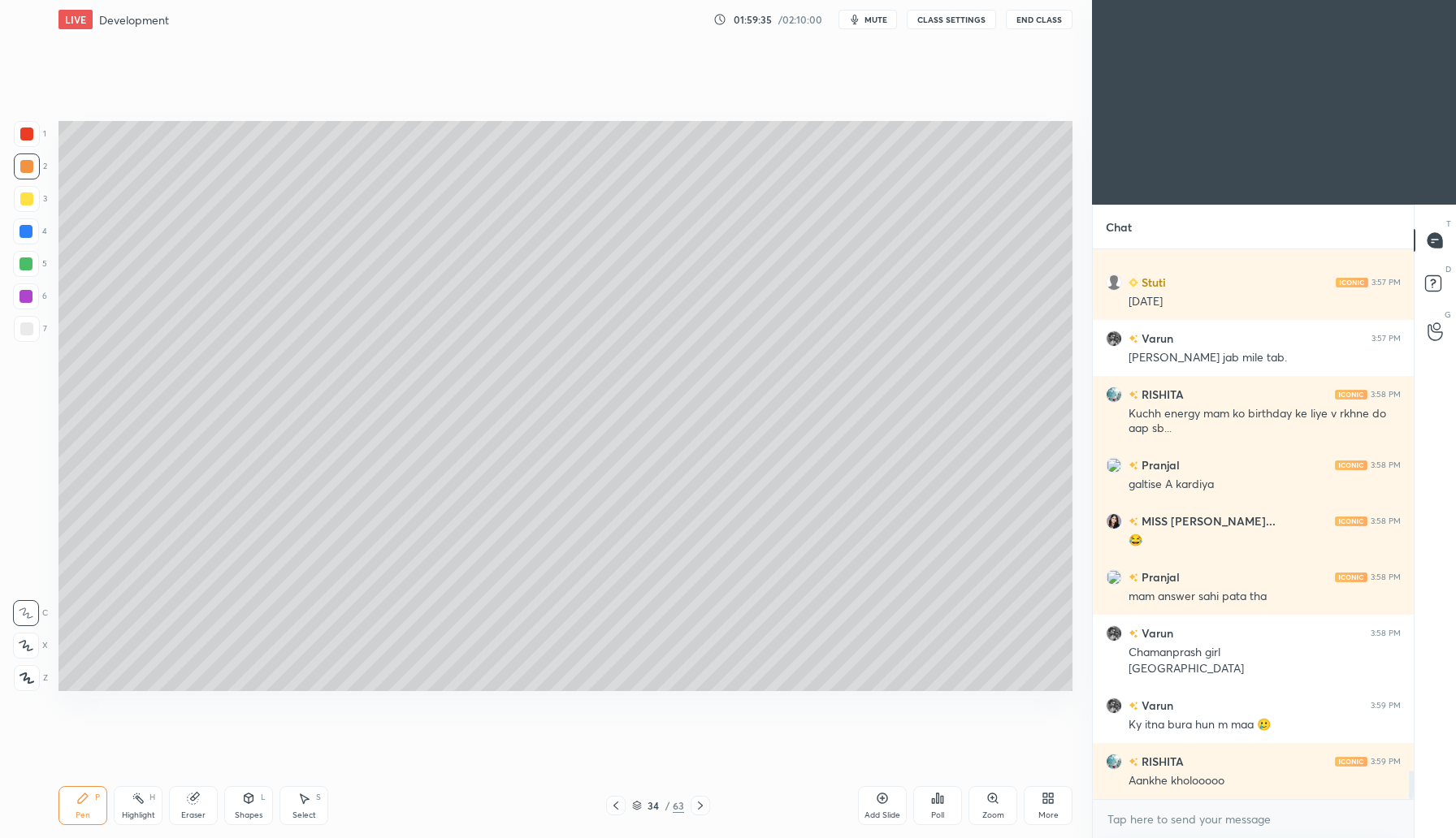
click at [638, 803] on icon at bounding box center [637, 805] width 10 height 10
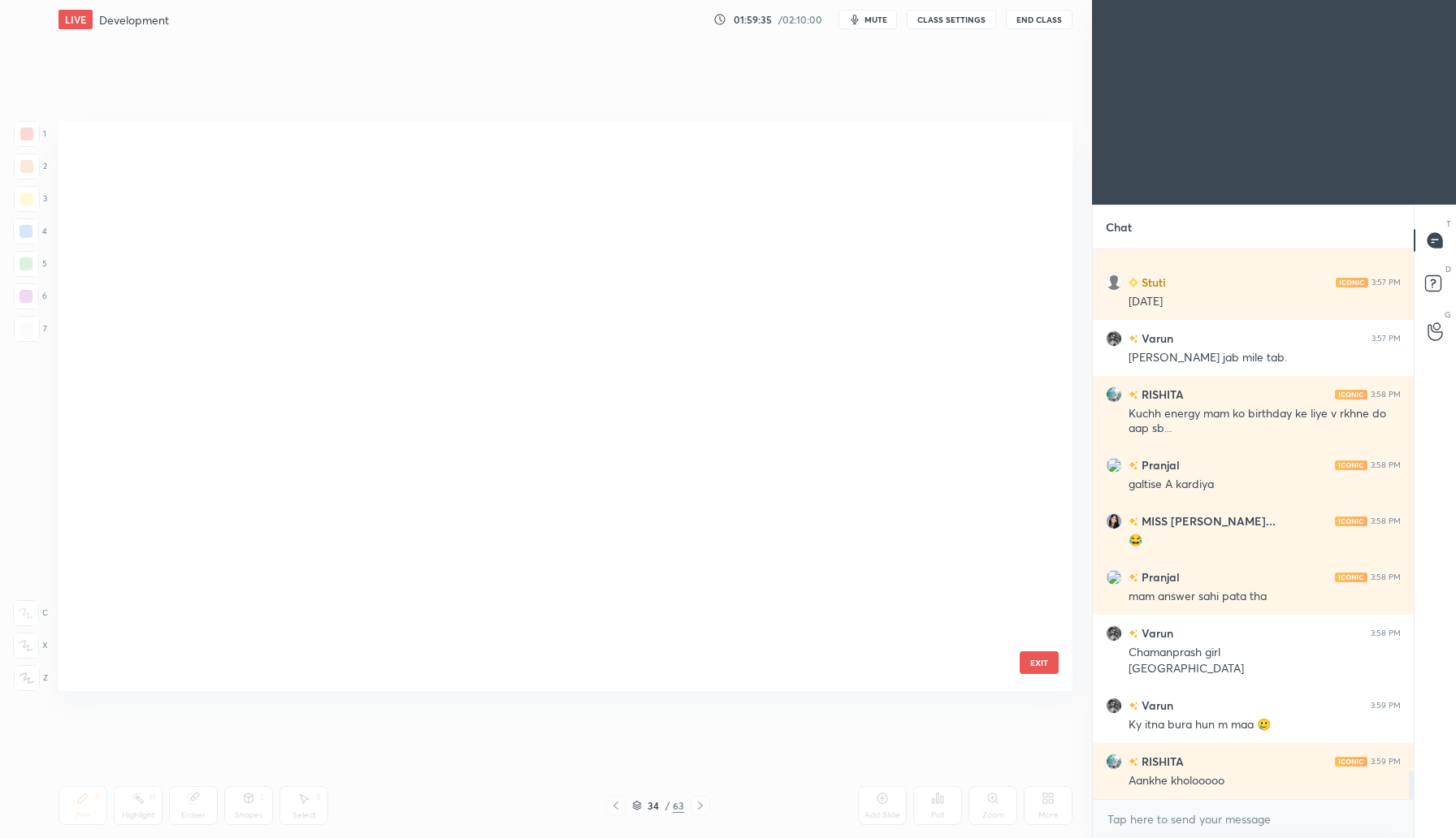
scroll to position [1564, 0]
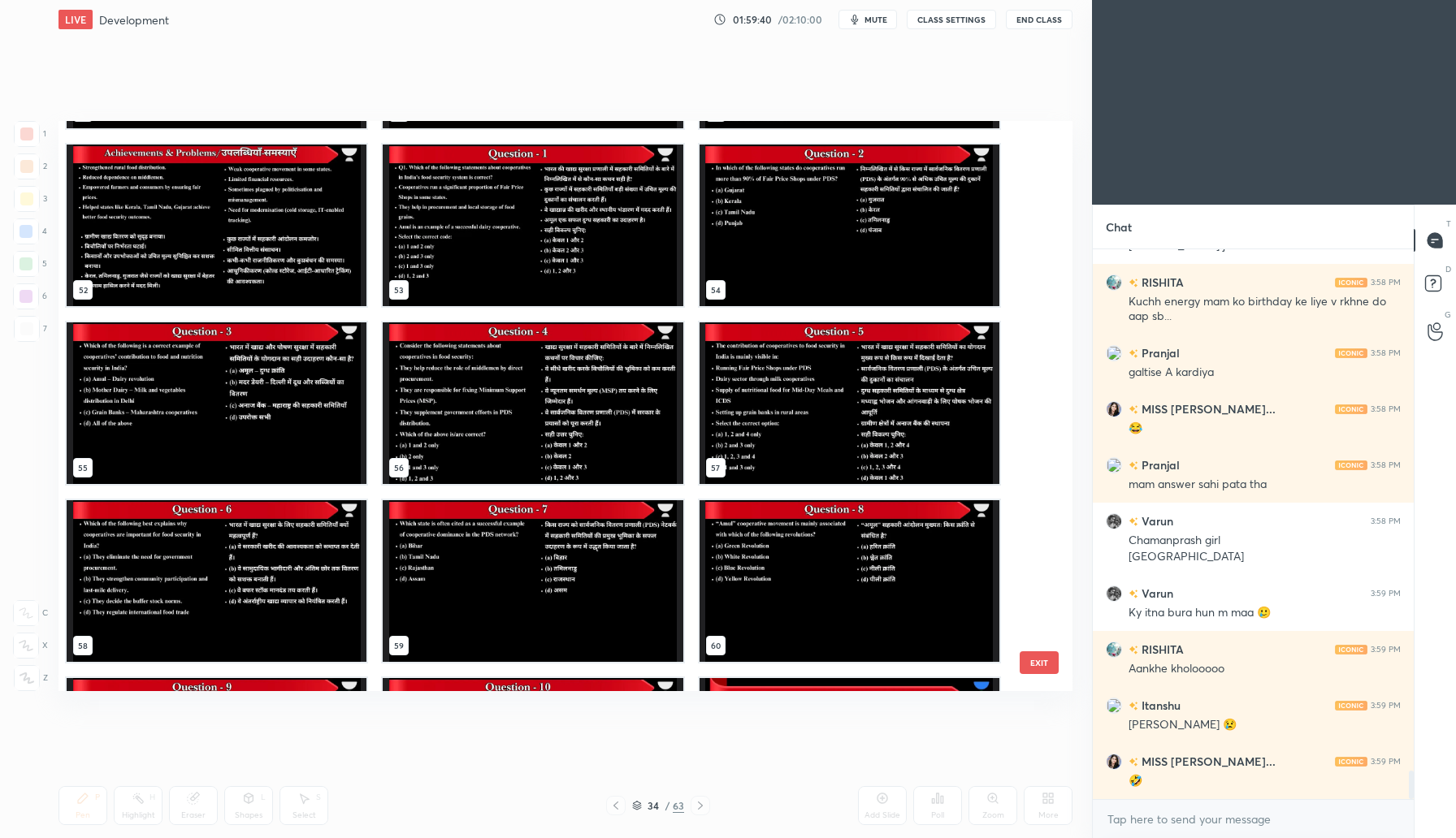
click at [534, 254] on img "grid" at bounding box center [533, 226] width 300 height 161
click at [543, 270] on img "grid" at bounding box center [533, 226] width 300 height 161
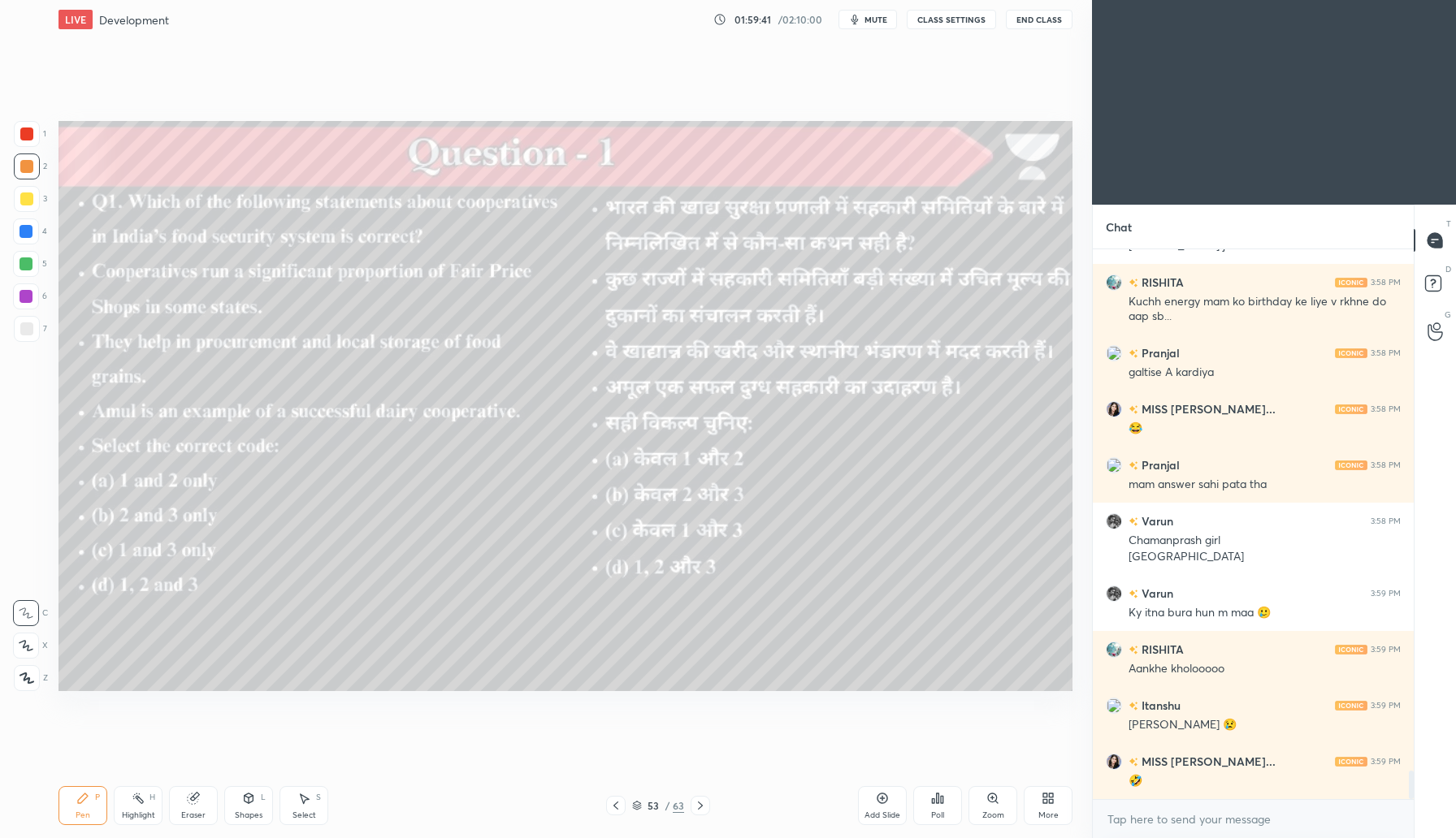
click at [543, 270] on img "grid" at bounding box center [533, 226] width 300 height 161
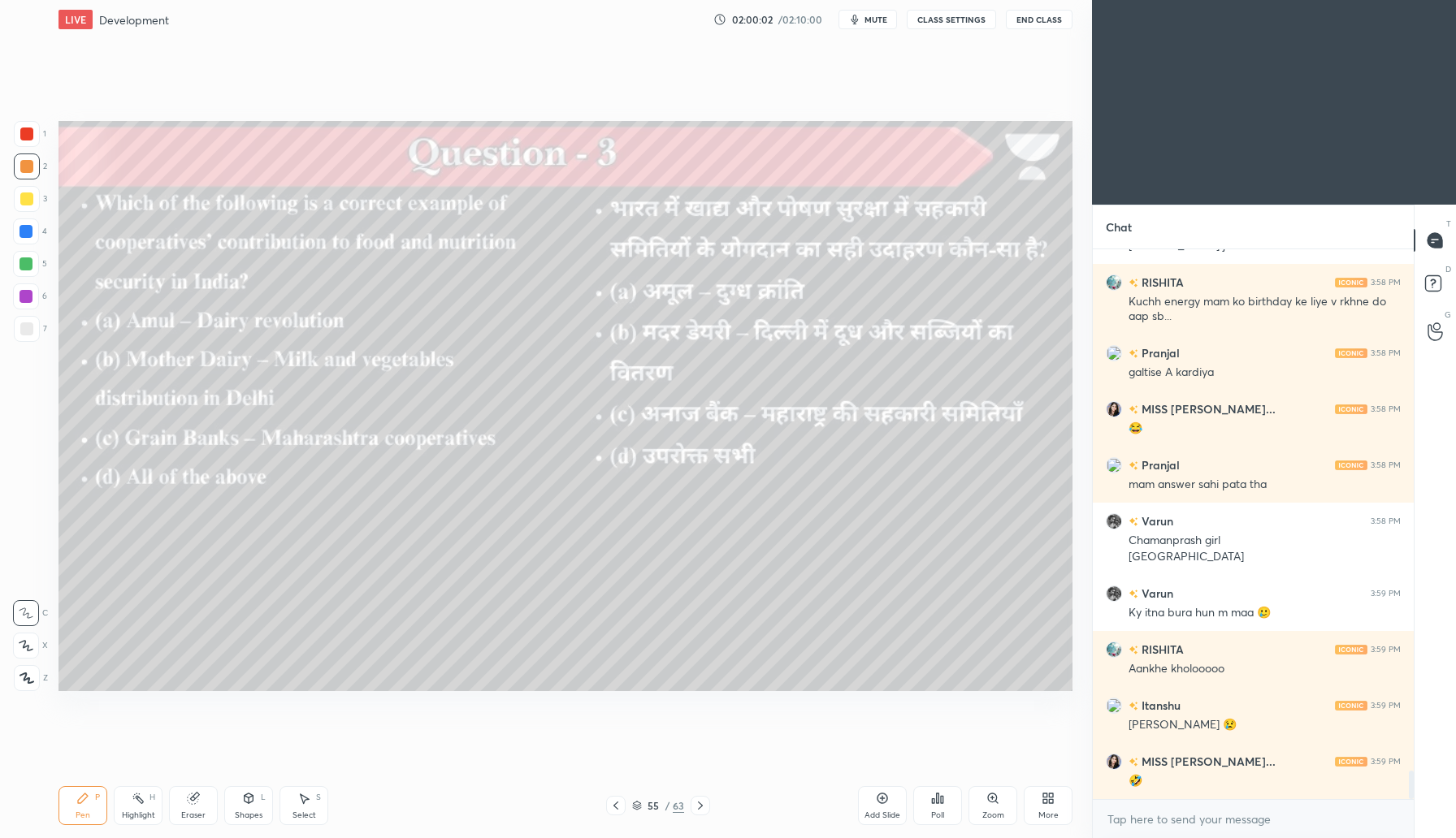
scroll to position [10183, 0]
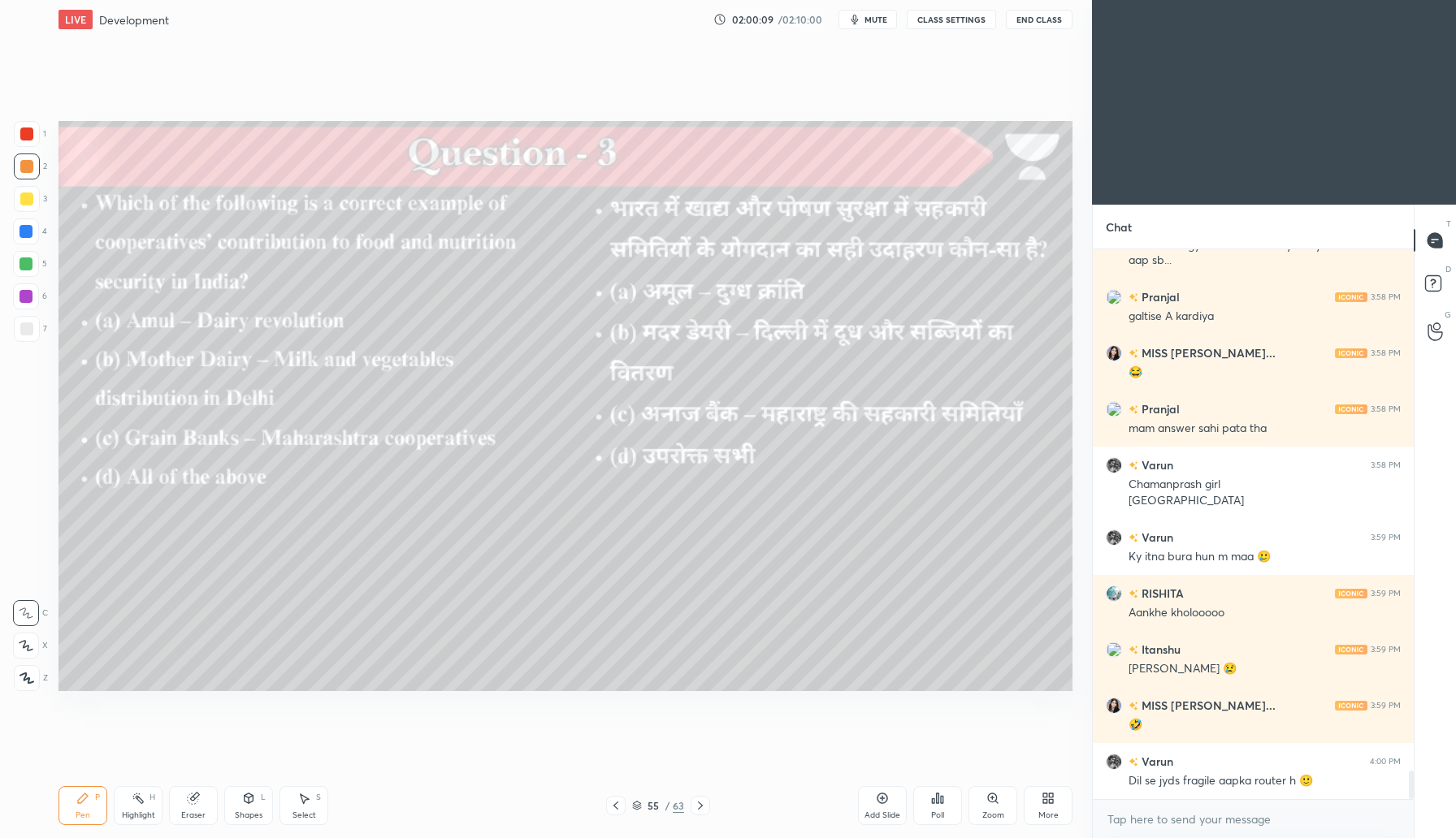
click at [935, 803] on icon at bounding box center [938, 798] width 13 height 13
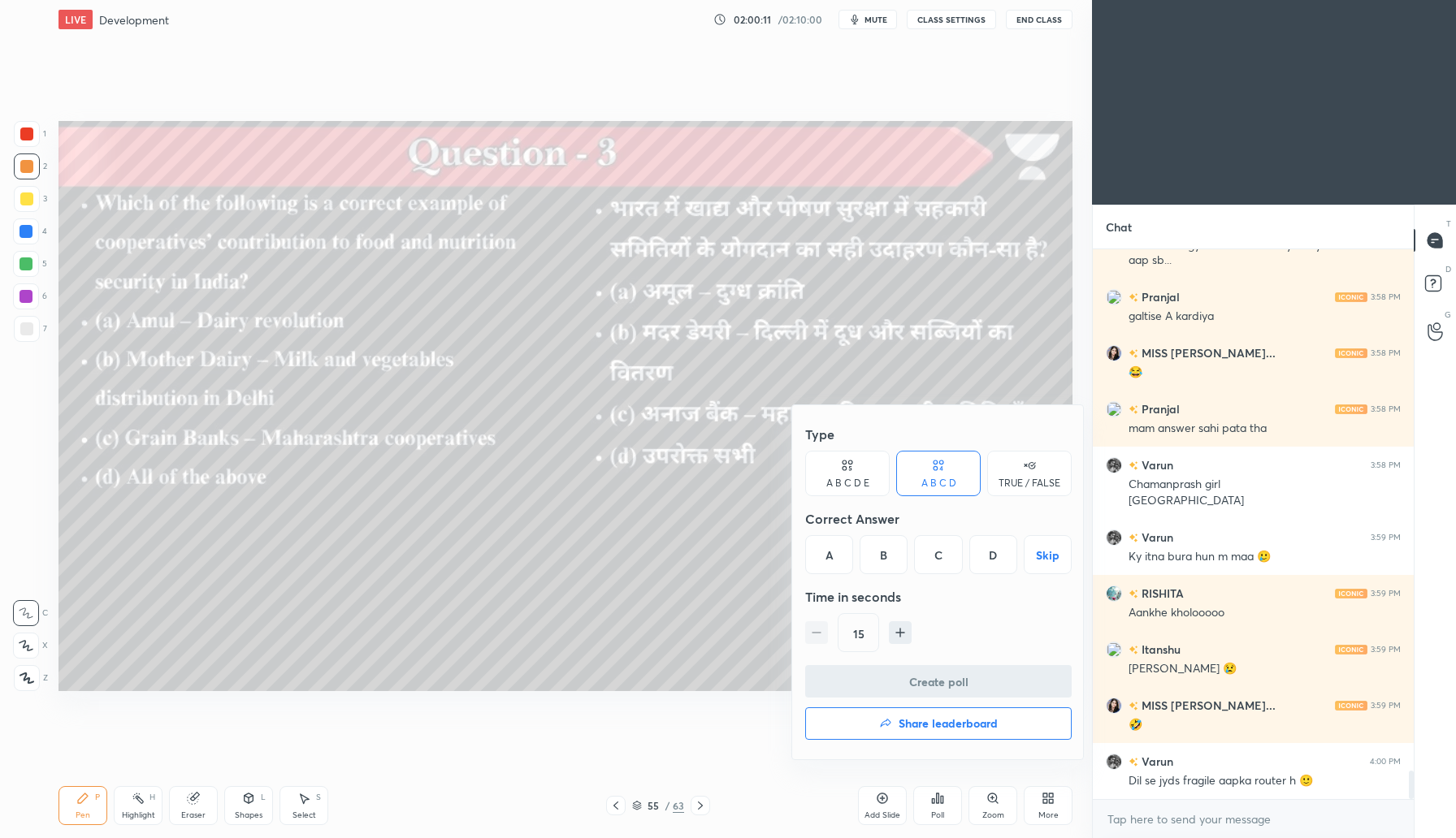
scroll to position [10199, 0]
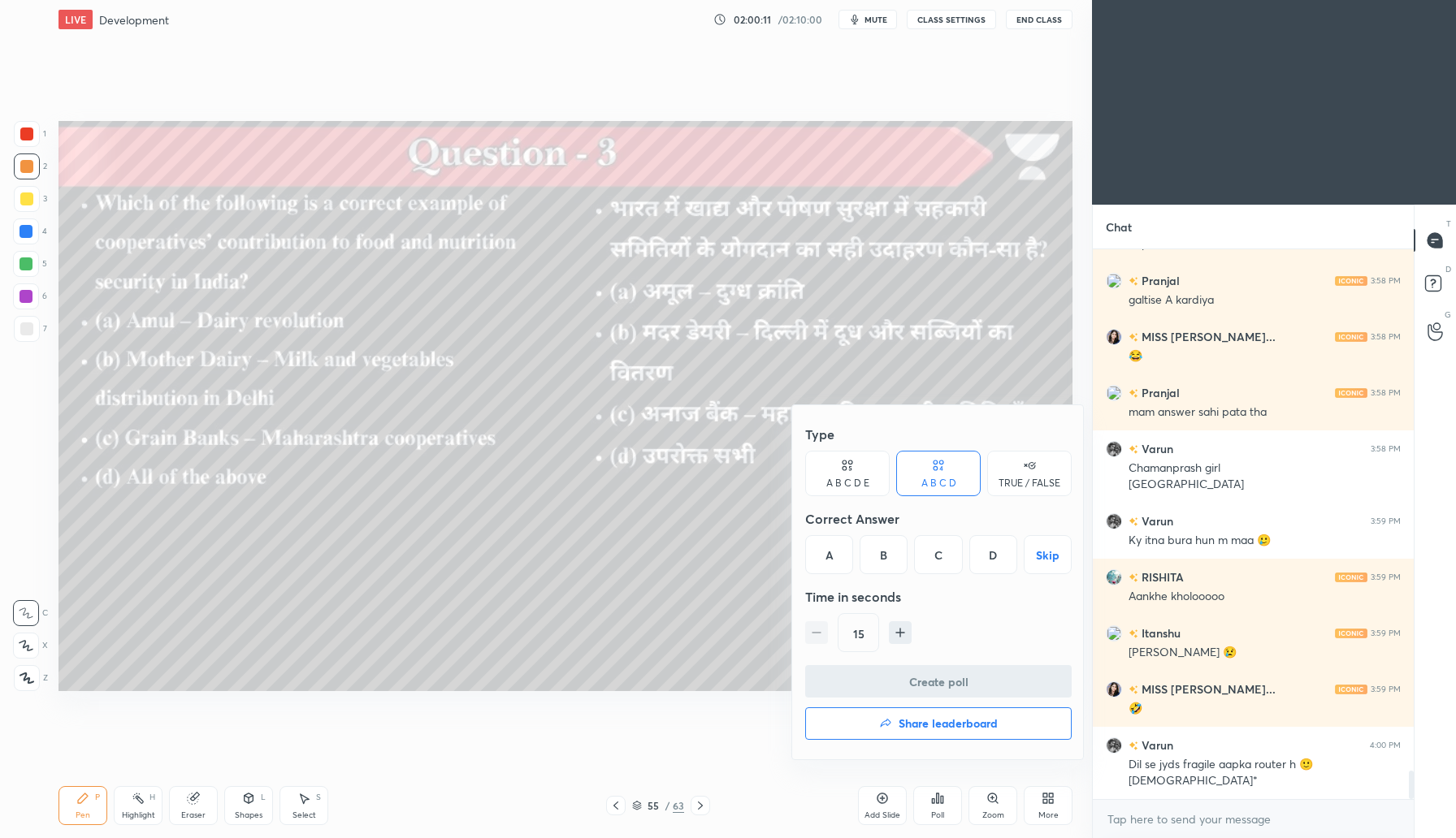
click at [998, 558] on div "D" at bounding box center [993, 555] width 48 height 39
drag, startPoint x: 948, startPoint y: 681, endPoint x: 957, endPoint y: 668, distance: 15.8
click at [947, 681] on button "Create poll" at bounding box center [938, 682] width 266 height 33
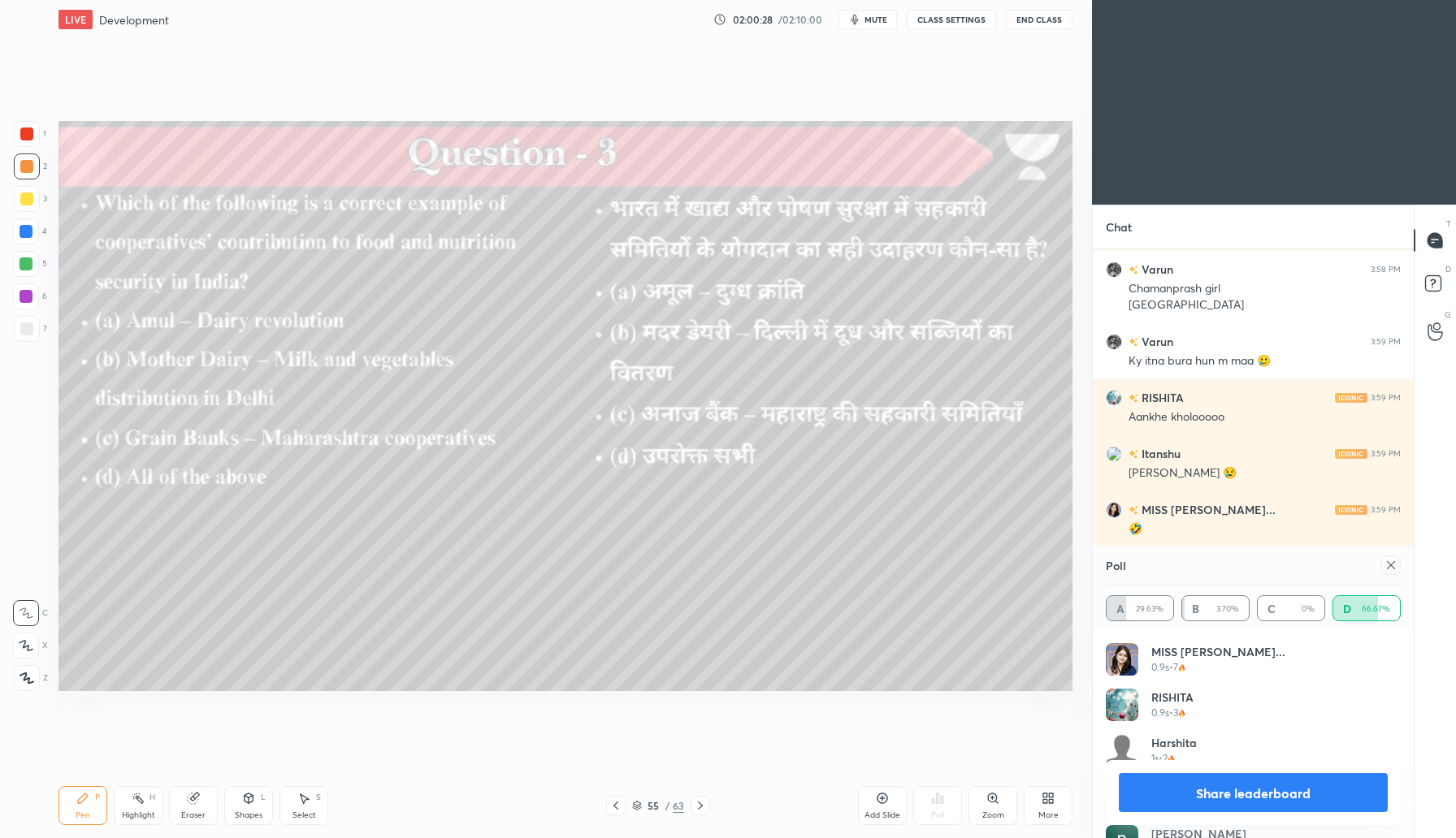
scroll to position [10098, 0]
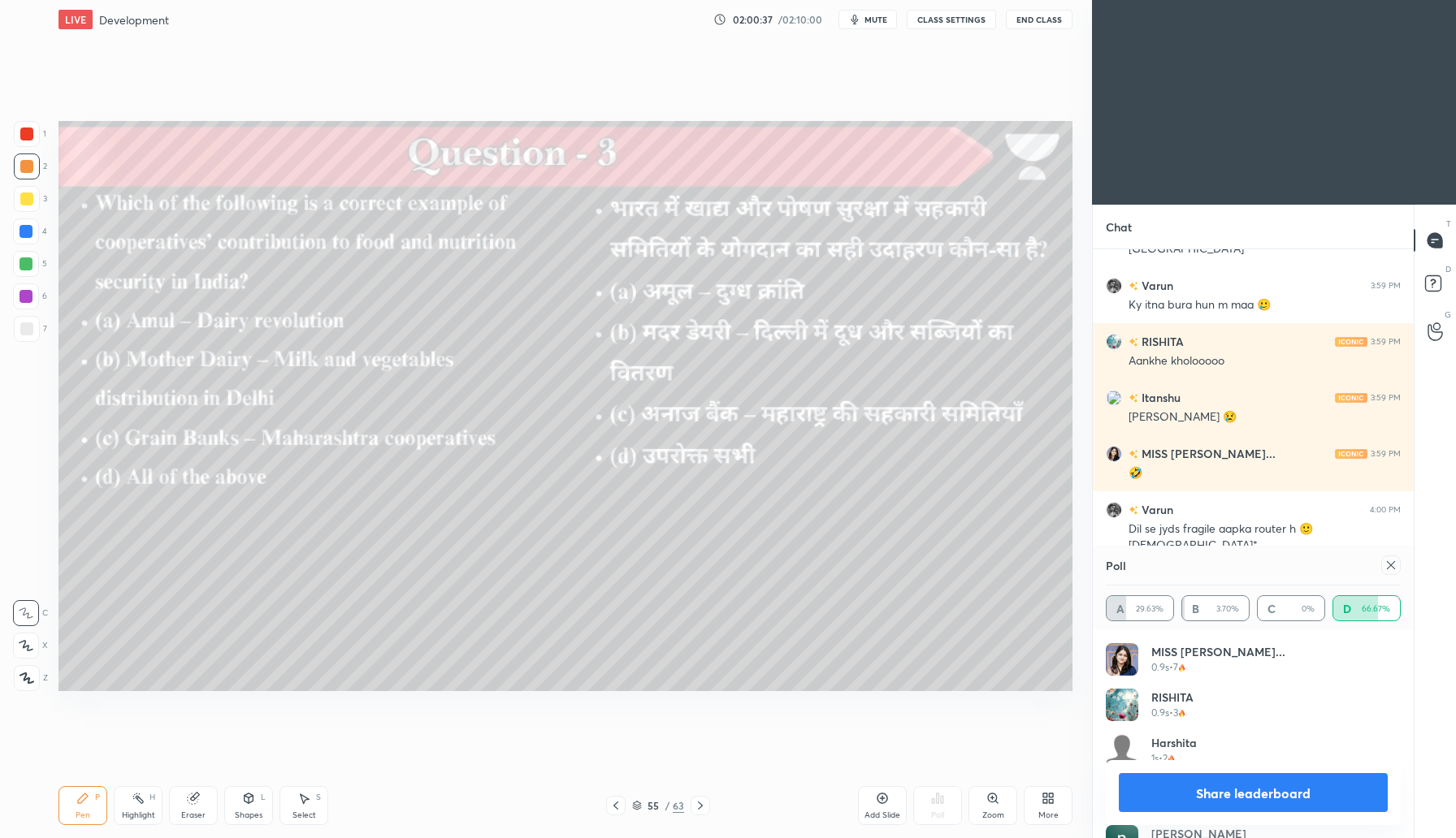
click at [1390, 559] on icon at bounding box center [1392, 565] width 13 height 13
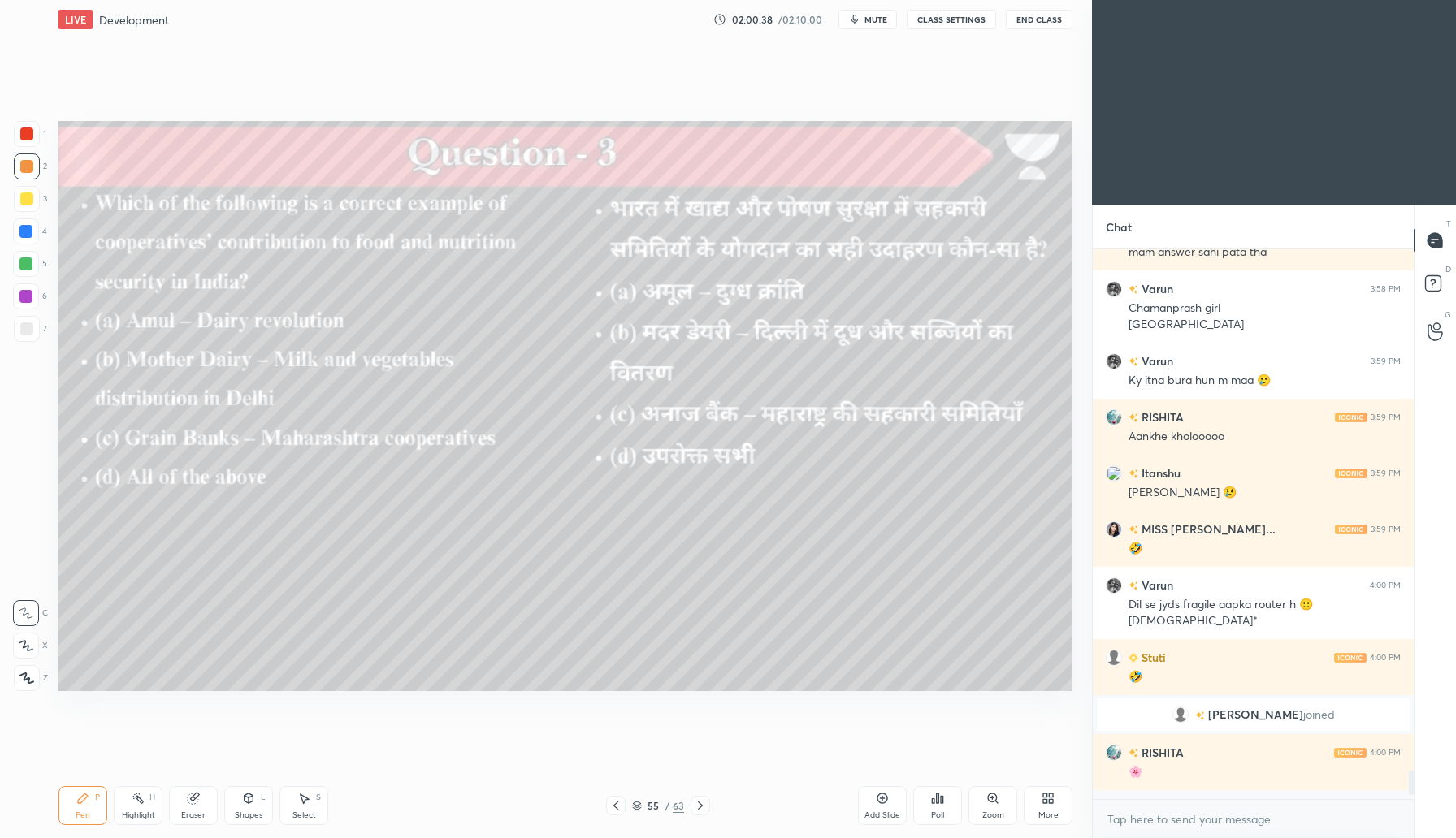
scroll to position [545, 316]
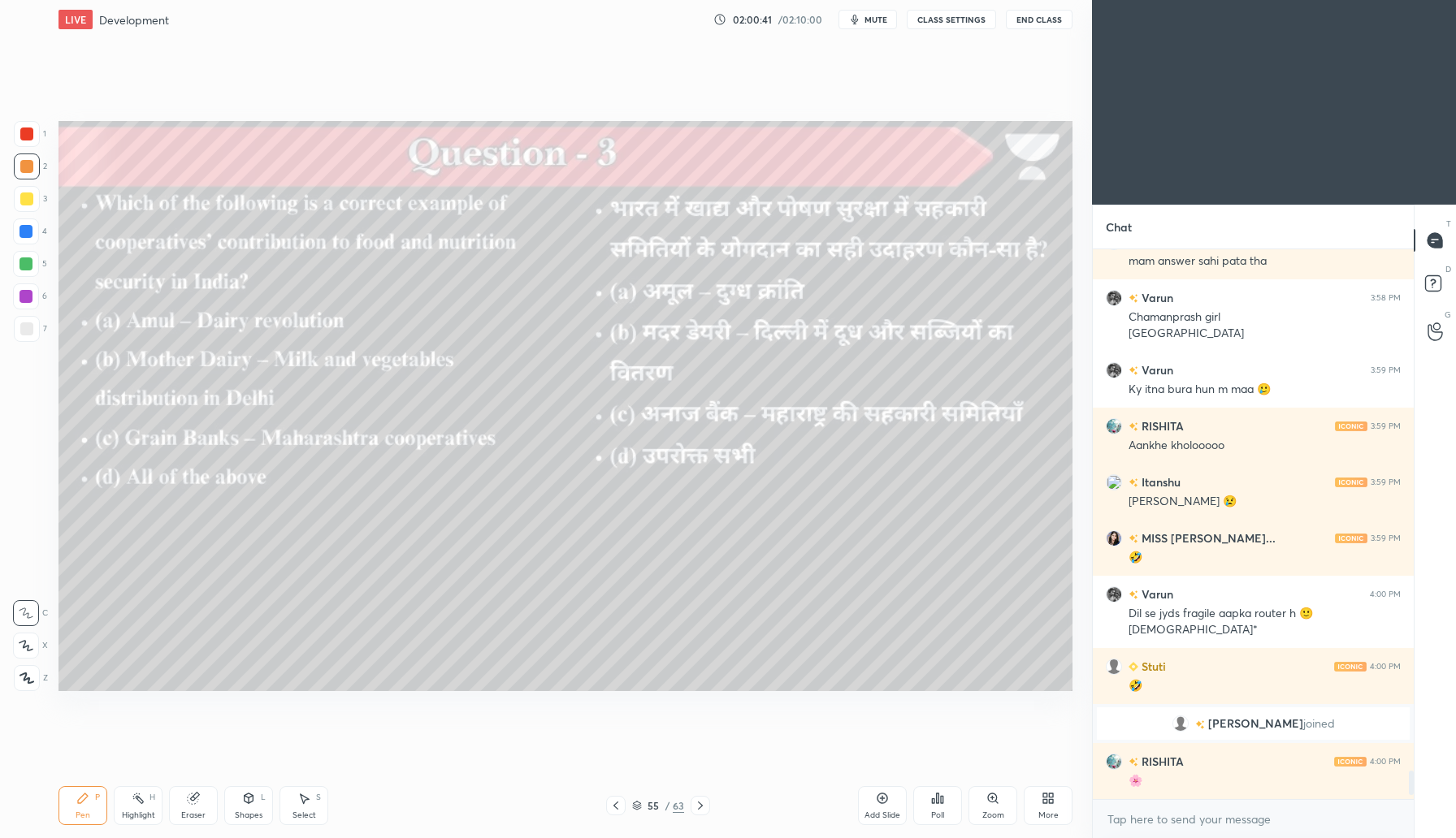
click at [701, 805] on icon at bounding box center [701, 805] width 13 height 13
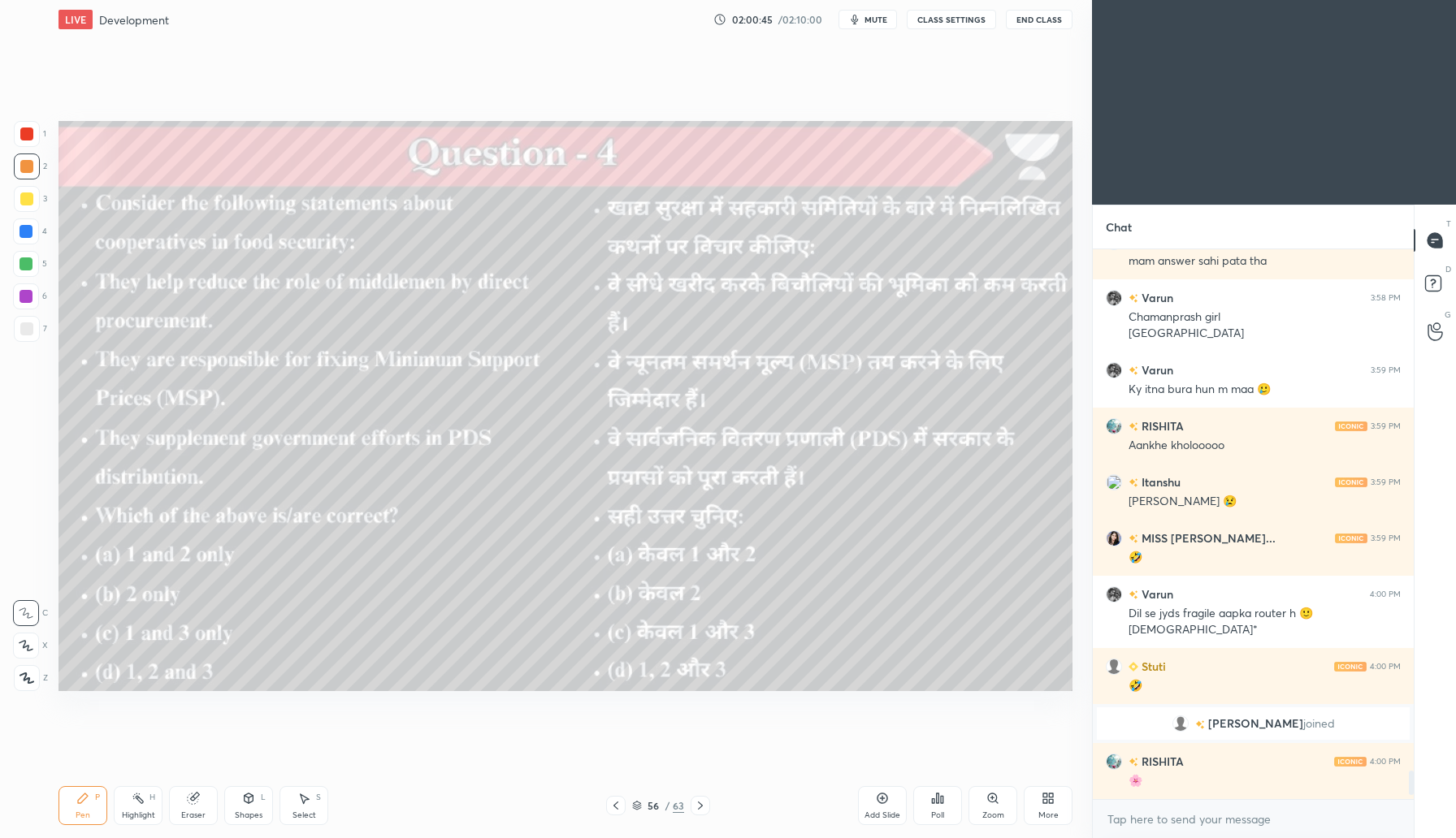
scroll to position [10053, 0]
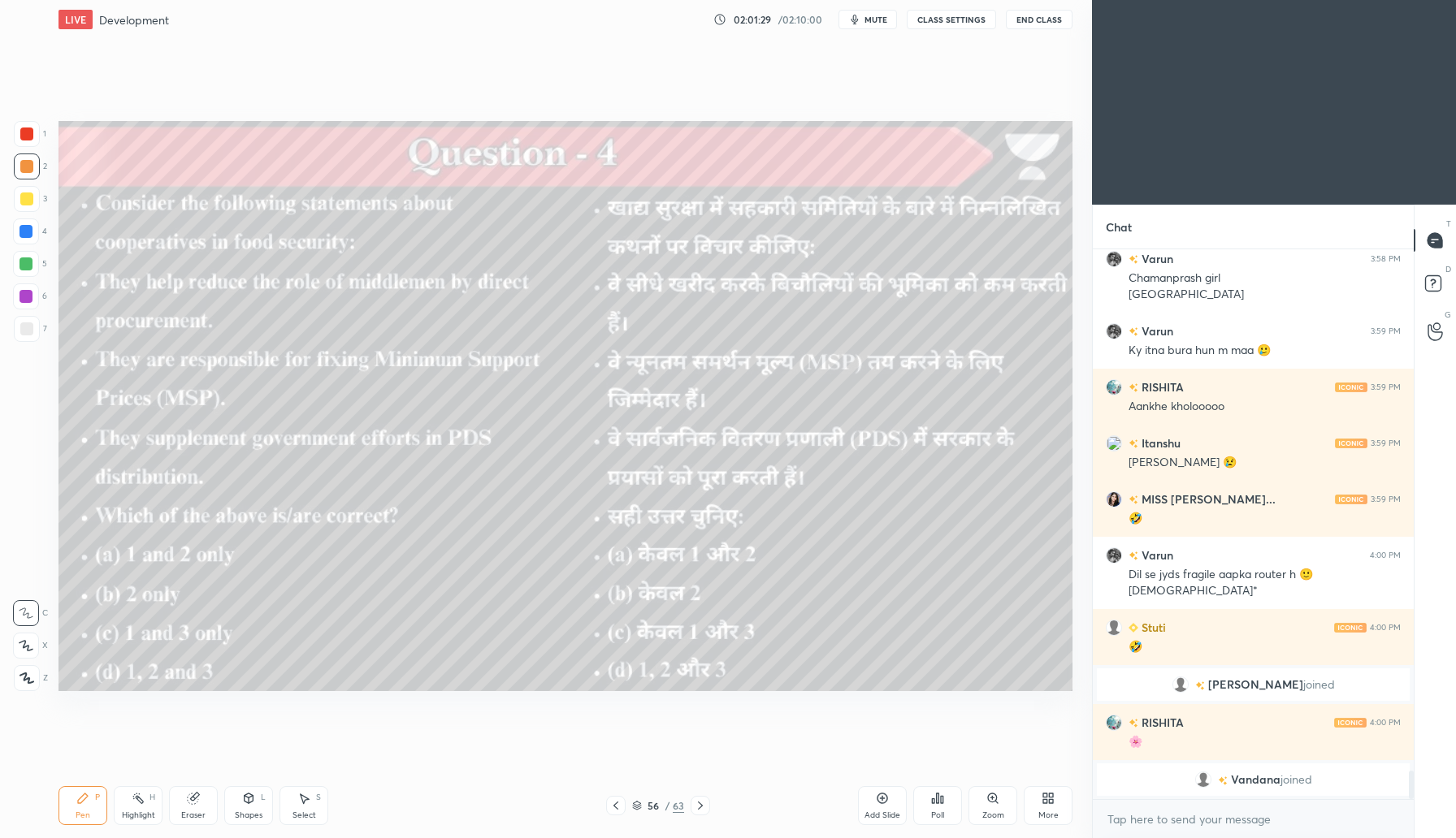
click at [942, 807] on div "Poll" at bounding box center [938, 805] width 49 height 39
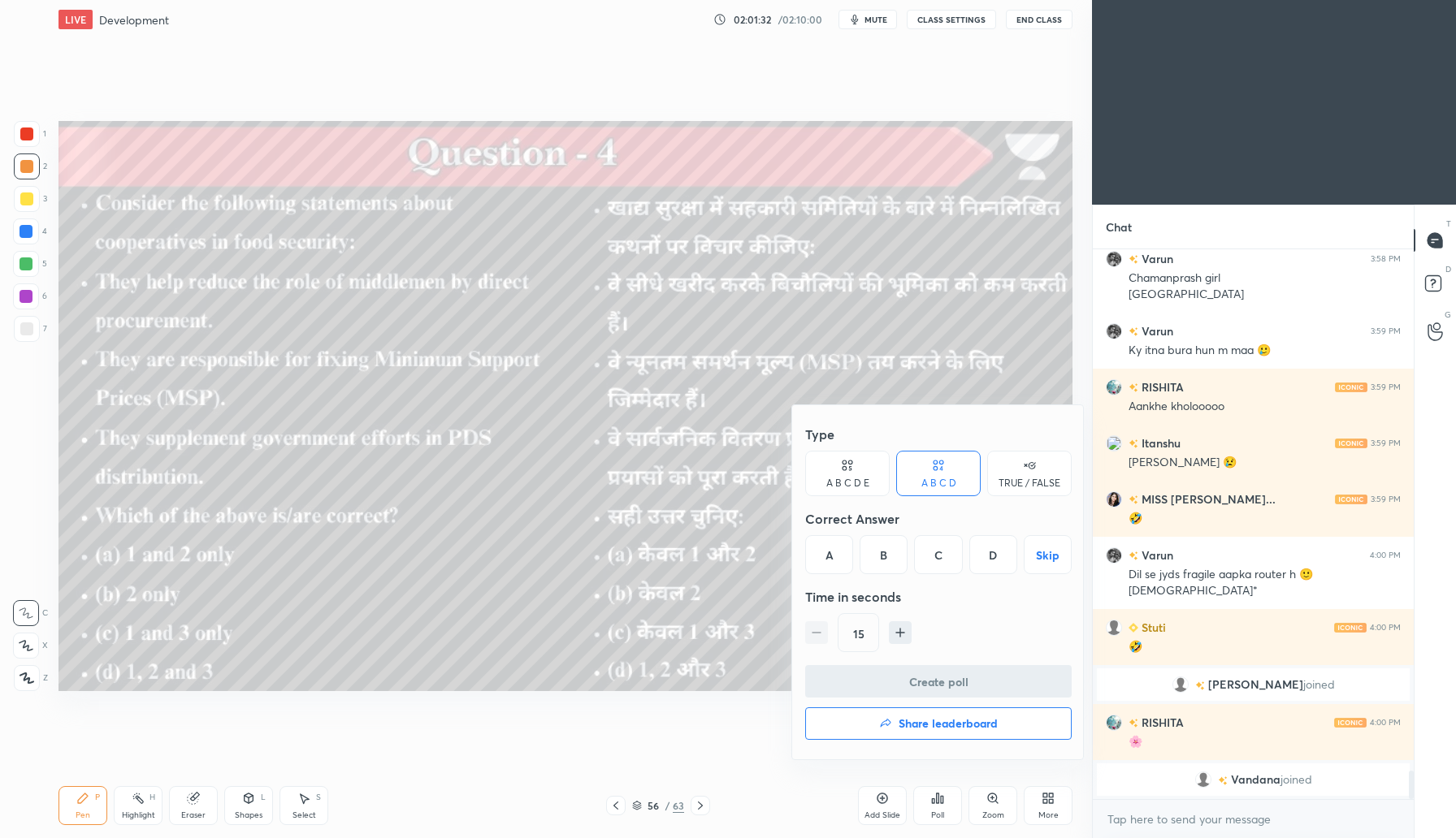
click at [945, 564] on div "C" at bounding box center [938, 555] width 48 height 39
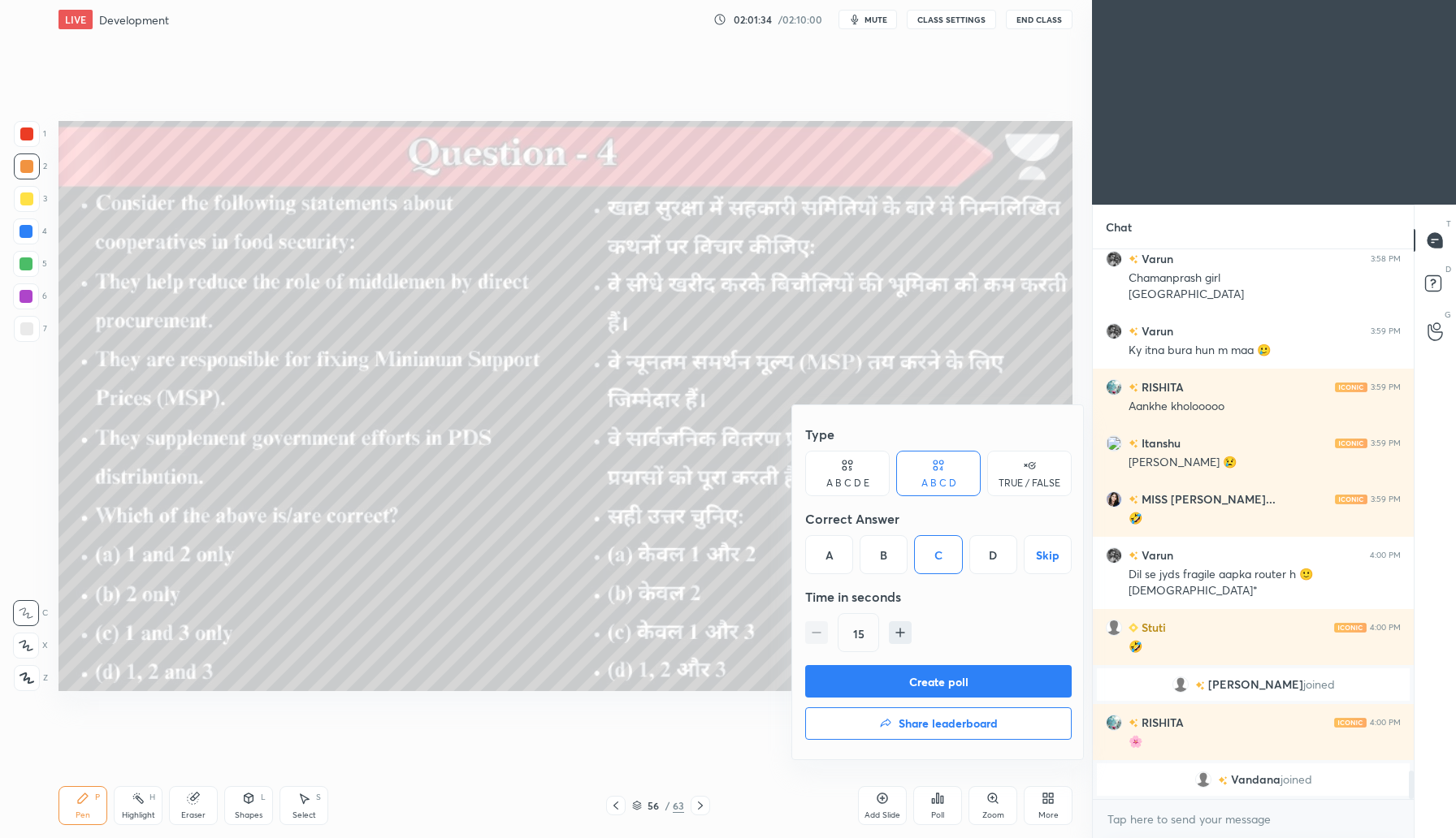
click at [931, 678] on button "Create poll" at bounding box center [938, 682] width 266 height 33
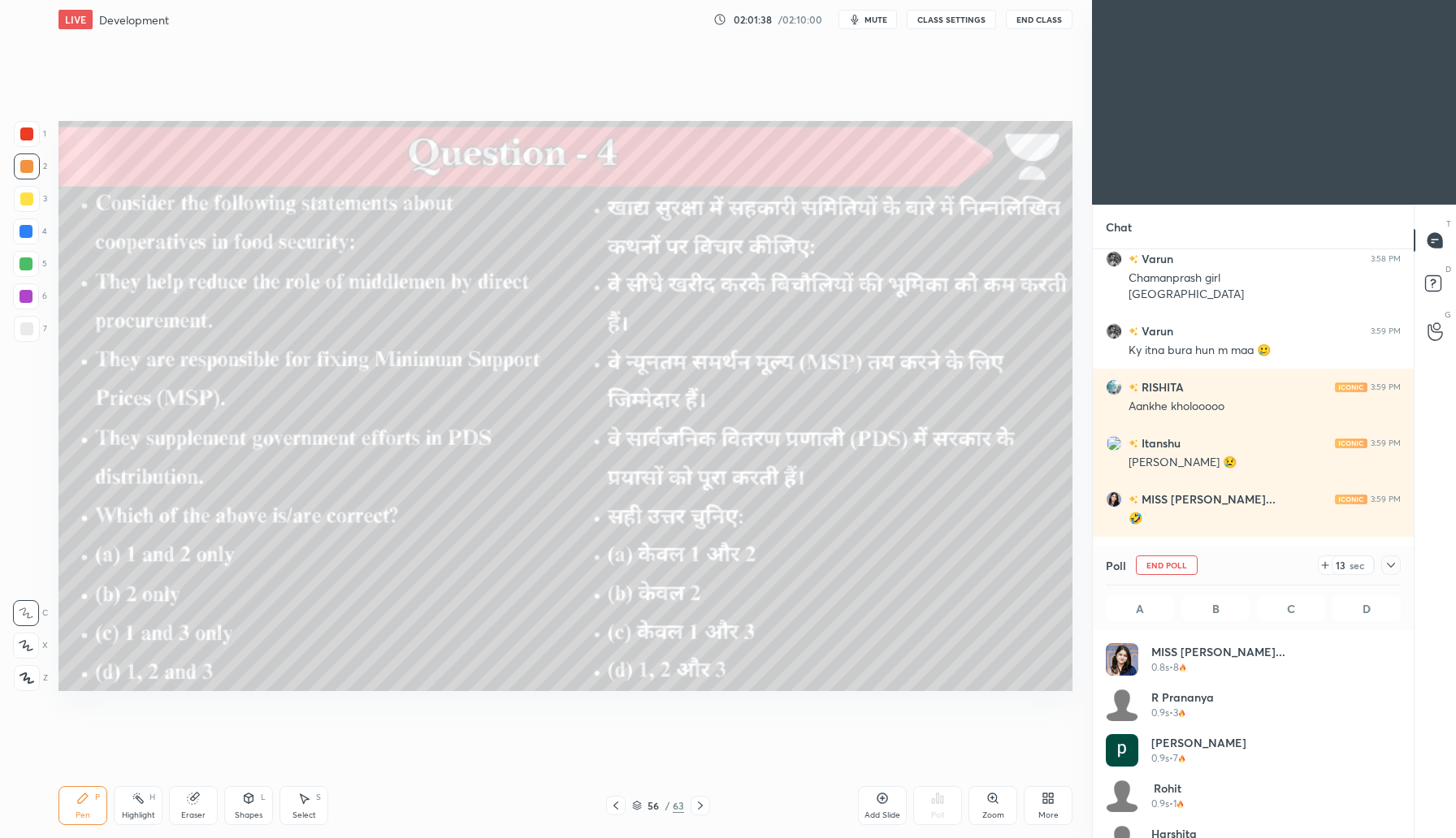
scroll to position [6, 6]
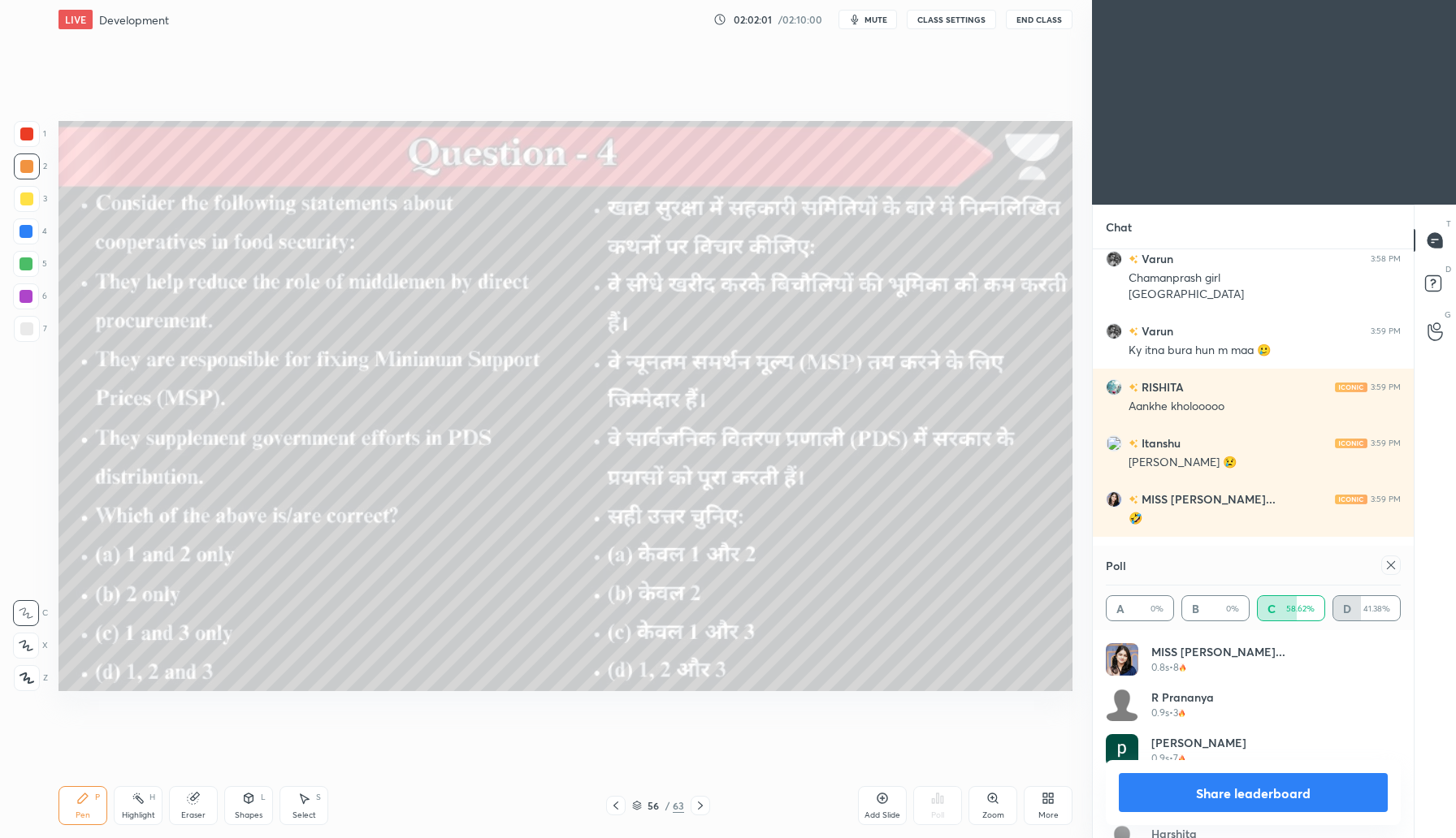
click at [1390, 563] on icon at bounding box center [1392, 565] width 8 height 8
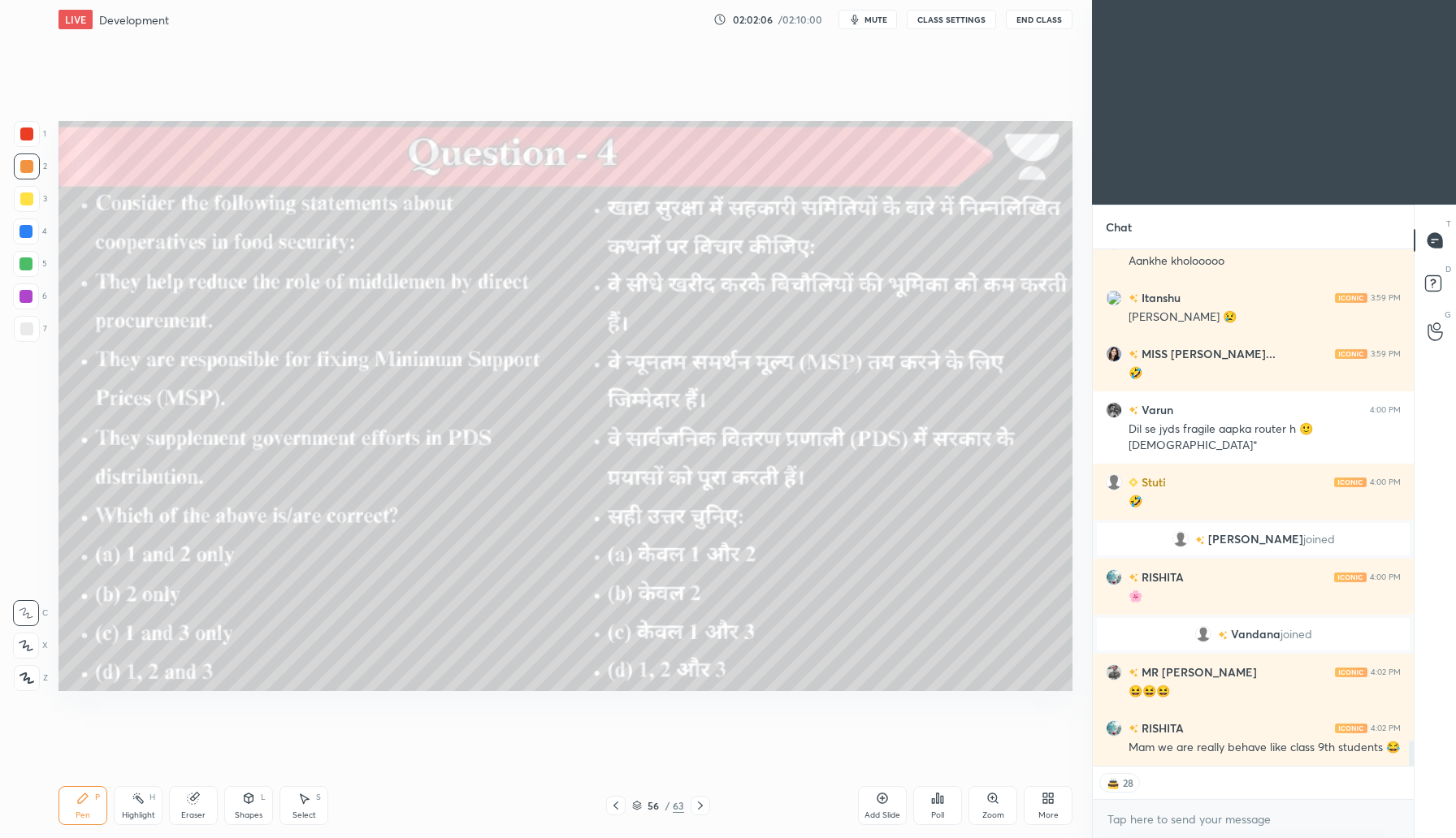
drag, startPoint x: 701, startPoint y: 805, endPoint x: 743, endPoint y: 792, distance: 44.0
click at [701, 805] on icon at bounding box center [701, 805] width 13 height 13
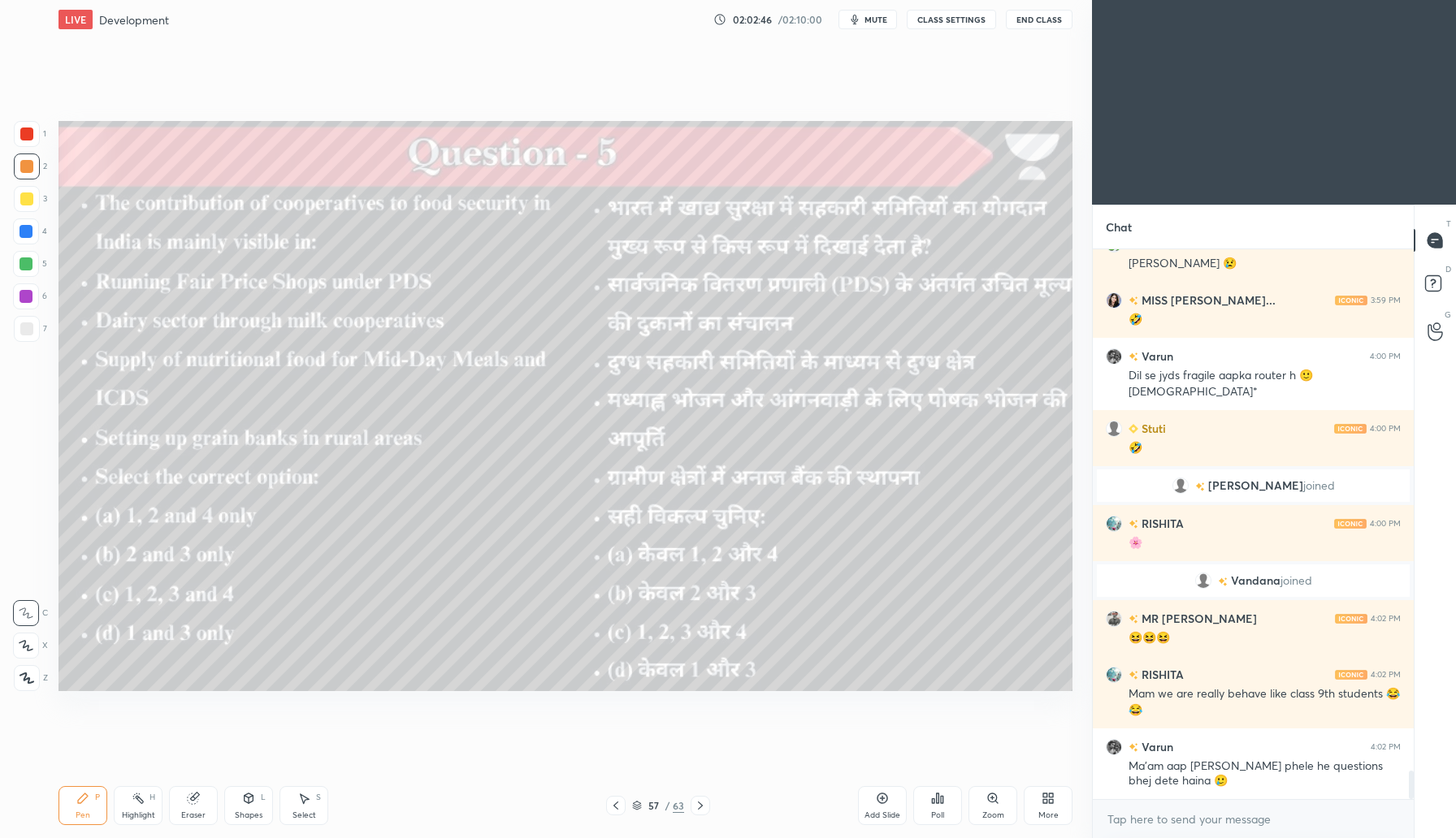
scroll to position [10277, 0]
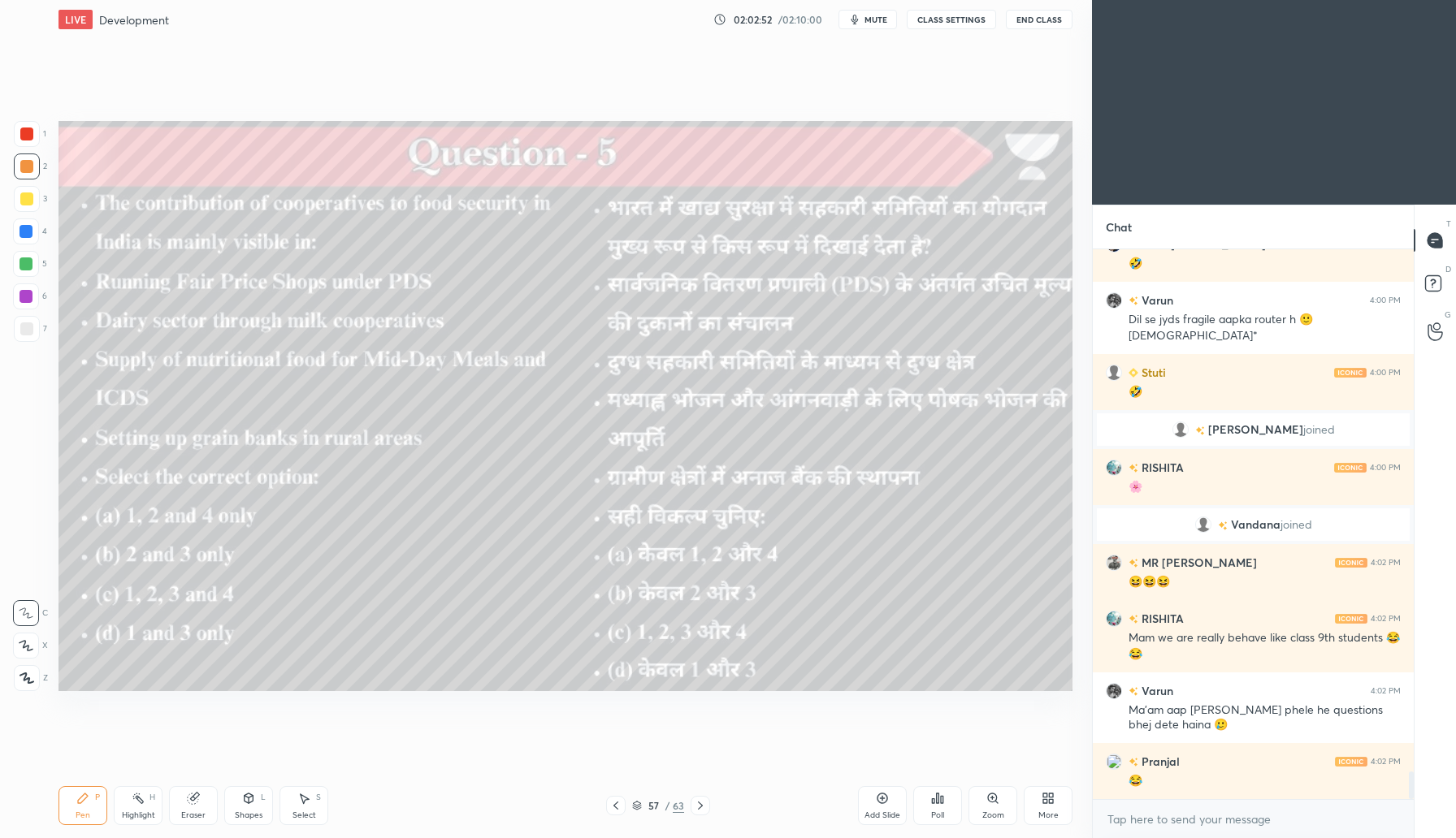
click at [936, 806] on div "Poll" at bounding box center [938, 805] width 49 height 39
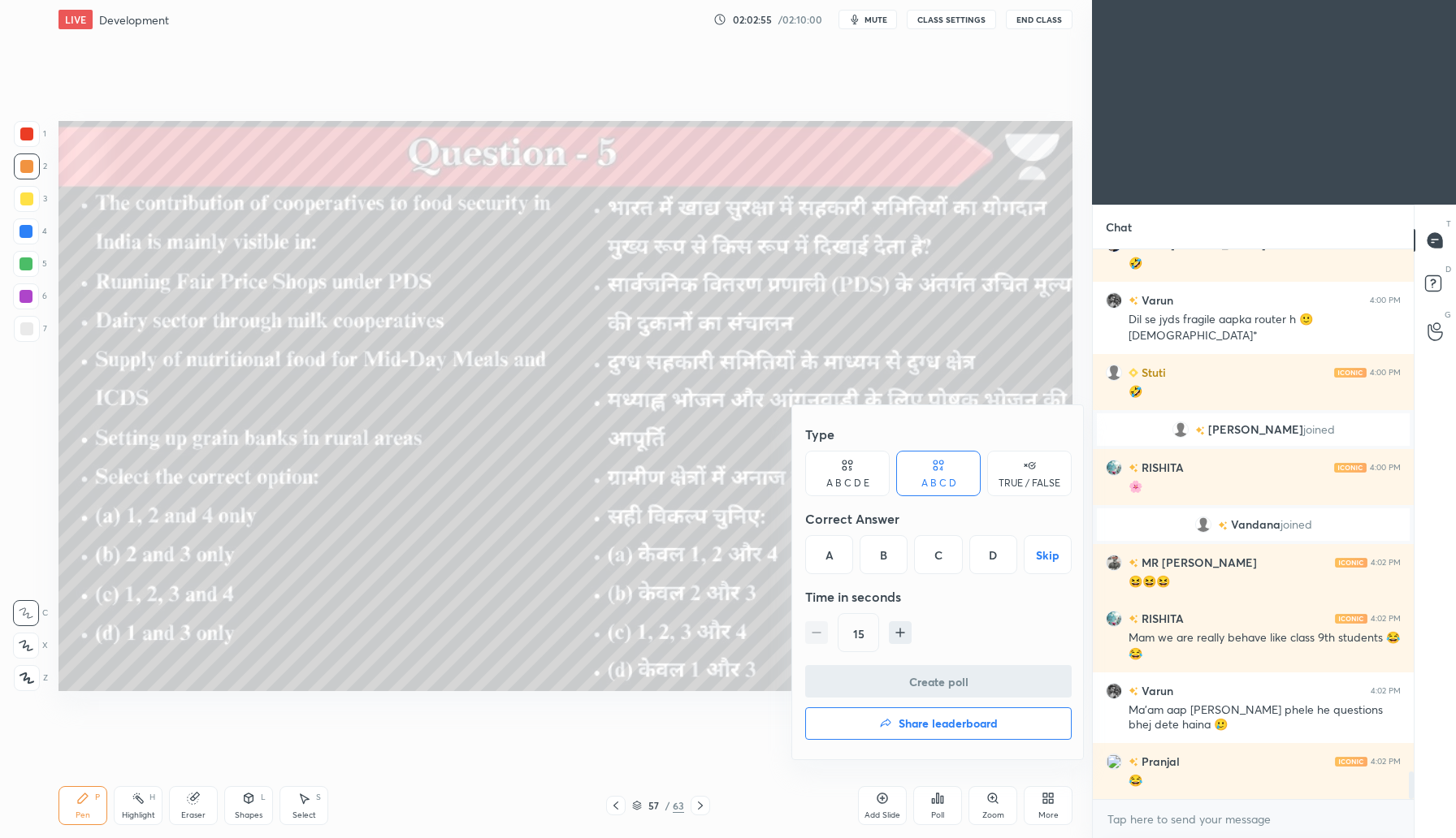
scroll to position [10333, 0]
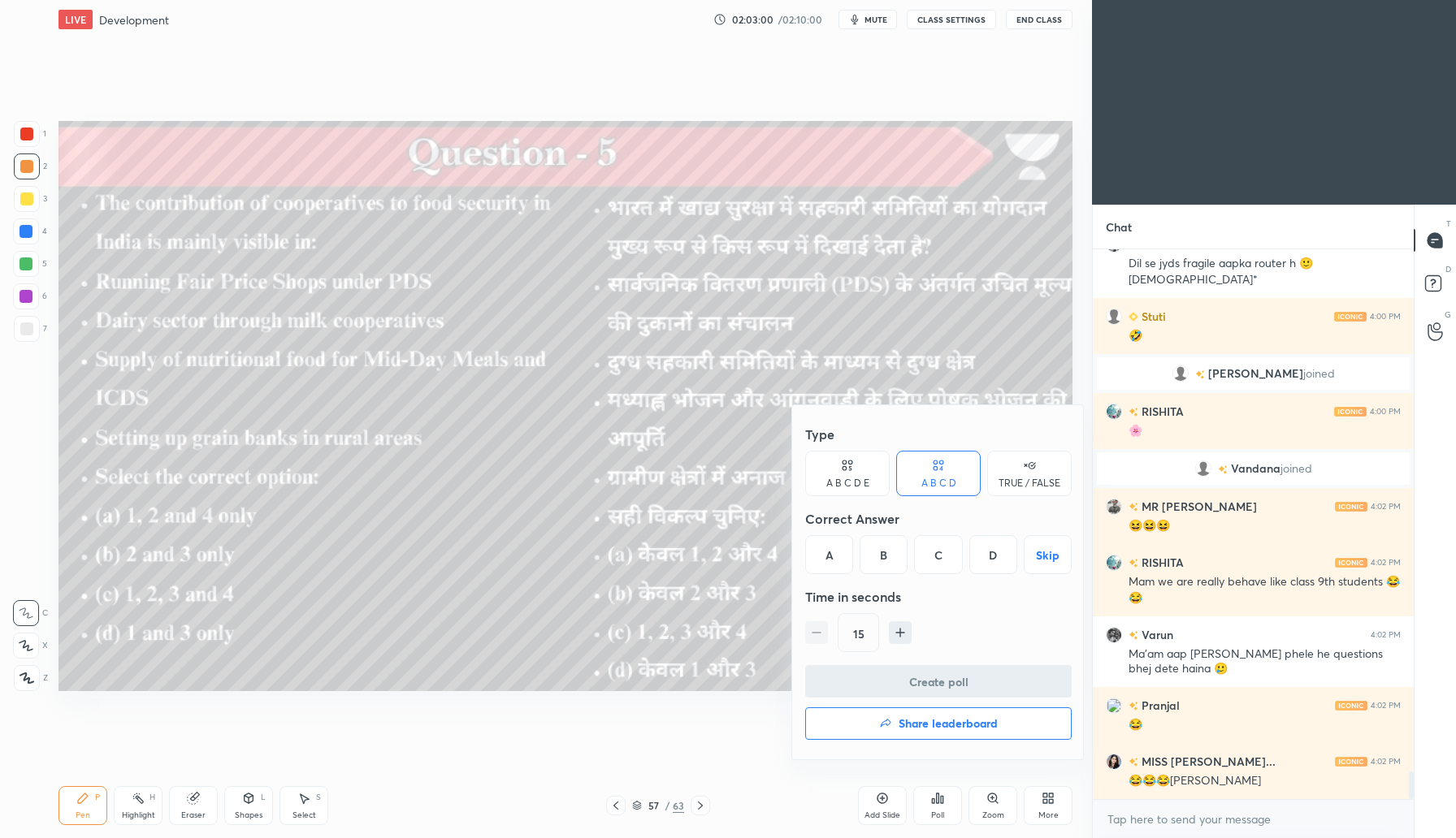
drag, startPoint x: 936, startPoint y: 555, endPoint x: 941, endPoint y: 565, distance: 11.2
click at [939, 557] on div "C" at bounding box center [938, 555] width 48 height 39
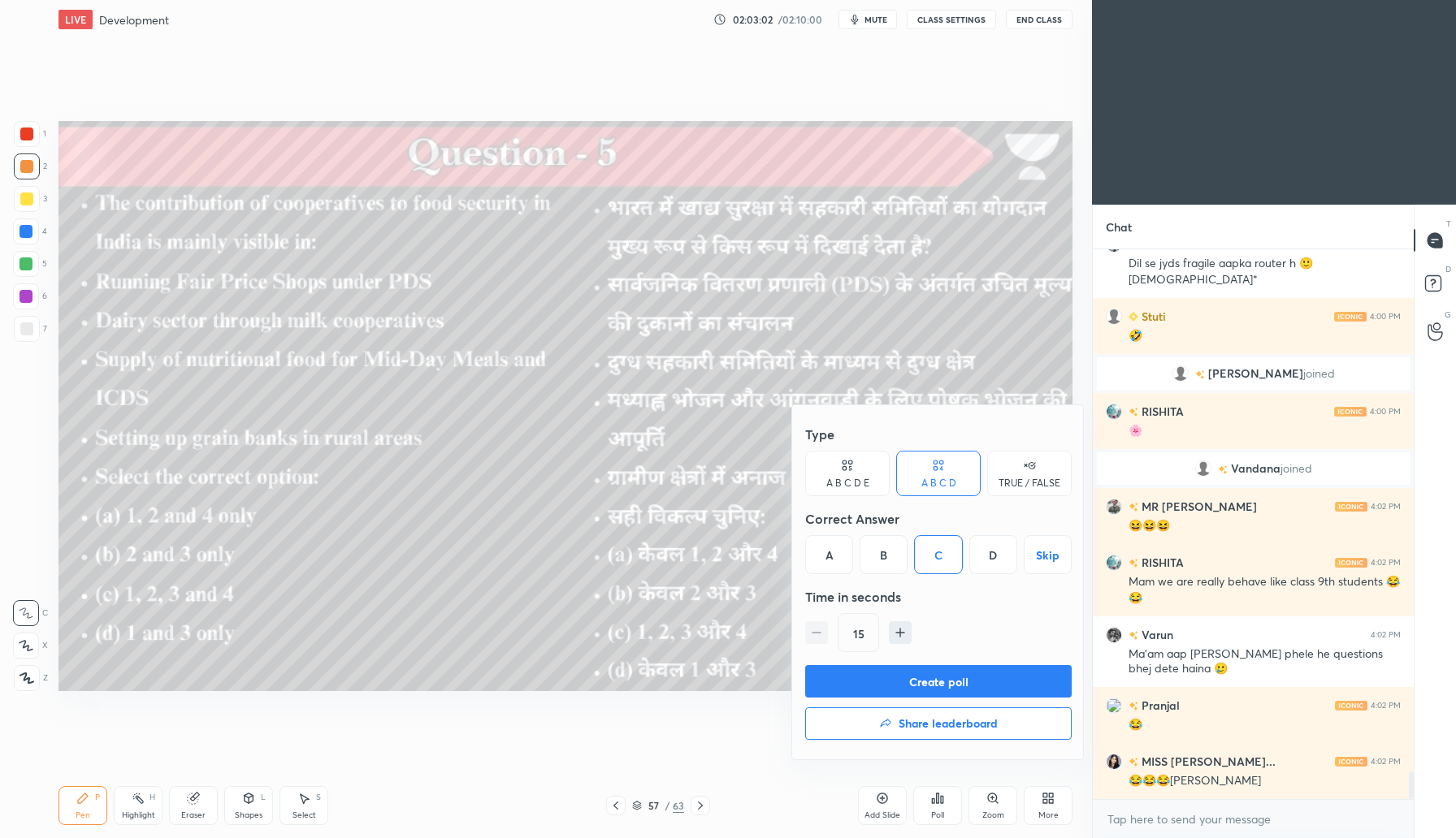
click at [917, 673] on button "Create poll" at bounding box center [938, 682] width 266 height 33
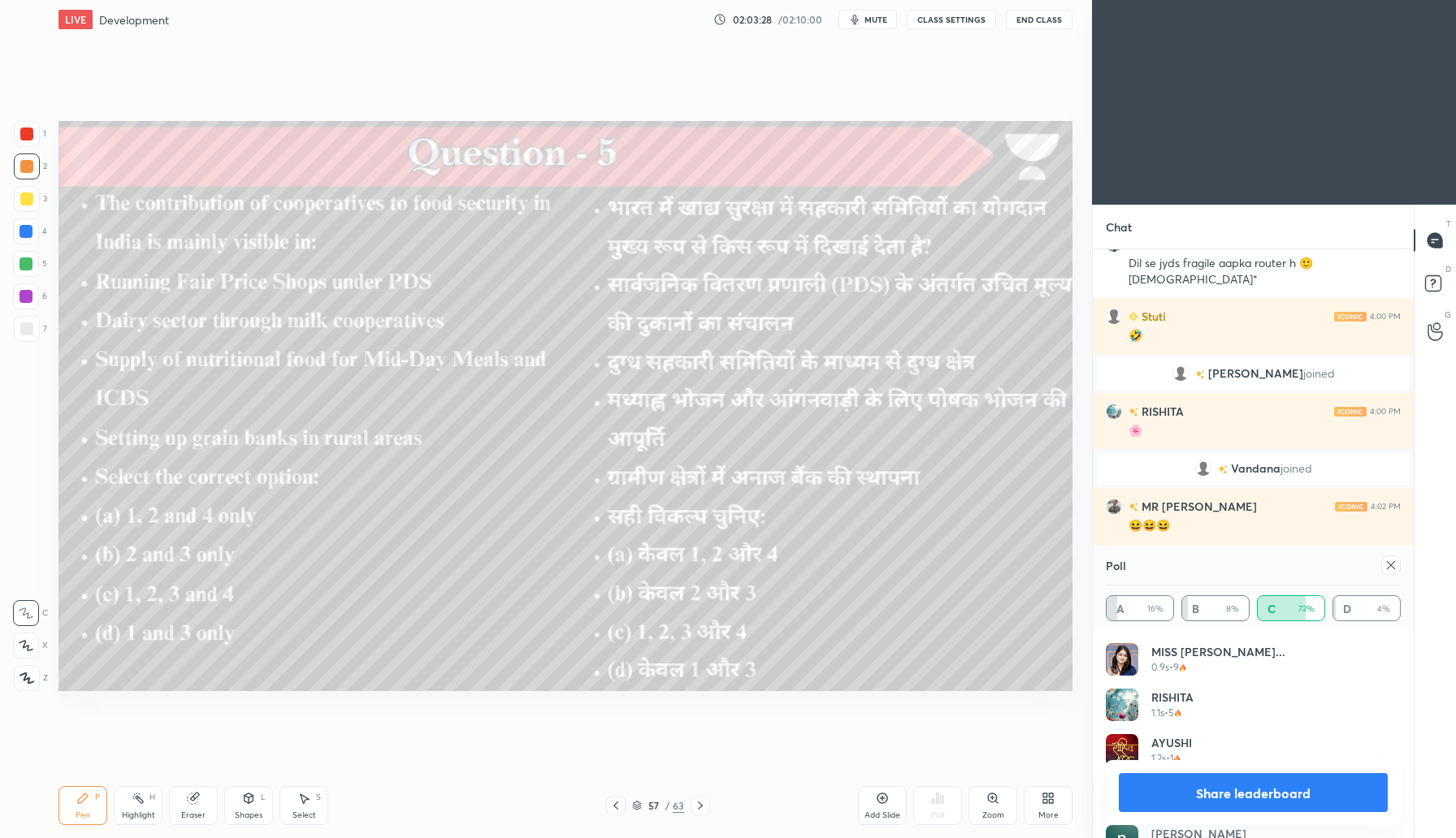
scroll to position [10473, 0]
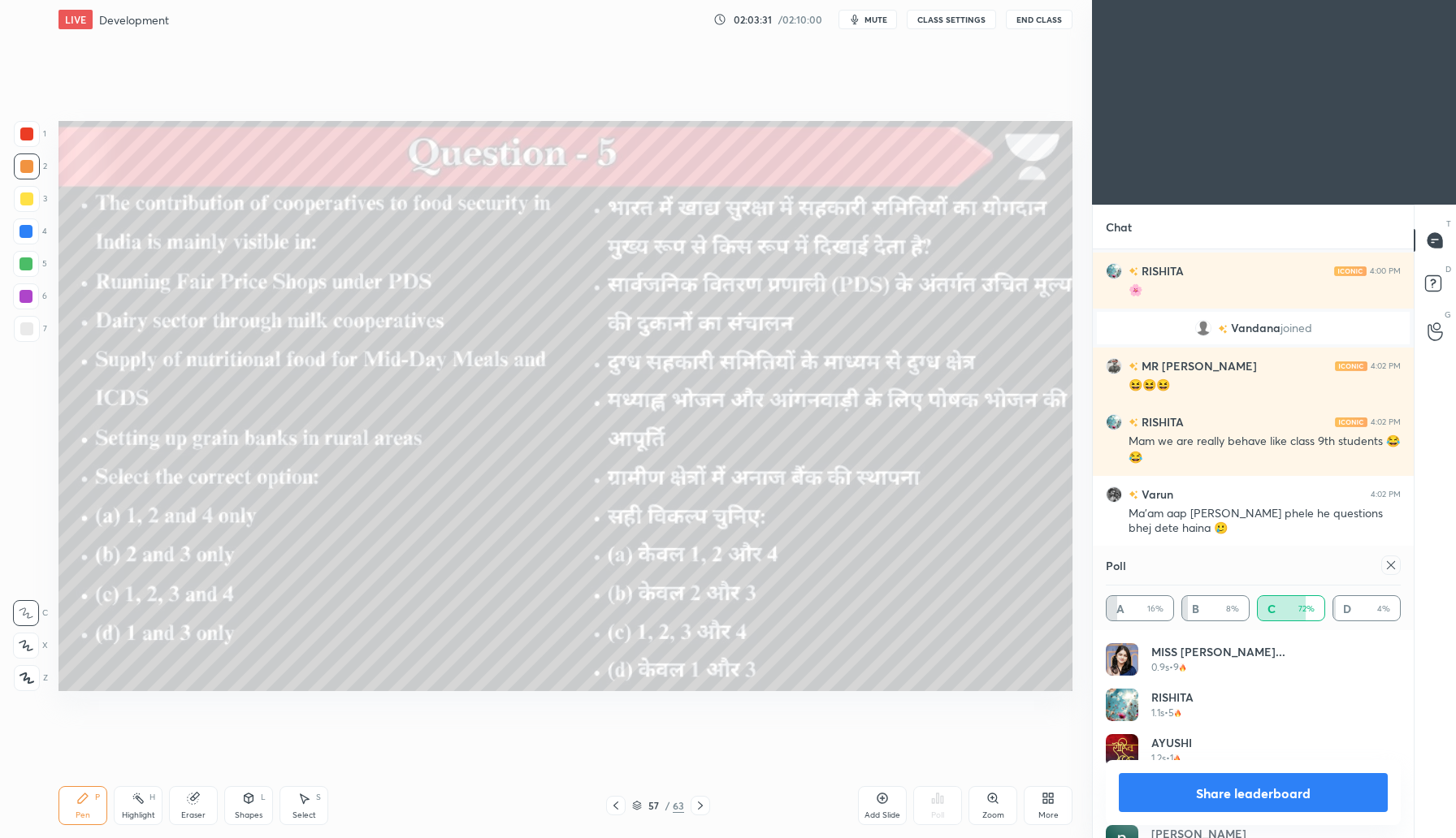
click at [1392, 563] on icon at bounding box center [1392, 565] width 13 height 13
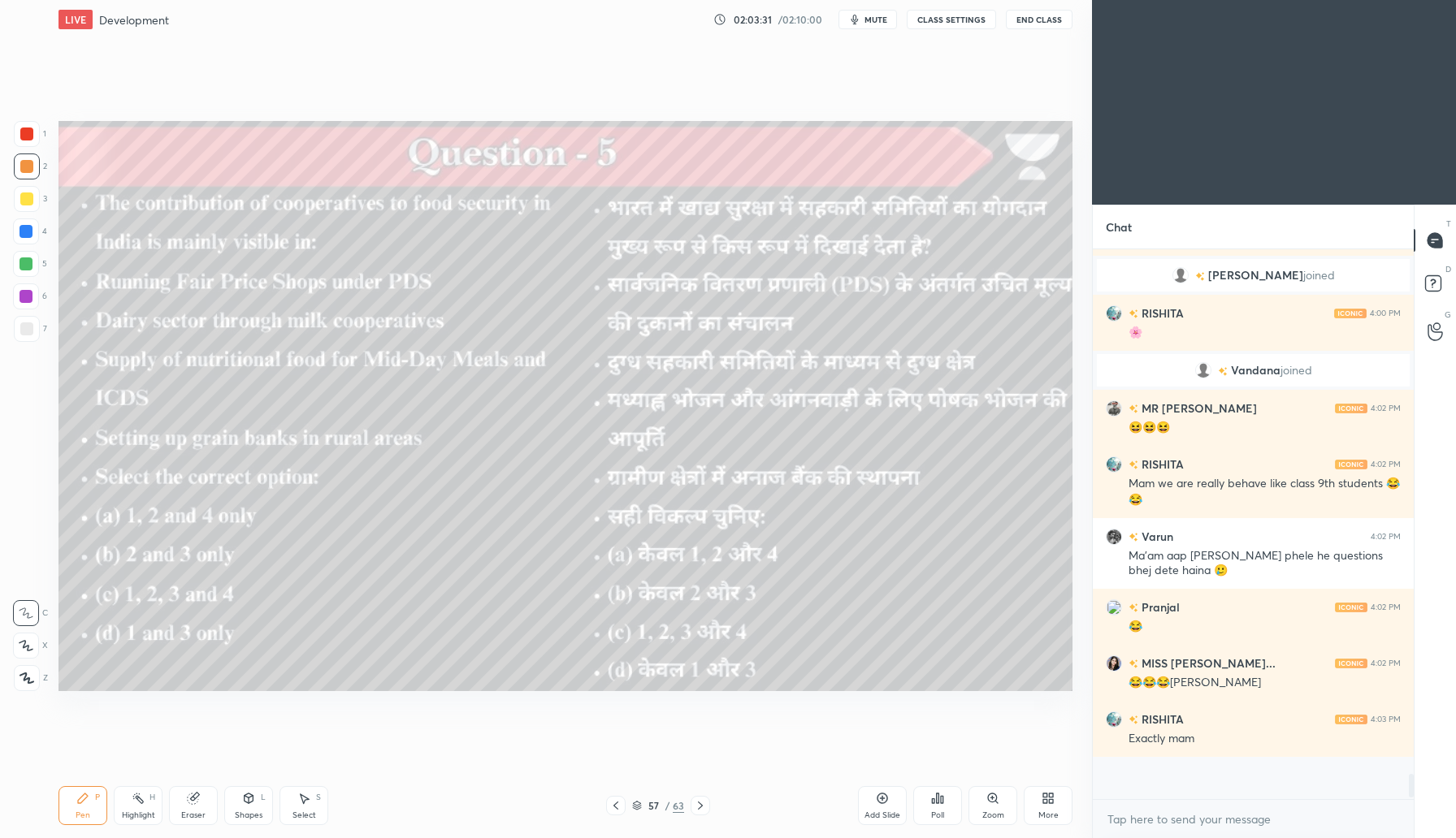
scroll to position [525, 316]
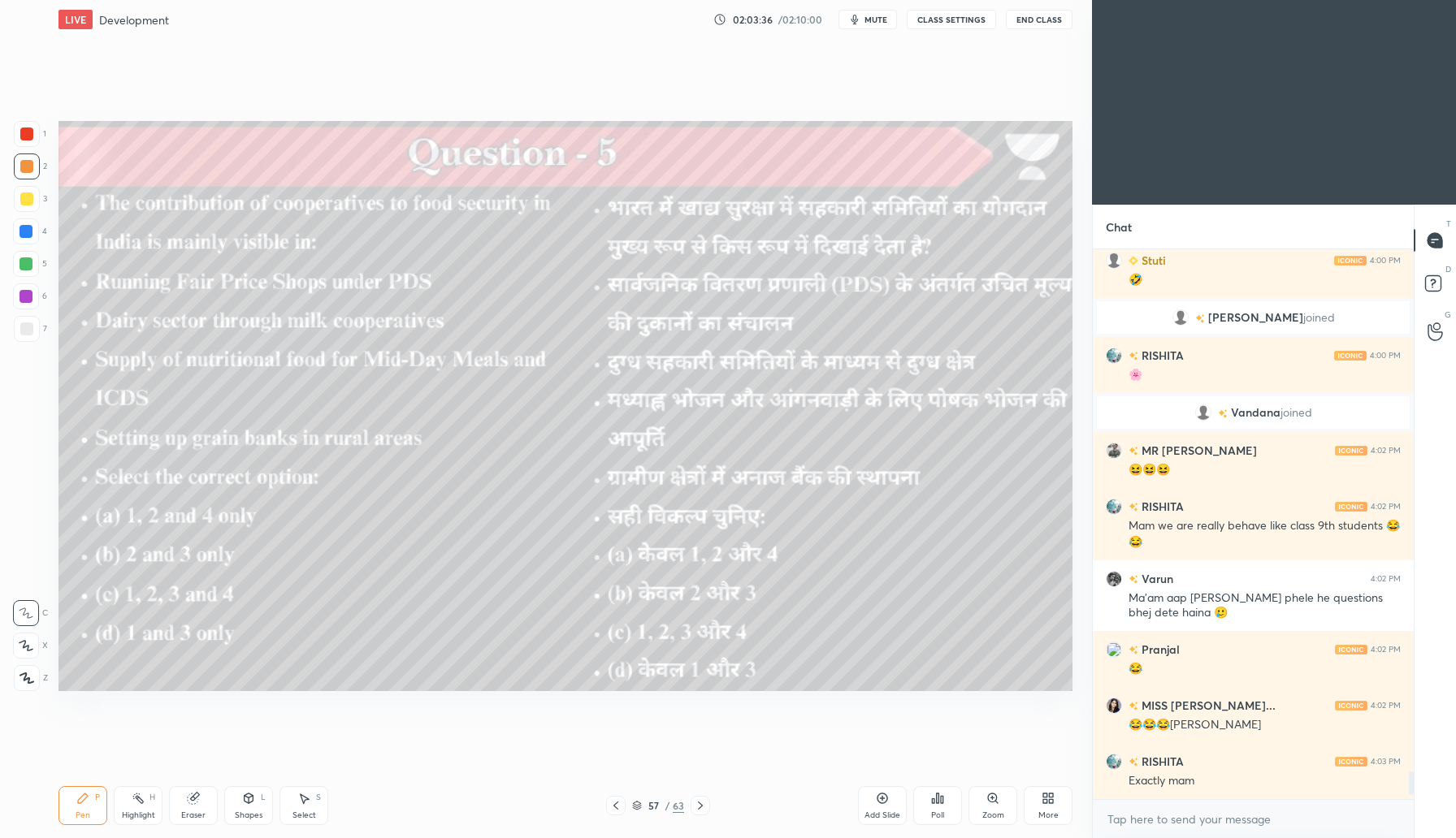
drag, startPoint x: 699, startPoint y: 806, endPoint x: 730, endPoint y: 795, distance: 32.9
click at [701, 810] on icon at bounding box center [701, 805] width 13 height 13
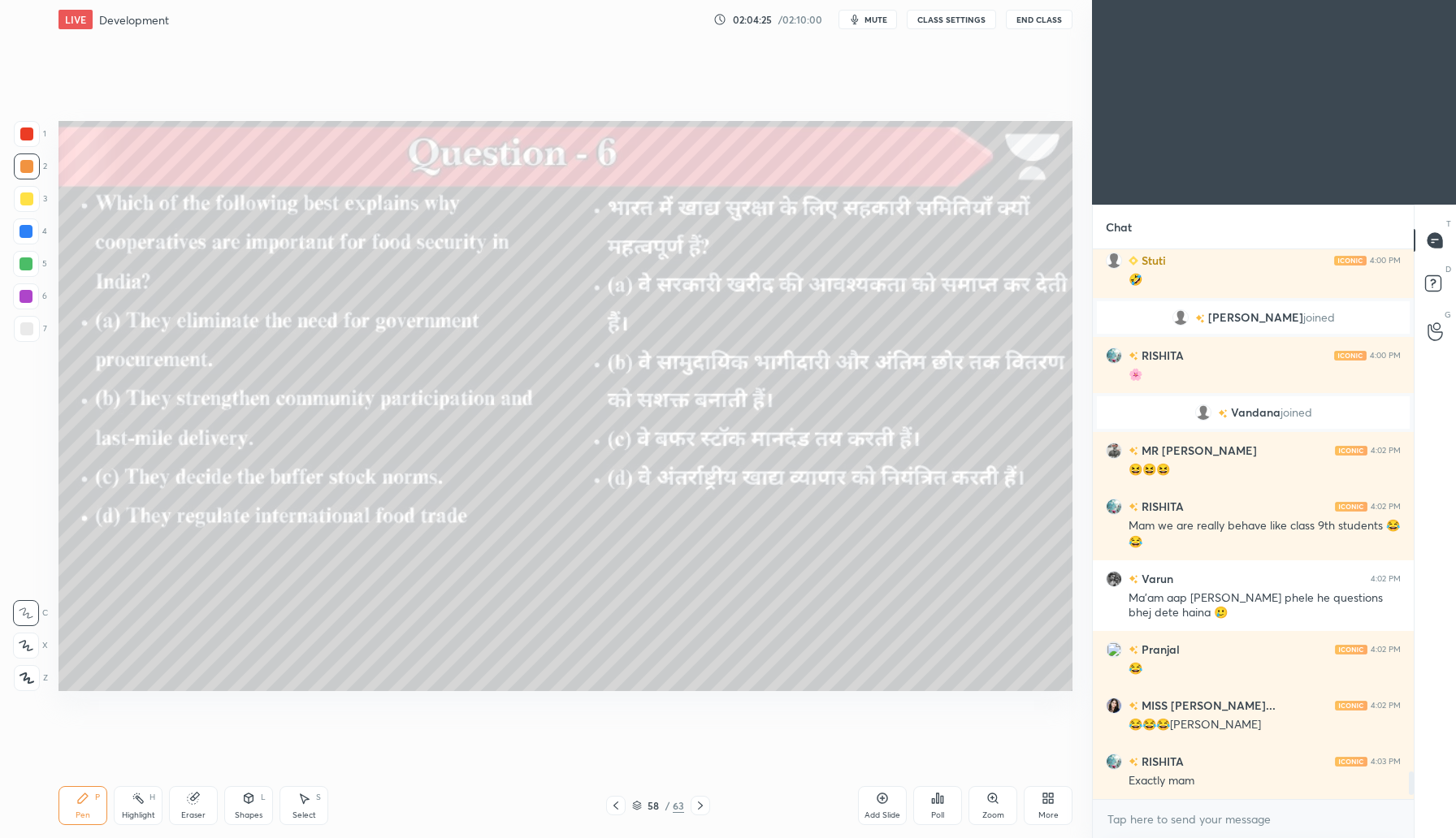
click at [931, 811] on div "Poll" at bounding box center [938, 815] width 13 height 8
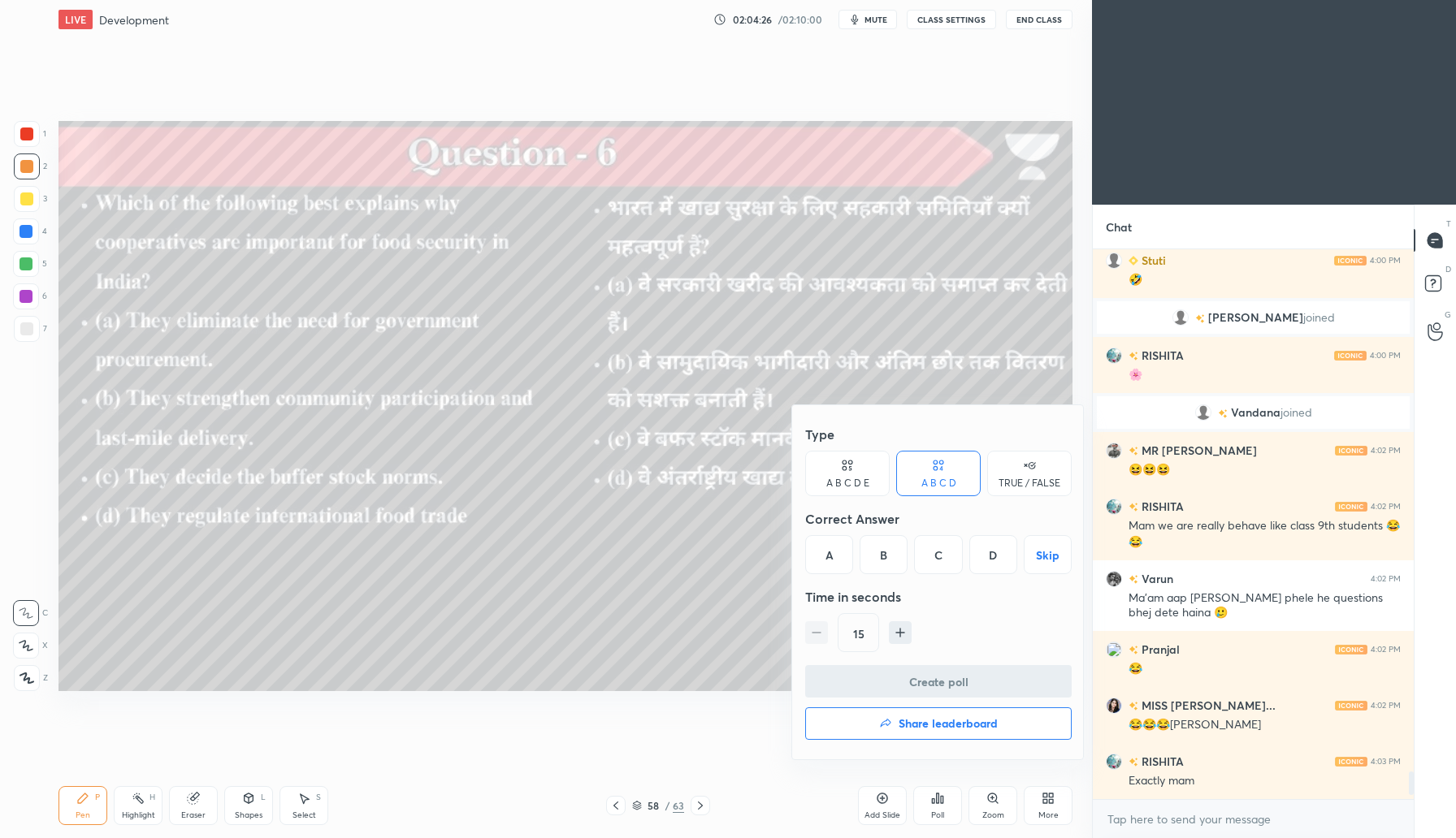
drag, startPoint x: 888, startPoint y: 559, endPoint x: 897, endPoint y: 564, distance: 10.3
click at [885, 560] on div "B" at bounding box center [883, 555] width 48 height 39
click at [939, 679] on button "Create poll" at bounding box center [938, 682] width 266 height 33
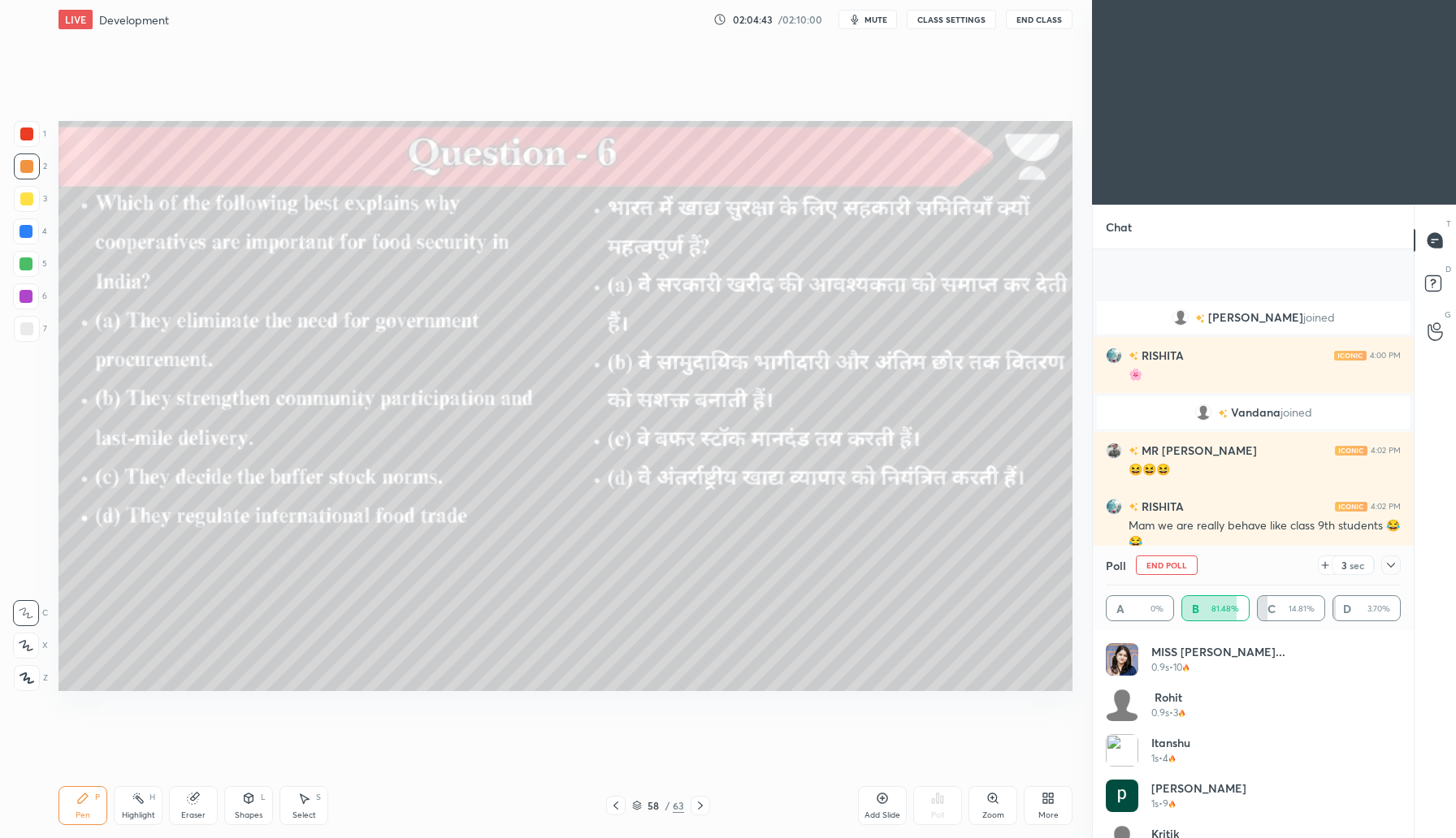
scroll to position [10529, 0]
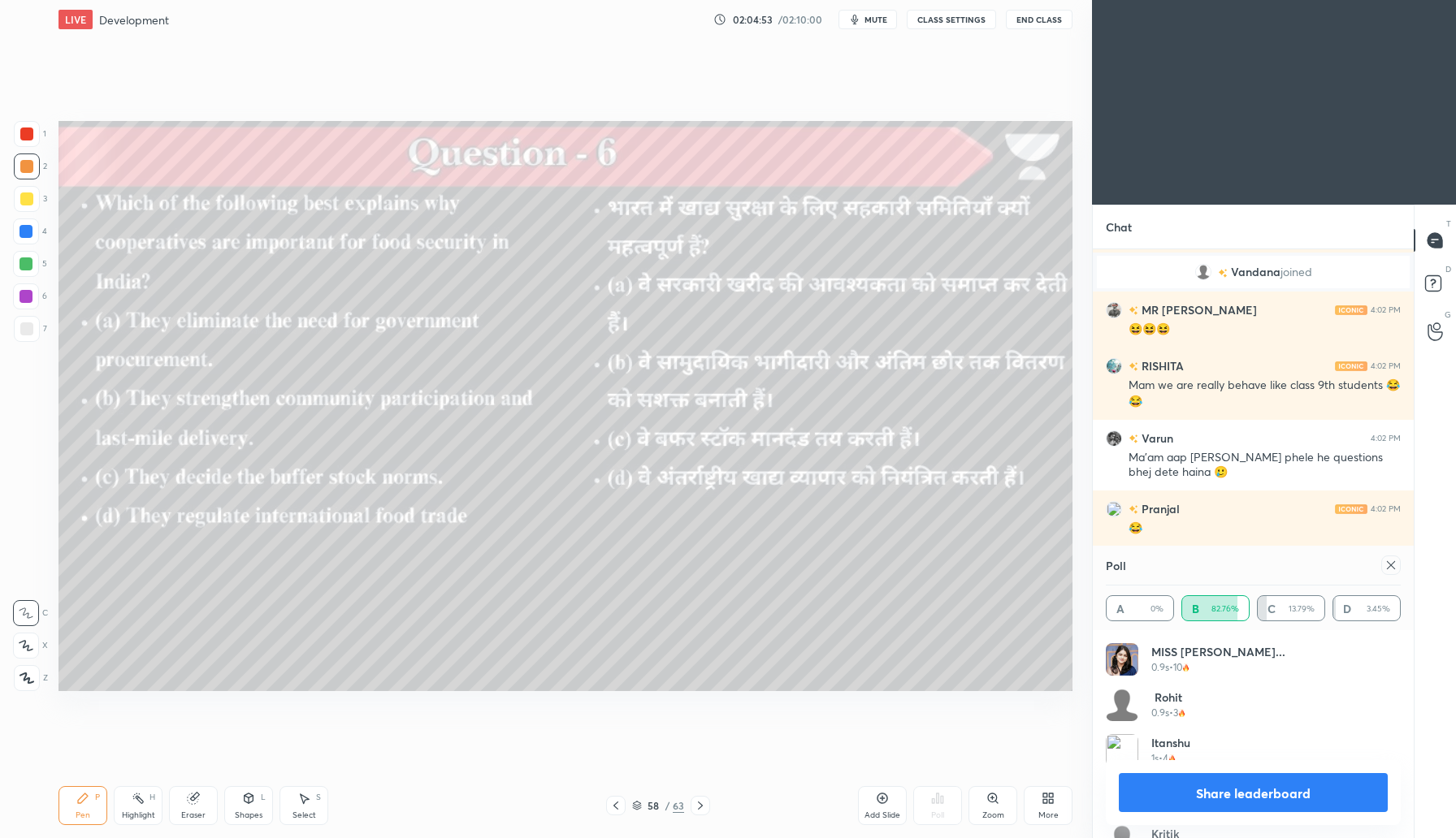
click at [1390, 572] on div at bounding box center [1392, 565] width 20 height 20
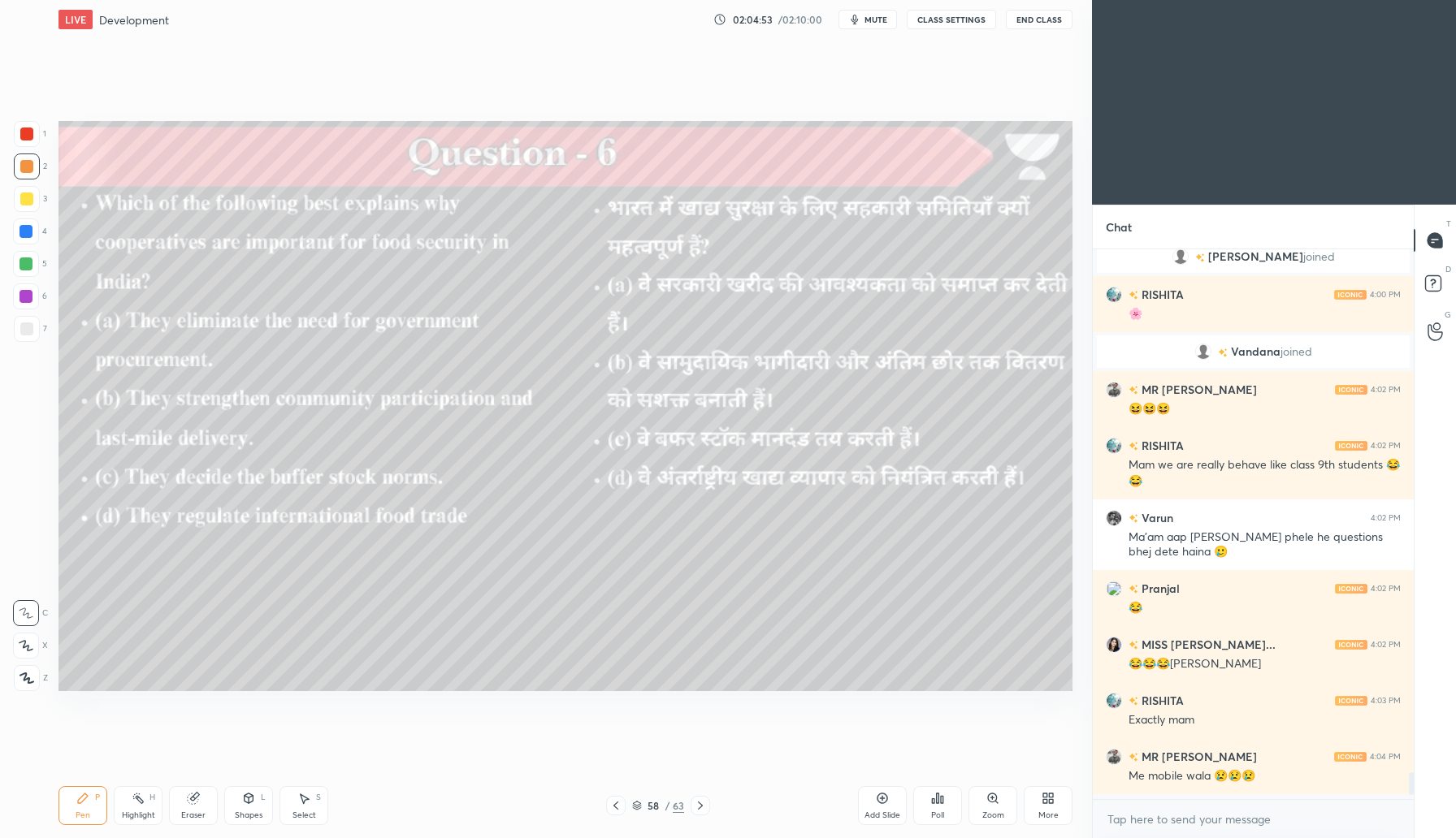
scroll to position [10444, 0]
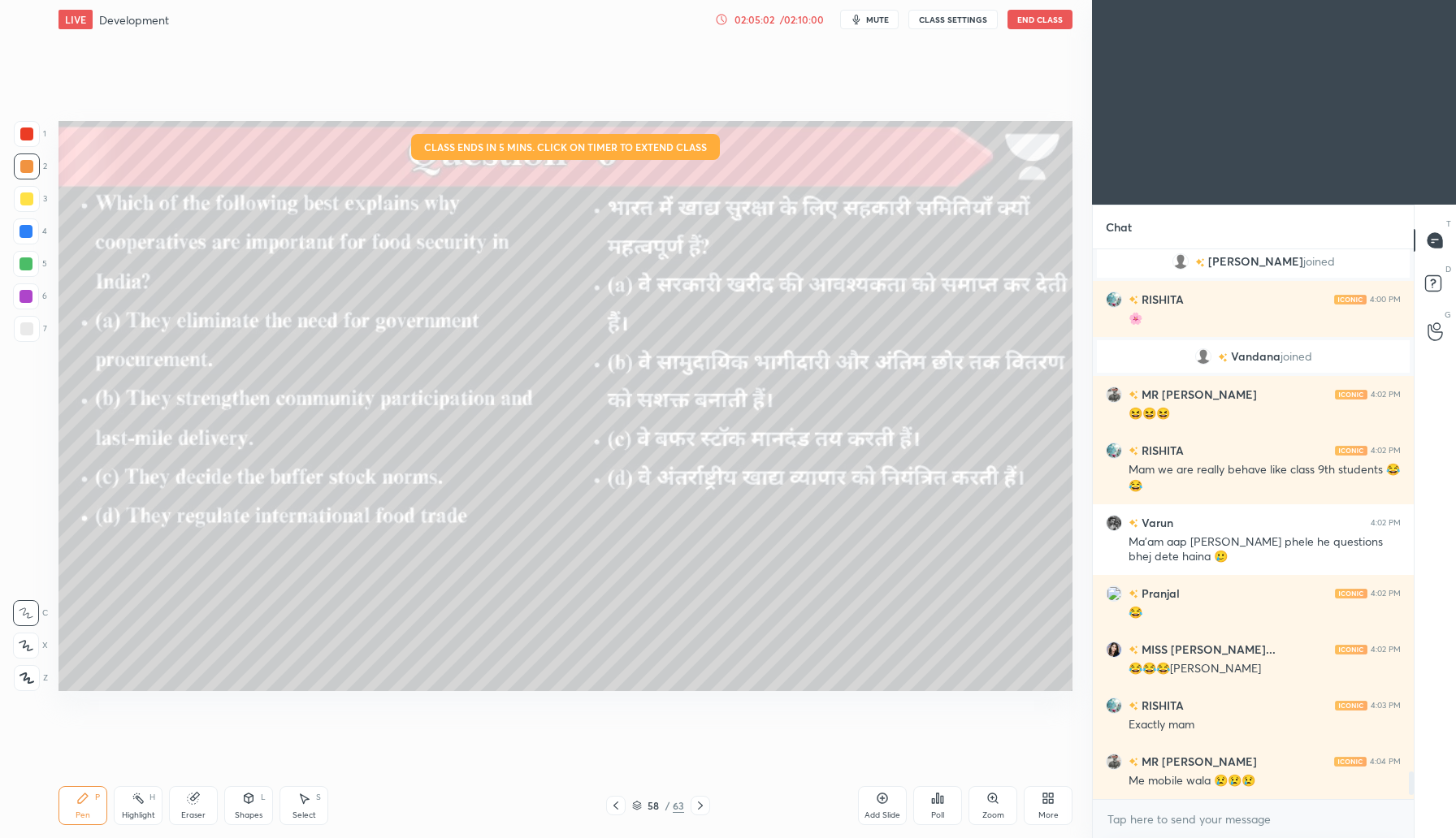
click at [699, 805] on icon at bounding box center [701, 805] width 13 height 13
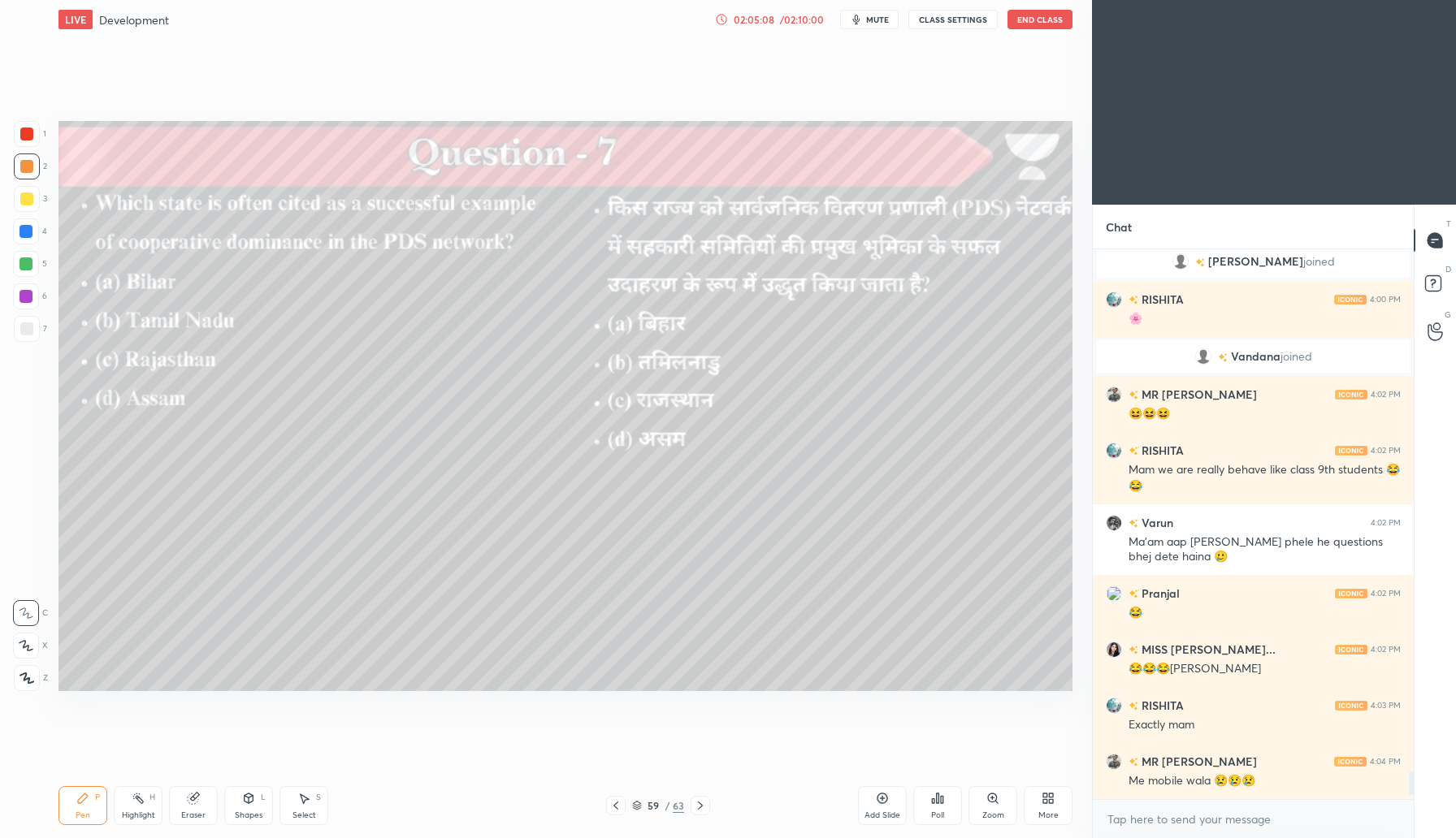
scroll to position [10501, 0]
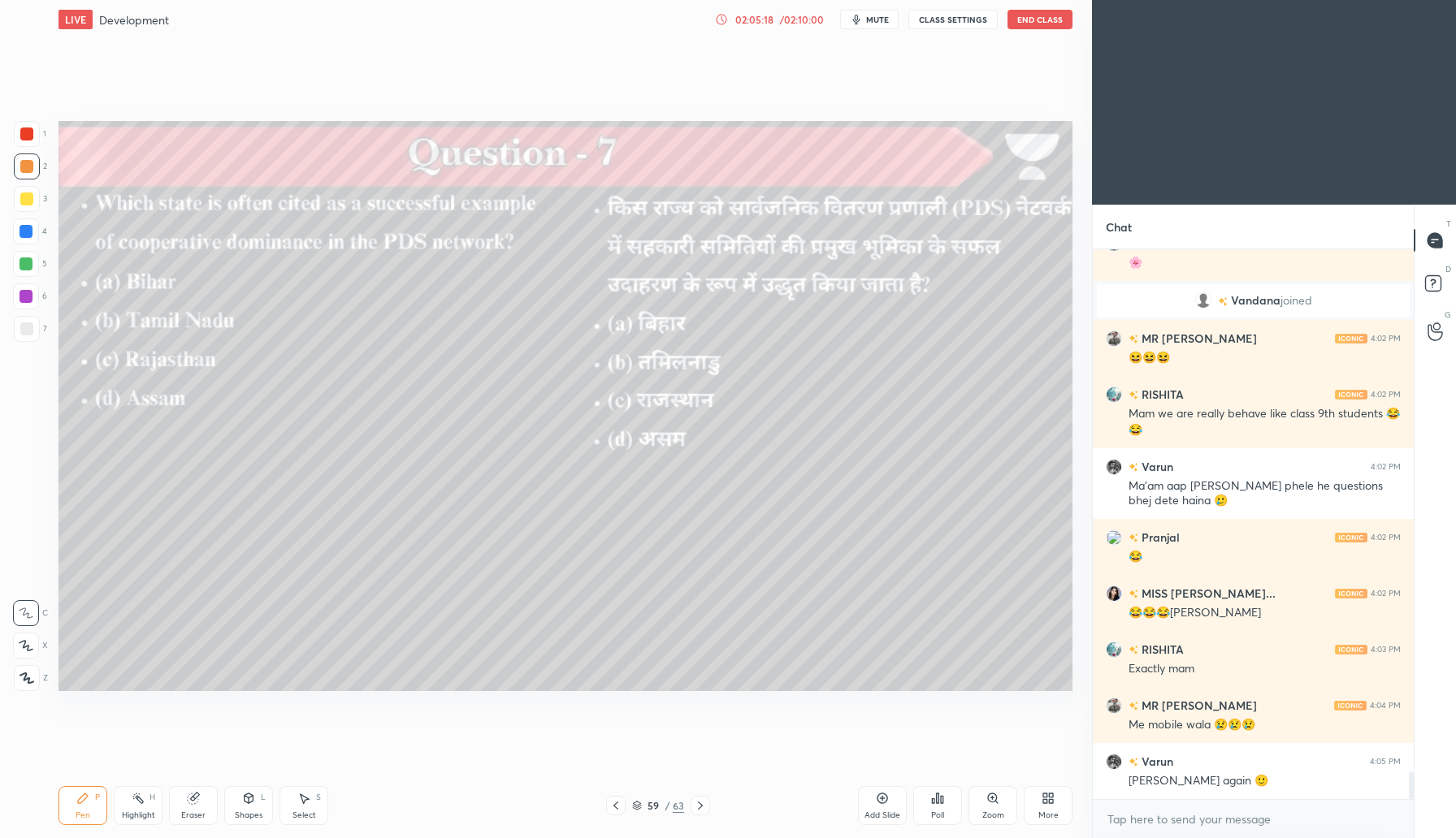
click at [948, 792] on div "Poll" at bounding box center [938, 805] width 49 height 39
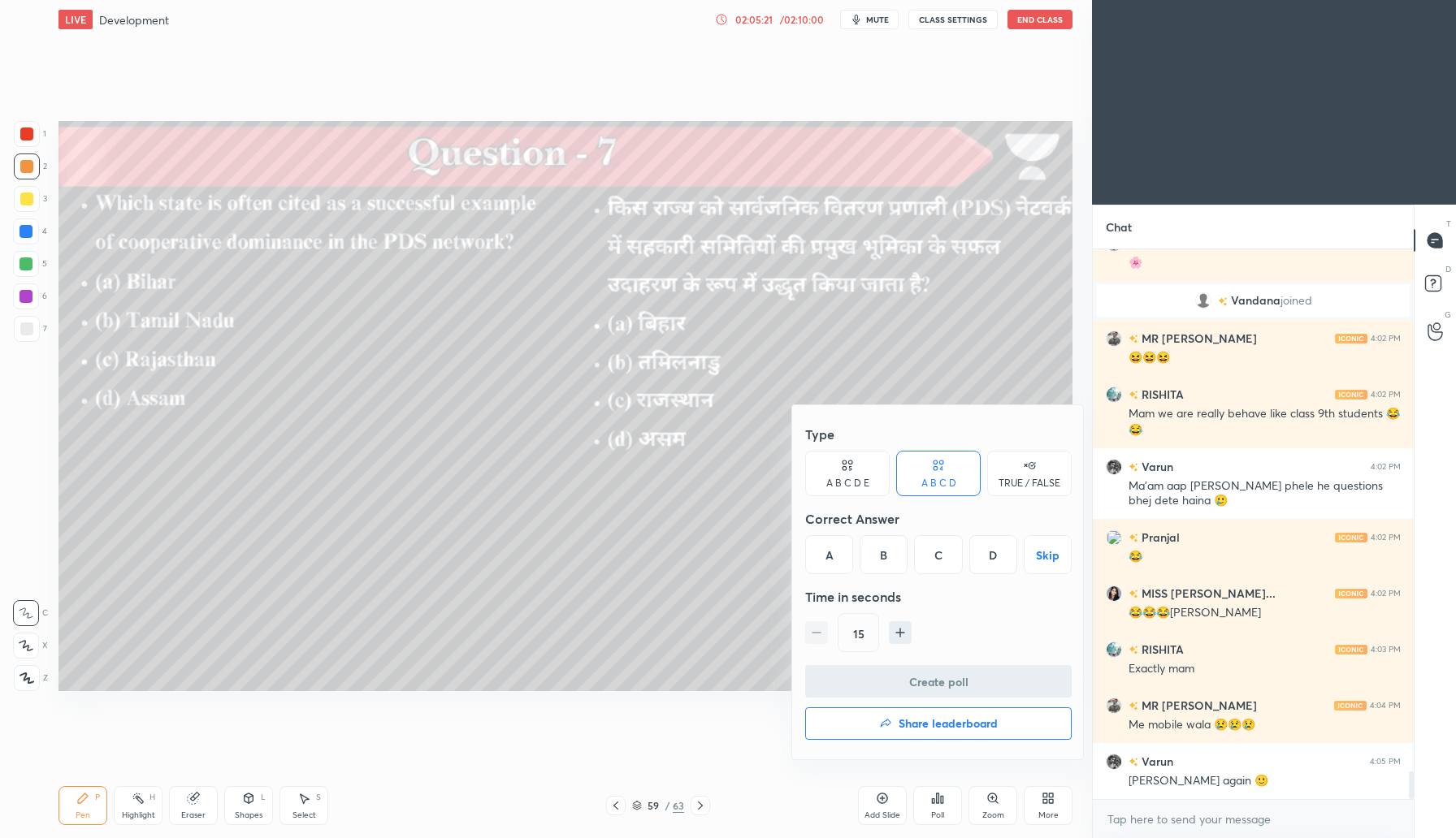
click at [886, 555] on div "B" at bounding box center [883, 555] width 48 height 39
click at [948, 683] on button "Create poll" at bounding box center [938, 682] width 266 height 33
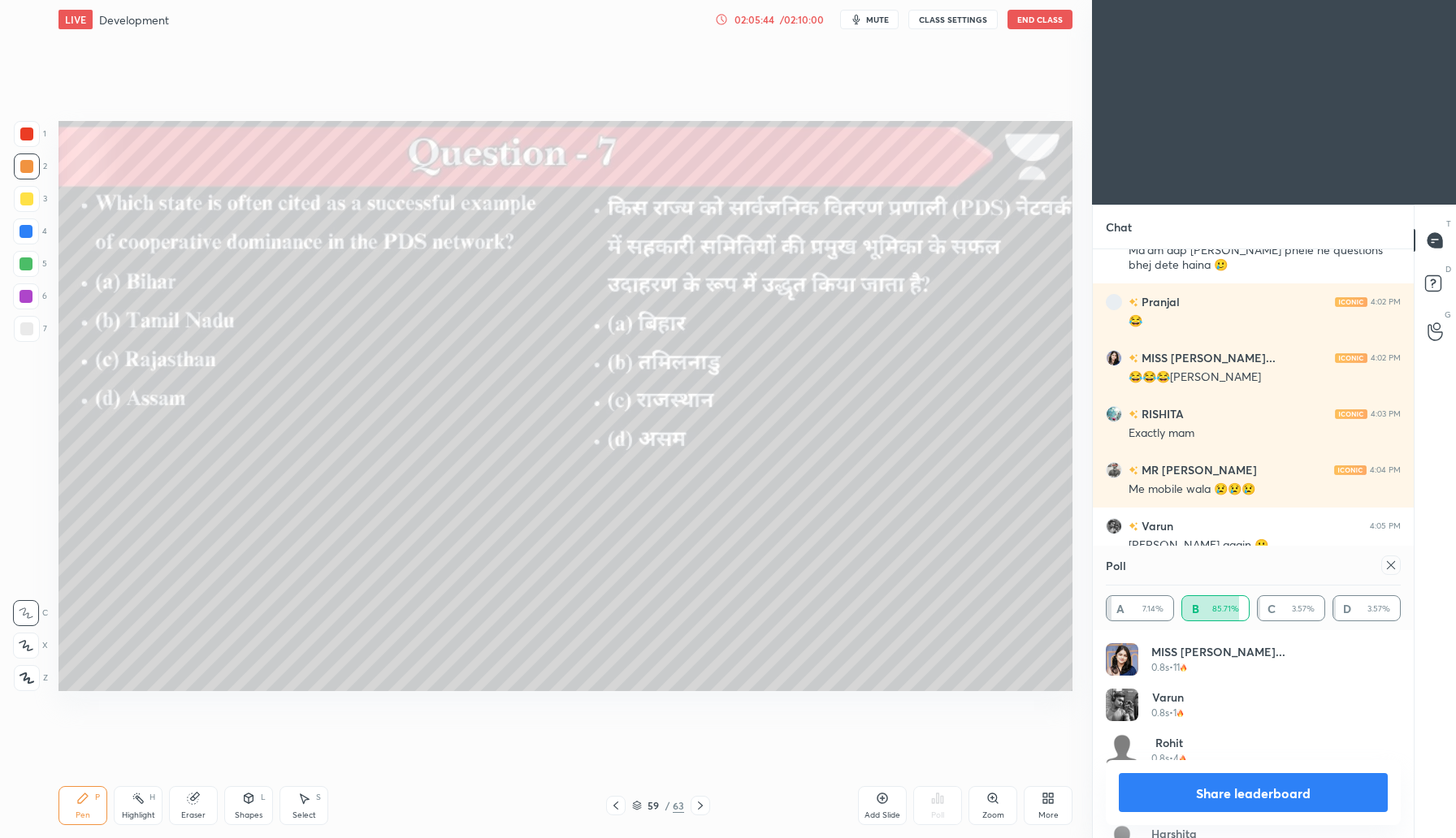
scroll to position [10639, 0]
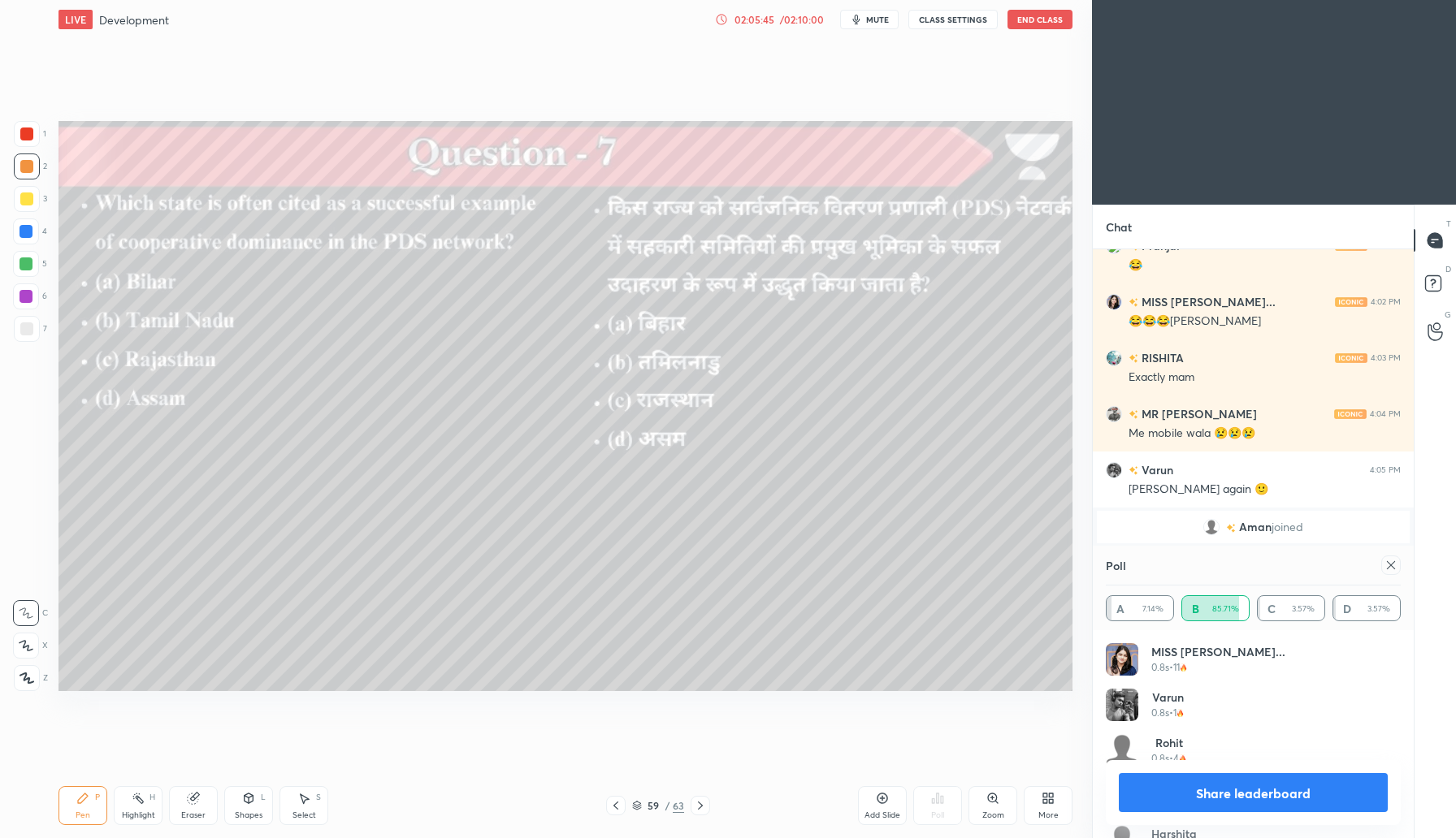
click at [1388, 556] on div at bounding box center [1392, 565] width 20 height 20
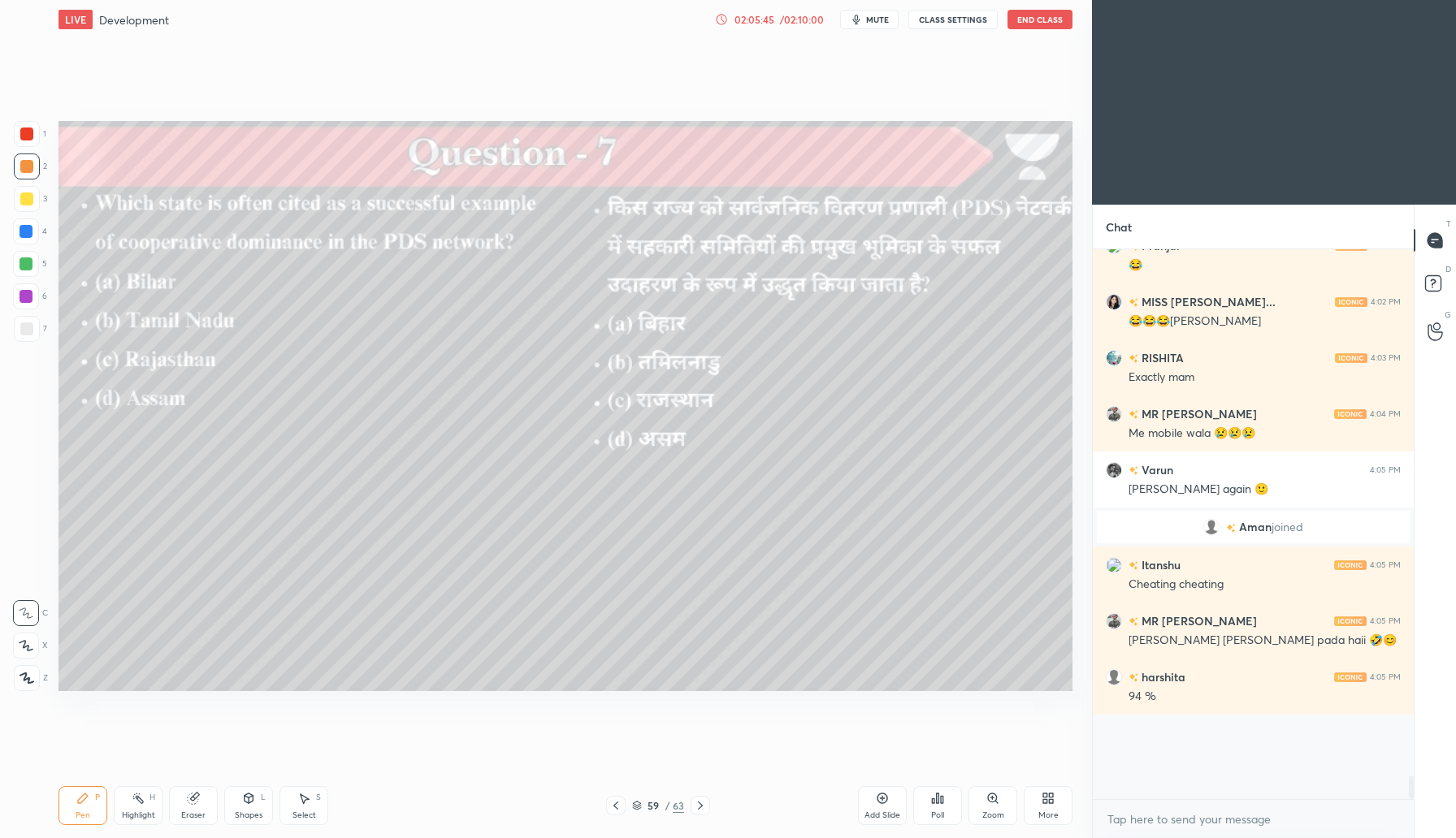
scroll to position [6, 6]
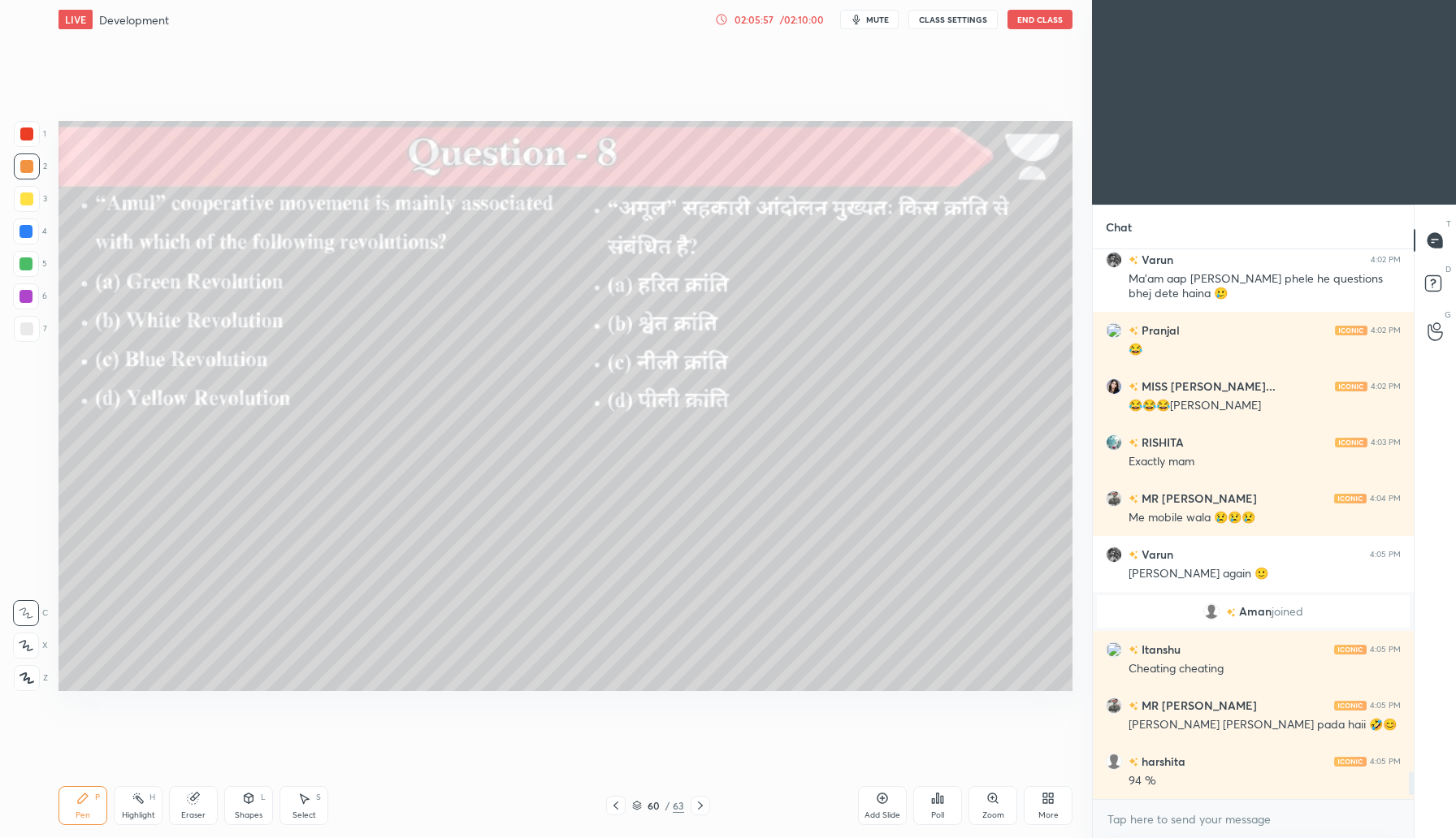
click at [937, 796] on icon at bounding box center [938, 798] width 2 height 10
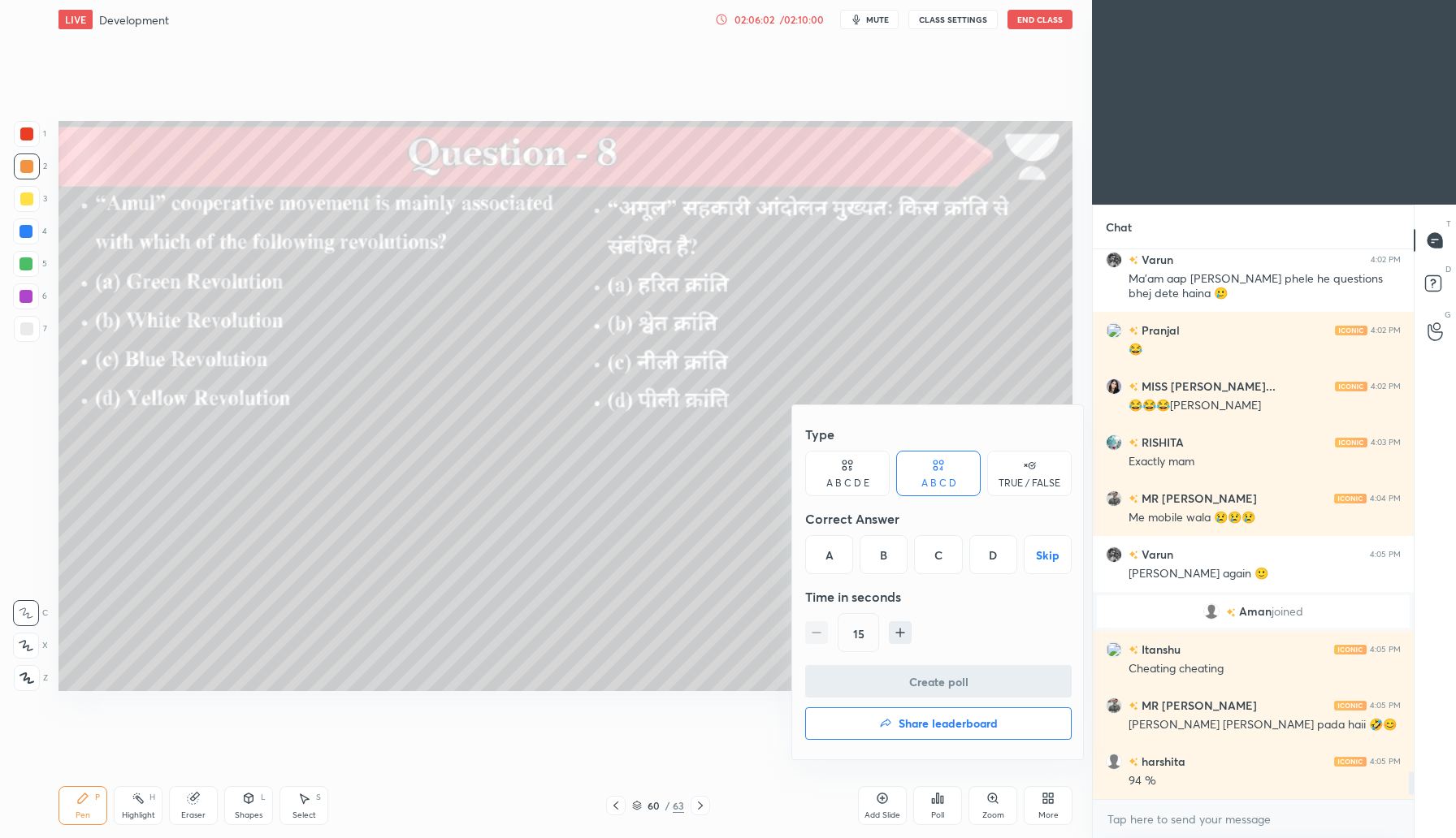
click at [881, 560] on div "B" at bounding box center [883, 555] width 48 height 39
click at [944, 684] on button "Create poll" at bounding box center [938, 682] width 266 height 33
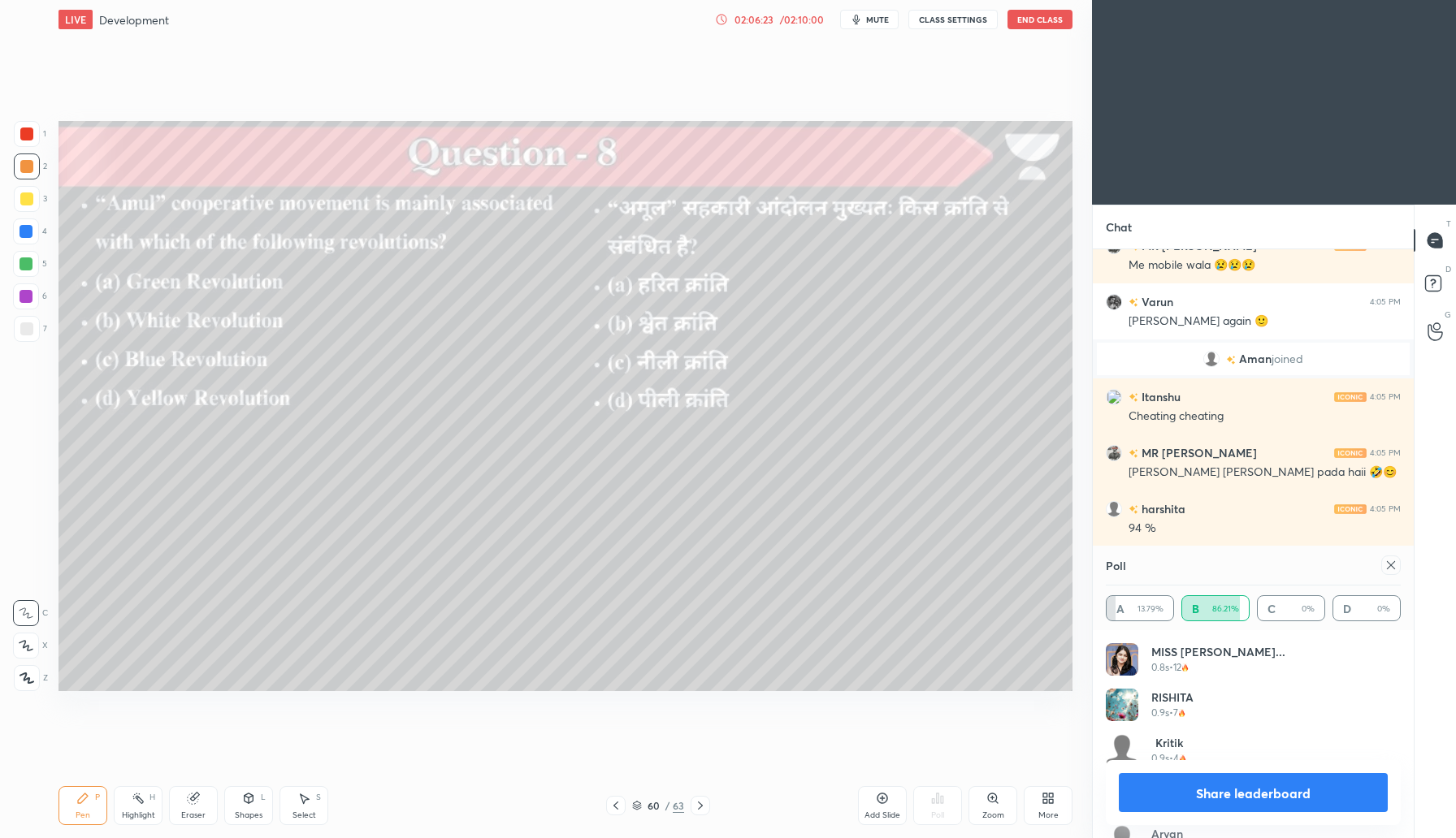
click at [1397, 561] on icon at bounding box center [1392, 565] width 13 height 13
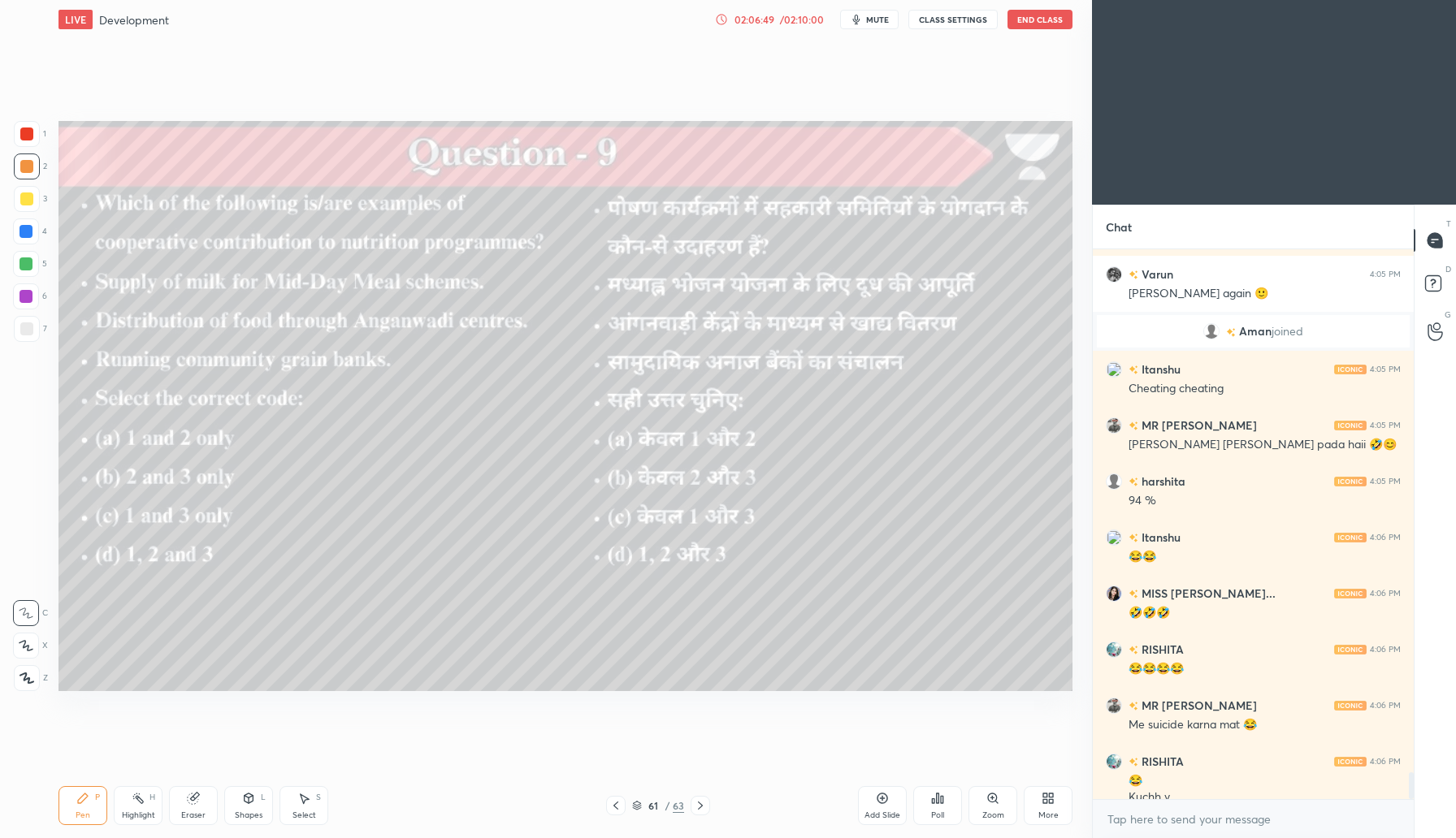
scroll to position [10851, 0]
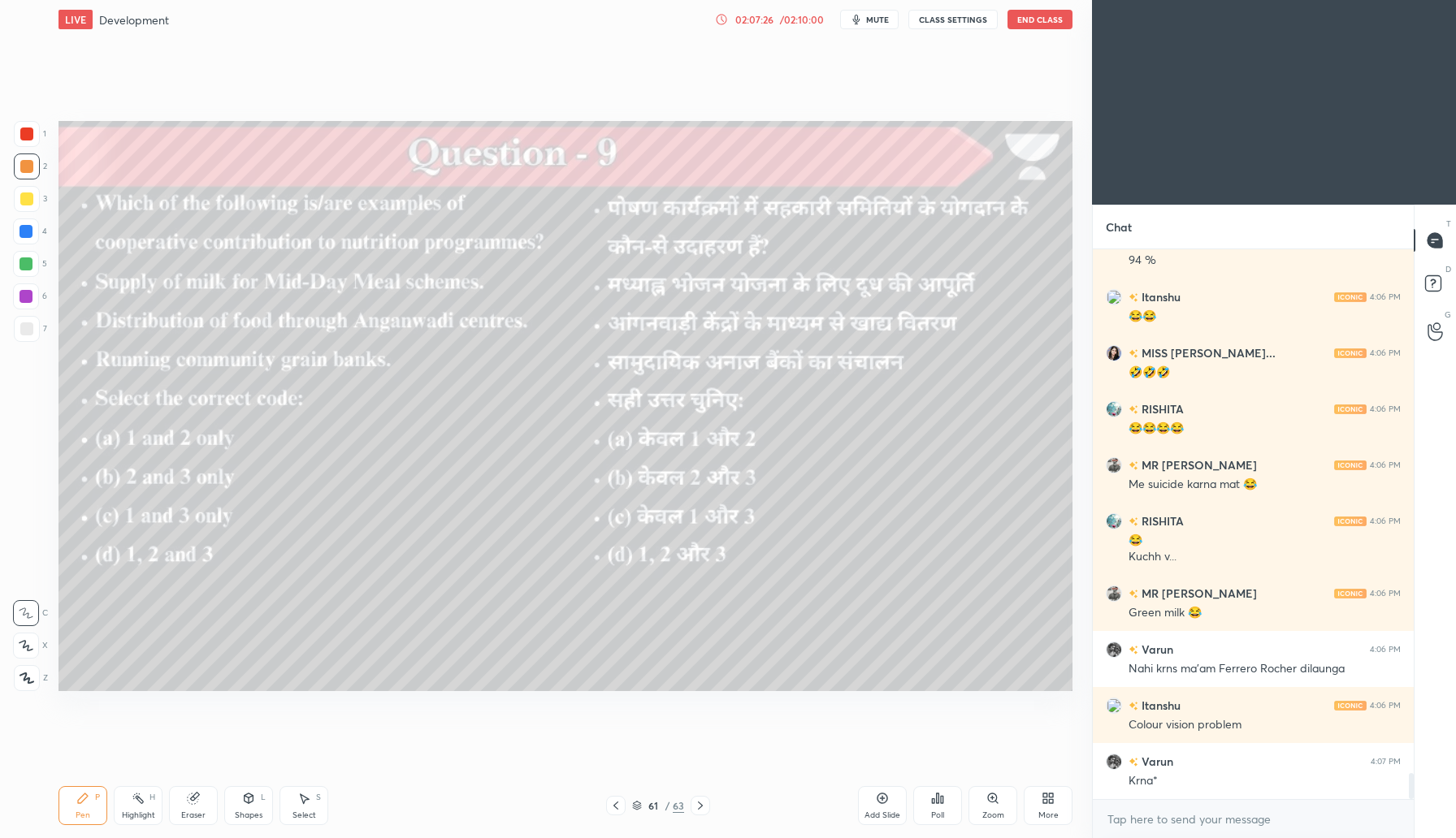
click at [940, 802] on icon at bounding box center [938, 798] width 13 height 13
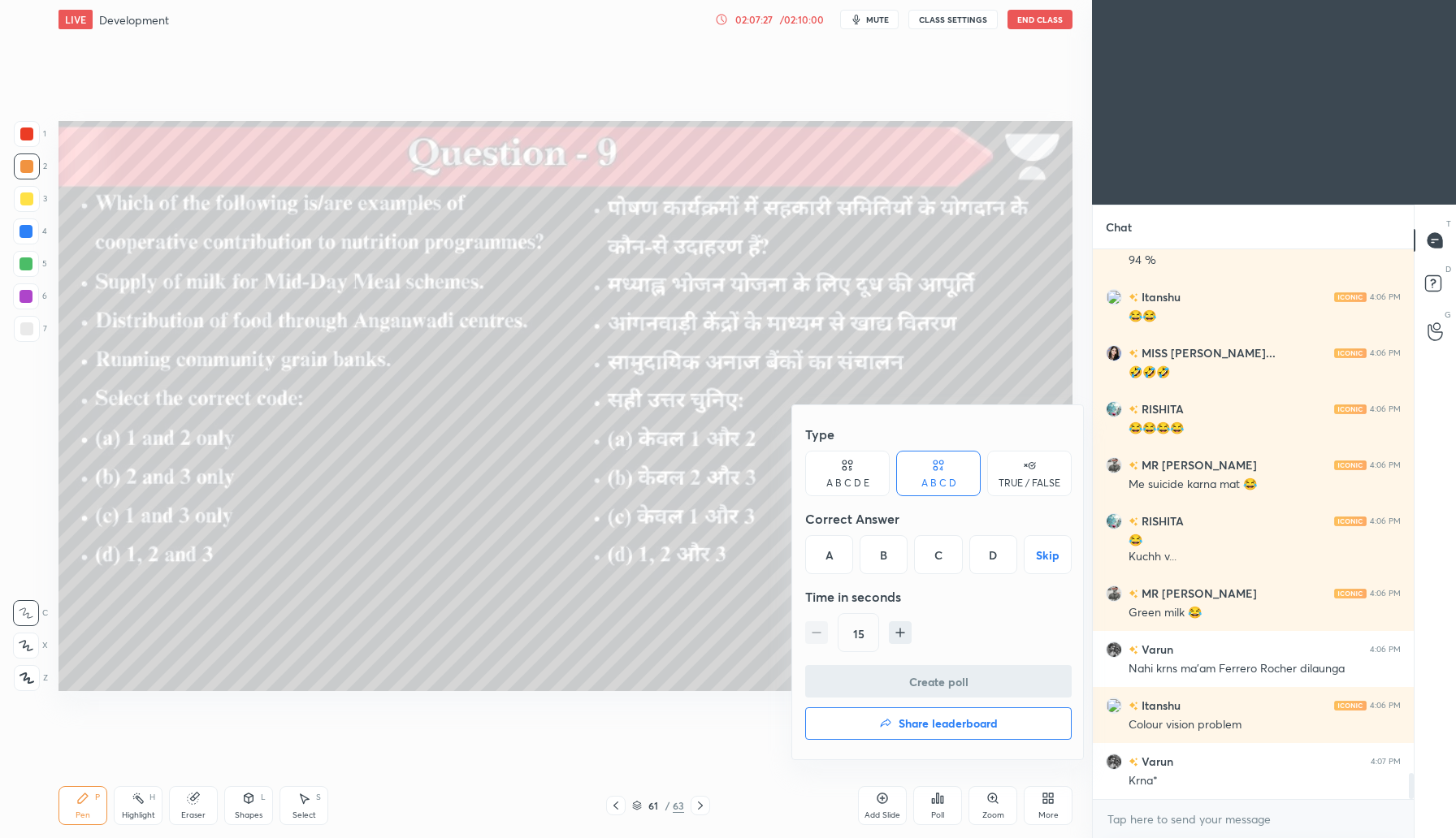
click at [993, 559] on div "D" at bounding box center [993, 555] width 48 height 39
drag, startPoint x: 950, startPoint y: 676, endPoint x: 952, endPoint y: 668, distance: 8.2
click at [951, 674] on button "Create poll" at bounding box center [938, 682] width 266 height 33
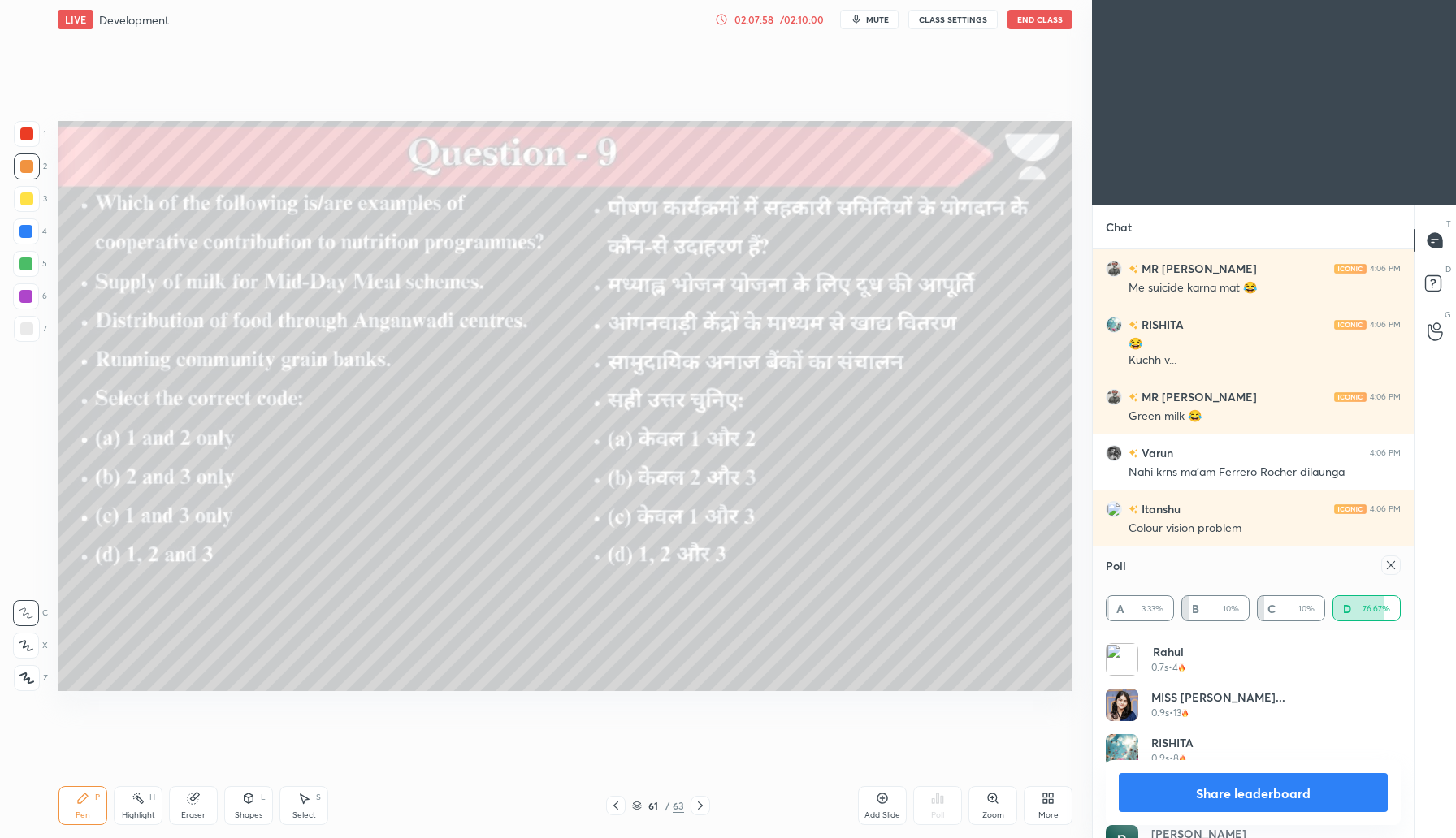
scroll to position [11328, 0]
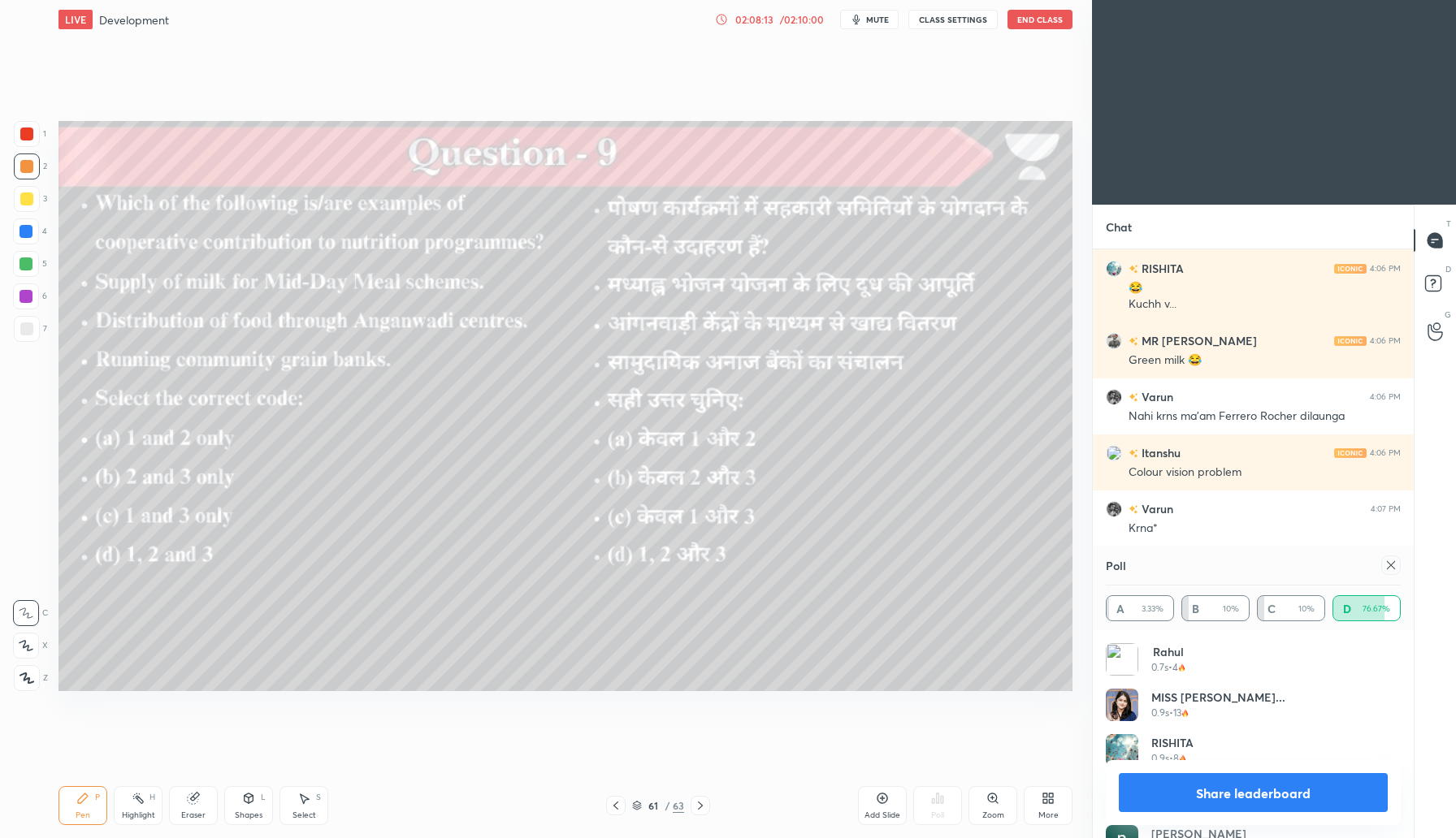
click at [1391, 564] on icon at bounding box center [1392, 565] width 8 height 8
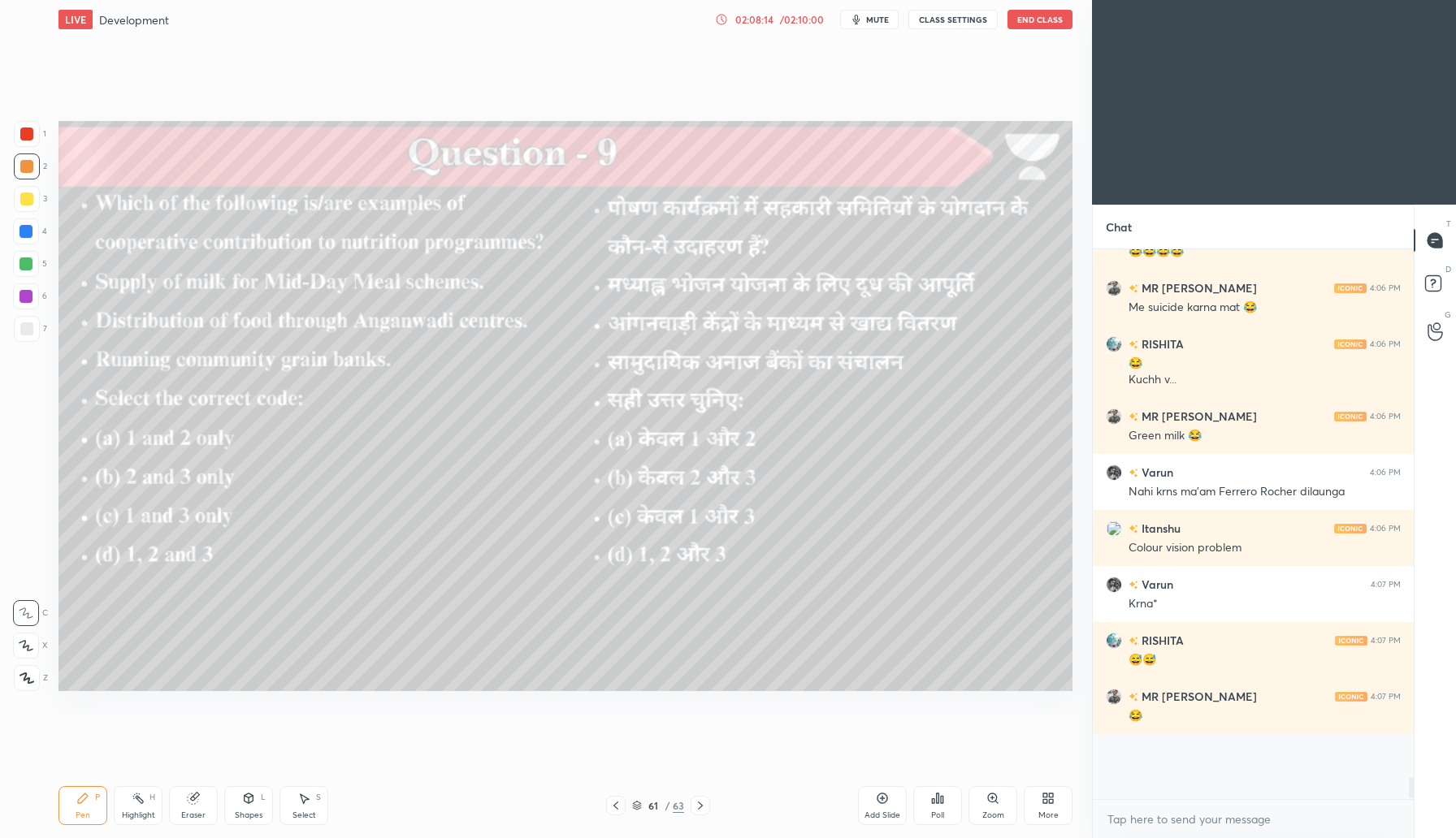
scroll to position [545, 316]
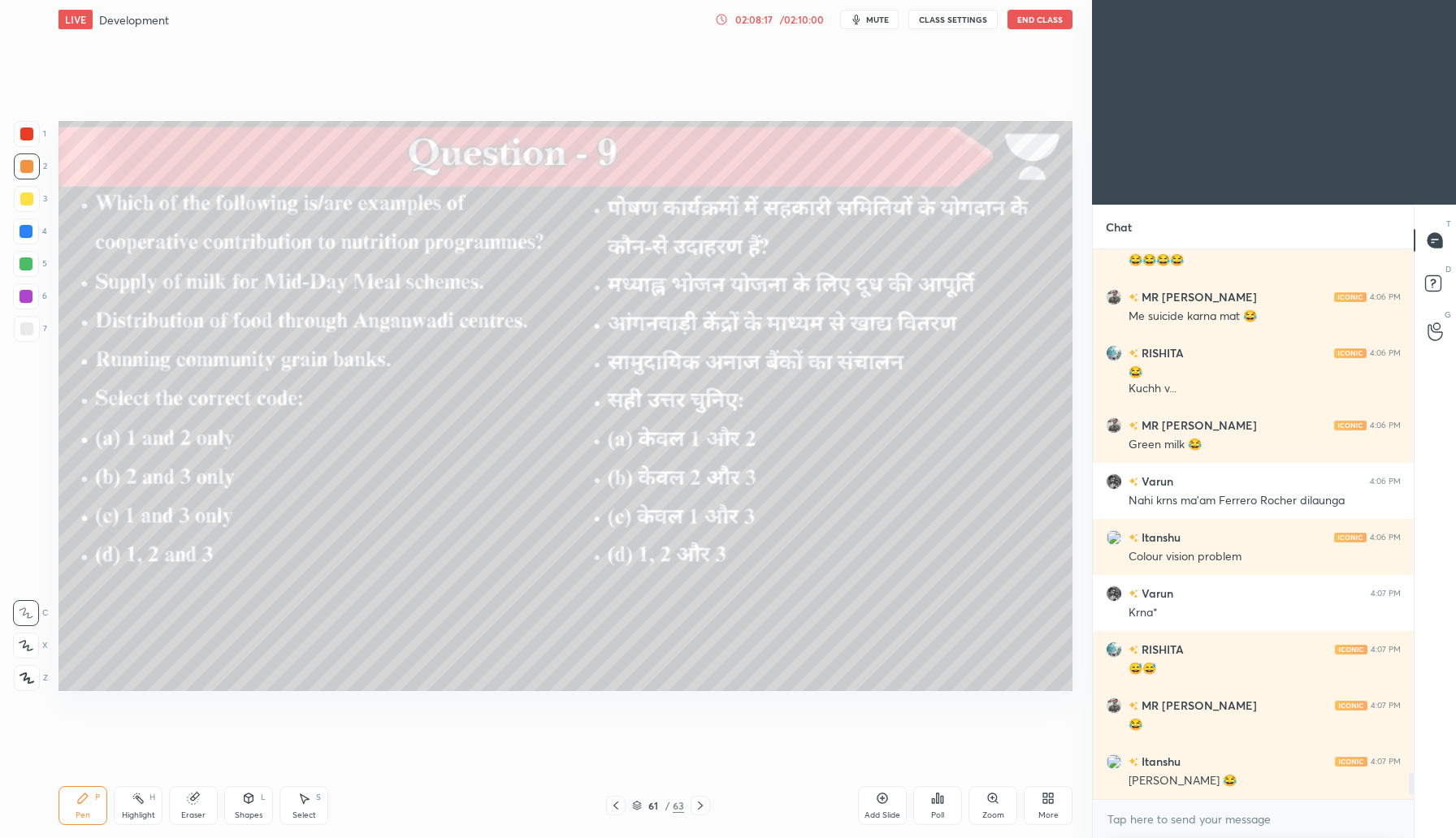
click at [702, 803] on icon at bounding box center [701, 805] width 13 height 13
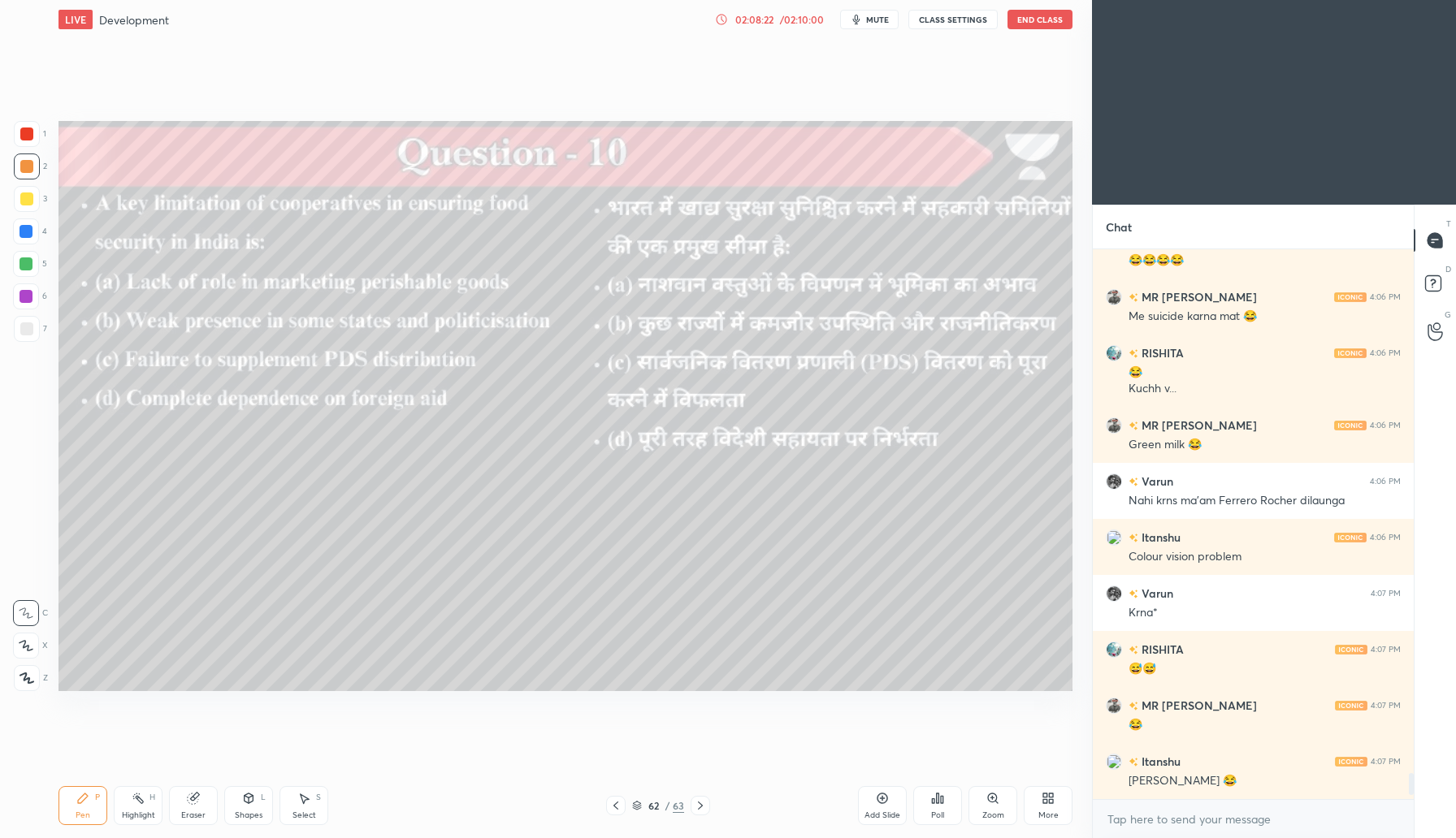
scroll to position [11300, 0]
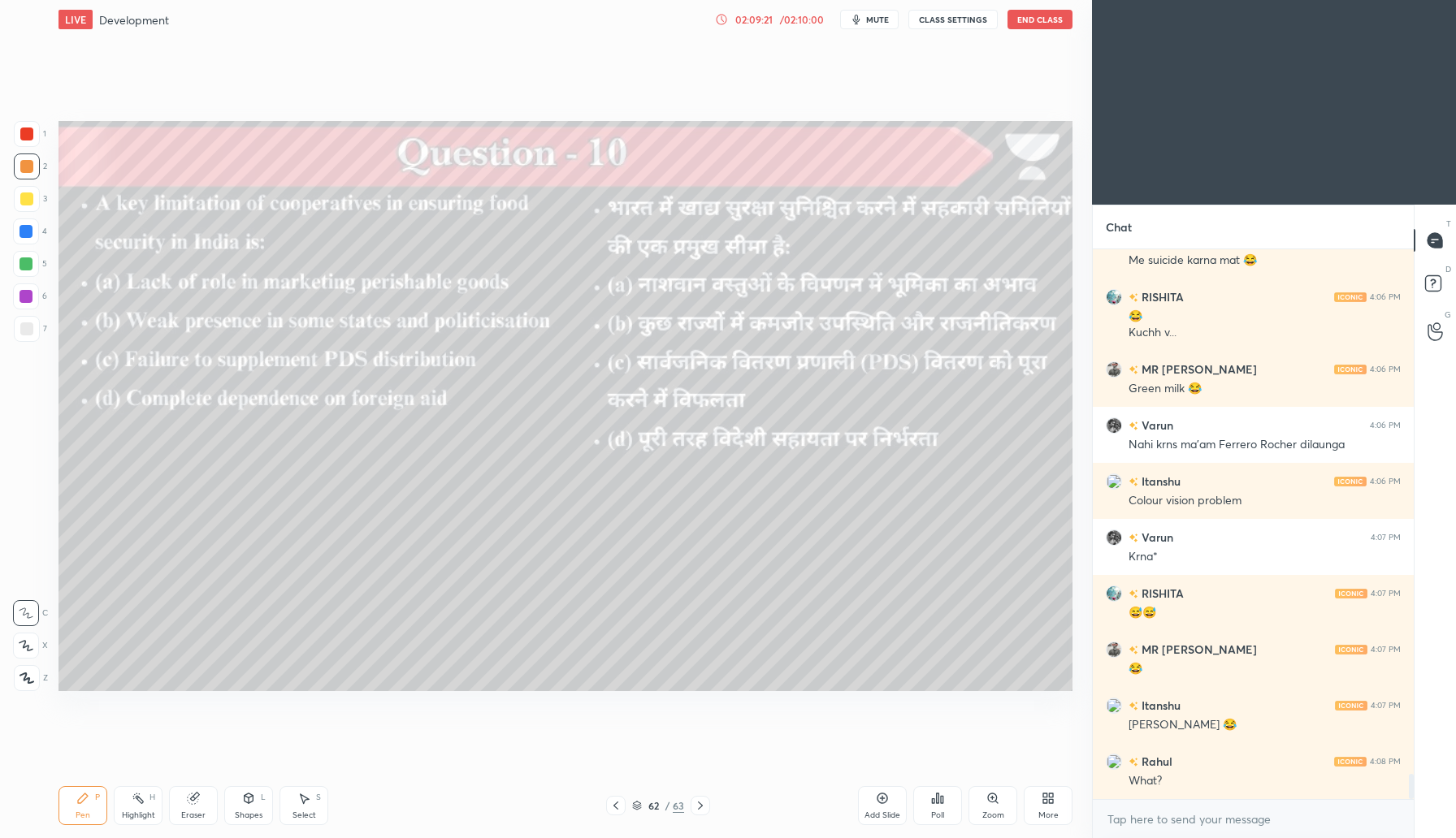
click at [728, 16] on icon at bounding box center [722, 20] width 13 height 13
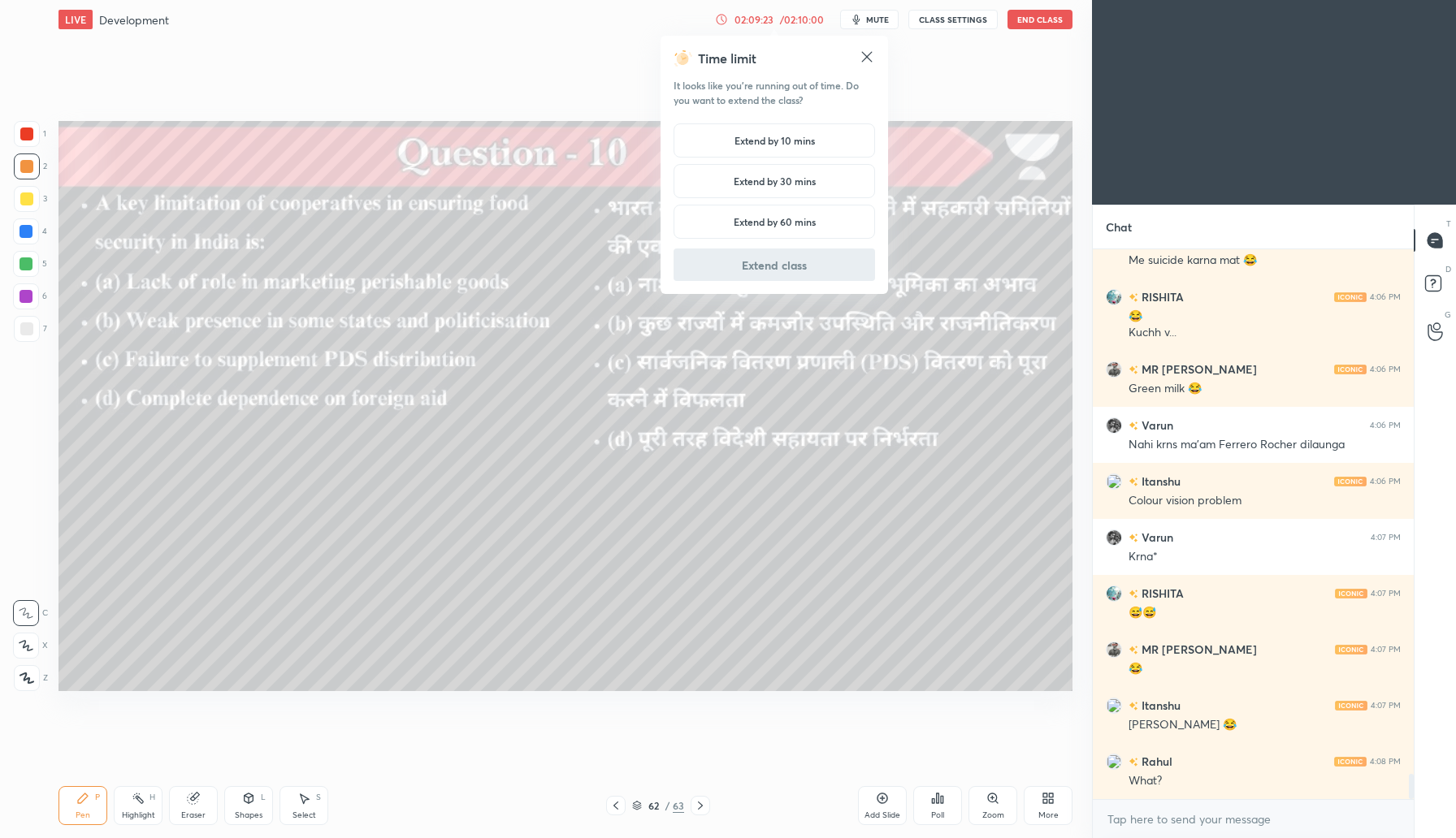
click at [795, 136] on h5 "Extend by 10 mins" at bounding box center [775, 141] width 81 height 15
click at [794, 267] on button "Extend class" at bounding box center [774, 265] width 201 height 33
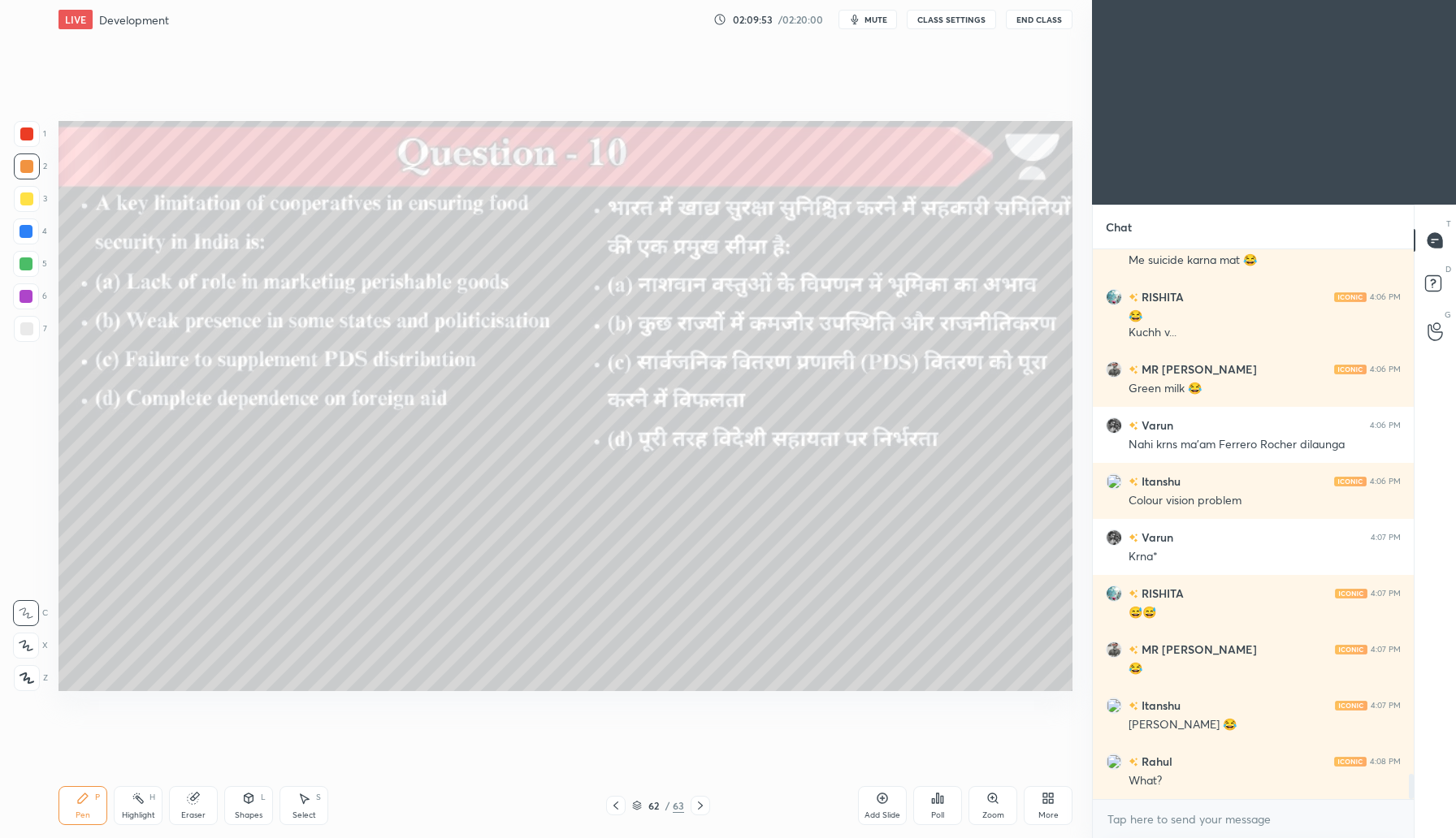
click at [935, 805] on div "Poll" at bounding box center [938, 805] width 49 height 39
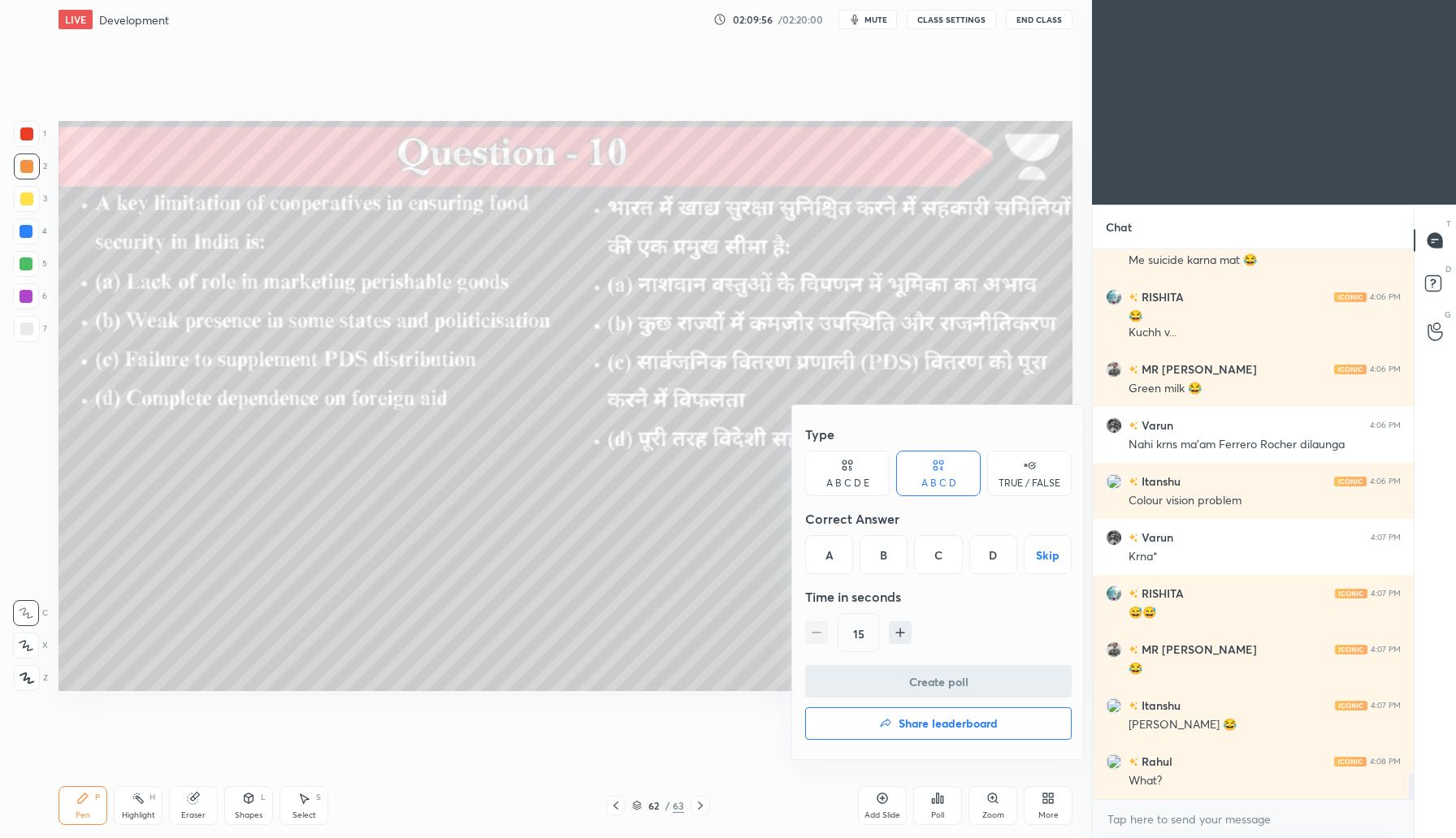
click at [878, 561] on div "B" at bounding box center [883, 555] width 48 height 39
click at [906, 682] on button "Create poll" at bounding box center [938, 682] width 266 height 33
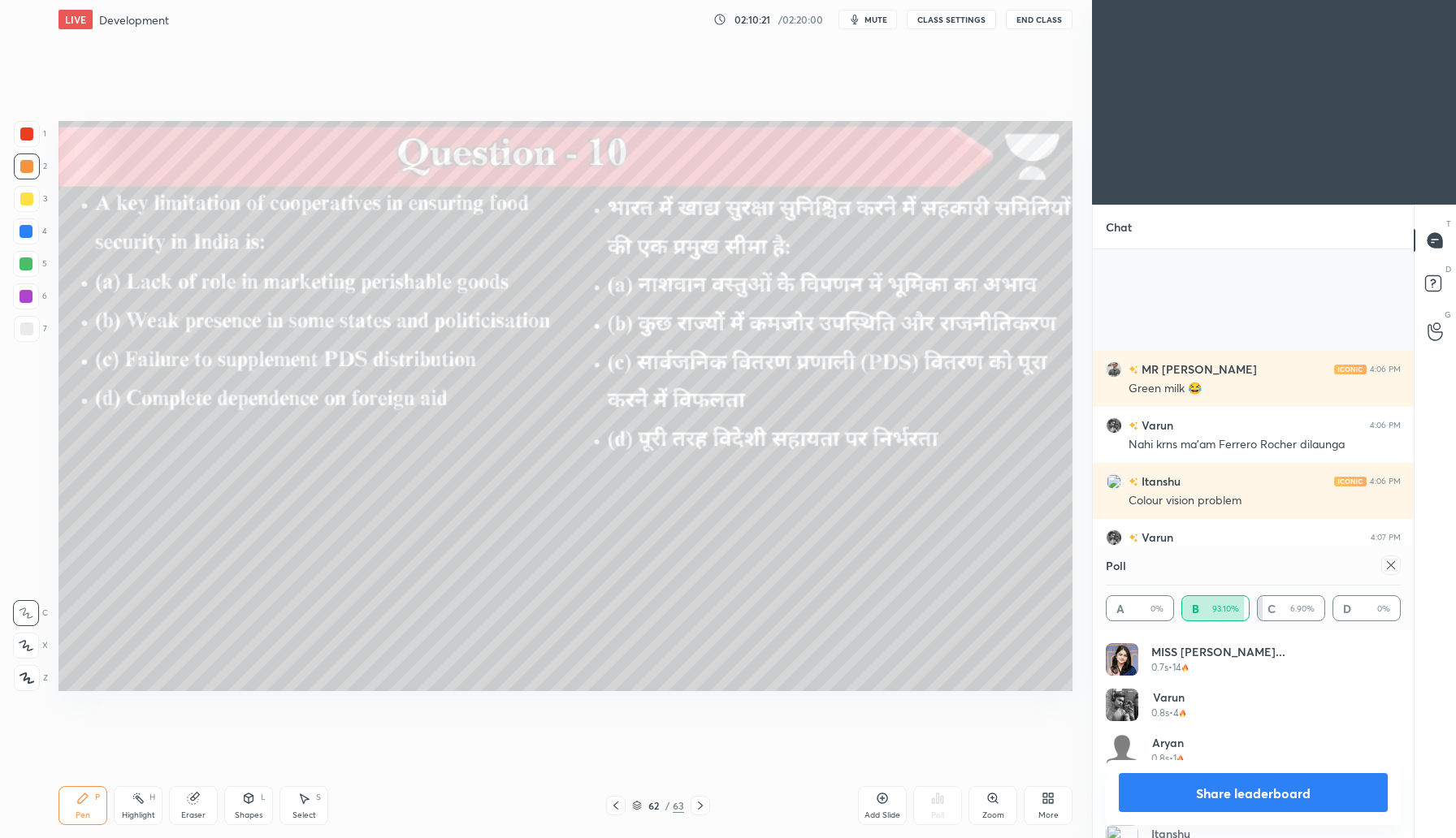
scroll to position [11496, 0]
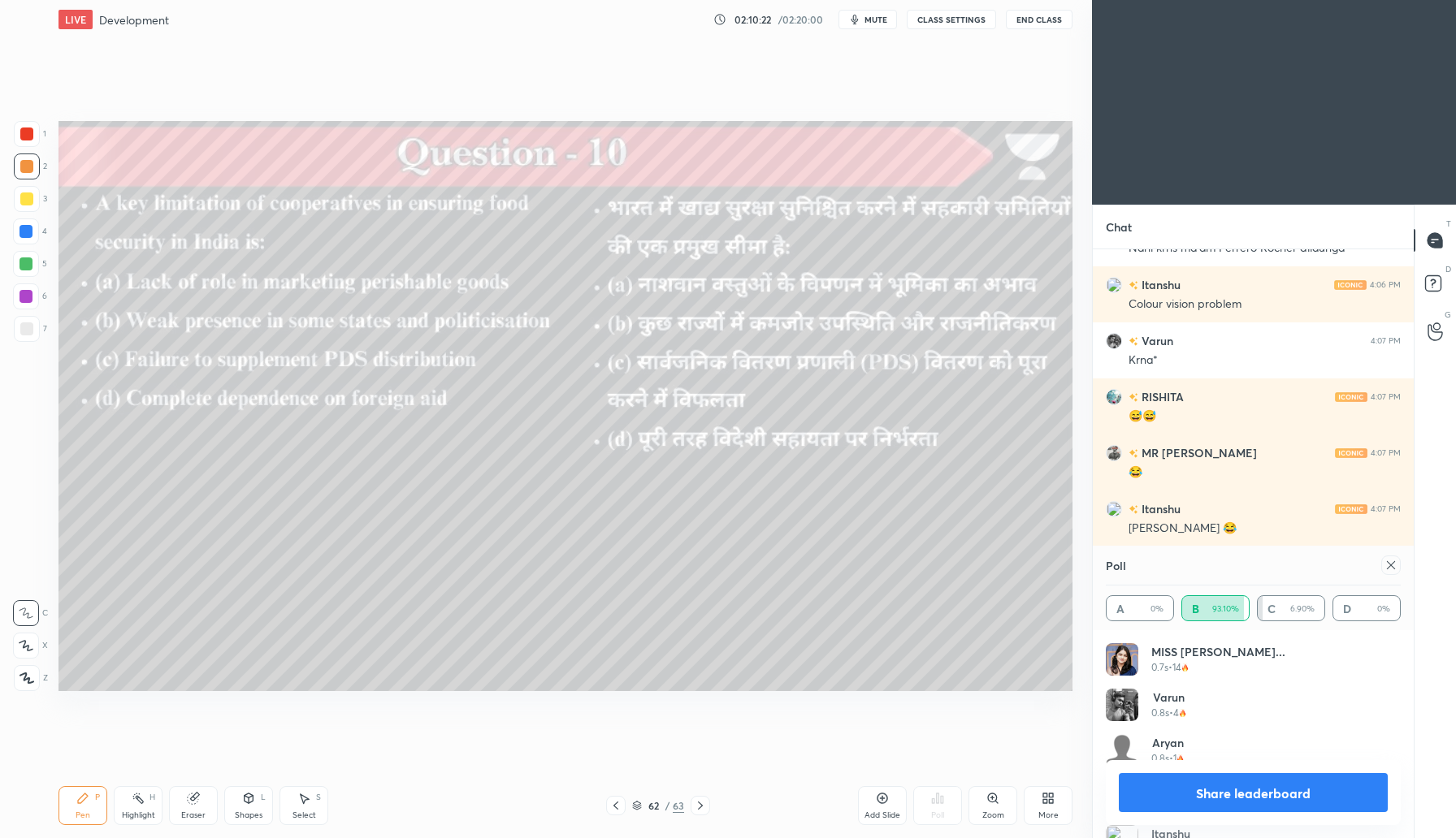
click at [1387, 565] on icon at bounding box center [1392, 565] width 13 height 13
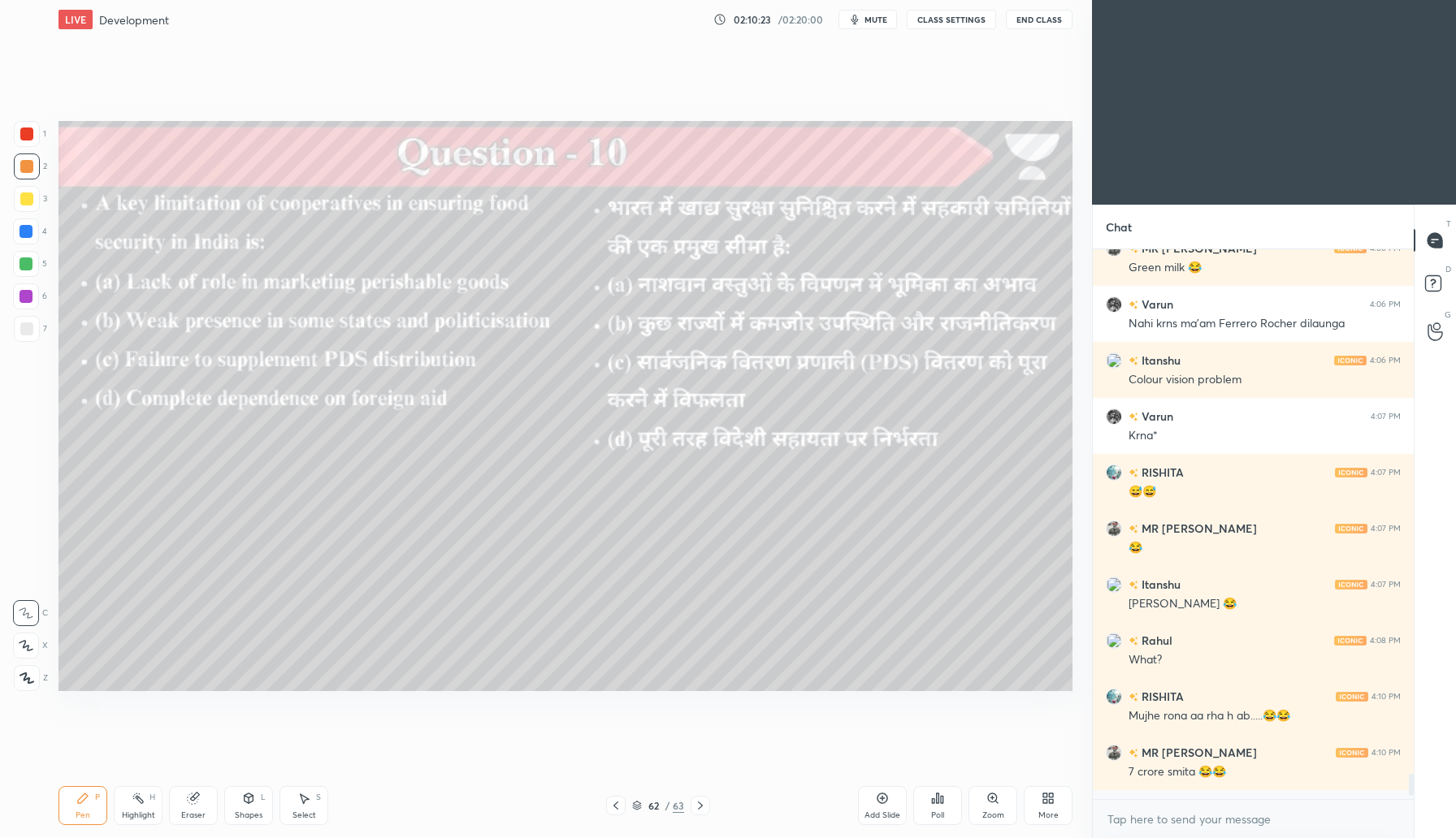
scroll to position [11416, 0]
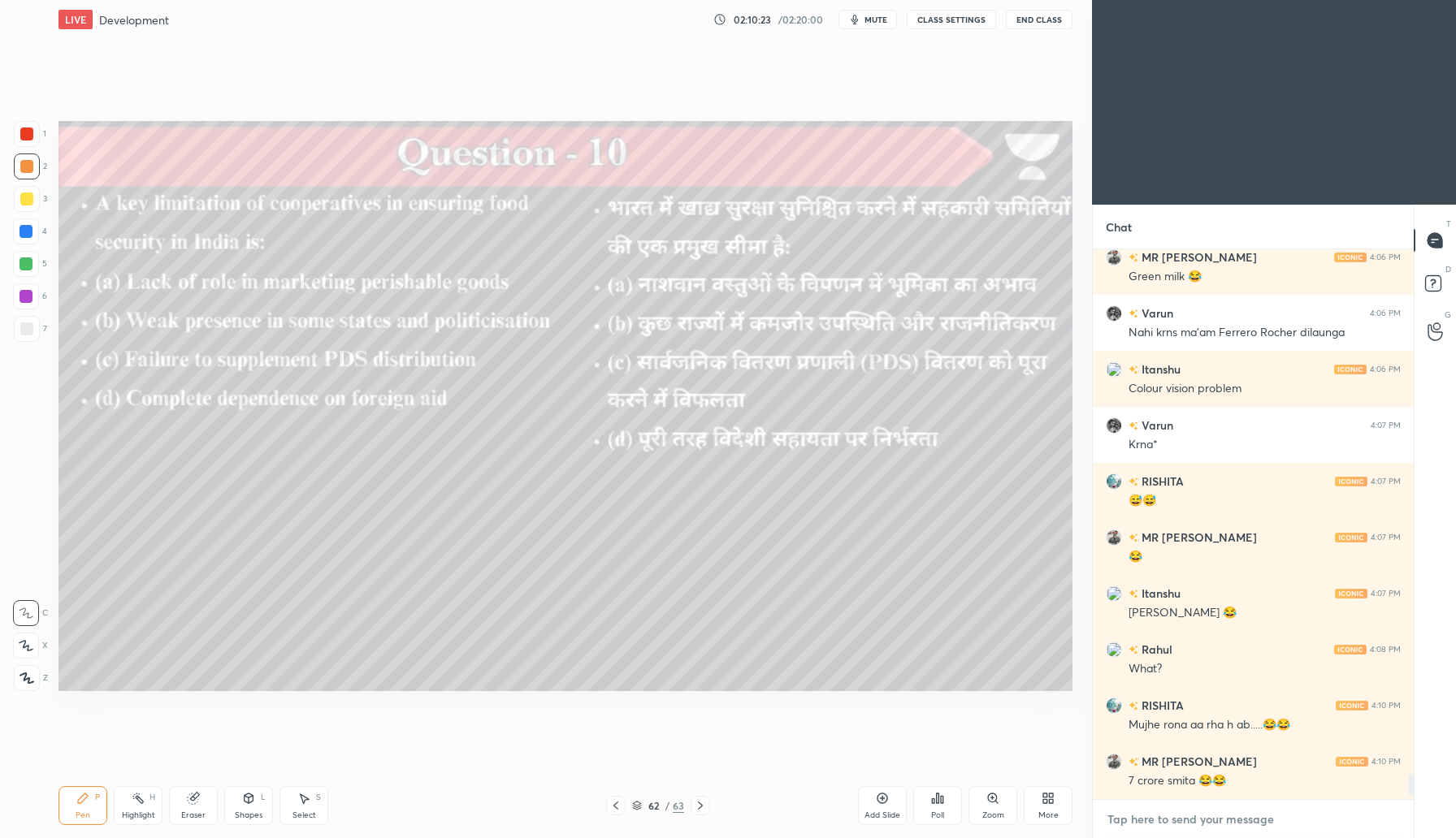
type textarea "x"
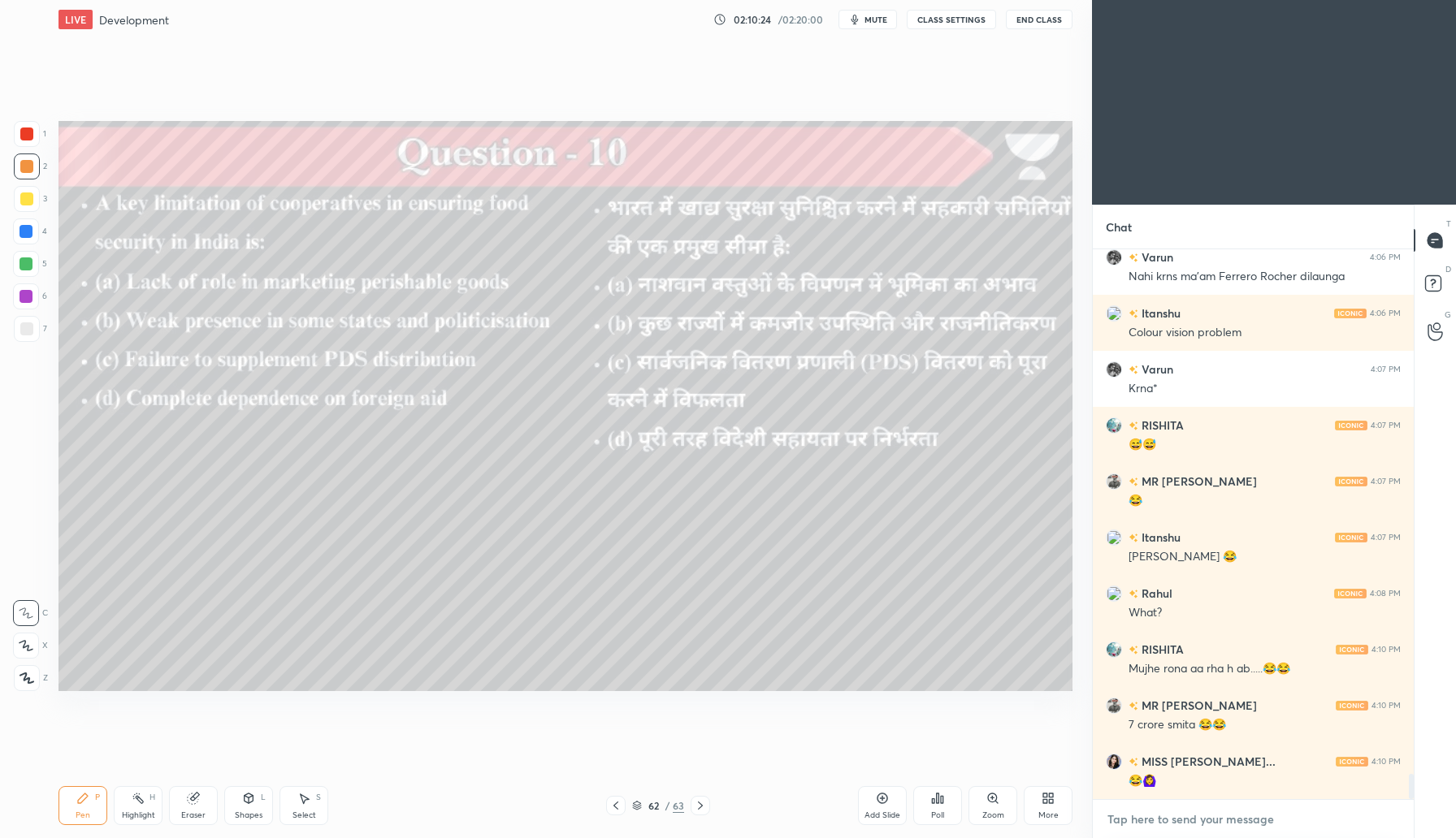
click at [1185, 829] on textarea at bounding box center [1253, 819] width 295 height 26
paste textarea "Join the Telegram Groups: General Studies (GS): [URL][DOMAIN_NAME] Psychology O…"
type textarea "Join the Telegram Groups: General Studies (GS): [URL][DOMAIN_NAME] Psychology O…"
type textarea "x"
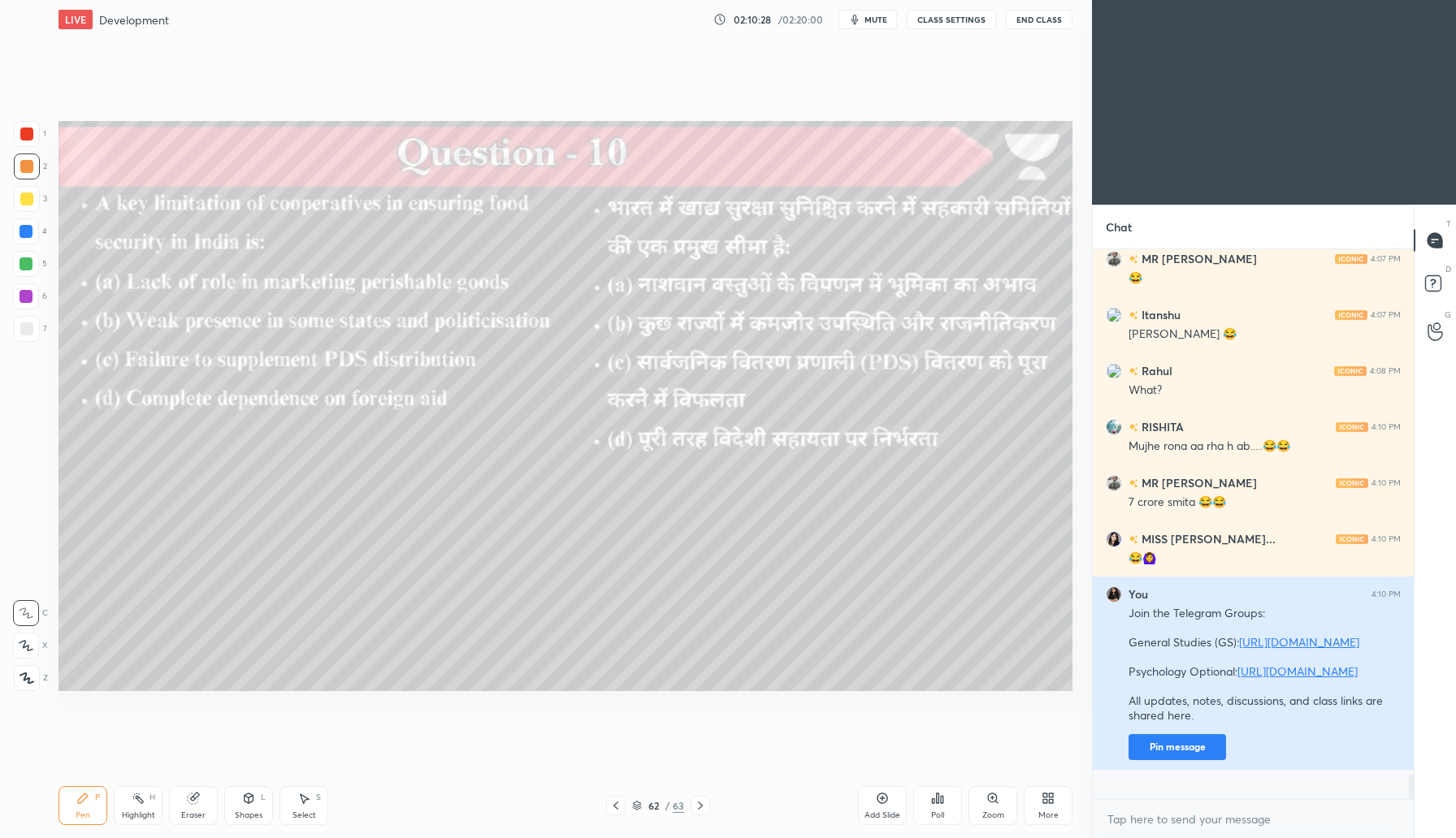
click at [1202, 761] on button "Pin message" at bounding box center [1177, 748] width 98 height 26
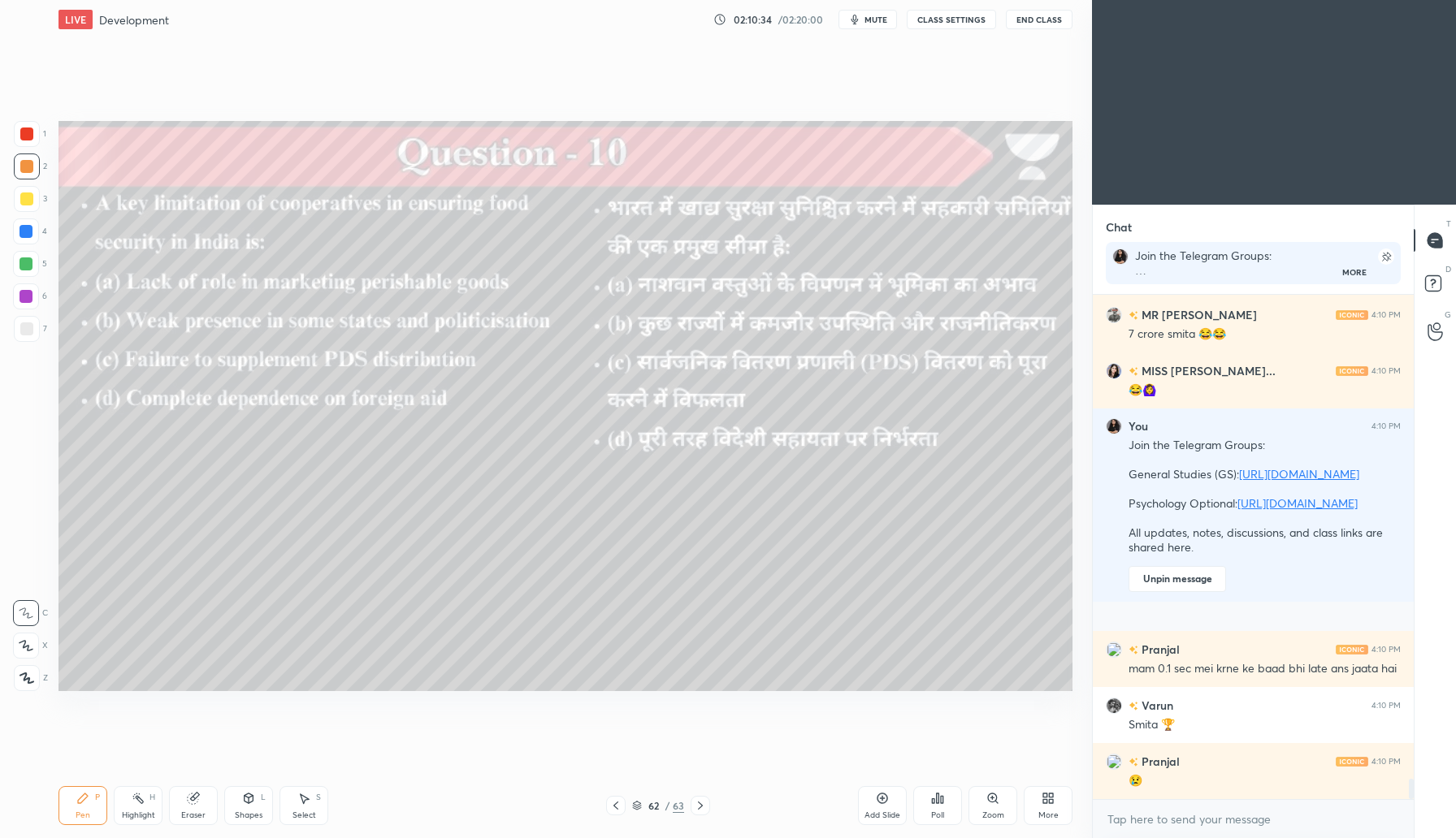
click at [699, 800] on icon at bounding box center [701, 805] width 13 height 13
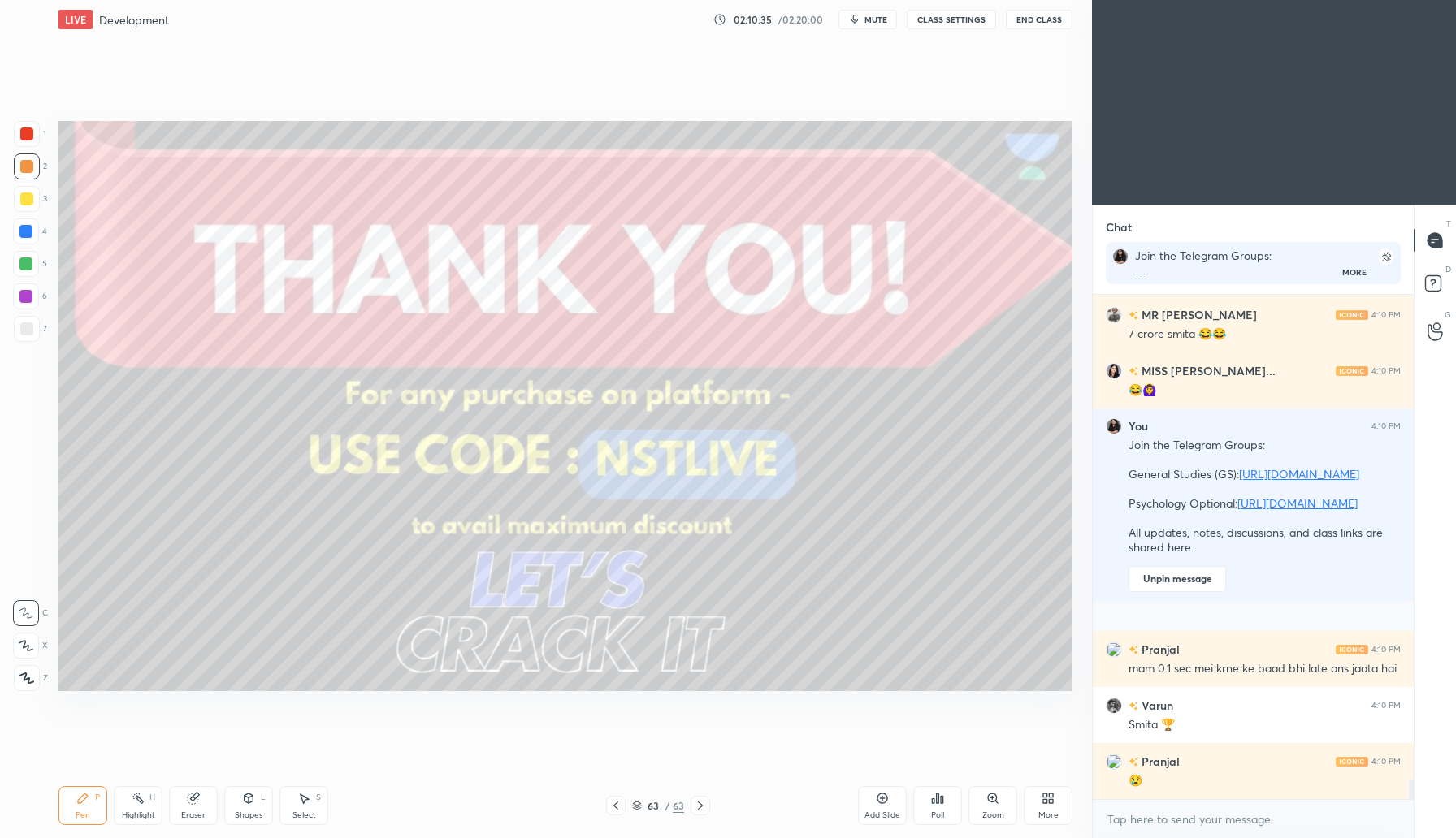
click at [613, 809] on icon at bounding box center [616, 805] width 13 height 13
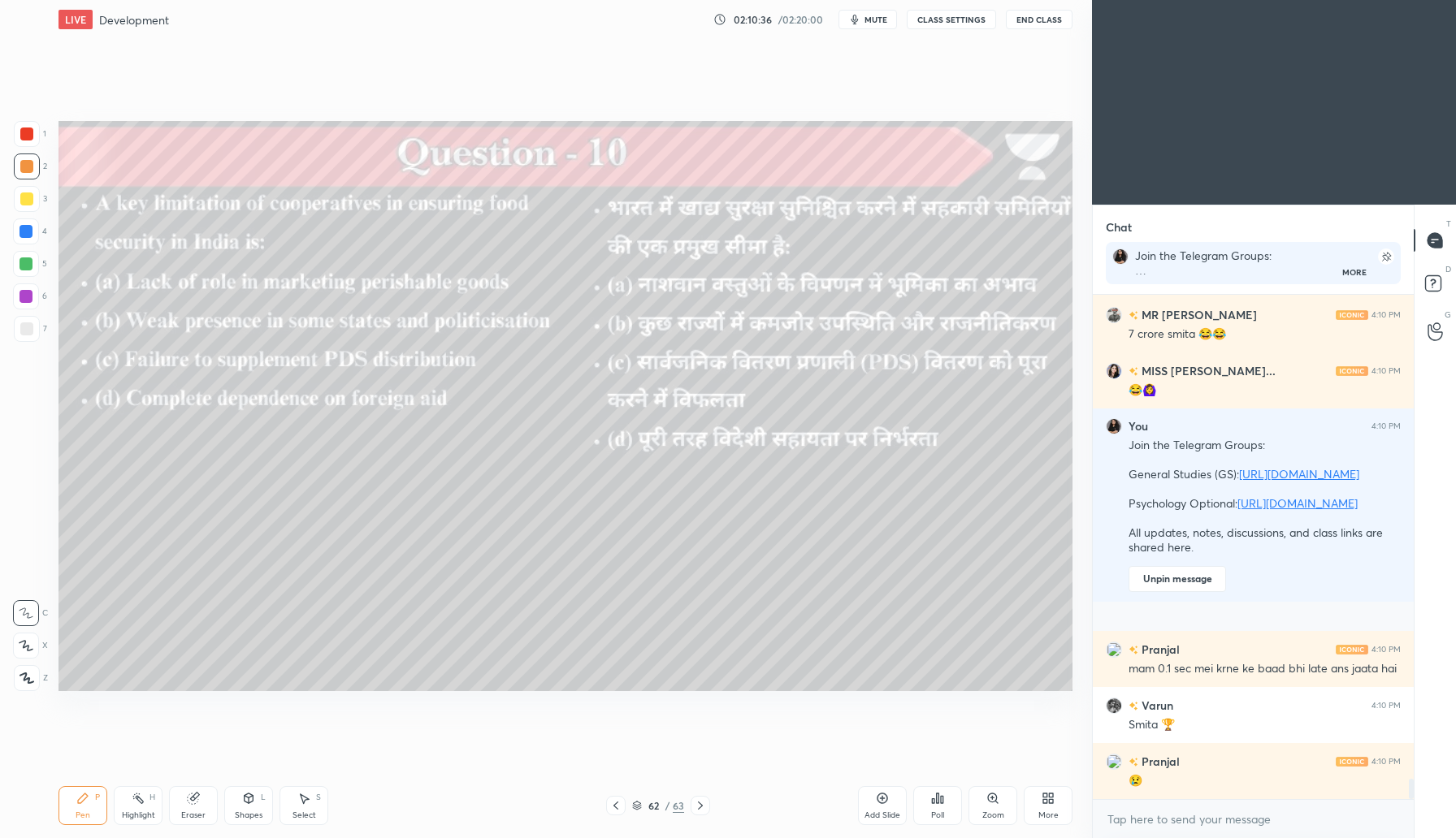
click at [888, 799] on icon at bounding box center [882, 798] width 13 height 13
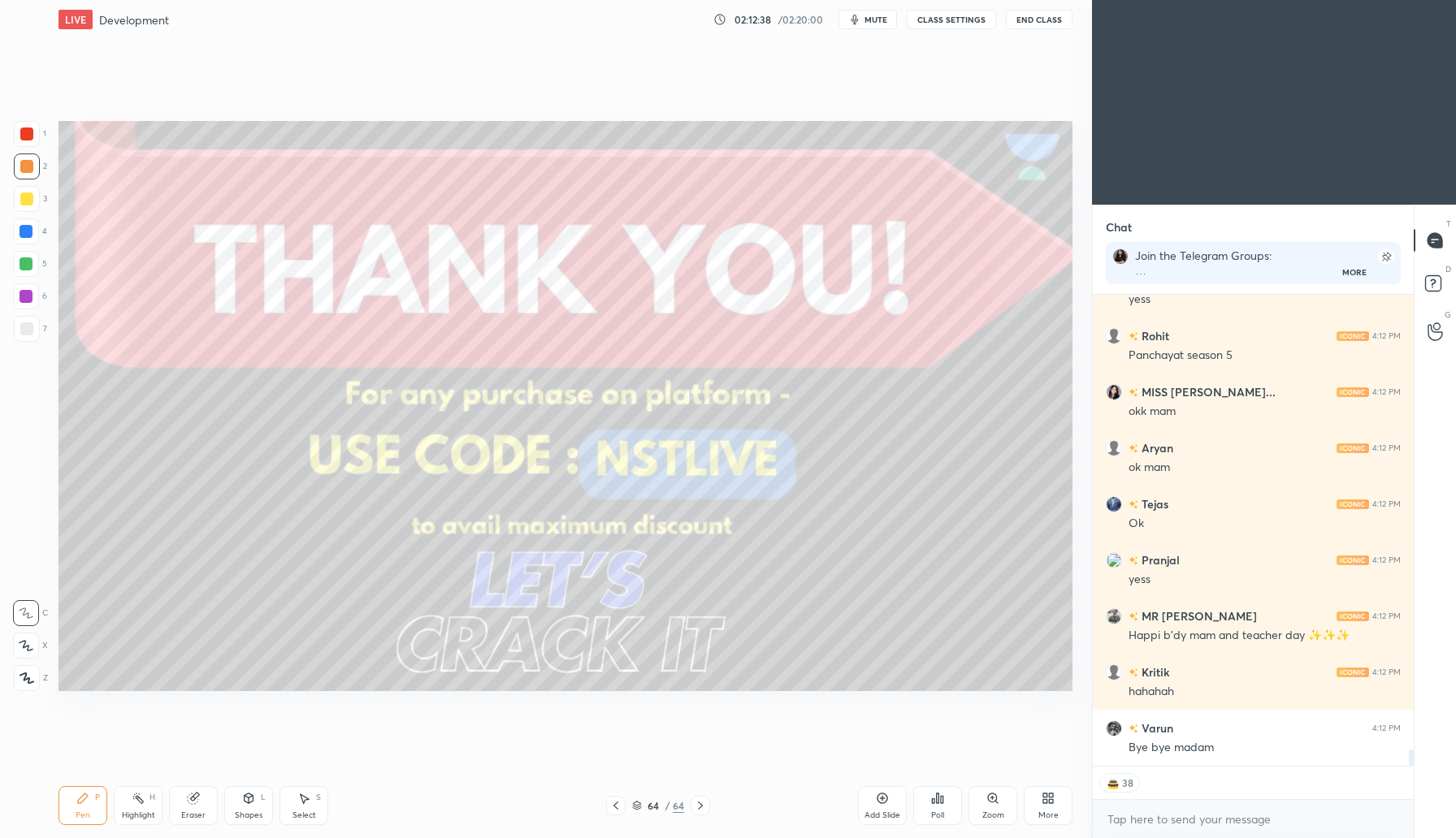
scroll to position [13521, 0]
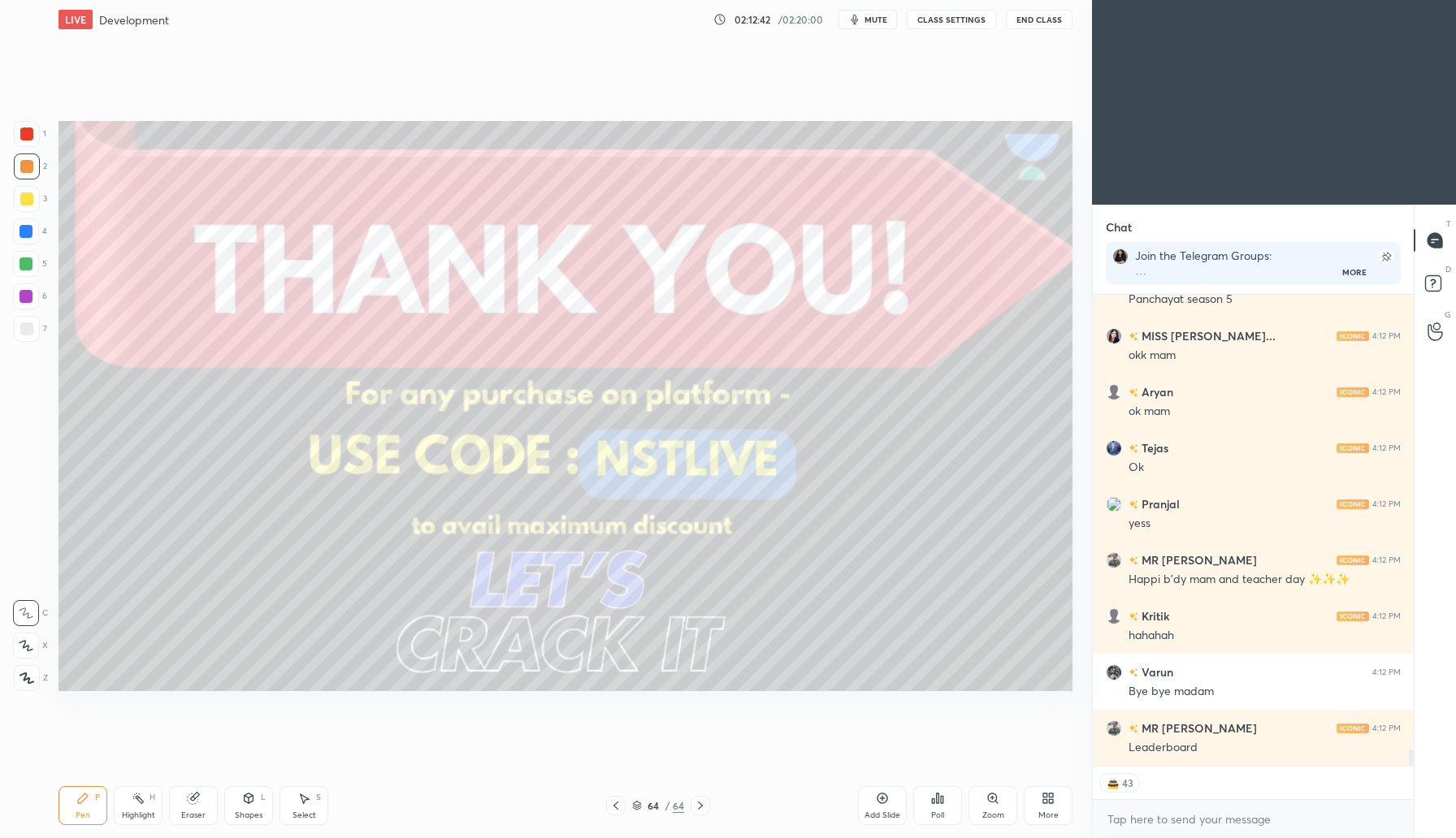
click at [938, 811] on div "Poll" at bounding box center [938, 815] width 13 height 8
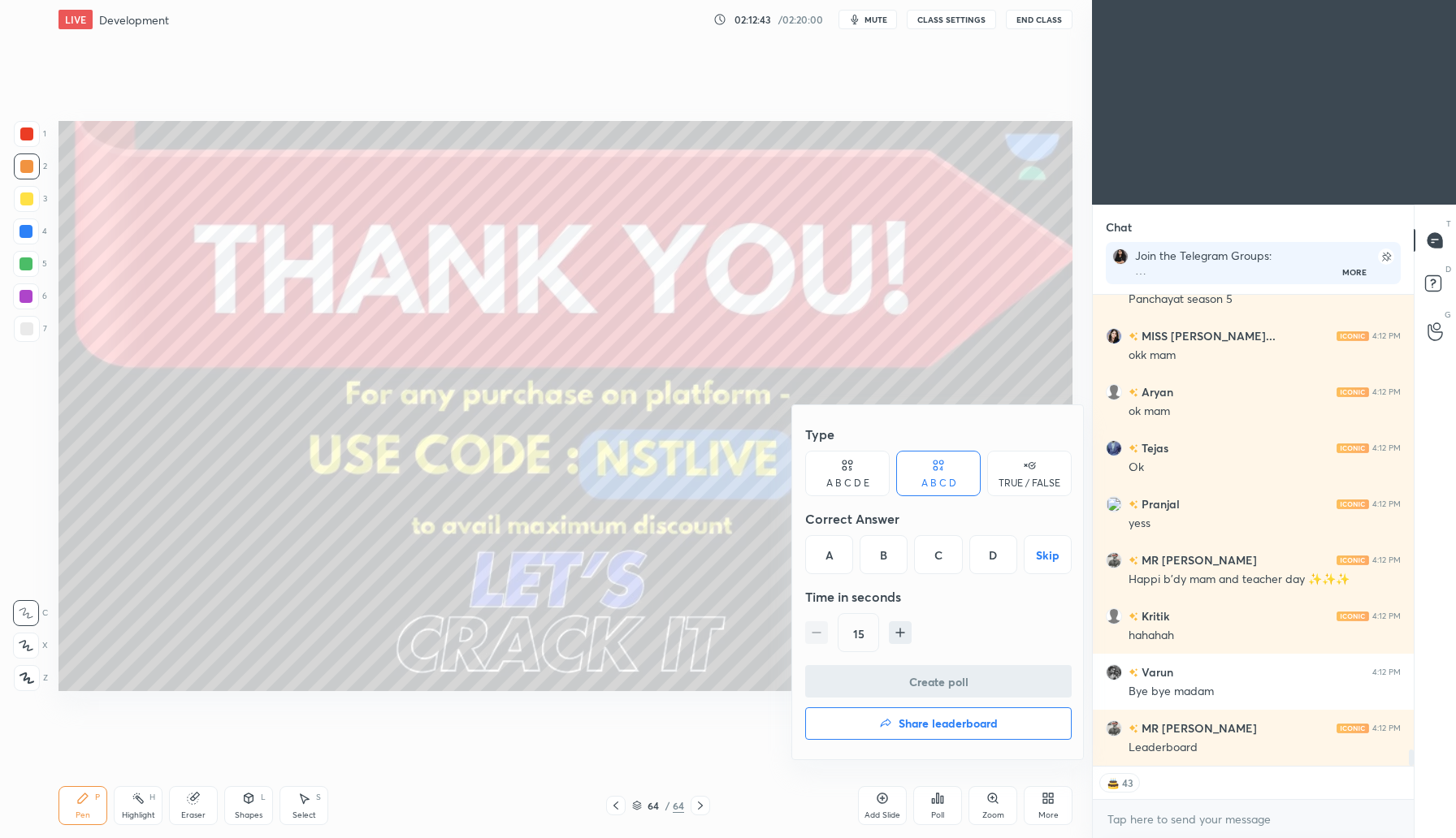
click at [937, 727] on h4 "Share leaderboard" at bounding box center [948, 724] width 99 height 11
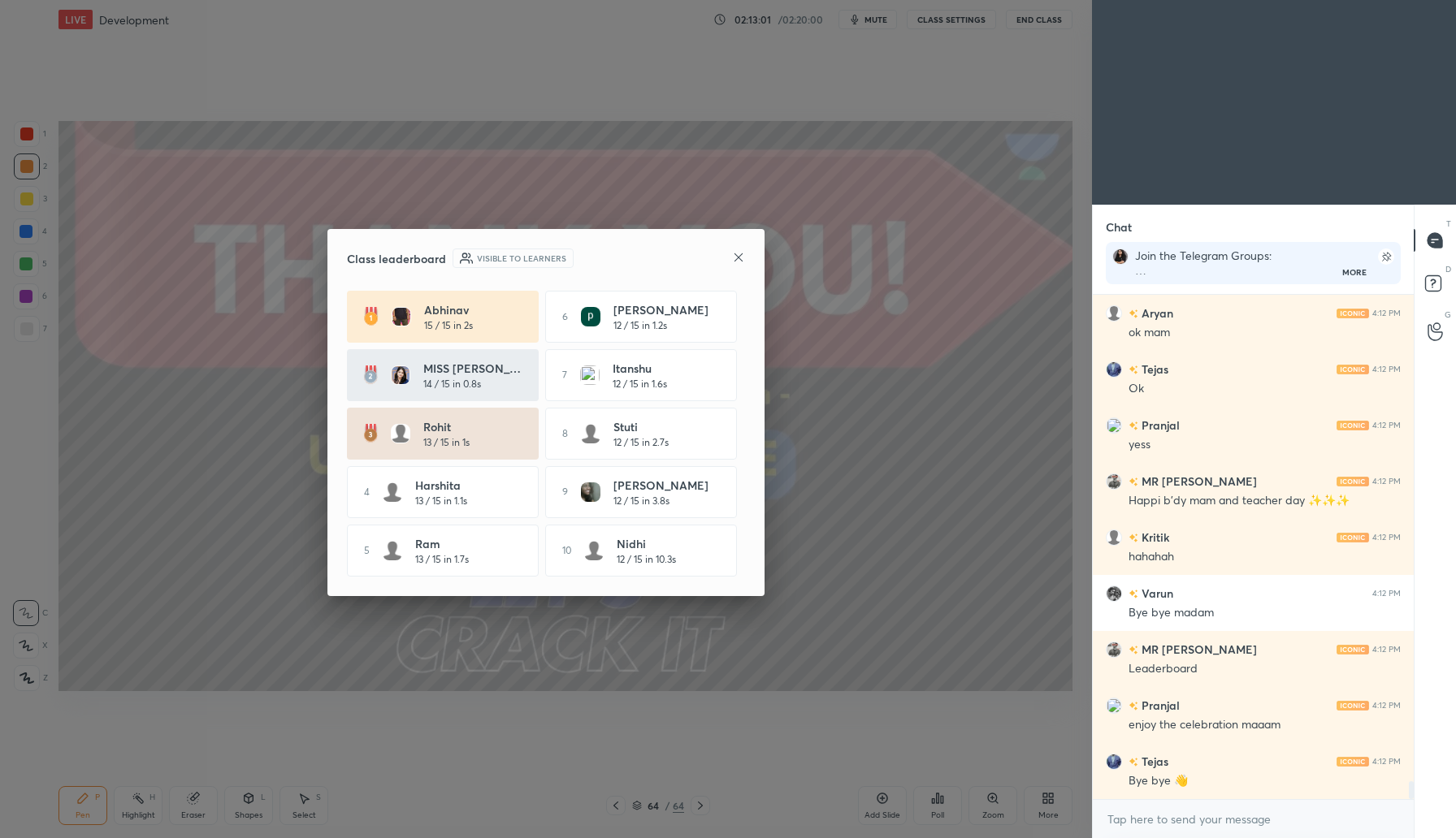
scroll to position [13656, 0]
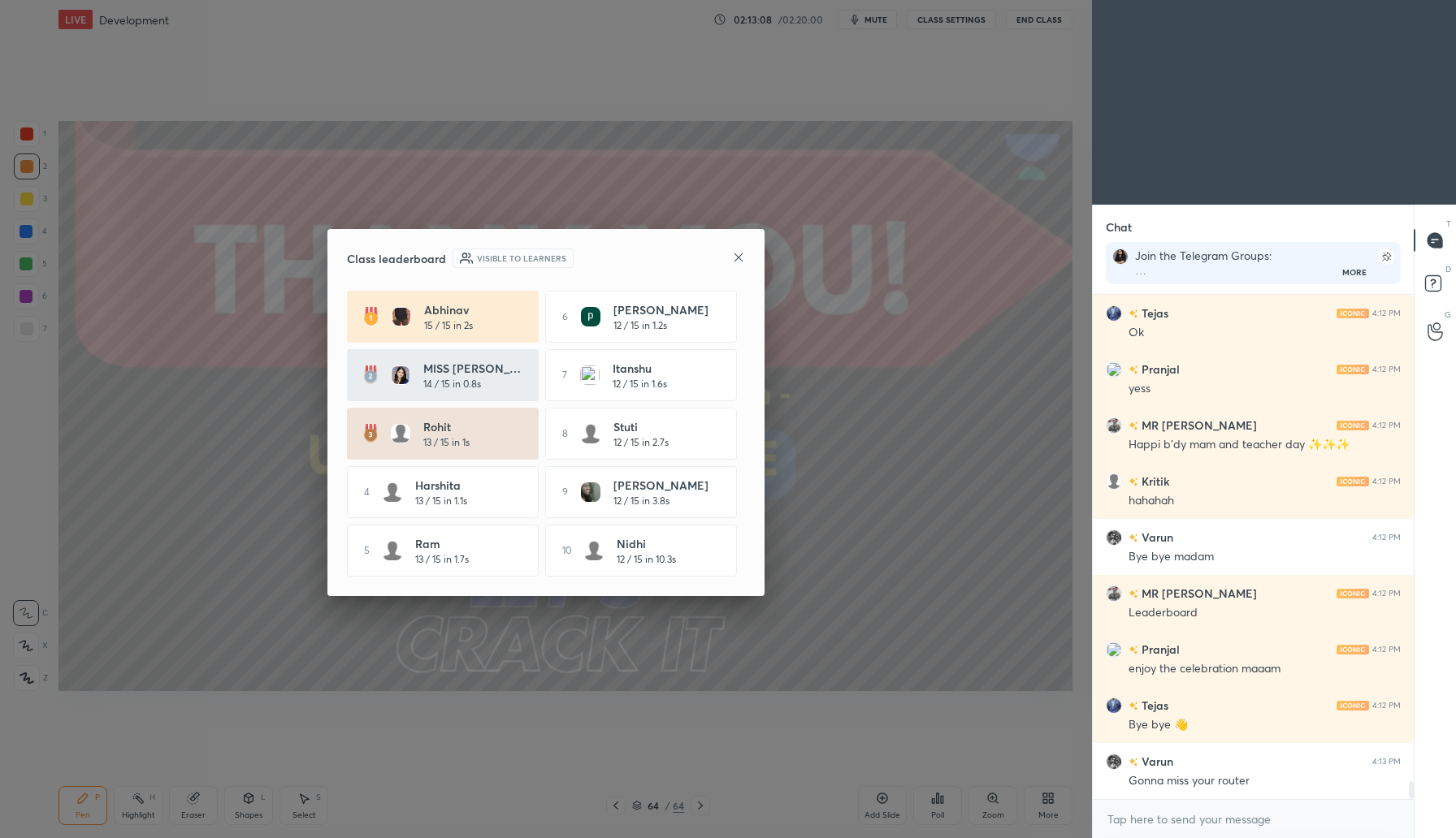
click at [735, 255] on icon at bounding box center [739, 257] width 13 height 13
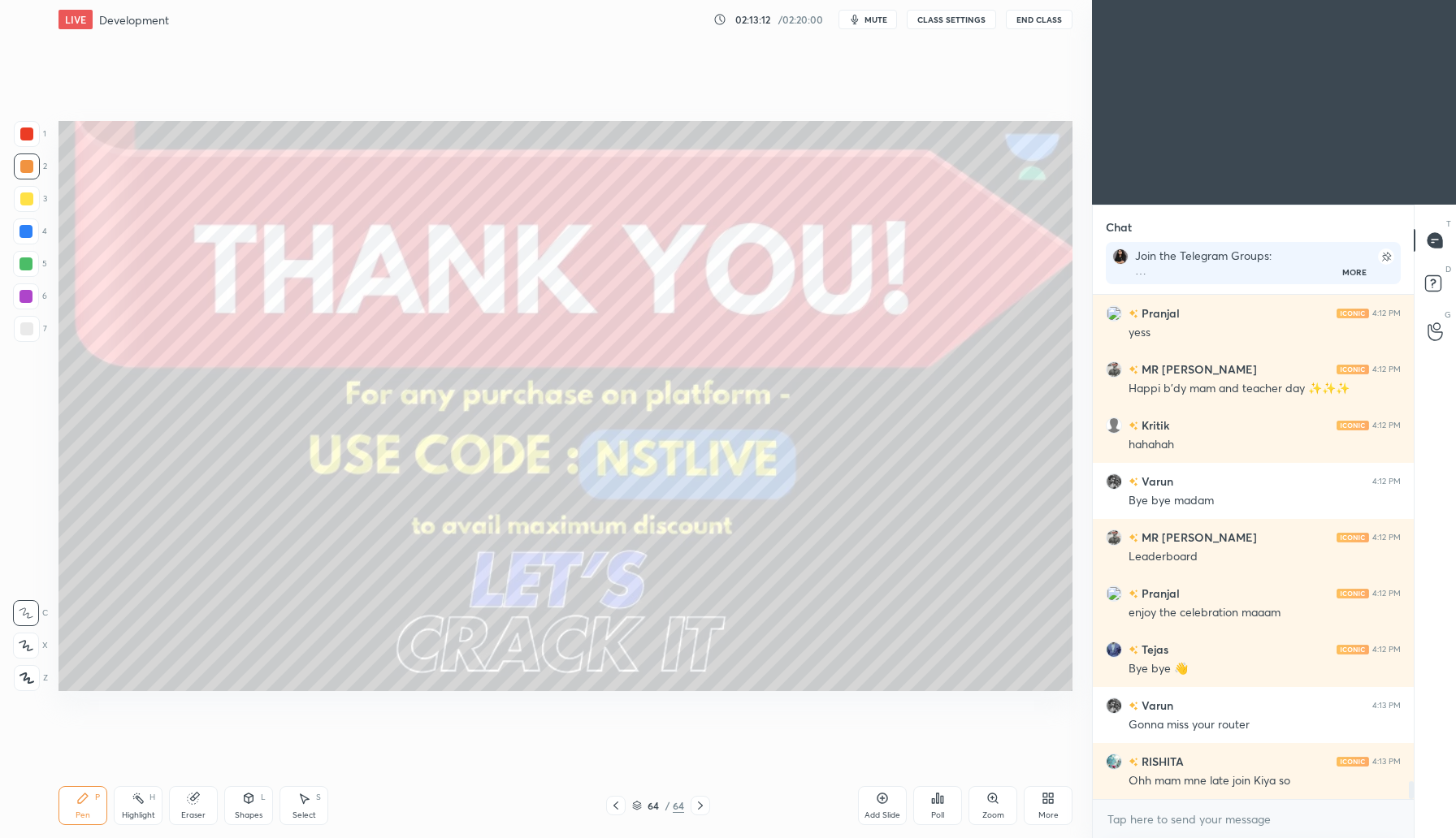
scroll to position [13768, 0]
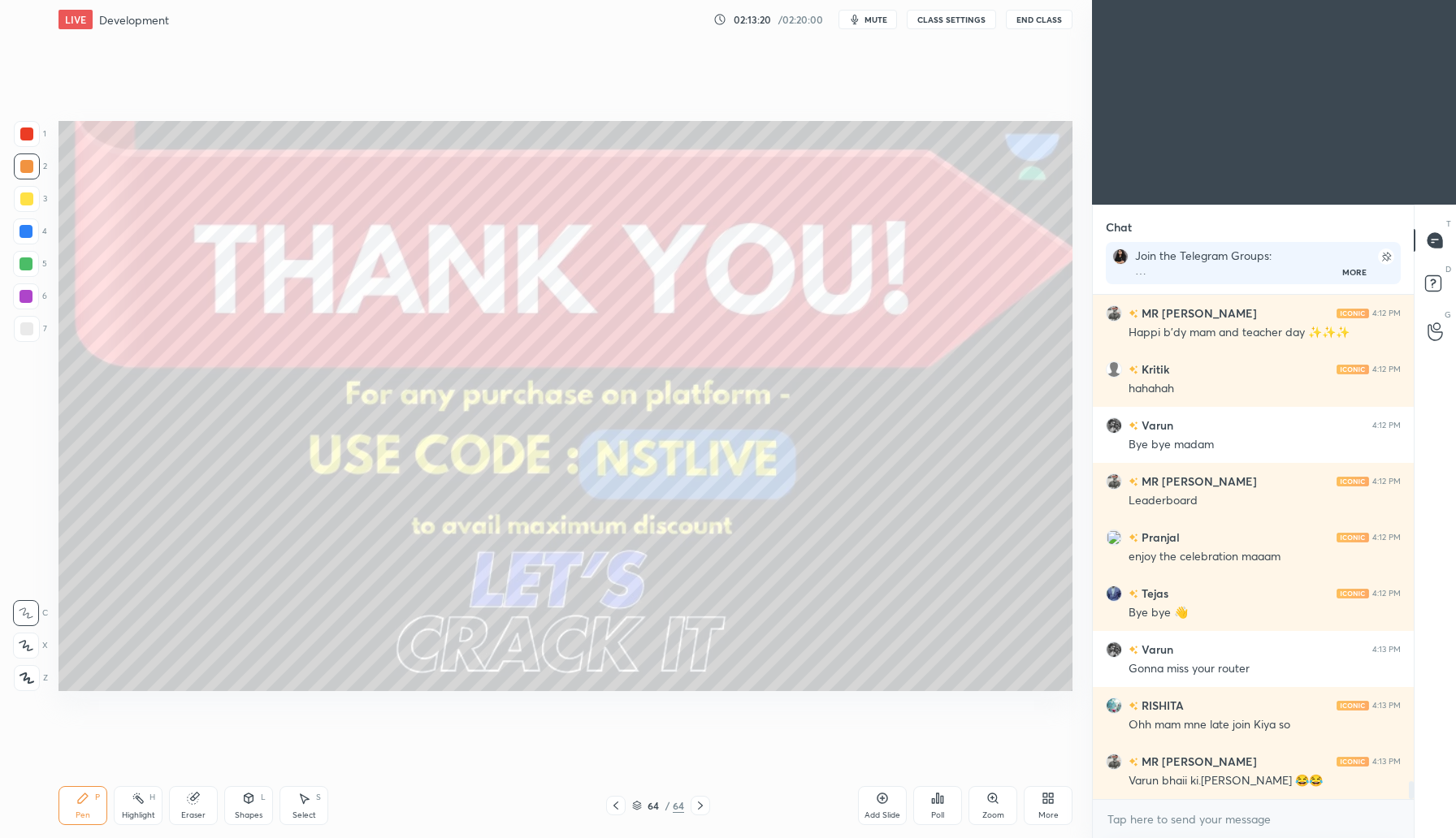
click at [1022, 18] on button "End Class" at bounding box center [1040, 20] width 67 height 20
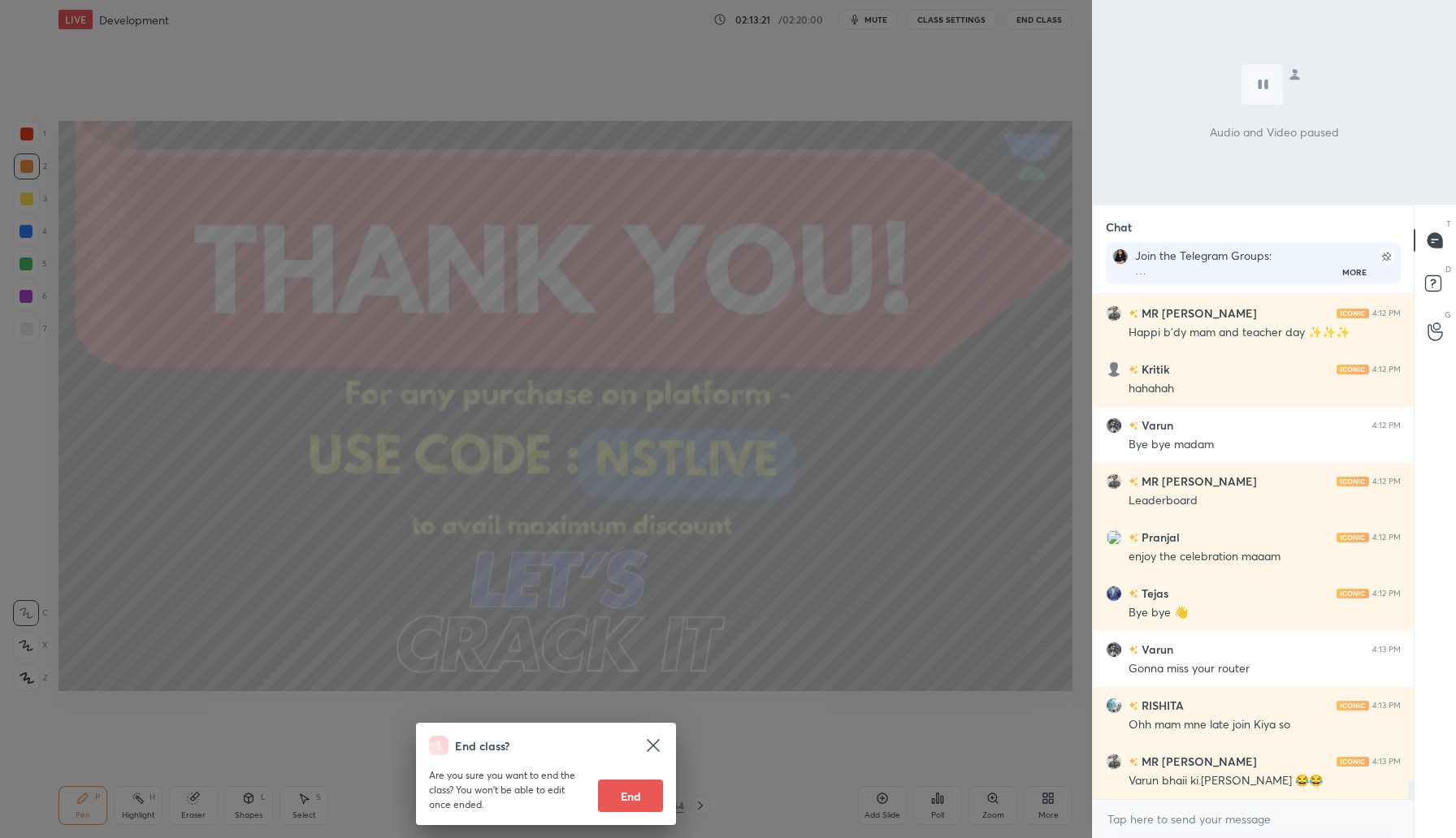
click at [607, 780] on button "End" at bounding box center [631, 796] width 65 height 33
type textarea "x"
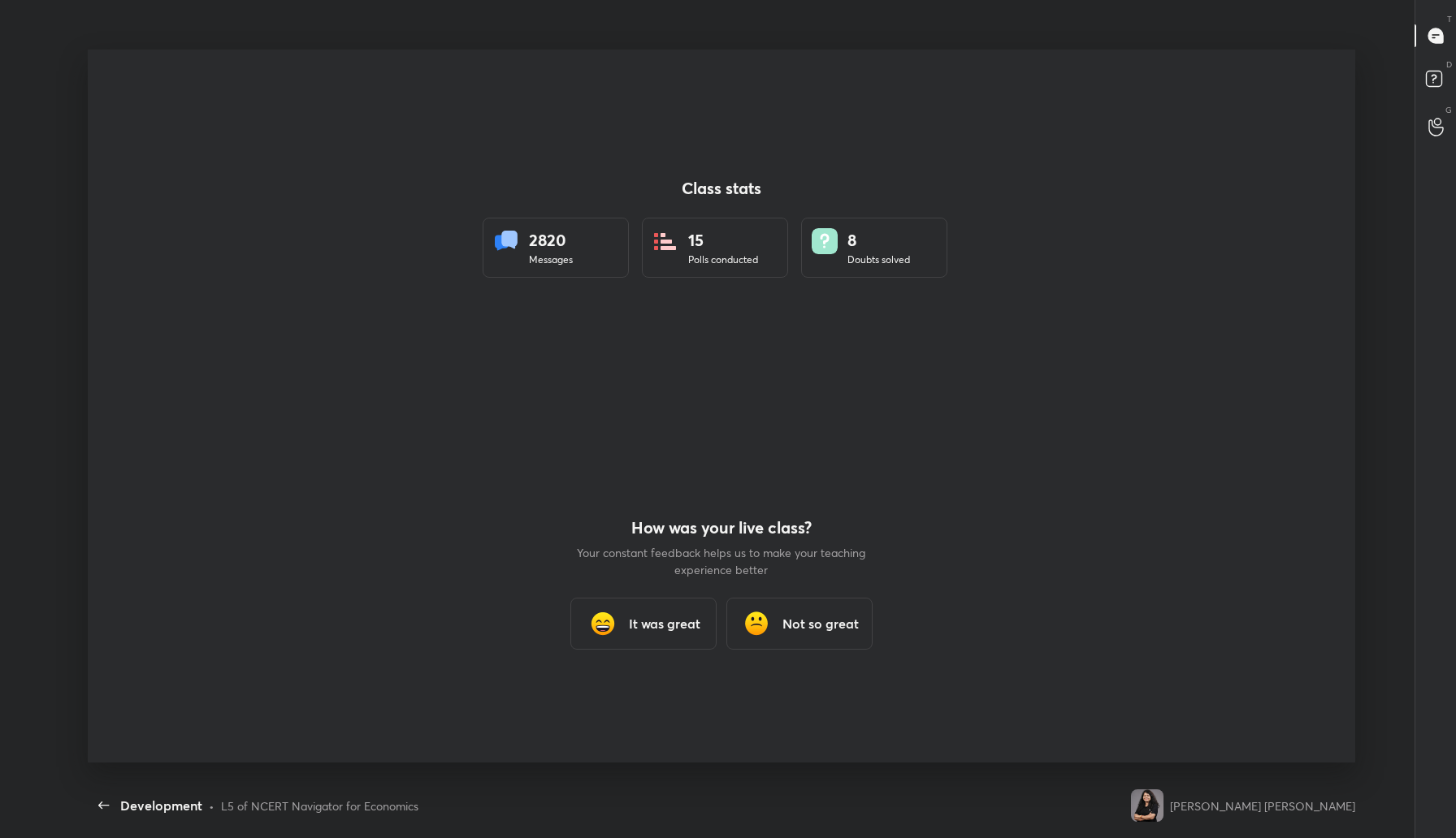
scroll to position [0, 0]
